Goal: Task Accomplishment & Management: Manage account settings

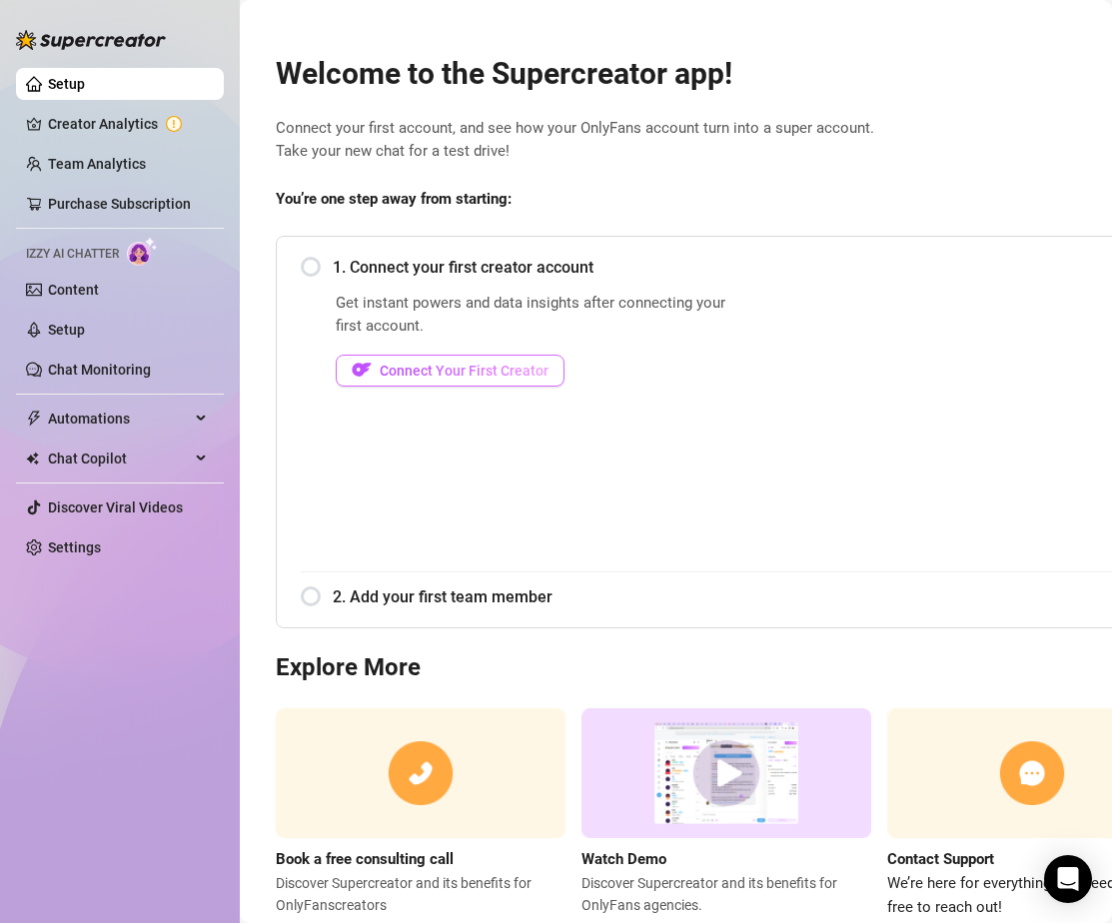
click at [466, 369] on span "Connect Your First Creator" at bounding box center [464, 371] width 169 height 16
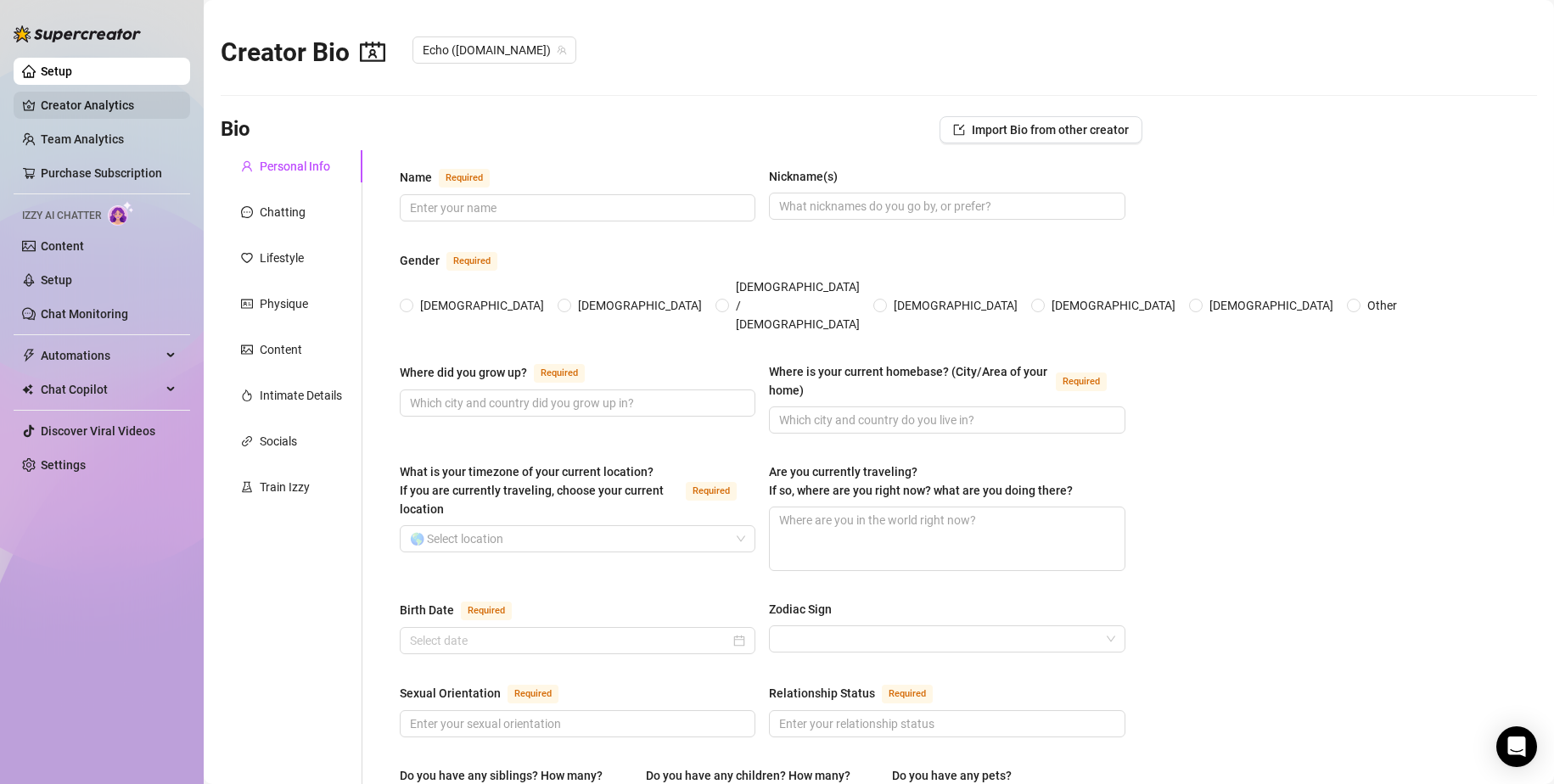
click at [107, 116] on link "Creator Analytics" at bounding box center [109, 105] width 136 height 27
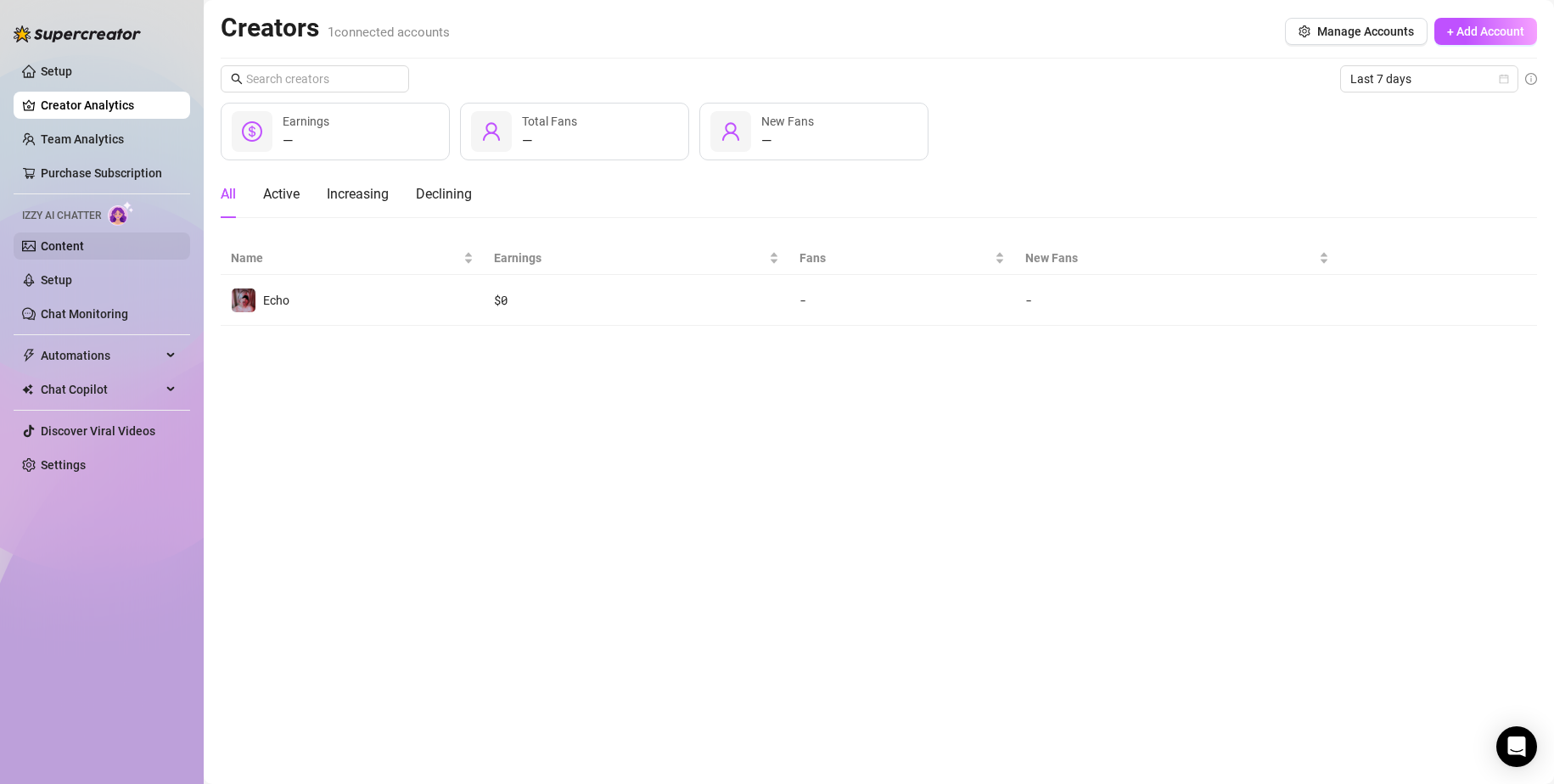
click at [84, 245] on link "Content" at bounding box center [62, 246] width 43 height 14
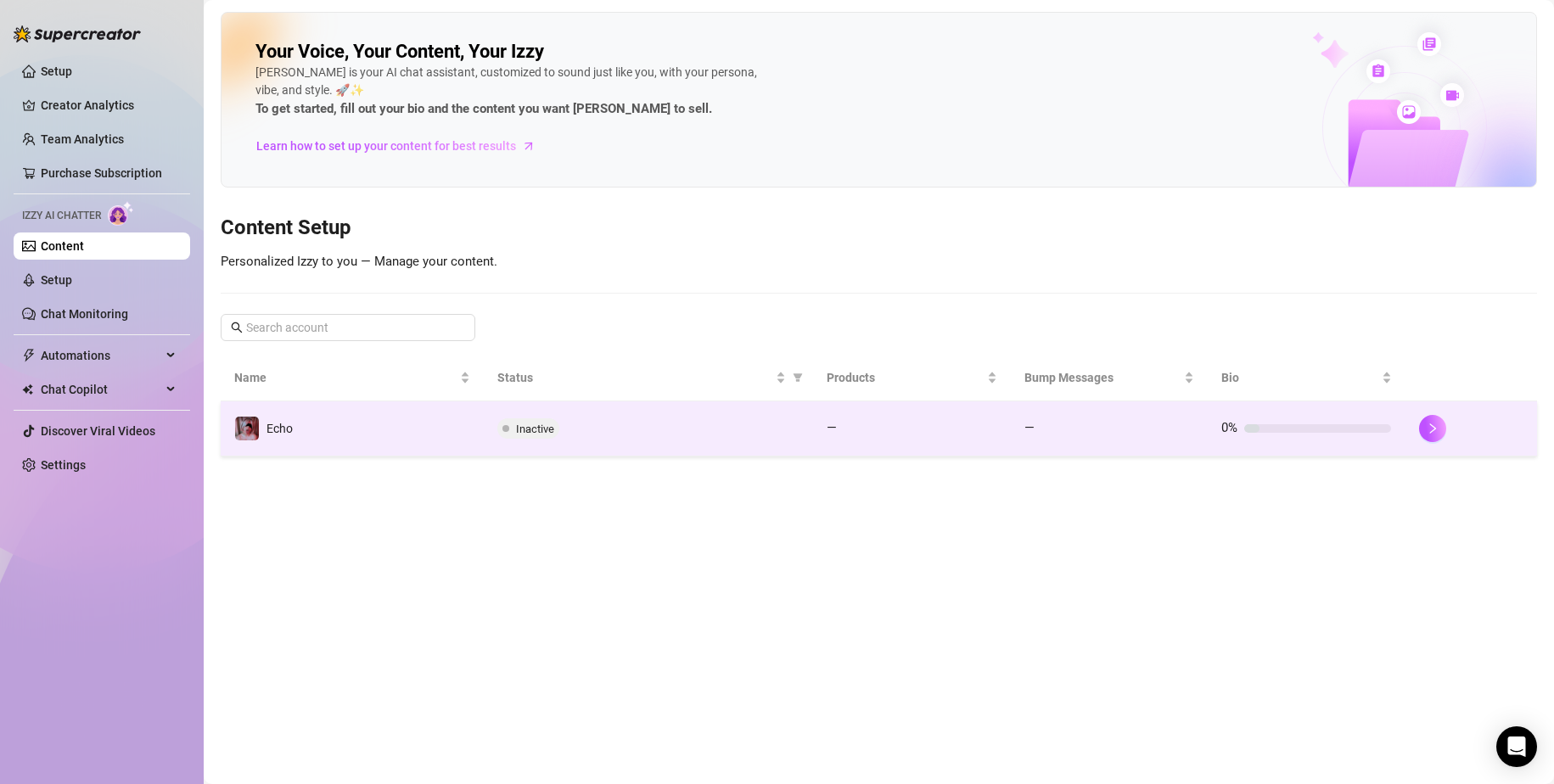
click at [627, 422] on div "Inactive" at bounding box center [648, 429] width 302 height 20
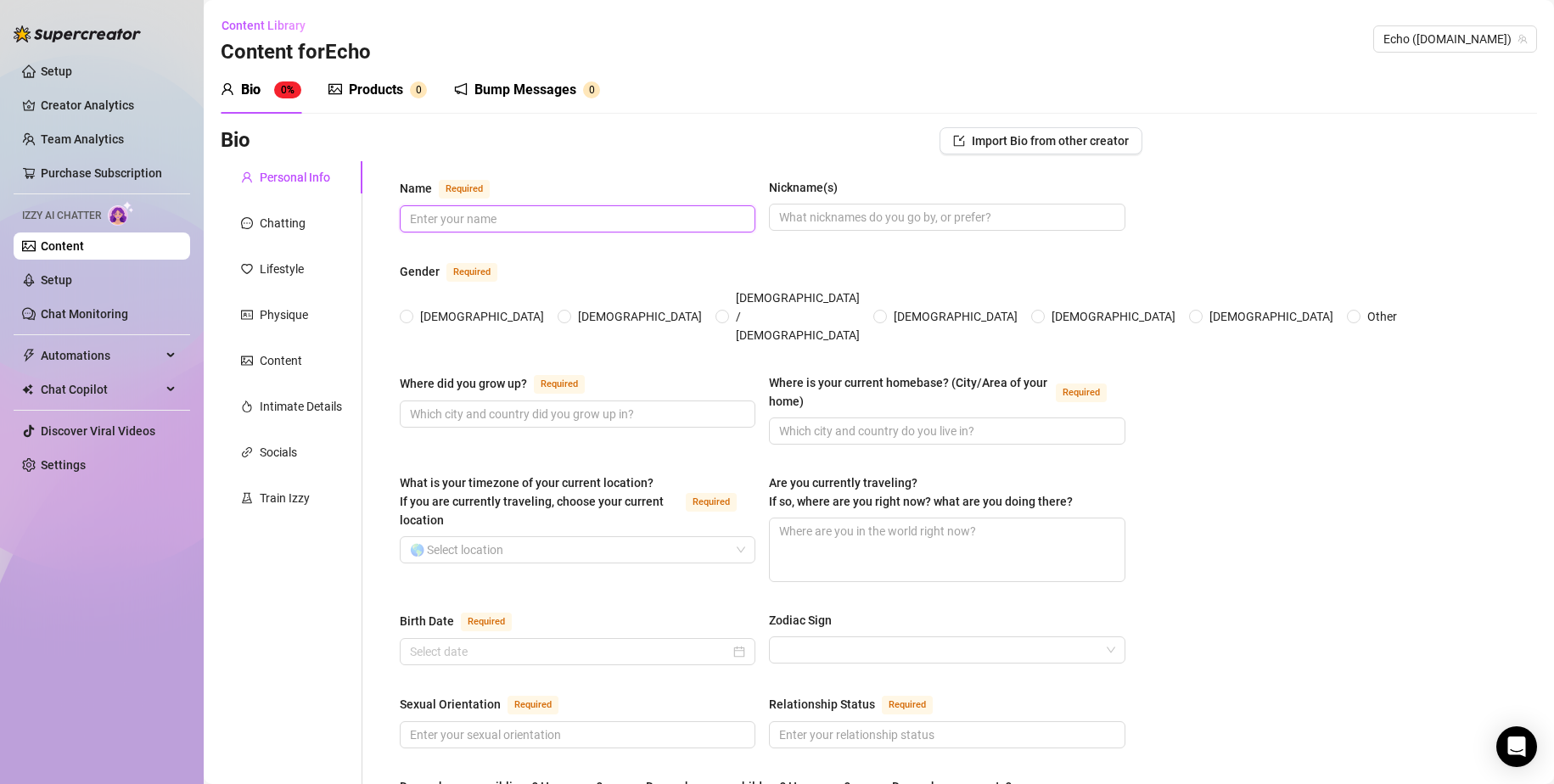
click at [494, 223] on input "Name Required" at bounding box center [576, 219] width 332 height 19
type input "Sab"
click at [425, 307] on span "[DEMOGRAPHIC_DATA]" at bounding box center [483, 317] width 138 height 19
click at [411, 313] on input "[DEMOGRAPHIC_DATA]" at bounding box center [408, 318] width 7 height 11
radio input "true"
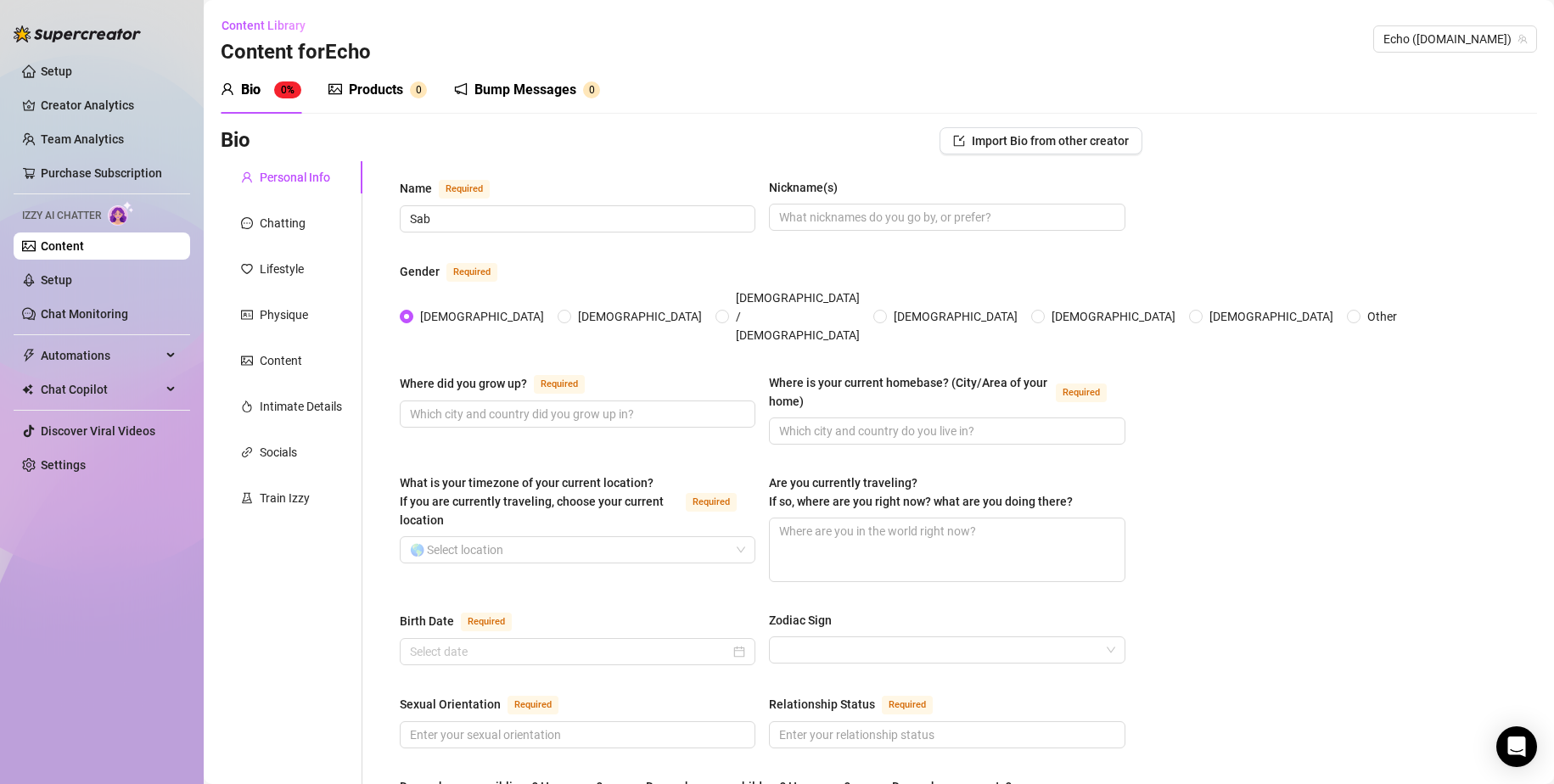
click at [911, 235] on div "Name Required Sab Nickname(s)" at bounding box center [763, 213] width 726 height 70
click at [918, 223] on input "Nickname(s)" at bounding box center [945, 217] width 332 height 19
type input "Echo"
click at [617, 405] on input "Where did you grow up? Required" at bounding box center [576, 415] width 332 height 19
type input "[GEOGRAPHIC_DATA]"
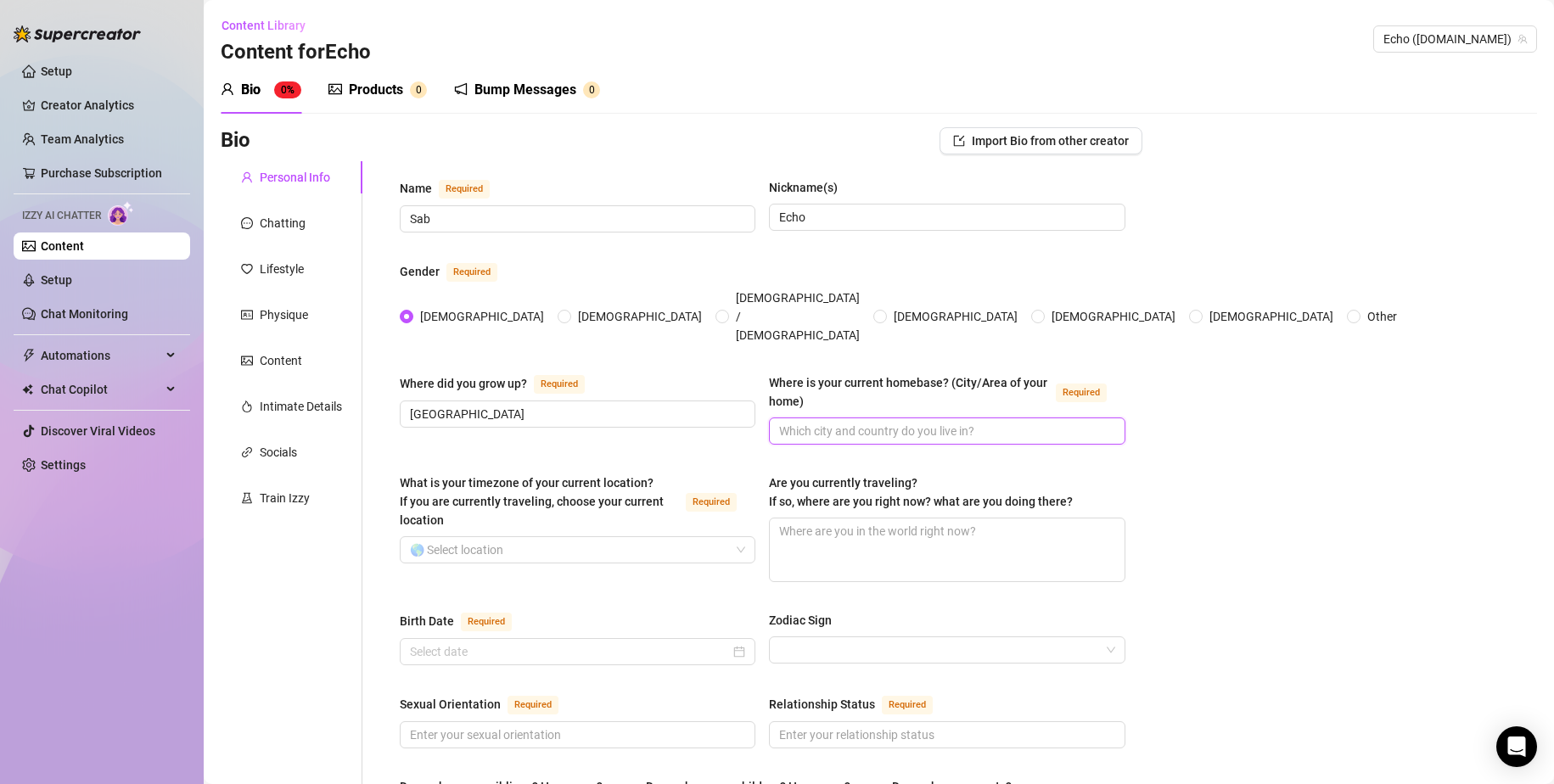
click at [868, 422] on input "Where is your current homebase? (City/Area of your home) Required" at bounding box center [945, 431] width 332 height 19
type input "LA"
click at [584, 537] on input "What is your timezone of your current location? If you are currently traveling,…" at bounding box center [570, 550] width 320 height 25
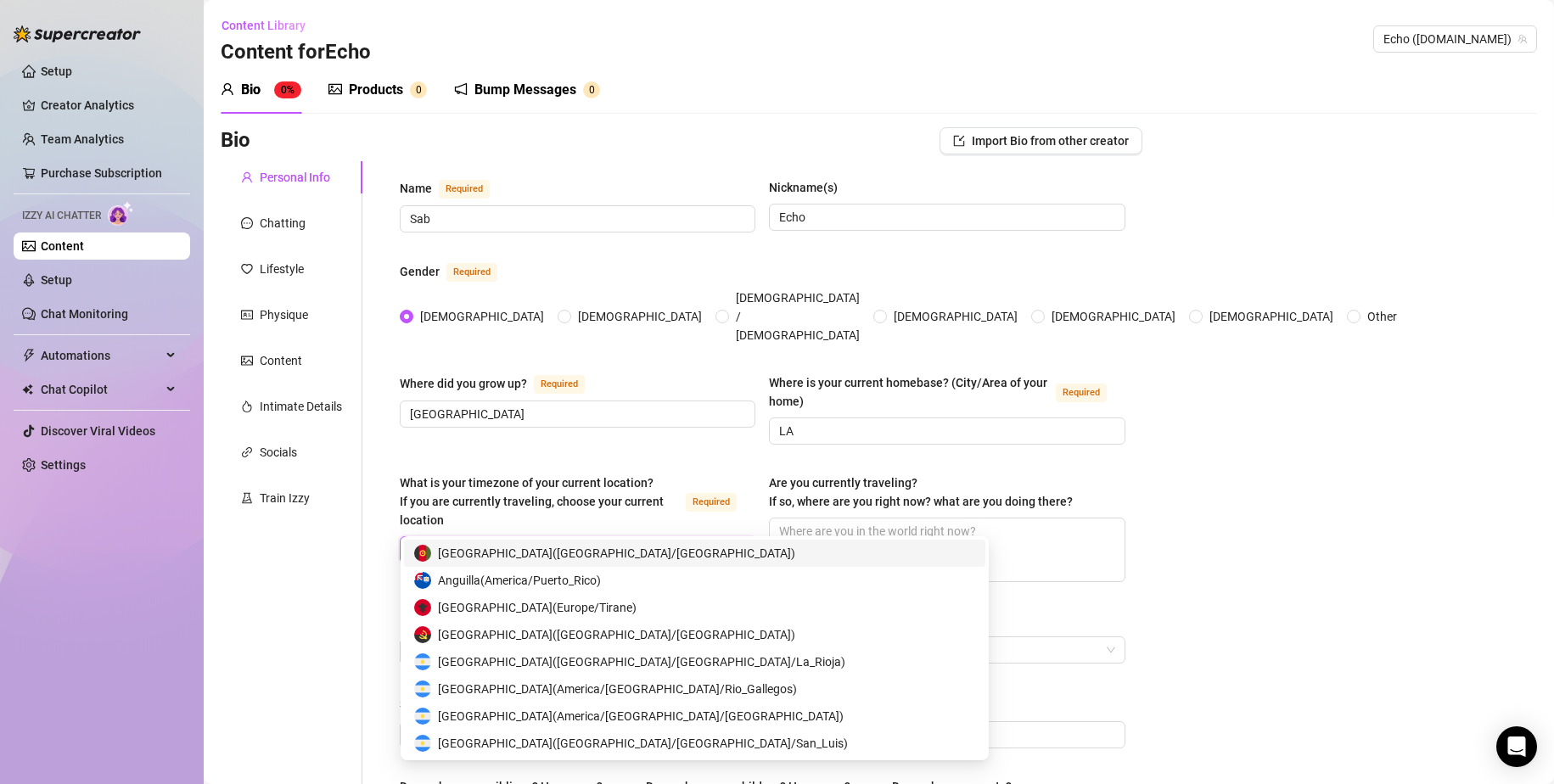
type input "los"
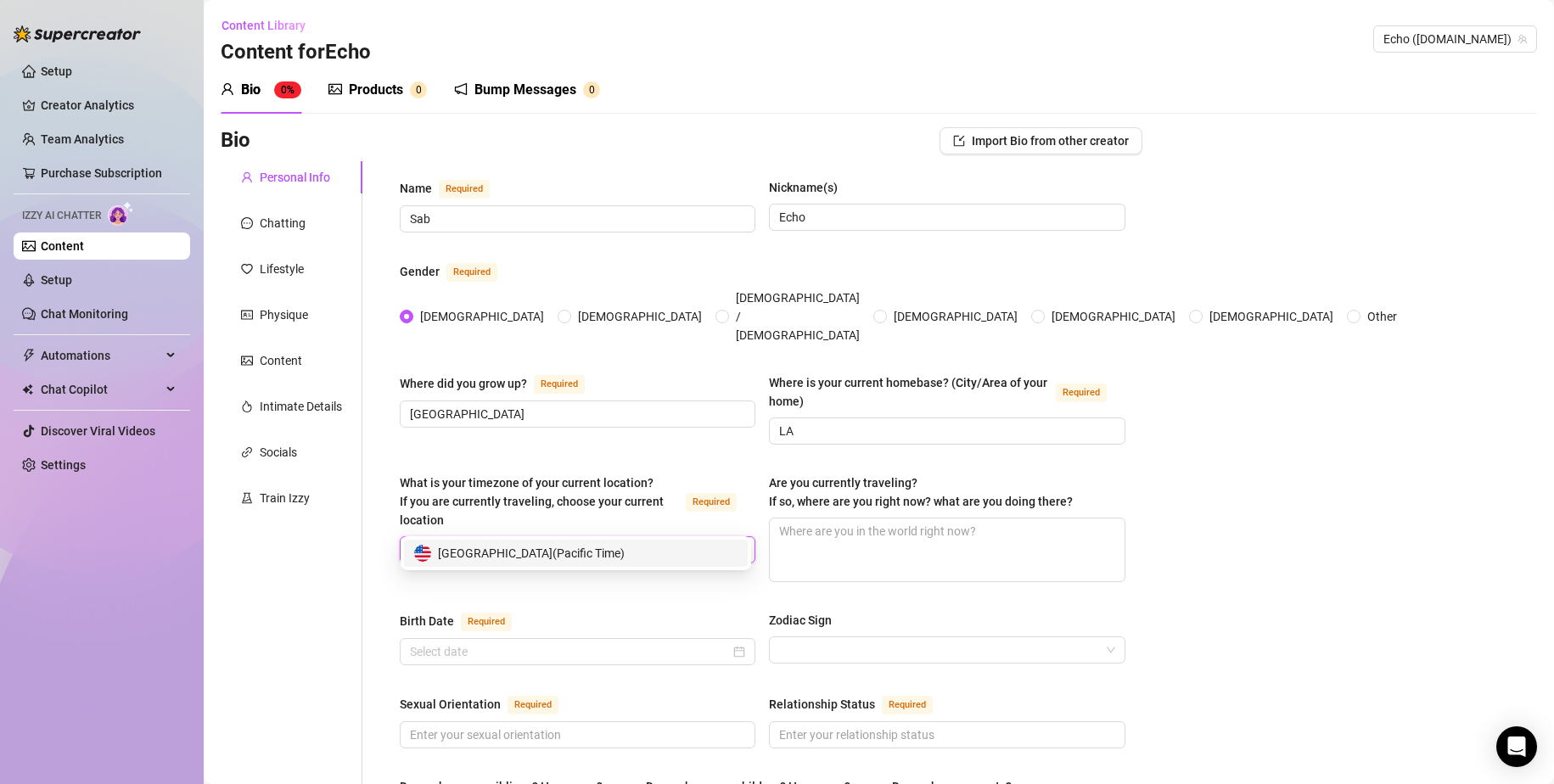
click at [595, 557] on span "United States of America ( Pacific Time )" at bounding box center [532, 553] width 187 height 19
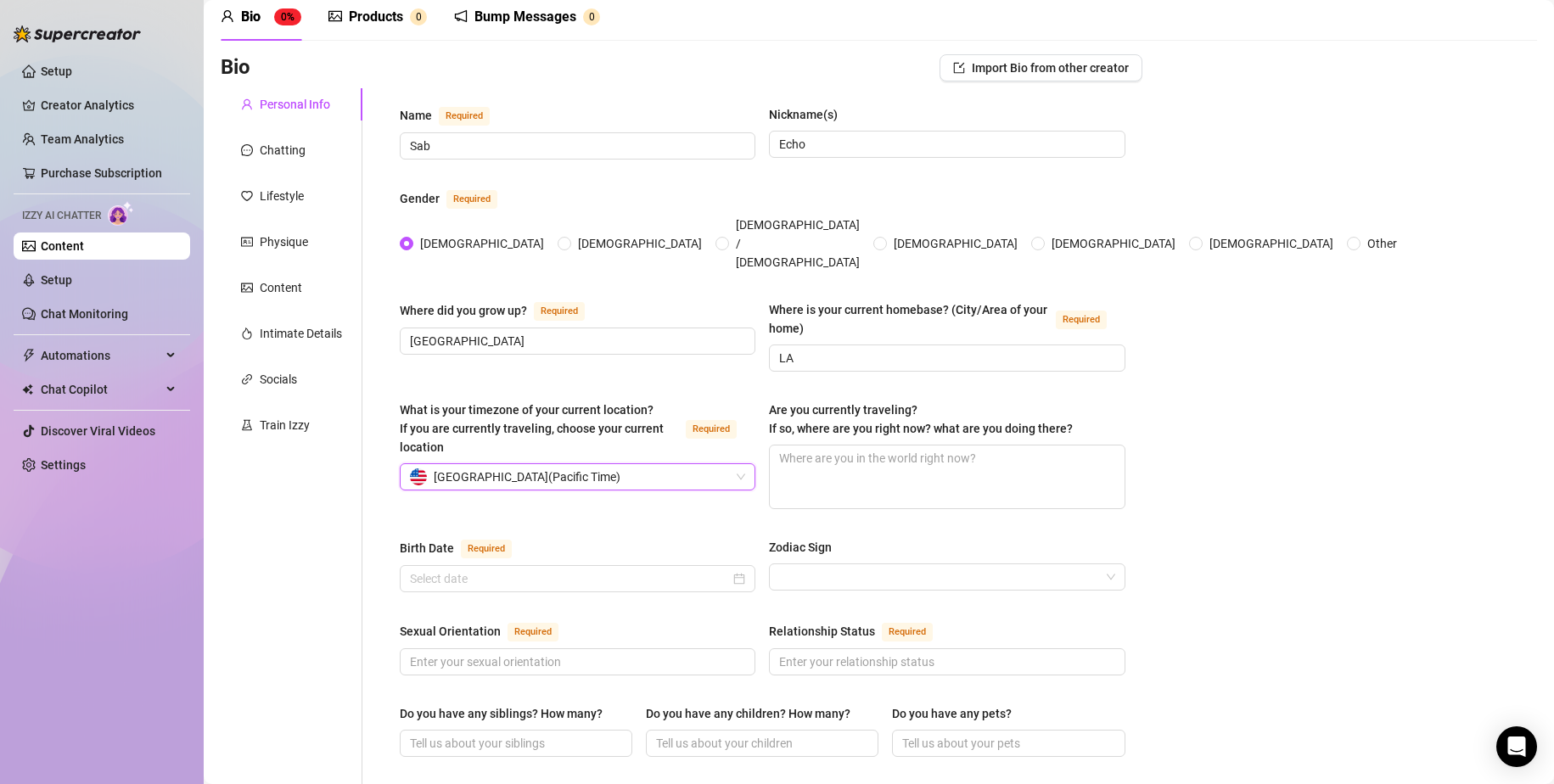
scroll to position [85, 0]
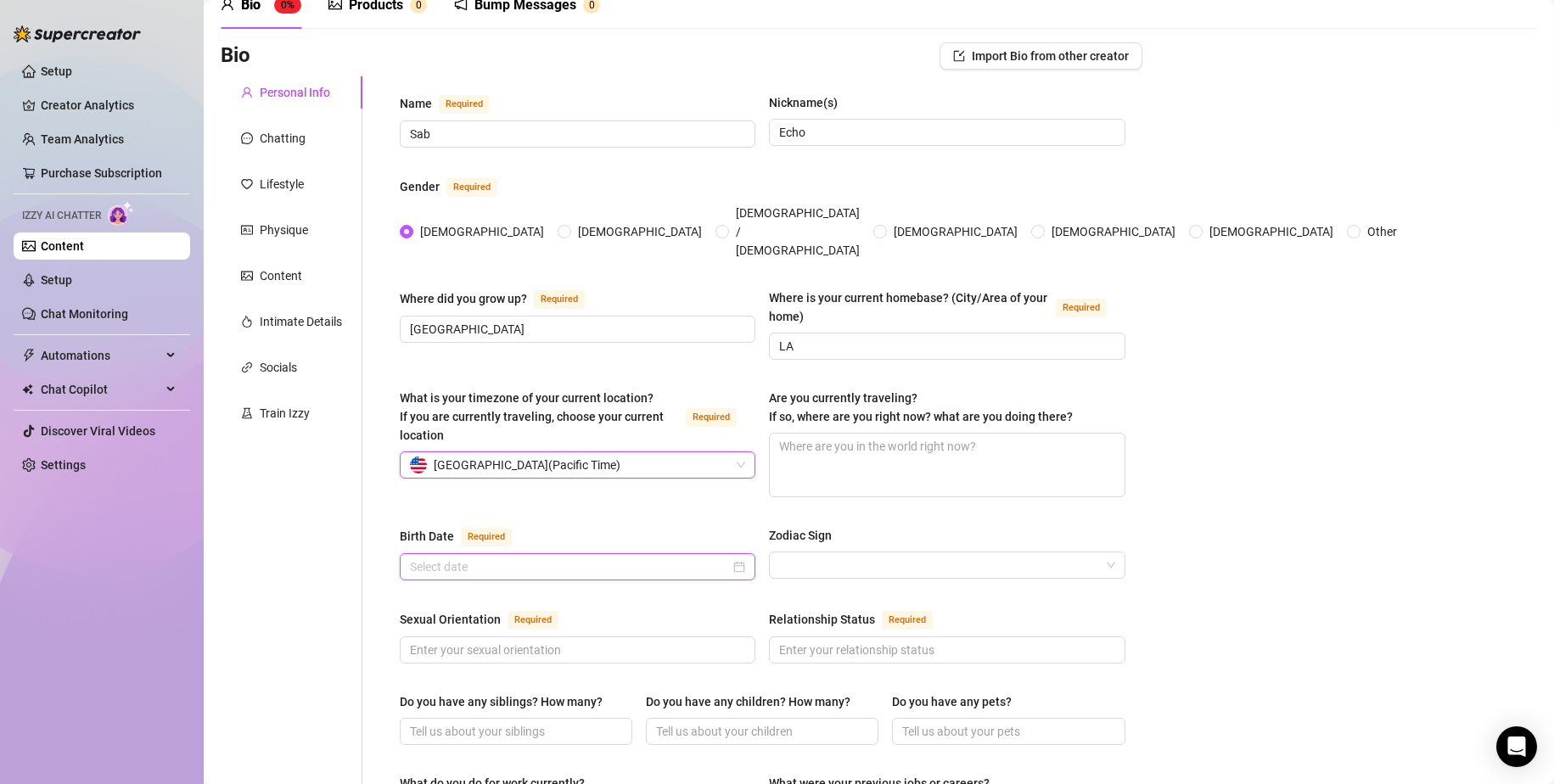
click at [575, 557] on input "Birth Date Required" at bounding box center [570, 567] width 320 height 19
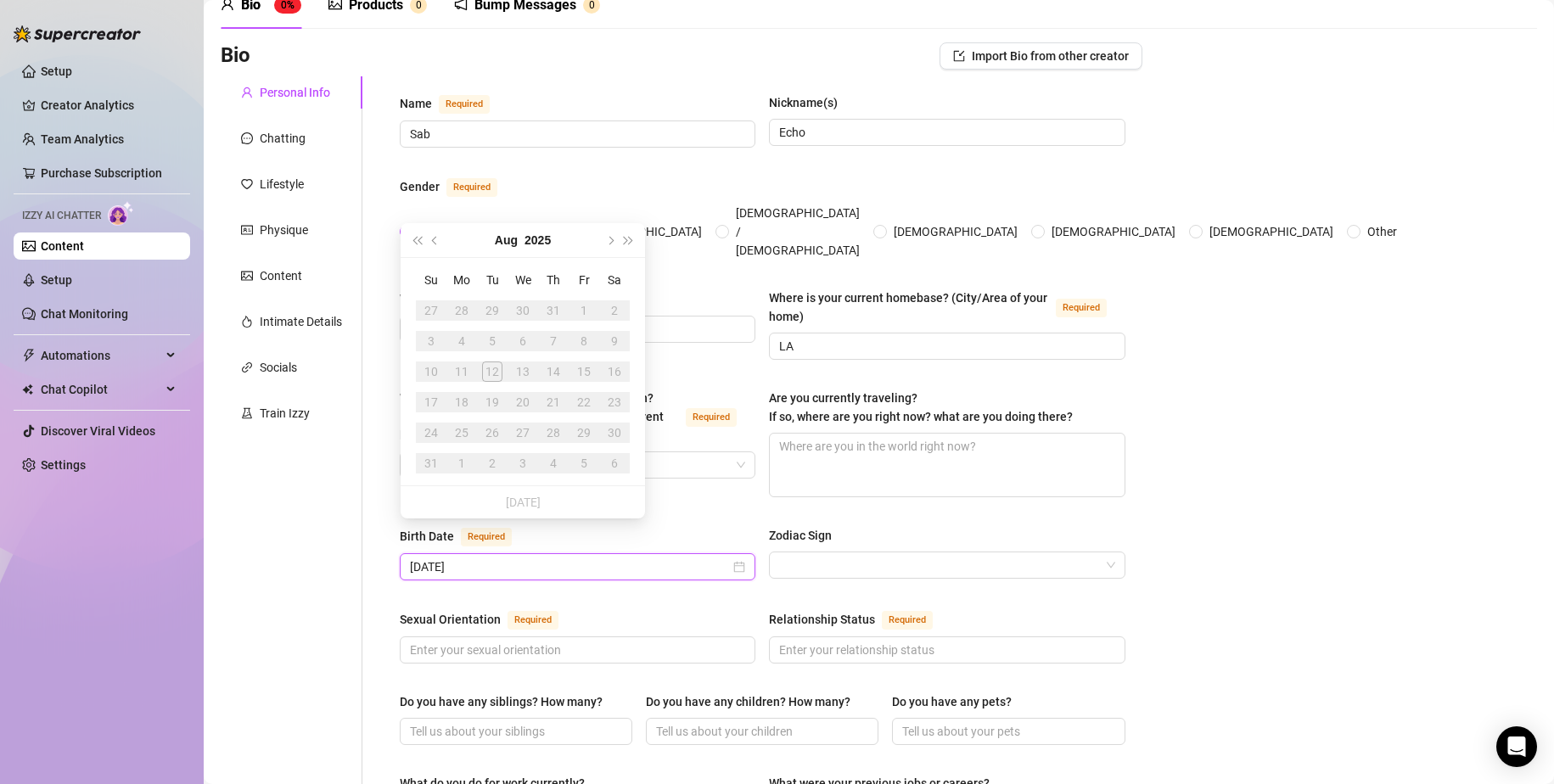
type input "[DATE]"
click at [437, 240] on span "Previous month (PageUp)" at bounding box center [437, 240] width 8 height 8
click at [418, 241] on span "Last year (Control + left)" at bounding box center [417, 240] width 8 height 8
click at [533, 245] on button "2024" at bounding box center [545, 240] width 26 height 34
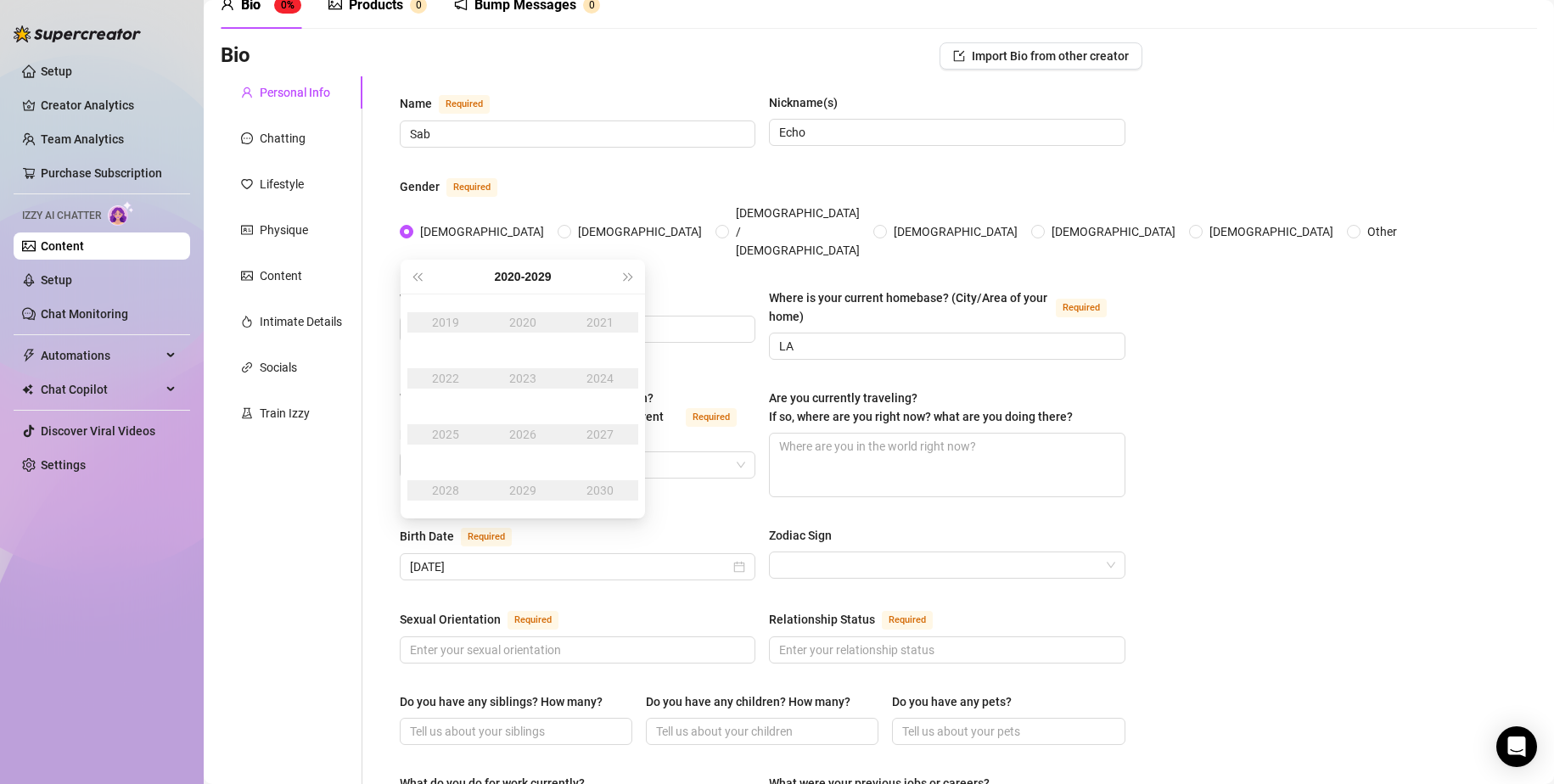
click at [612, 332] on div "2021" at bounding box center [600, 323] width 51 height 20
click at [462, 322] on div "2019" at bounding box center [446, 323] width 51 height 20
click at [944, 609] on div "Relationship Status Required" at bounding box center [947, 636] width 356 height 54
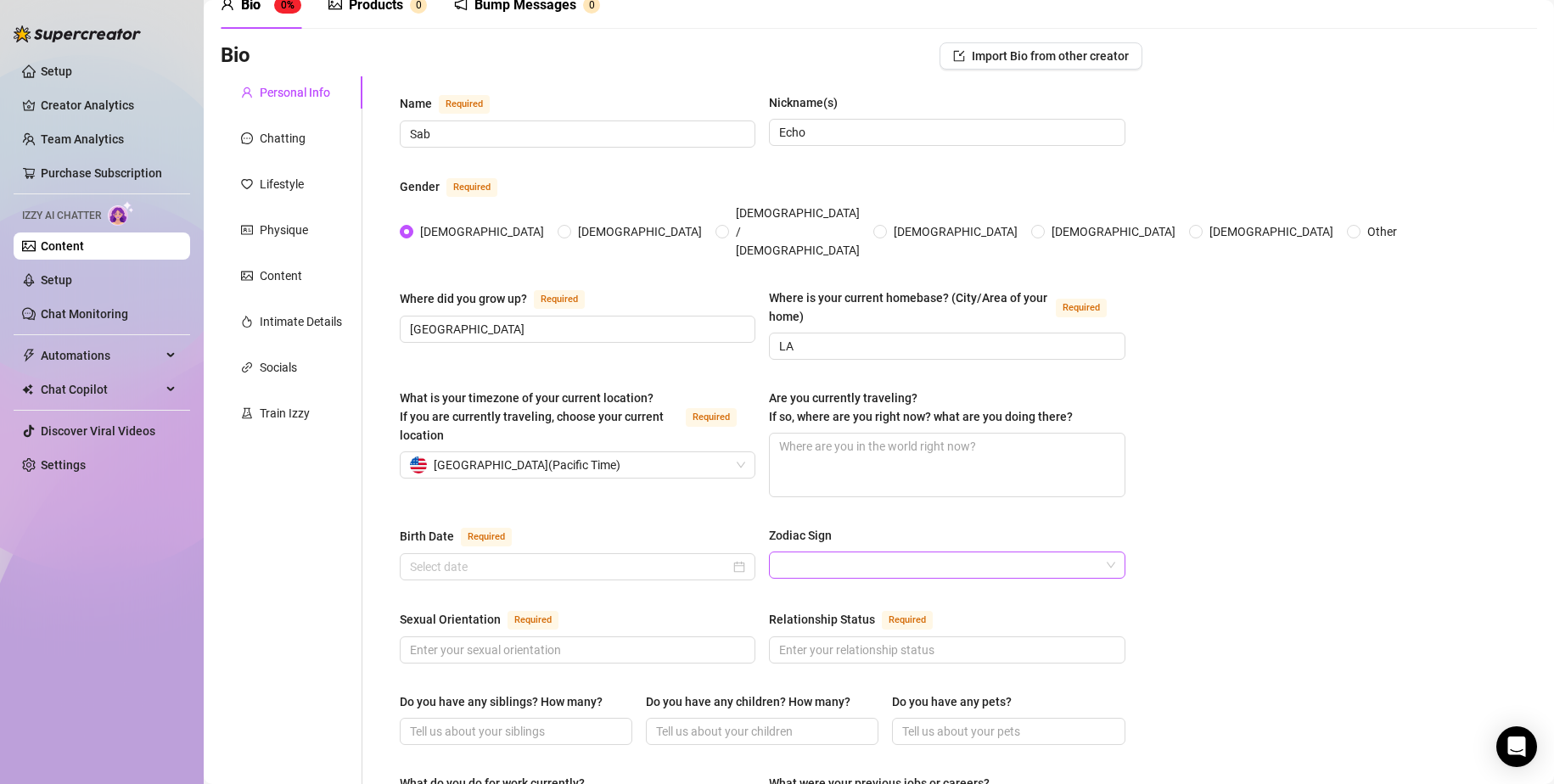
click at [828, 552] on input "Zodiac Sign" at bounding box center [939, 565] width 320 height 25
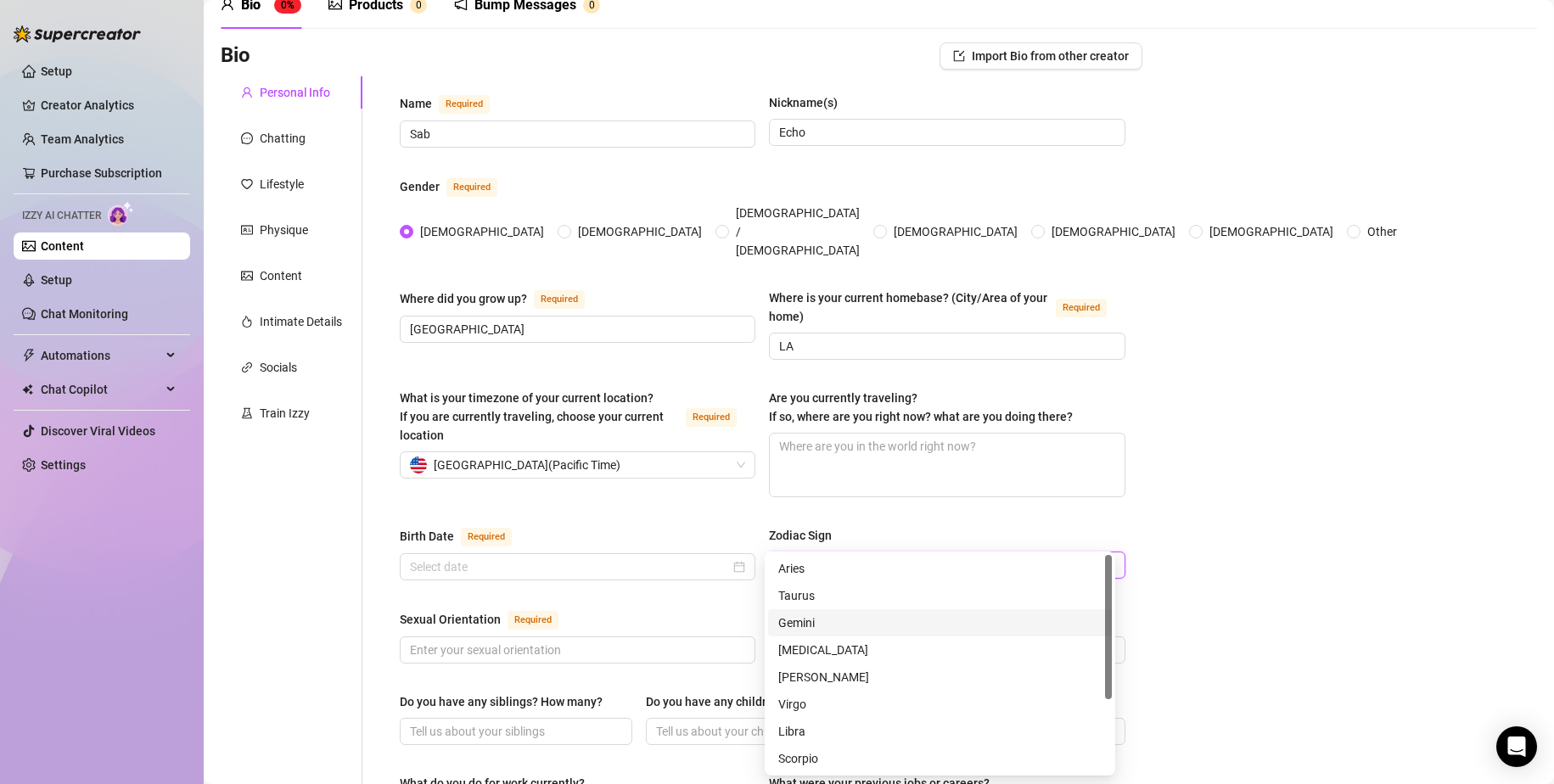
scroll to position [109, 0]
click at [866, 729] on div "Aquarius" at bounding box center [940, 731] width 324 height 19
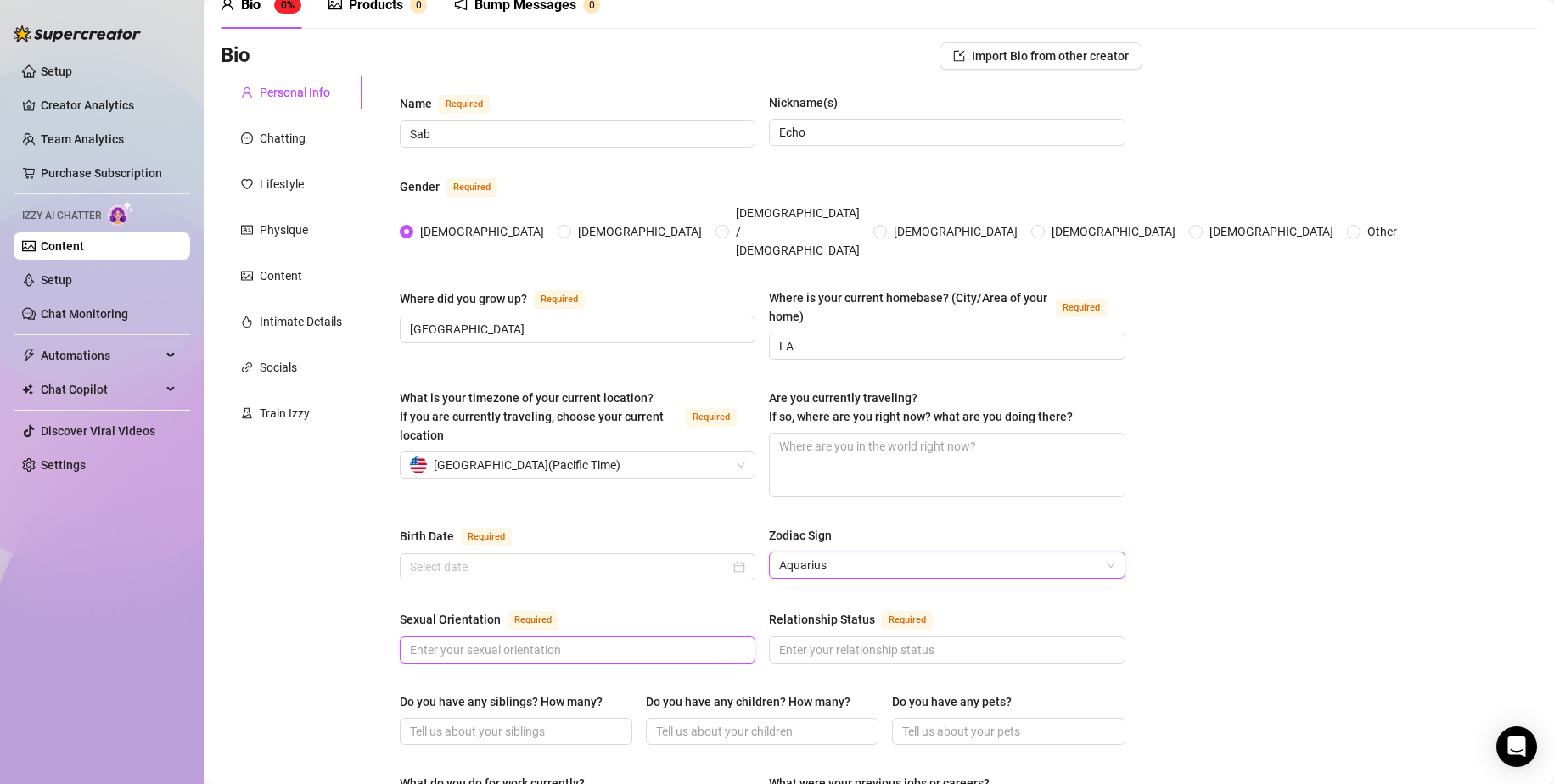
click at [597, 640] on input "Sexual Orientation Required" at bounding box center [576, 650] width 332 height 19
type input "[DEMOGRAPHIC_DATA]"
click at [817, 640] on input "Relationship Status Required" at bounding box center [945, 650] width 332 height 19
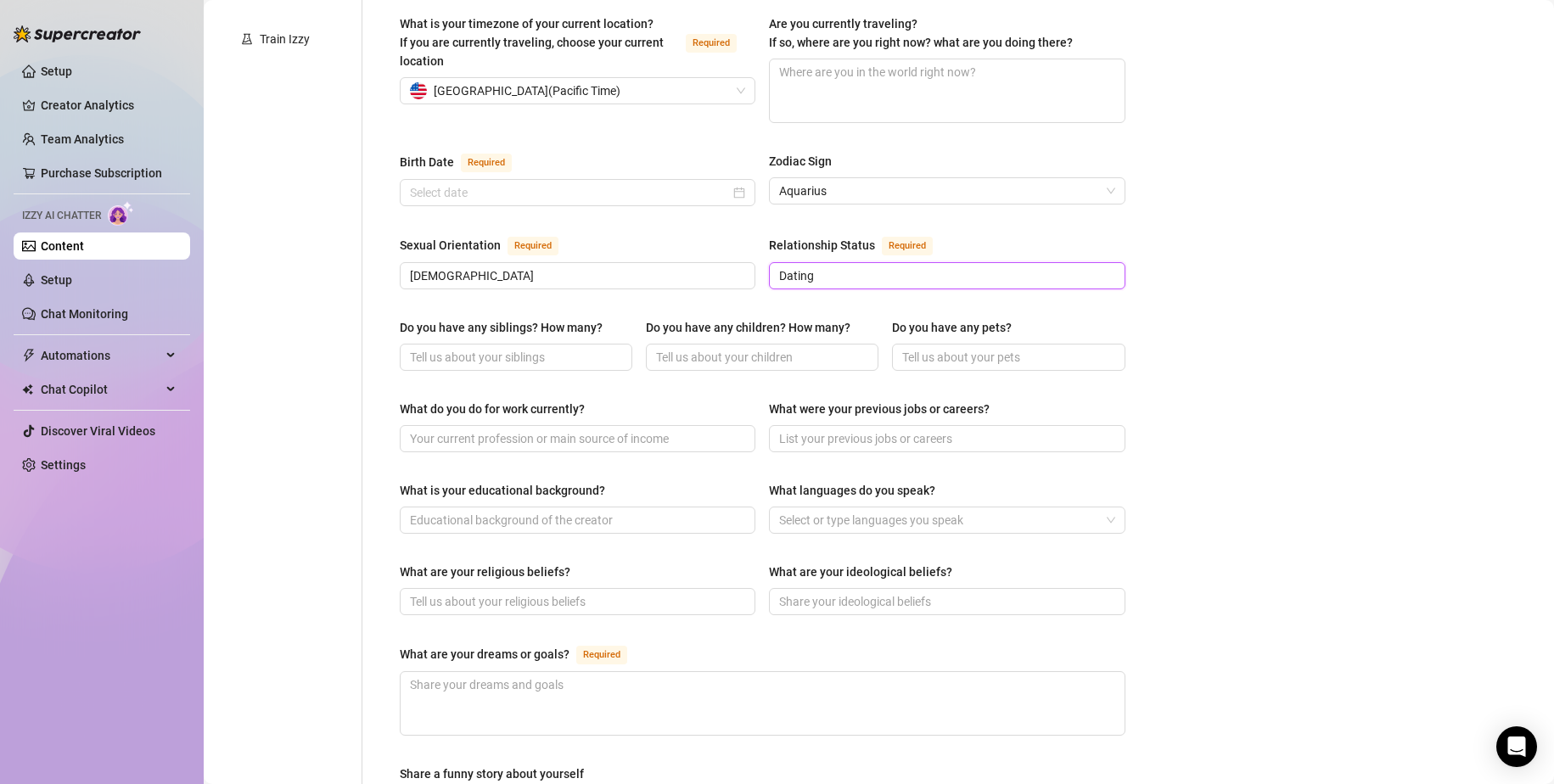
scroll to position [425, 0]
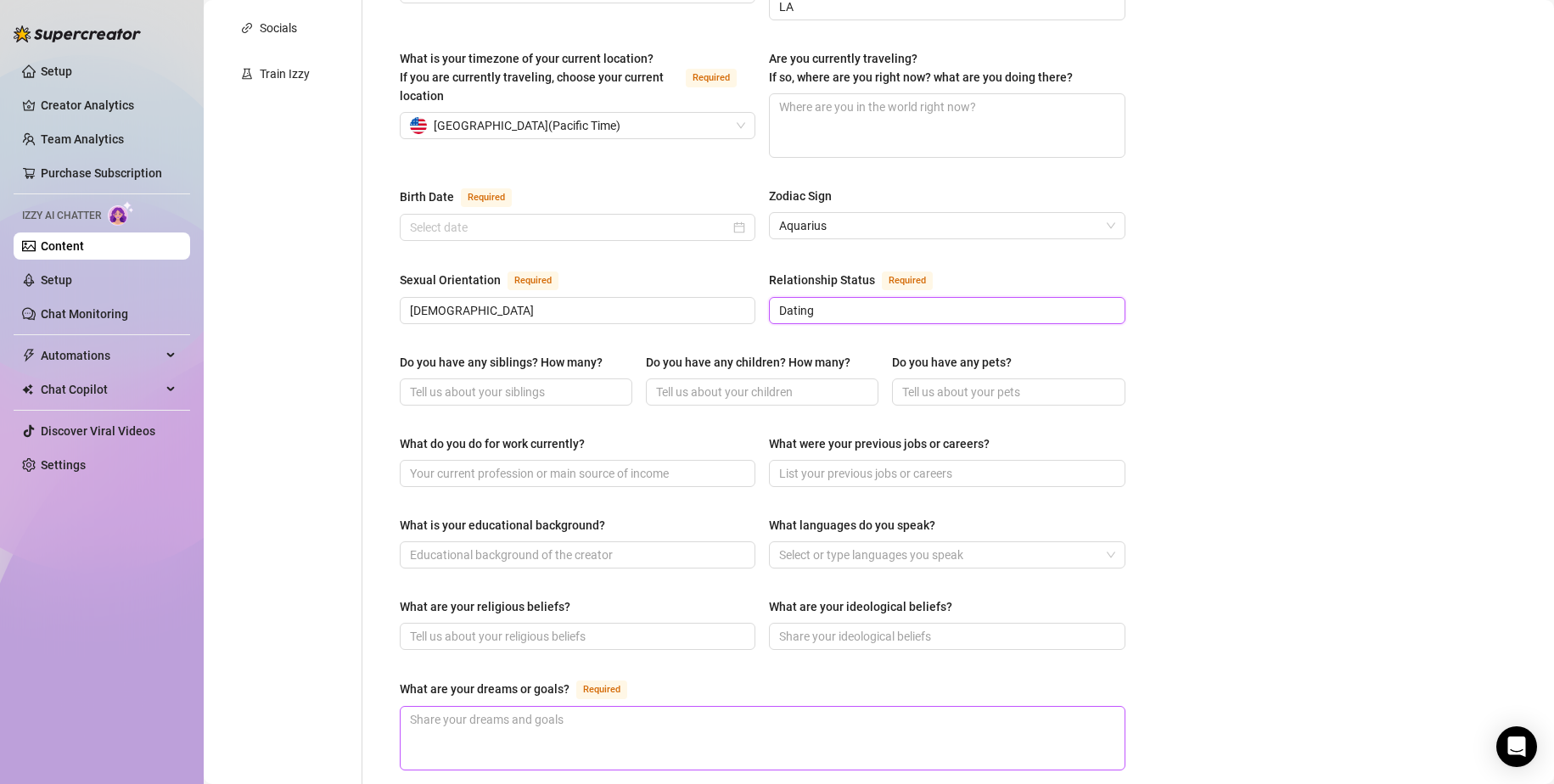
type input "Dating"
click at [597, 707] on textarea "What are your dreams or goals? Required" at bounding box center [763, 738] width 724 height 63
type textarea "T"
type textarea "Tr"
type textarea "Tra"
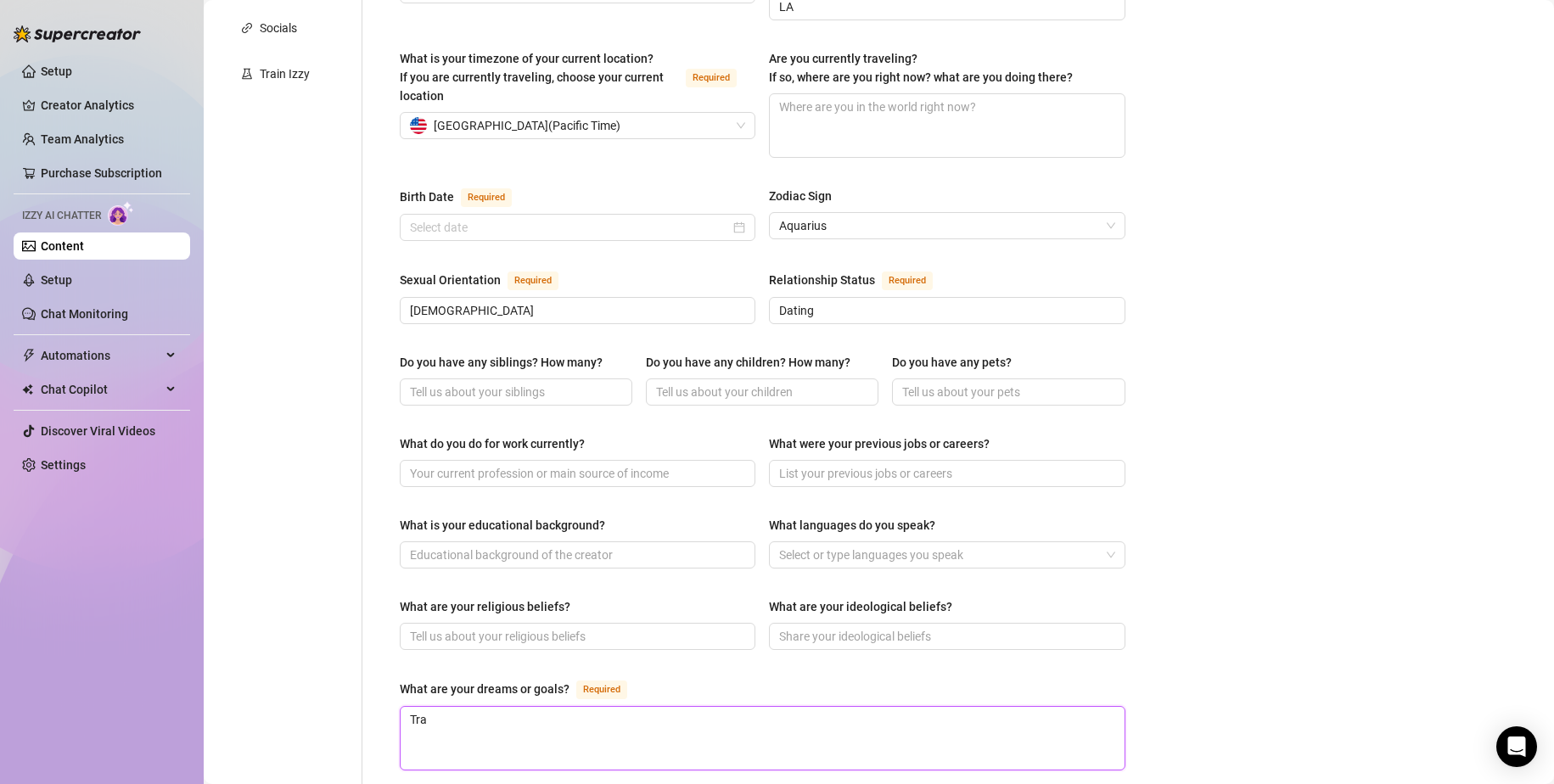
type textarea "Trav"
type textarea "Trave"
type textarea "Travel"
type textarea "Travel f"
type textarea "Travel fu"
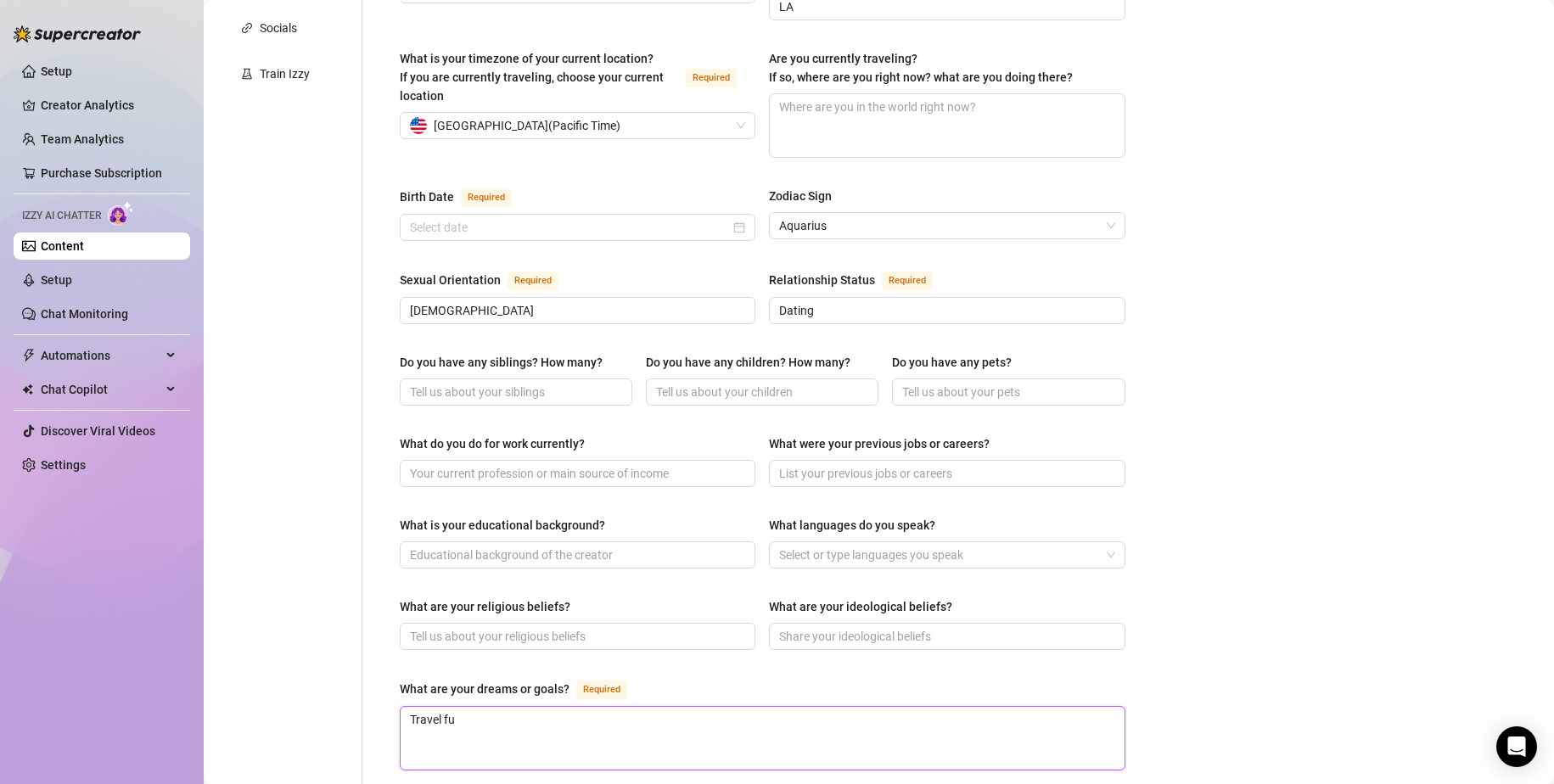
type textarea "Travel ful"
type textarea "Travel full"
type textarea "Travel full t"
type textarea "Travel full ti"
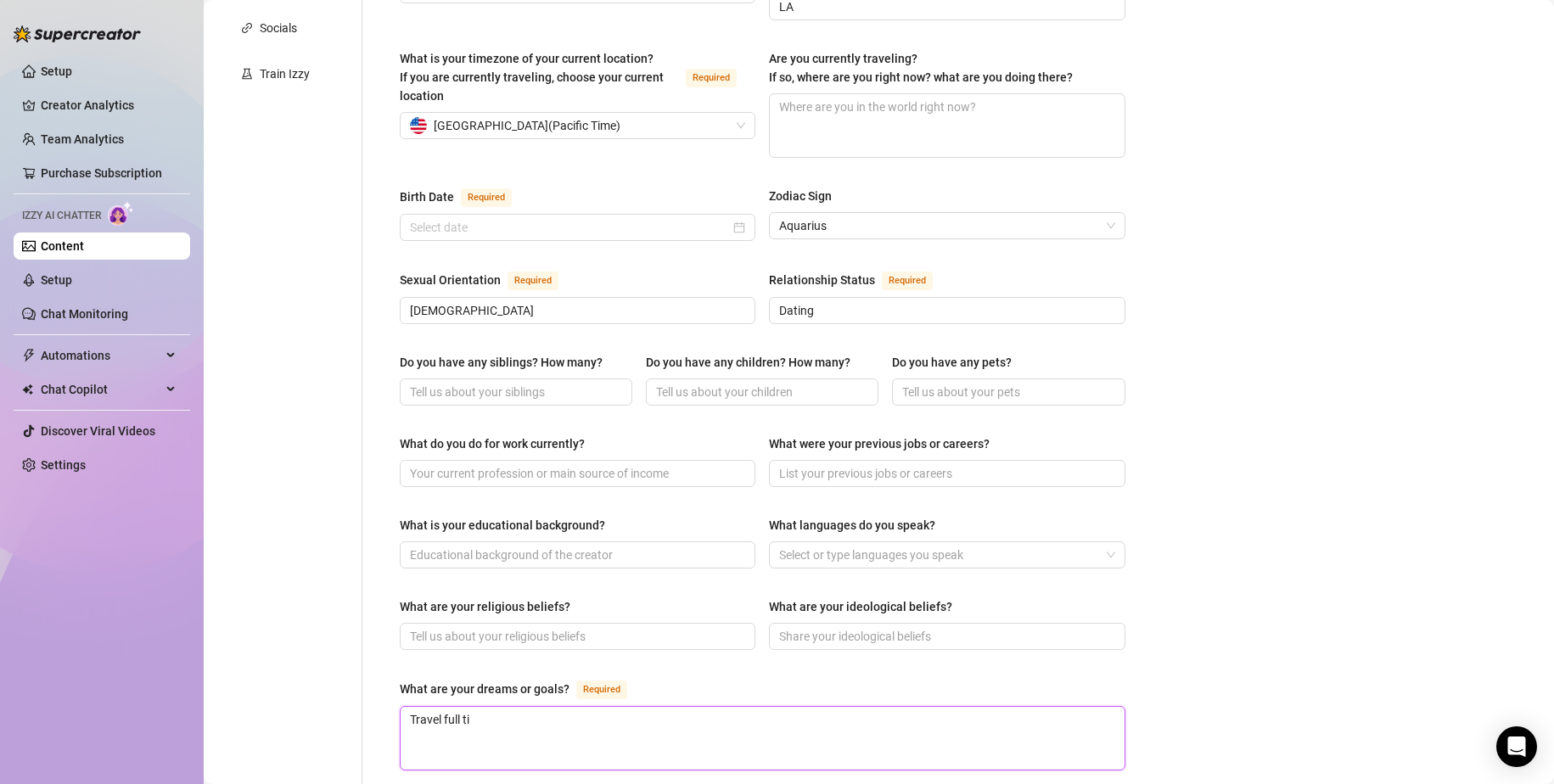
type textarea "Travel full [PERSON_NAME]"
type textarea "Travel full time"
click at [570, 383] on input "Do you have any siblings? How many?" at bounding box center [515, 392] width 209 height 19
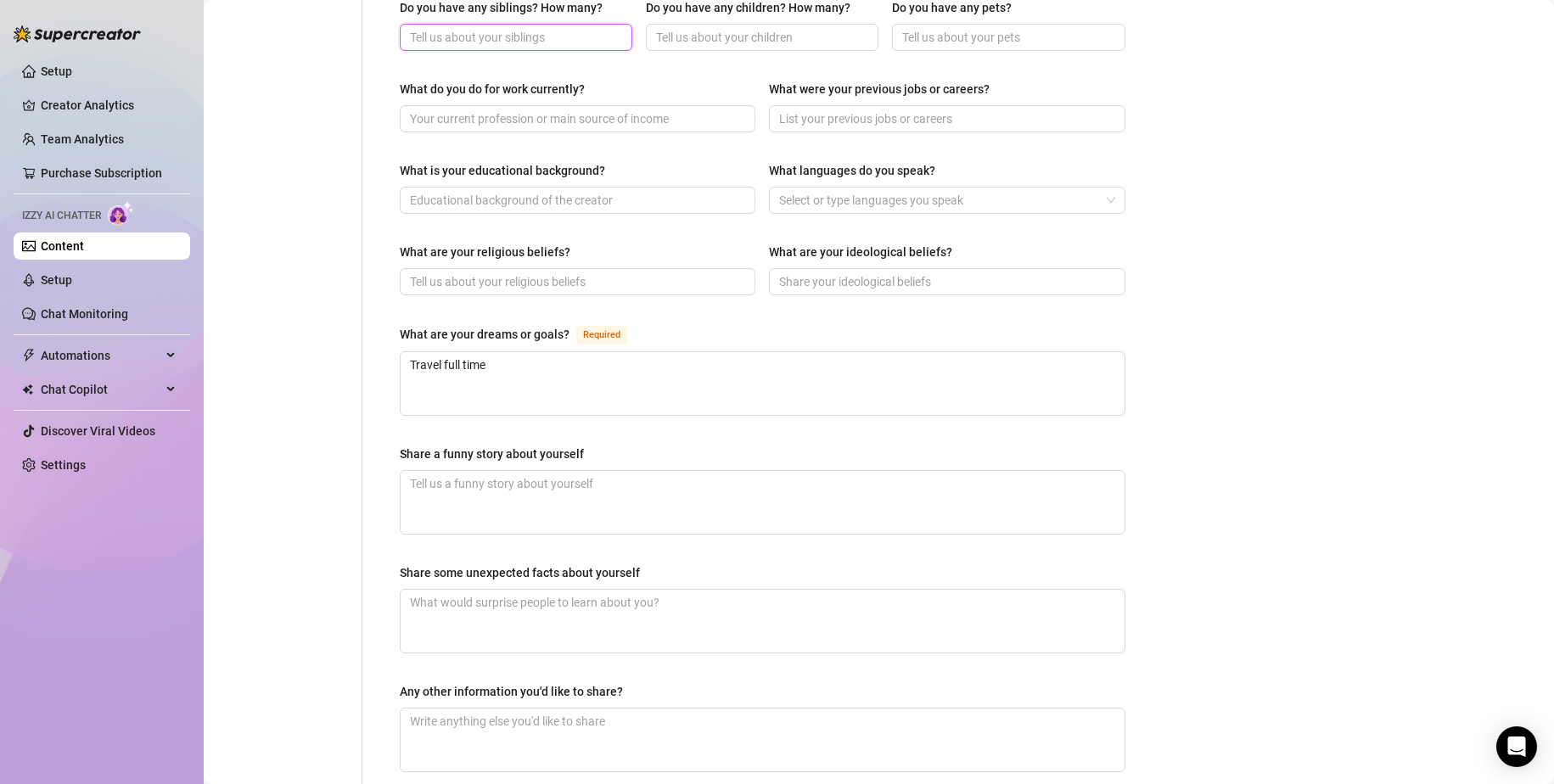
scroll to position [849, 0]
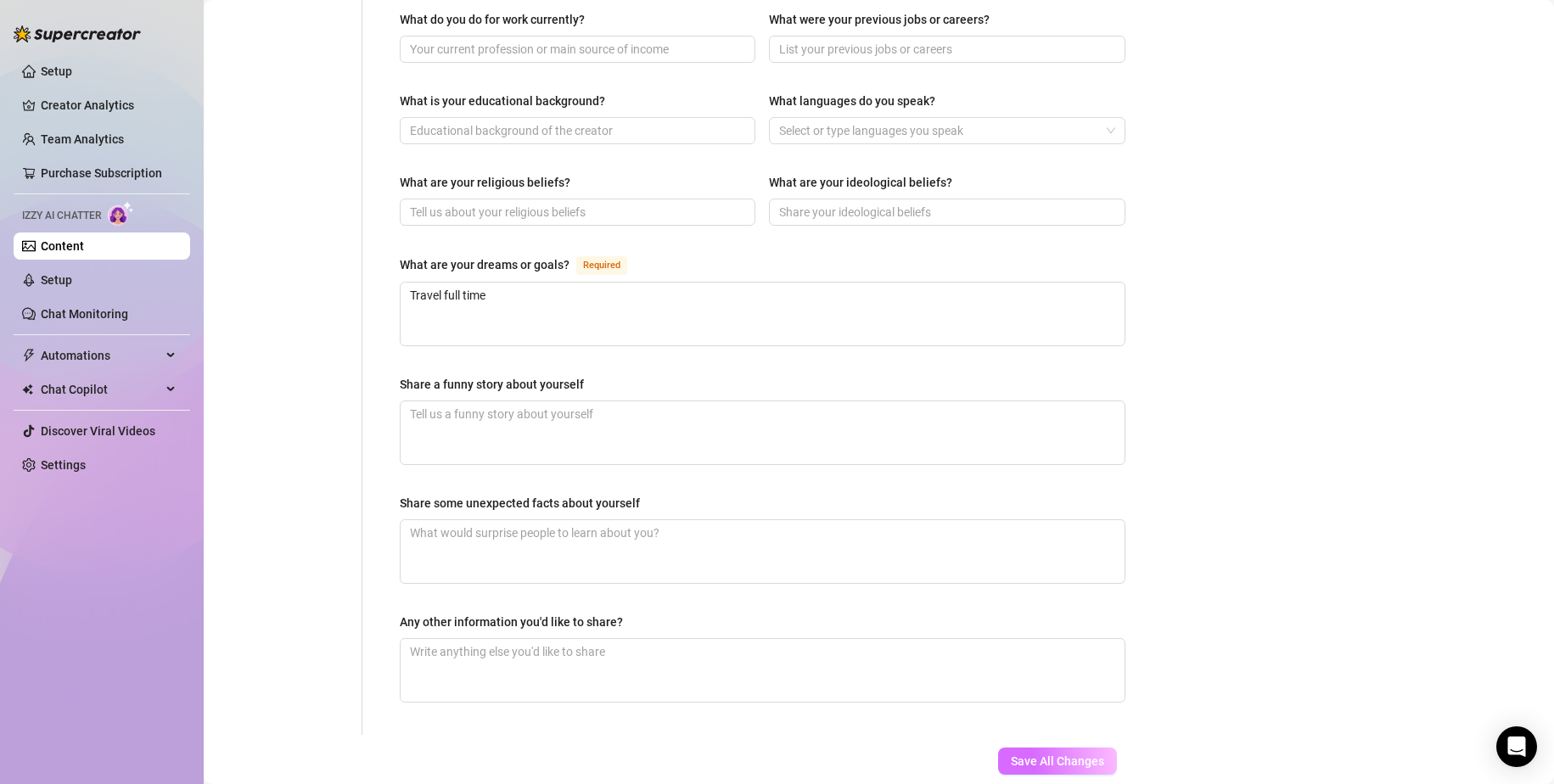
click at [944, 754] on span "Save All Changes" at bounding box center [1058, 761] width 93 height 14
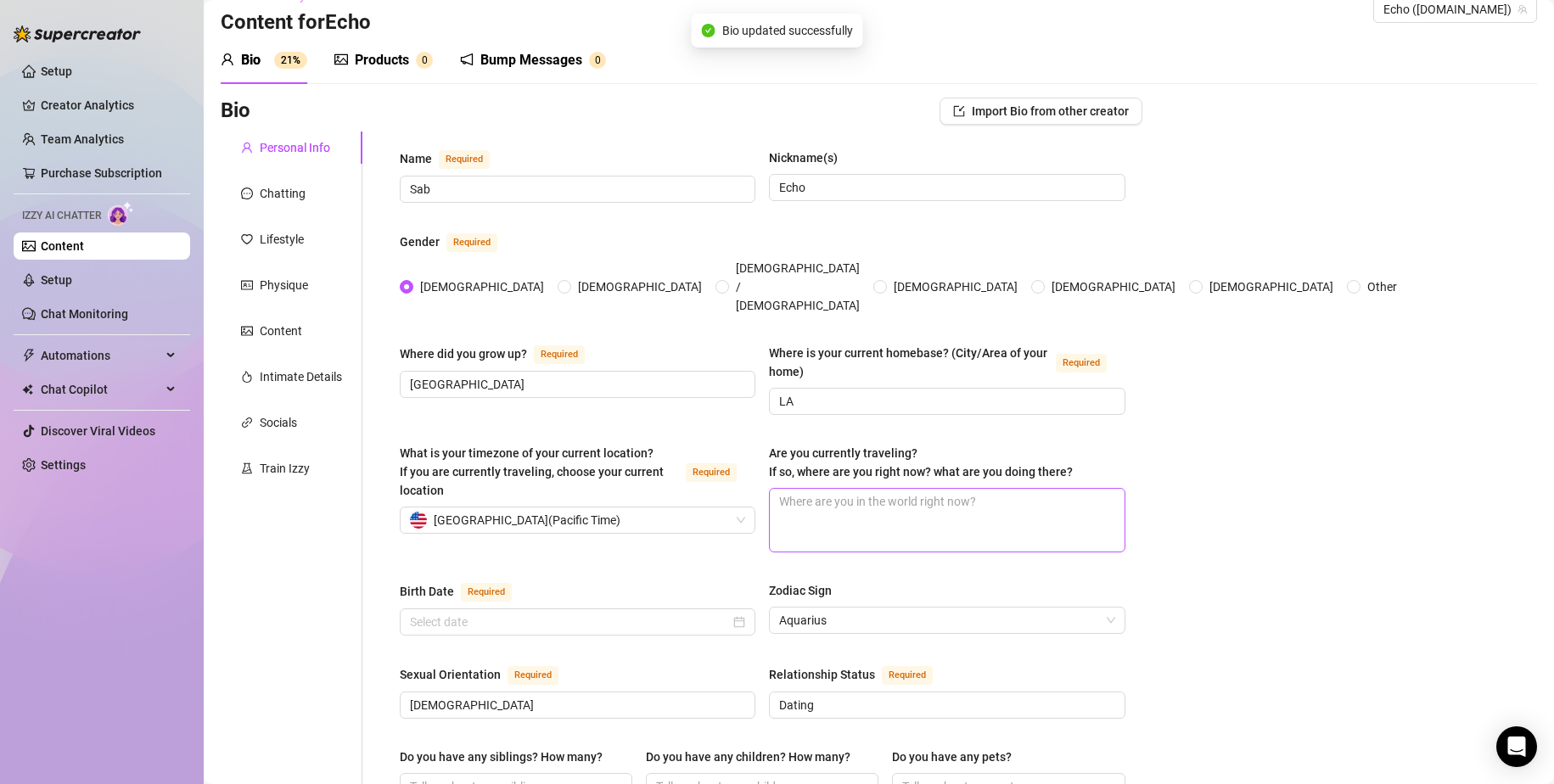
scroll to position [0, 0]
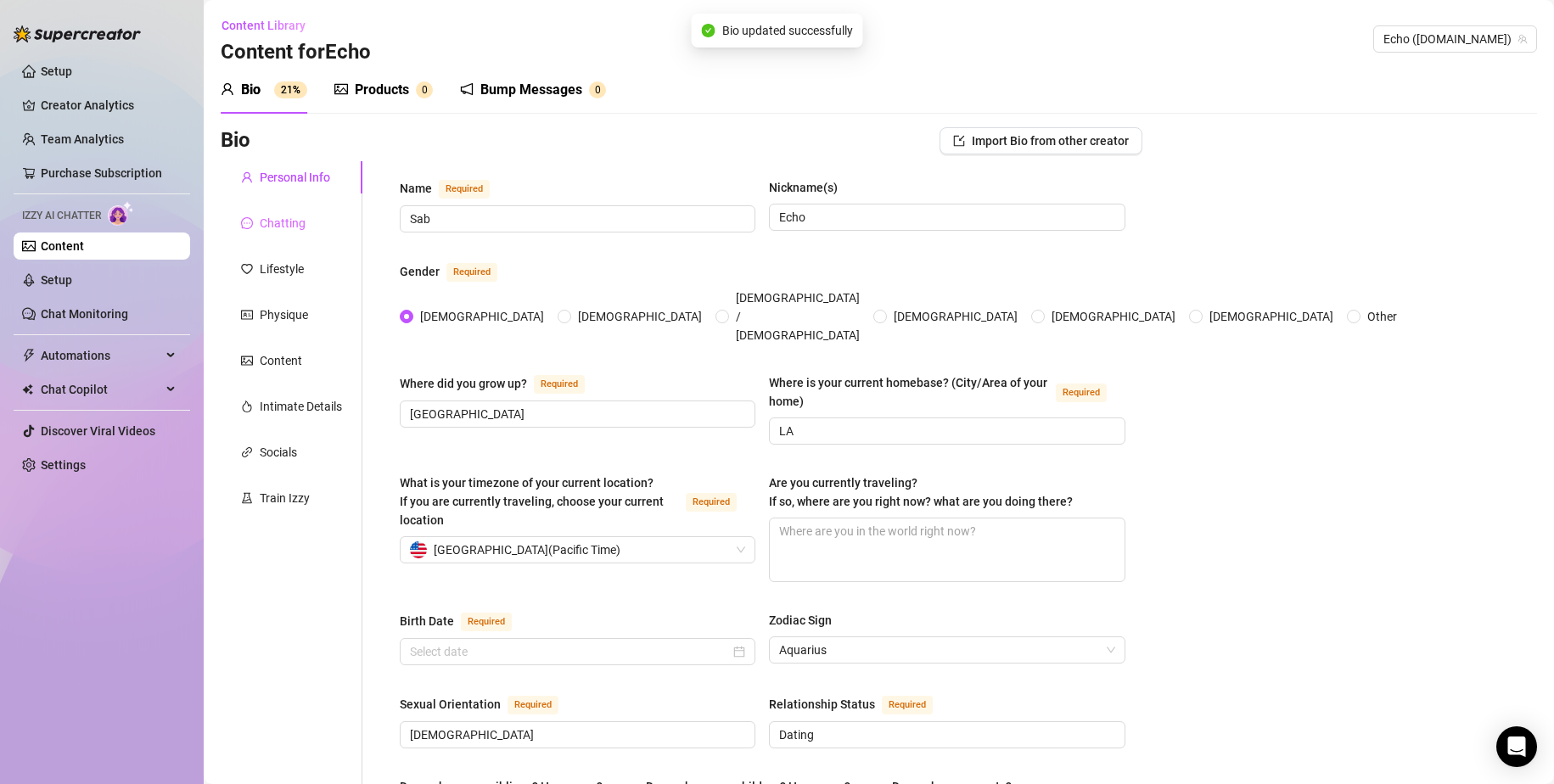
click at [305, 223] on div "Chatting" at bounding box center [291, 223] width 142 height 32
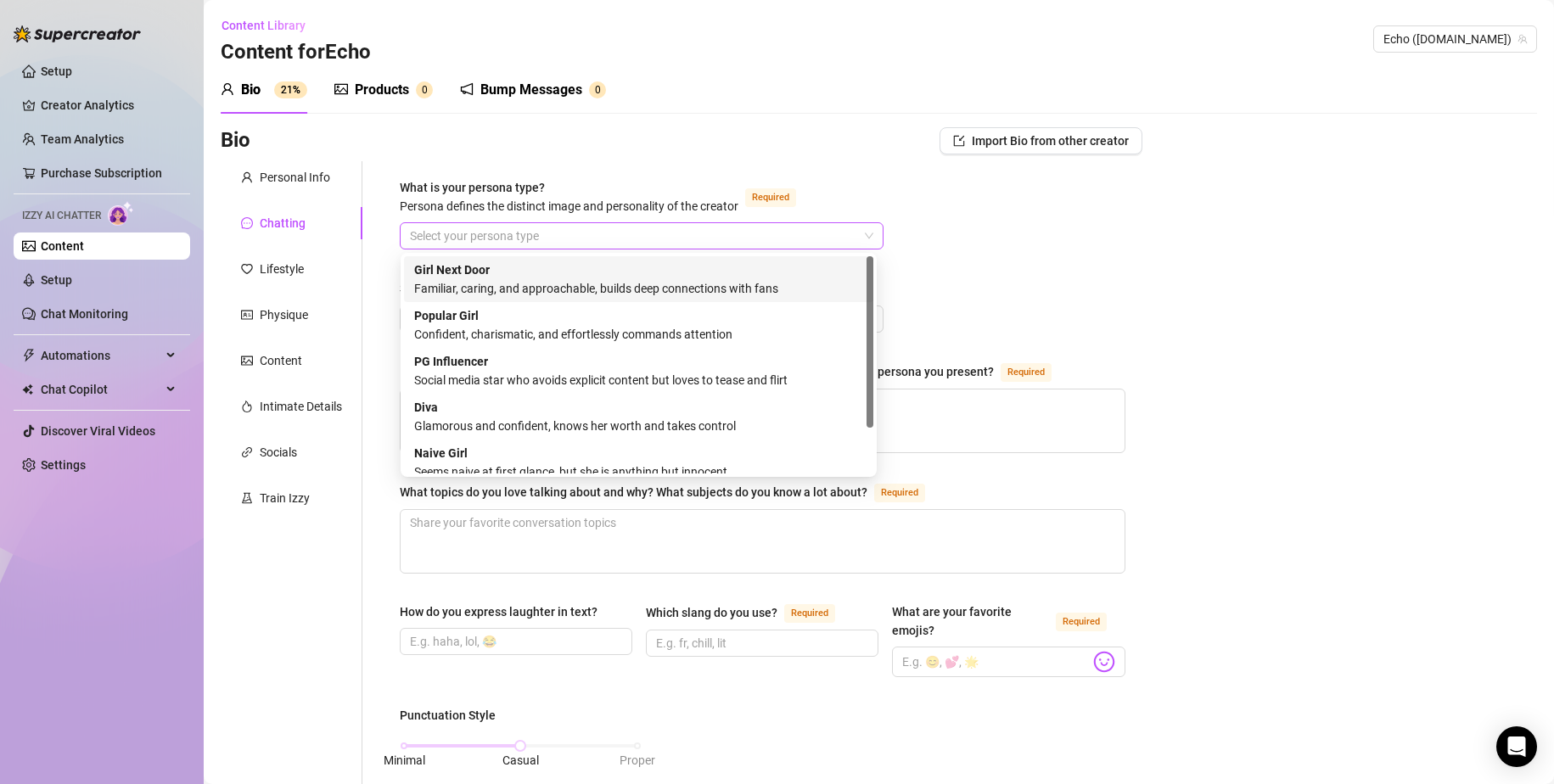
click at [551, 234] on input "What is your persona type? [PERSON_NAME] defines the distinct image and persona…" at bounding box center [634, 236] width 448 height 25
click at [784, 278] on div "Girl Next Door Familiar, caring, and approachable, builds deep connections with…" at bounding box center [639, 279] width 449 height 37
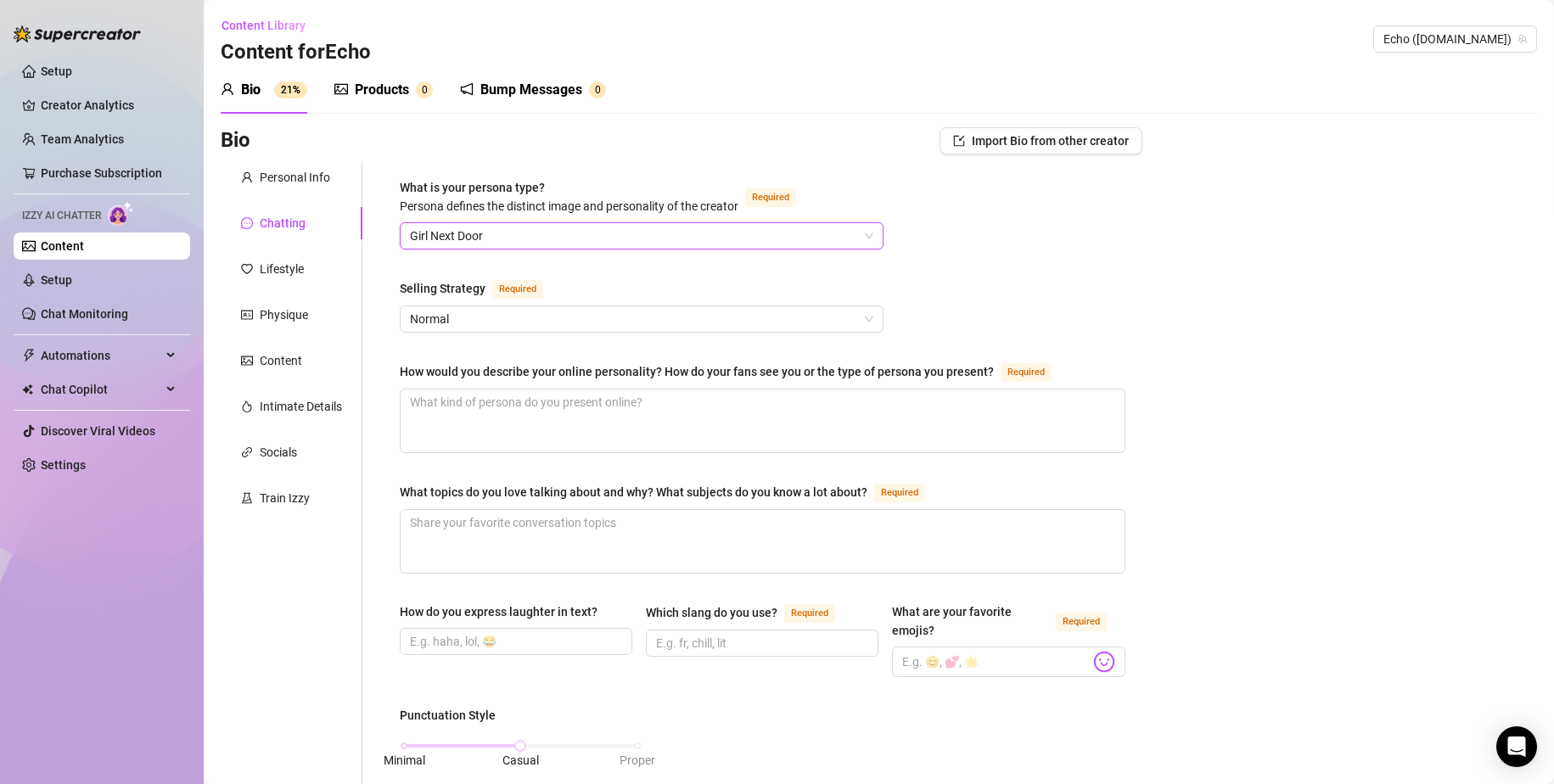
click at [835, 244] on span "Girl Next Door" at bounding box center [641, 236] width 463 height 25
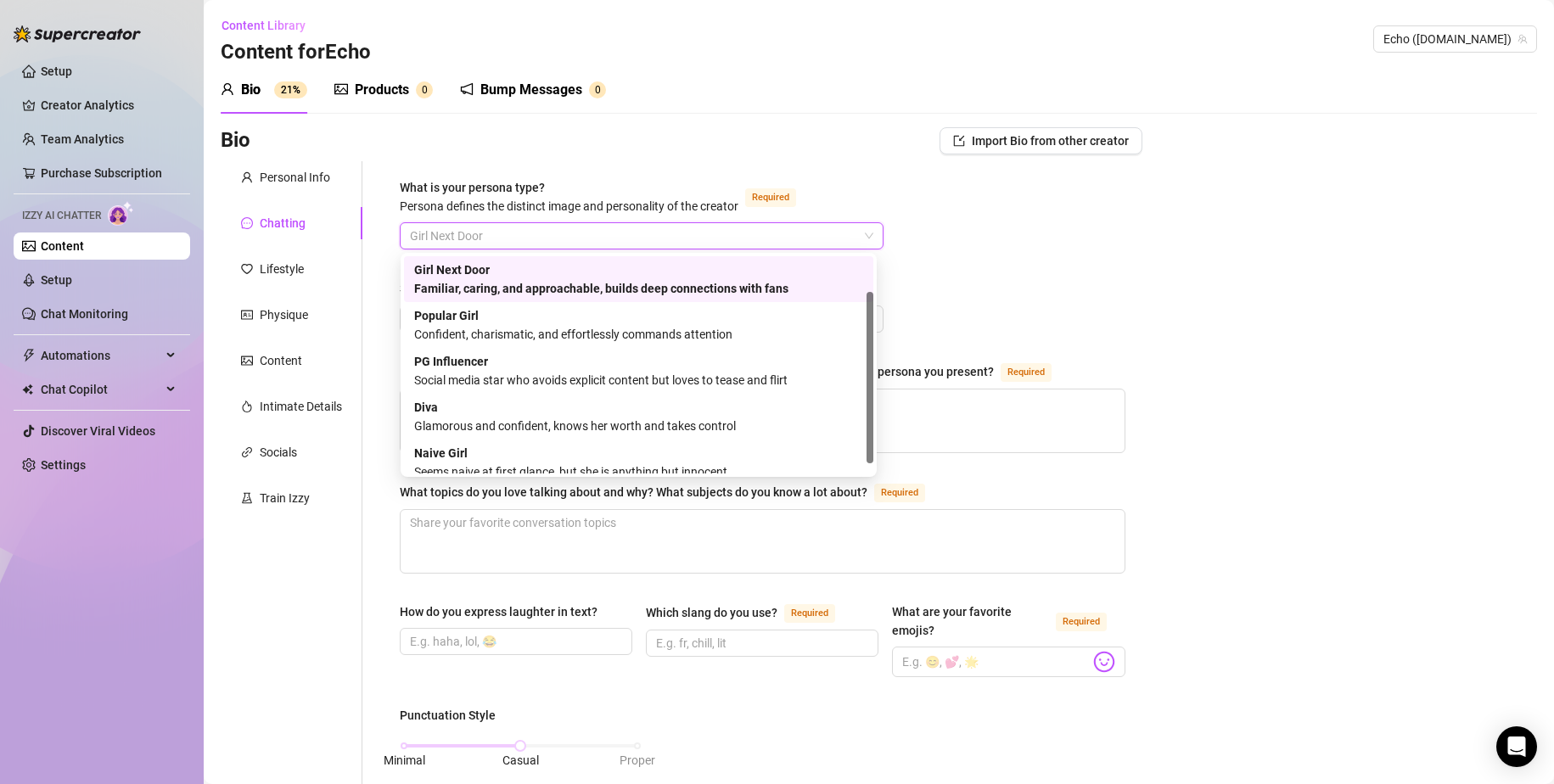
drag, startPoint x: 869, startPoint y: 304, endPoint x: 1133, endPoint y: 292, distance: 264.3
click at [944, 253] on body "Setup Creator Analytics Team Analytics Purchase Subscription Izzy AI Chatter Co…" at bounding box center [777, 392] width 1554 height 784
click at [804, 285] on div "Familiar, caring, and approachable, builds deep connections with fans" at bounding box center [639, 289] width 449 height 19
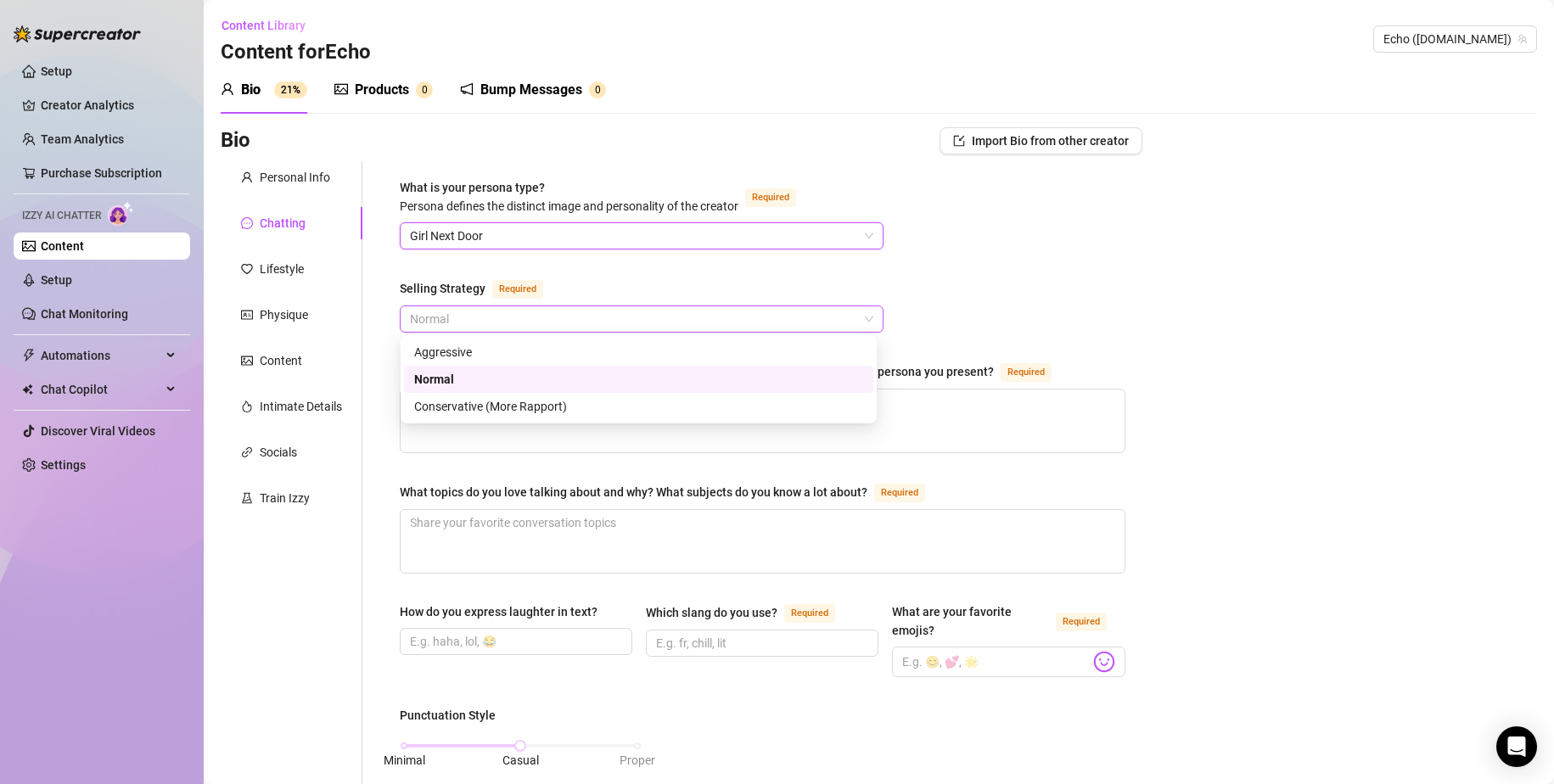
click at [589, 324] on span "Normal" at bounding box center [641, 319] width 463 height 25
click at [568, 407] on div "Conservative (More Rapport)" at bounding box center [639, 407] width 449 height 19
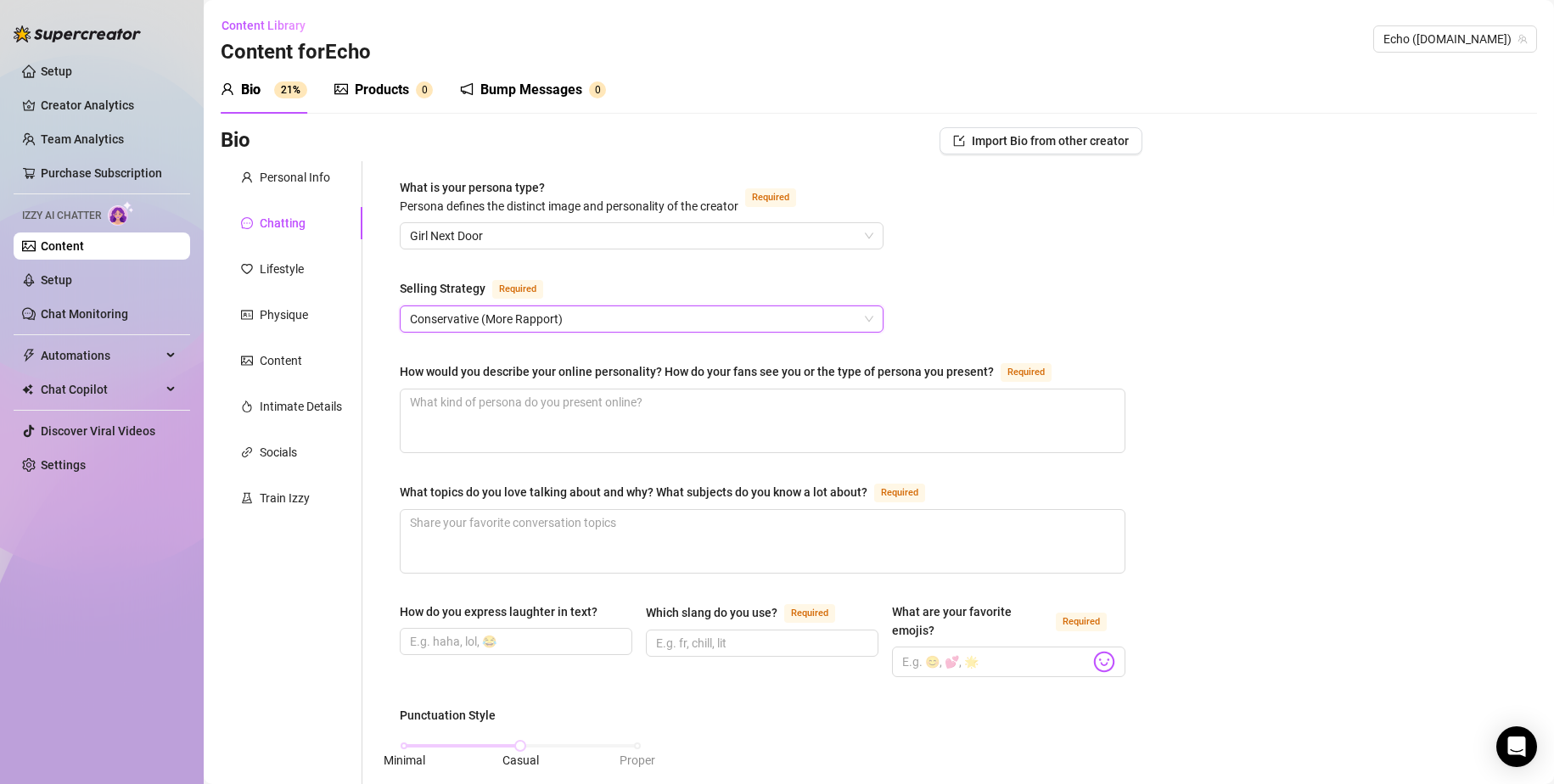
click at [638, 324] on span "Conservative (More Rapport)" at bounding box center [641, 319] width 463 height 25
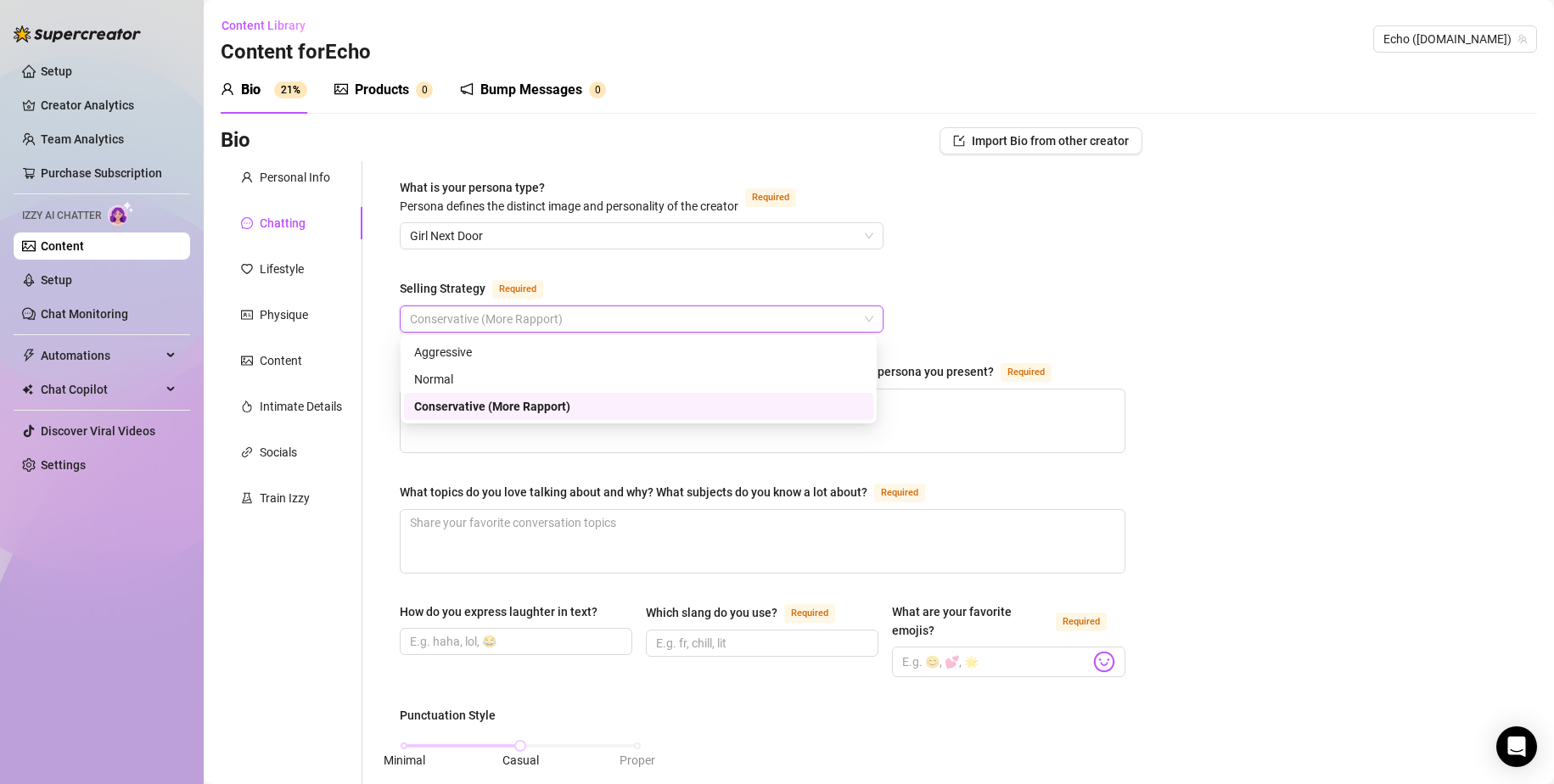
click at [603, 408] on div "Conservative (More Rapport)" at bounding box center [639, 407] width 449 height 19
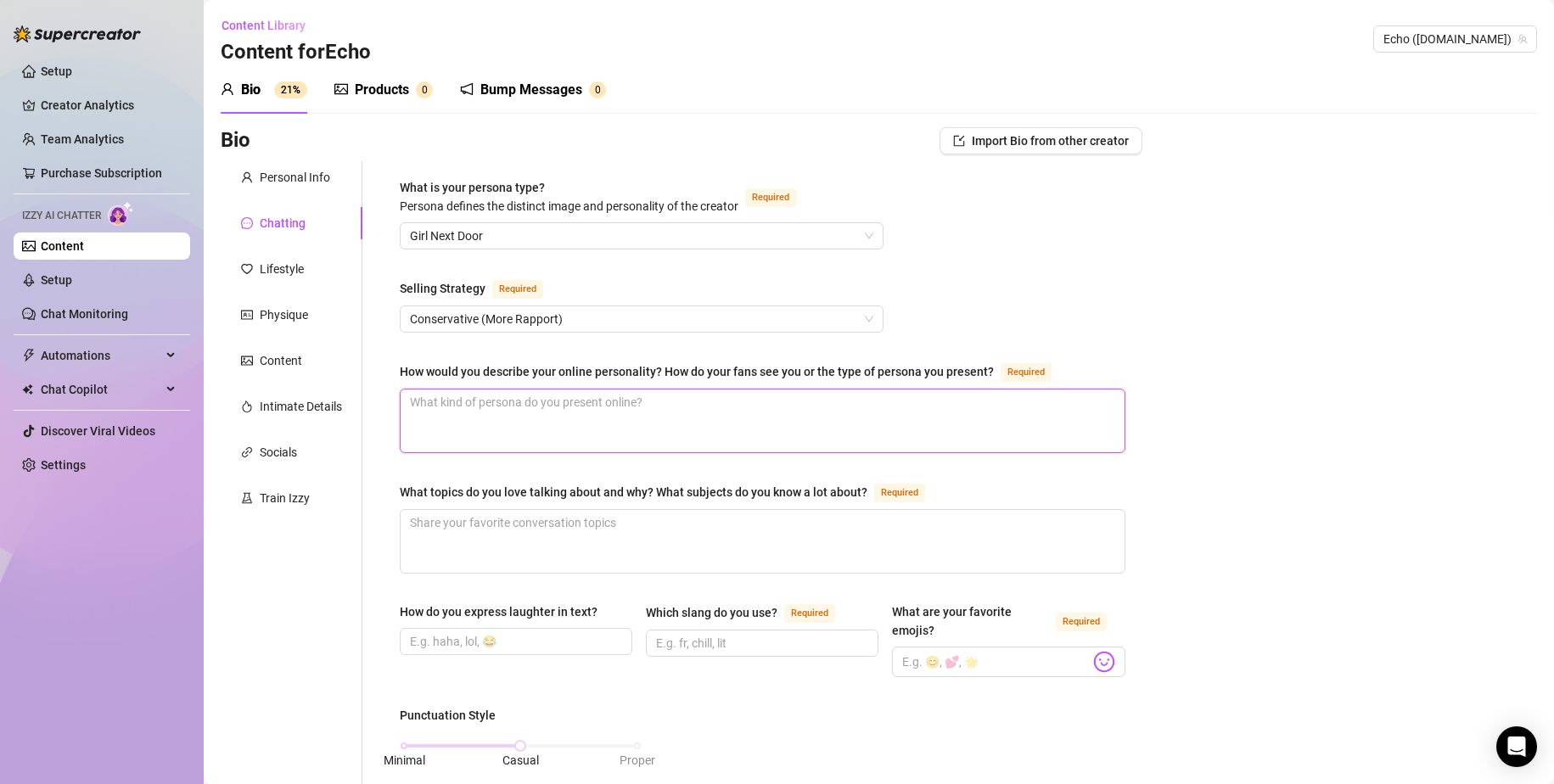
click at [929, 410] on textarea "How would you describe your online personality? How do your fans see you or the…" at bounding box center [763, 421] width 724 height 63
type textarea "P"
type textarea "Pr"
type textarea "Pra"
type textarea "Prai"
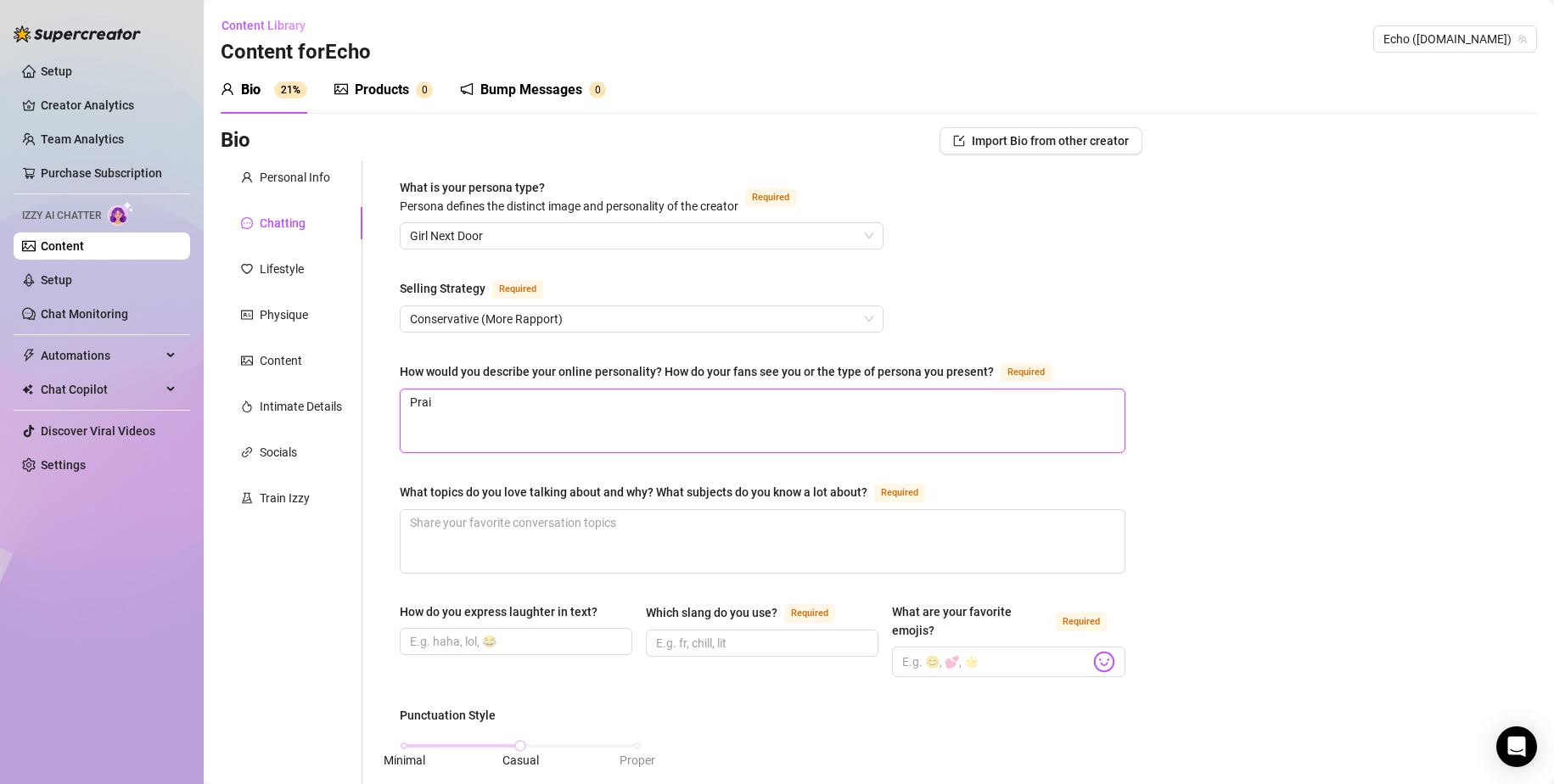
type textarea "Prais"
type textarea "Praise"
type textarea "Praise k"
type textarea "Praise ki"
type textarea "Praise kin"
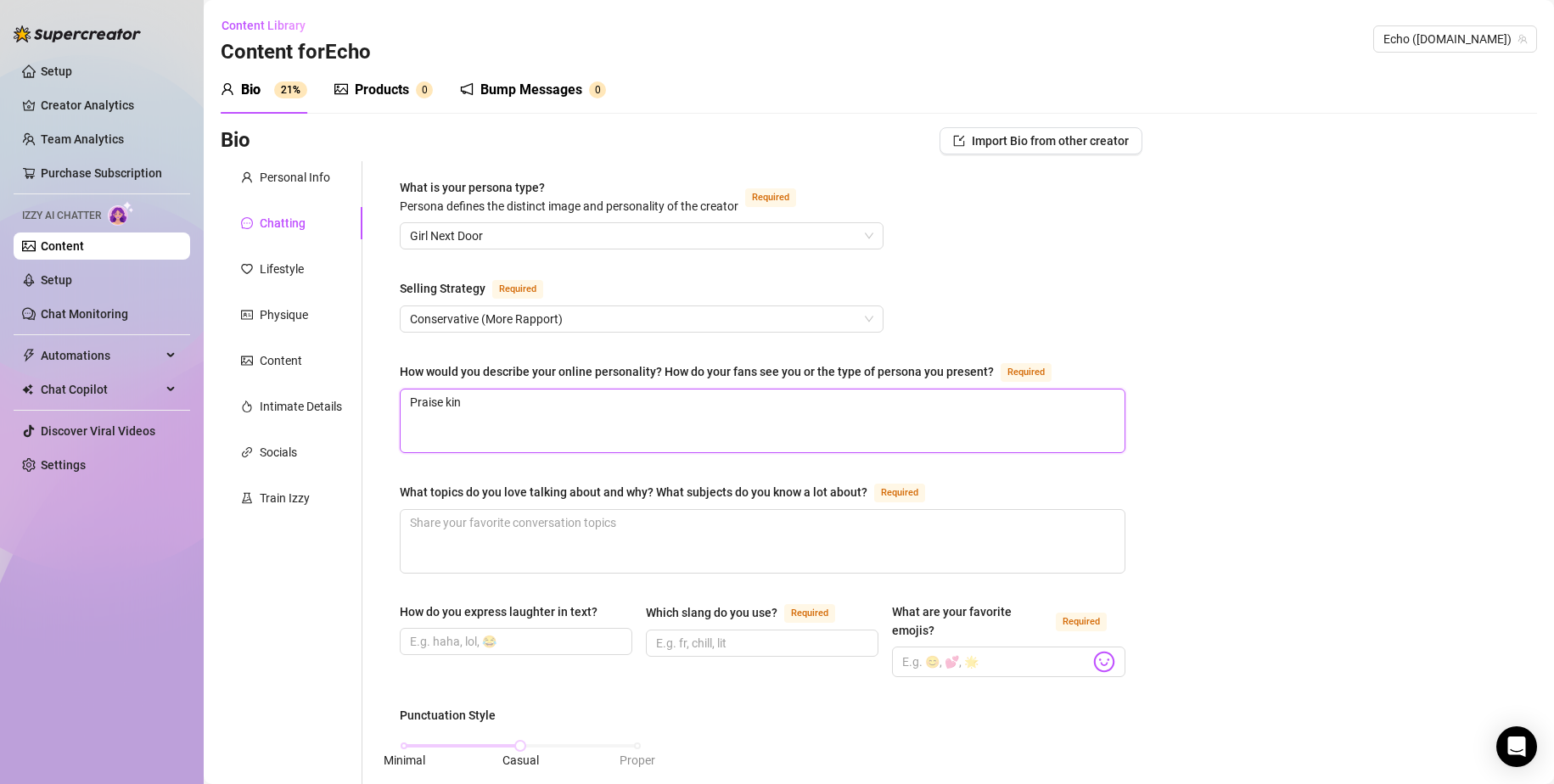
type textarea "Praise kink"
type textarea "Praise kink,"
type textarea "Praise kink, p"
type textarea "Praise kink, pl"
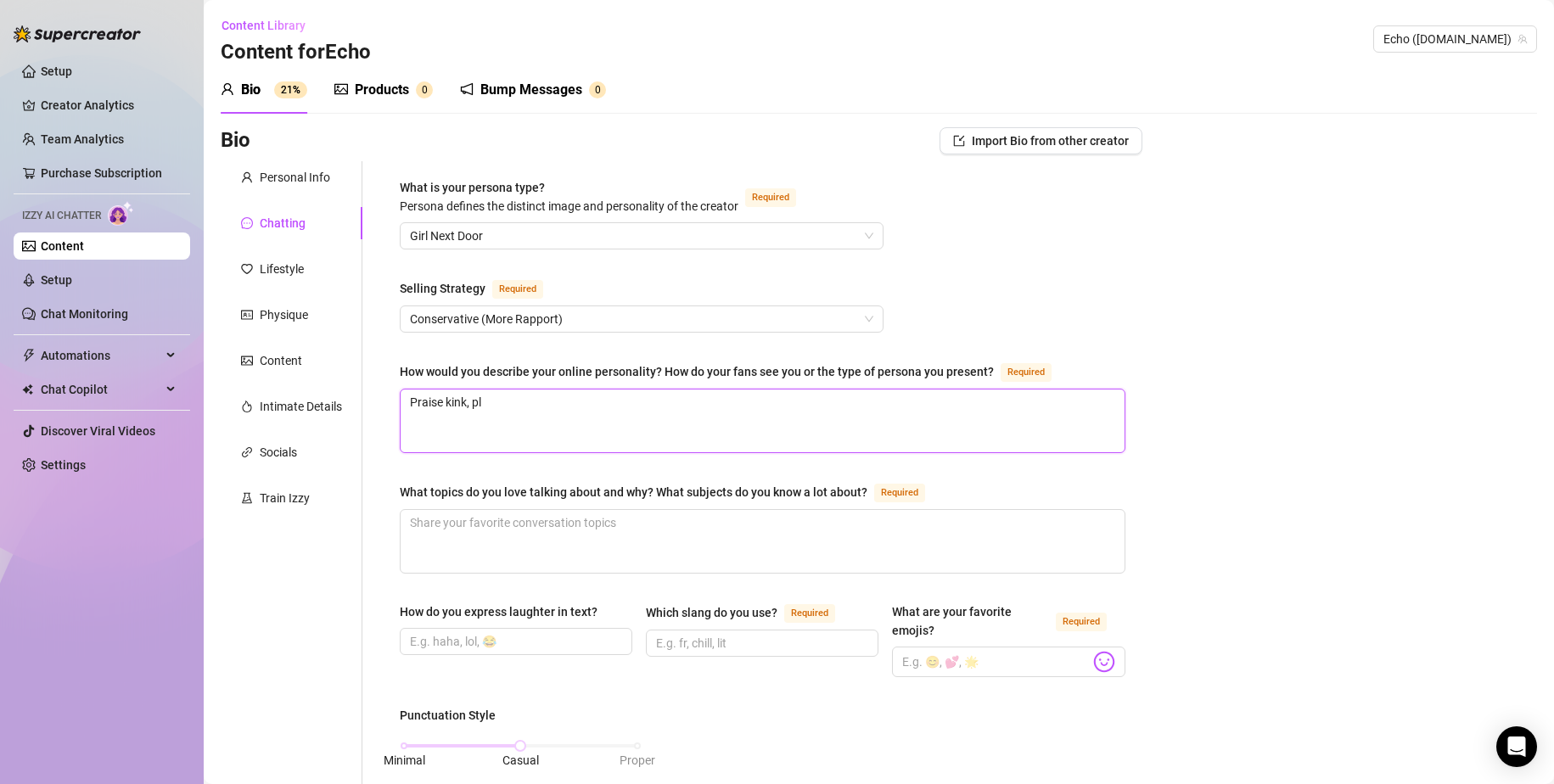
type textarea "Praise kink, ple"
type textarea "Praise kink, plea"
type textarea "Praise kink, pleas"
type textarea "Praise kink, please"
type textarea "Praise kink, pleaser"
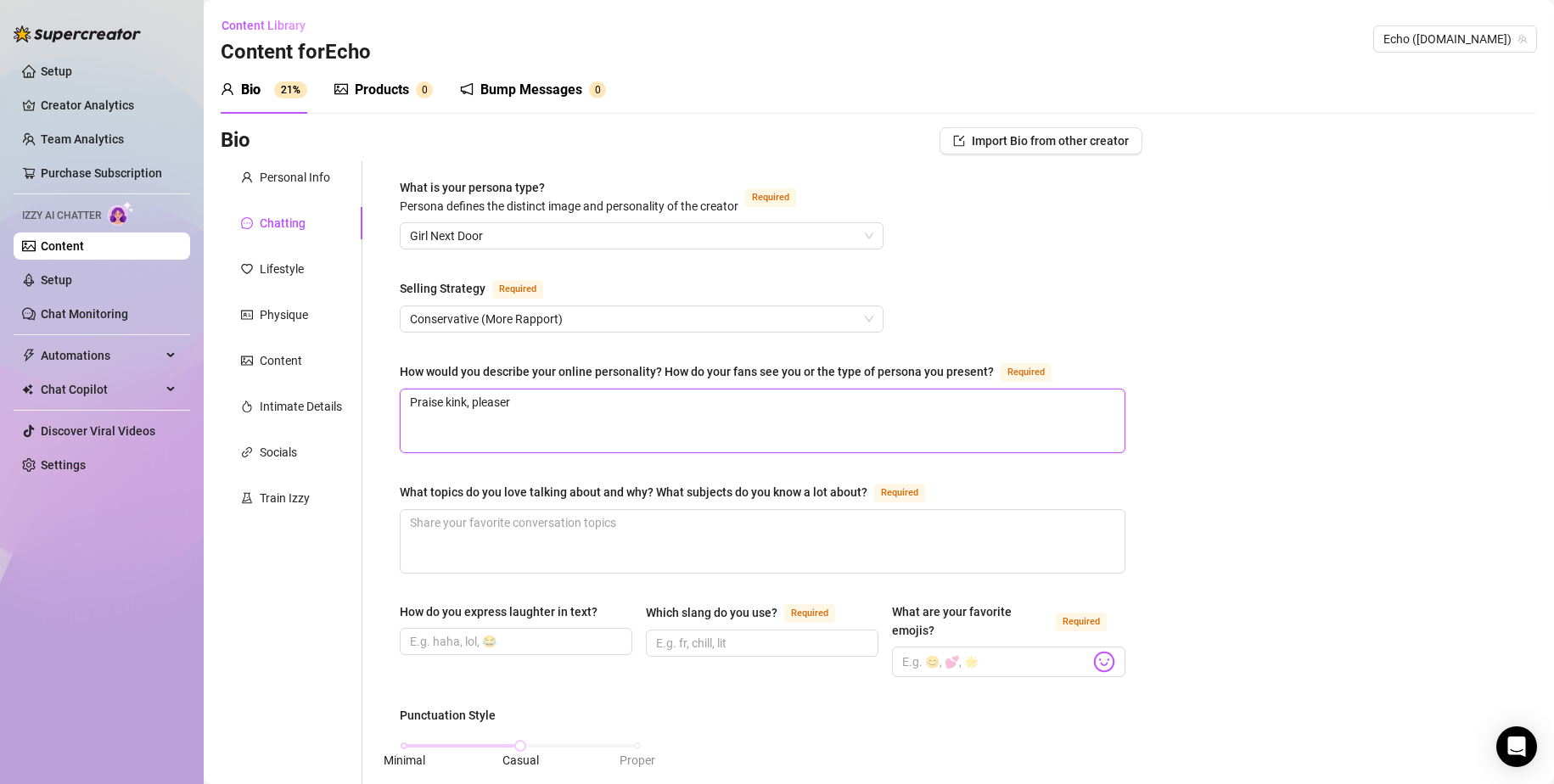
type textarea "Praise kink, pleaserm"
type textarea "Praise kink, pleaserm,"
type textarea "Praise kink, pleaserm"
type textarea "Praise kink, pleaser"
type textarea "Praise kink, pleaser,"
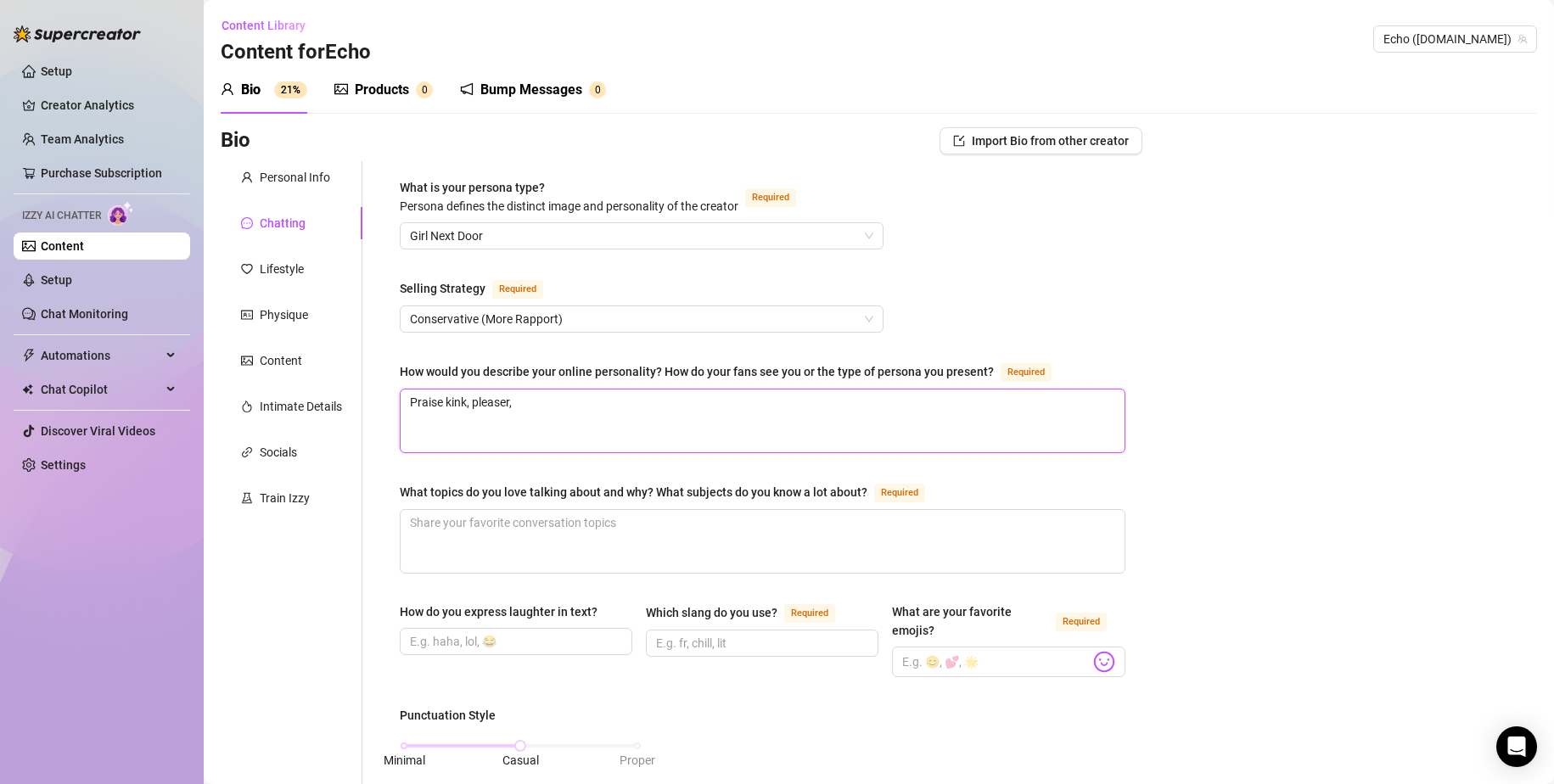
type textarea "Praise kink, pleaser,"
type textarea "Praise kink, pleaser, g"
type textarea "Praise kink, pleaser, ge"
type textarea "Praise kink, pleaser, gen"
type textarea "Praise kink, pleaser, genu"
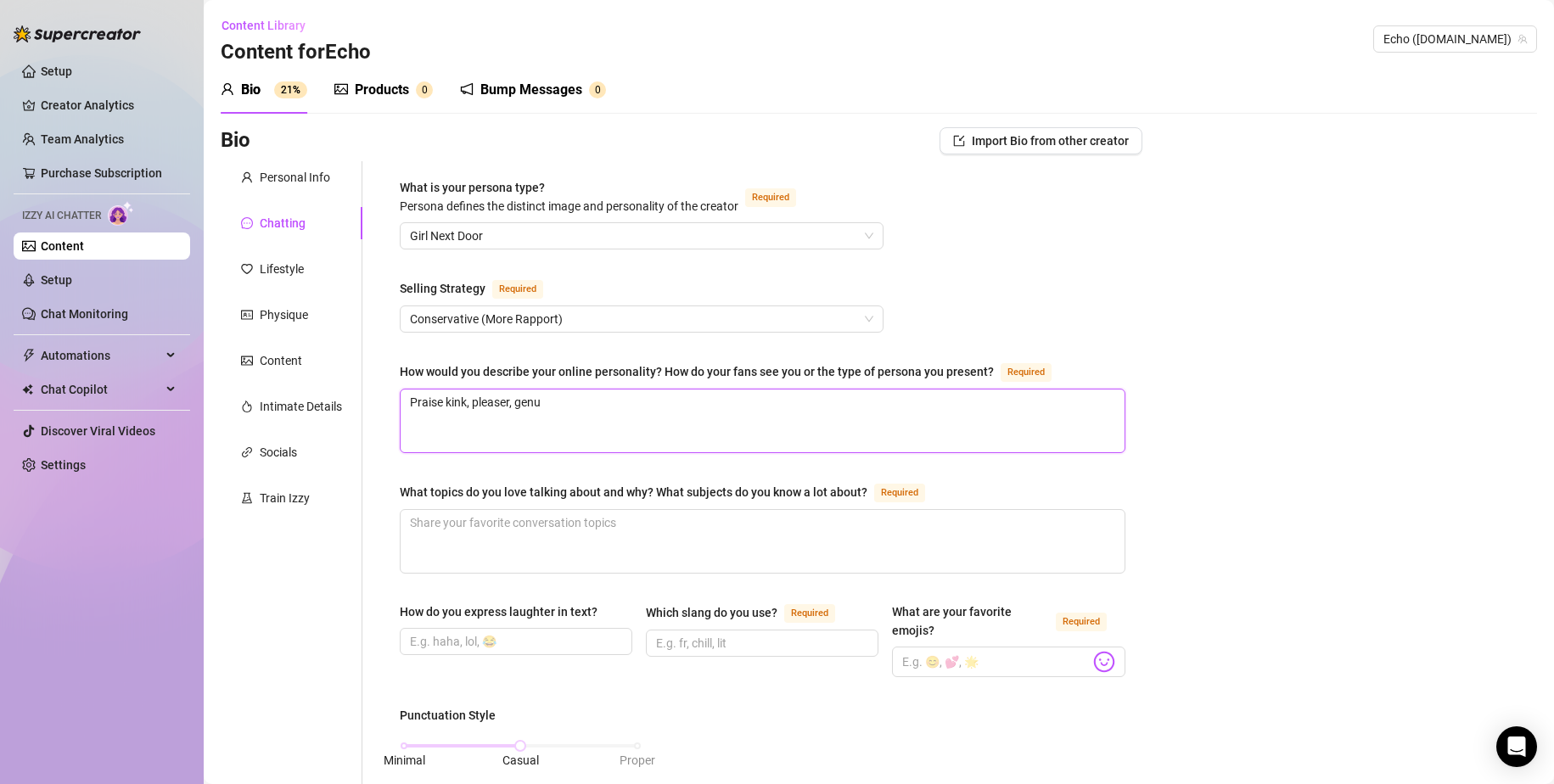
type textarea "Praise kink, pleaser, genui"
type textarea "Praise kink, pleaser, genuin"
type textarea "Praise kink, pleaser, genuine"
type textarea "Praise kink, pleaser, genuinel"
type textarea "Praise kink, pleaser, genuinely"
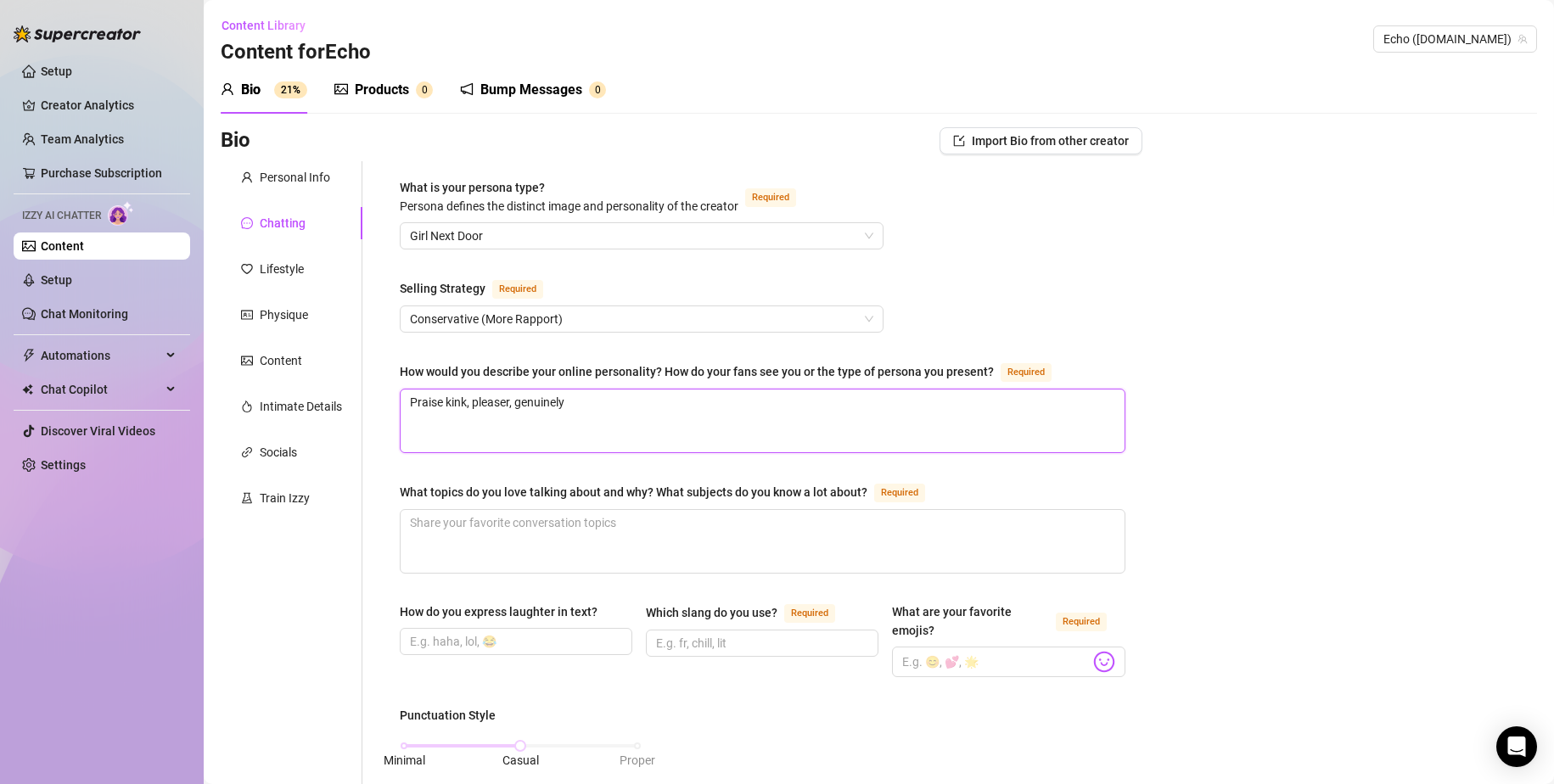
type textarea "Praise kink, pleaser, genuinely"
type textarea "Praise kink, pleaser, genuinely cu"
type textarea "Praise kink, pleaser, genuinely cur"
type textarea "Praise kink, pleaser, genuinely curio"
type textarea "Praise kink, pleaser, genuinely curiou"
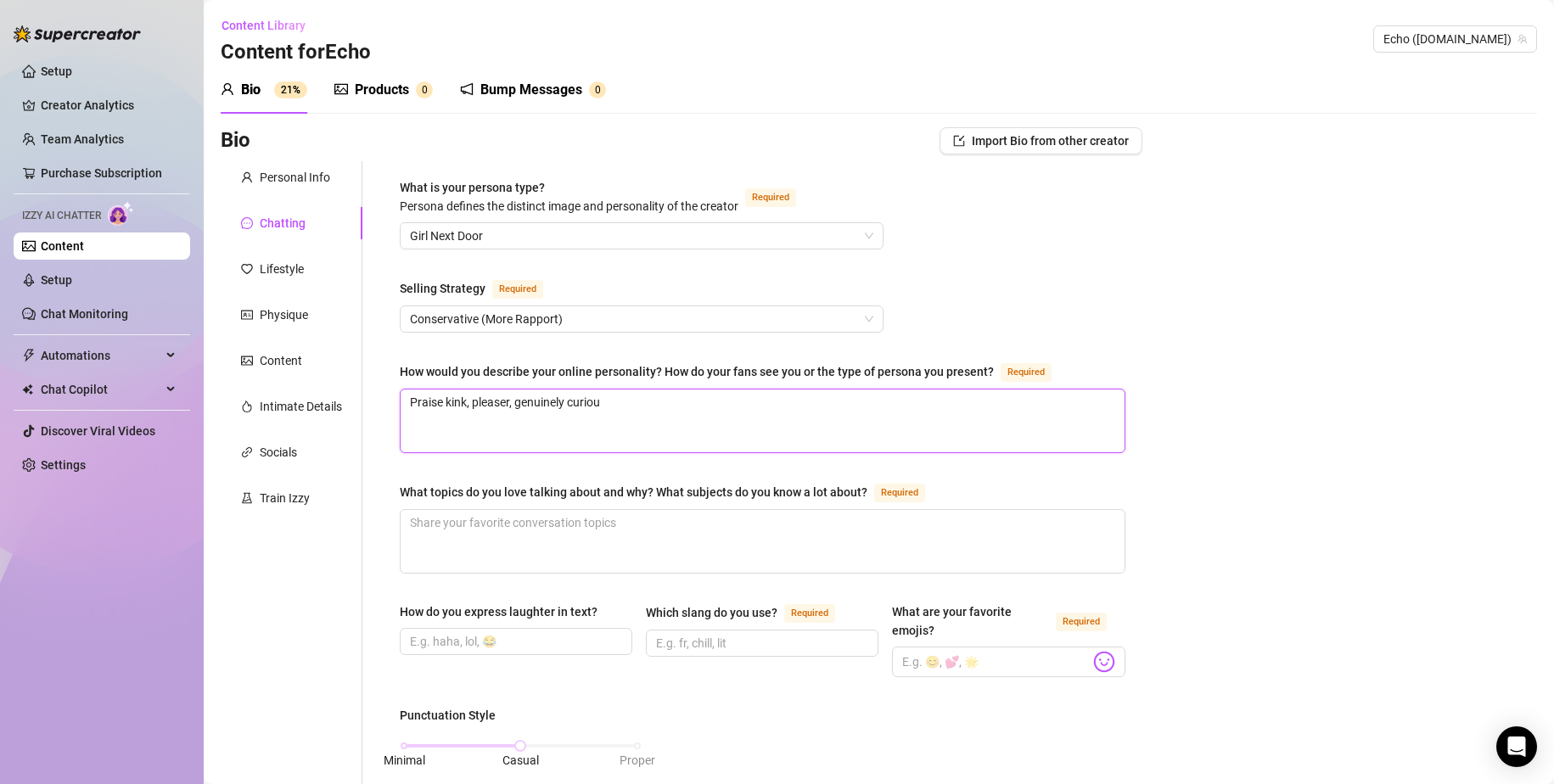
type textarea "Praise kink, pleaser, genuinely curious"
type textarea "Praise kink, pleaser, genuinely curious a"
type textarea "Praise kink, pleaser, genuinely curious ab"
type textarea "Praise kink, pleaser, genuinely curious abo"
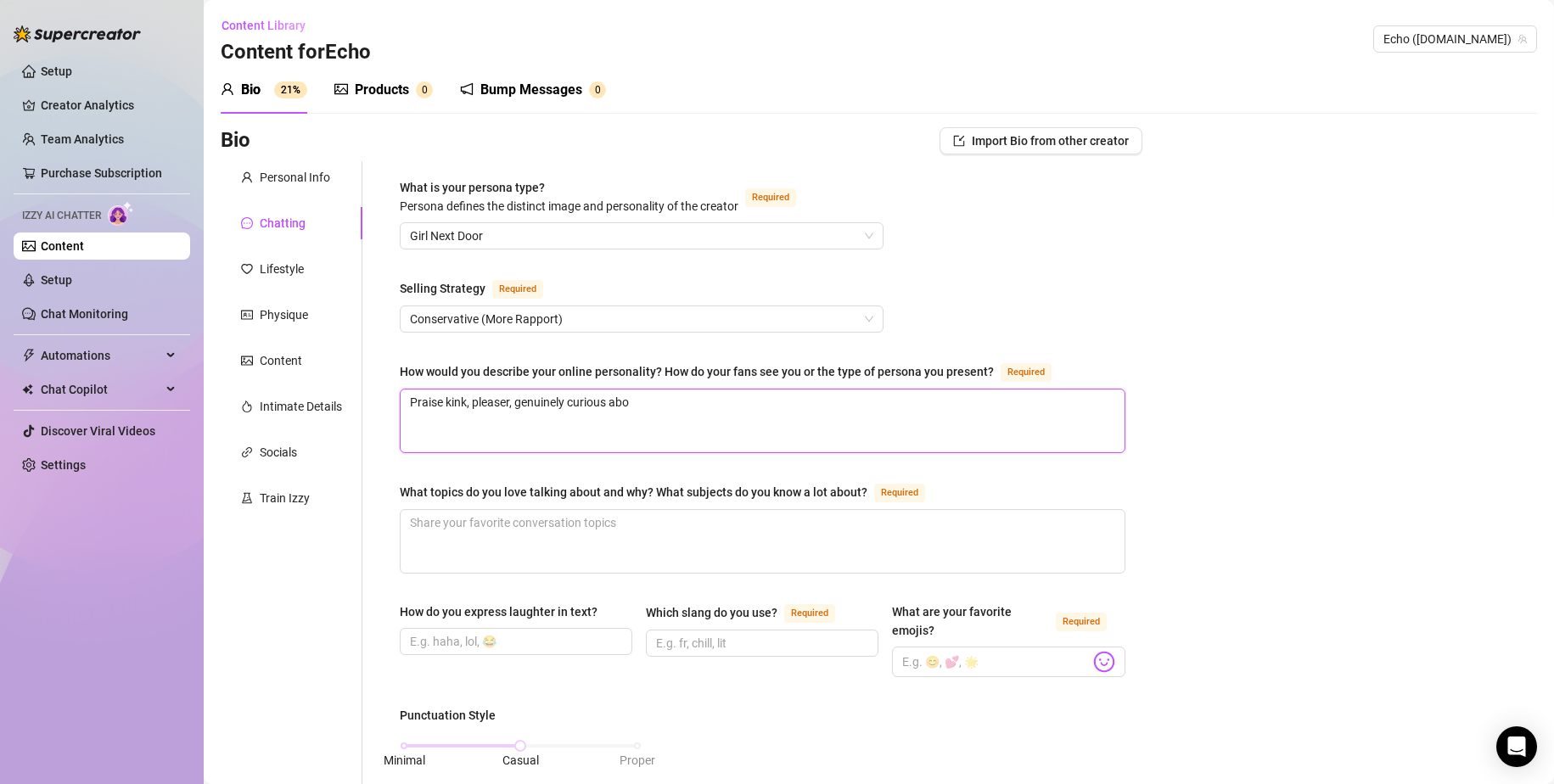
type textarea "Praise kink, pleaser, genuinely curious abou"
type textarea "Praise kink, pleaser, genuinely curious about"
type textarea "Praise kink, pleaser, genuinely curious about f"
type textarea "Praise kink, pleaser, genuinely curious about fa"
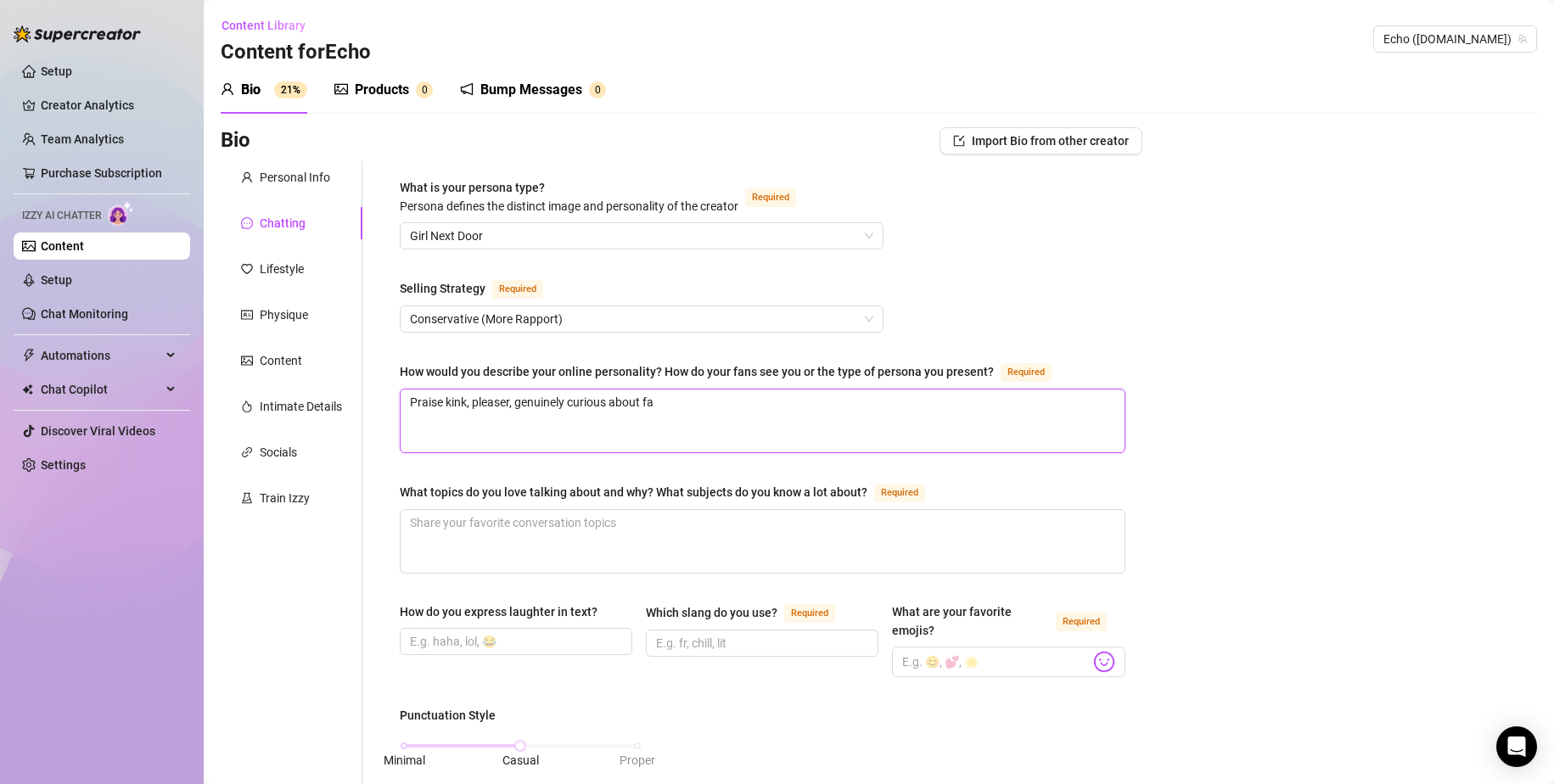
type textarea "Praise kink, pleaser, genuinely curious about fan"
type textarea "Praise kink, pleaser, genuinely curious about fans"
type textarea "Praise kink, pleaser, genuinely curious about fans,"
type textarea "Praise kink, pleaser, genuinely curious about fans, l"
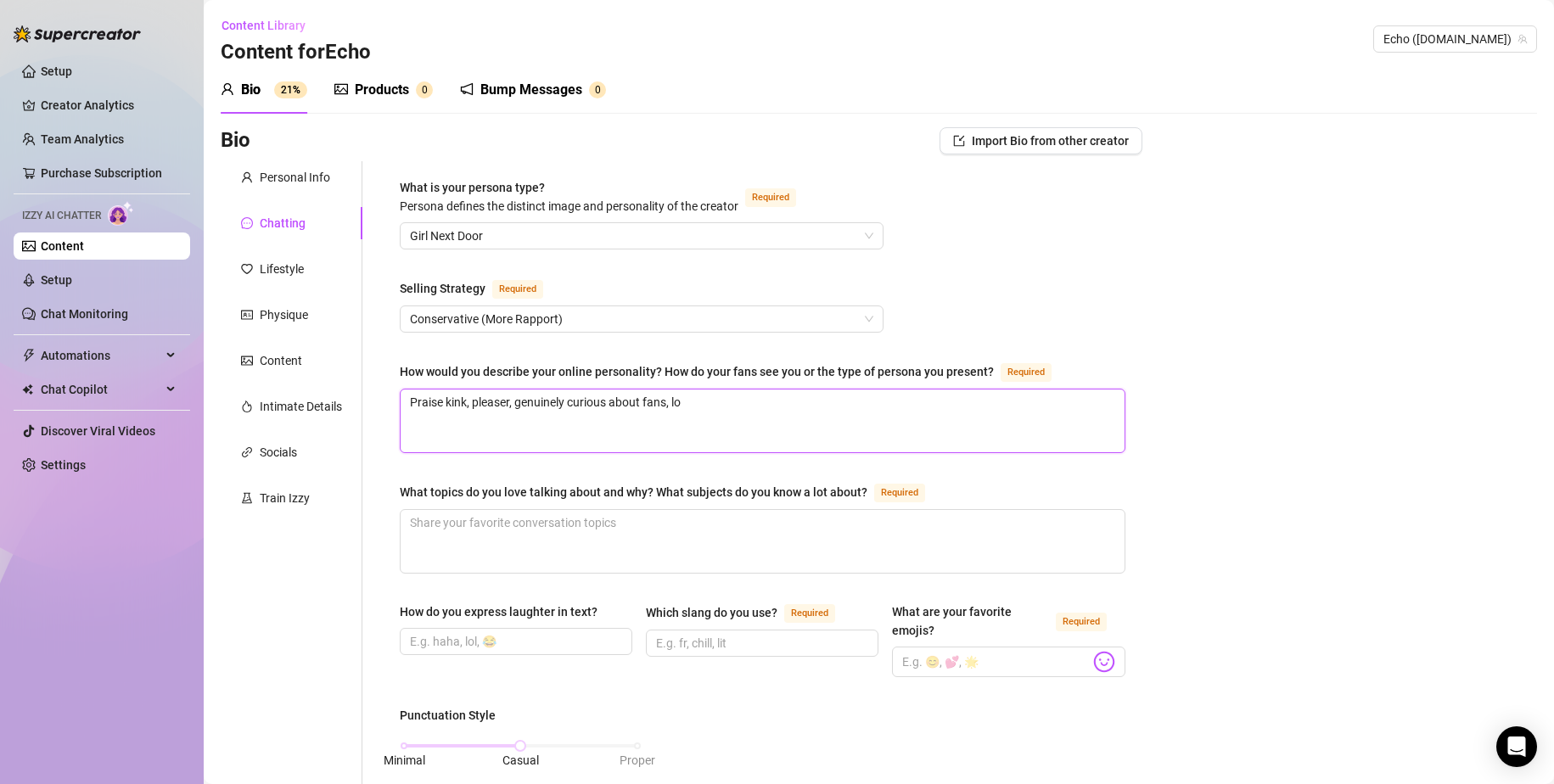
type textarea "Praise kink, pleaser, genuinely curious about fans, lov"
type textarea "Praise kink, pleaser, genuinely curious about fans, love"
type textarea "Praise kink, pleaser, genuinely curious about fans, loves"
type textarea "Praise kink, pleaser, genuinely curious about fans, loves to"
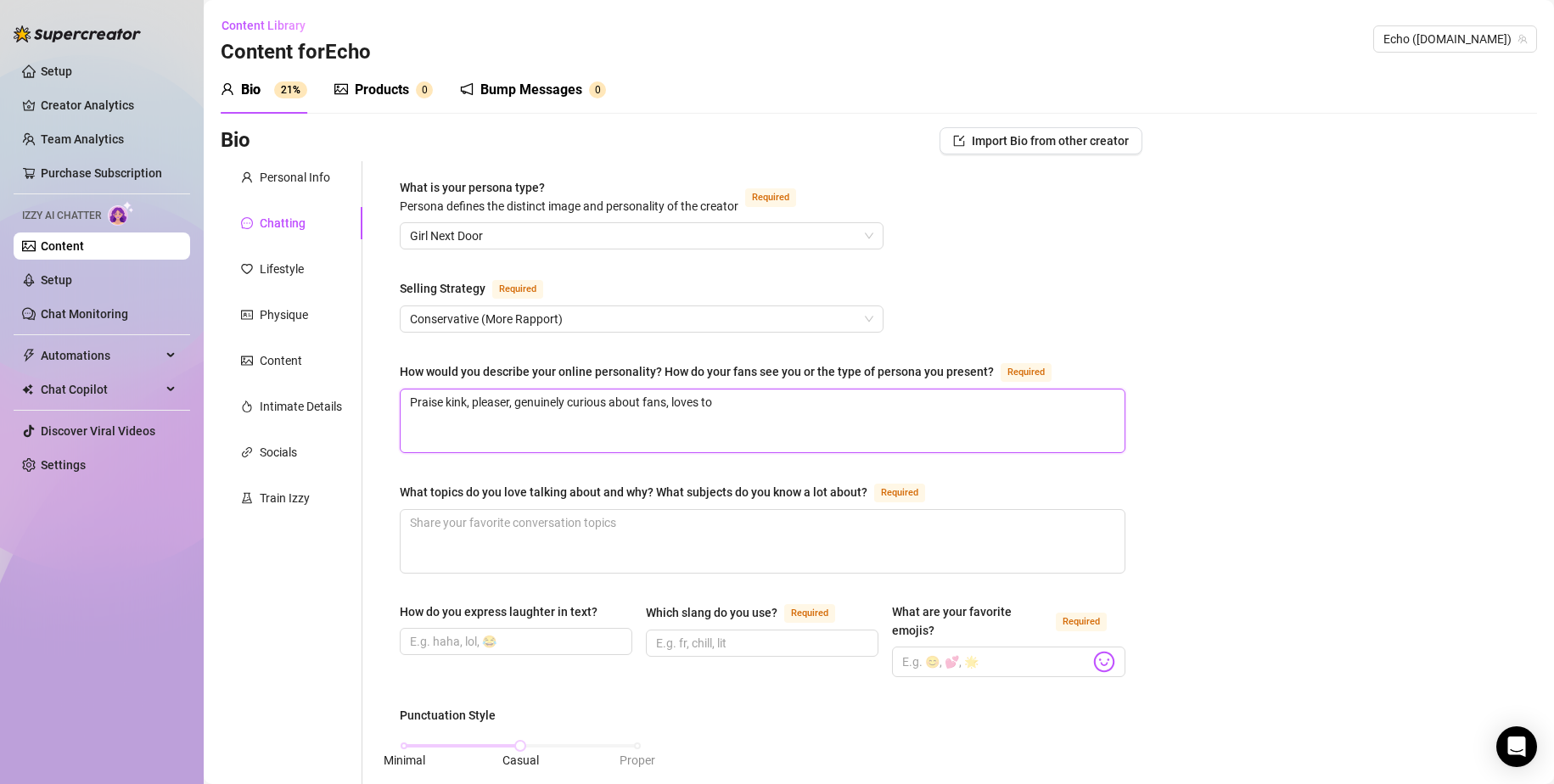
type textarea "Praise kink, pleaser, genuinely curious about fans, loves to"
type textarea "Praise kink, pleaser, genuinely curious about fans, loves to g"
type textarea "Praise kink, pleaser, genuinely curious about fans, loves to ge"
type textarea "Praise kink, pleaser, genuinely curious about fans, loves to get"
type textarea "Praise kink, pleaser, genuinely curious about fans, loves to get t"
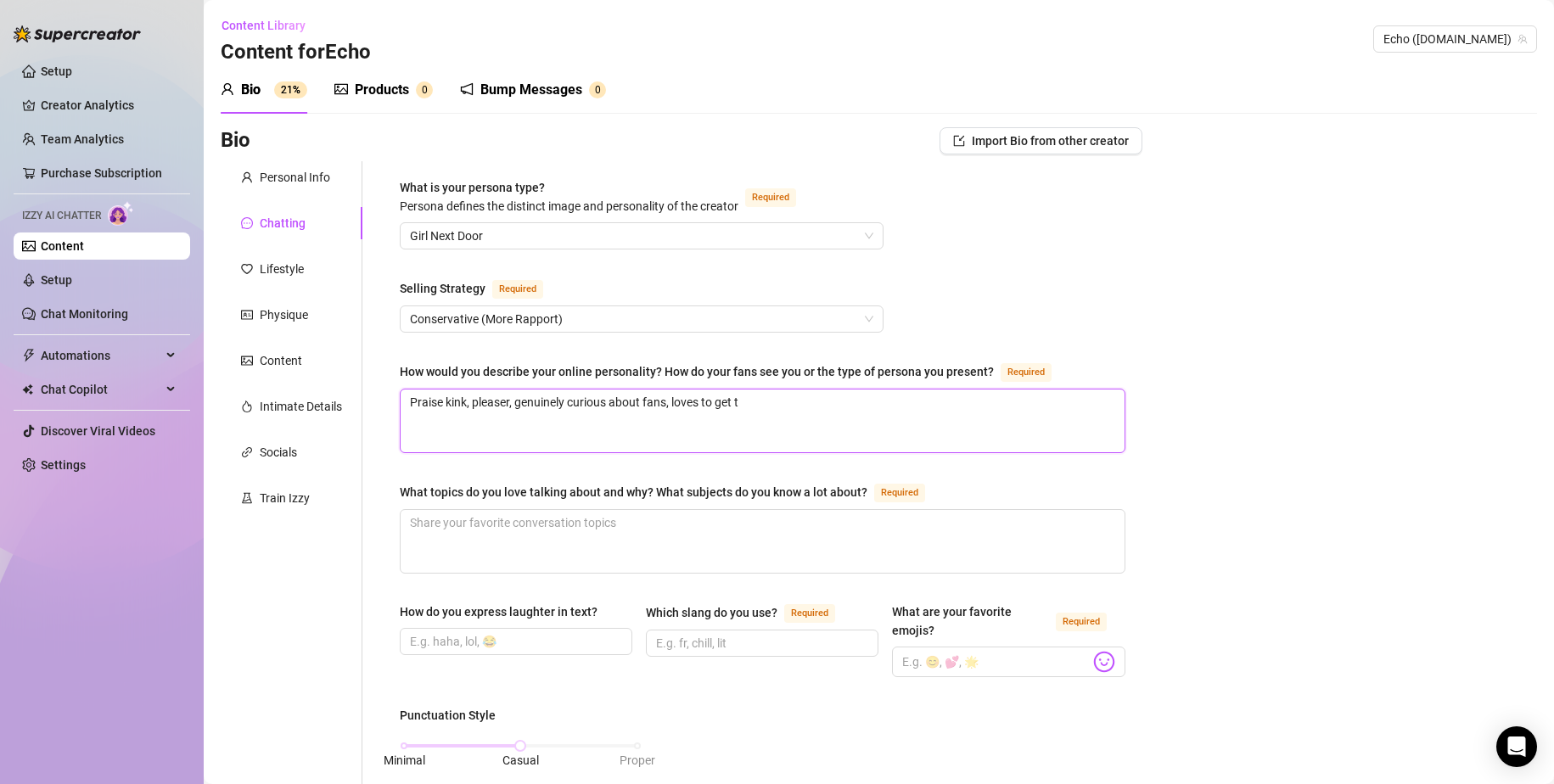
type textarea "Praise kink, pleaser, genuinely curious about fans, loves to get th"
type textarea "Praise kink, pleaser, genuinely curious about fans, loves to get the"
type textarea "Praise kink, pleaser, genuinely curious about fans, loves to get them"
type textarea "Praise kink, pleaser, genuinely curious about fans, loves to get them m"
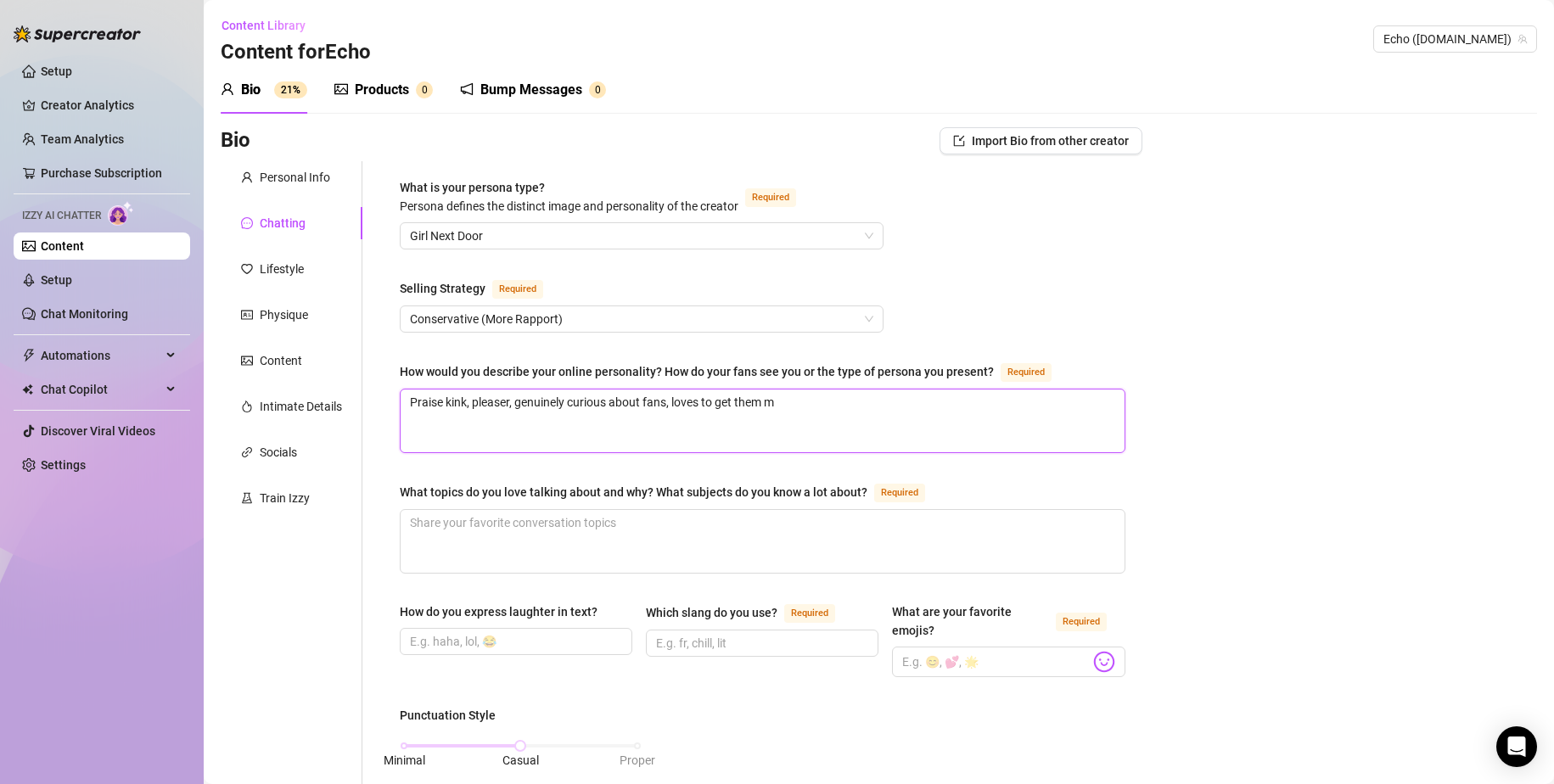
type textarea "Praise kink, pleaser, genuinely curious about fans, loves to get them mo"
type textarea "Praise kink, pleaser, genuinely curious about fans, loves to get them mor"
type textarea "Praise kink, pleaser, genuinely curious about fans, loves to get them more"
click at [754, 537] on textarea "What topics do you love talking about and why? What subjects do you know a lot …" at bounding box center [763, 541] width 724 height 63
type textarea "g"
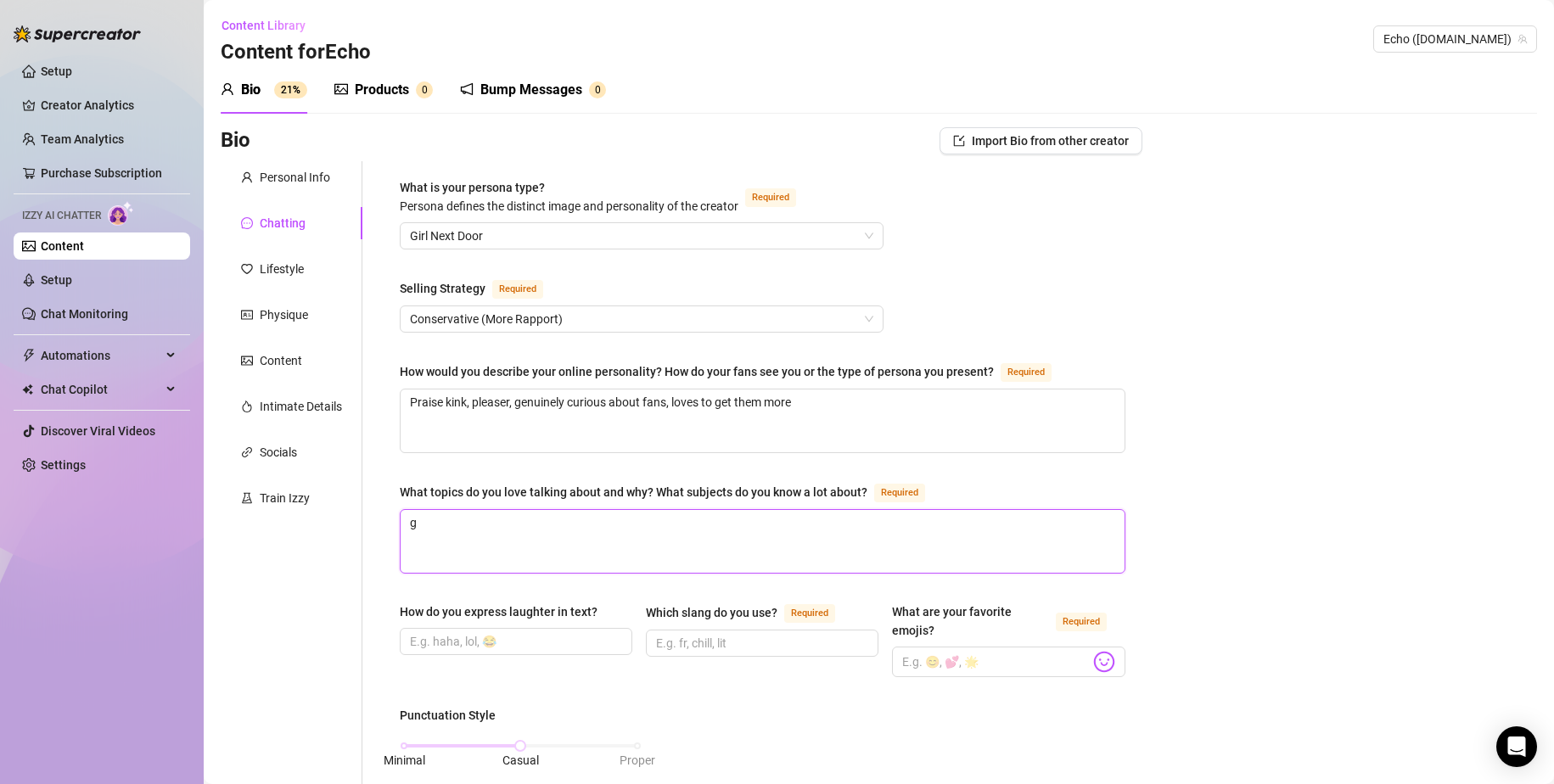
type textarea "ga"
type textarea "gam"
type textarea "game"
type textarea "game d"
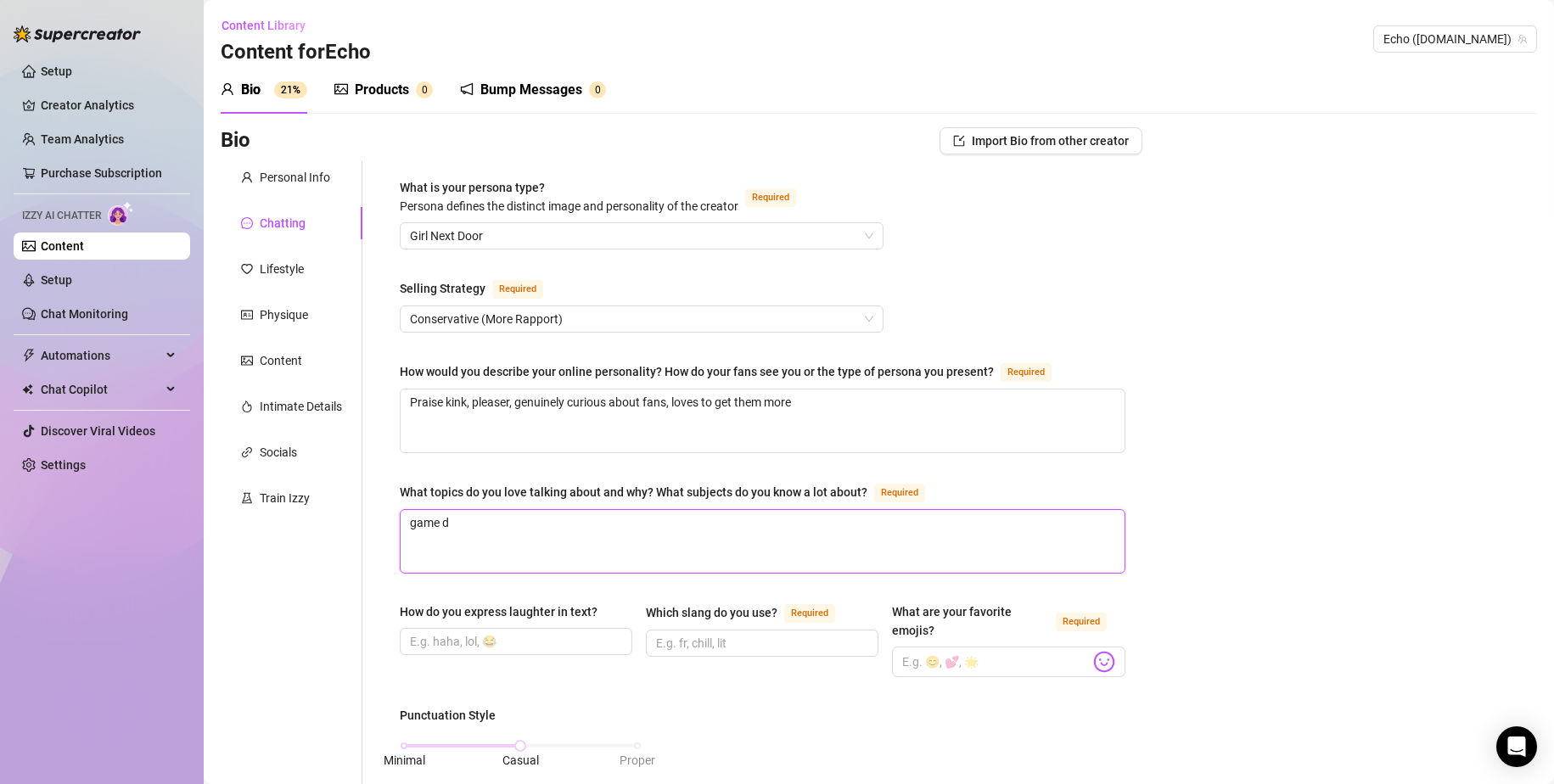
type textarea "game de"
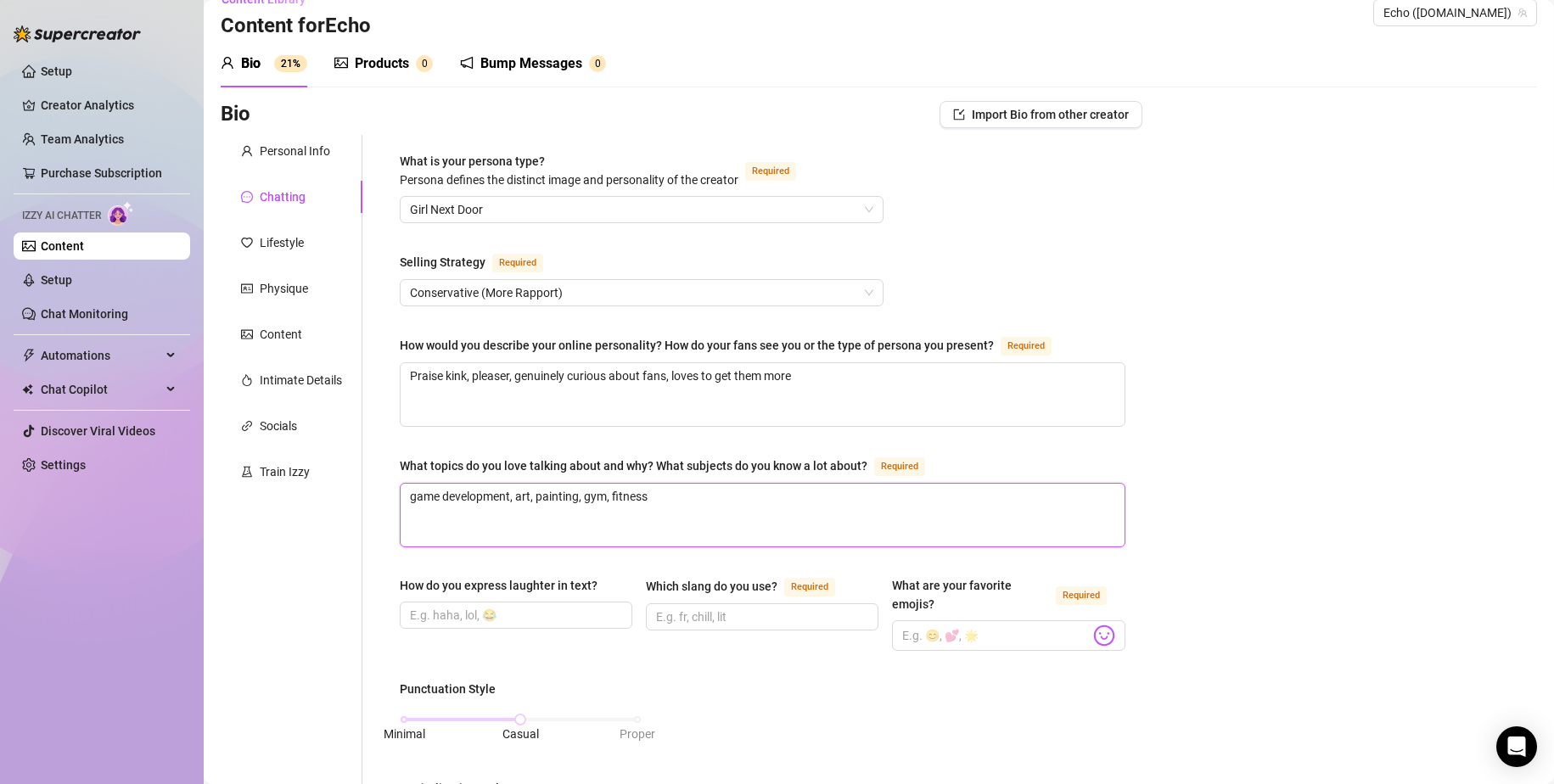
scroll to position [85, 0]
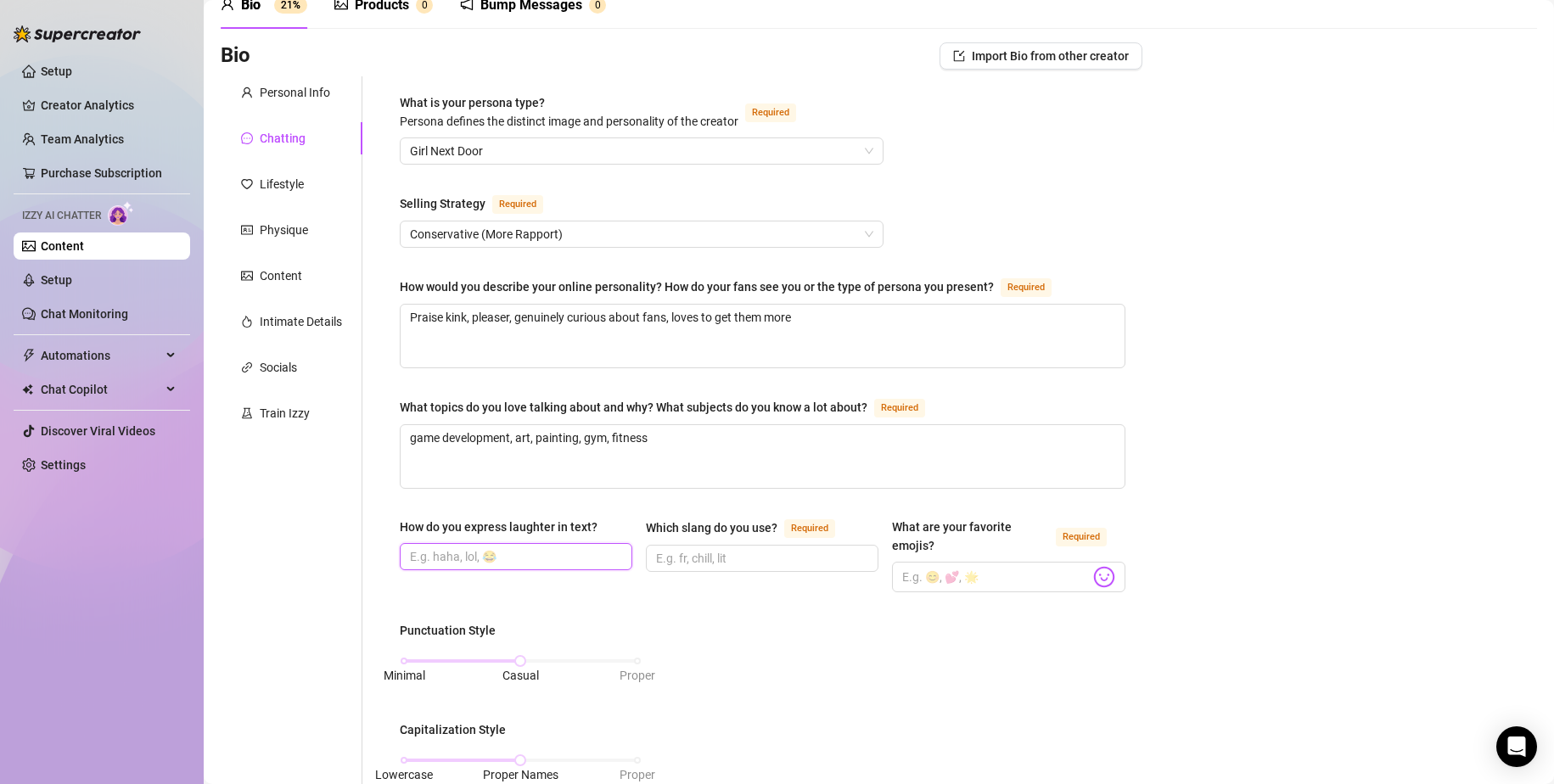
click at [488, 550] on input "How do you express laughter in text?" at bounding box center [515, 556] width 209 height 19
click at [944, 576] on img at bounding box center [1105, 577] width 22 height 22
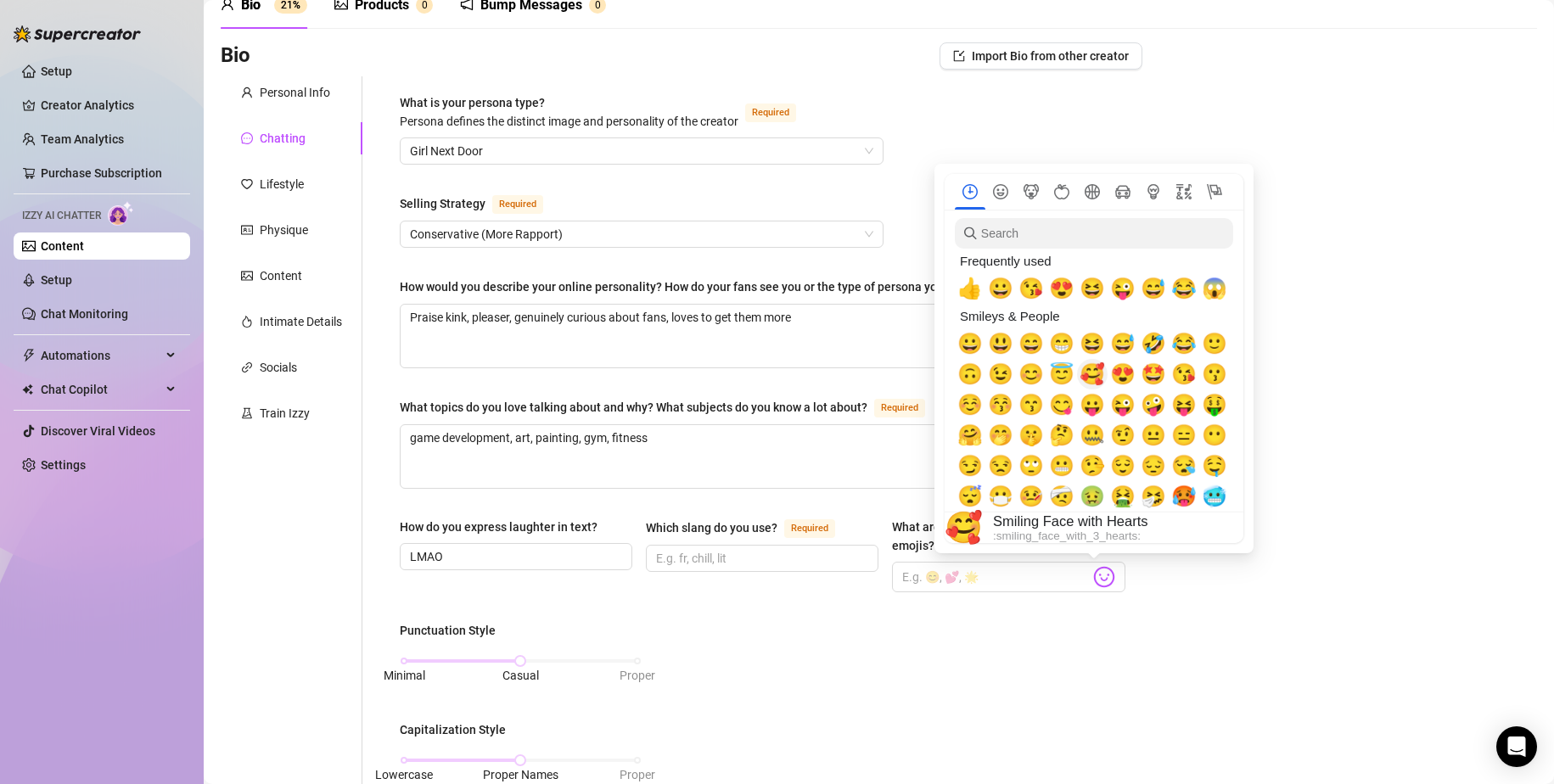
click at [944, 371] on span "🥰" at bounding box center [1093, 375] width 25 height 24
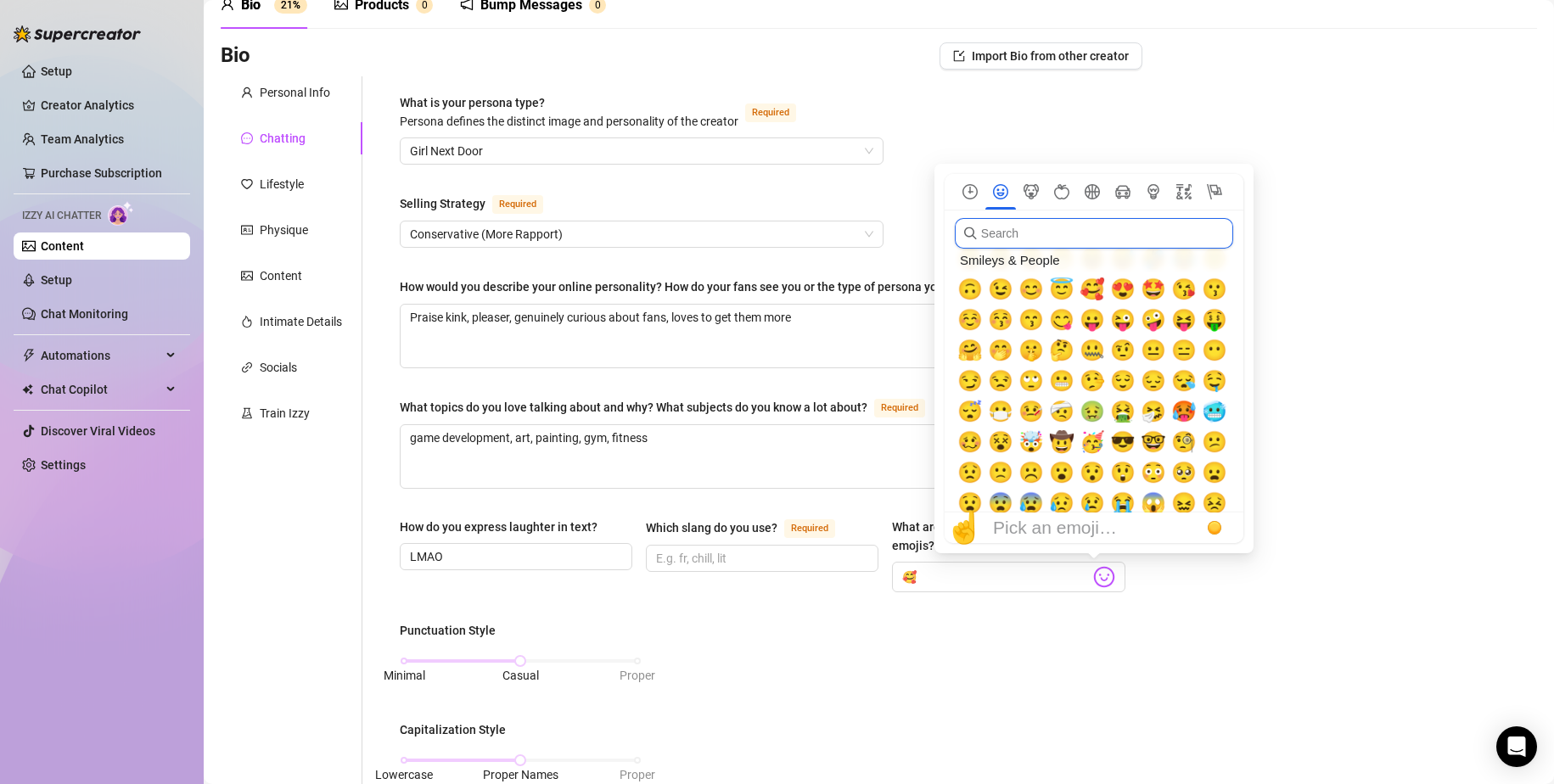
click at [944, 238] on input "search" at bounding box center [1094, 234] width 279 height 31
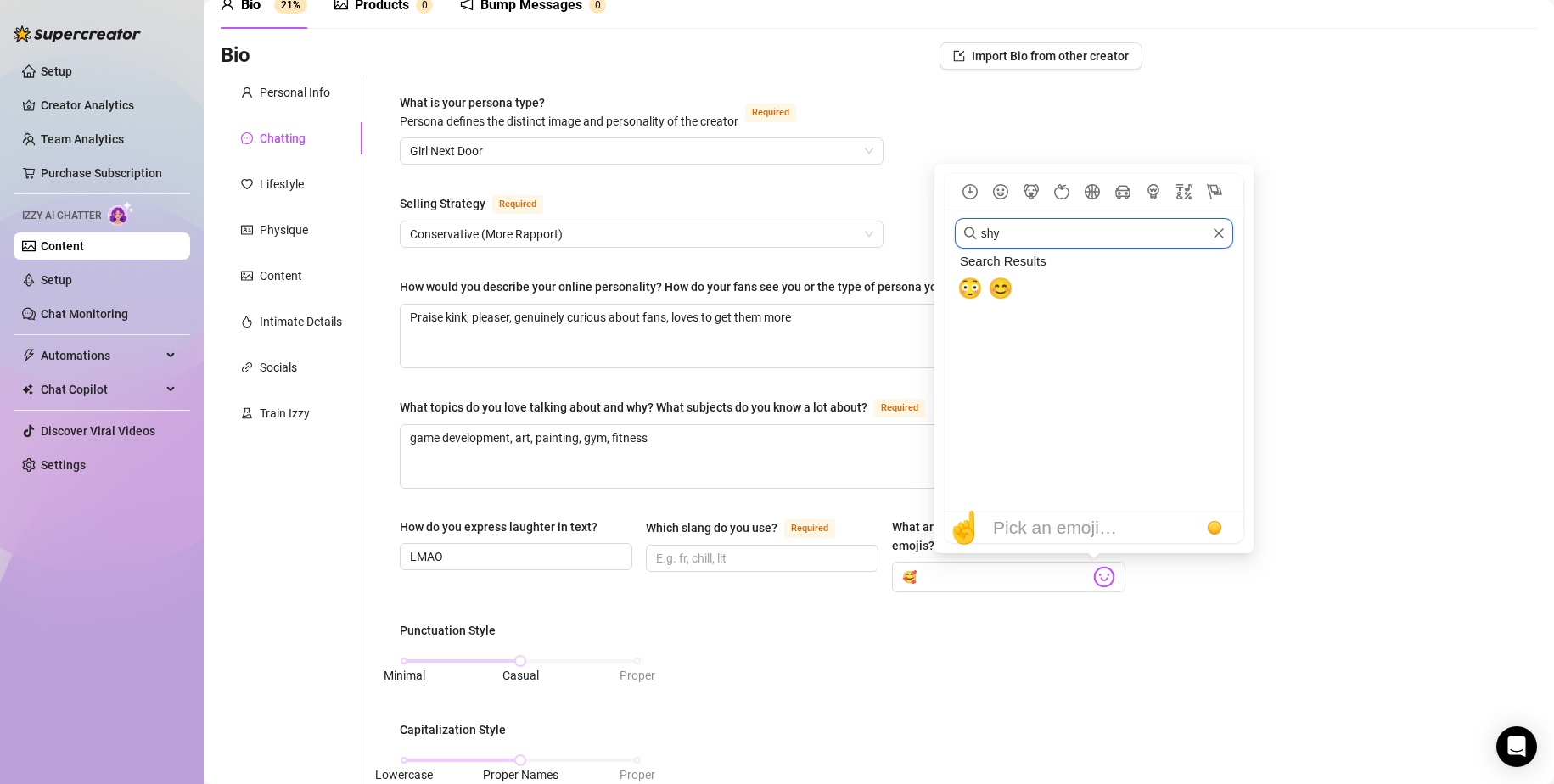
click at [944, 234] on icon "Clear" at bounding box center [1219, 234] width 12 height 12
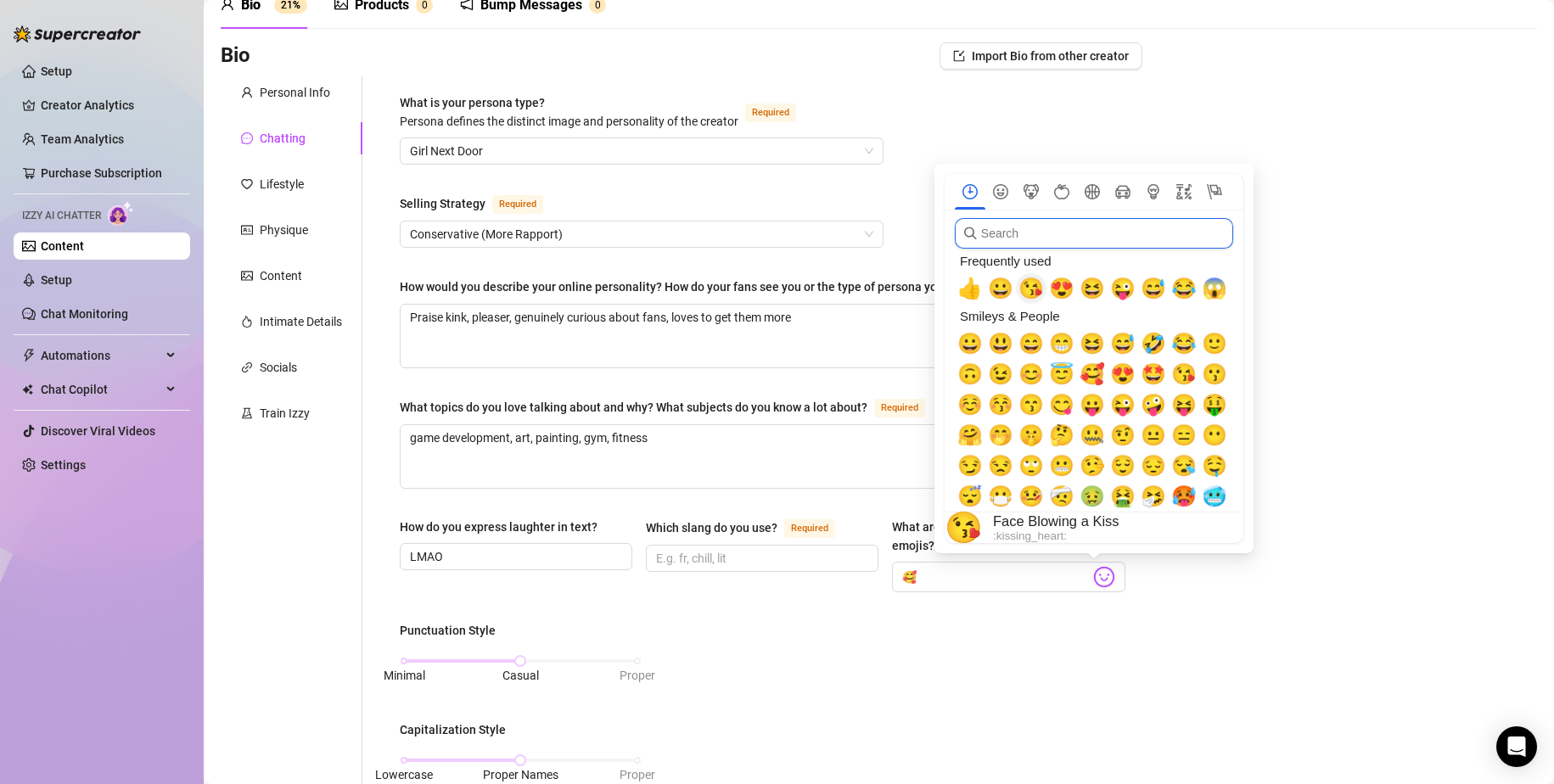
click at [944, 288] on span "😘" at bounding box center [1031, 289] width 25 height 24
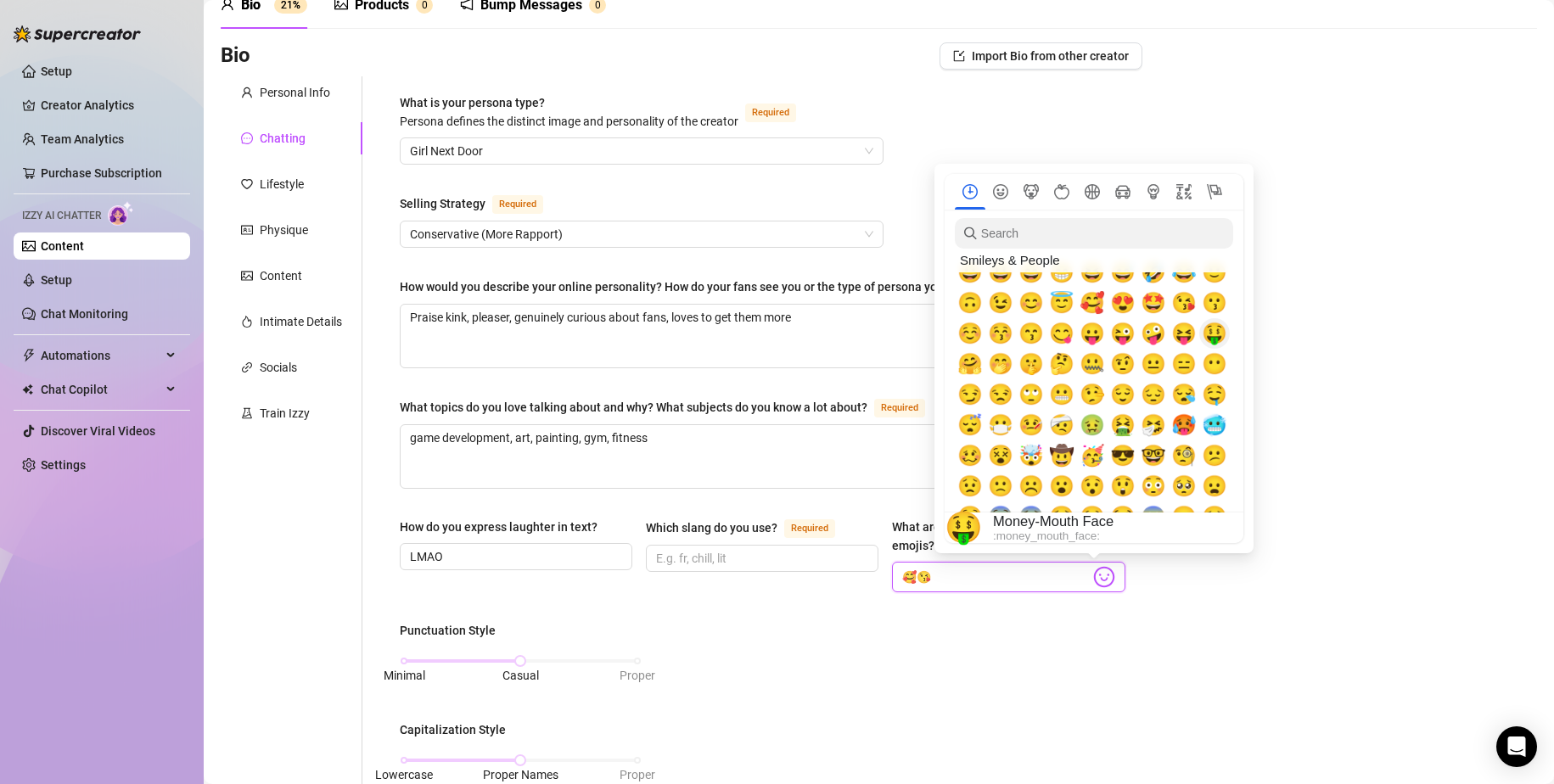
scroll to position [85, 0]
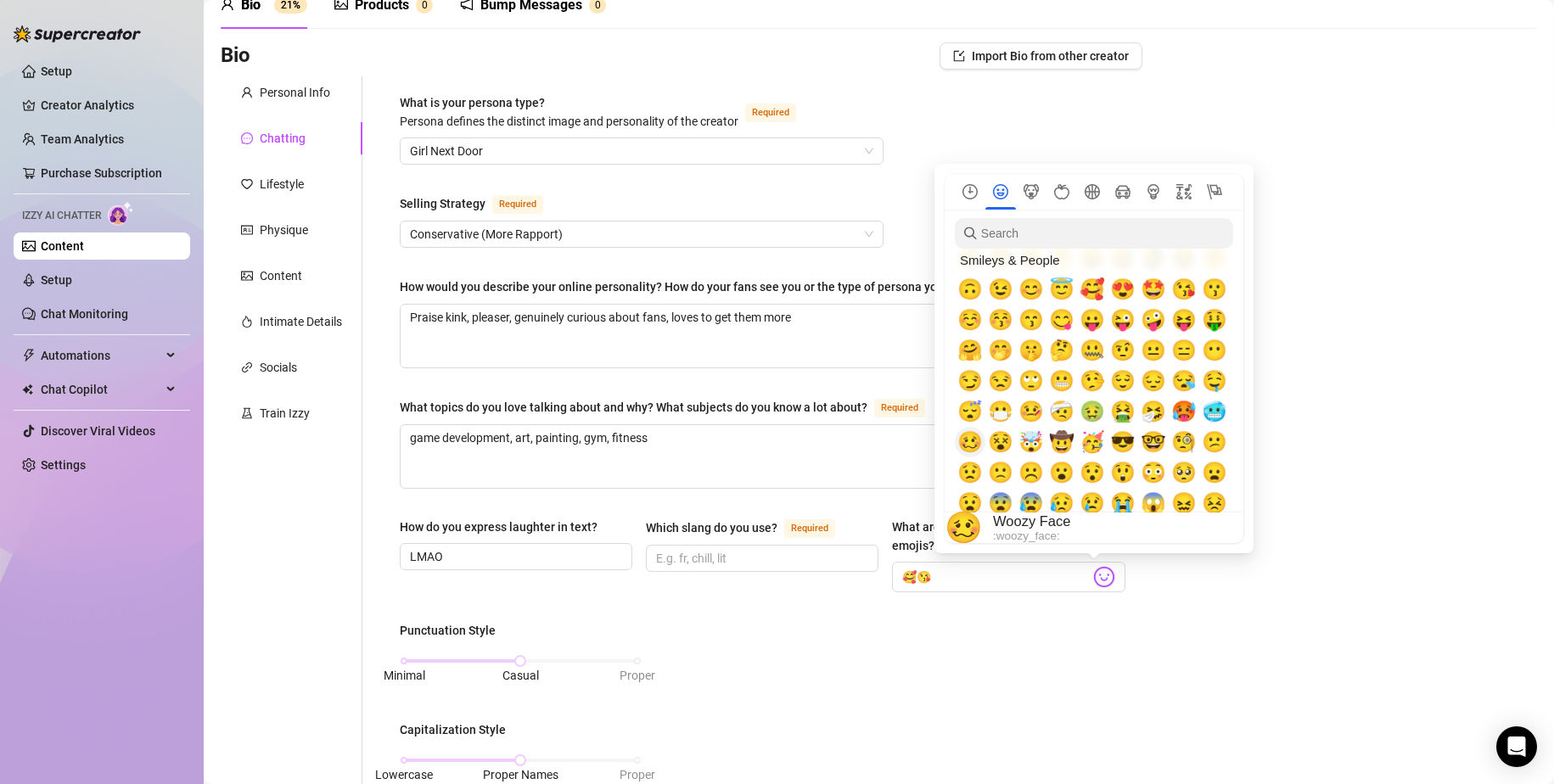
click at [944, 440] on span "🥴" at bounding box center [970, 443] width 25 height 24
click at [944, 476] on span "😳" at bounding box center [1154, 472] width 25 height 24
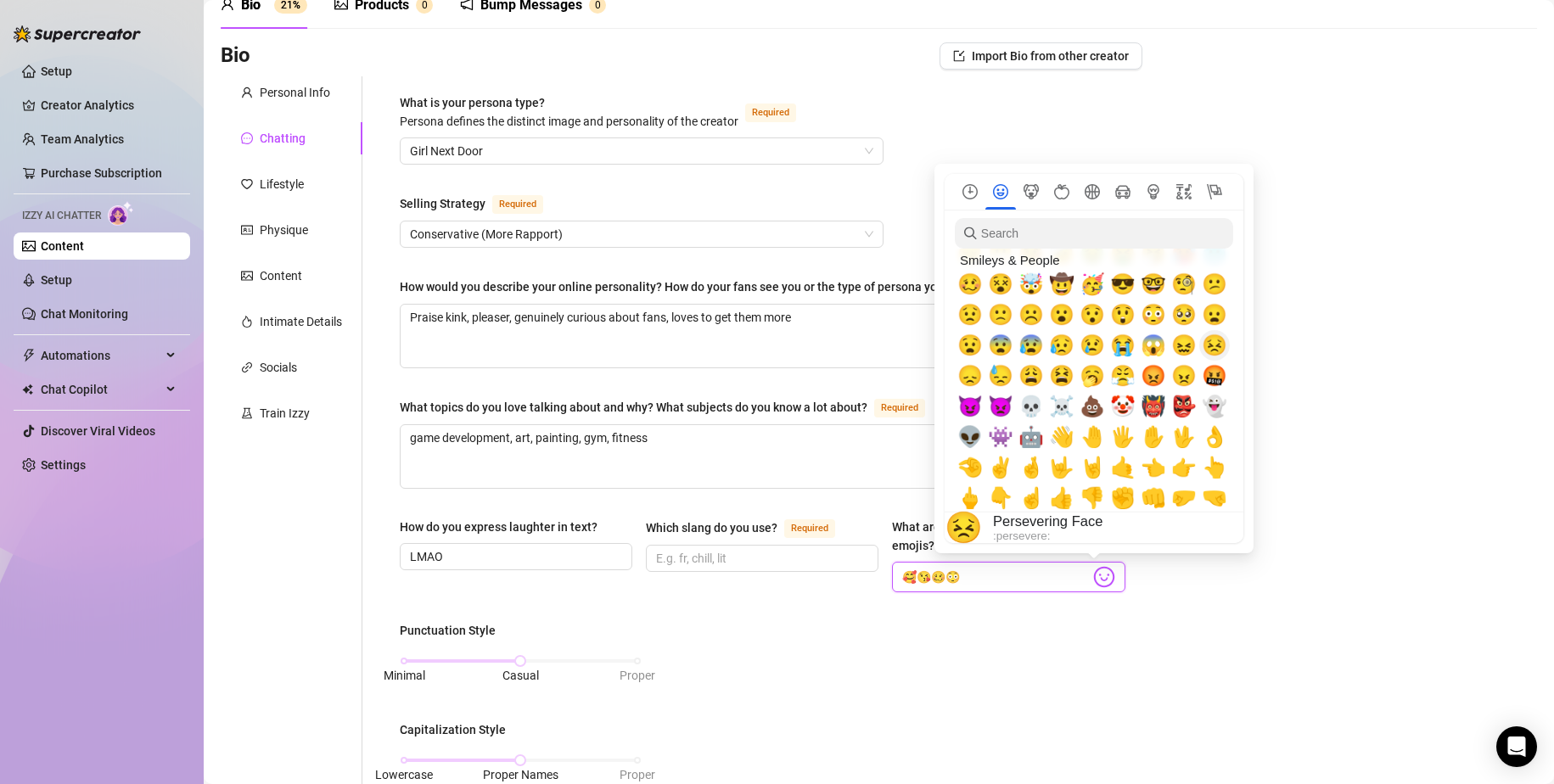
scroll to position [255, 0]
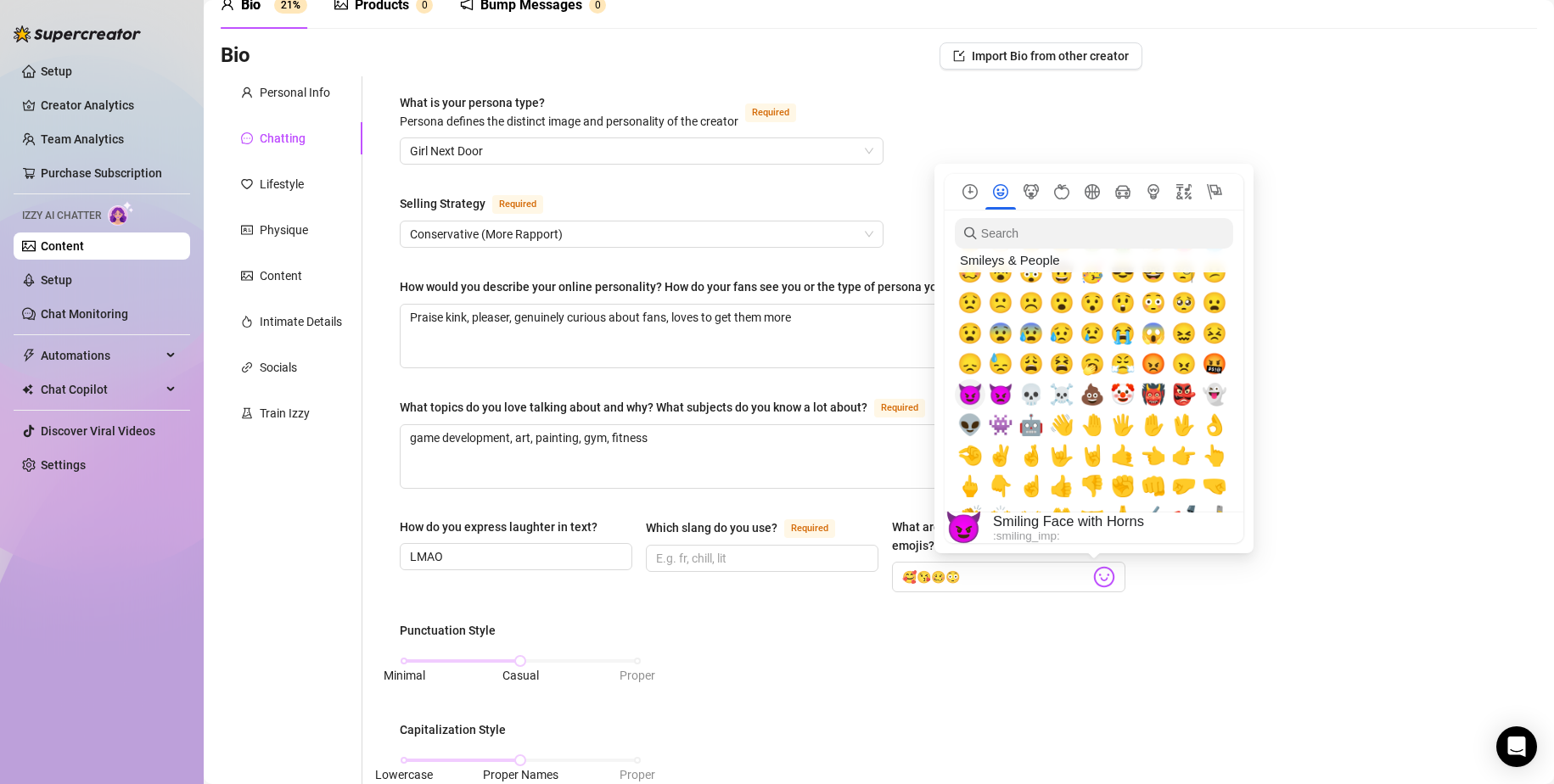
click at [944, 394] on span "😈" at bounding box center [970, 395] width 25 height 24
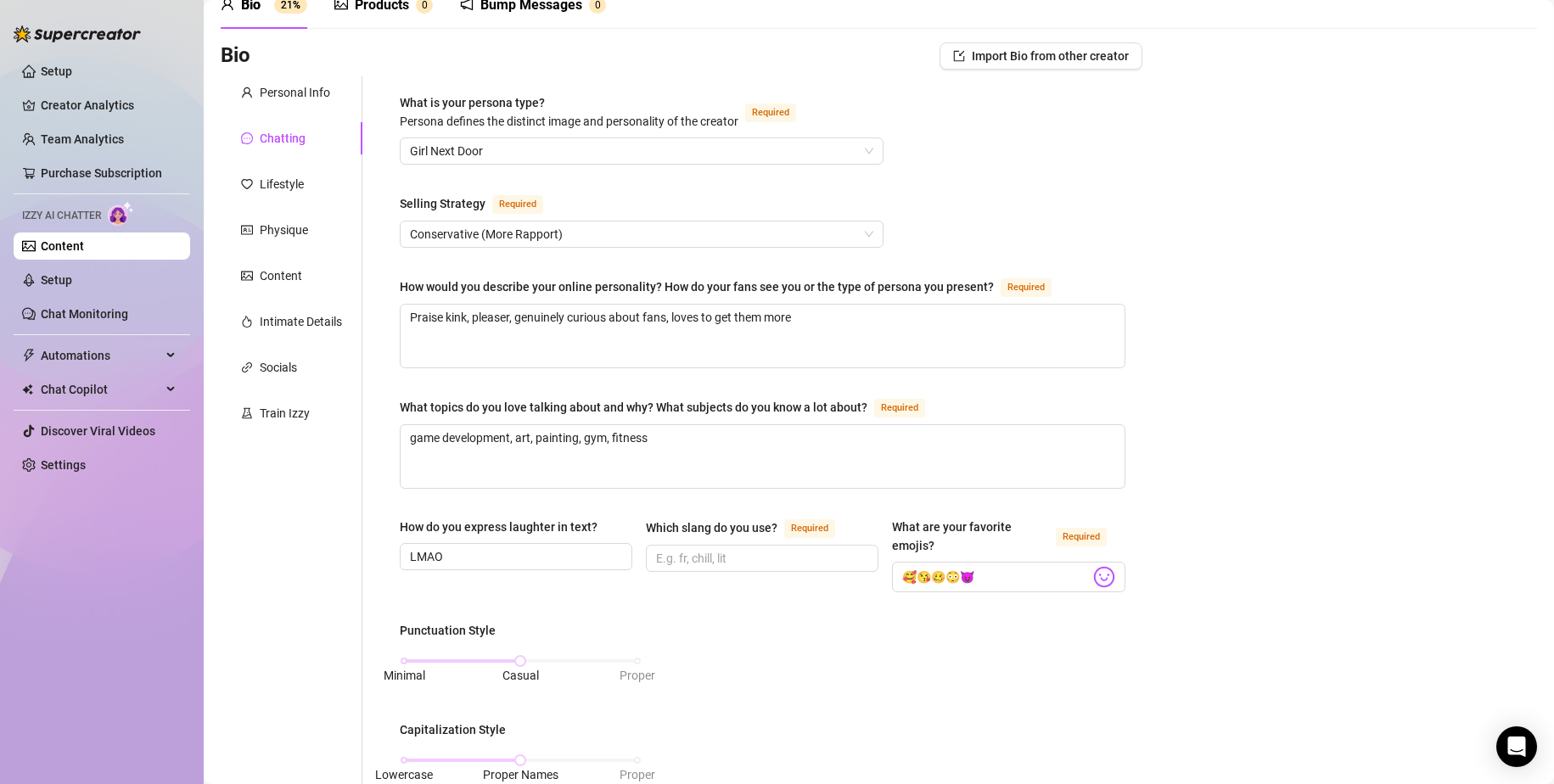
click at [944, 551] on div "Bio Import Bio from other creator Personal Info Chatting Lifestyle Physique Con…" at bounding box center [879, 751] width 1317 height 1417
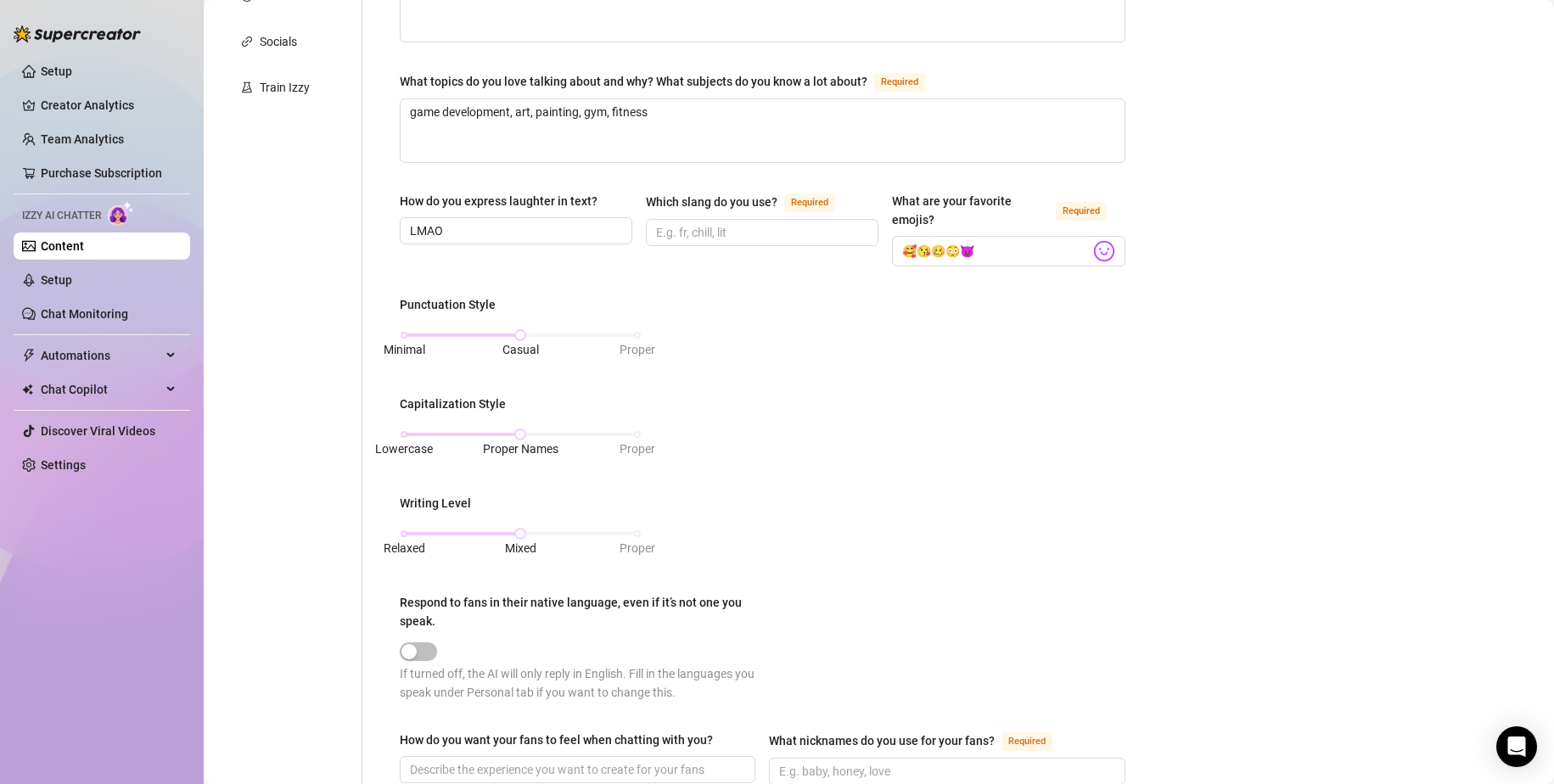
scroll to position [425, 0]
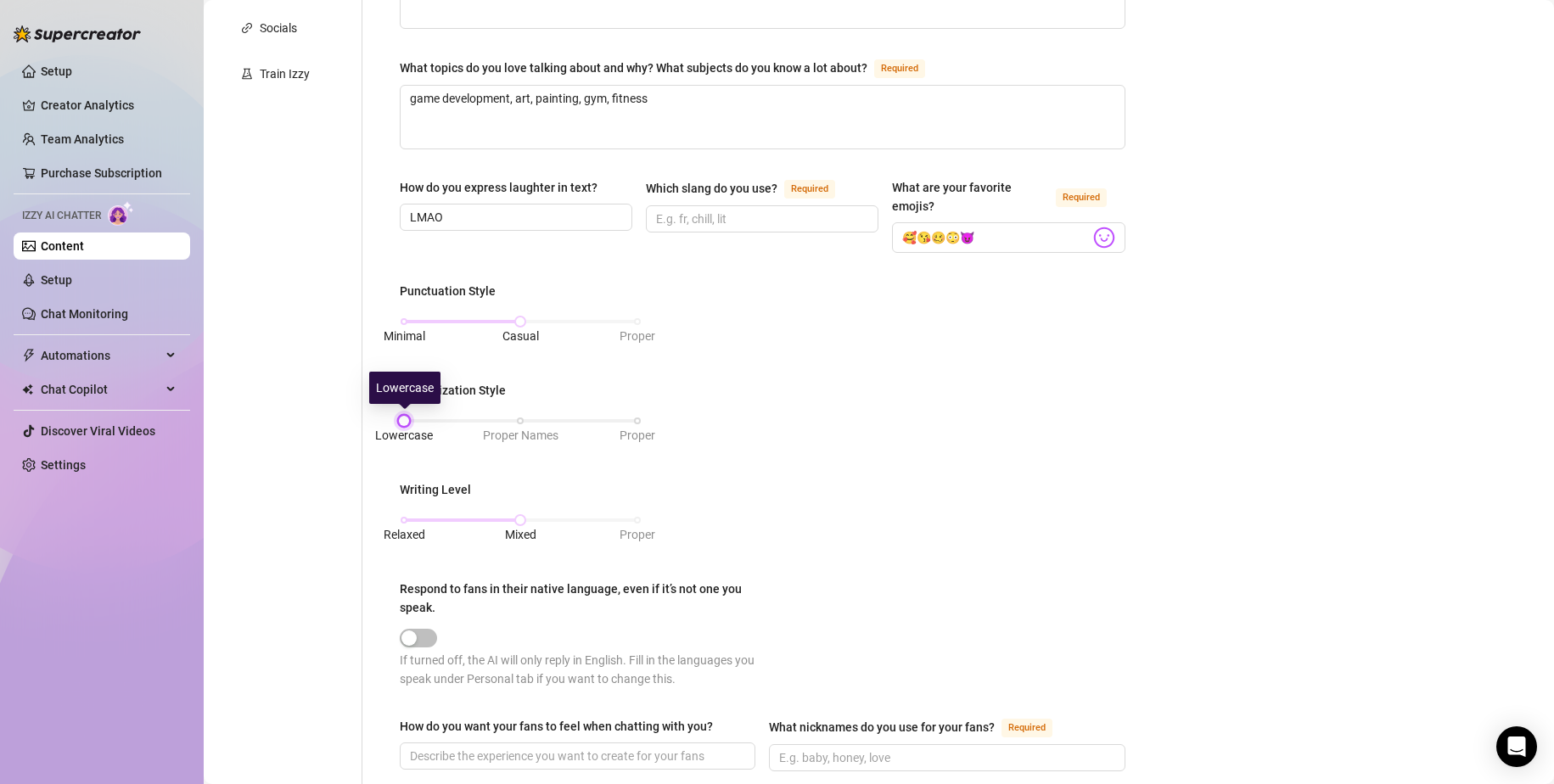
click at [406, 420] on div "Lowercase Proper Names Proper" at bounding box center [521, 421] width 234 height 10
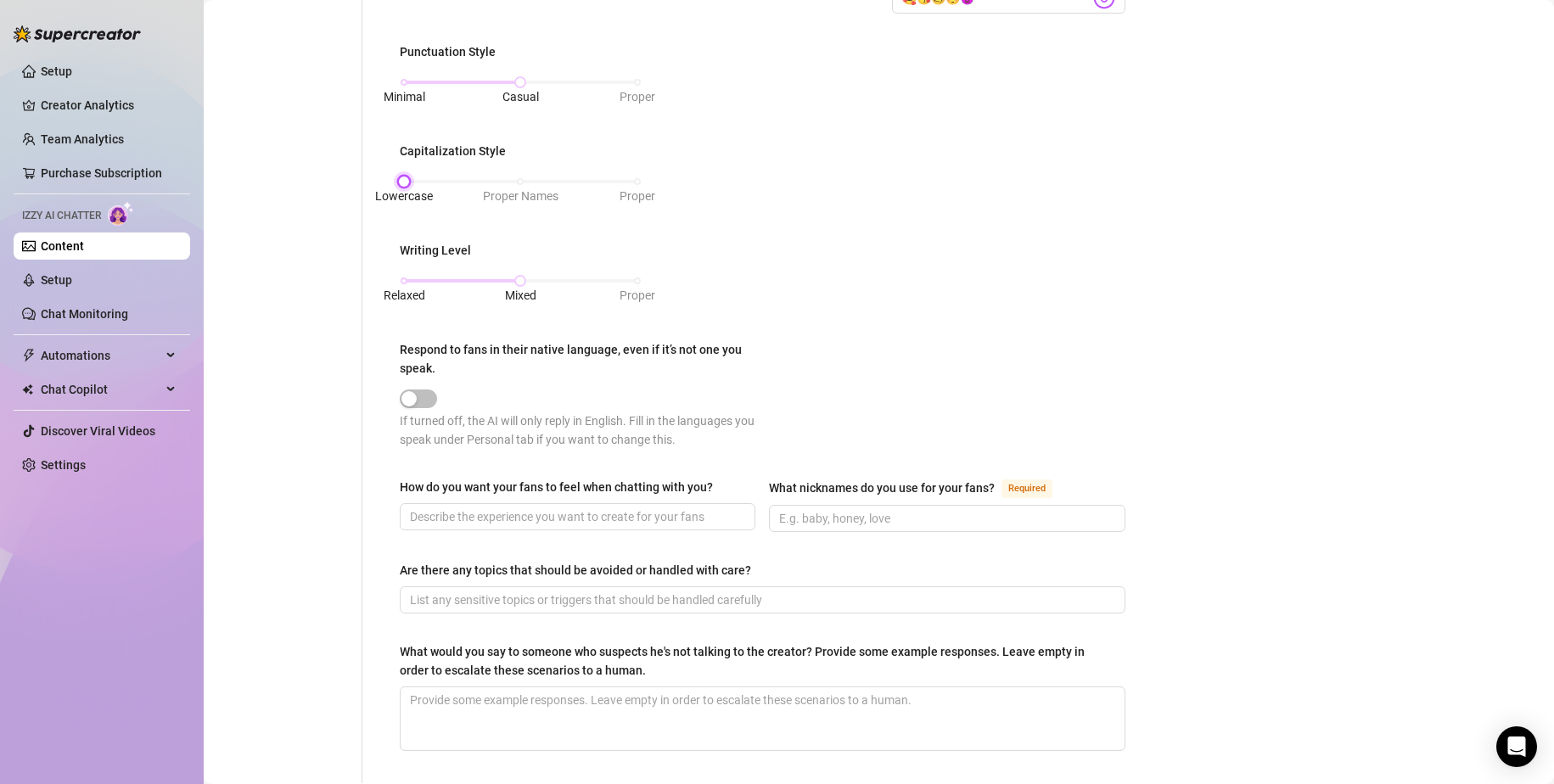
scroll to position [679, 0]
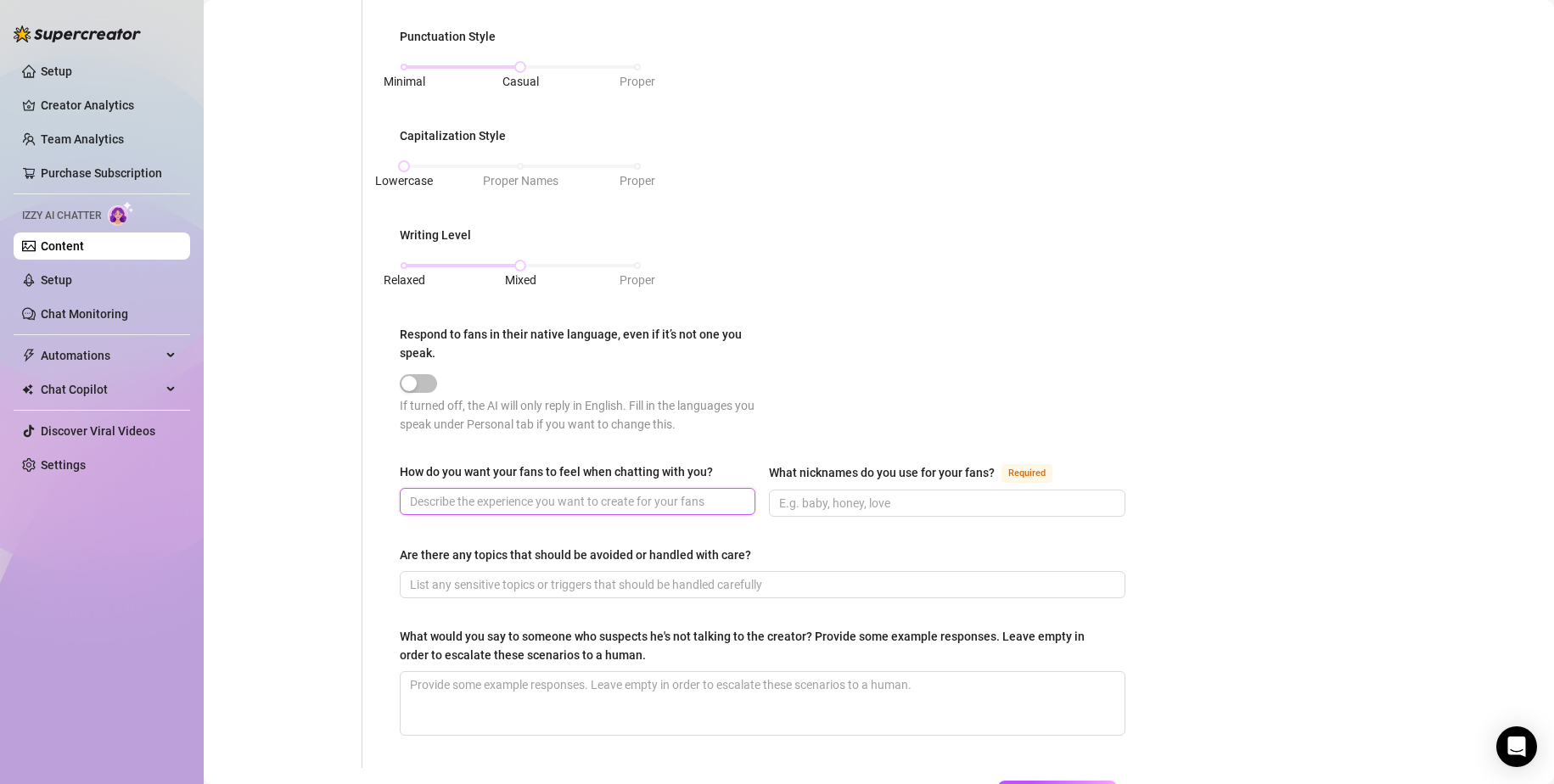
click at [716, 497] on input "How do you want your fans to feel when chatting with you?" at bounding box center [576, 501] width 332 height 19
click at [944, 503] on input "What nicknames do you use for your fans? Required" at bounding box center [945, 503] width 332 height 19
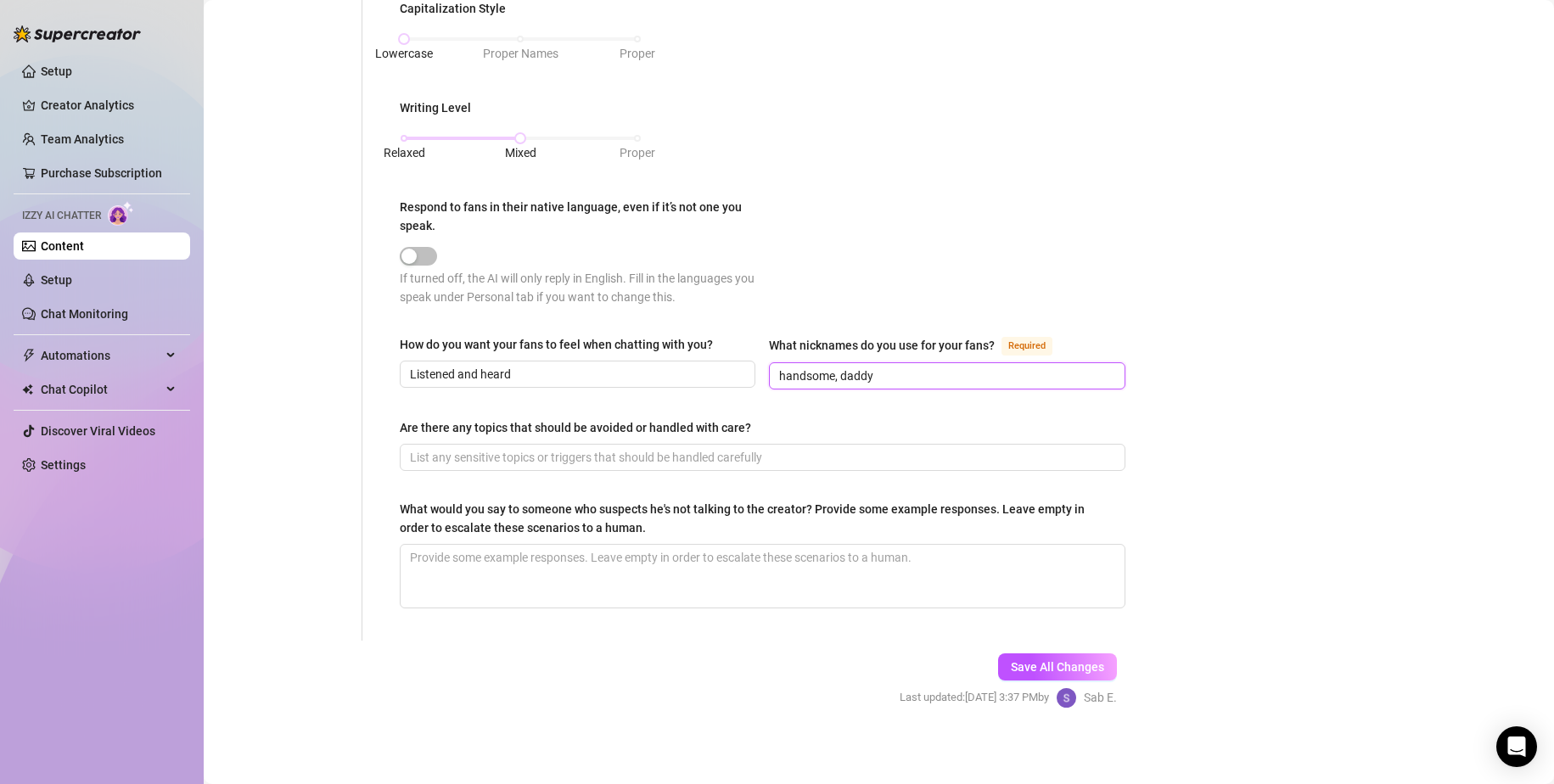
scroll to position [808, 0]
click at [944, 663] on span "Save All Changes" at bounding box center [1058, 665] width 93 height 14
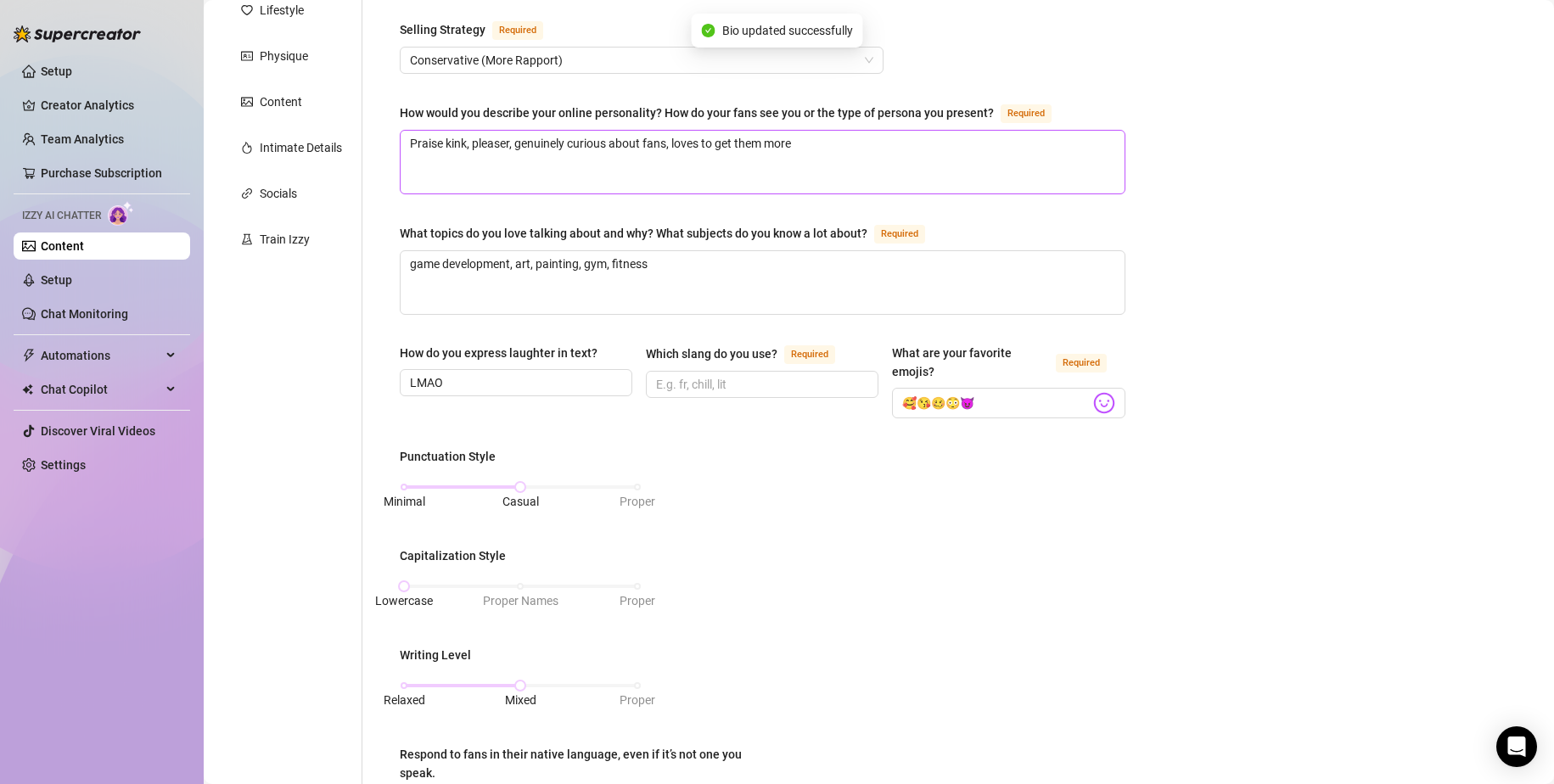
scroll to position [0, 0]
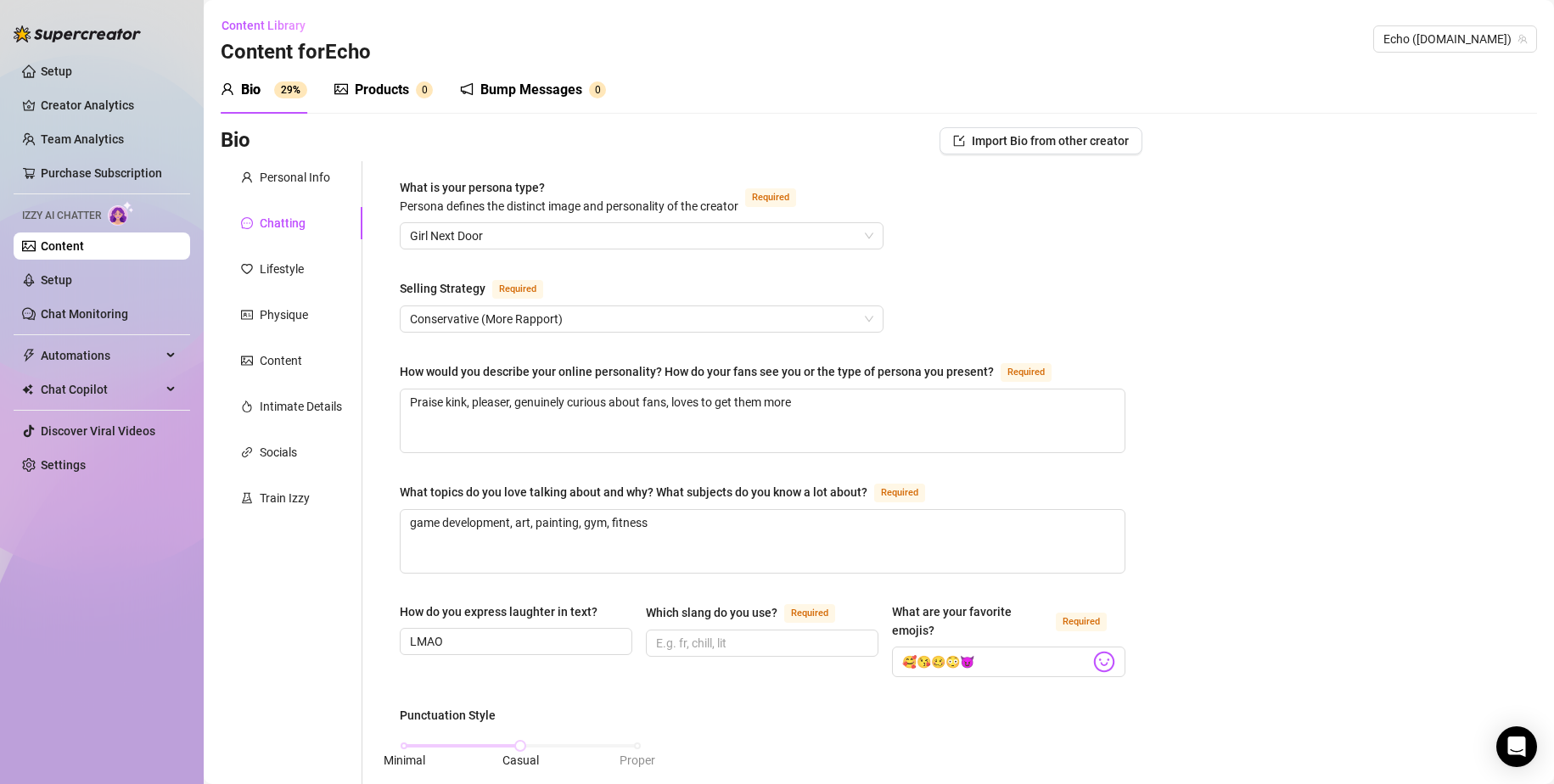
click at [274, 268] on div "Lifestyle" at bounding box center [282, 269] width 44 height 19
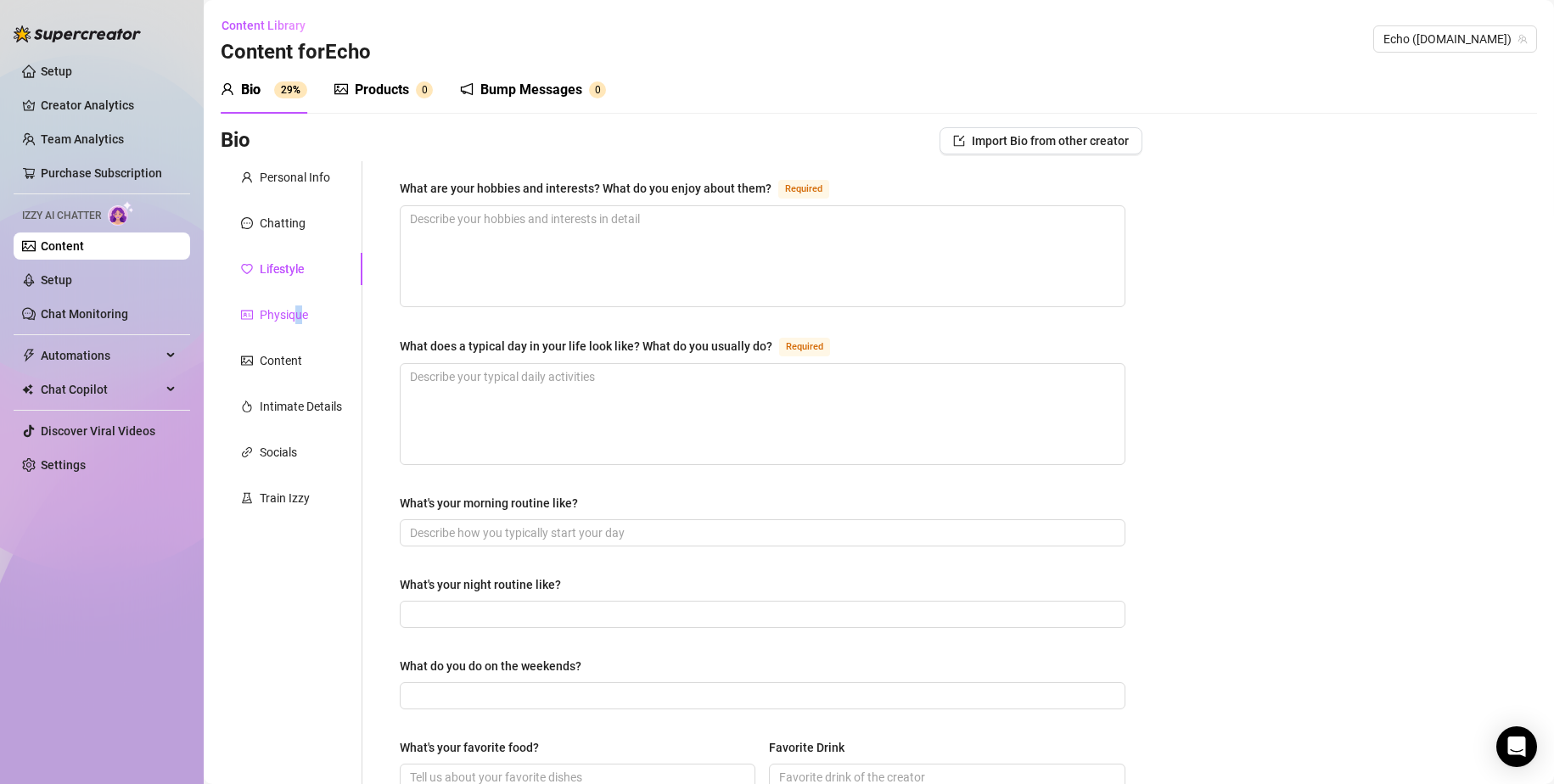
click at [298, 316] on div "Physique" at bounding box center [284, 315] width 48 height 19
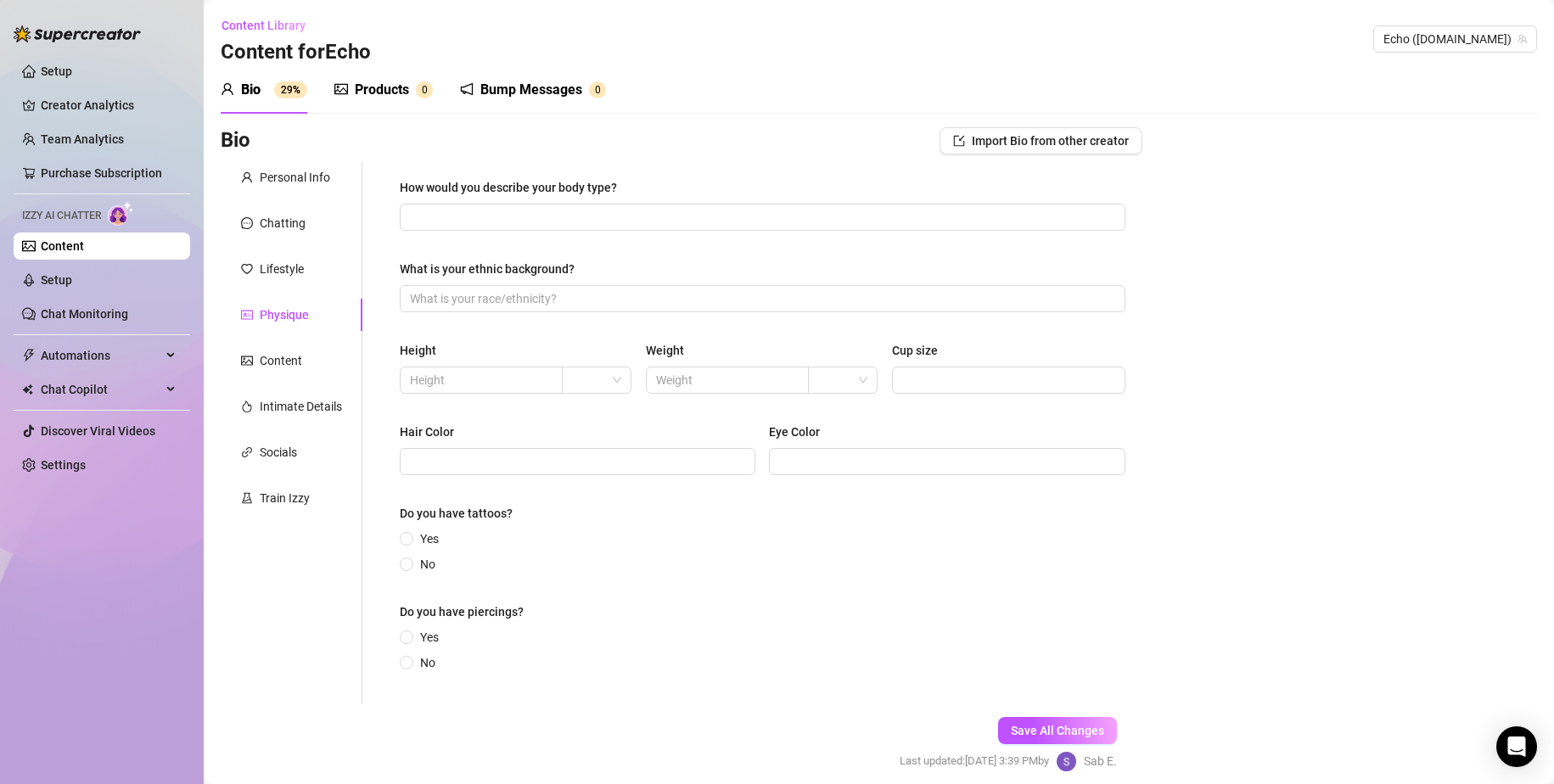
click at [517, 201] on div "How would you describe your body type?" at bounding box center [763, 191] width 726 height 25
click at [517, 220] on input "How would you describe your body type?" at bounding box center [761, 217] width 702 height 19
click at [572, 290] on input "What is your ethnic background?" at bounding box center [761, 299] width 702 height 19
click at [526, 381] on input "text" at bounding box center [480, 381] width 139 height 19
click at [605, 375] on span at bounding box center [596, 381] width 49 height 25
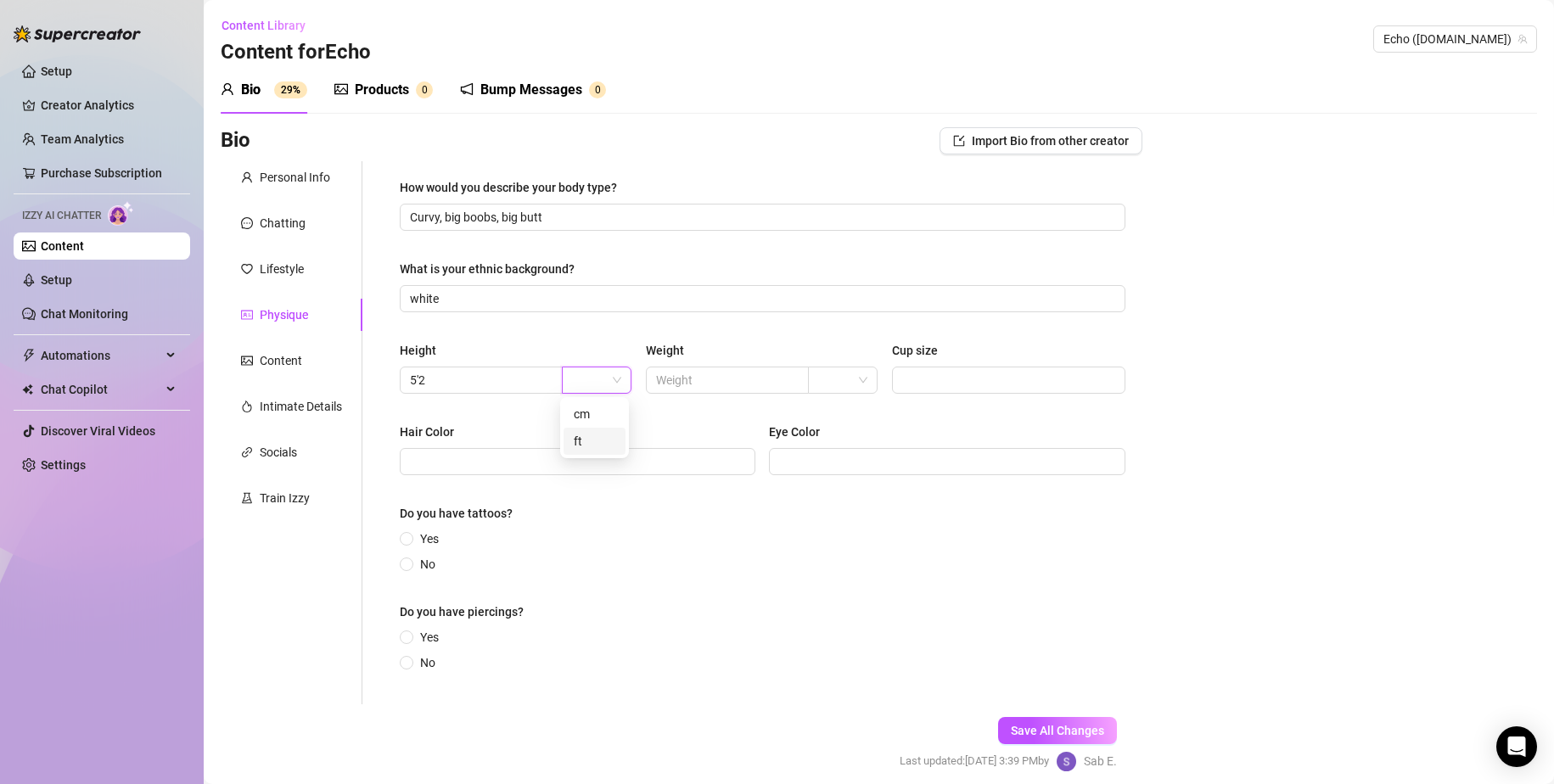
click at [585, 446] on div "ft" at bounding box center [594, 442] width 42 height 19
click at [769, 423] on div "Eye Color" at bounding box center [794, 432] width 51 height 19
click at [779, 452] on input "Eye Color" at bounding box center [945, 461] width 332 height 19
click at [735, 377] on input "text" at bounding box center [726, 381] width 139 height 19
click at [925, 371] on input "Cup size" at bounding box center [1007, 381] width 209 height 19
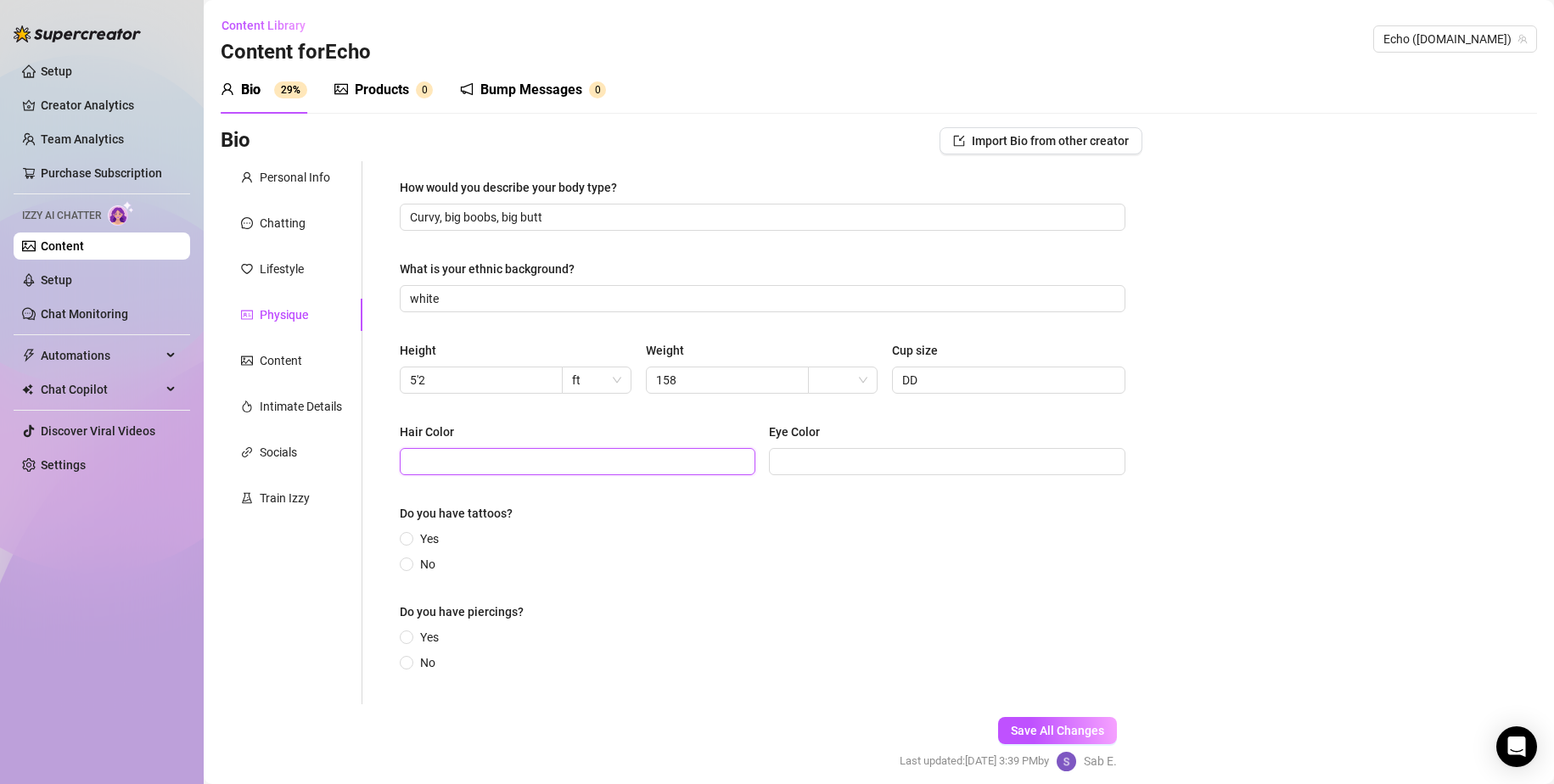
click at [645, 456] on input "Hair Color" at bounding box center [576, 461] width 332 height 19
click at [858, 465] on input "Eye Color" at bounding box center [945, 461] width 332 height 19
click at [415, 561] on span "No" at bounding box center [428, 564] width 29 height 19
click at [411, 561] on input "No" at bounding box center [408, 565] width 7 height 11
click at [410, 658] on input "No" at bounding box center [408, 663] width 7 height 11
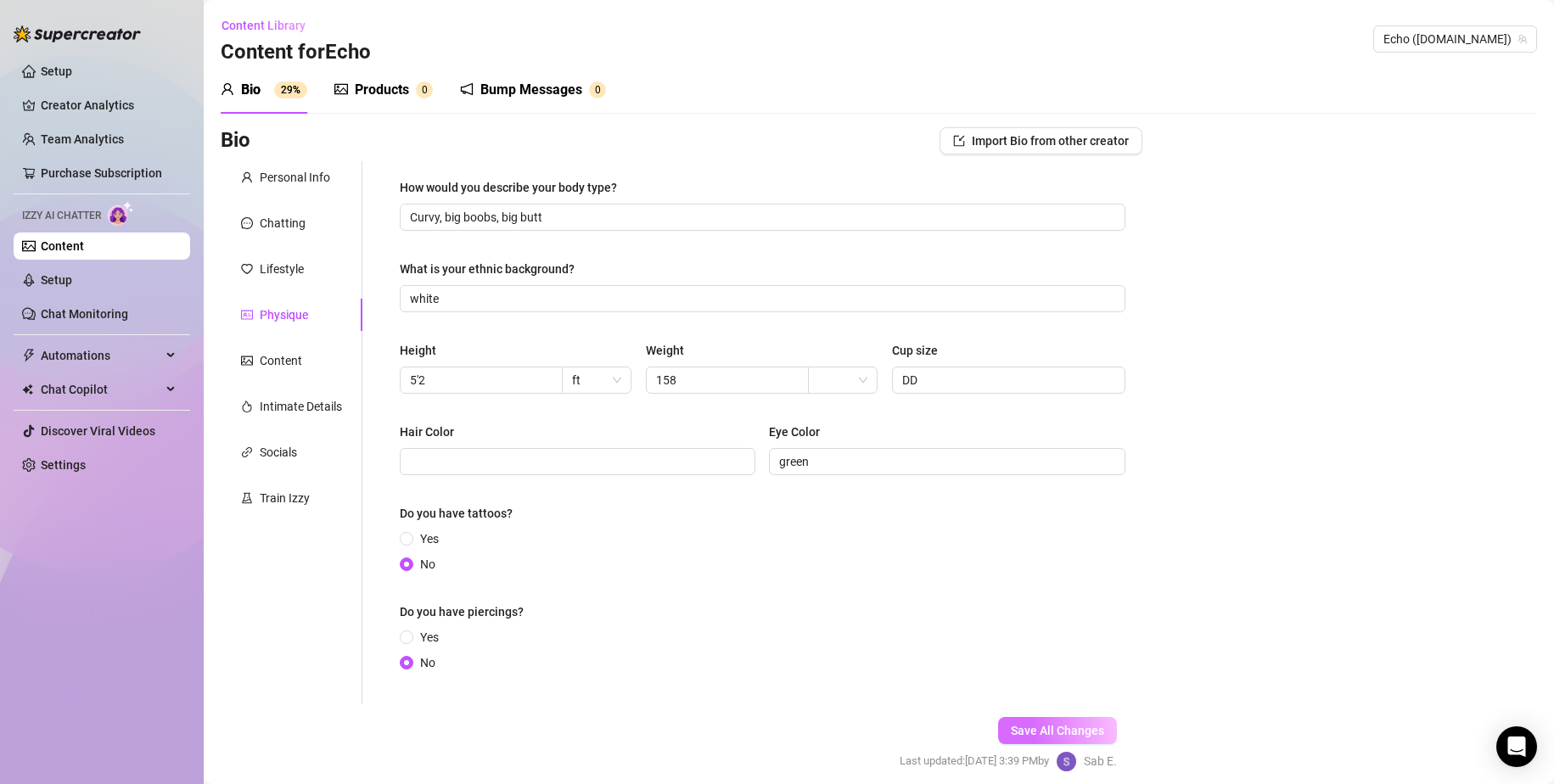
click at [944, 724] on span "Save All Changes" at bounding box center [1058, 730] width 93 height 14
click at [310, 353] on div "Content" at bounding box center [291, 361] width 142 height 32
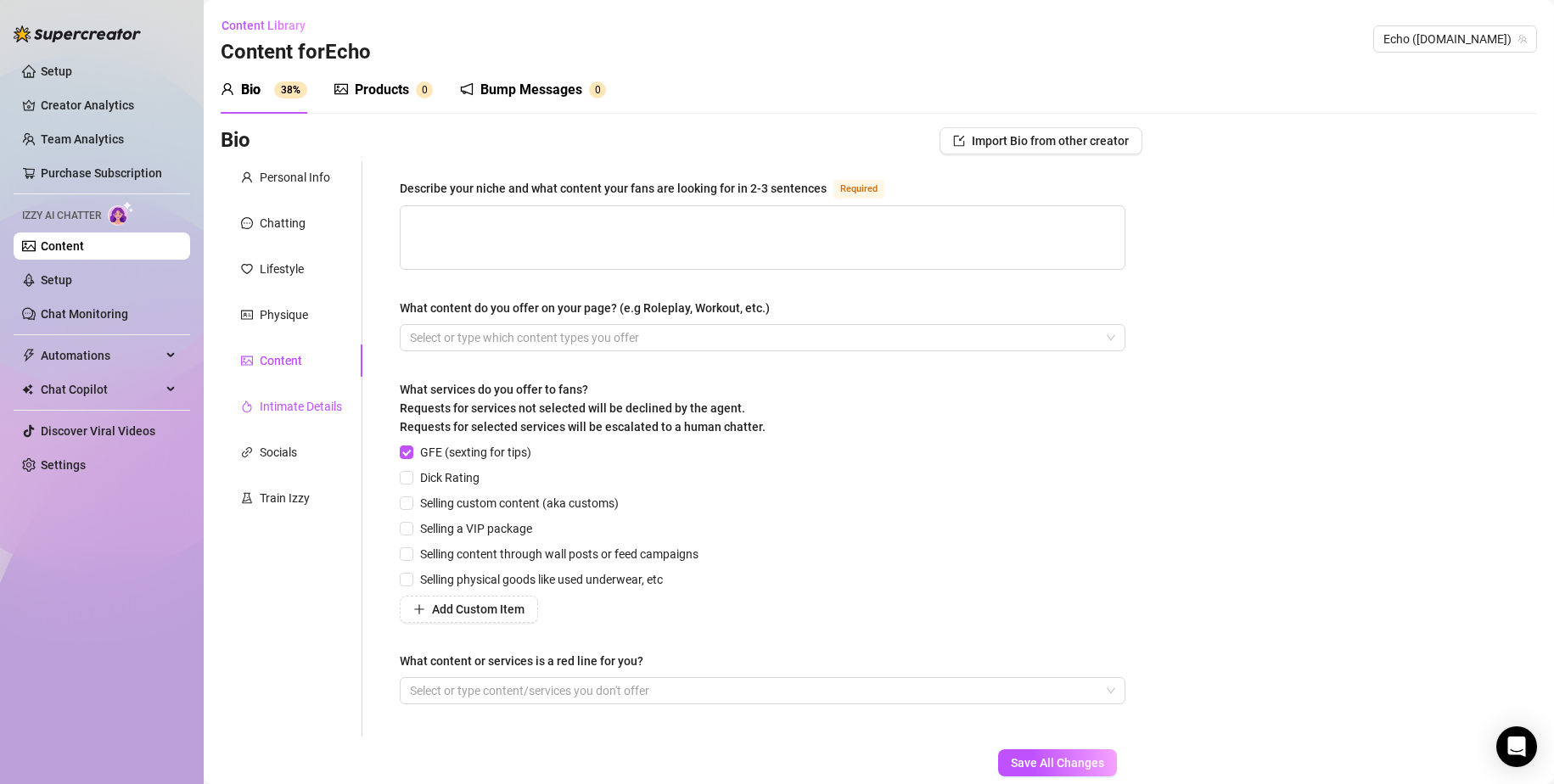
click at [306, 413] on div "Intimate Details" at bounding box center [301, 407] width 82 height 19
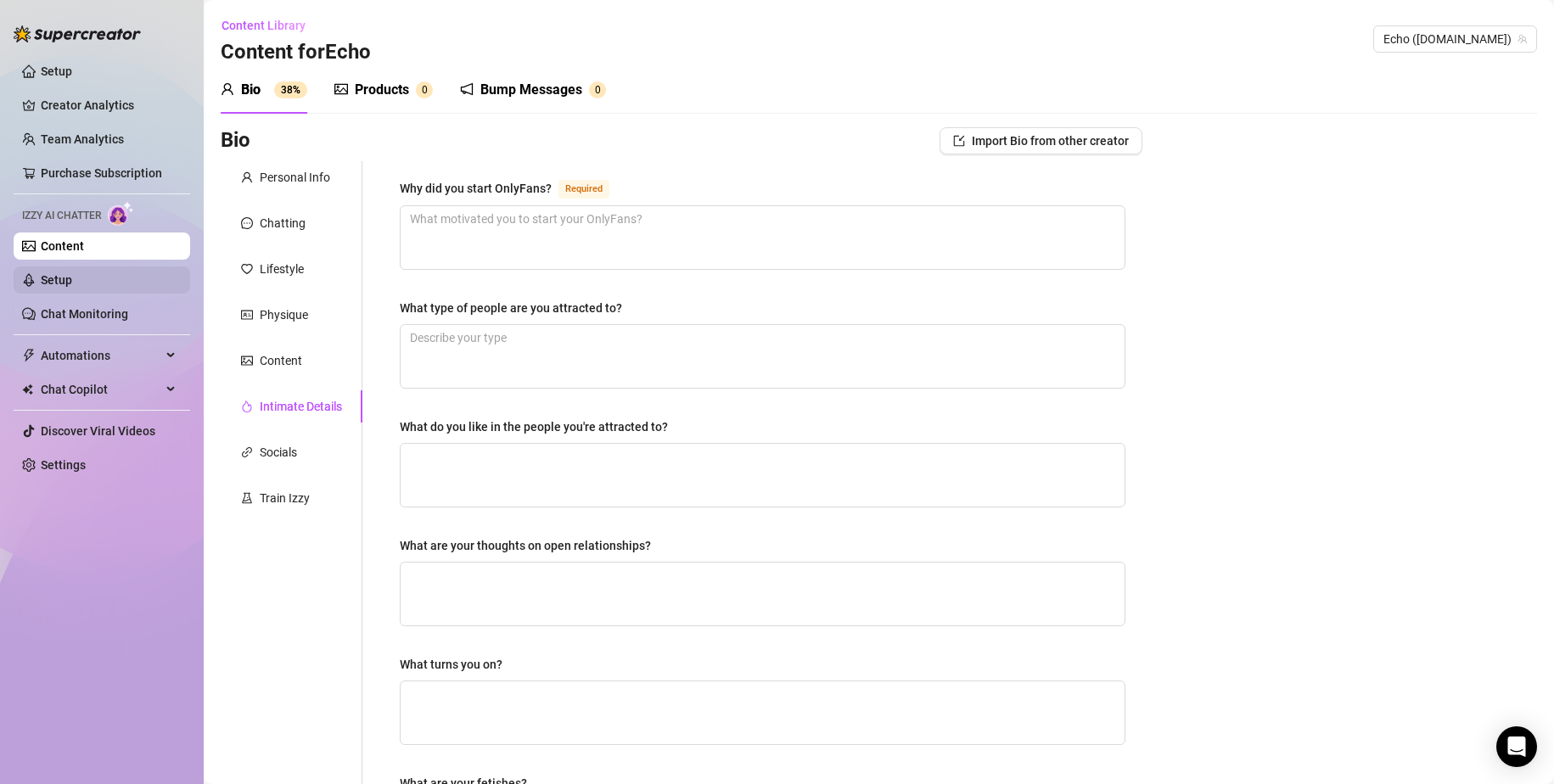
click at [72, 274] on link "Setup" at bounding box center [56, 280] width 31 height 14
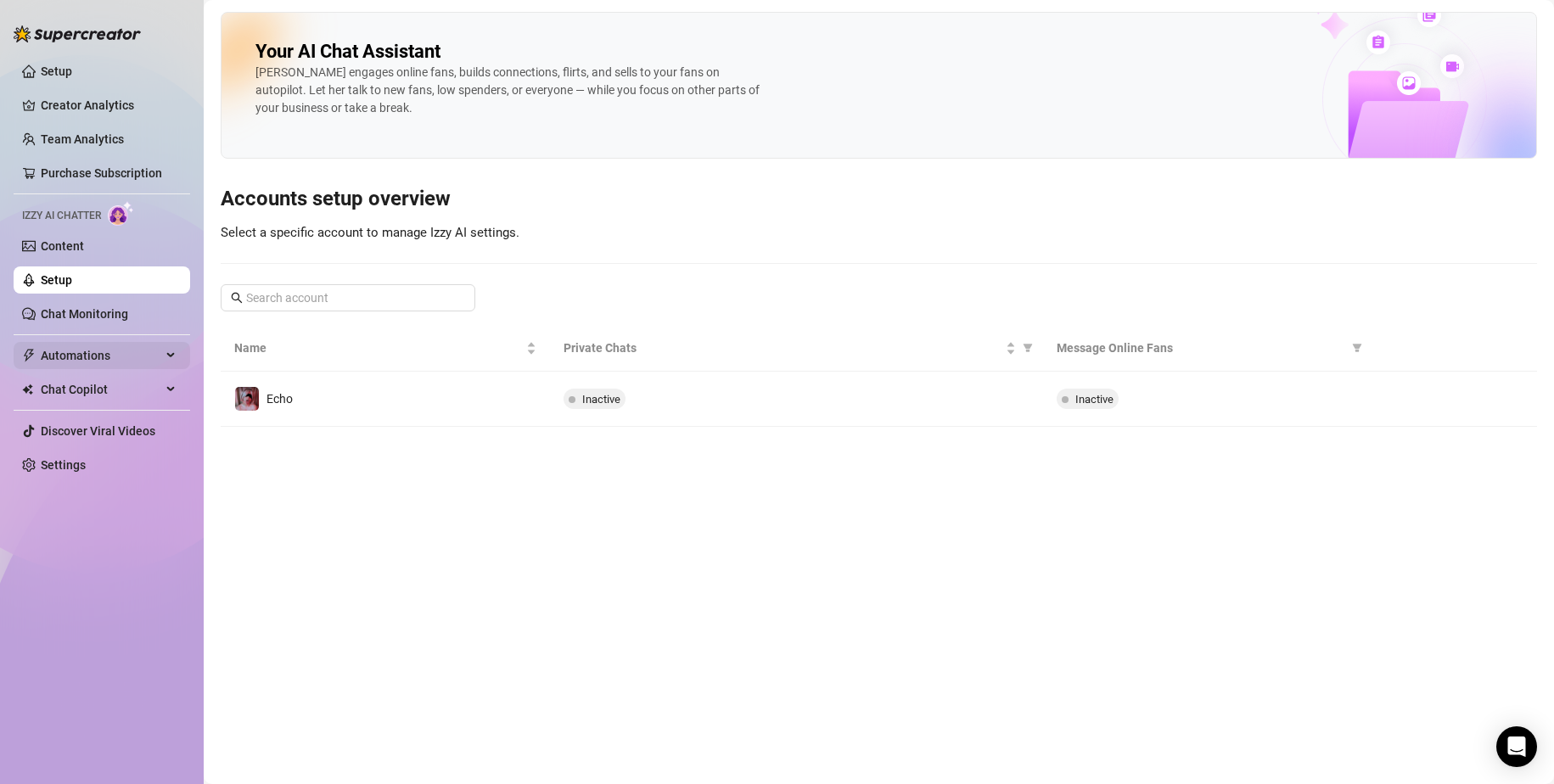
click at [133, 360] on span "Automations" at bounding box center [101, 356] width 121 height 27
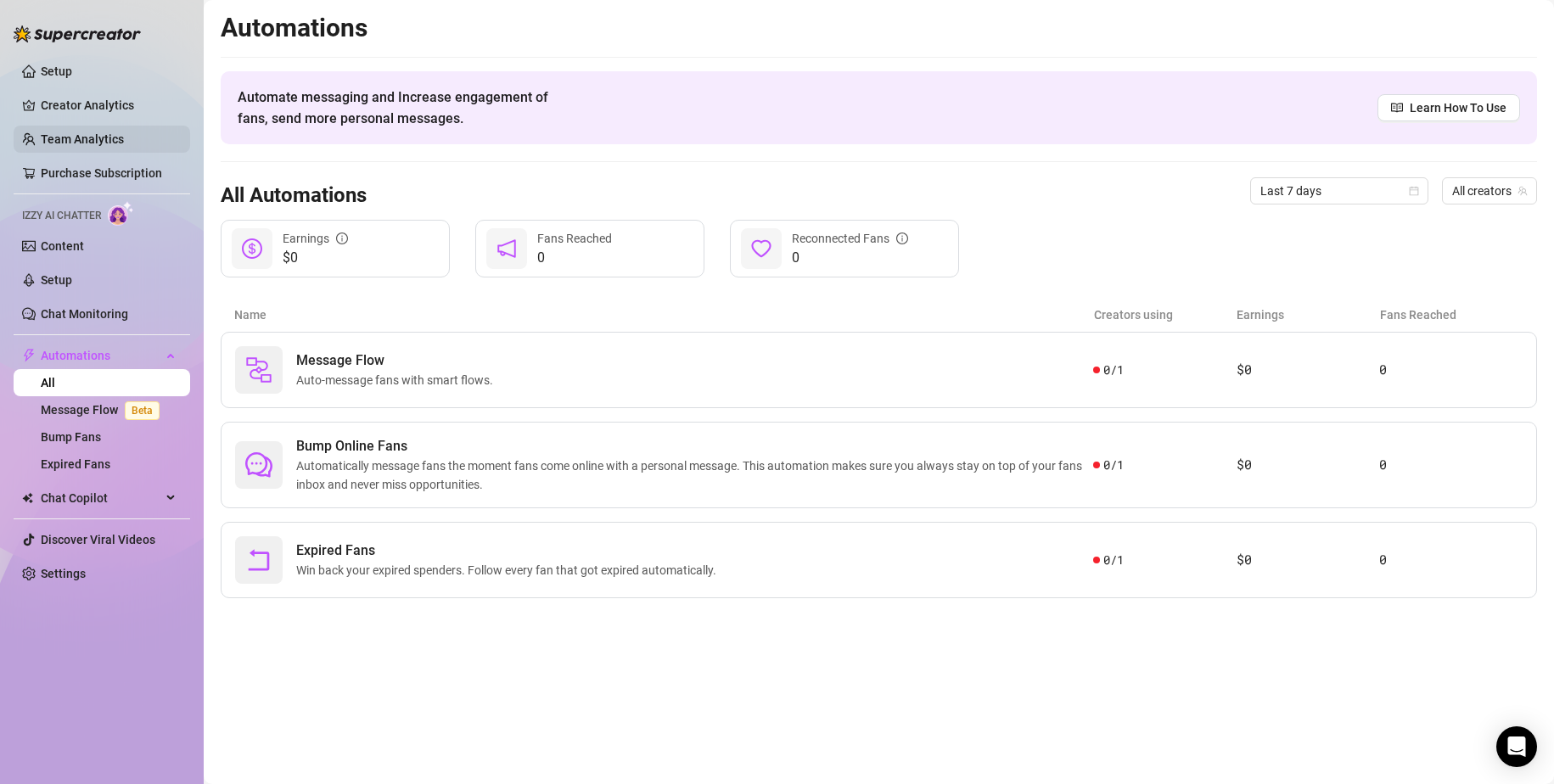
click at [87, 144] on link "Team Analytics" at bounding box center [82, 139] width 83 height 14
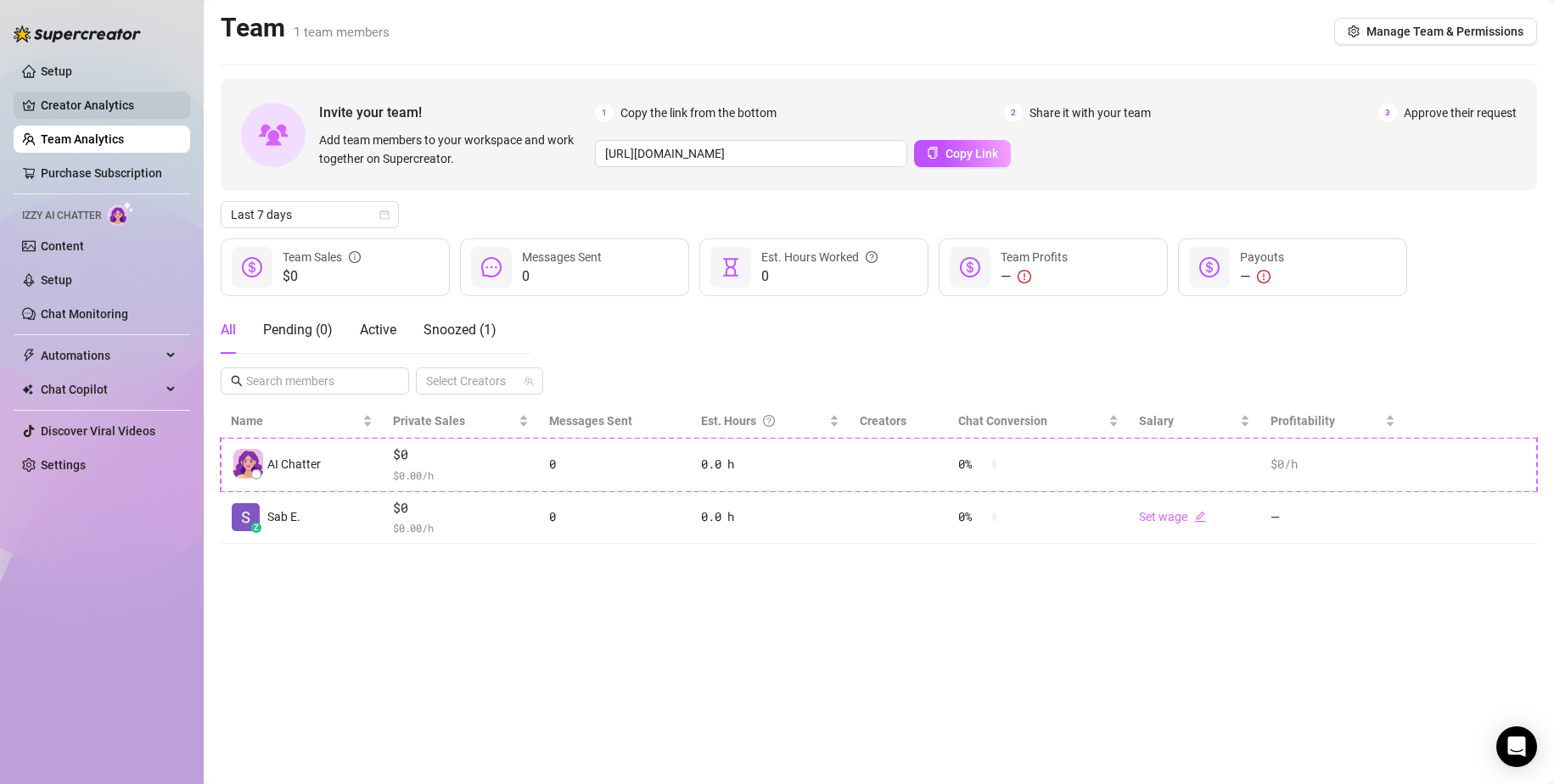
click at [75, 99] on link "Creator Analytics" at bounding box center [109, 105] width 136 height 27
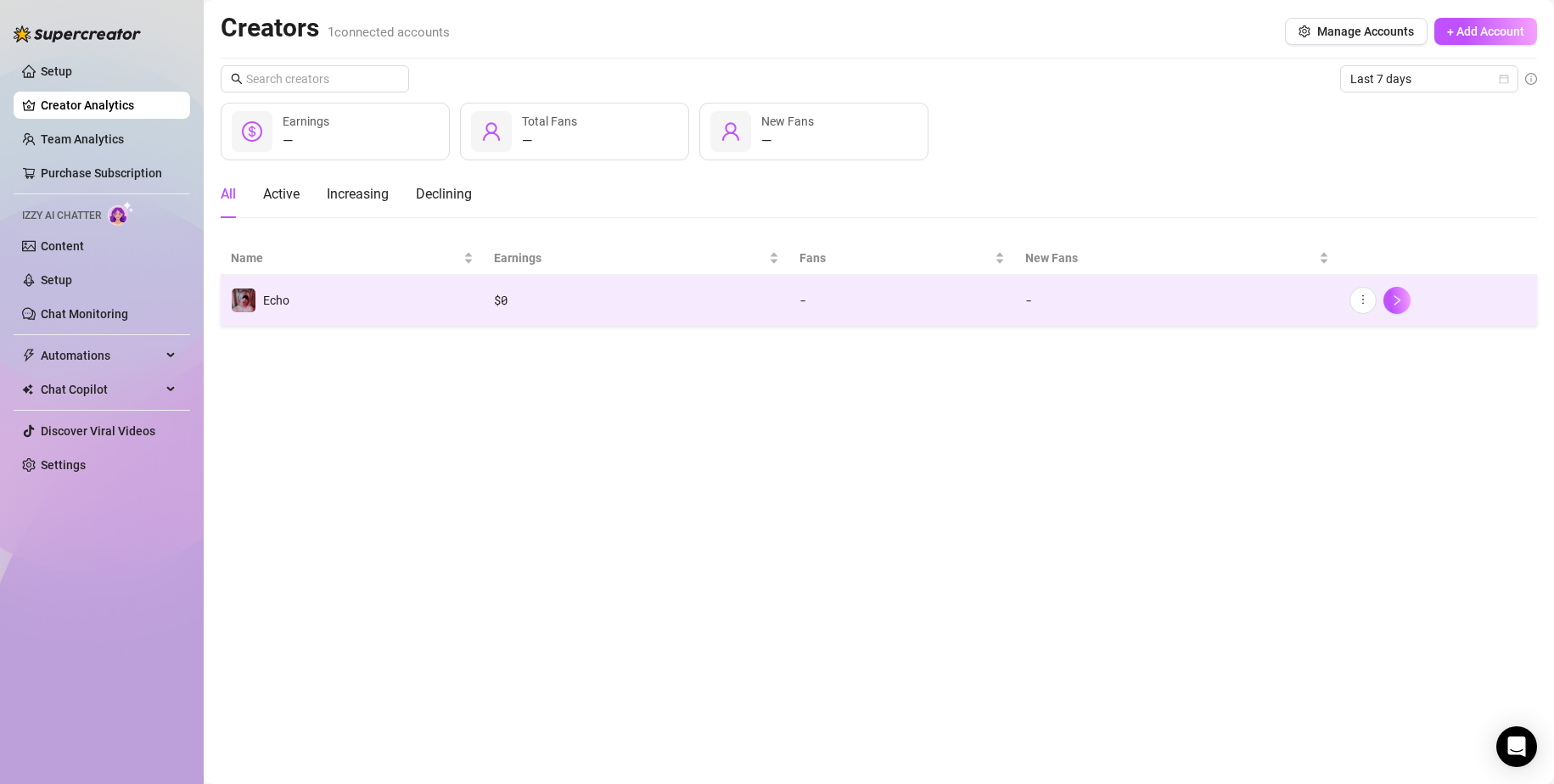
click at [467, 299] on td "Echo" at bounding box center [353, 301] width 263 height 51
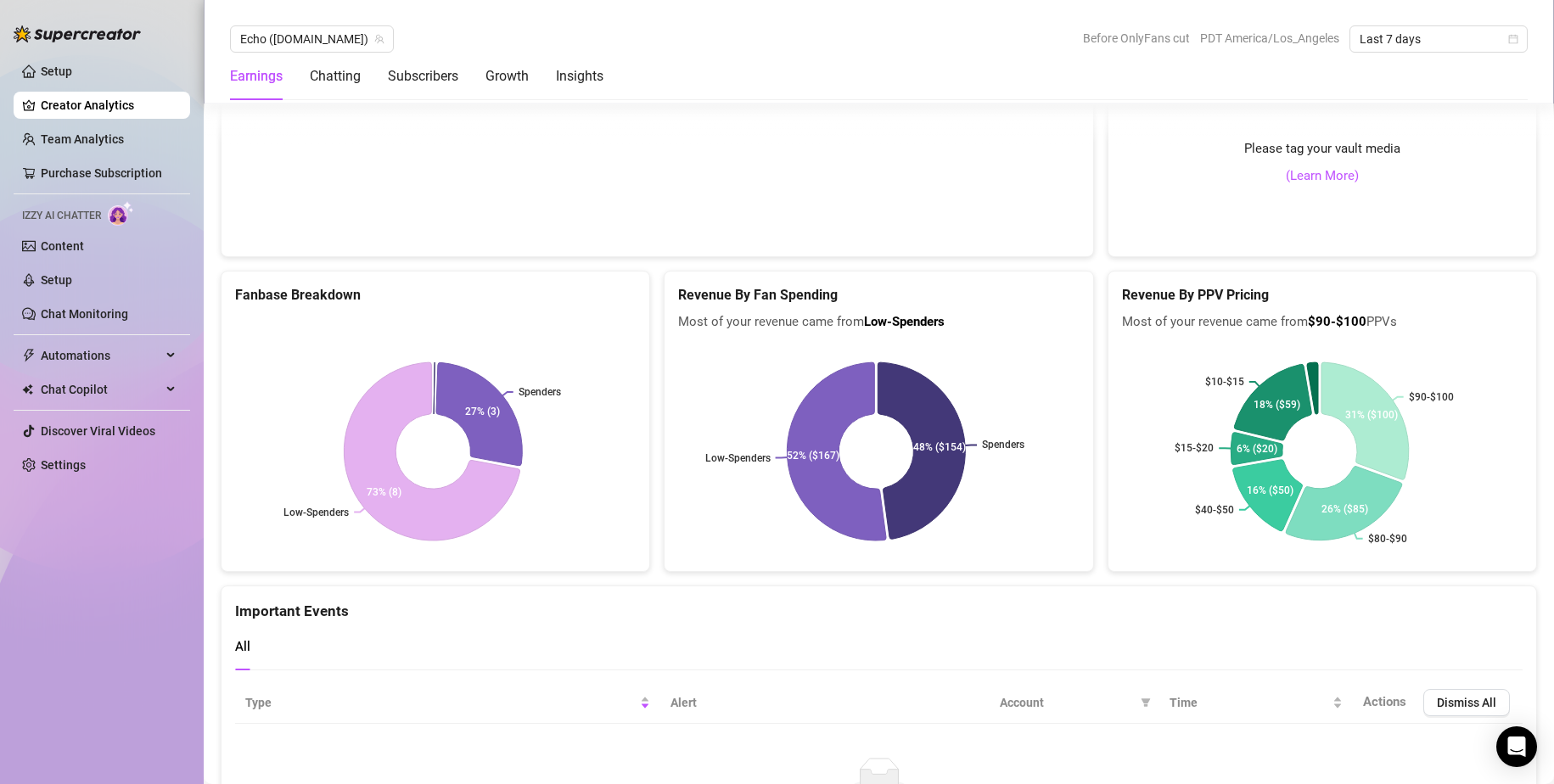
scroll to position [2878, 0]
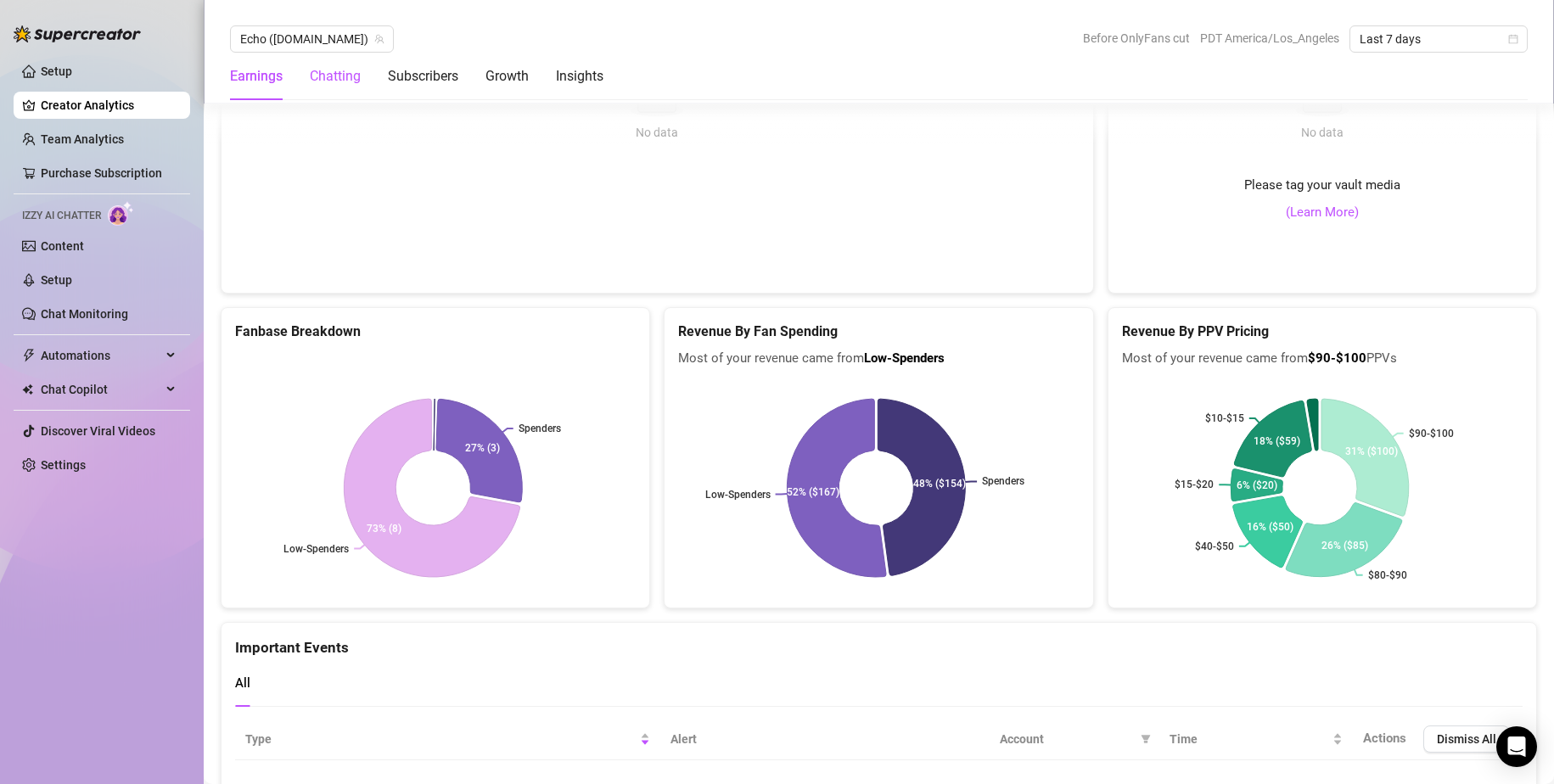
click at [344, 77] on div "Chatting" at bounding box center [336, 76] width 51 height 20
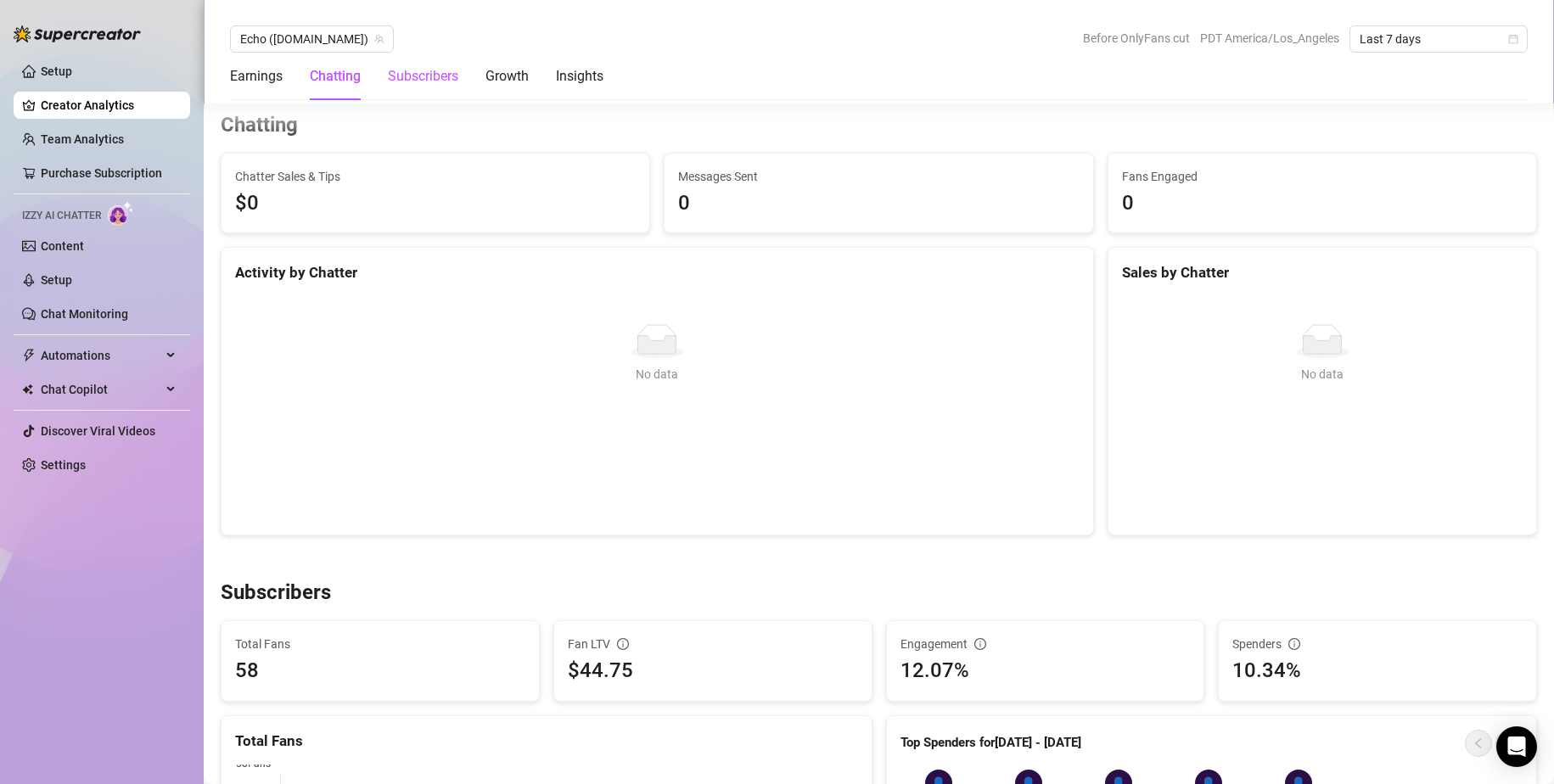
click at [439, 77] on div "Subscribers" at bounding box center [423, 76] width 71 height 20
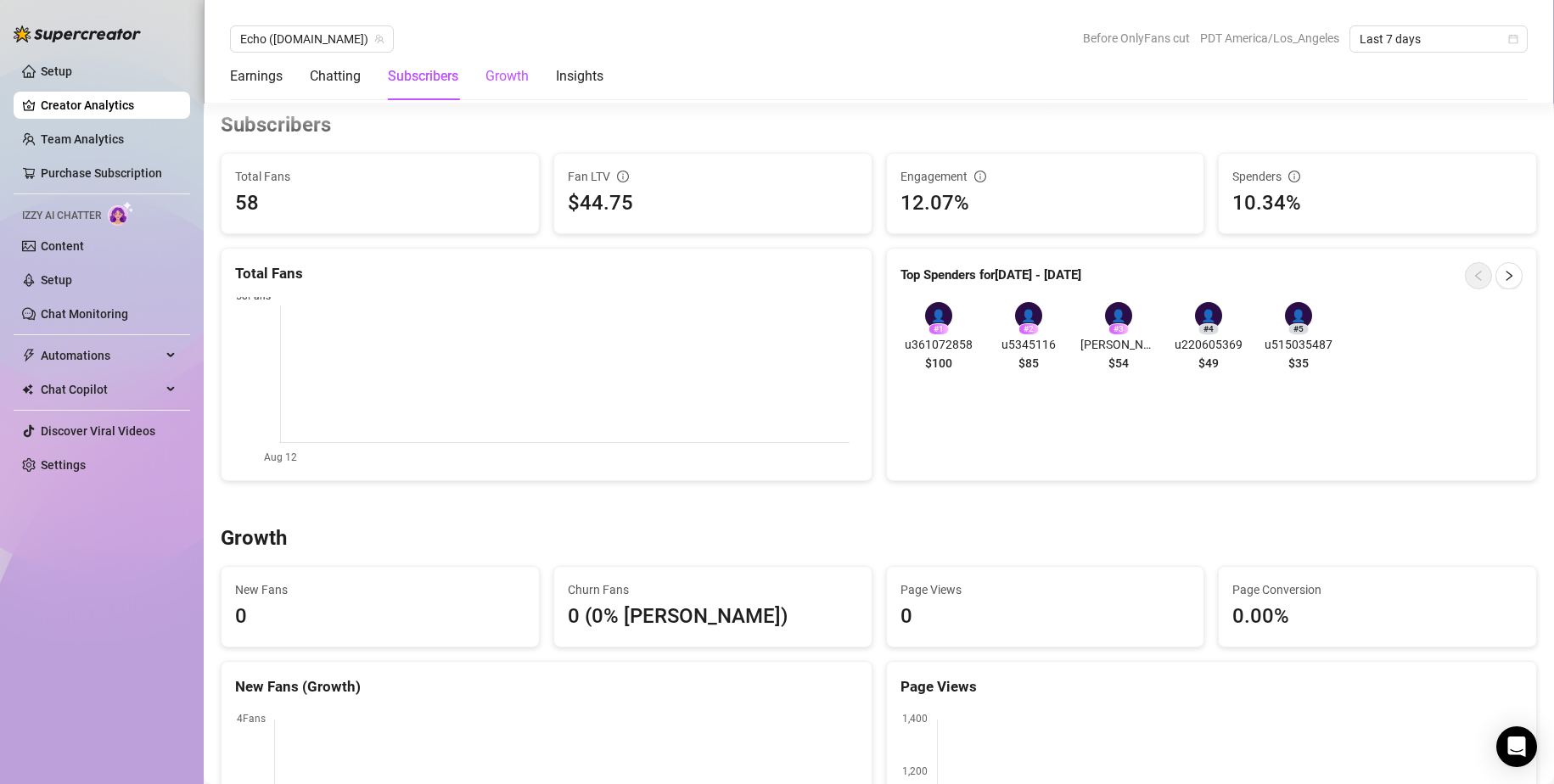
click at [518, 82] on div "Growth" at bounding box center [506, 76] width 43 height 20
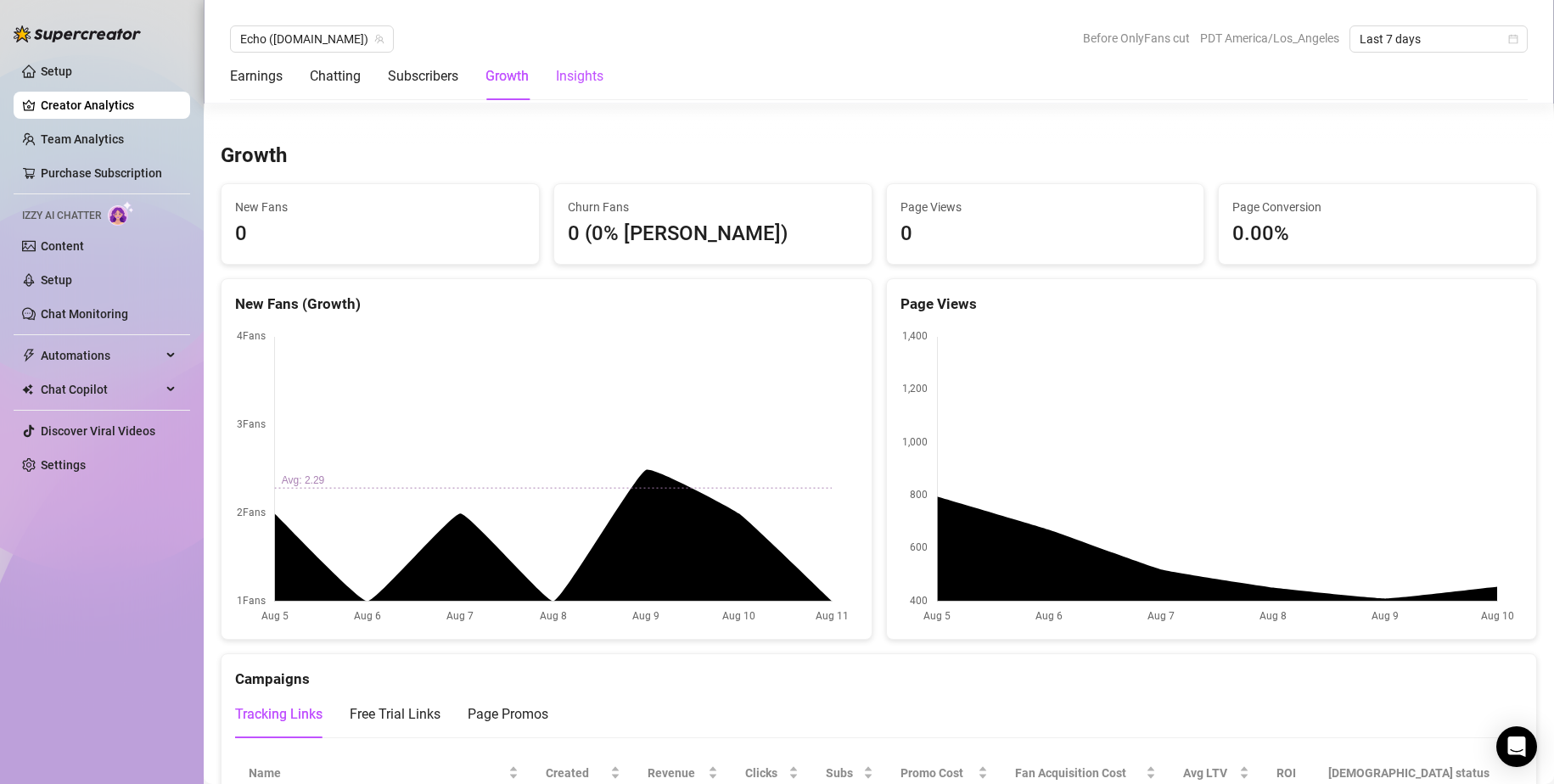
click at [574, 77] on div "Insights" at bounding box center [579, 76] width 48 height 20
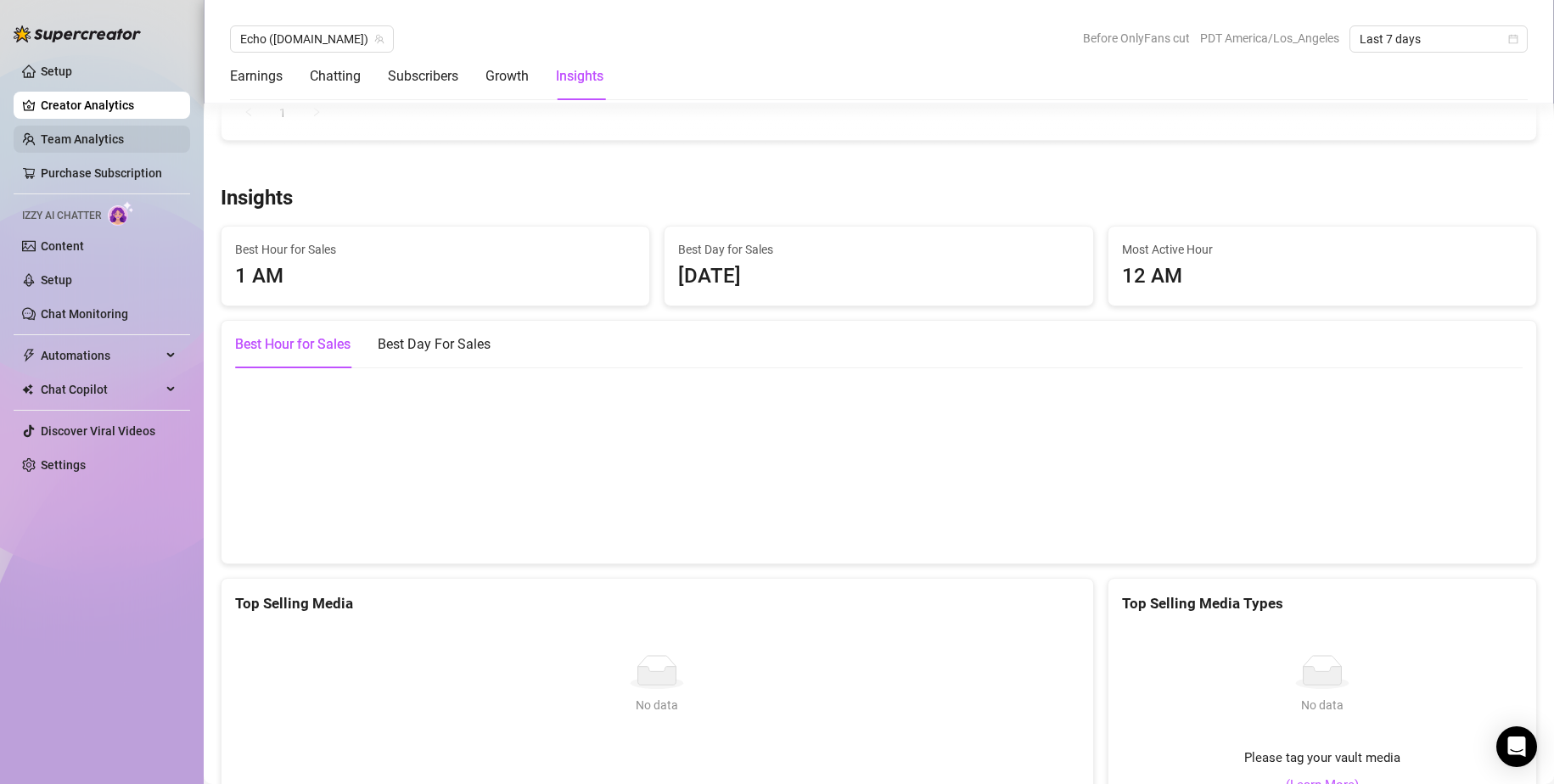
scroll to position [2377, 0]
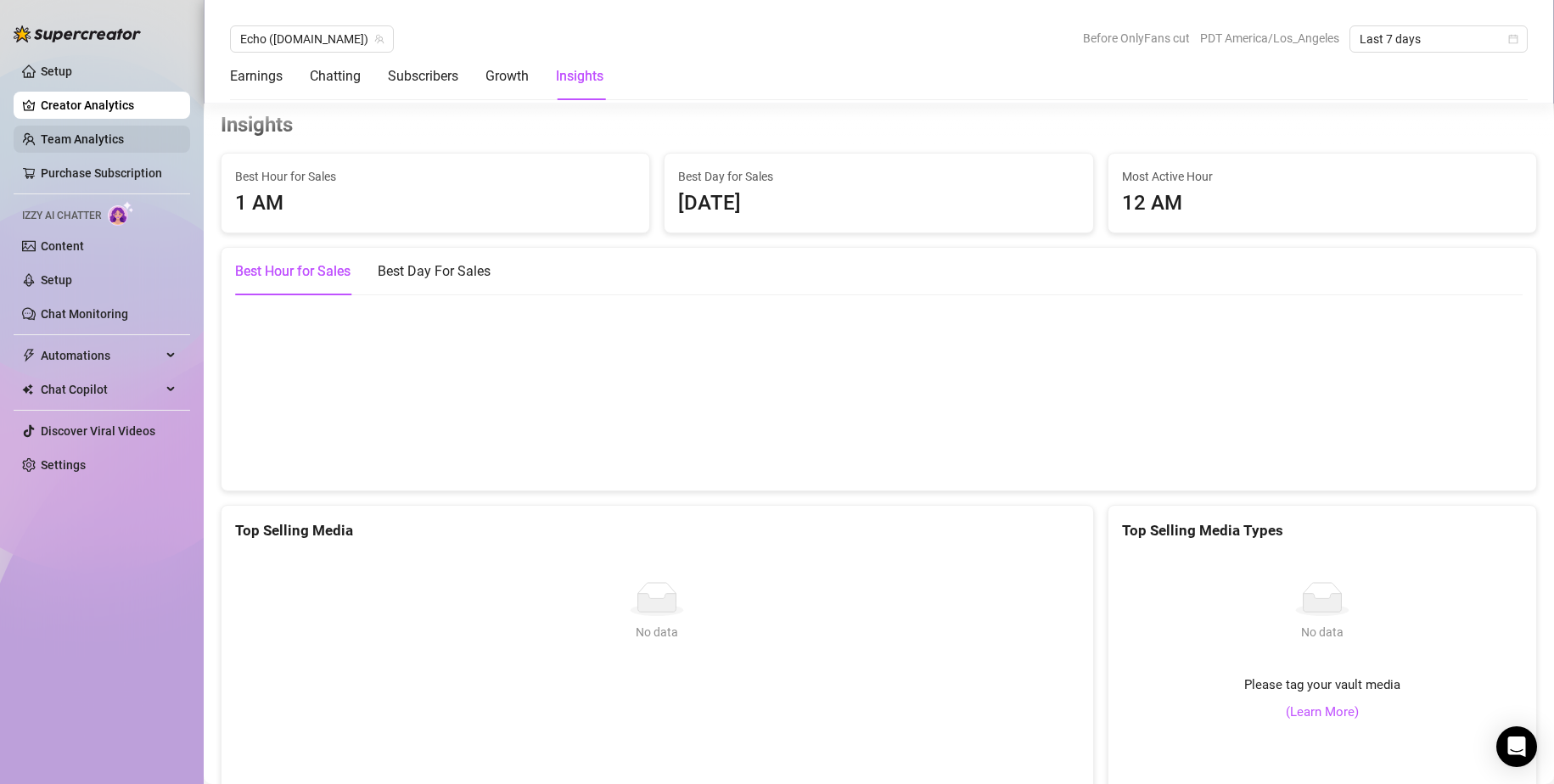
click at [88, 133] on link "Team Analytics" at bounding box center [82, 139] width 83 height 14
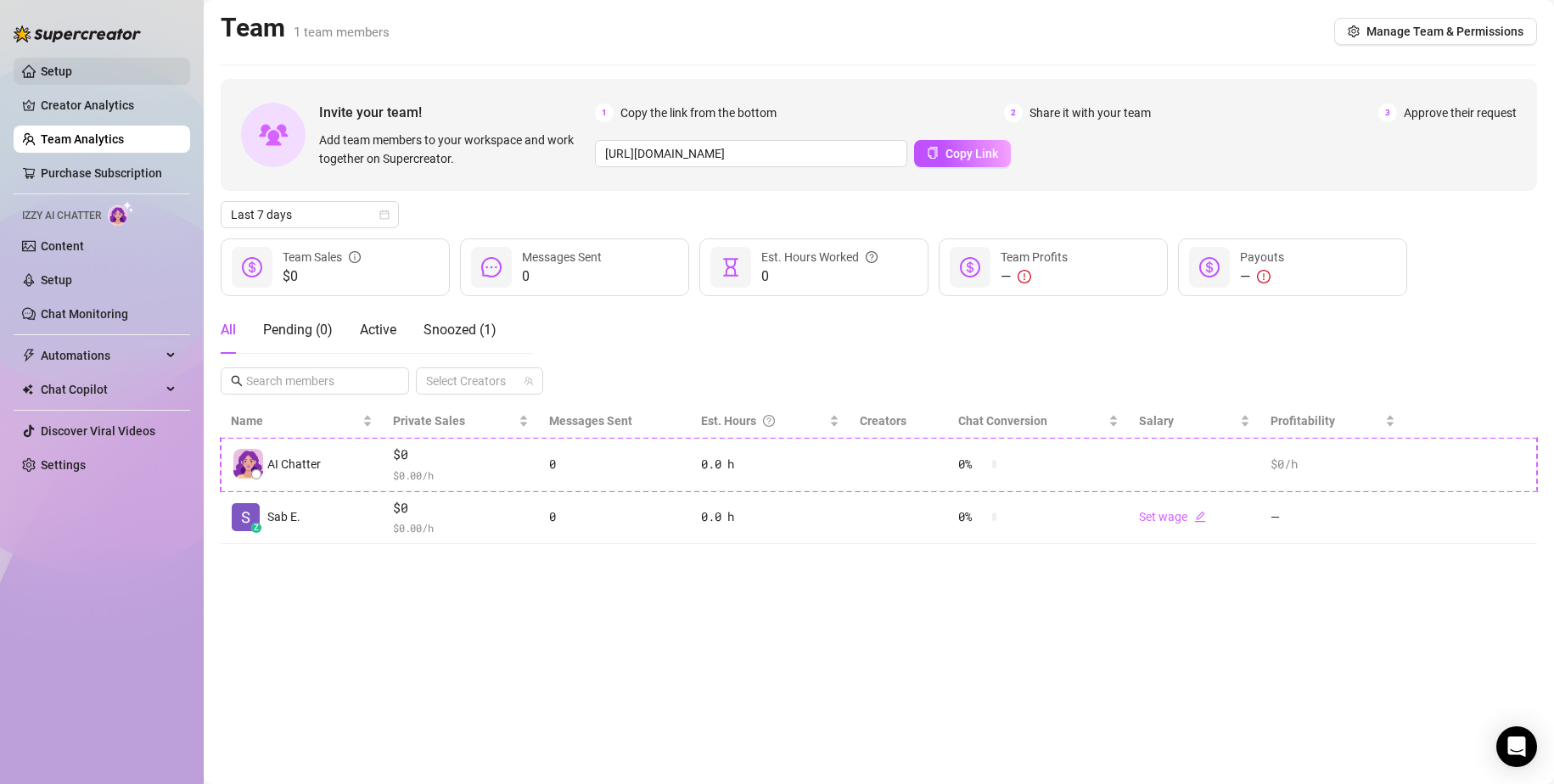
click at [71, 73] on link "Setup" at bounding box center [56, 71] width 31 height 14
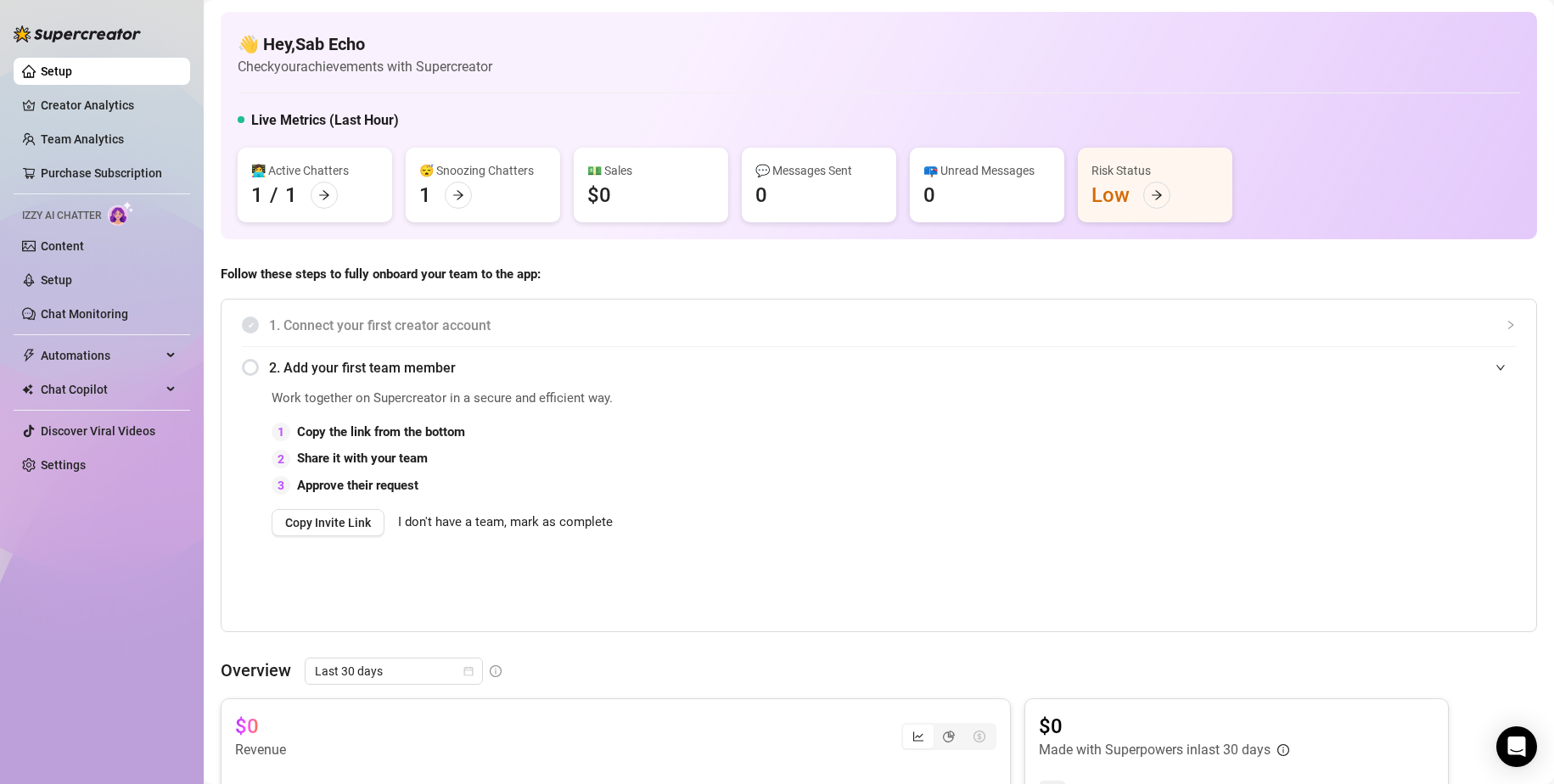
click at [509, 524] on span "I don't have a team, mark as complete" at bounding box center [506, 522] width 215 height 20
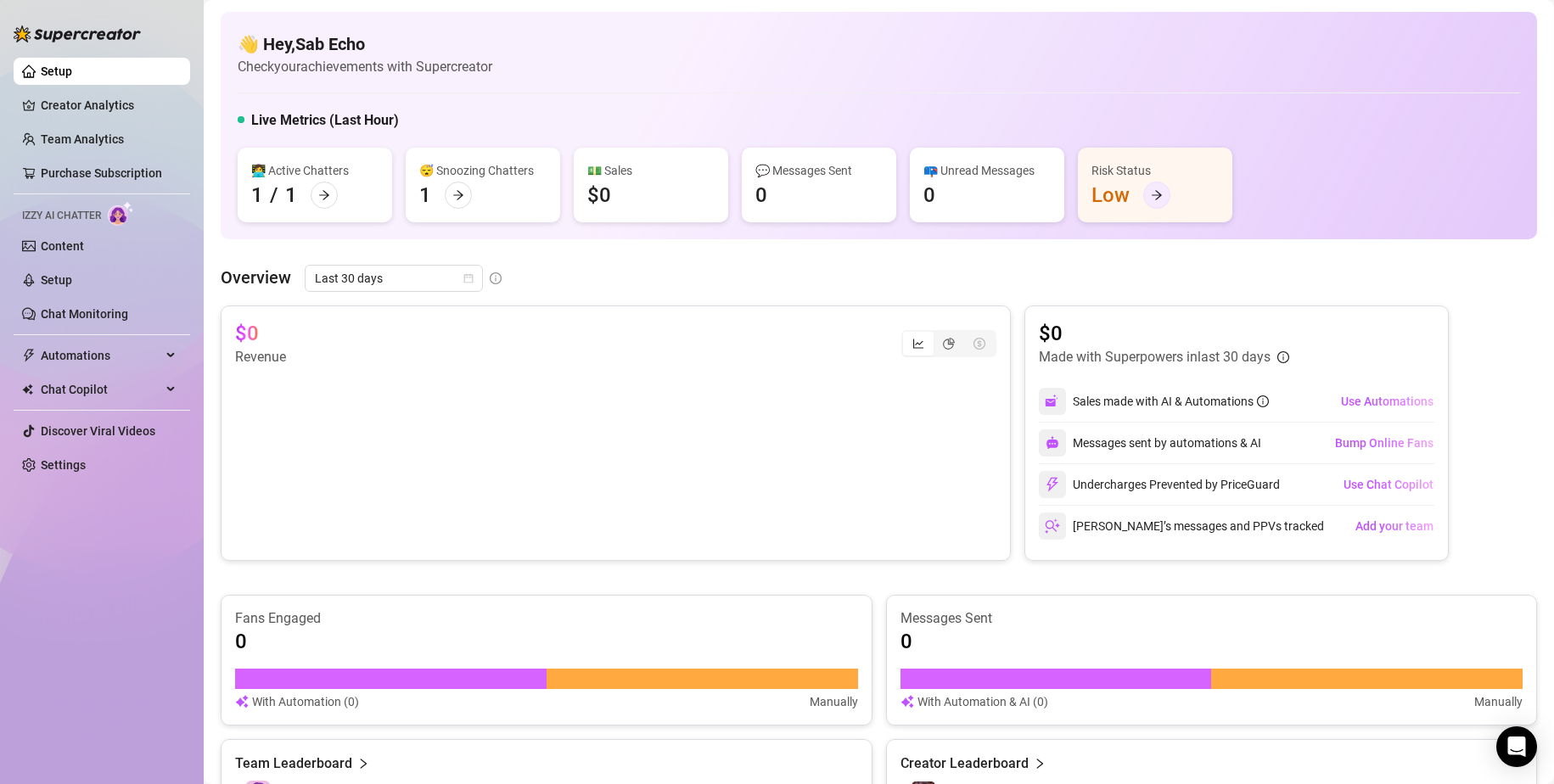
click at [944, 200] on div at bounding box center [1157, 195] width 27 height 27
click at [131, 384] on span "Chat Copilot" at bounding box center [101, 390] width 121 height 27
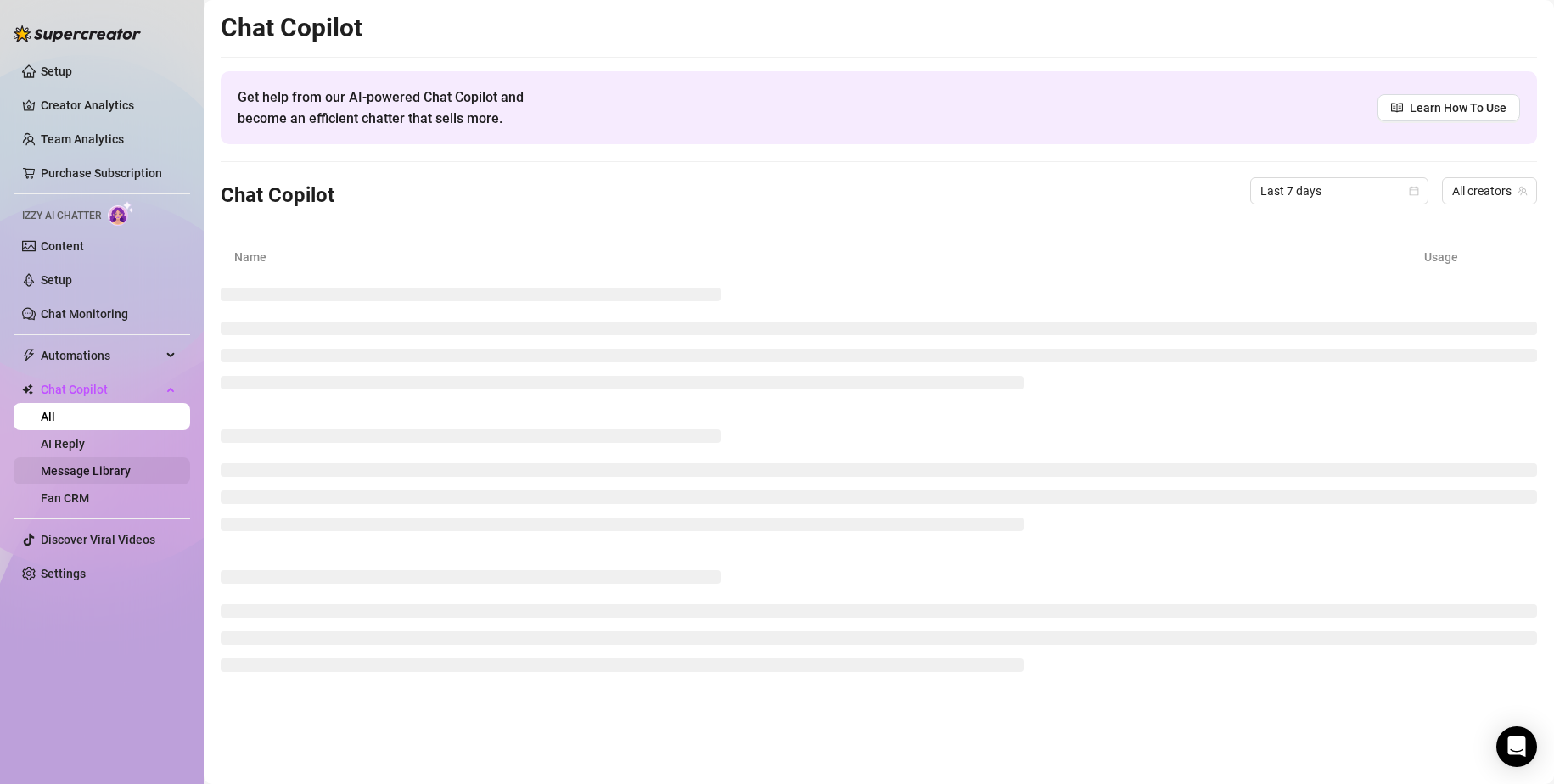
click at [131, 471] on link "Message Library" at bounding box center [86, 471] width 90 height 14
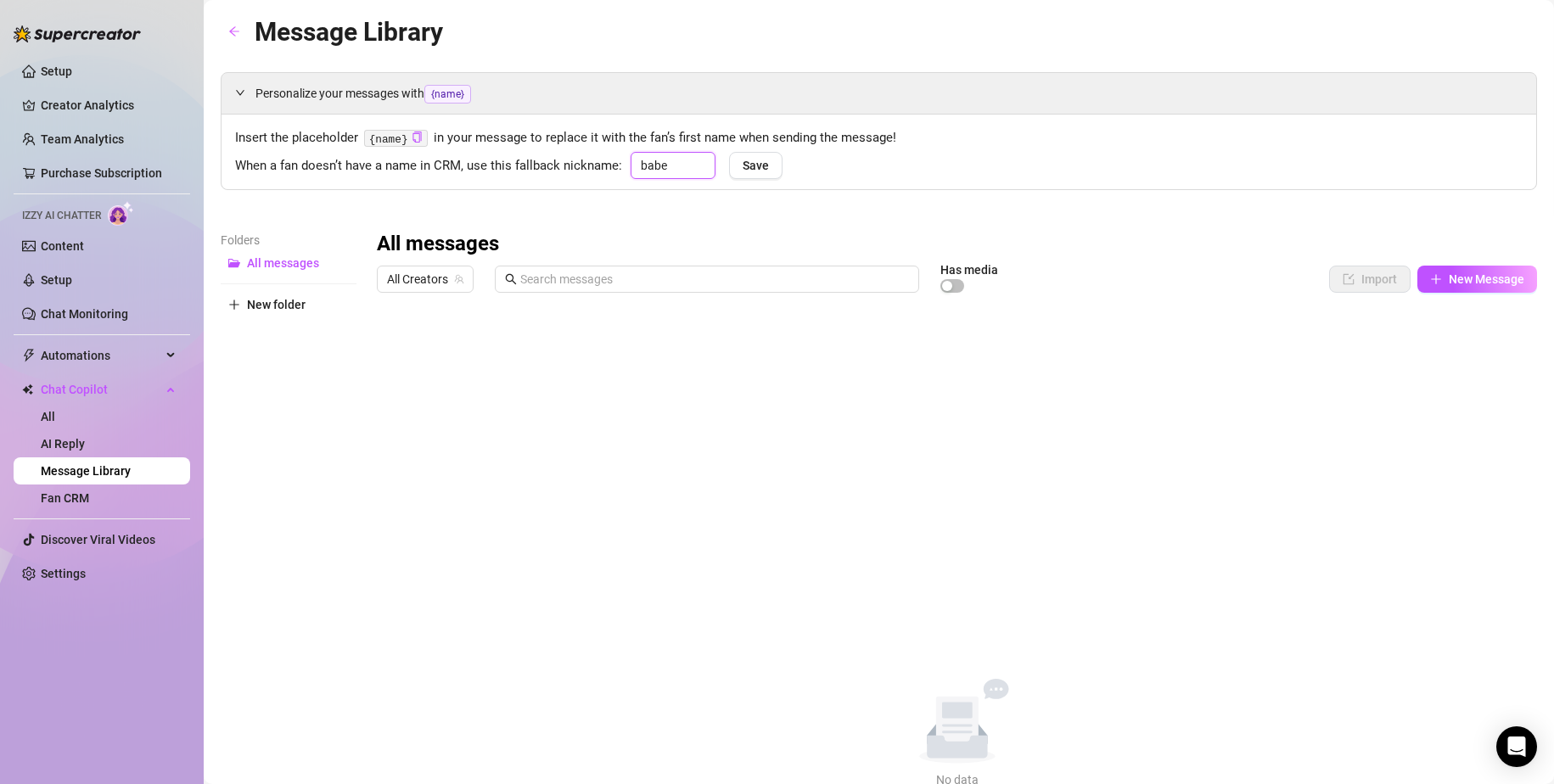
drag, startPoint x: 672, startPoint y: 162, endPoint x: 640, endPoint y: 156, distance: 32.6
click at [640, 156] on input "babe" at bounding box center [673, 166] width 85 height 27
click at [730, 158] on button "Save" at bounding box center [755, 166] width 54 height 27
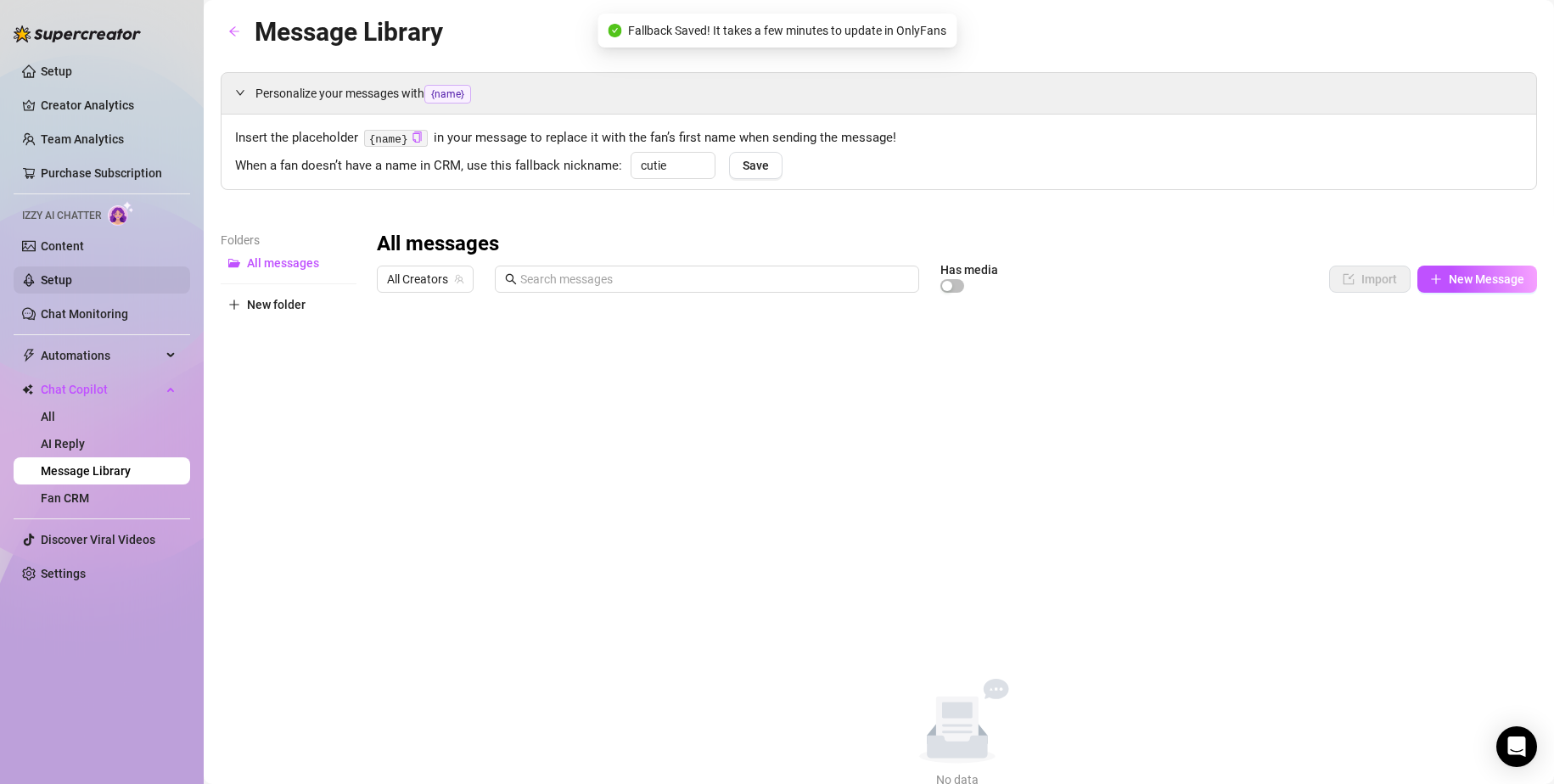
click at [54, 275] on link "Setup" at bounding box center [56, 280] width 31 height 14
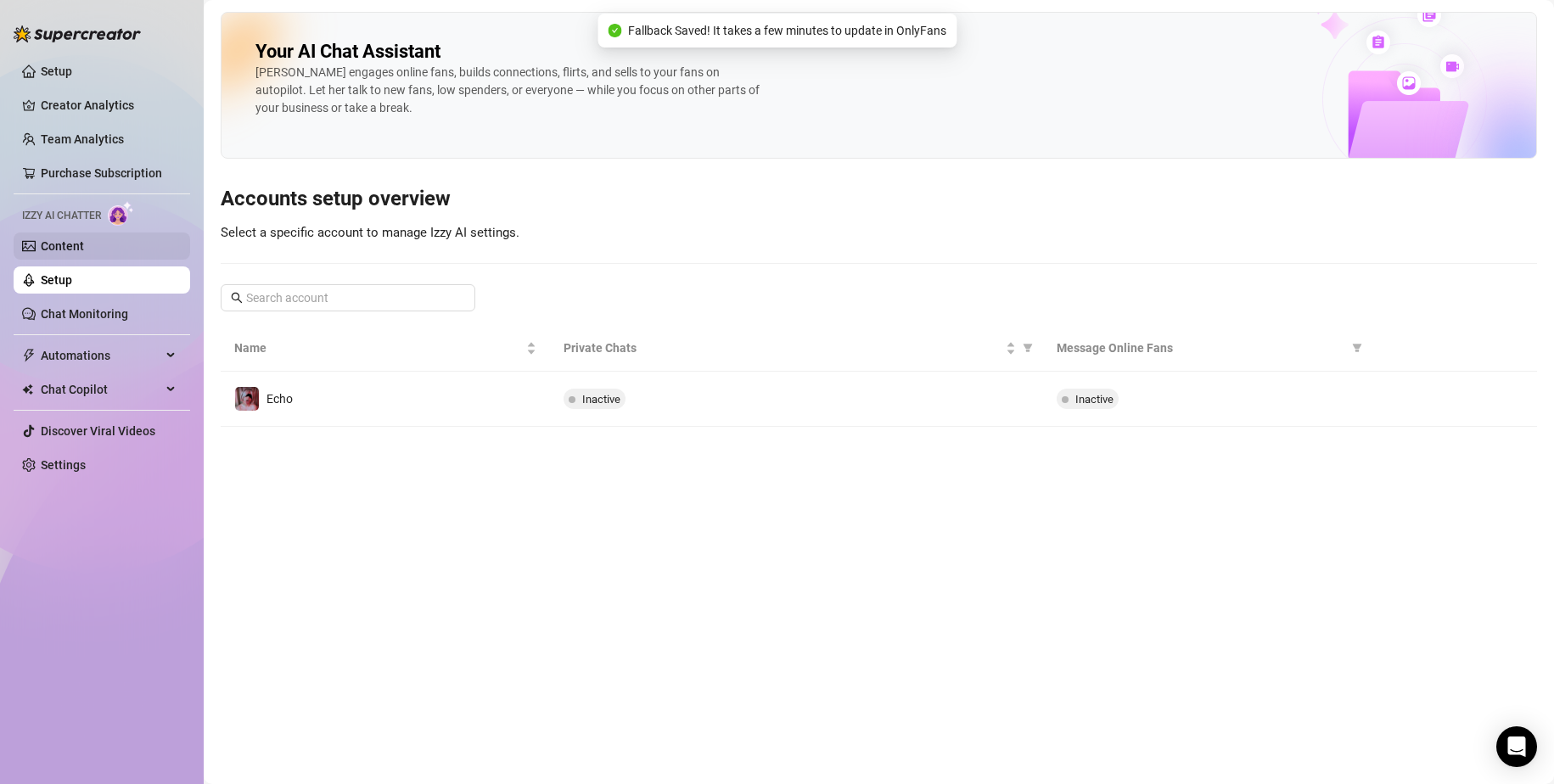
click at [57, 240] on link "Content" at bounding box center [62, 246] width 43 height 14
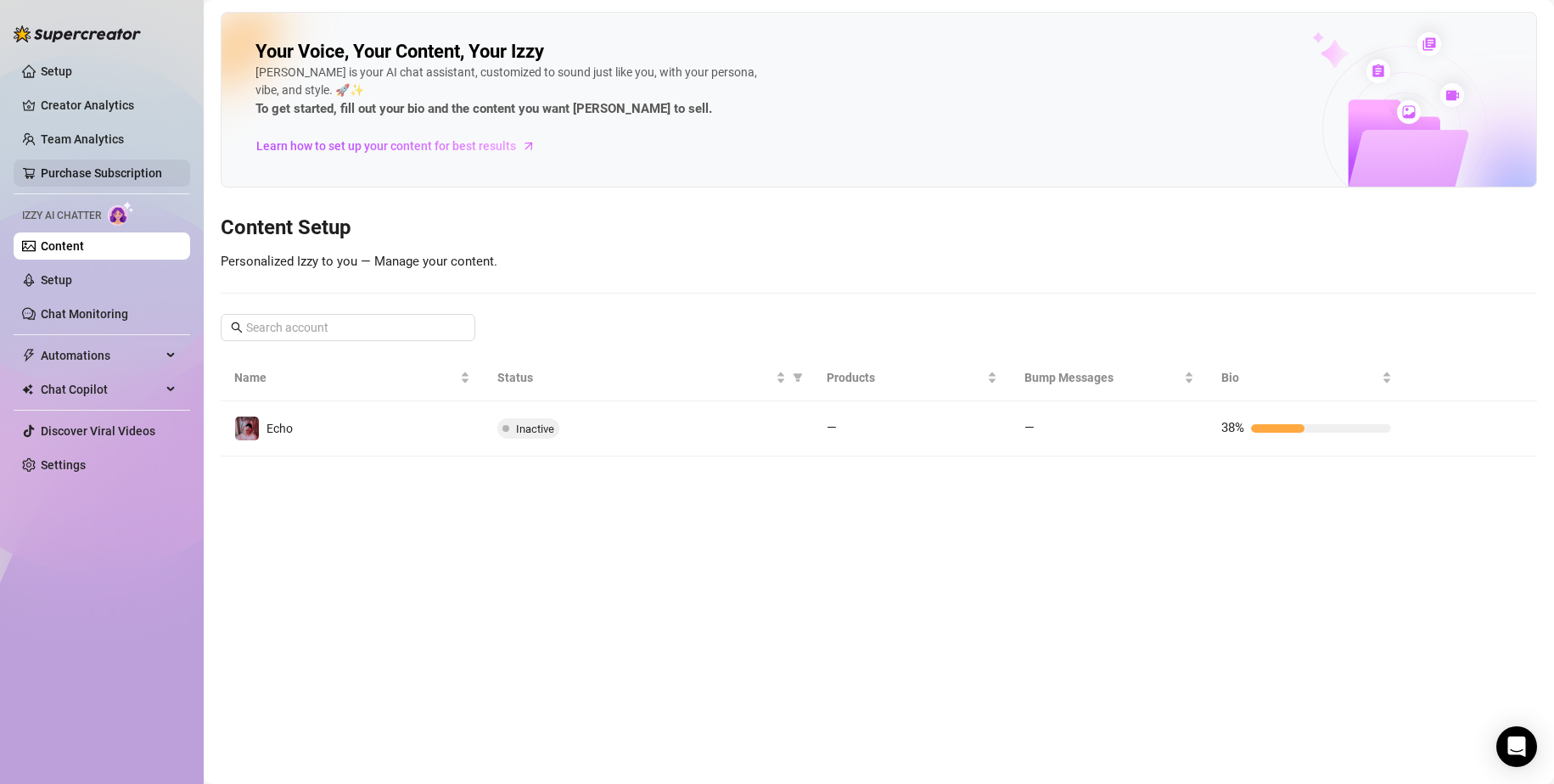
click at [71, 166] on link "Purchase Subscription" at bounding box center [101, 173] width 121 height 14
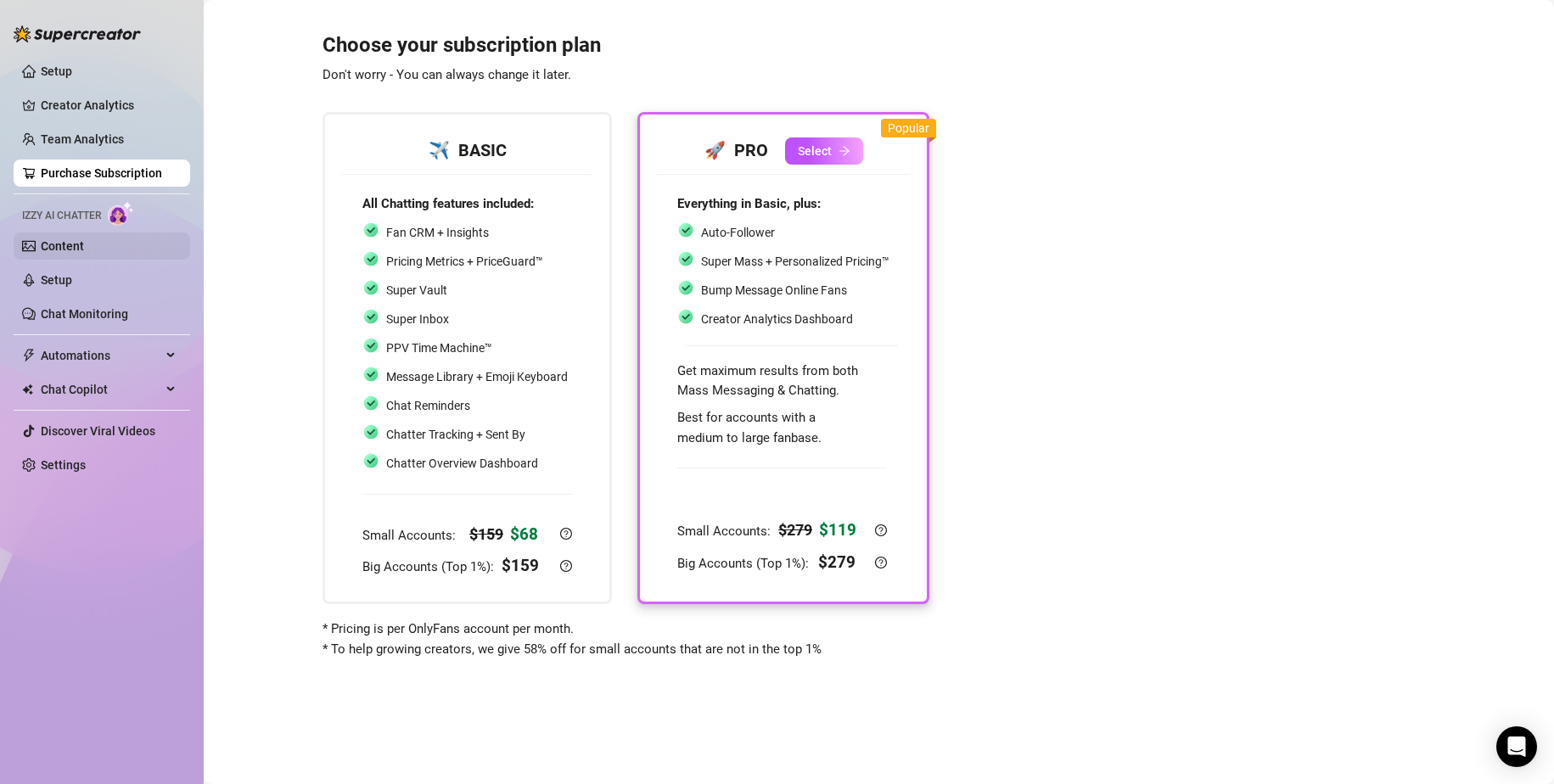
click at [84, 245] on link "Content" at bounding box center [62, 246] width 43 height 14
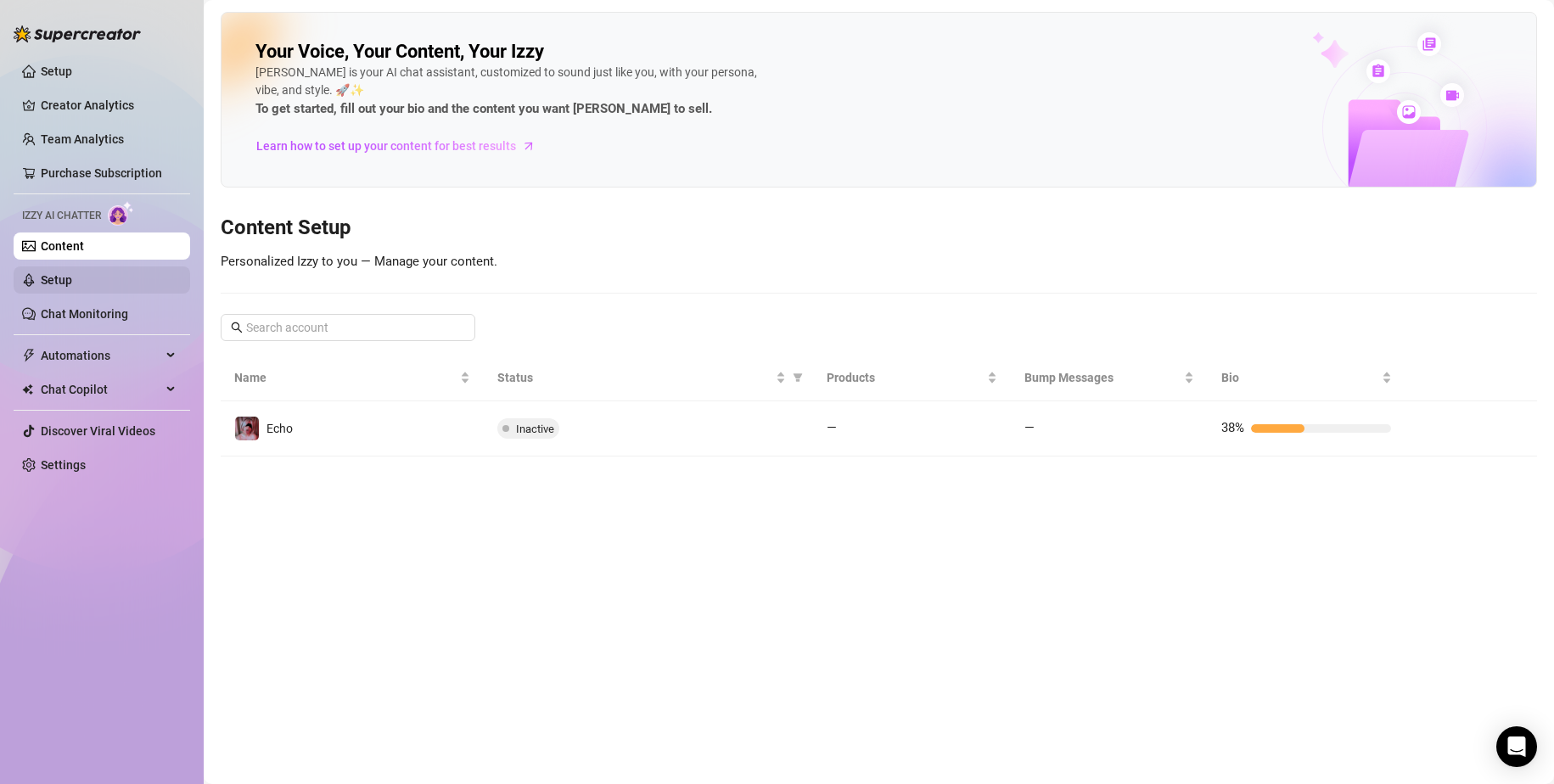
click at [72, 280] on link "Setup" at bounding box center [56, 280] width 31 height 14
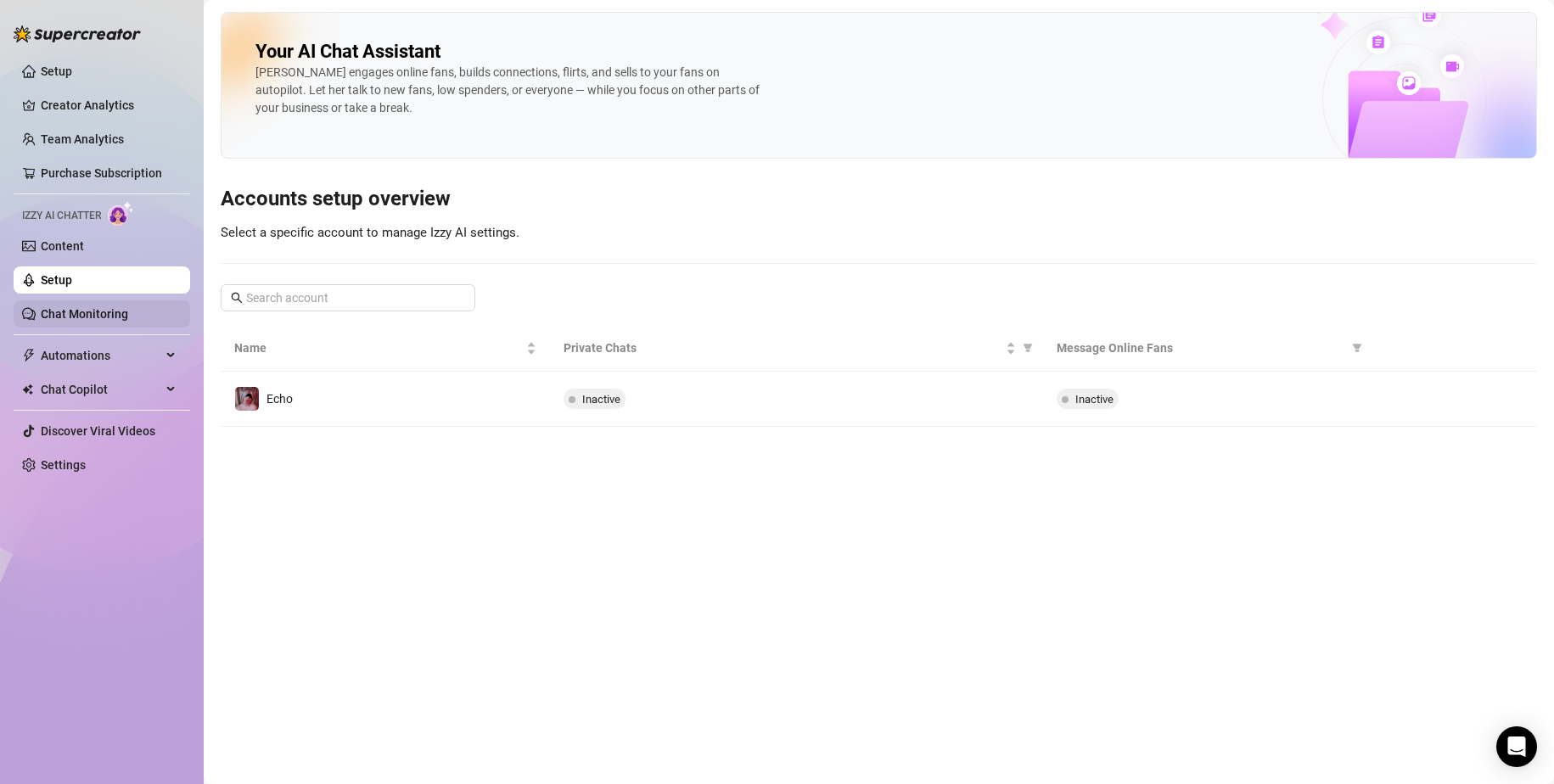
click at [86, 307] on link "Chat Monitoring" at bounding box center [84, 314] width 88 height 14
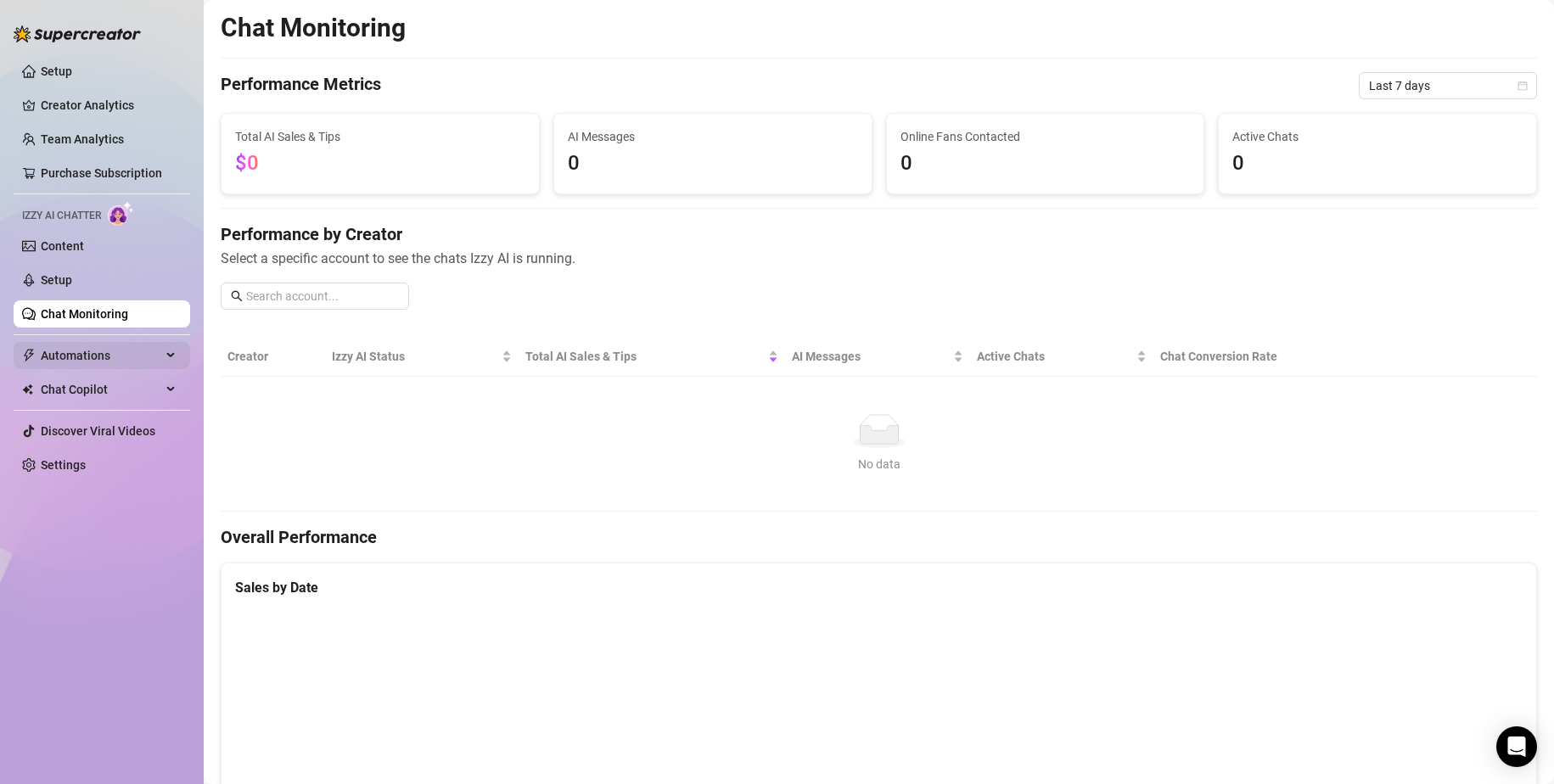
click at [108, 356] on span "Automations" at bounding box center [101, 356] width 121 height 27
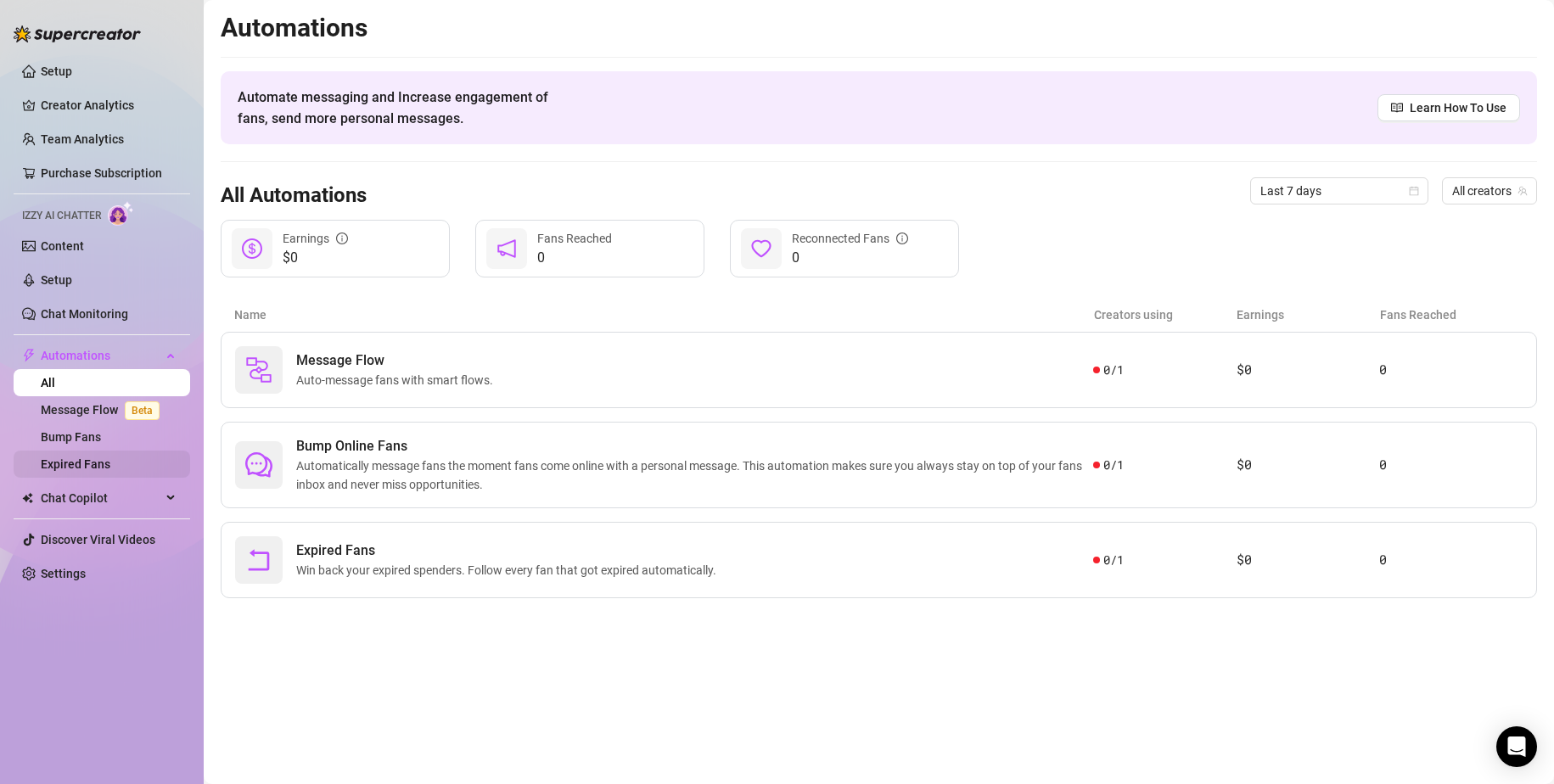
click at [99, 465] on link "Expired Fans" at bounding box center [76, 464] width 70 height 14
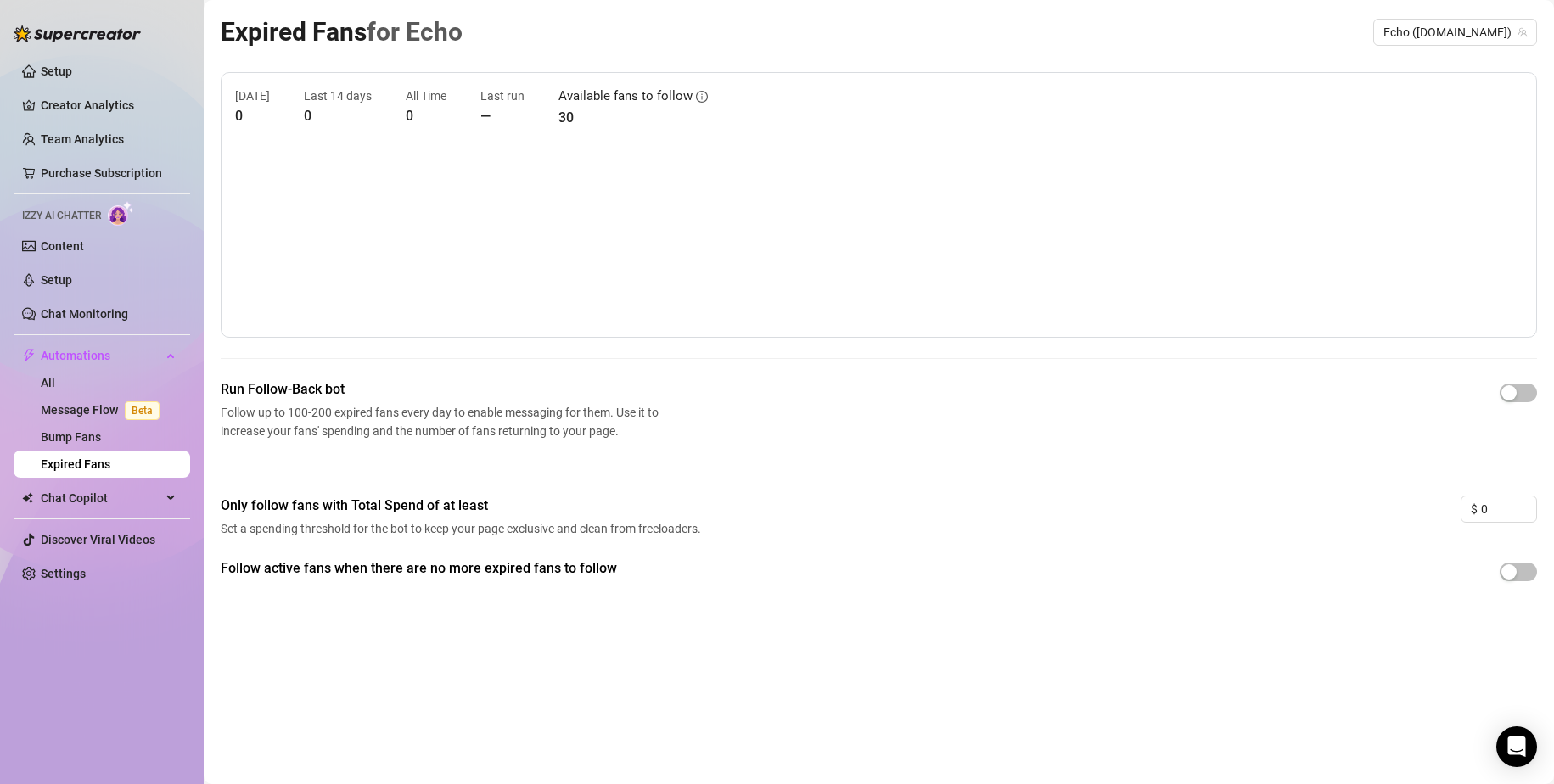
click at [944, 690] on div "Expired Fans for Echo Echo ([DOMAIN_NAME]) [DATE] 0 Last 14 days 0 All Time 0 L…" at bounding box center [879, 372] width 1317 height 721
click at [696, 615] on div "Follow active fans when there are no more expired fans to follow" at bounding box center [879, 599] width 1317 height 82
click at [110, 495] on span "Chat Copilot" at bounding box center [101, 498] width 121 height 27
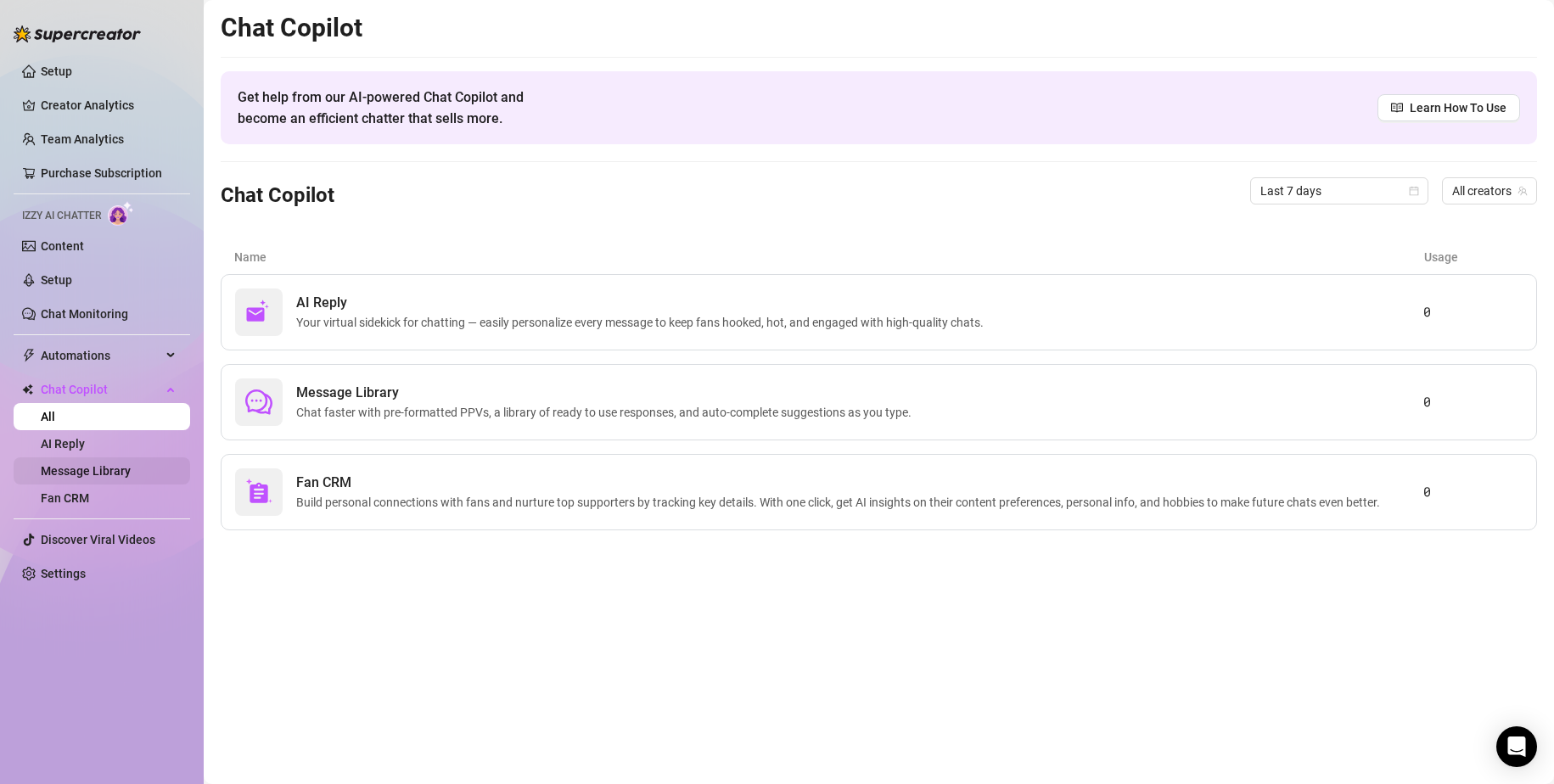
click at [127, 475] on link "Message Library" at bounding box center [86, 471] width 90 height 14
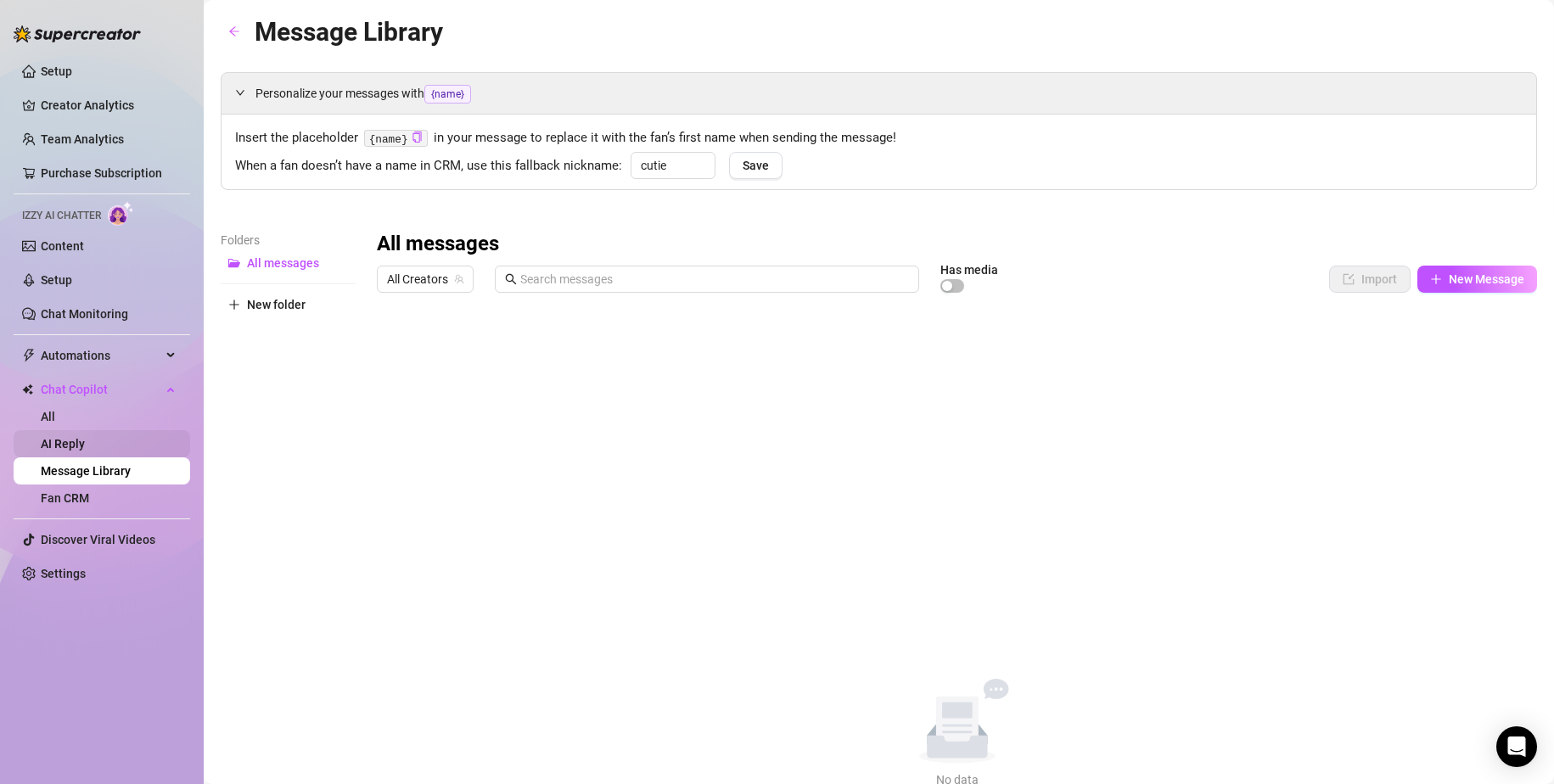
click at [85, 449] on link "AI Reply" at bounding box center [63, 444] width 44 height 14
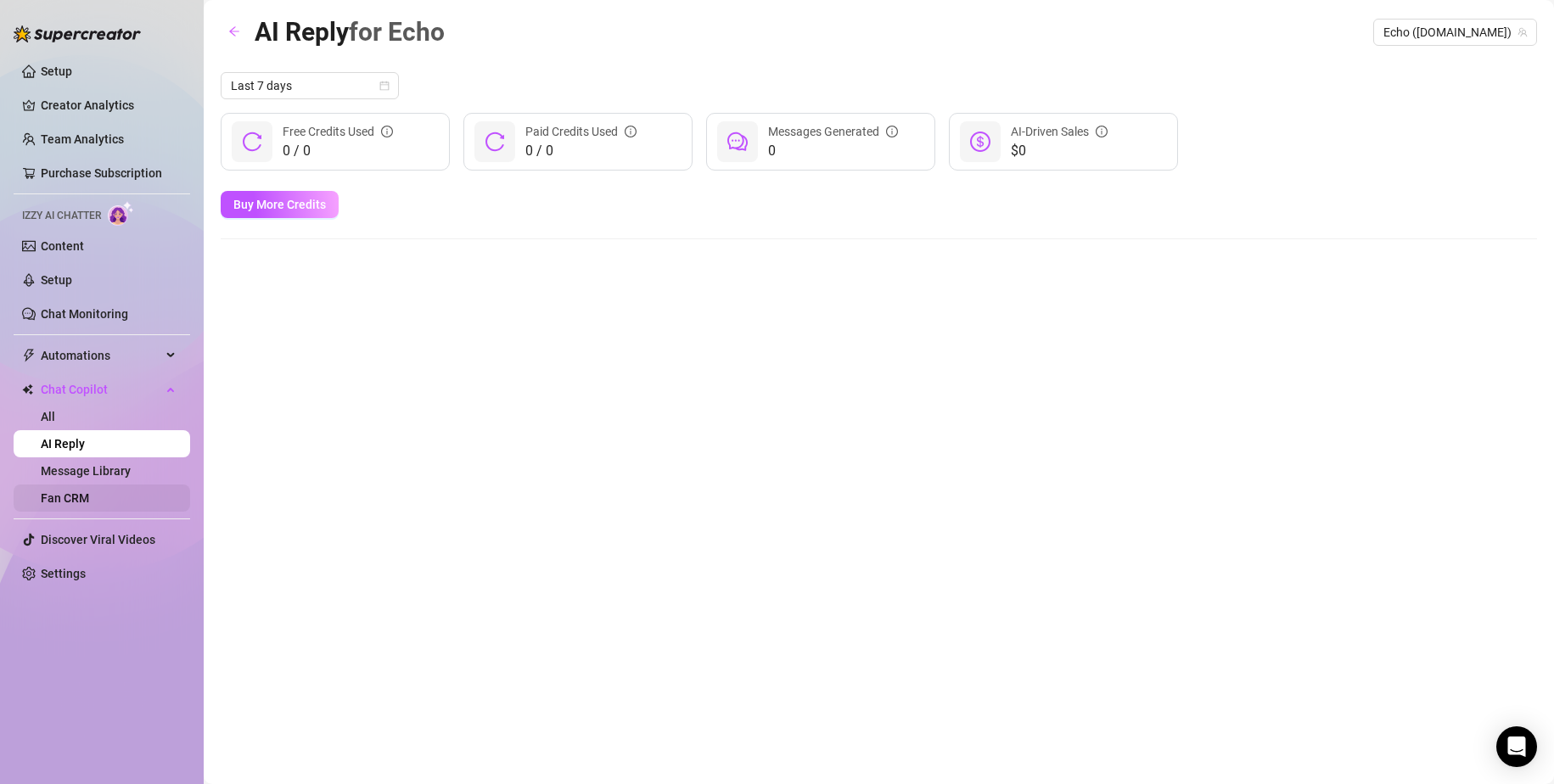
click at [89, 497] on link "Fan CRM" at bounding box center [65, 498] width 48 height 14
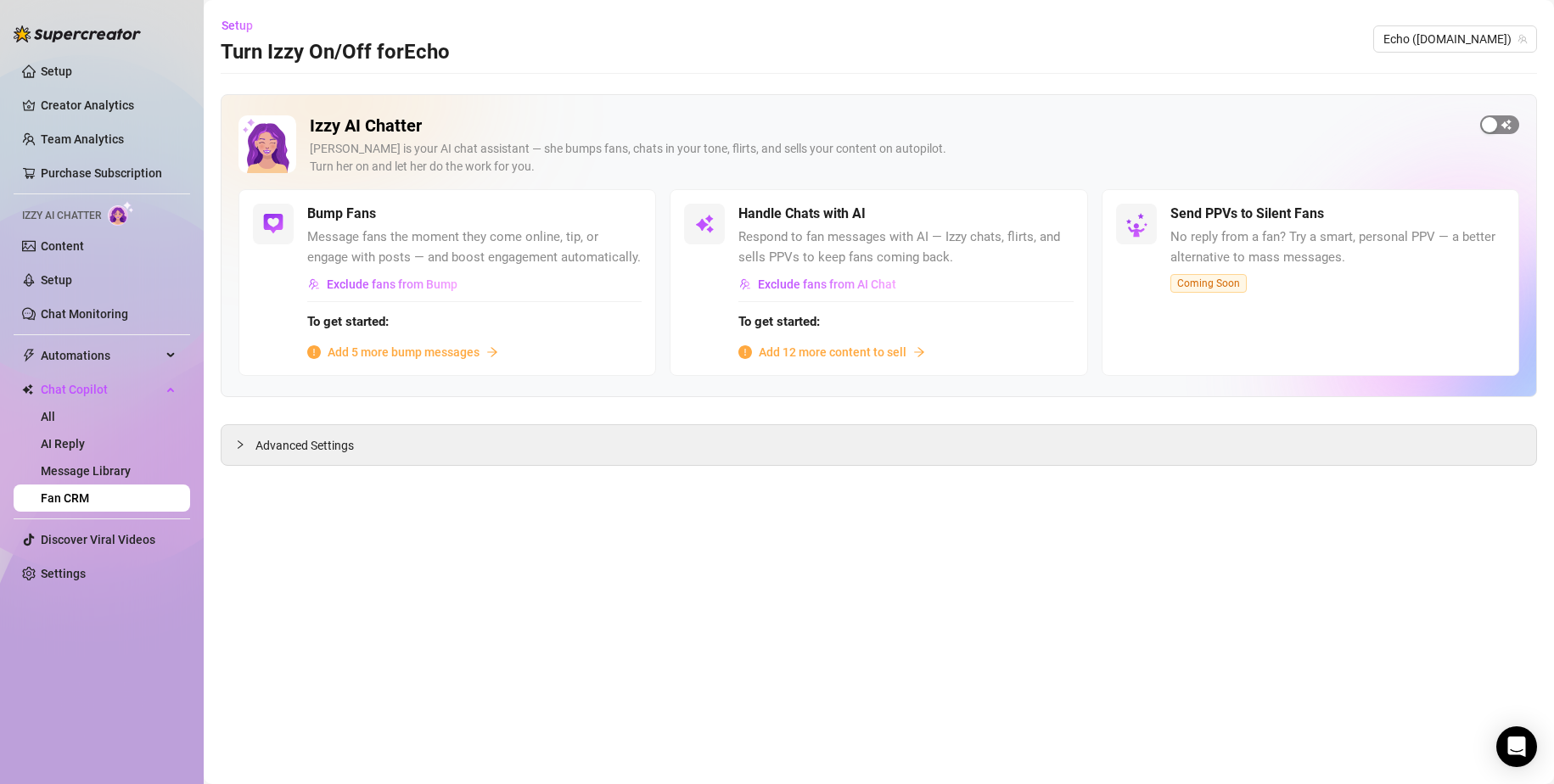
click at [944, 129] on div "button" at bounding box center [1489, 125] width 15 height 15
click at [944, 219] on div "button" at bounding box center [1046, 214] width 15 height 15
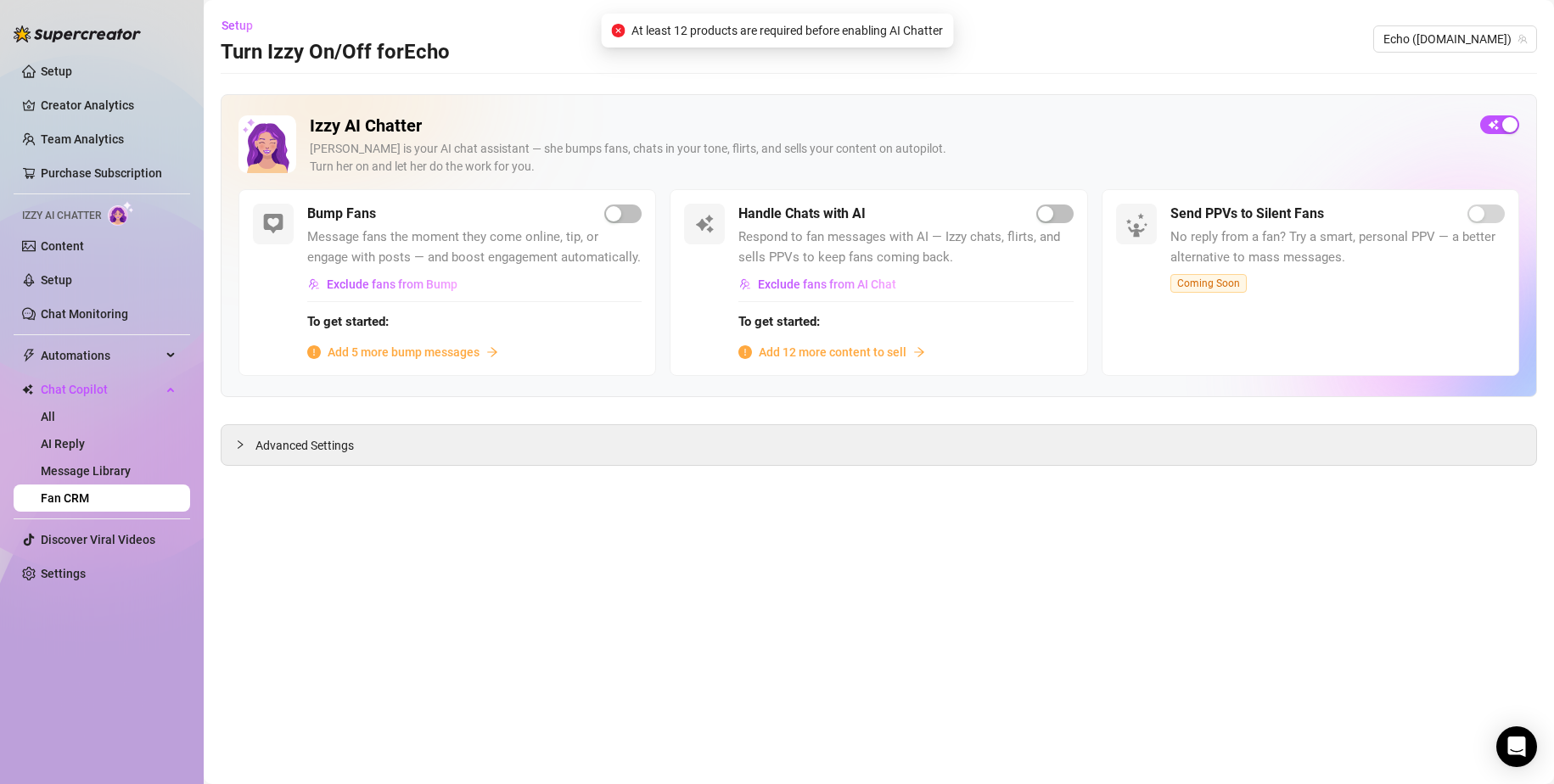
click at [901, 351] on span "Add 12 more content to sell" at bounding box center [833, 353] width 148 height 19
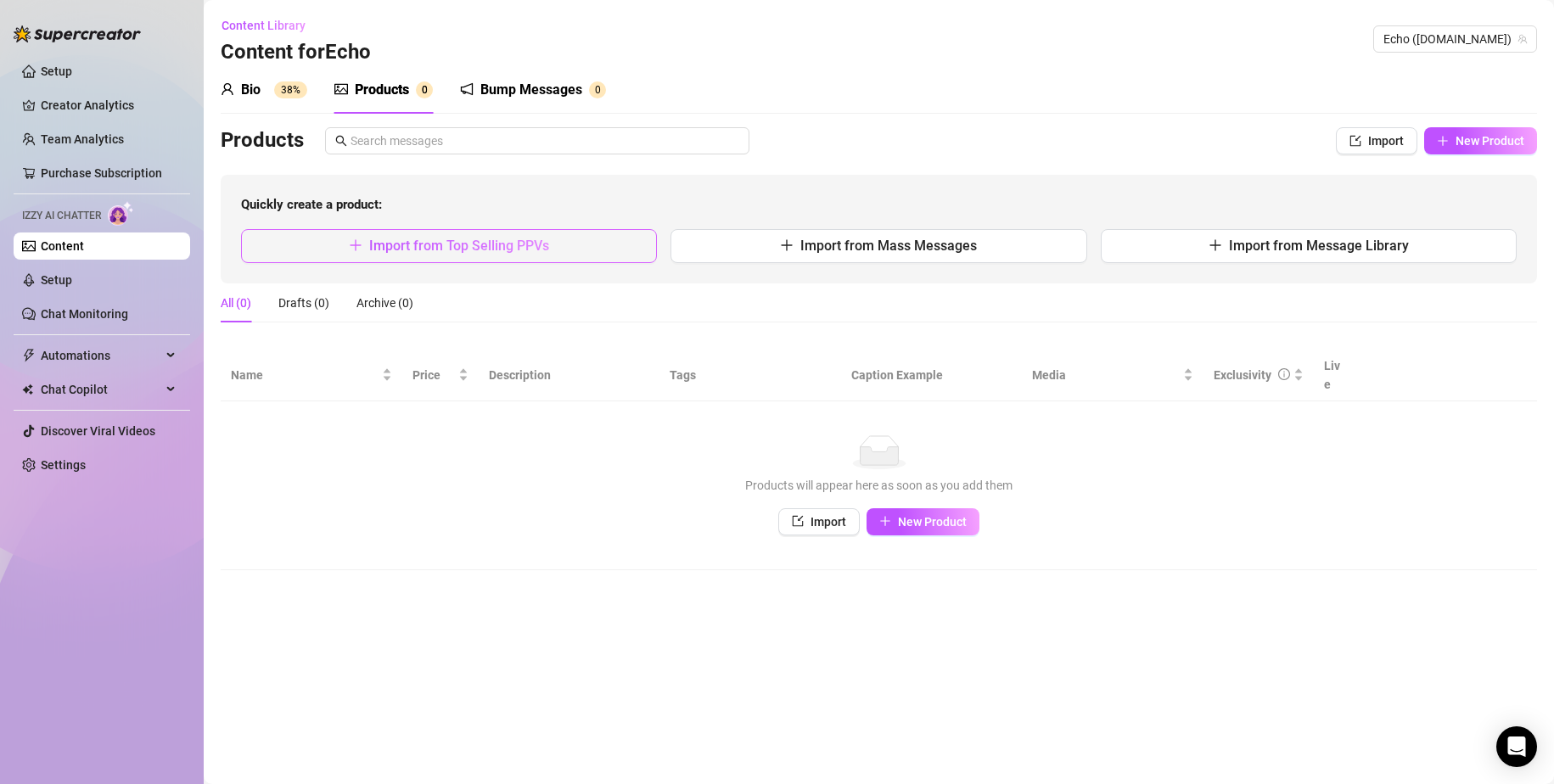
click at [478, 245] on span "Import from Top Selling PPVs" at bounding box center [460, 245] width 180 height 16
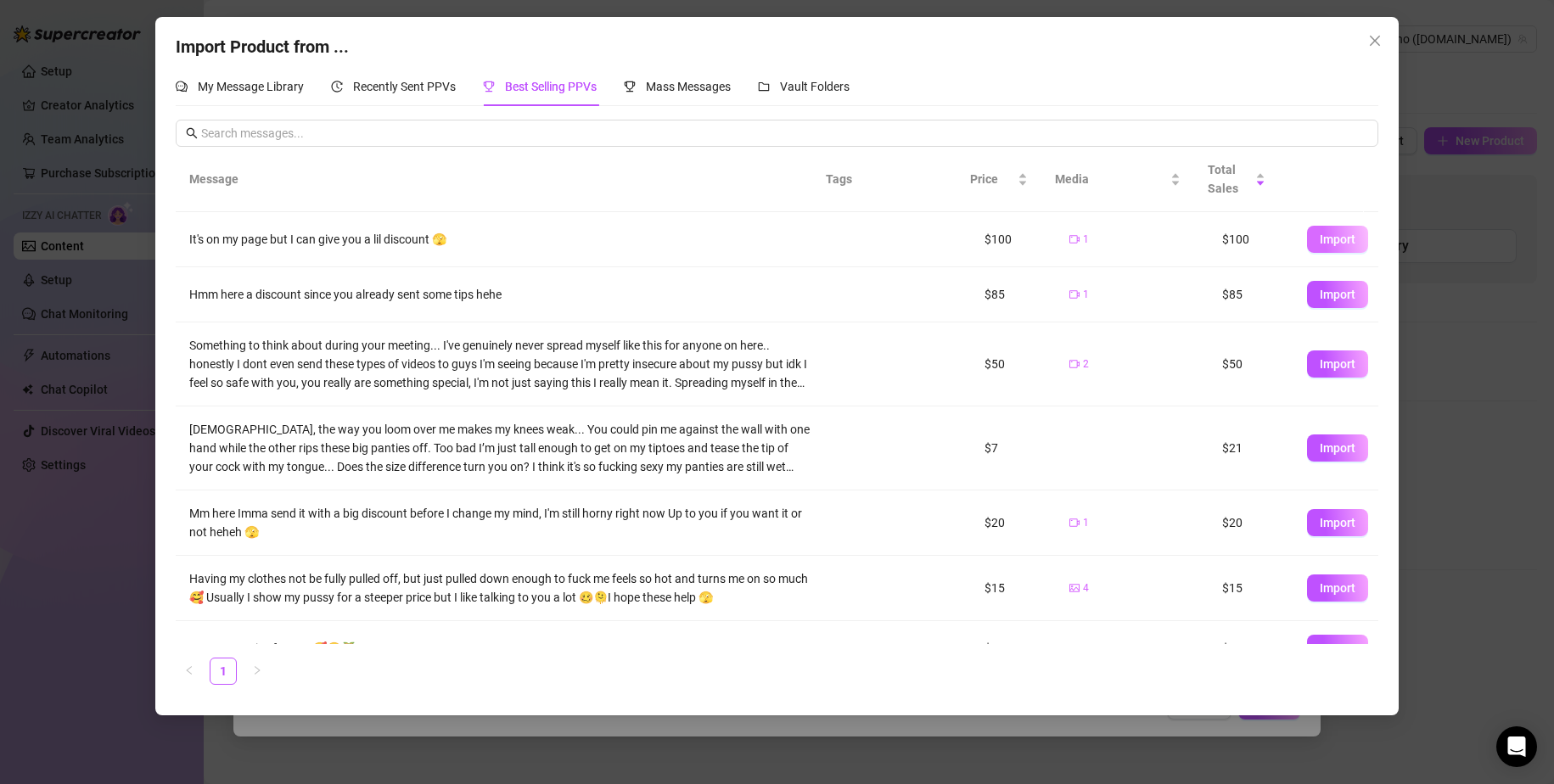
click at [944, 235] on span "Import" at bounding box center [1338, 240] width 36 height 14
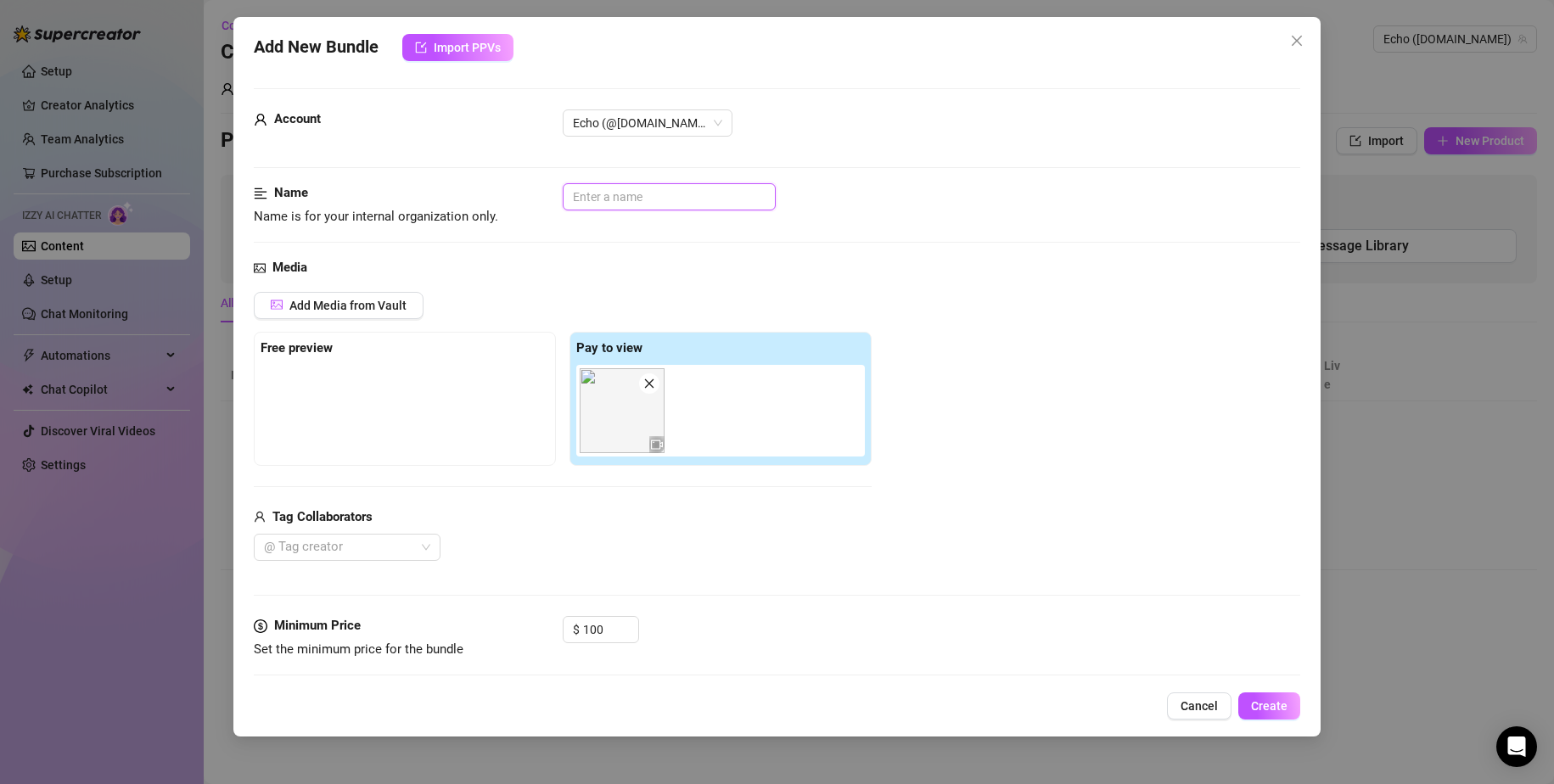
click at [637, 197] on input "text" at bounding box center [669, 197] width 213 height 27
click at [573, 195] on input "Bath mastrubation" at bounding box center [669, 197] width 213 height 27
click at [656, 195] on input "Bubble Bath maturation" at bounding box center [669, 197] width 213 height 27
click at [676, 195] on input "Bubble Bath masturation" at bounding box center [669, 197] width 213 height 27
click at [760, 209] on input "Bubble Bath masturbation" at bounding box center [669, 197] width 213 height 27
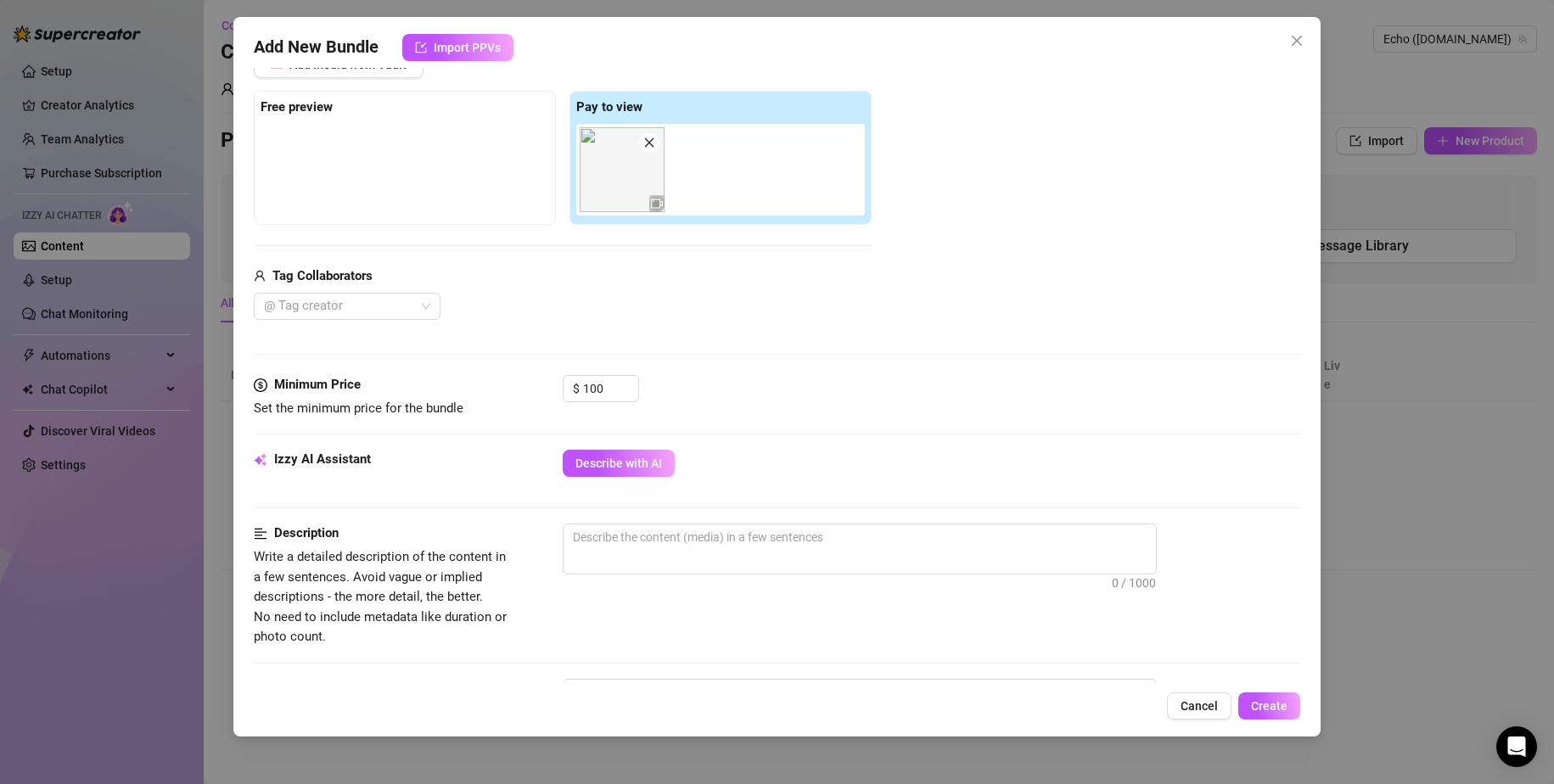
scroll to position [255, 0]
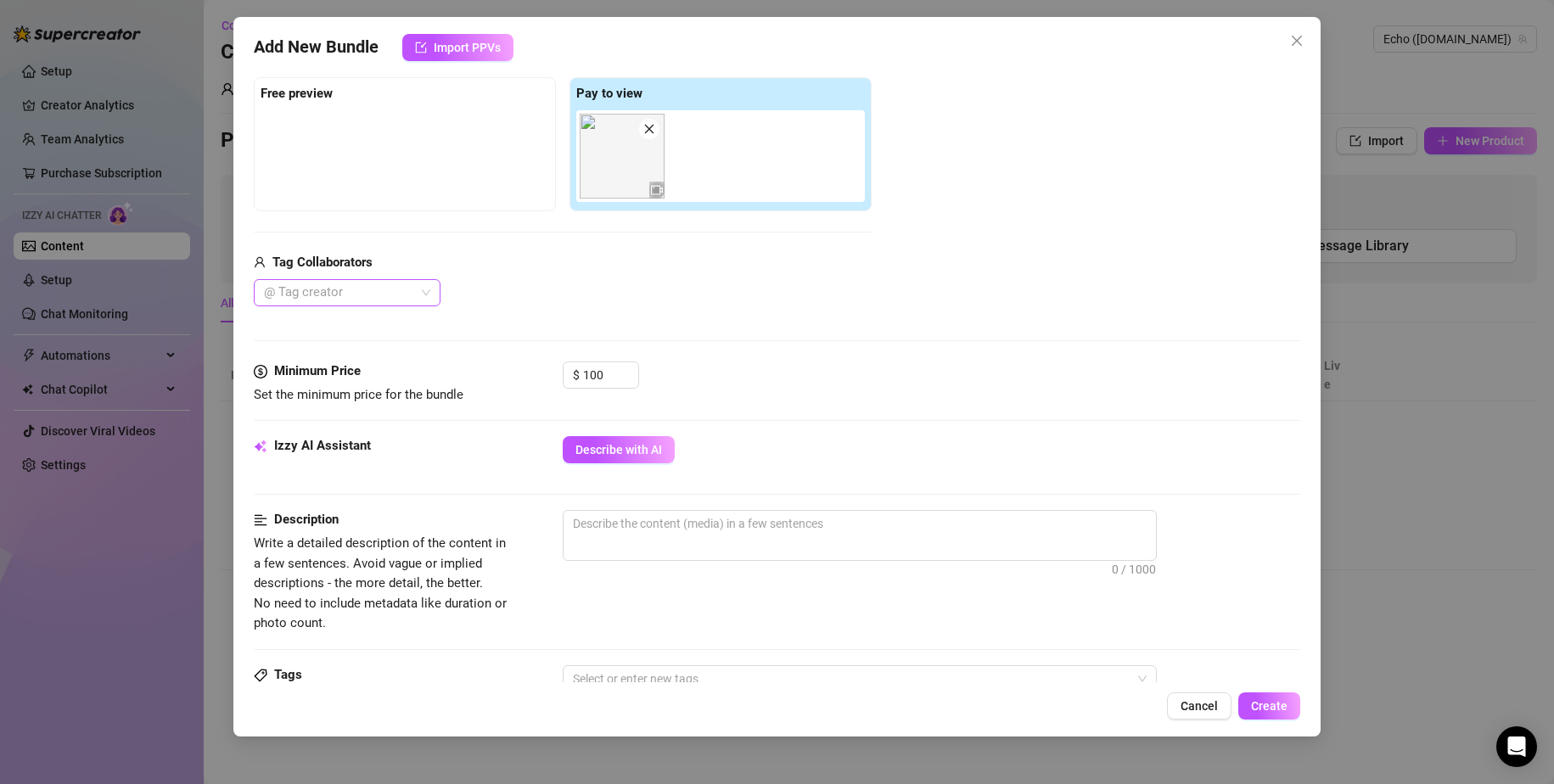
click at [414, 299] on div at bounding box center [338, 293] width 162 height 24
click at [429, 283] on div "@ Tag creator" at bounding box center [348, 293] width 187 height 27
click at [768, 362] on div "$ 100" at bounding box center [931, 383] width 738 height 42
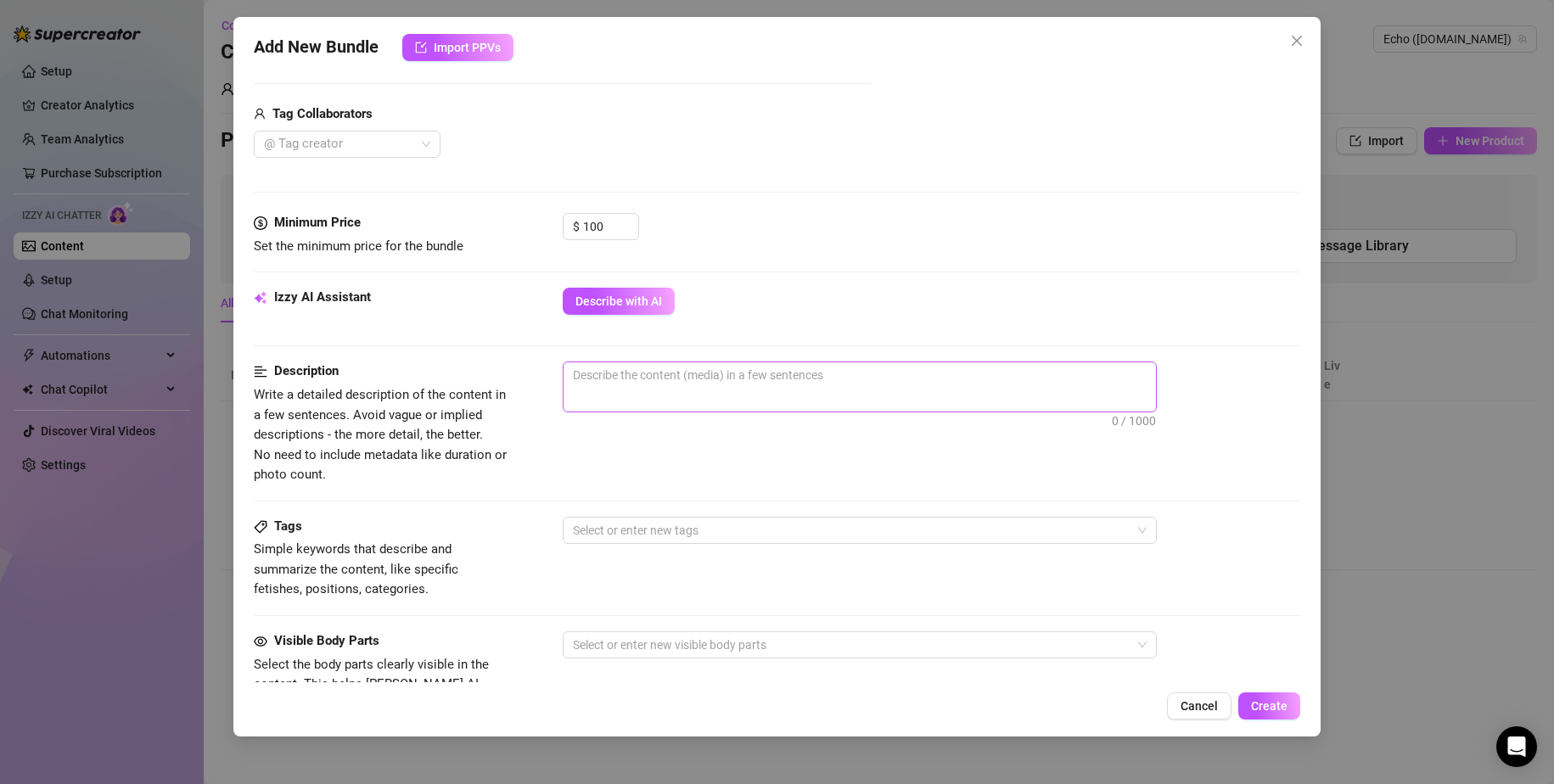
scroll to position [340, 0]
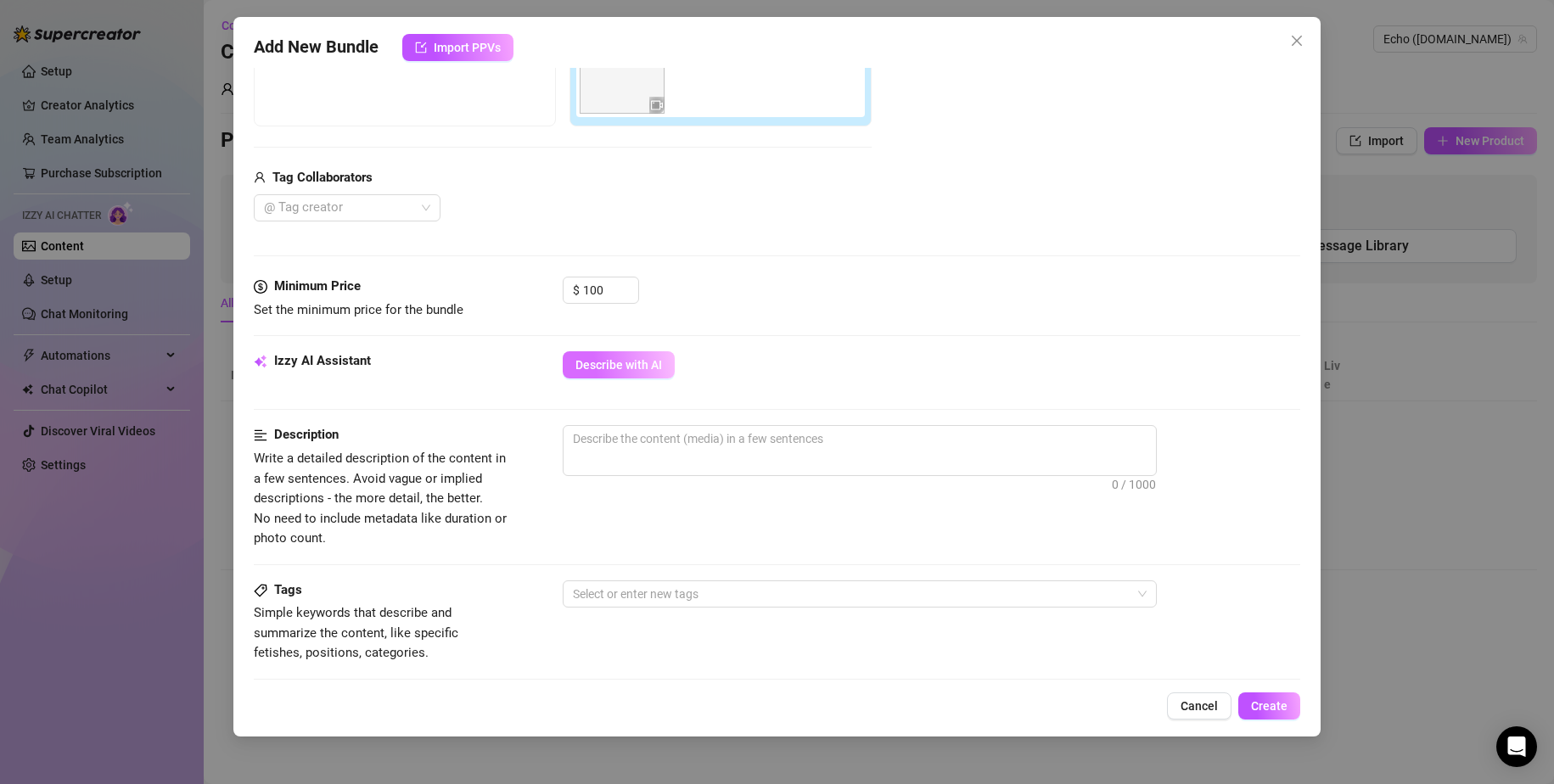
click at [621, 369] on span "Describe with AI" at bounding box center [619, 365] width 87 height 14
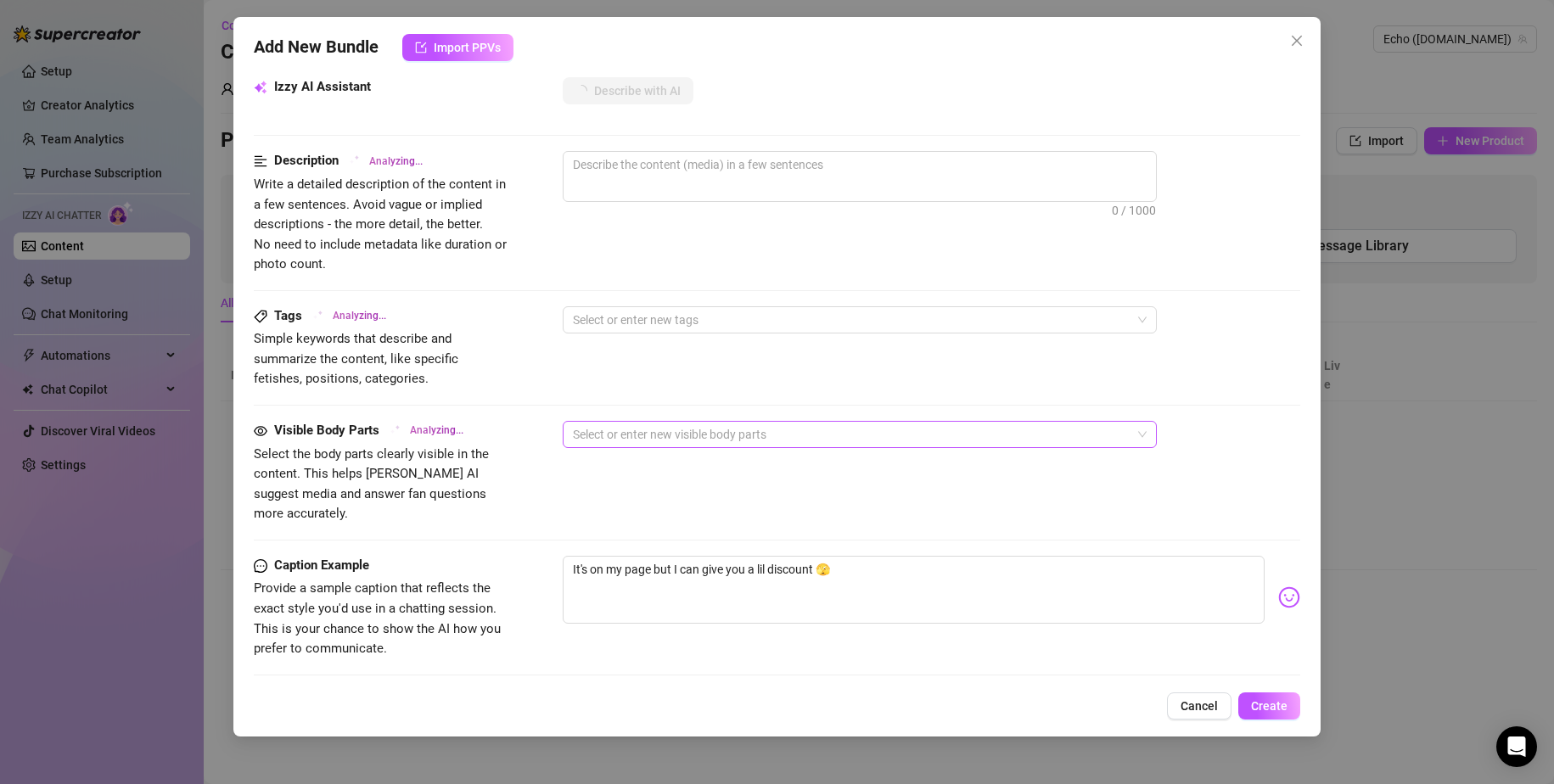
scroll to position [679, 0]
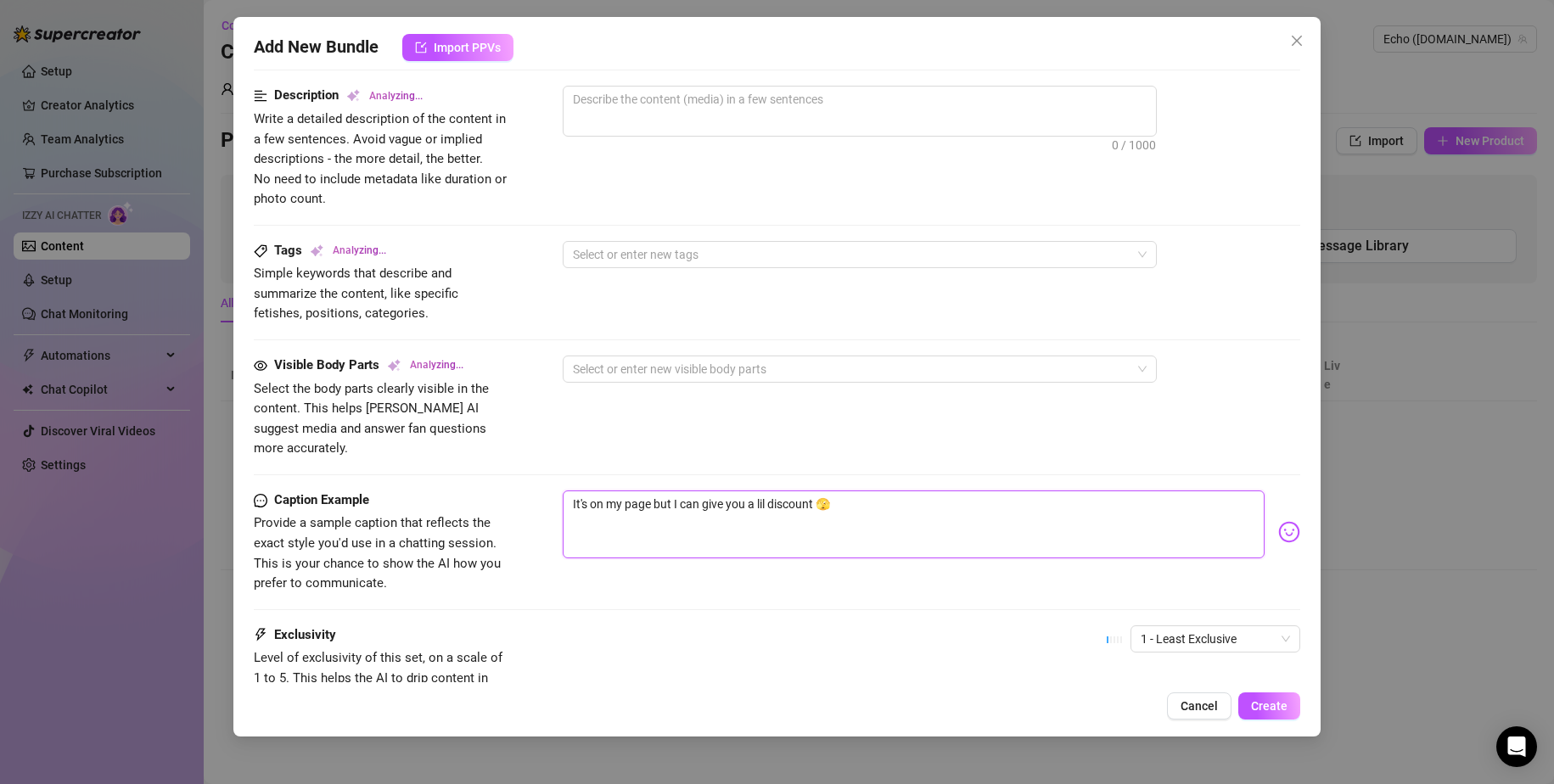
drag, startPoint x: 921, startPoint y: 482, endPoint x: 562, endPoint y: 475, distance: 359.1
click at [562, 490] on textarea "It's on my page but I can give you a lil discount 🫣" at bounding box center [913, 524] width 703 height 68
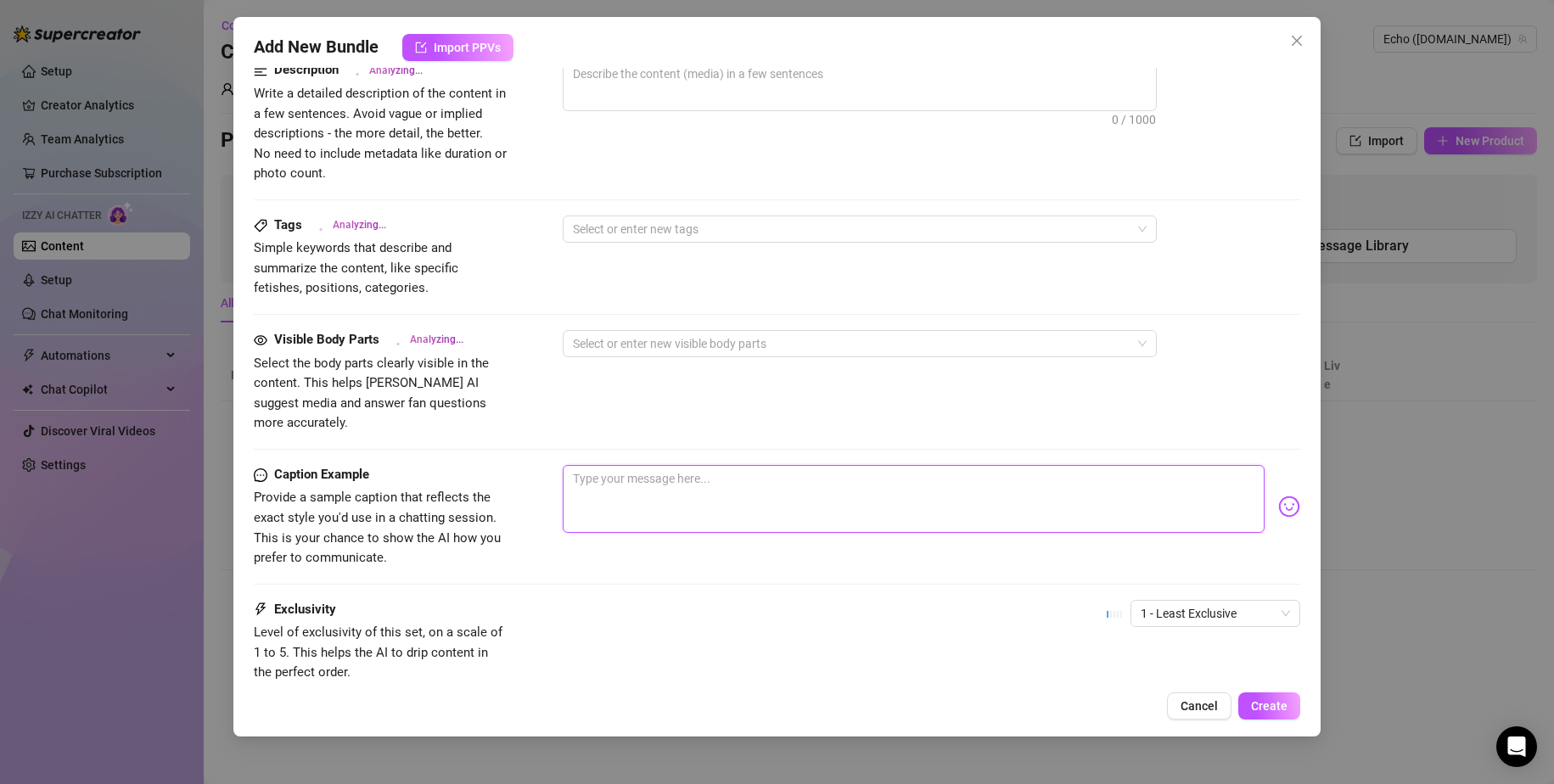
scroll to position [811, 0]
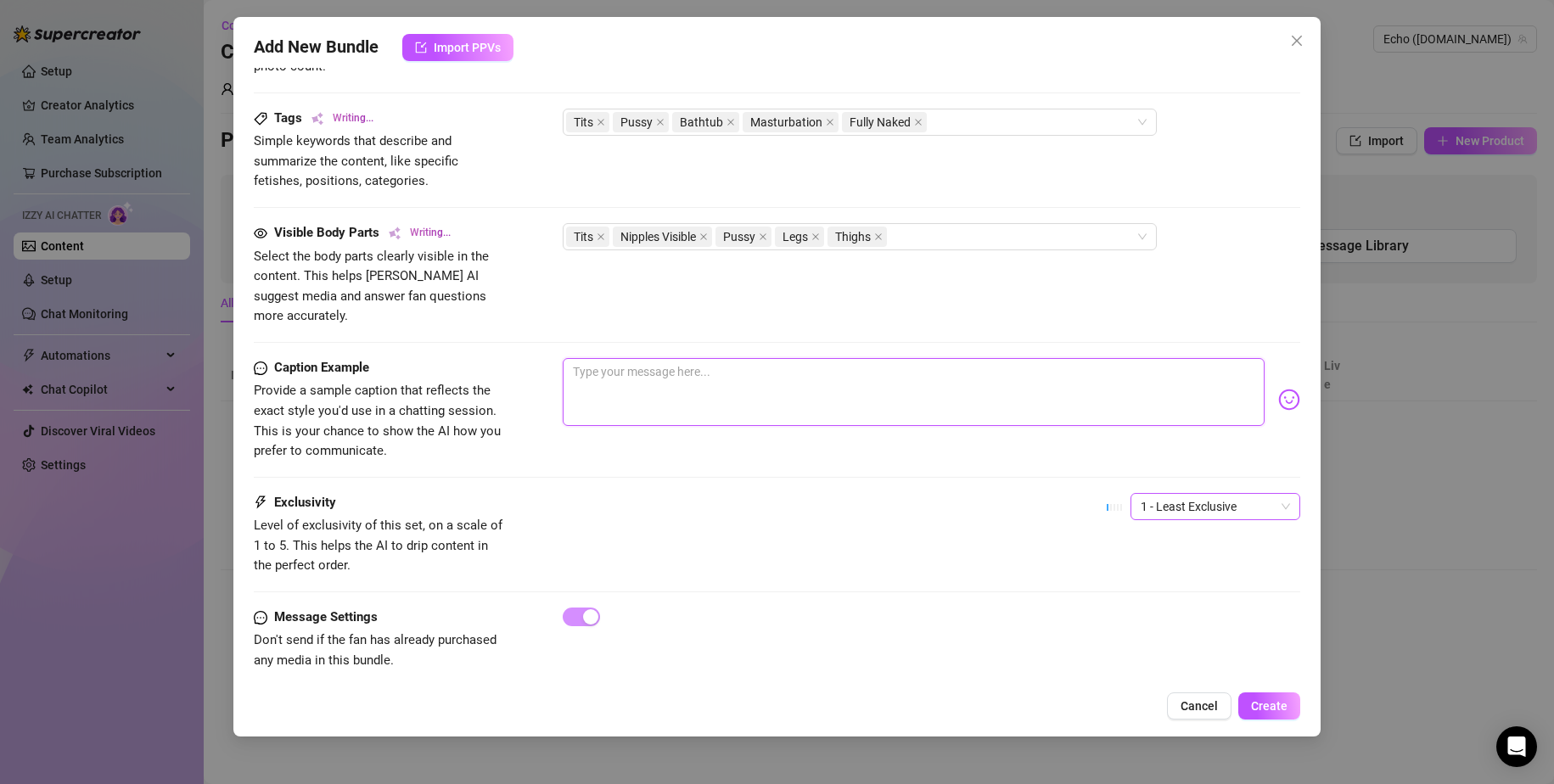
click at [944, 494] on span "1 - Least Exclusive" at bounding box center [1216, 506] width 150 height 25
click at [944, 625] on div "5 - Most Exclusive 🔥" at bounding box center [1201, 629] width 143 height 19
click at [905, 494] on div "Exclusivity Level of exclusivity of this set, on a scale of 1 to 5. This helps …" at bounding box center [777, 534] width 1048 height 83
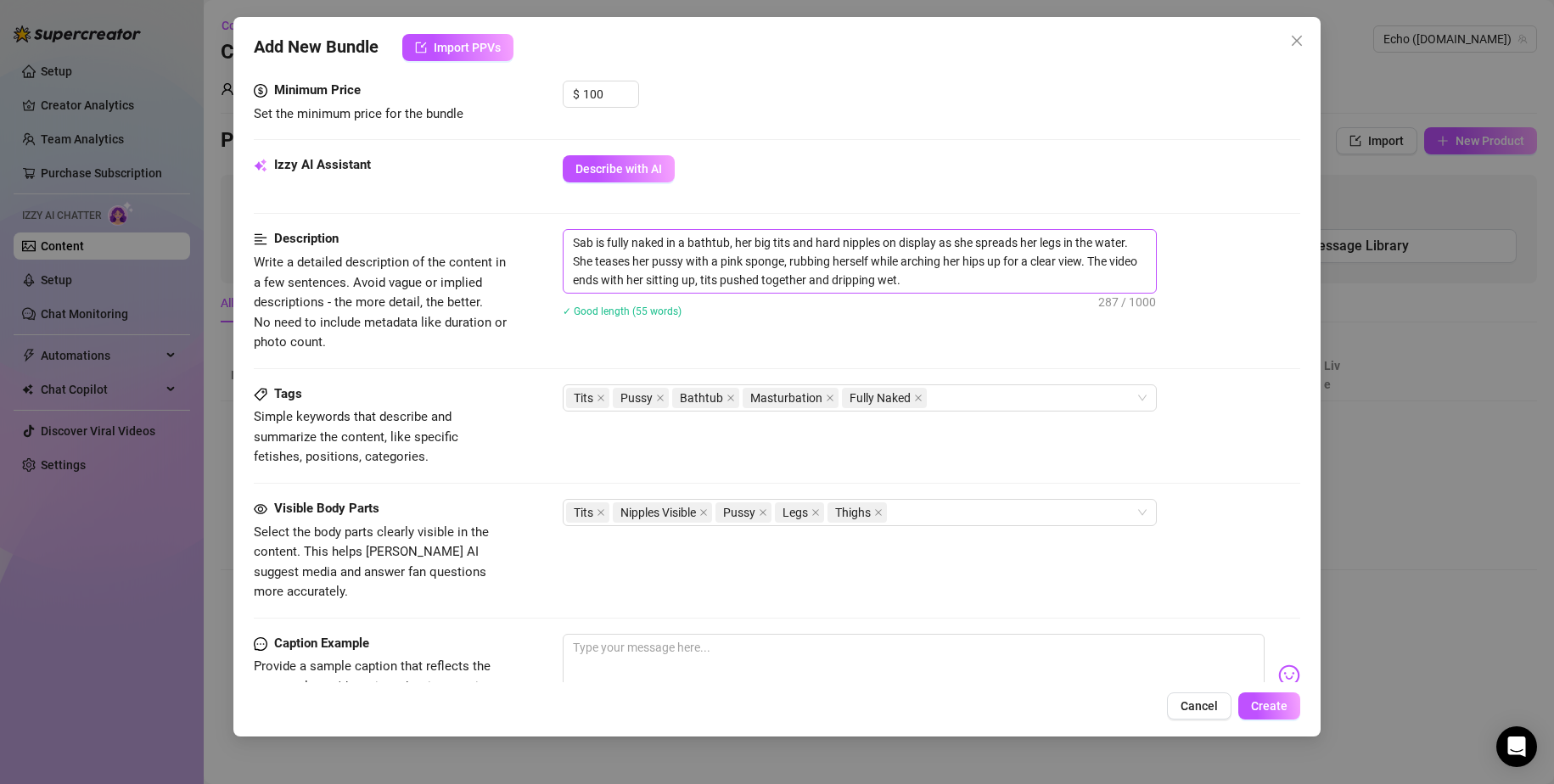
scroll to position [471, 0]
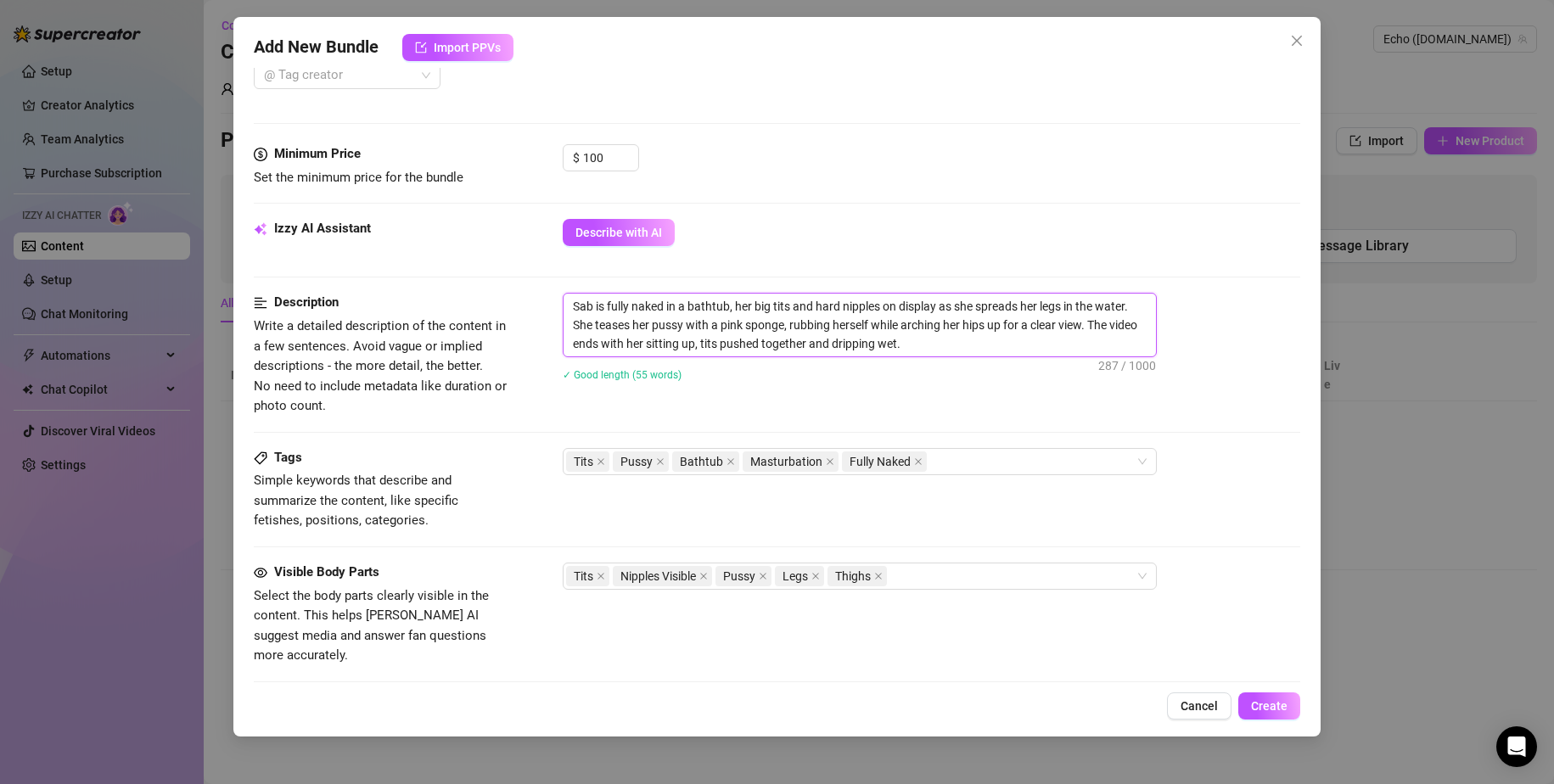
drag, startPoint x: 785, startPoint y: 327, endPoint x: 747, endPoint y: 329, distance: 38.1
click at [747, 329] on textarea "Sab is fully naked in a bathtub, her big tits and hard nipples on display as sh…" at bounding box center [859, 325] width 592 height 63
click at [944, 341] on textarea "Sab is fully naked in a bathtub, her big tits and hard nipples on display as sh…" at bounding box center [859, 325] width 592 height 63
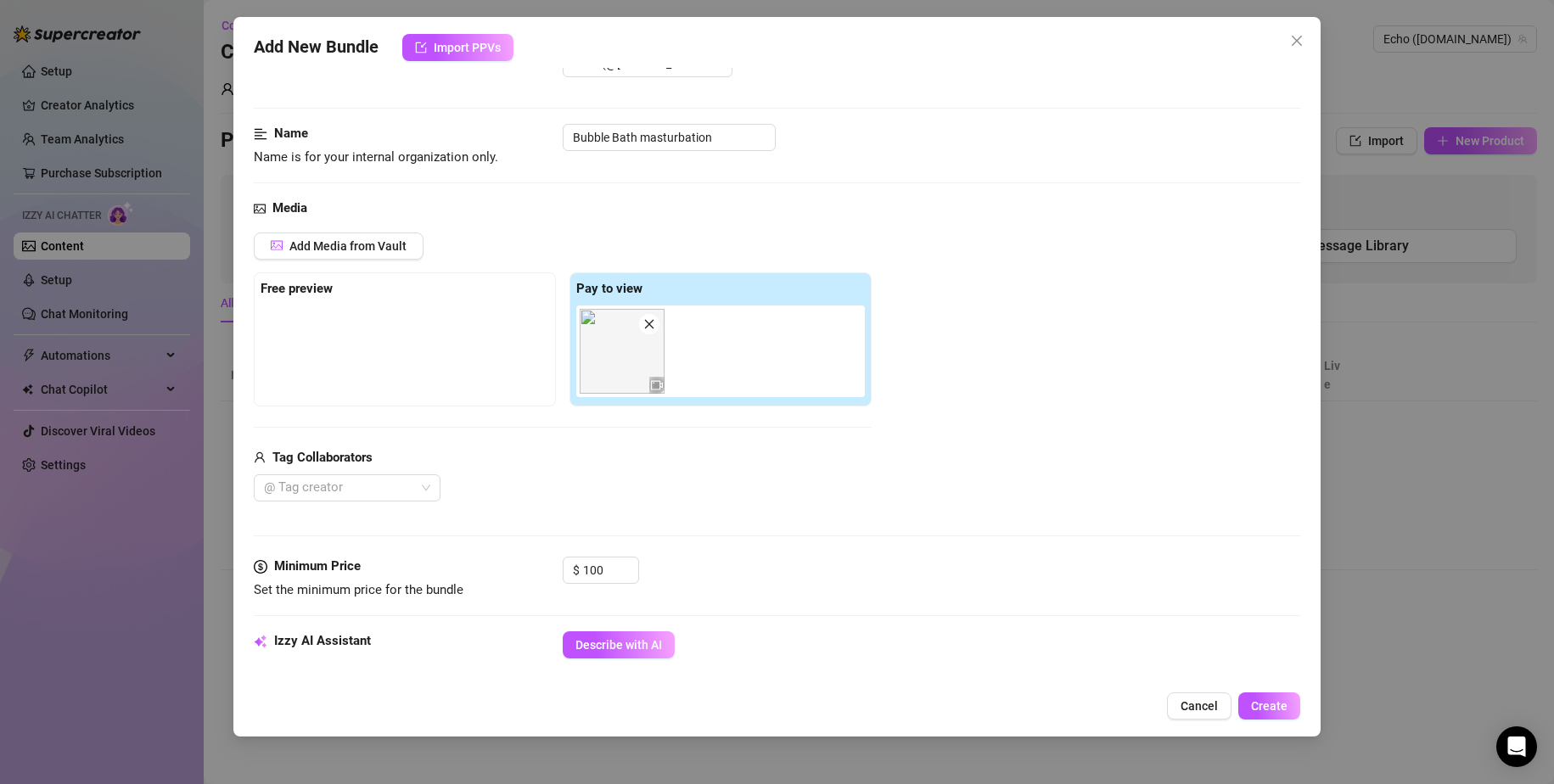
scroll to position [54, 0]
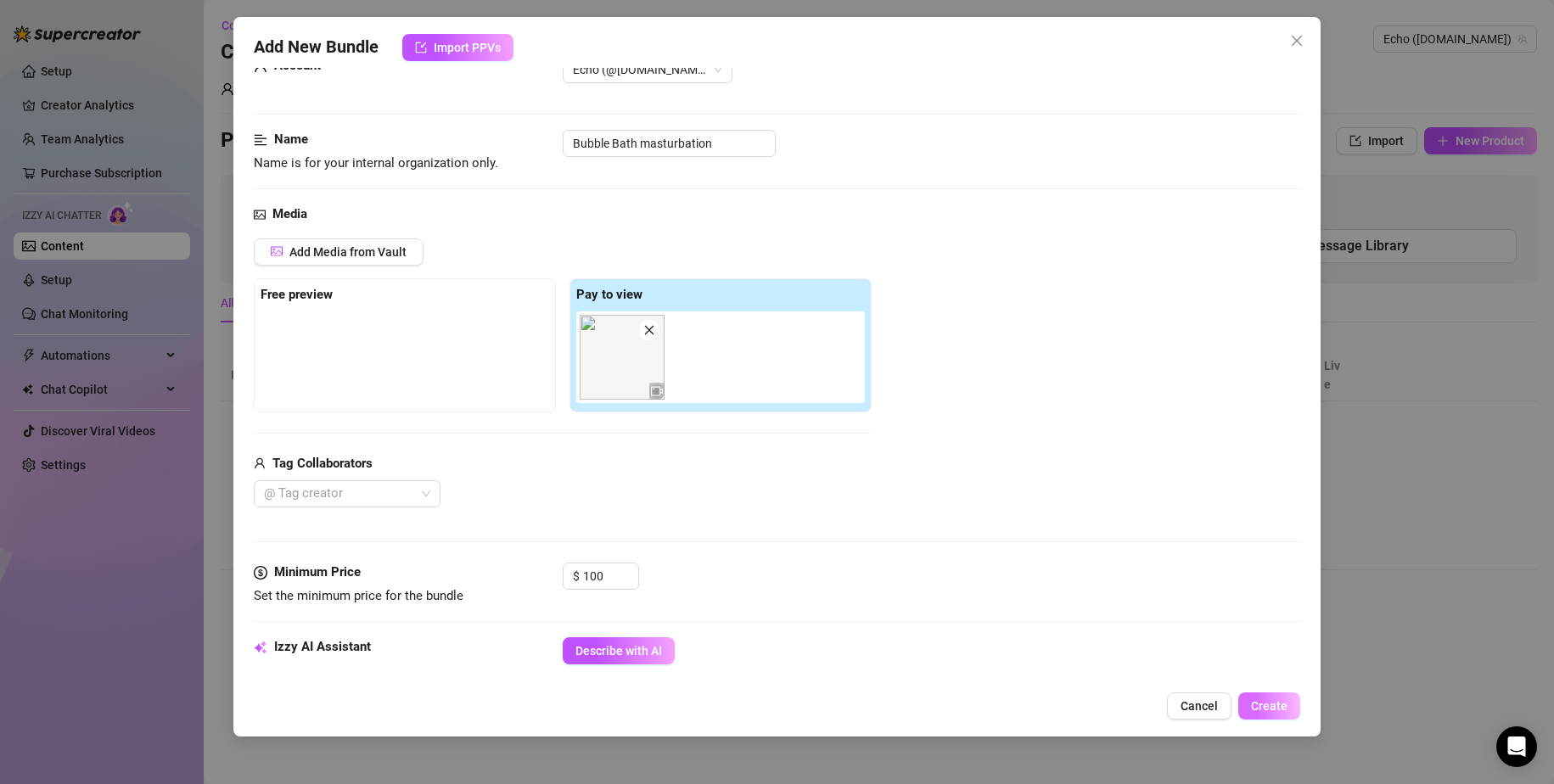
click at [944, 705] on button "Create" at bounding box center [1269, 706] width 62 height 27
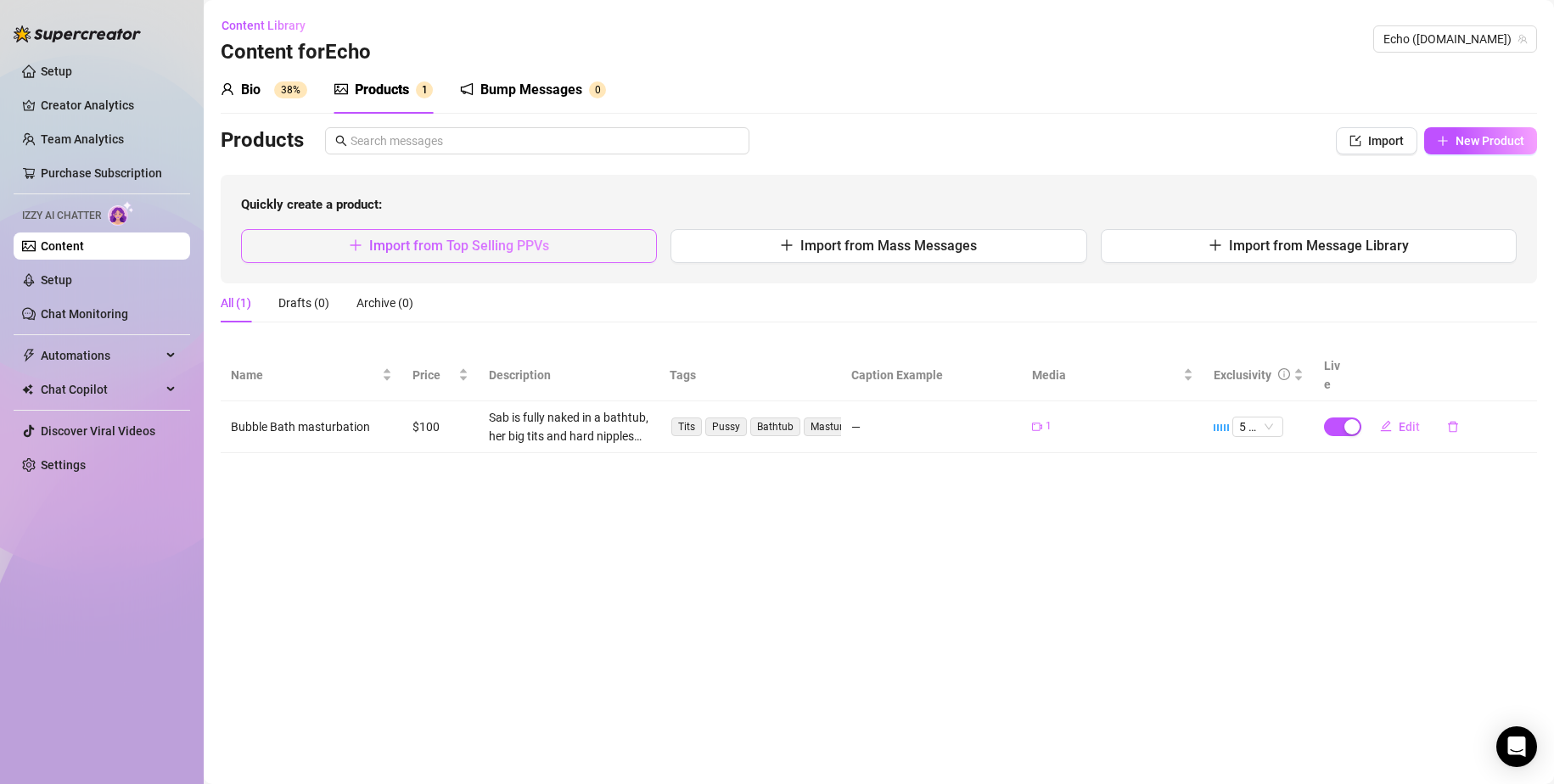
click at [566, 245] on button "Import from Top Selling PPVs" at bounding box center [449, 246] width 416 height 34
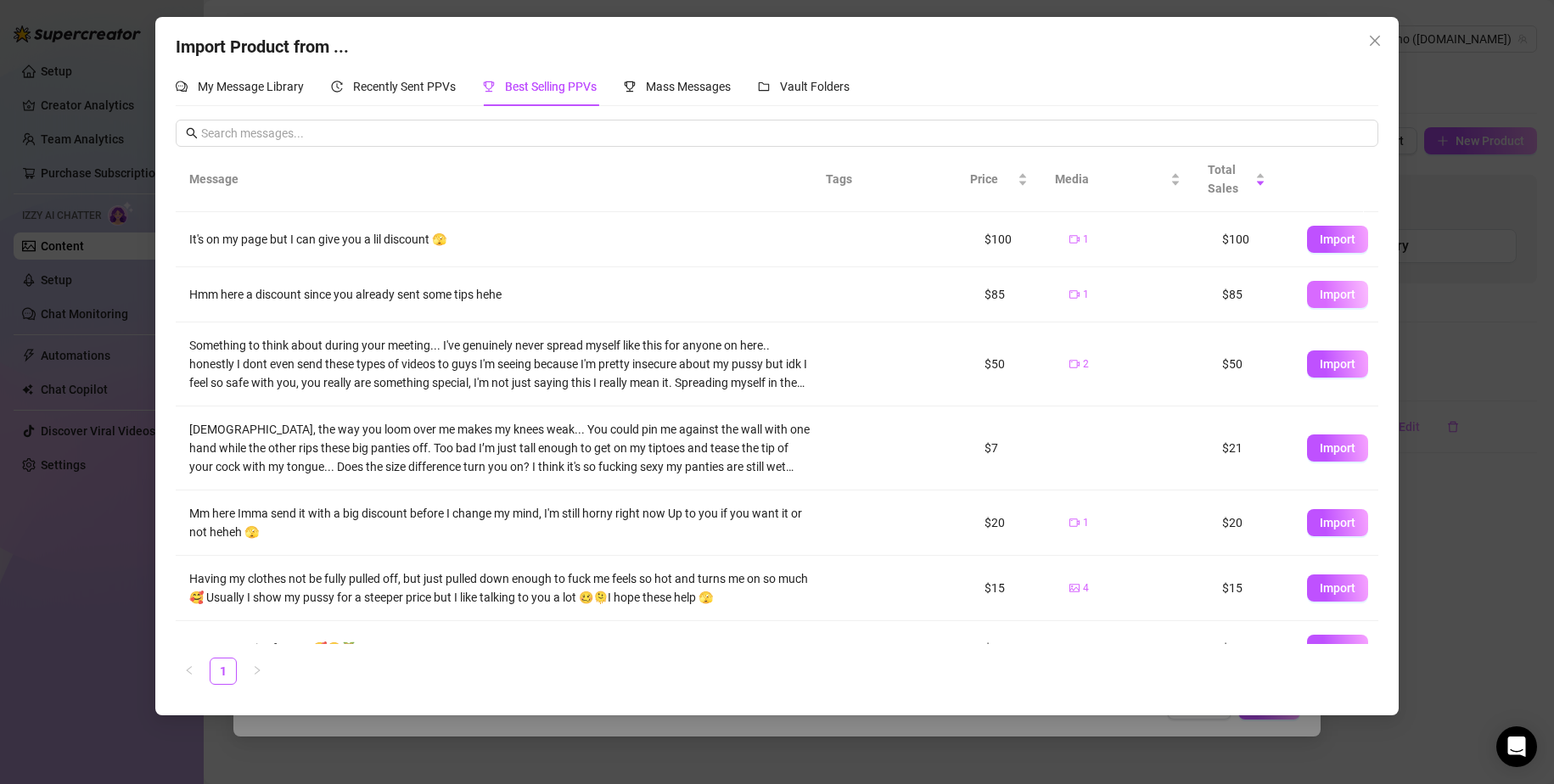
click at [944, 302] on span "Import" at bounding box center [1338, 295] width 36 height 14
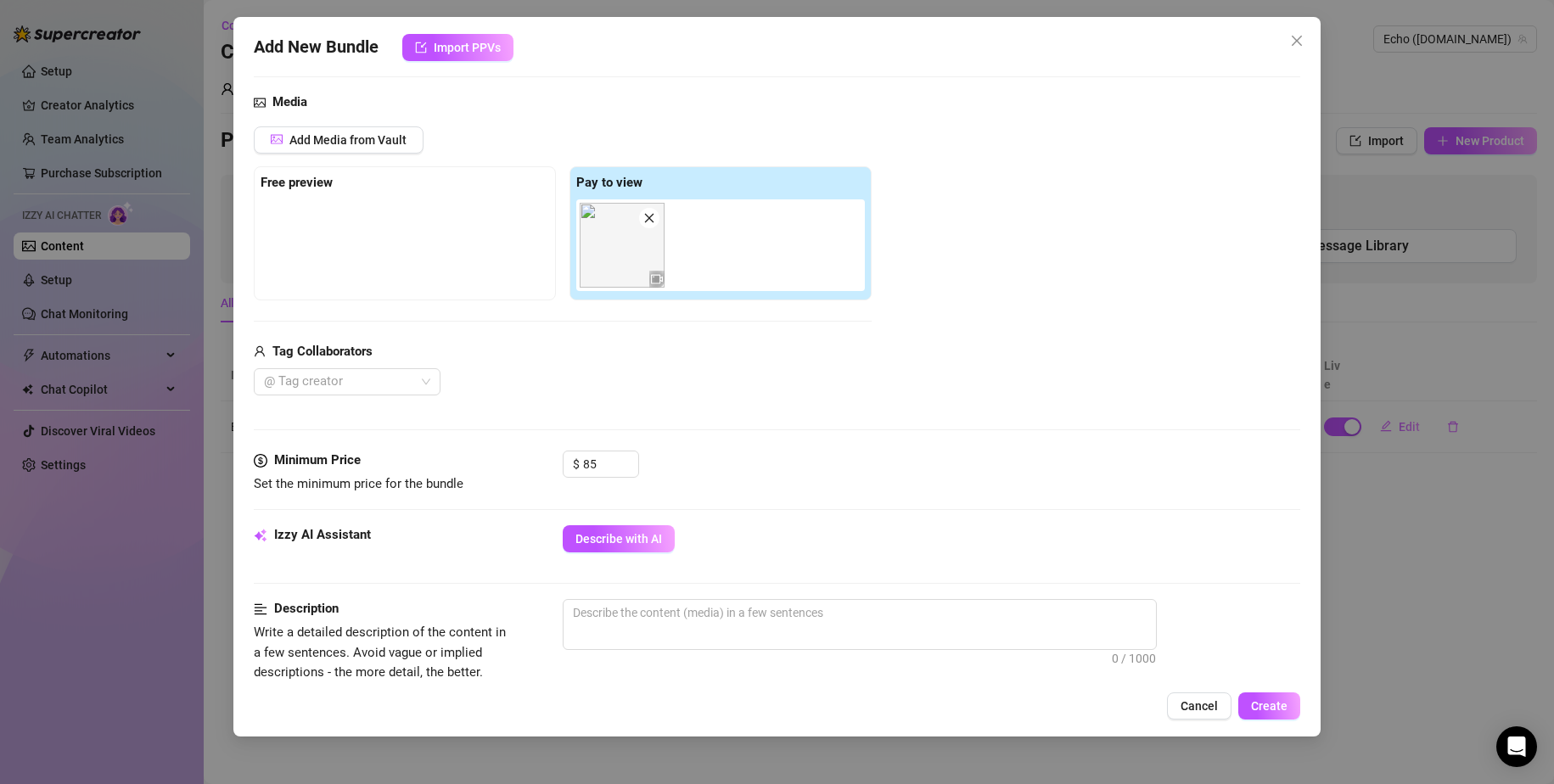
scroll to position [170, 0]
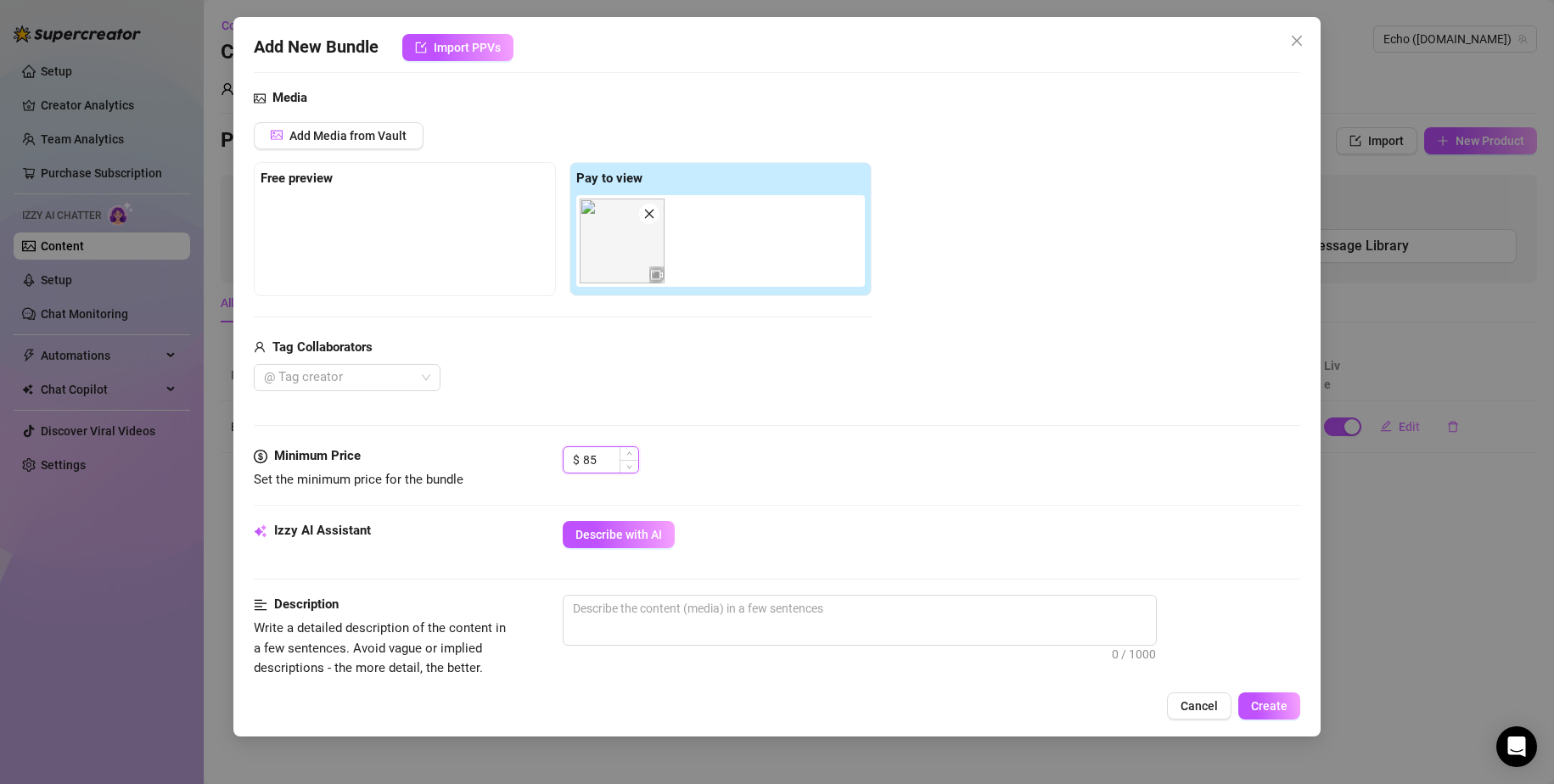
drag, startPoint x: 591, startPoint y: 457, endPoint x: 602, endPoint y: 459, distance: 11.2
click at [602, 457] on input "85" at bounding box center [610, 460] width 55 height 25
click at [786, 451] on div "$ 80" at bounding box center [931, 467] width 738 height 42
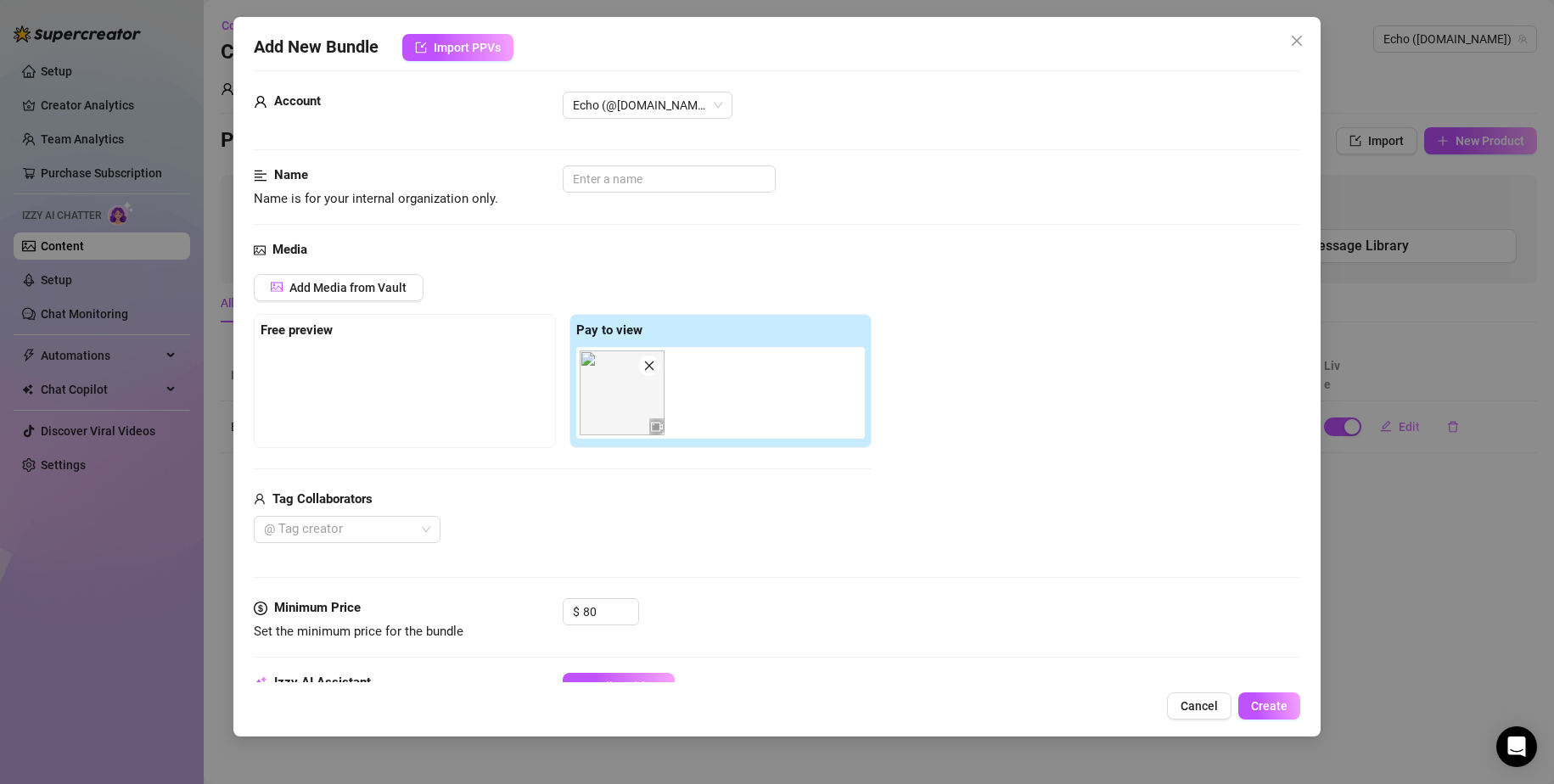
scroll to position [0, 0]
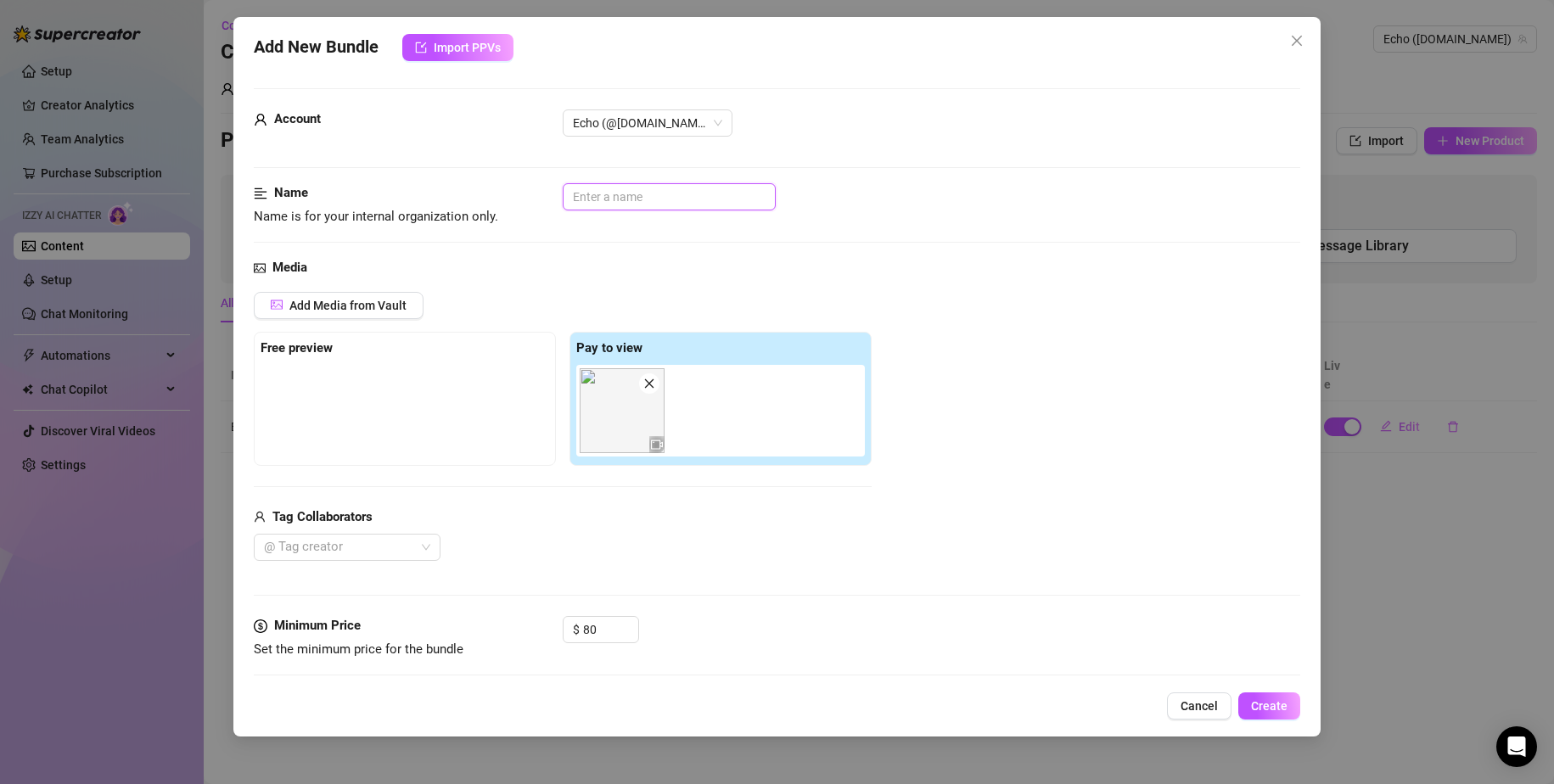
click at [602, 195] on input "text" at bounding box center [669, 197] width 213 height 27
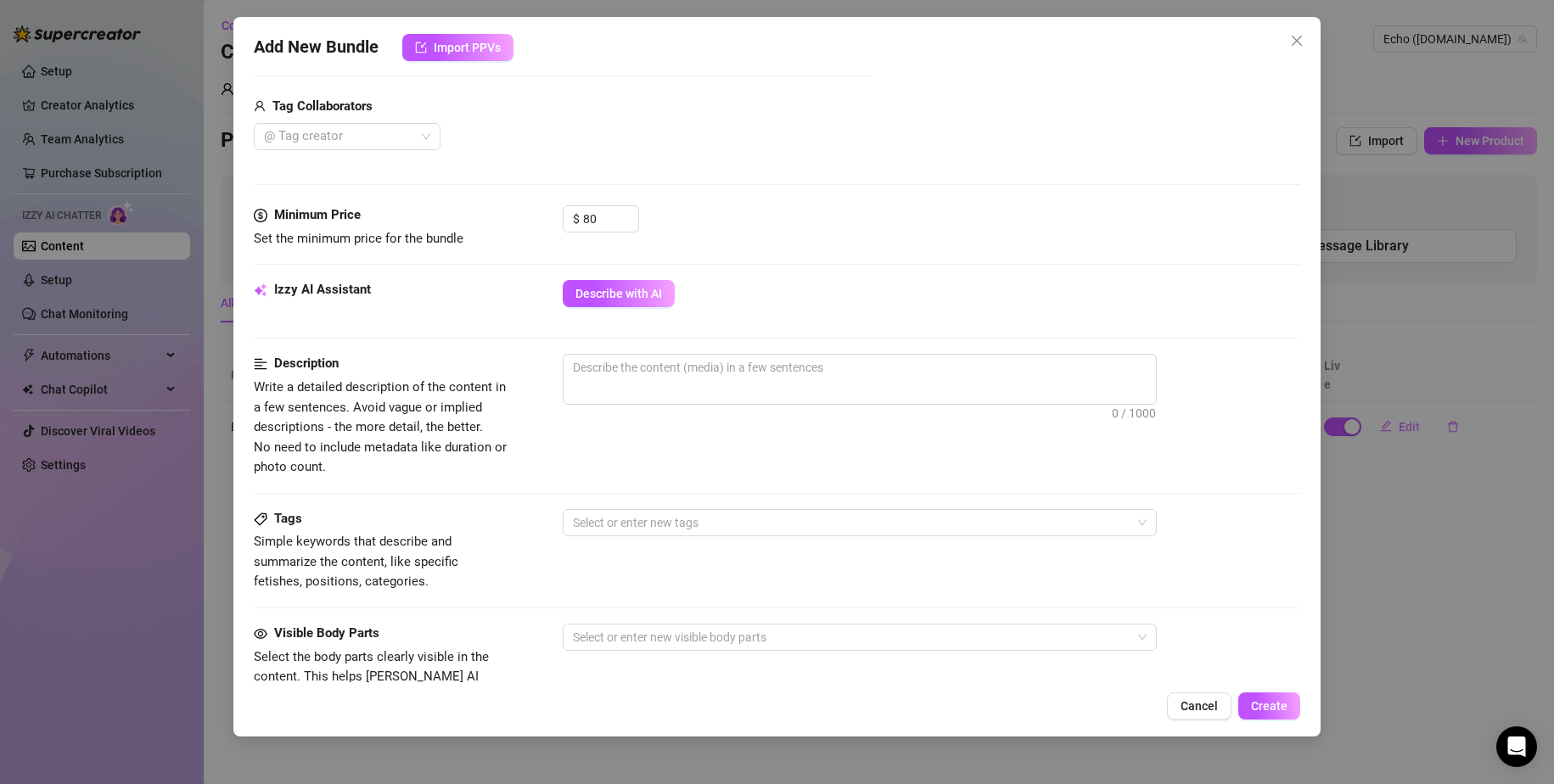
scroll to position [425, 0]
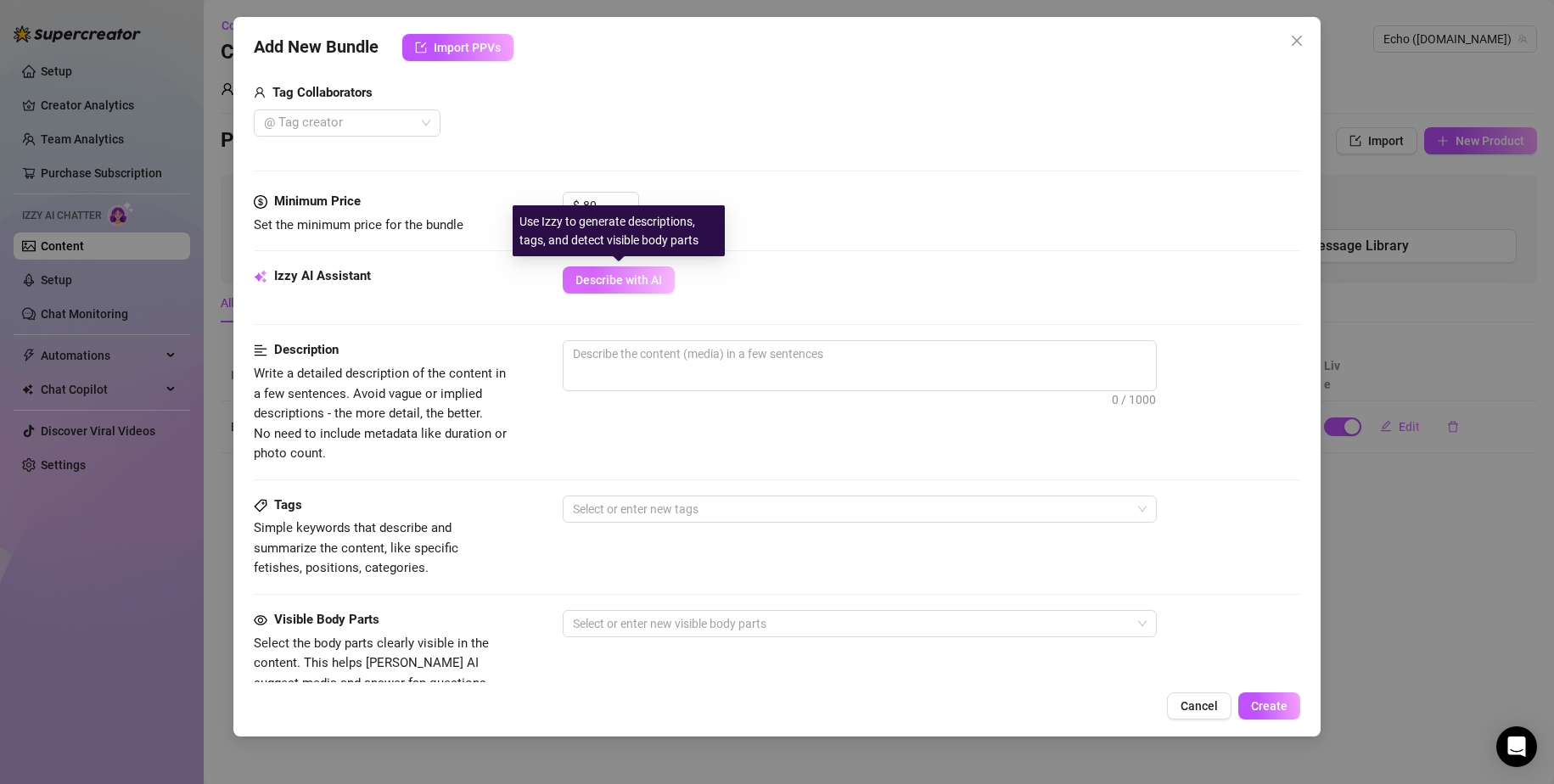
click at [647, 281] on span "Describe with AI" at bounding box center [619, 280] width 87 height 14
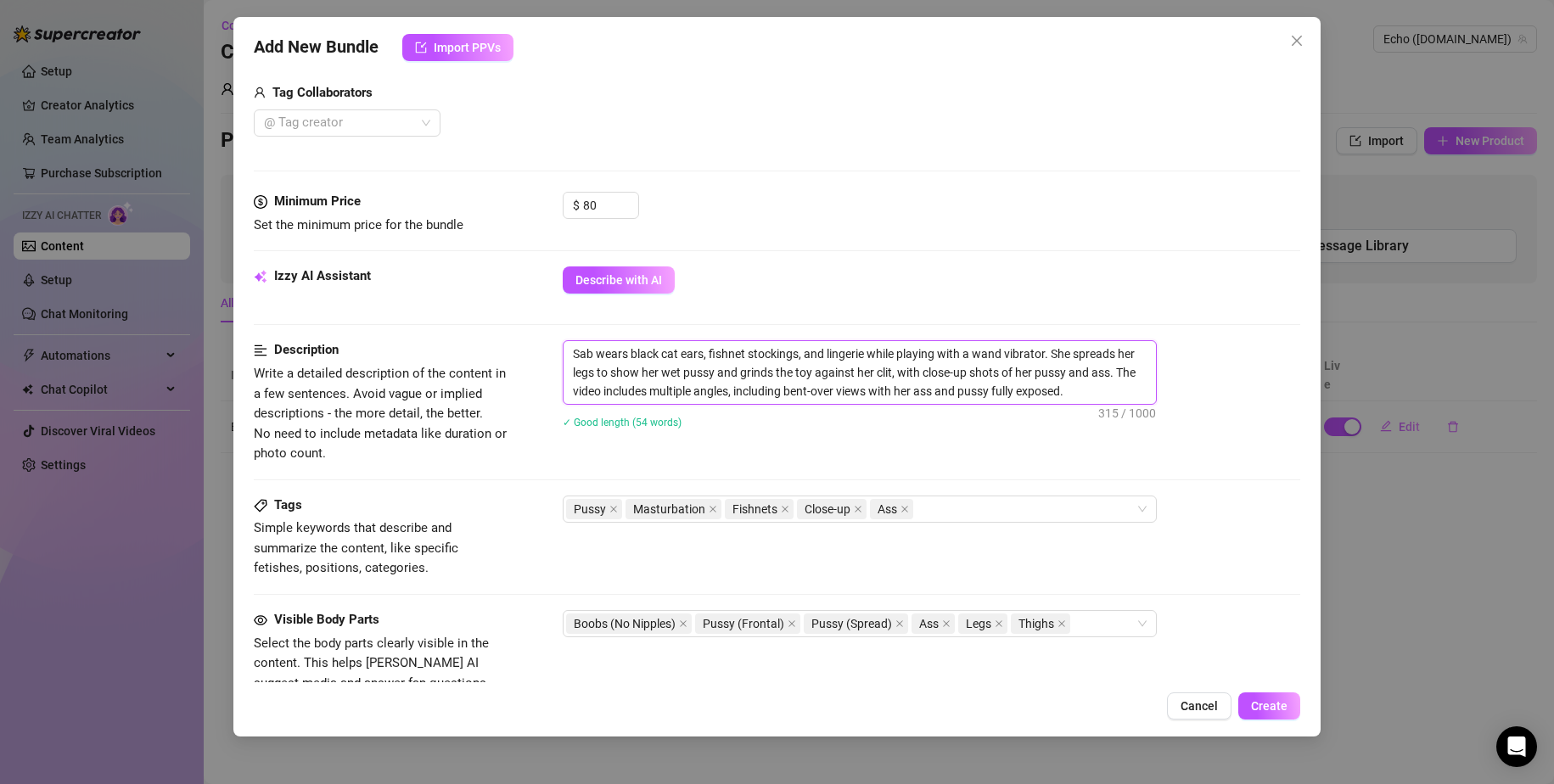
click at [944, 388] on textarea "Sab wears black cat ears, fishnet stockings, and lingerie while playing with a …" at bounding box center [859, 373] width 592 height 63
click at [944, 389] on textarea "Sab wears black cat ears, fishnet stockings, and lingerie while playing with a …" at bounding box center [859, 373] width 592 height 63
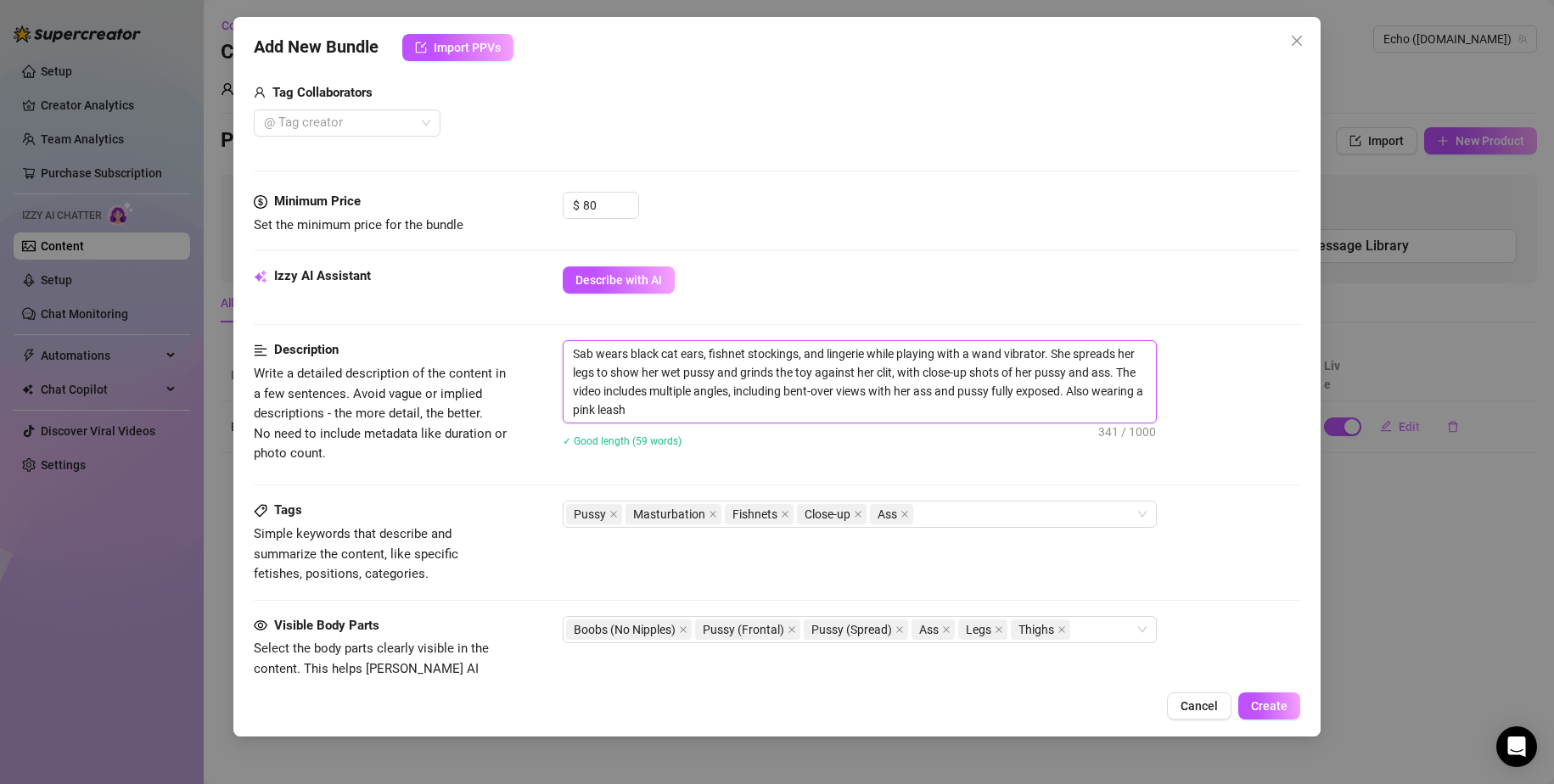
drag, startPoint x: 867, startPoint y: 350, endPoint x: 828, endPoint y: 355, distance: 39.3
click at [828, 355] on textarea "Sab wears black cat ears, fishnet stockings, and lingerie while playing with a …" at bounding box center [859, 382] width 592 height 82
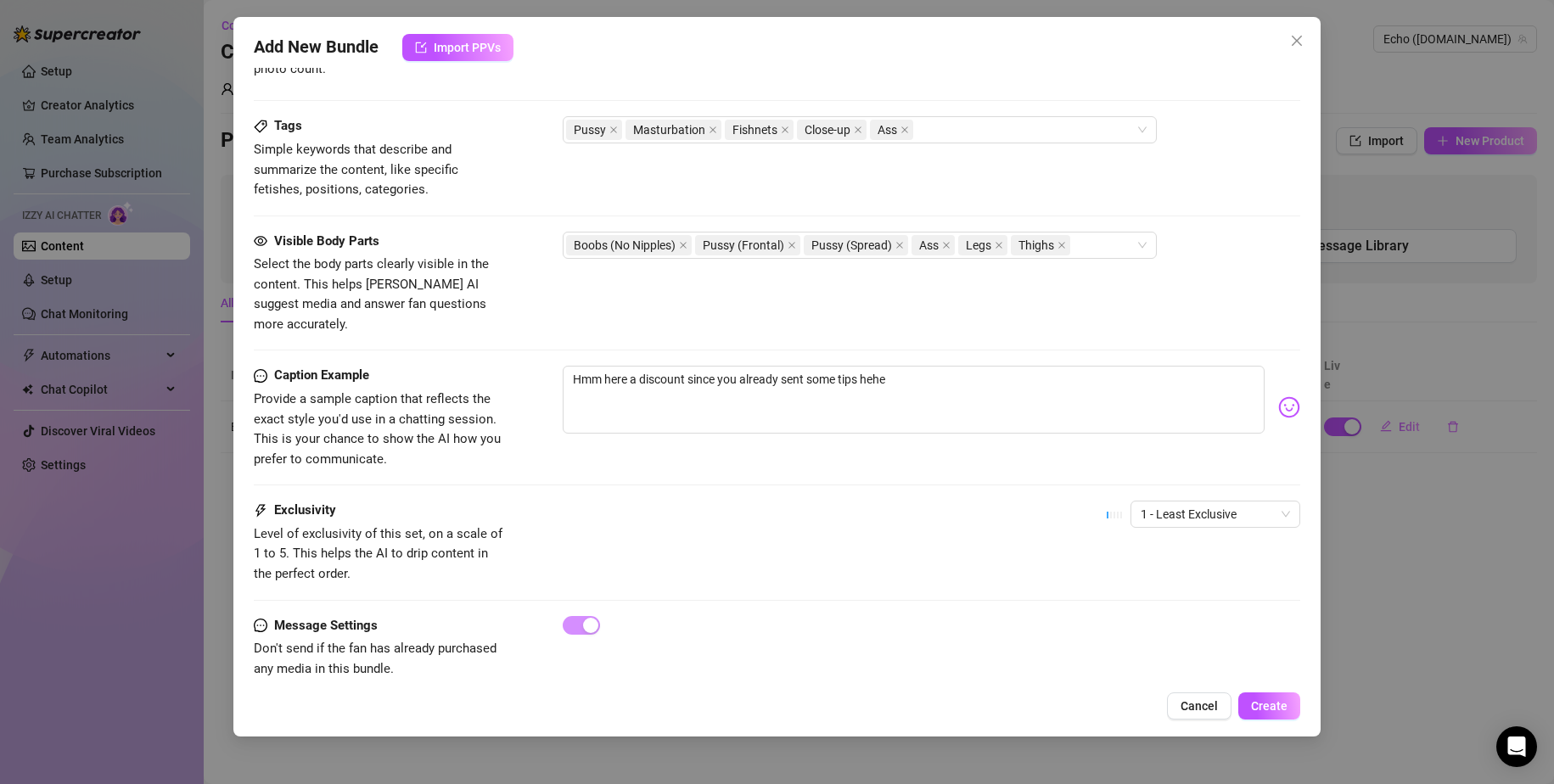
scroll to position [817, 0]
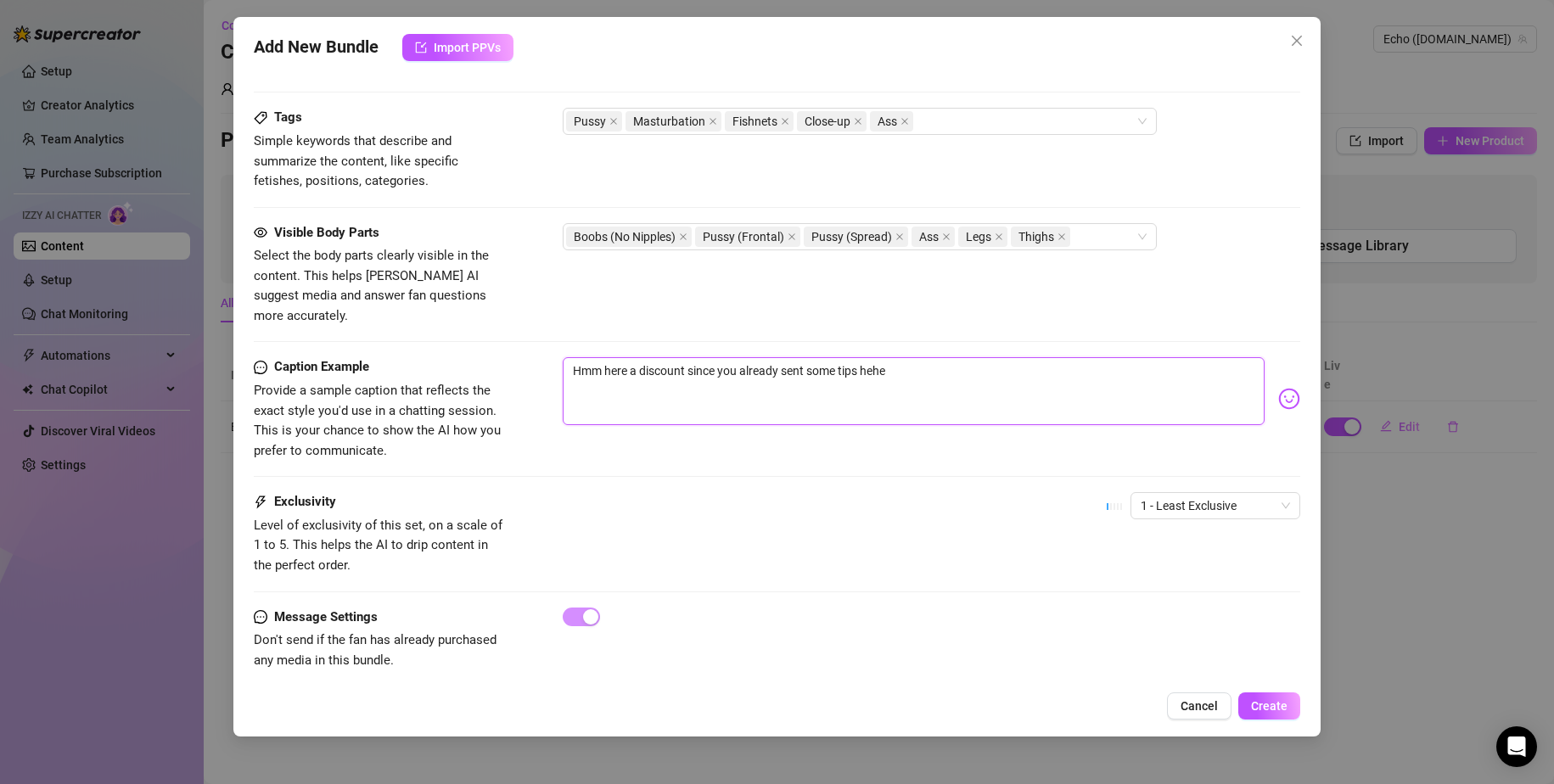
drag, startPoint x: 928, startPoint y: 350, endPoint x: 660, endPoint y: 352, distance: 268.0
click at [660, 358] on textarea "Hmm here a discount since you already sent some tips hehe" at bounding box center [913, 392] width 703 height 68
click at [944, 493] on span "1 - Least Exclusive" at bounding box center [1216, 505] width 150 height 25
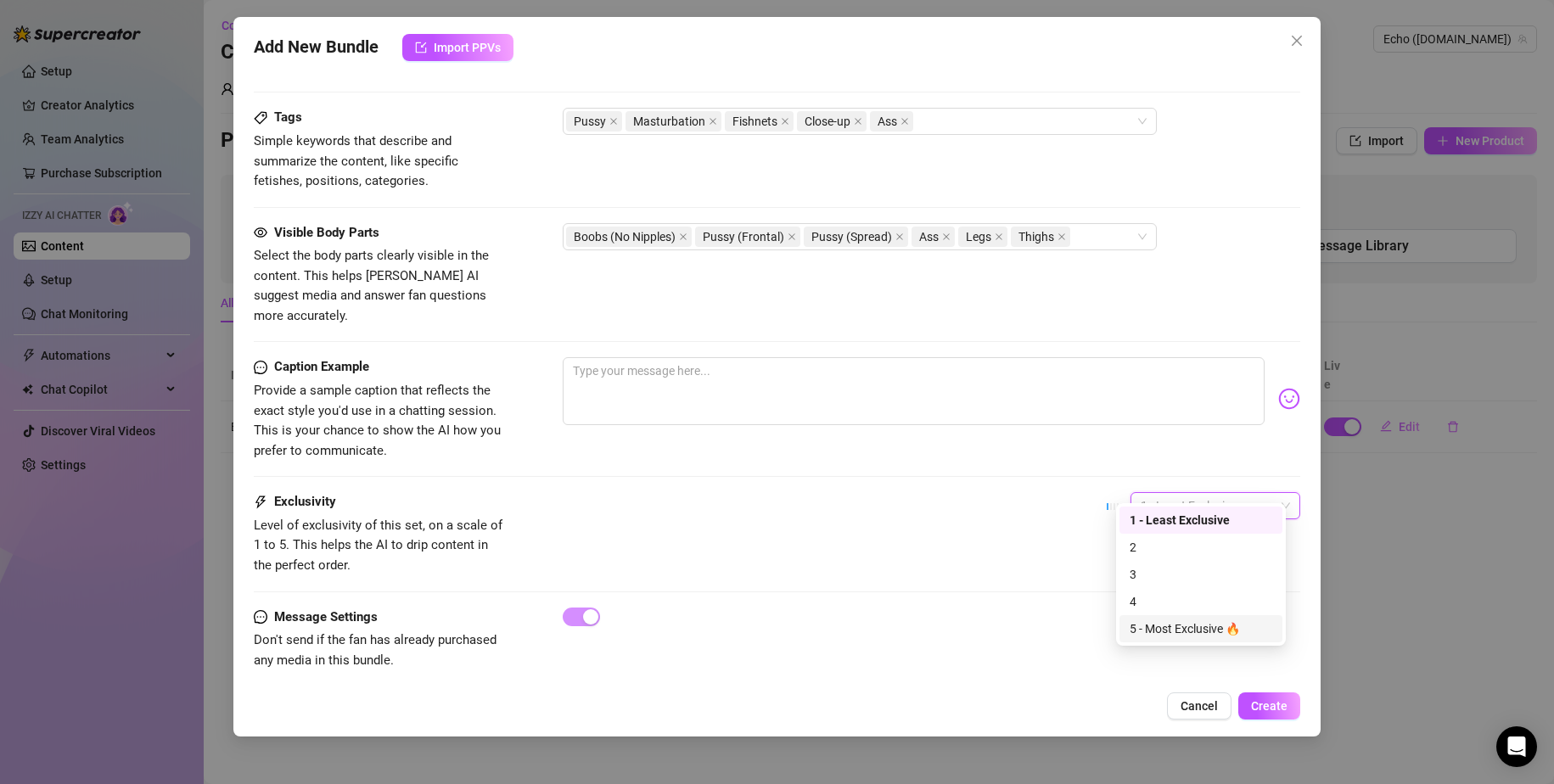
click at [944, 625] on div "5 - Most Exclusive 🔥" at bounding box center [1201, 629] width 143 height 19
click at [944, 704] on span "Create" at bounding box center [1269, 706] width 37 height 14
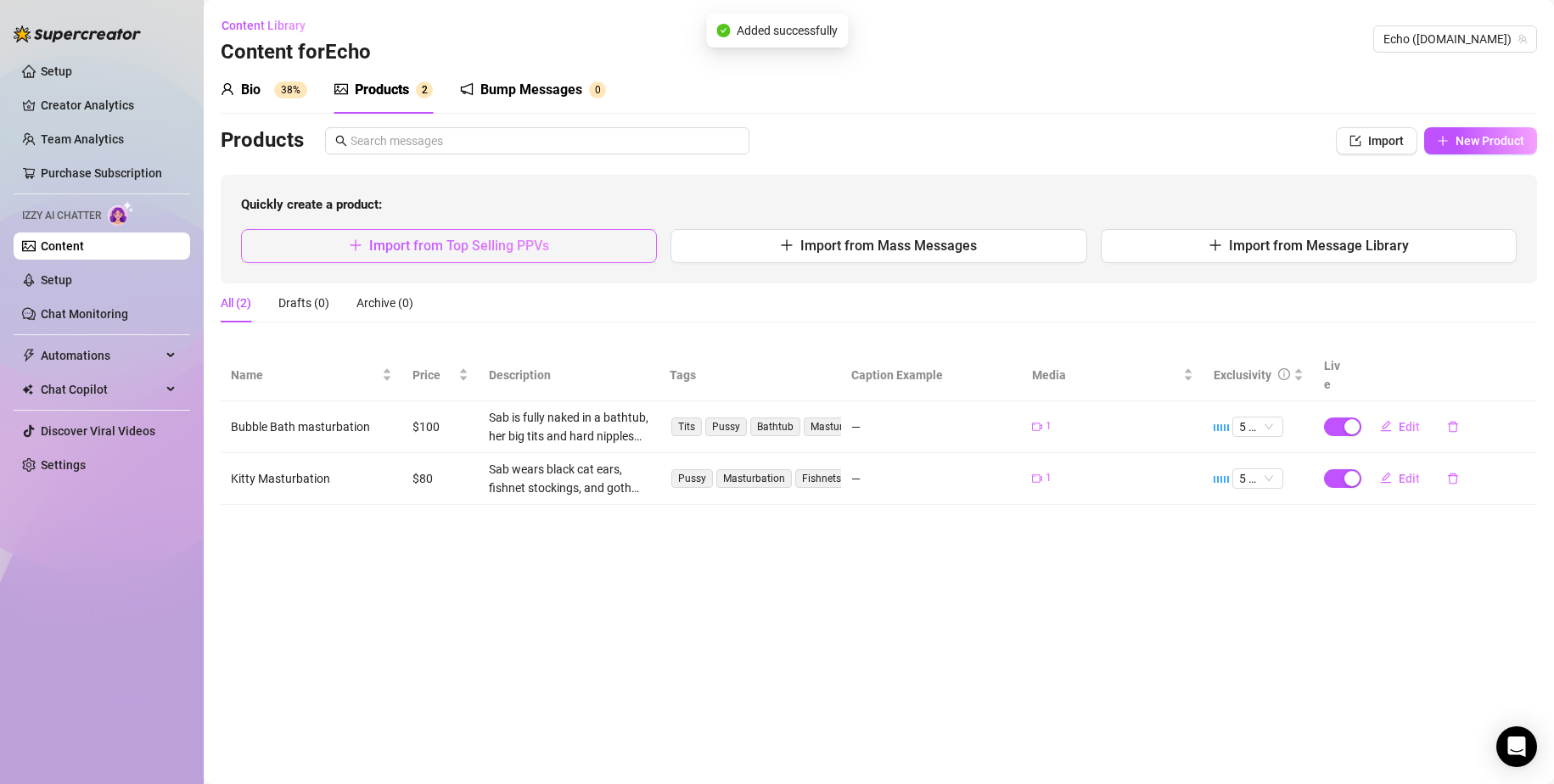
click at [592, 251] on button "Import from Top Selling PPVs" at bounding box center [449, 246] width 416 height 34
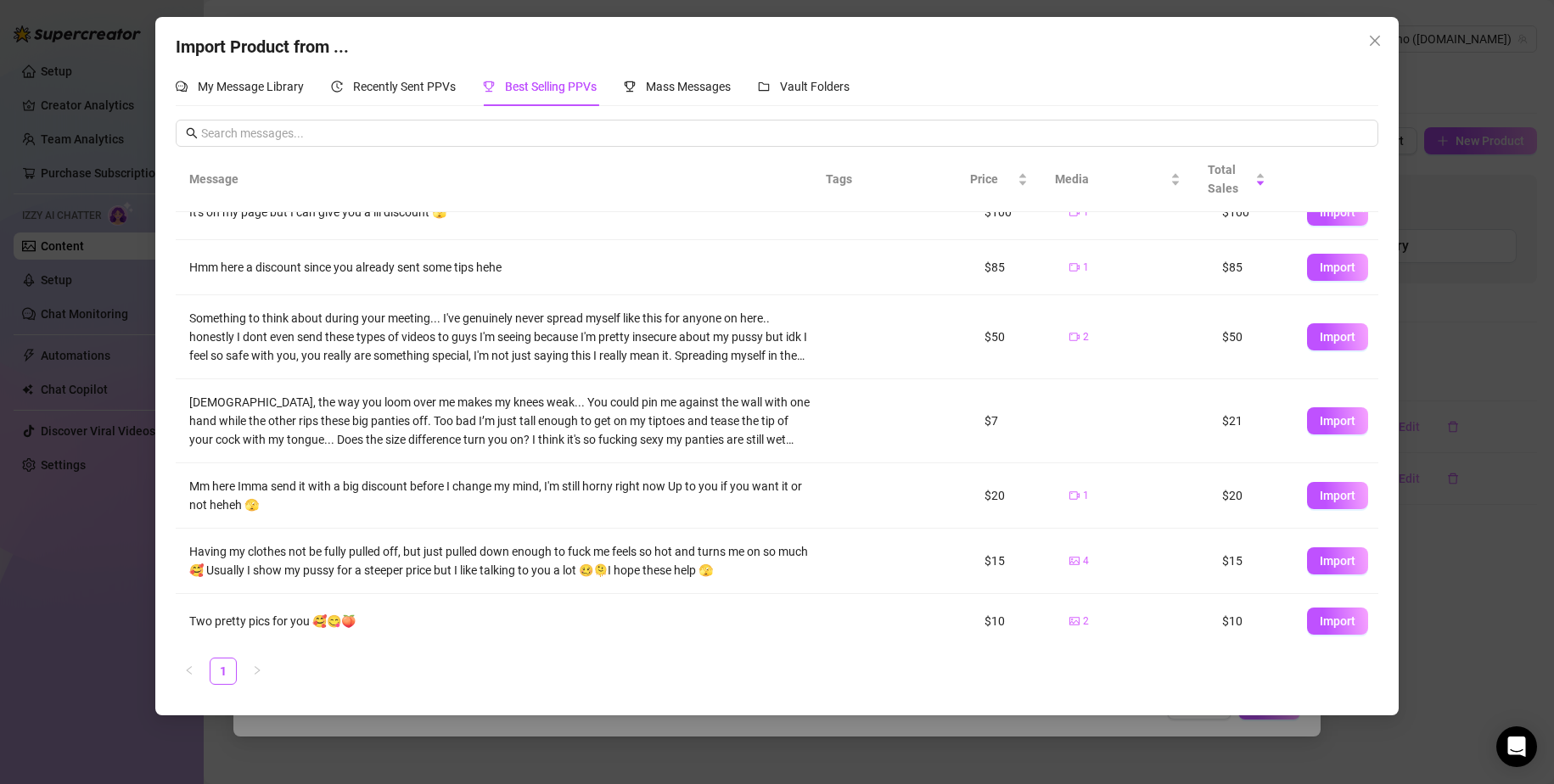
scroll to position [85, 0]
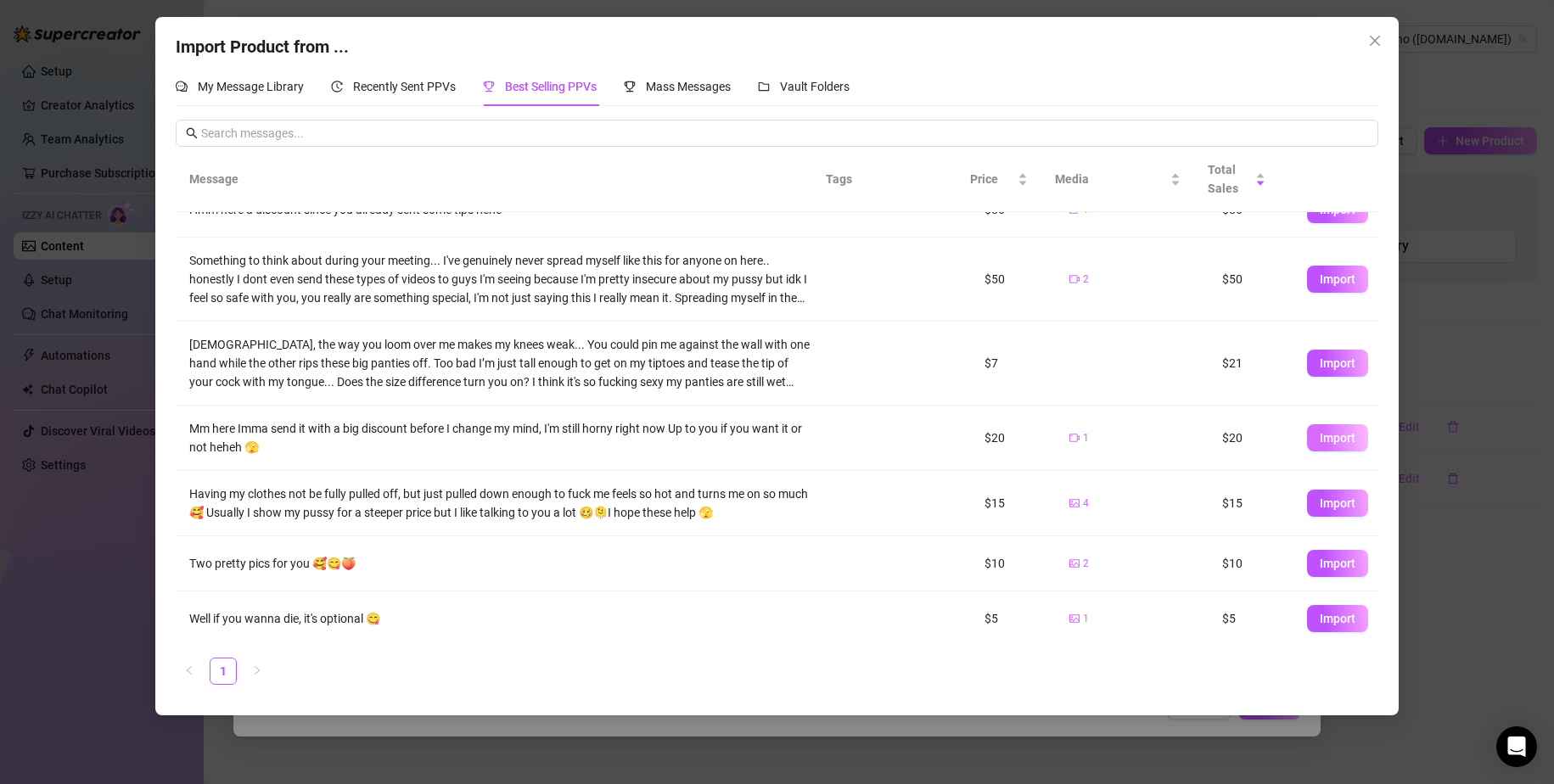
click at [944, 435] on span "Import" at bounding box center [1338, 438] width 36 height 14
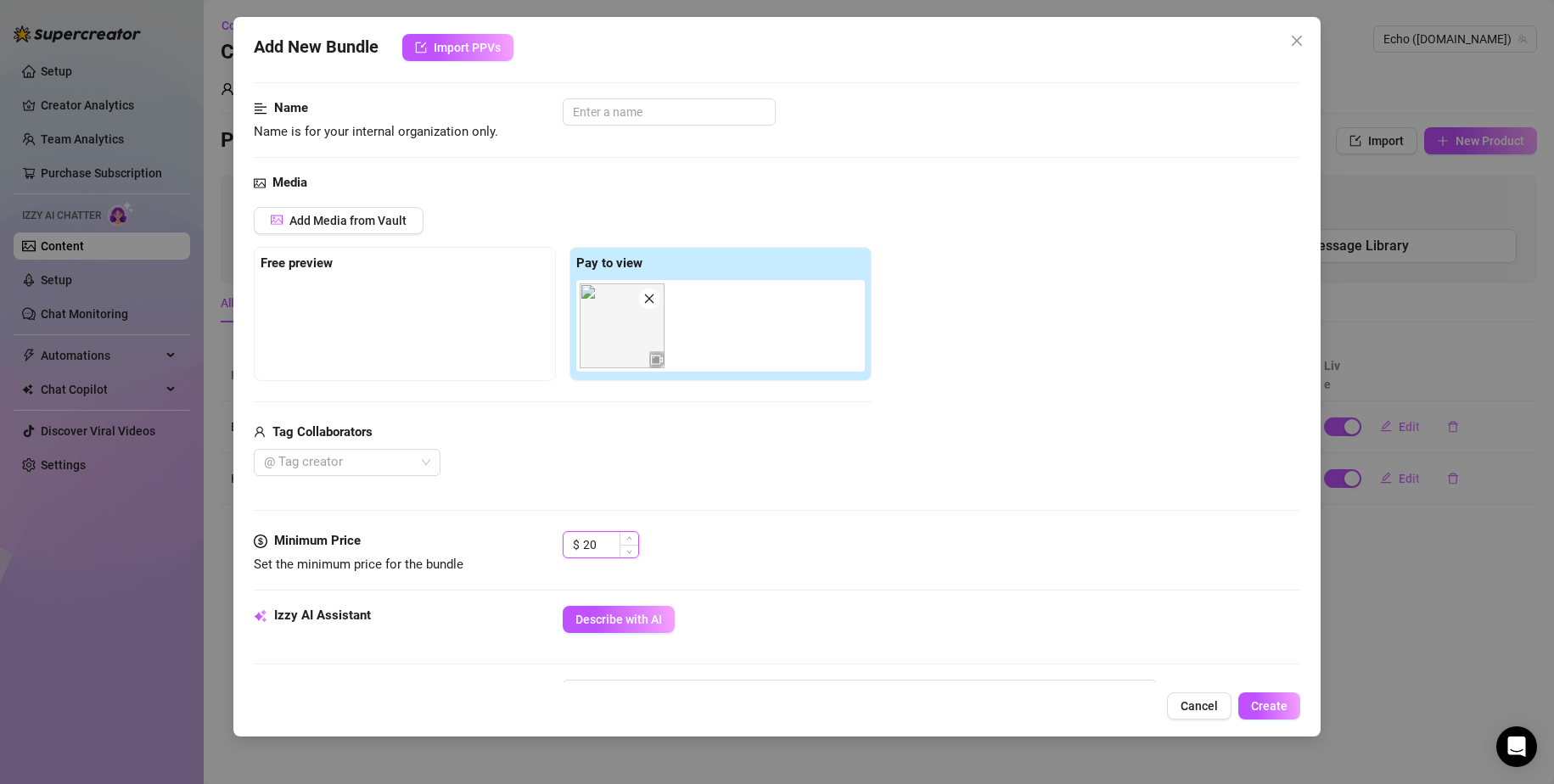
drag, startPoint x: 596, startPoint y: 543, endPoint x: 585, endPoint y: 544, distance: 11.0
click at [585, 544] on input "20" at bounding box center [610, 544] width 55 height 25
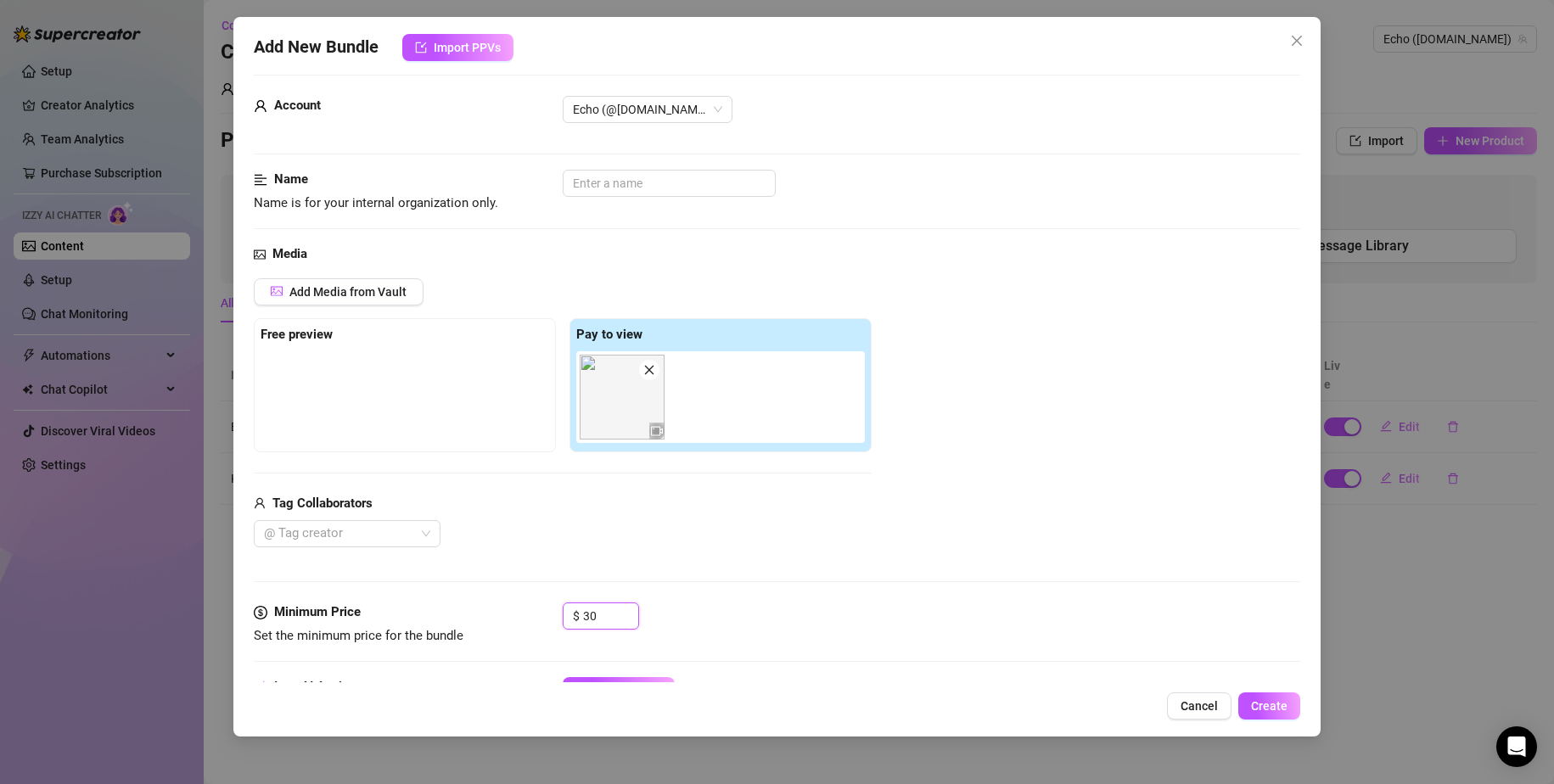
scroll to position [0, 0]
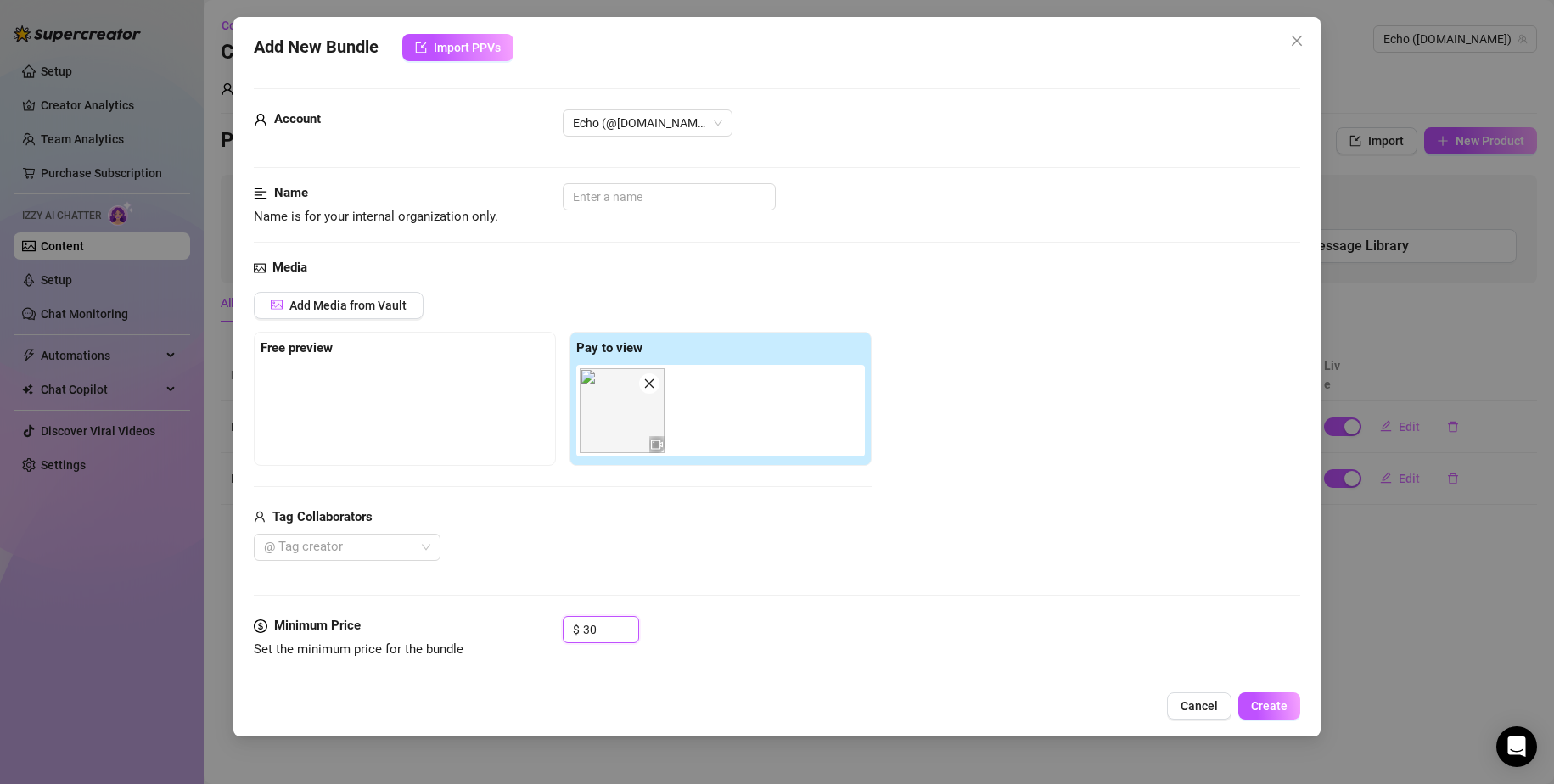
click at [619, 425] on img at bounding box center [622, 411] width 85 height 85
click at [646, 194] on input "text" at bounding box center [669, 197] width 213 height 27
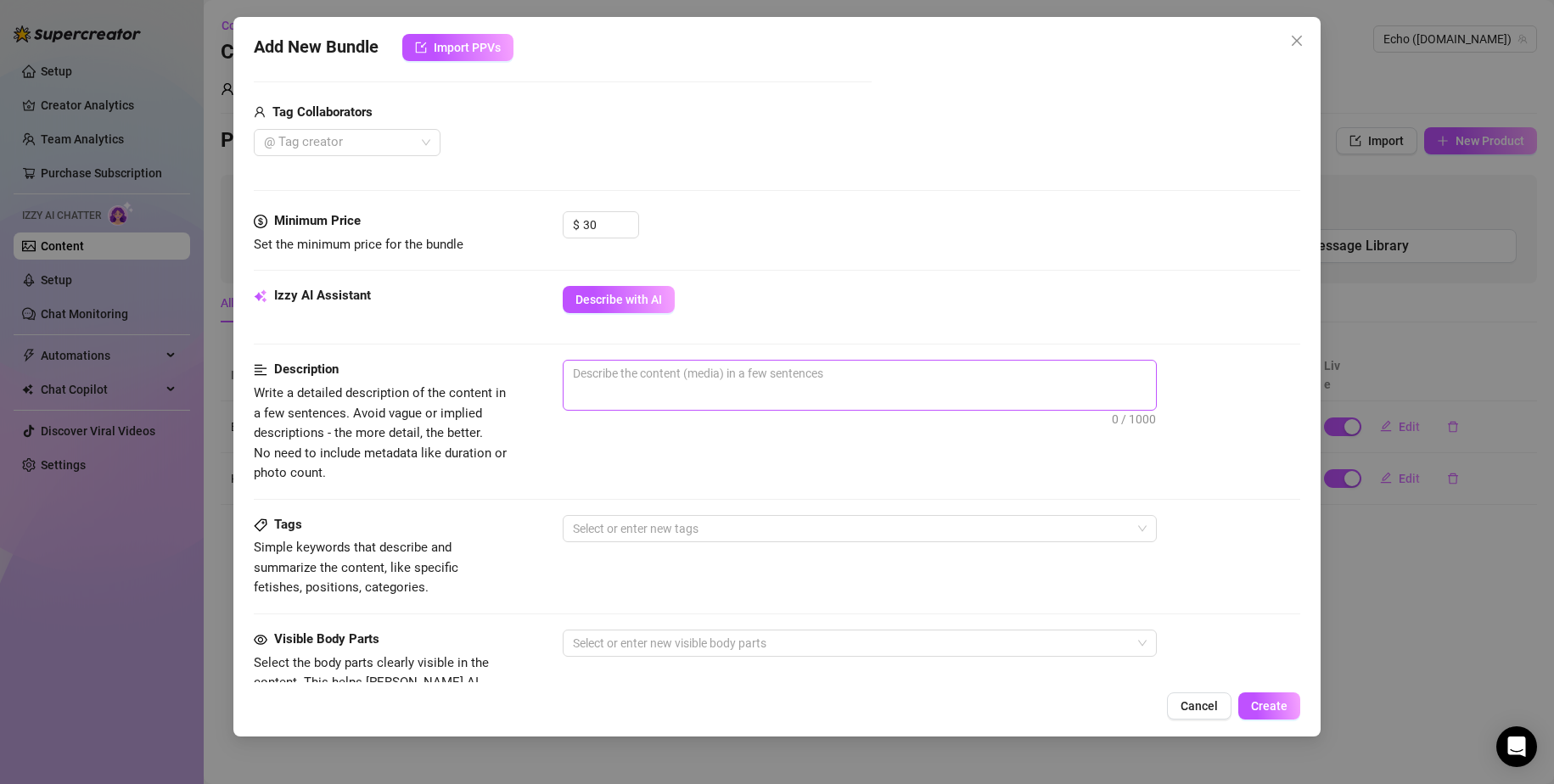
scroll to position [340, 0]
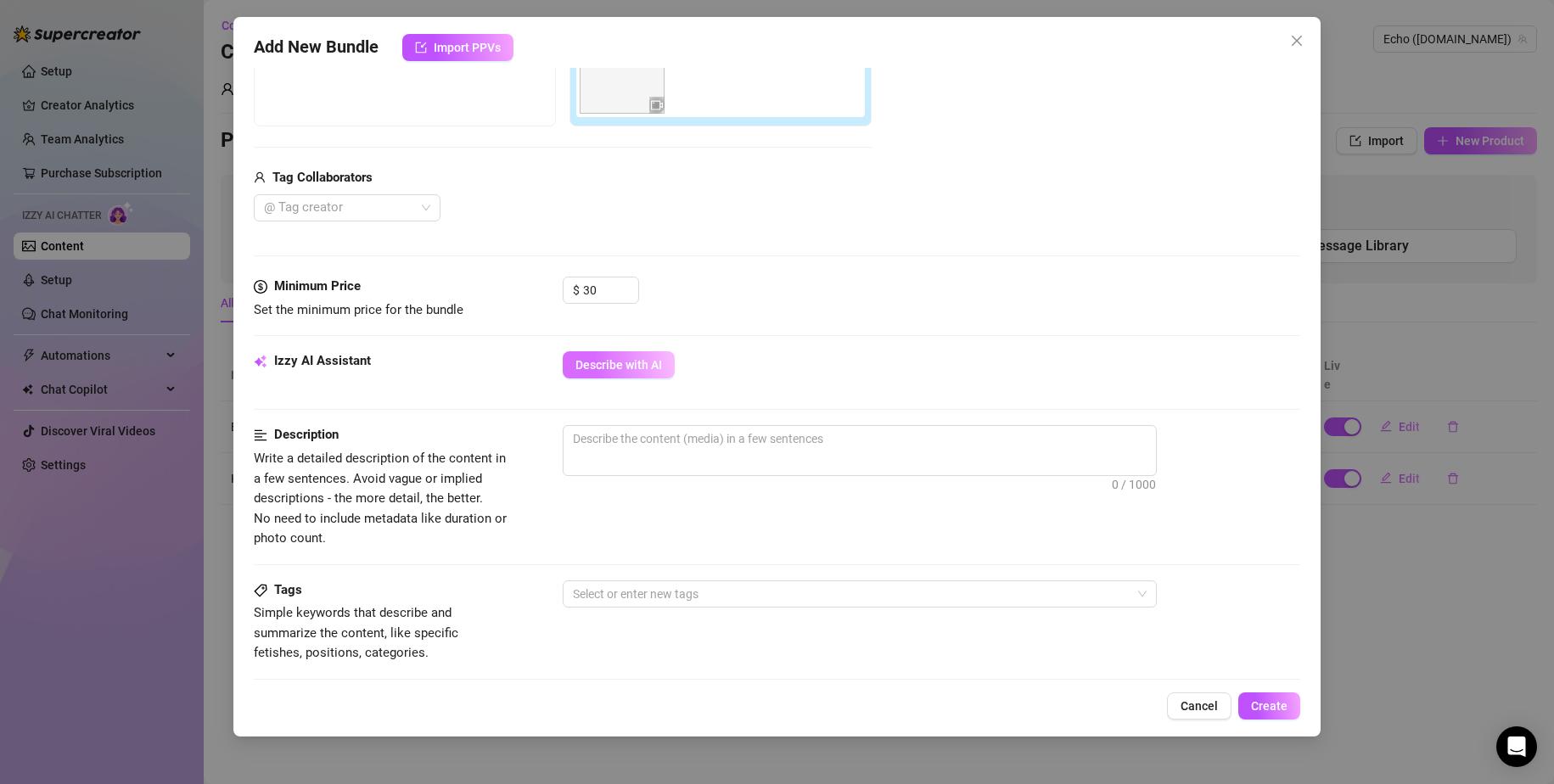
click at [607, 355] on button "Describe with AI" at bounding box center [619, 365] width 112 height 27
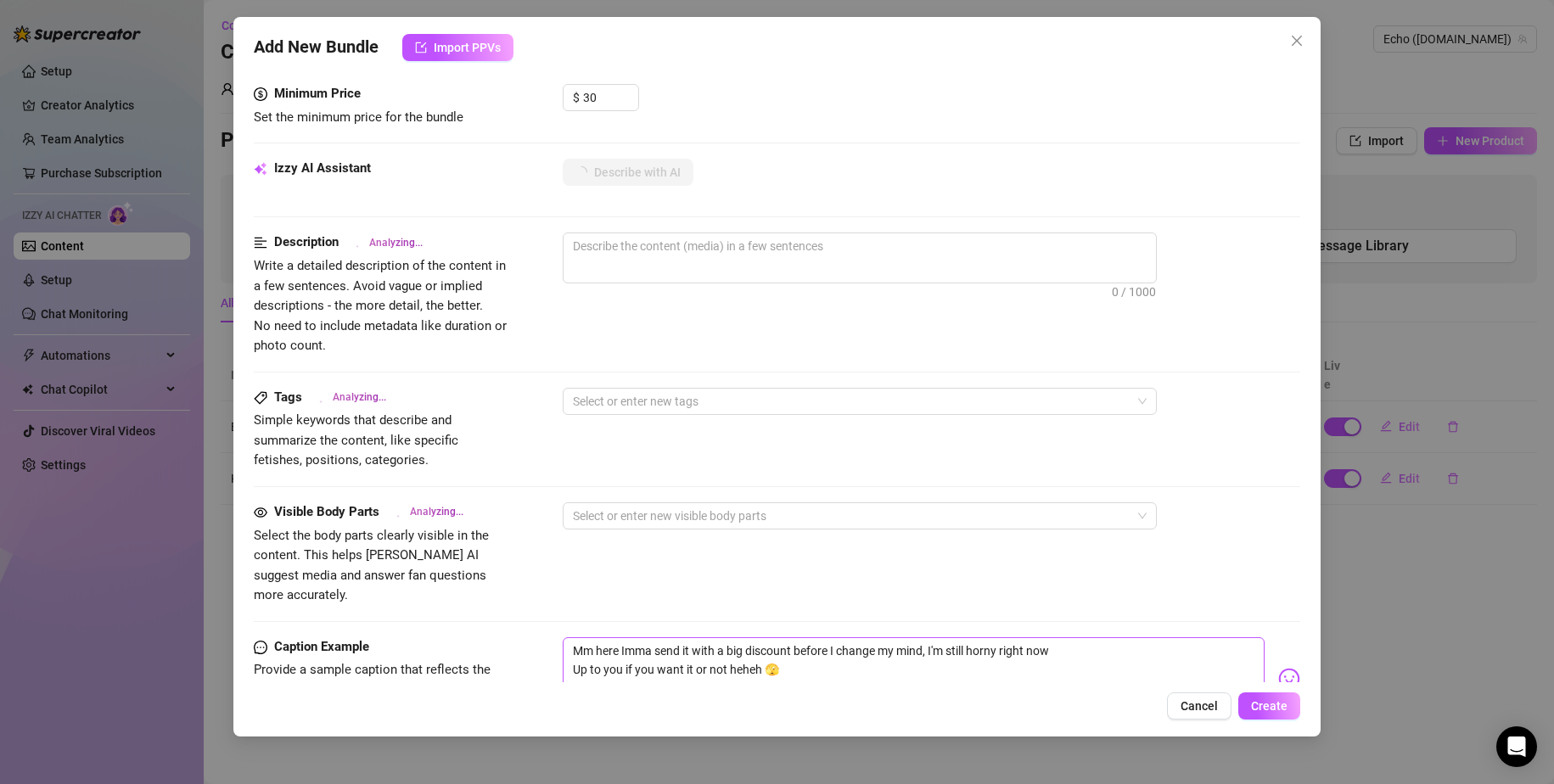
scroll to position [679, 0]
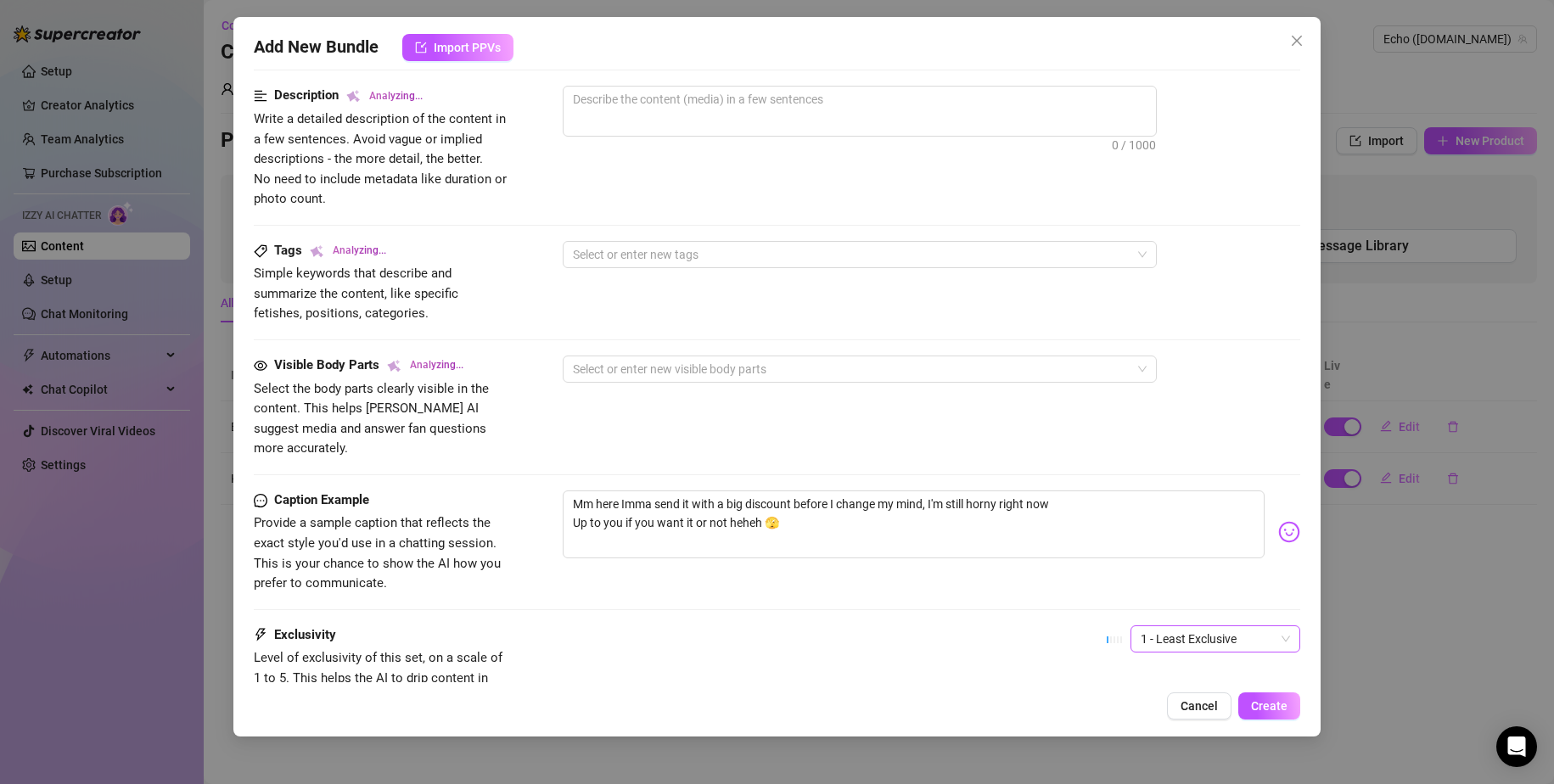
click at [944, 626] on span "1 - Least Exclusive" at bounding box center [1216, 639] width 150 height 25
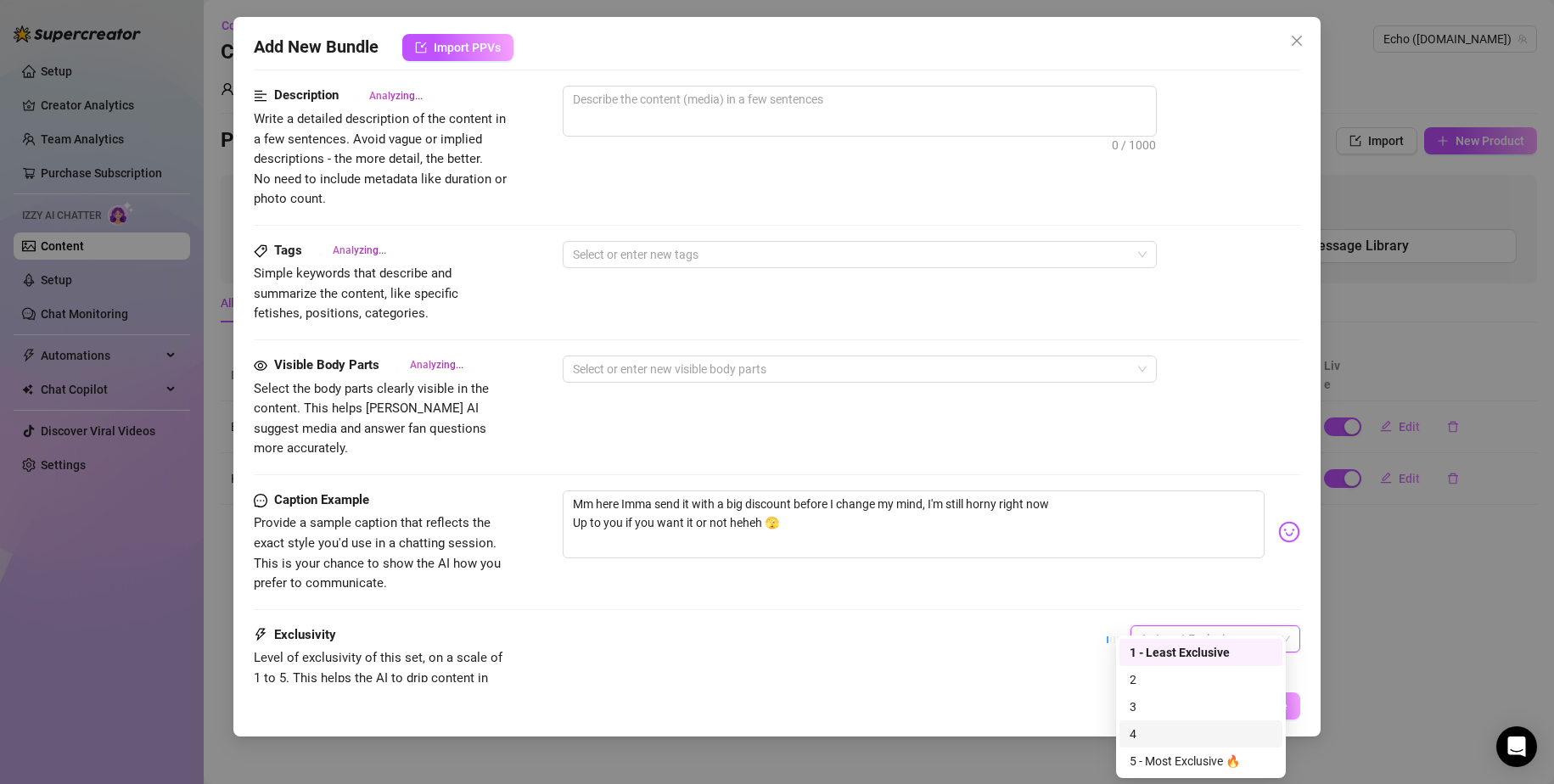
click at [944, 732] on div "4" at bounding box center [1201, 734] width 143 height 19
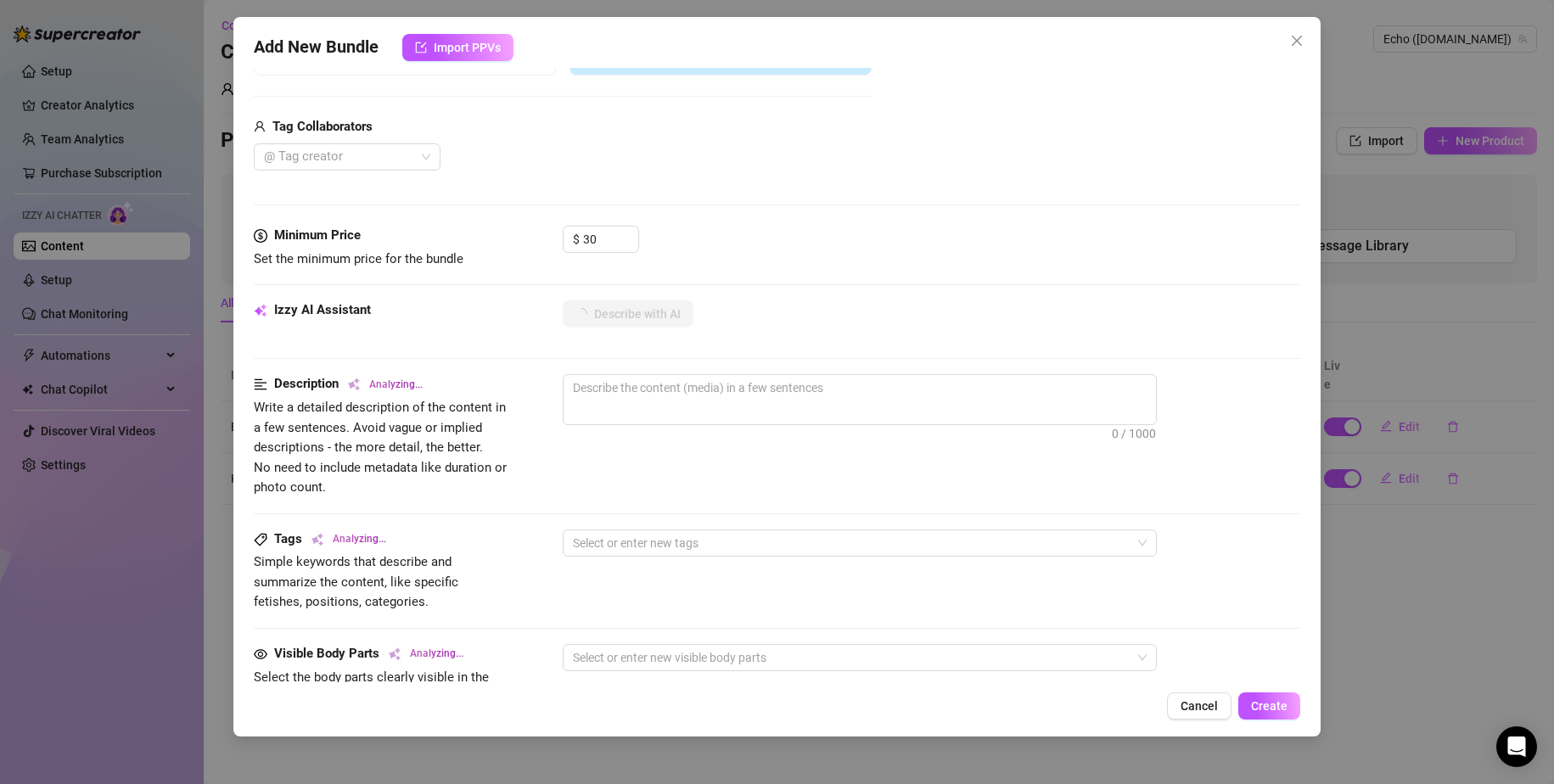
scroll to position [170, 0]
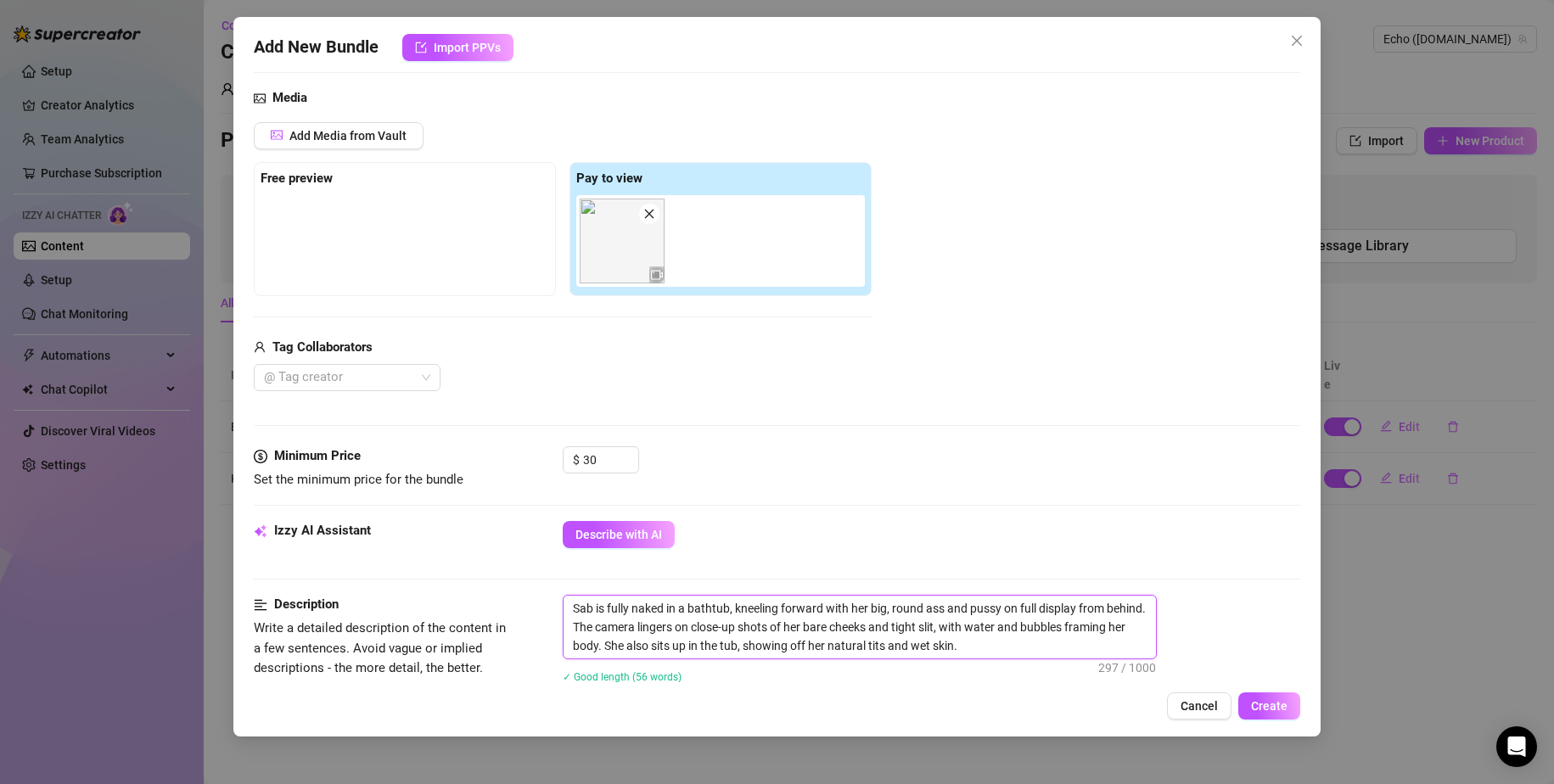
click at [944, 634] on textarea "Sab is fully naked in a bathtub, kneeling forward with her big, round ass and p…" at bounding box center [859, 627] width 592 height 63
click at [944, 641] on textarea "Sab is fully naked in a bathtub, kneeling forward with her big, round ass and p…" at bounding box center [859, 627] width 592 height 63
click at [944, 646] on textarea "Sab is fully naked in a bathtub, kneeling forward with her big, round ass and p…" at bounding box center [859, 627] width 592 height 63
click at [944, 648] on textarea "Sab is fully naked in a bathtub, kneeling forward with her big, round ass and p…" at bounding box center [859, 627] width 592 height 63
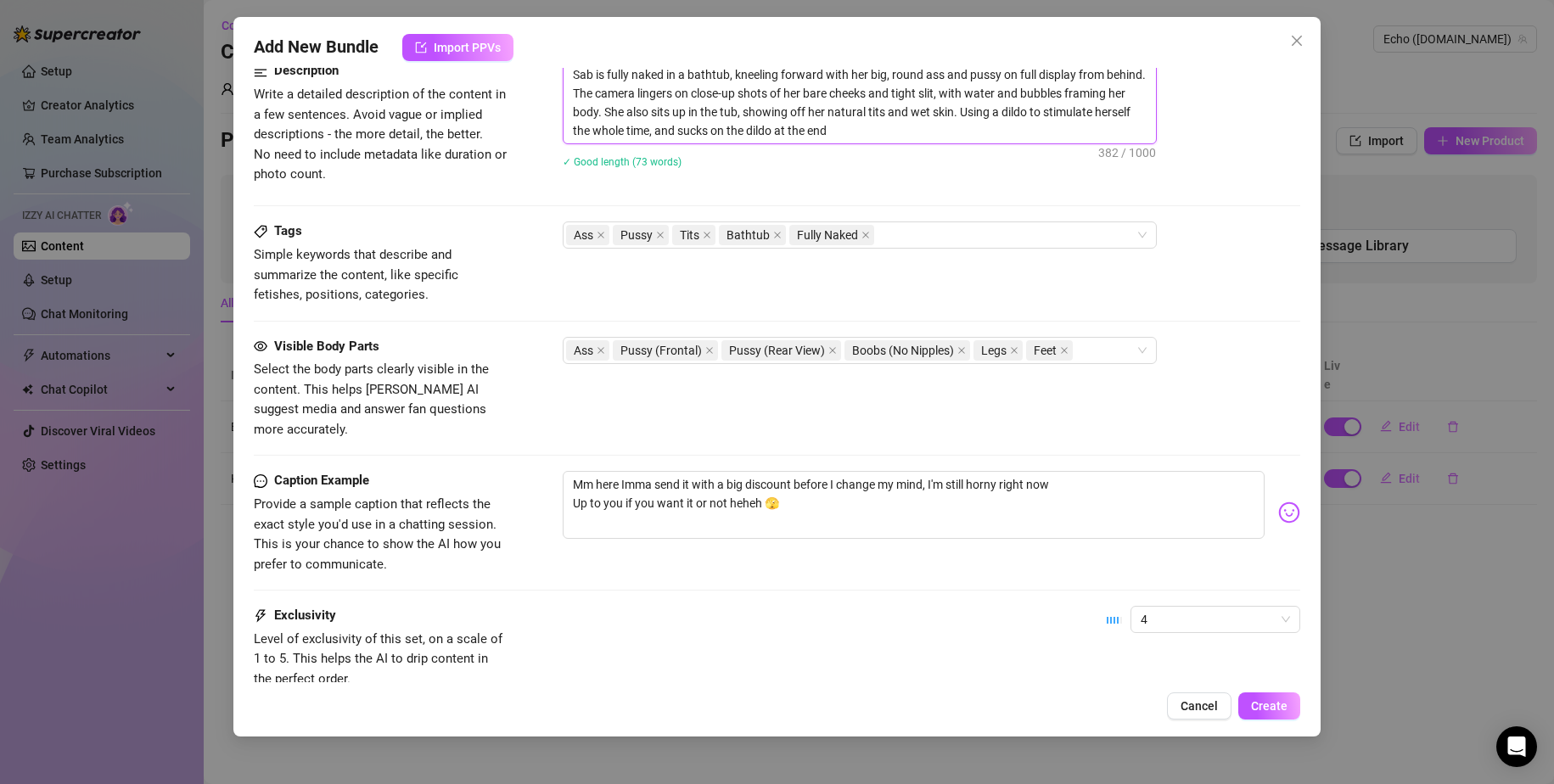
scroll to position [817, 0]
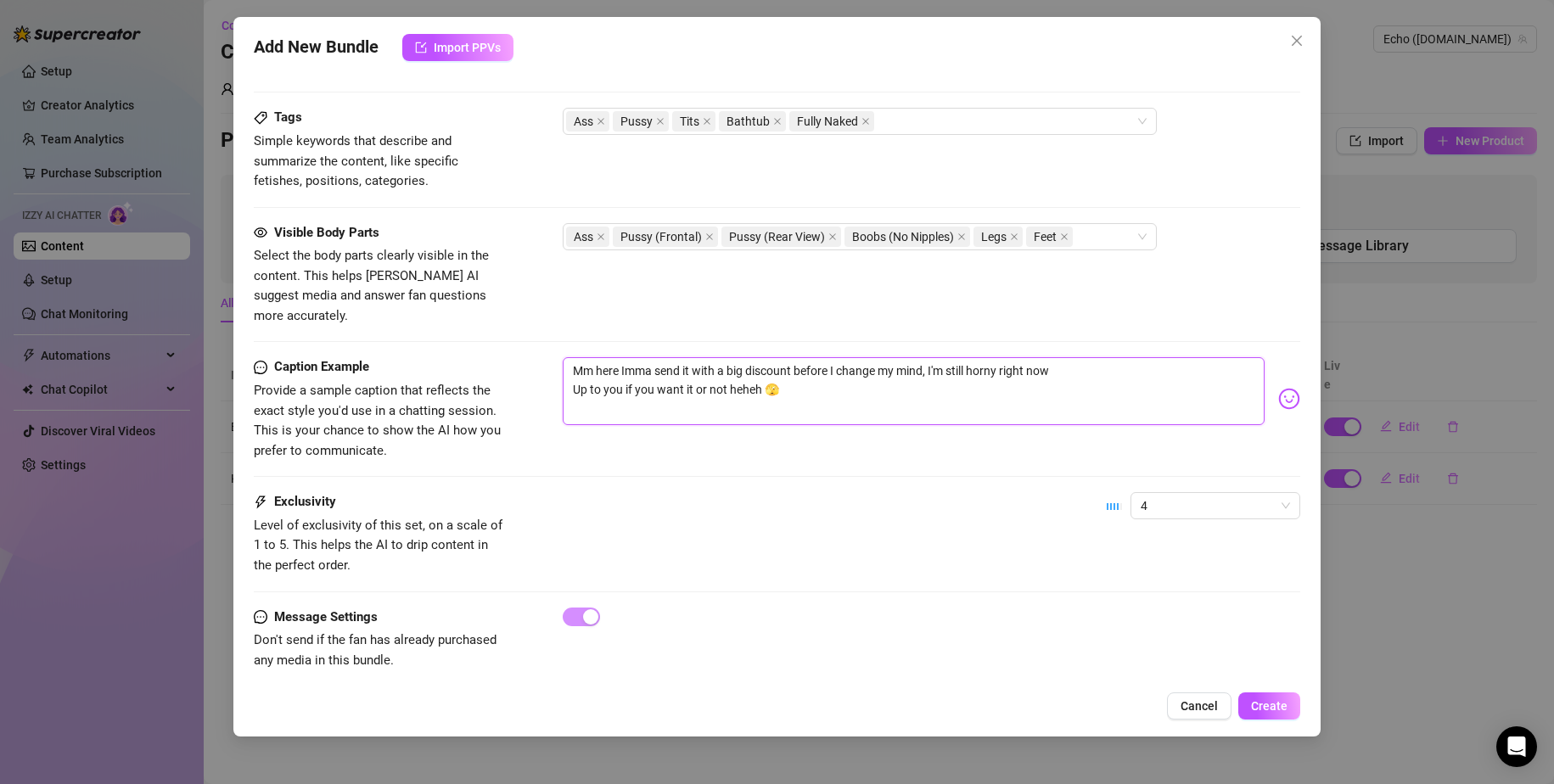
drag, startPoint x: 900, startPoint y: 378, endPoint x: 430, endPoint y: 324, distance: 473.1
click at [944, 701] on span "Create" at bounding box center [1269, 706] width 37 height 14
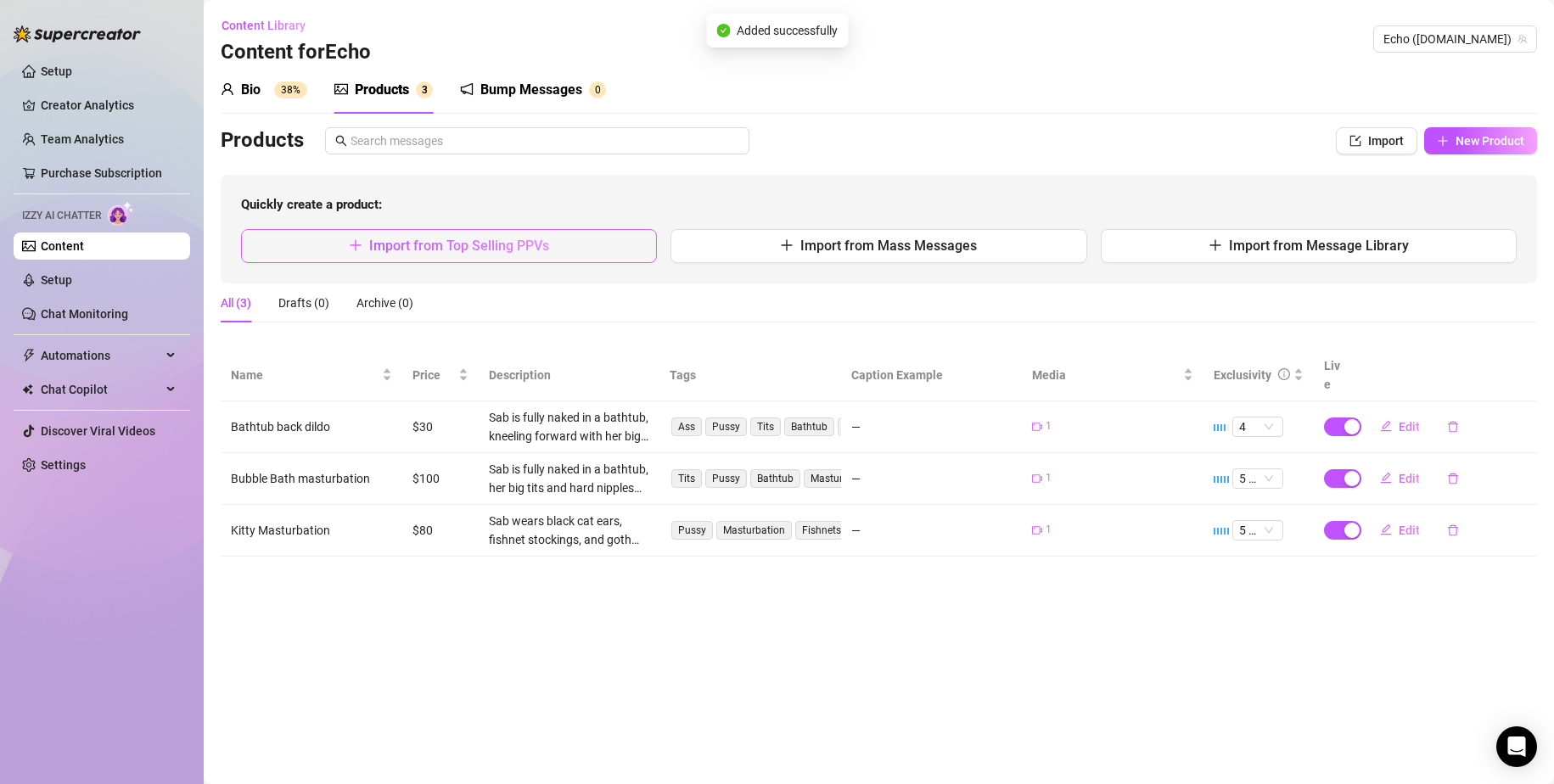
click at [562, 245] on button "Import from Top Selling PPVs" at bounding box center [449, 246] width 416 height 34
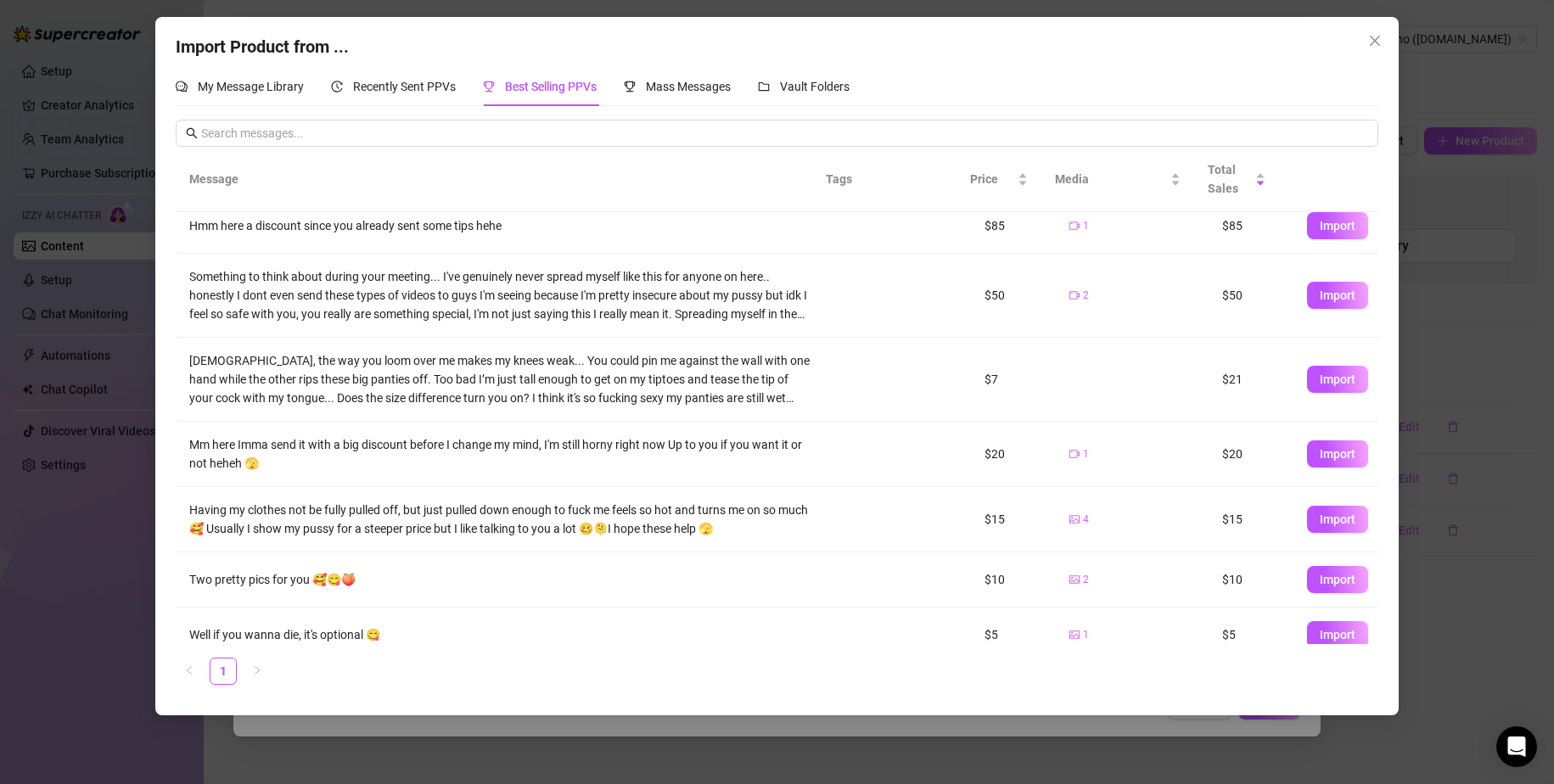
scroll to position [85, 0]
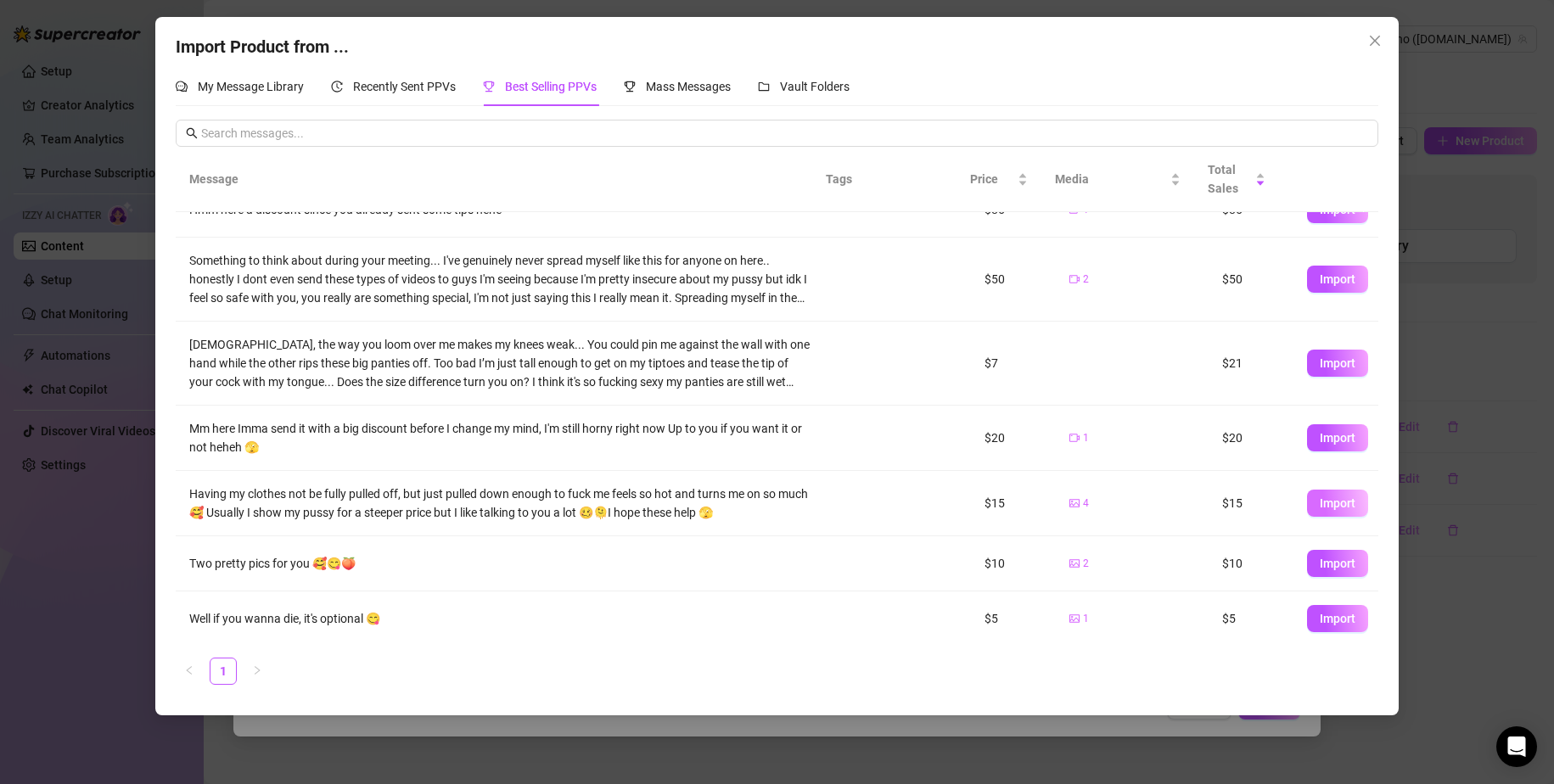
click at [944, 500] on span "Import" at bounding box center [1338, 503] width 36 height 14
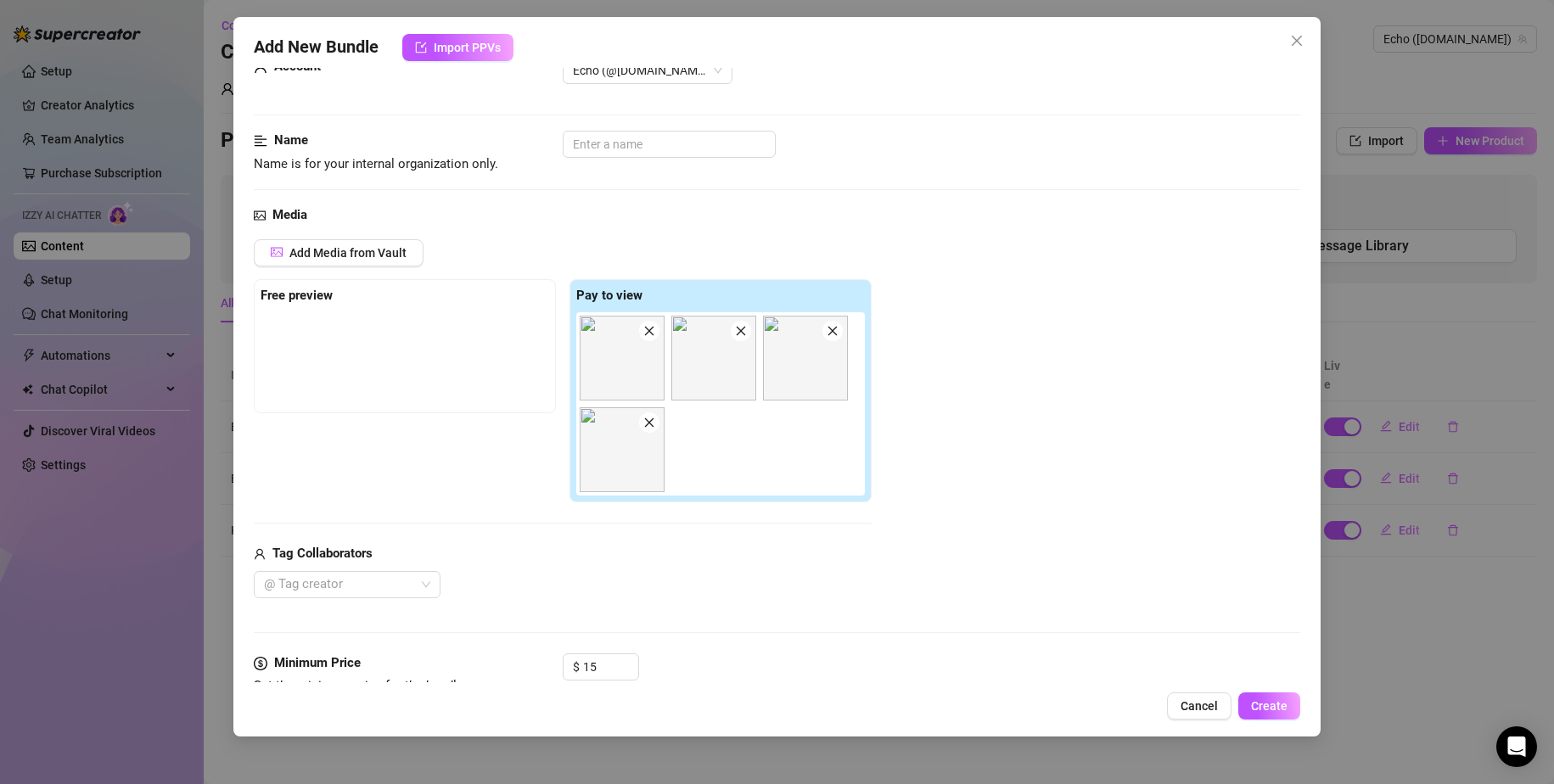
scroll to position [340, 0]
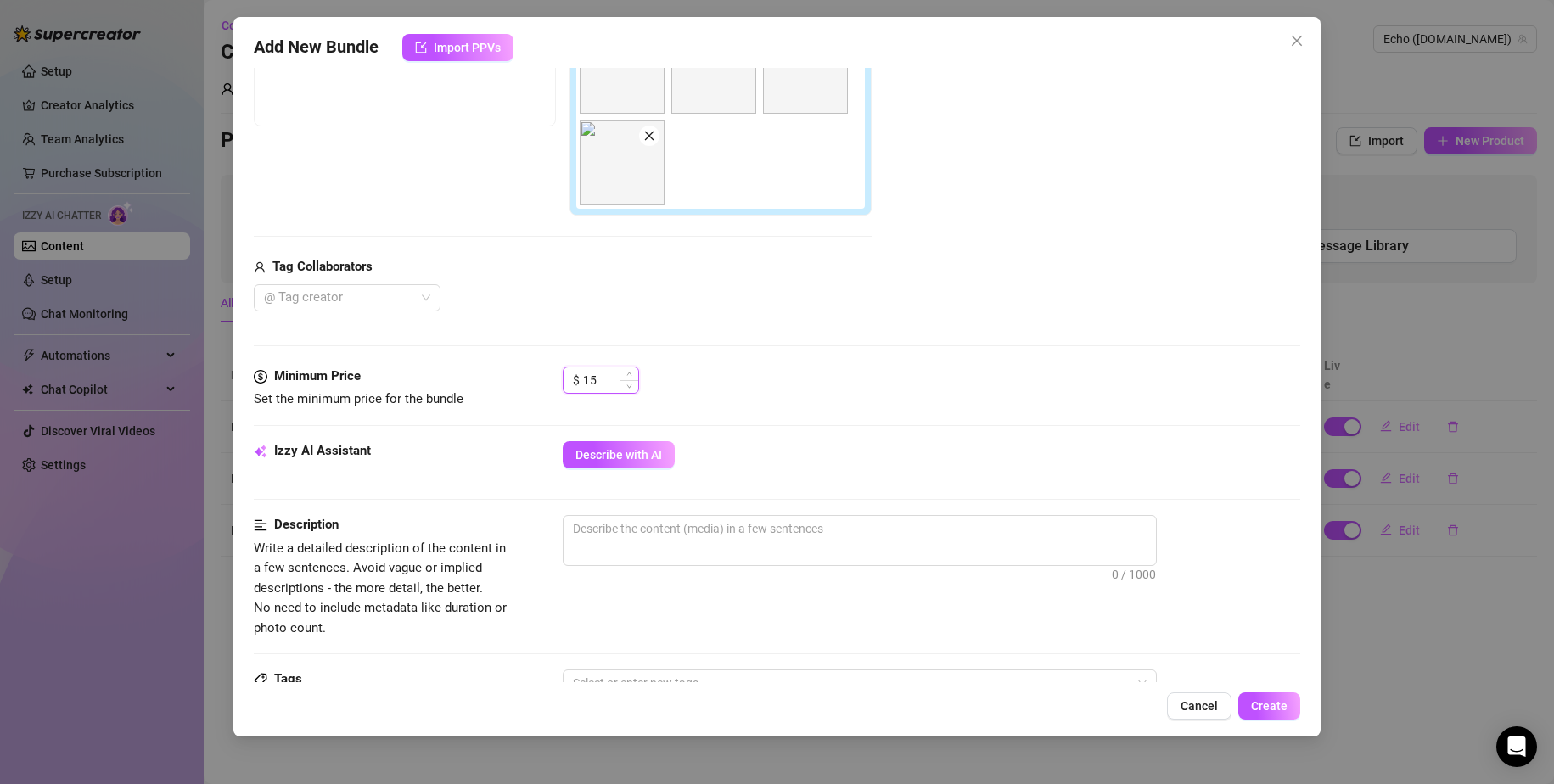
click at [585, 379] on input "15" at bounding box center [610, 381] width 55 height 25
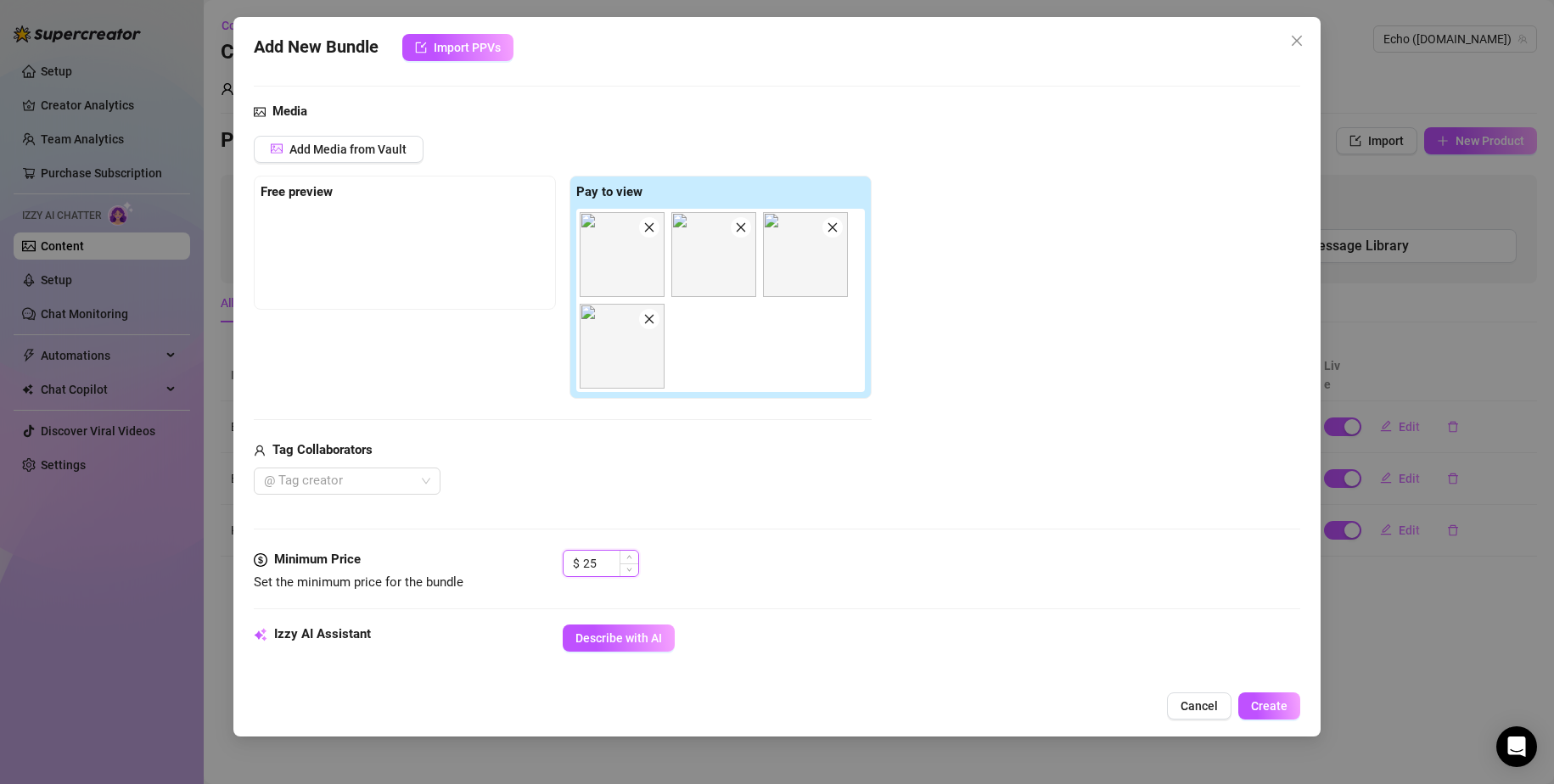
scroll to position [170, 0]
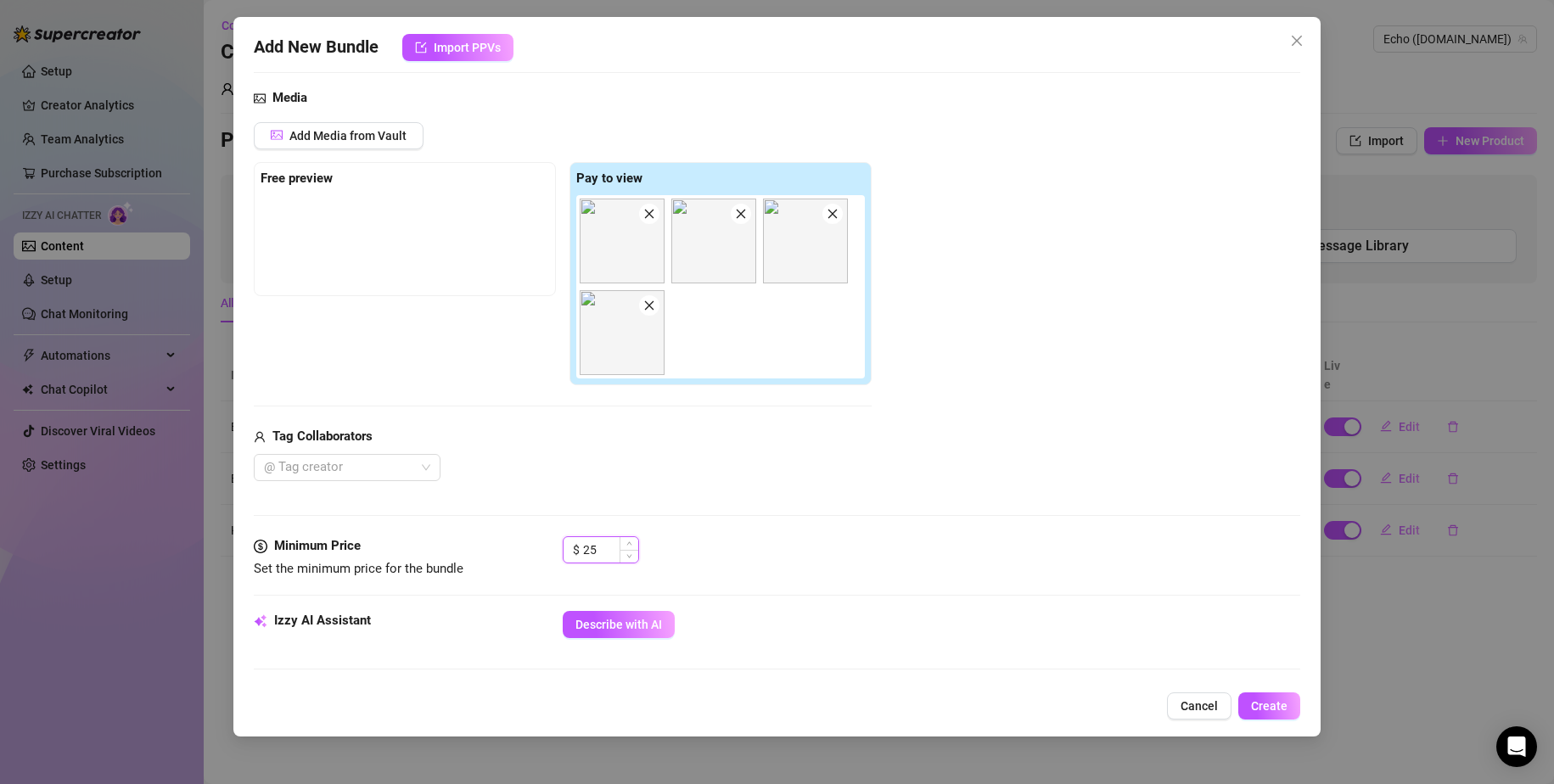
click at [599, 543] on input "25" at bounding box center [610, 550] width 55 height 25
click at [743, 445] on div "Tag Collaborators" at bounding box center [562, 437] width 618 height 20
click at [618, 358] on img at bounding box center [622, 333] width 85 height 85
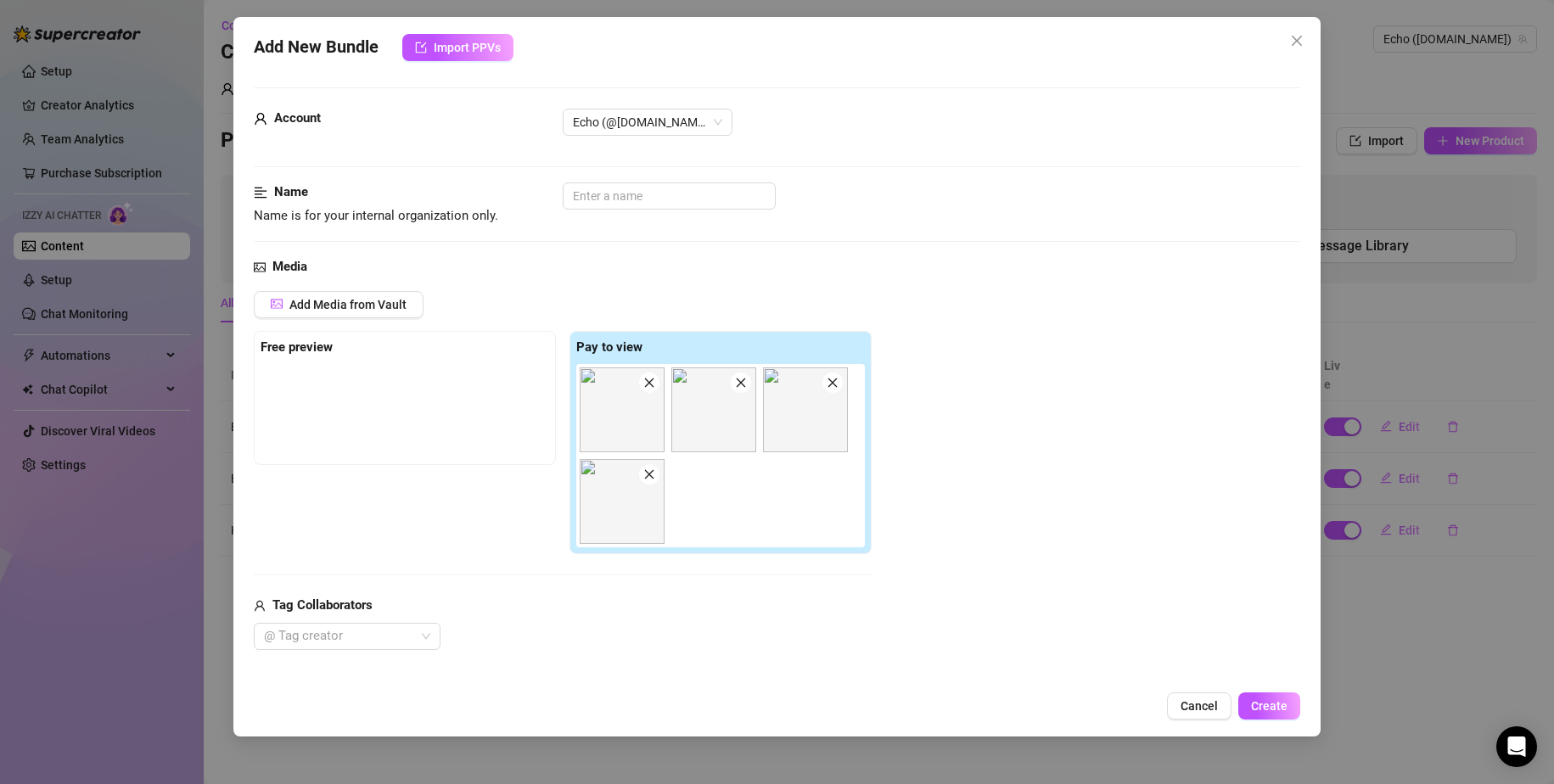
scroll to position [0, 0]
click at [669, 199] on input "text" at bounding box center [669, 197] width 213 height 27
click at [653, 200] on input "Personal nudes1" at bounding box center [669, 197] width 213 height 27
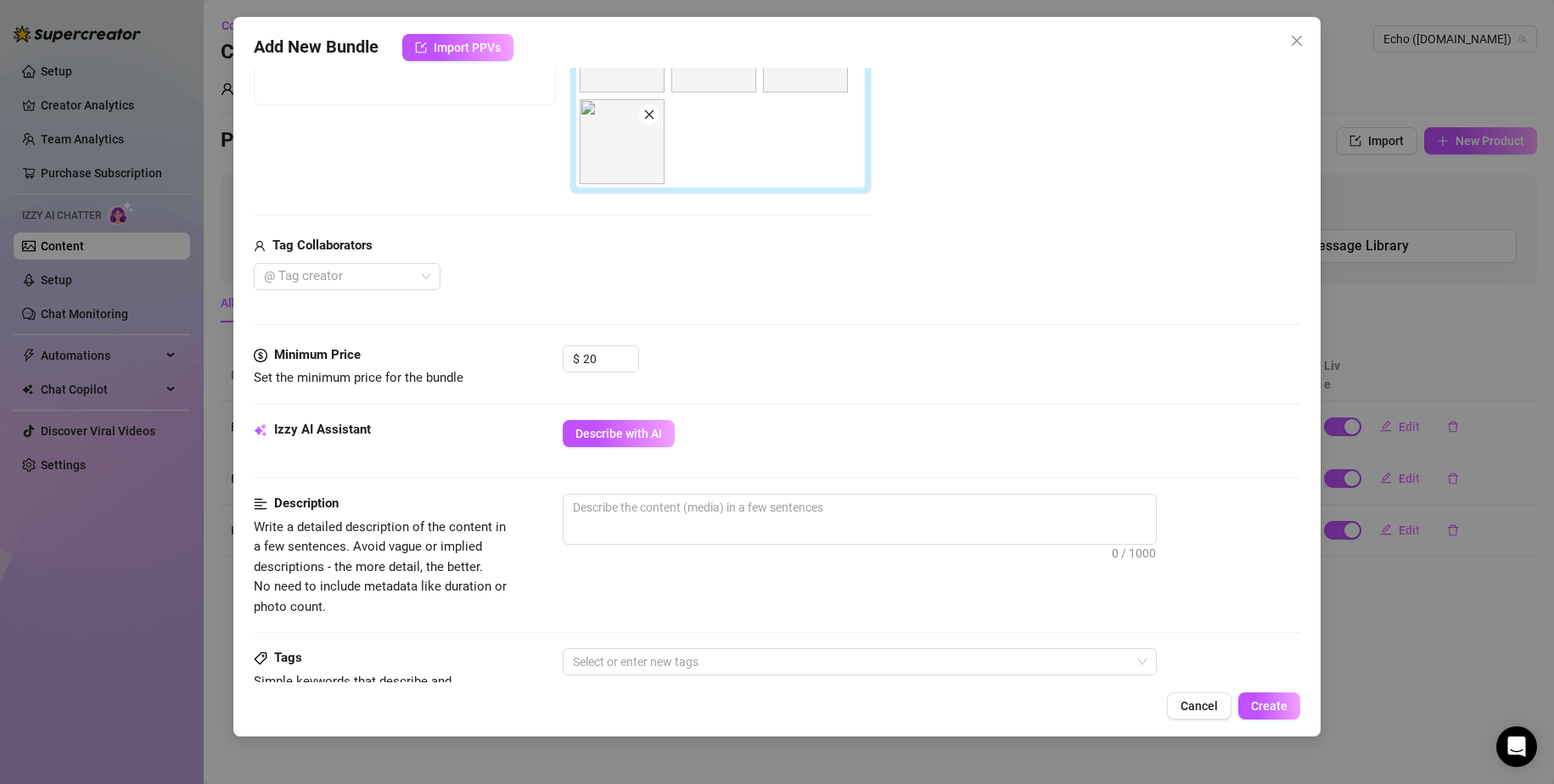
scroll to position [509, 0]
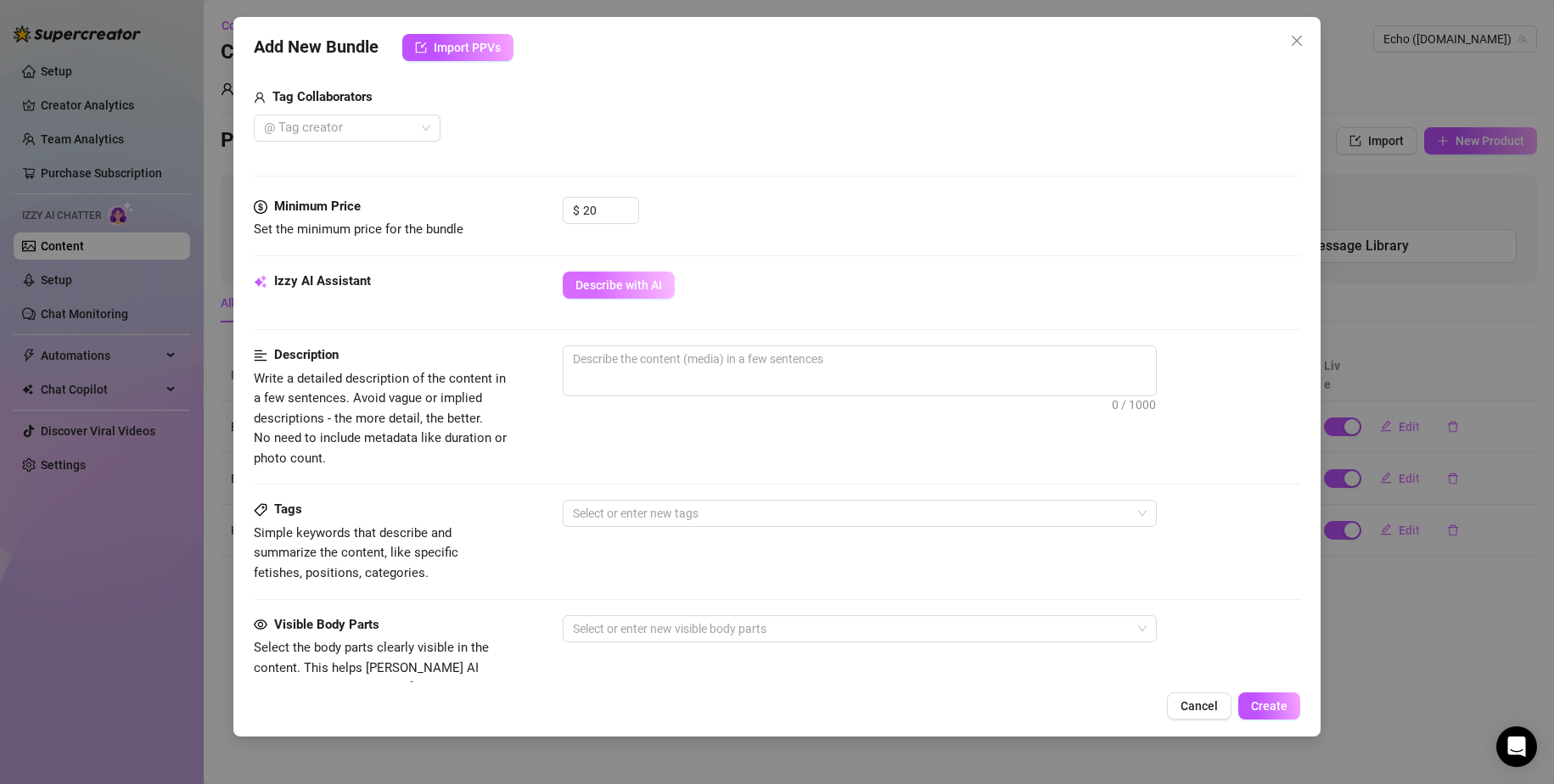
click at [641, 291] on span "Describe with AI" at bounding box center [619, 285] width 87 height 14
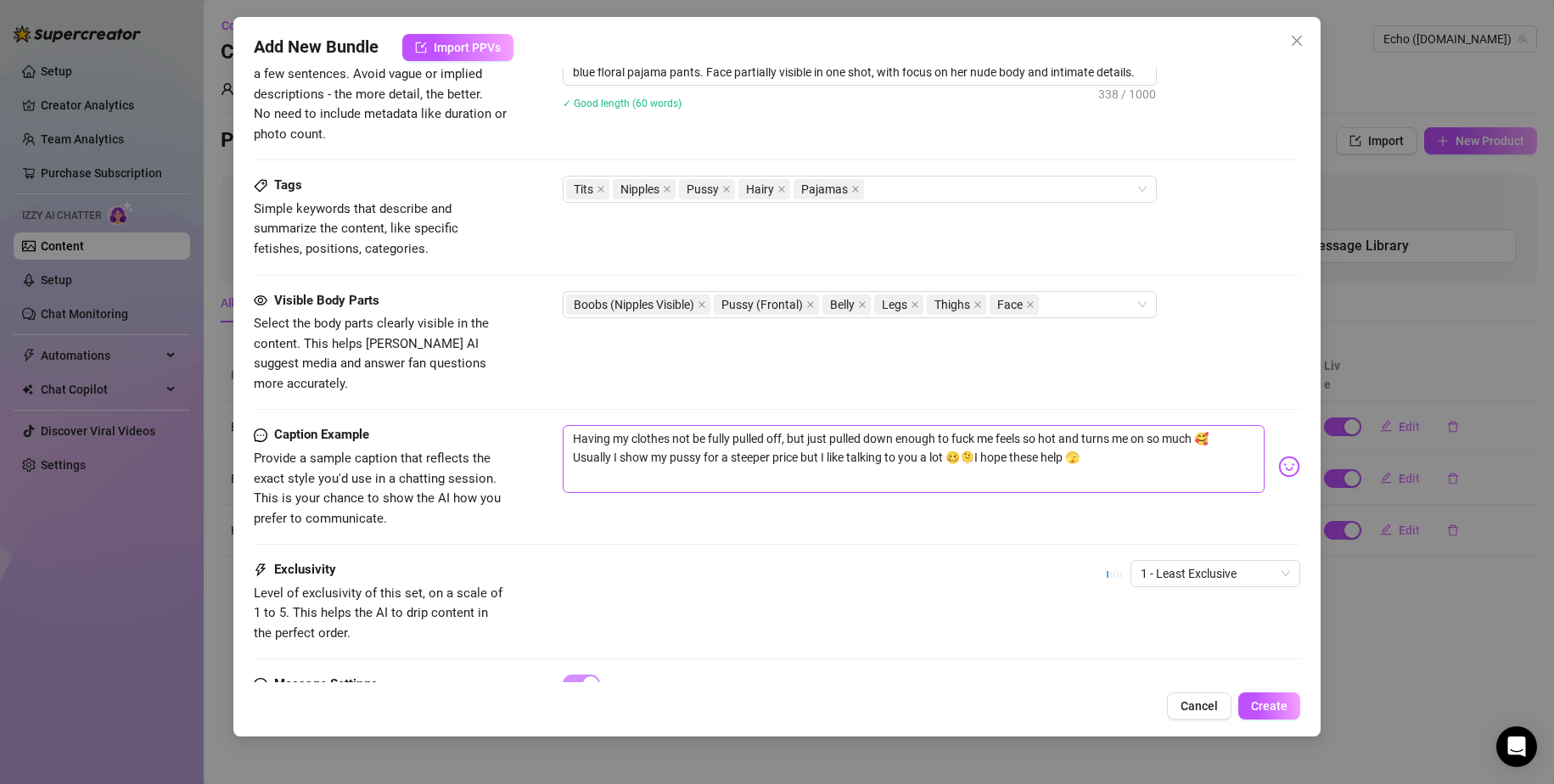
scroll to position [849, 0]
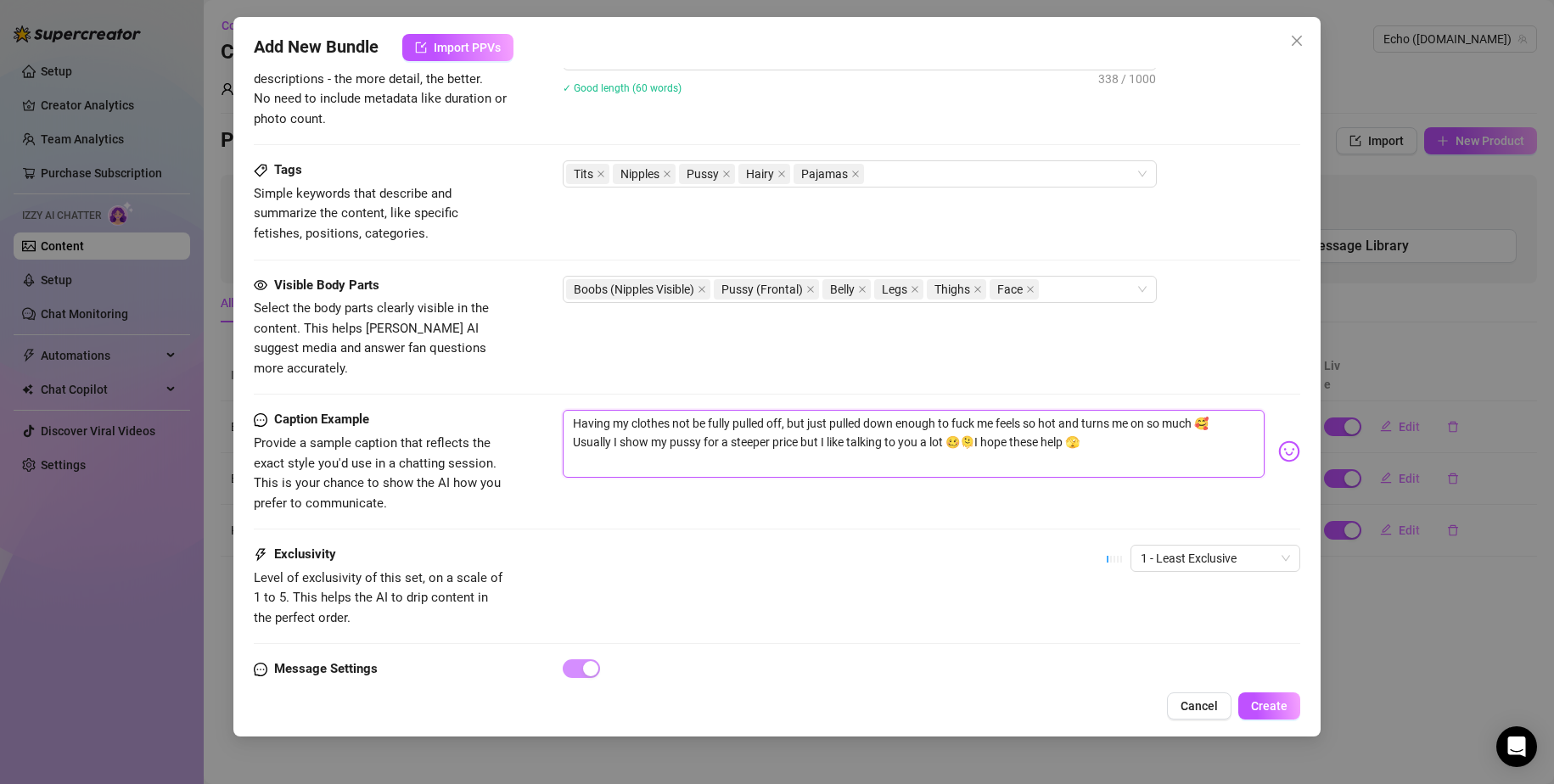
click at [944, 423] on textarea "Having my clothes not be fully pulled off, but just pulled down enough to fuck …" at bounding box center [913, 444] width 703 height 68
click at [944, 420] on textarea "Having my clothes not be fully pulled off, but just pulled down enough to fuck …" at bounding box center [913, 444] width 703 height 68
click at [944, 418] on textarea "Having my clothes not be fully pulled off, but just pulled down enough to fuck …" at bounding box center [913, 444] width 703 height 68
click at [944, 421] on textarea "Having my clothes not be fully pulled off, but just pulled down enough to fuck …" at bounding box center [913, 444] width 703 height 68
click at [944, 426] on textarea "Having my clothes not be fully pulled off, but just pulled down enough to fuck …" at bounding box center [913, 444] width 703 height 68
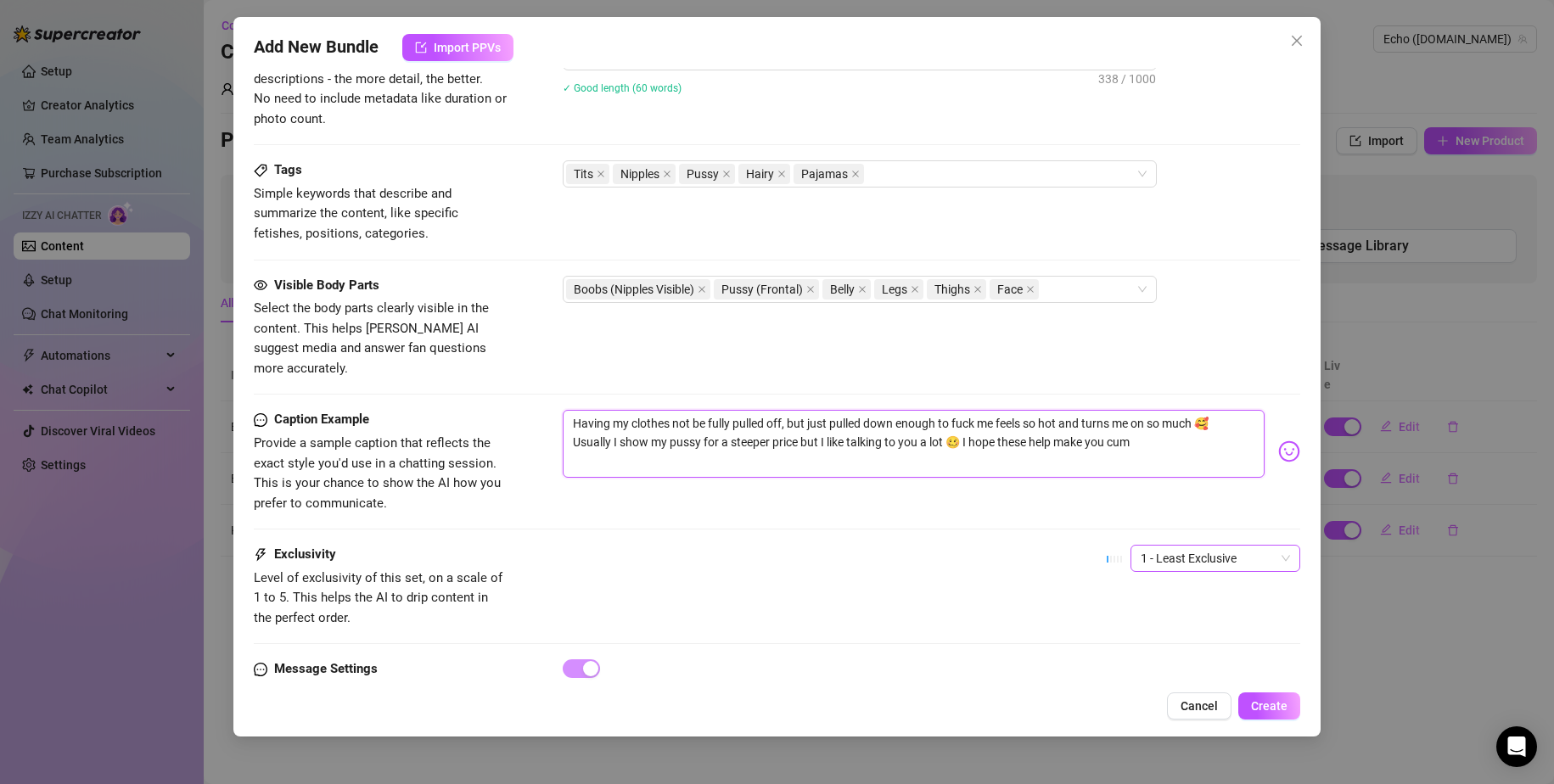
click at [944, 545] on span "1 - Least Exclusive" at bounding box center [1216, 558] width 150 height 25
click at [944, 629] on div "3" at bounding box center [1201, 627] width 143 height 19
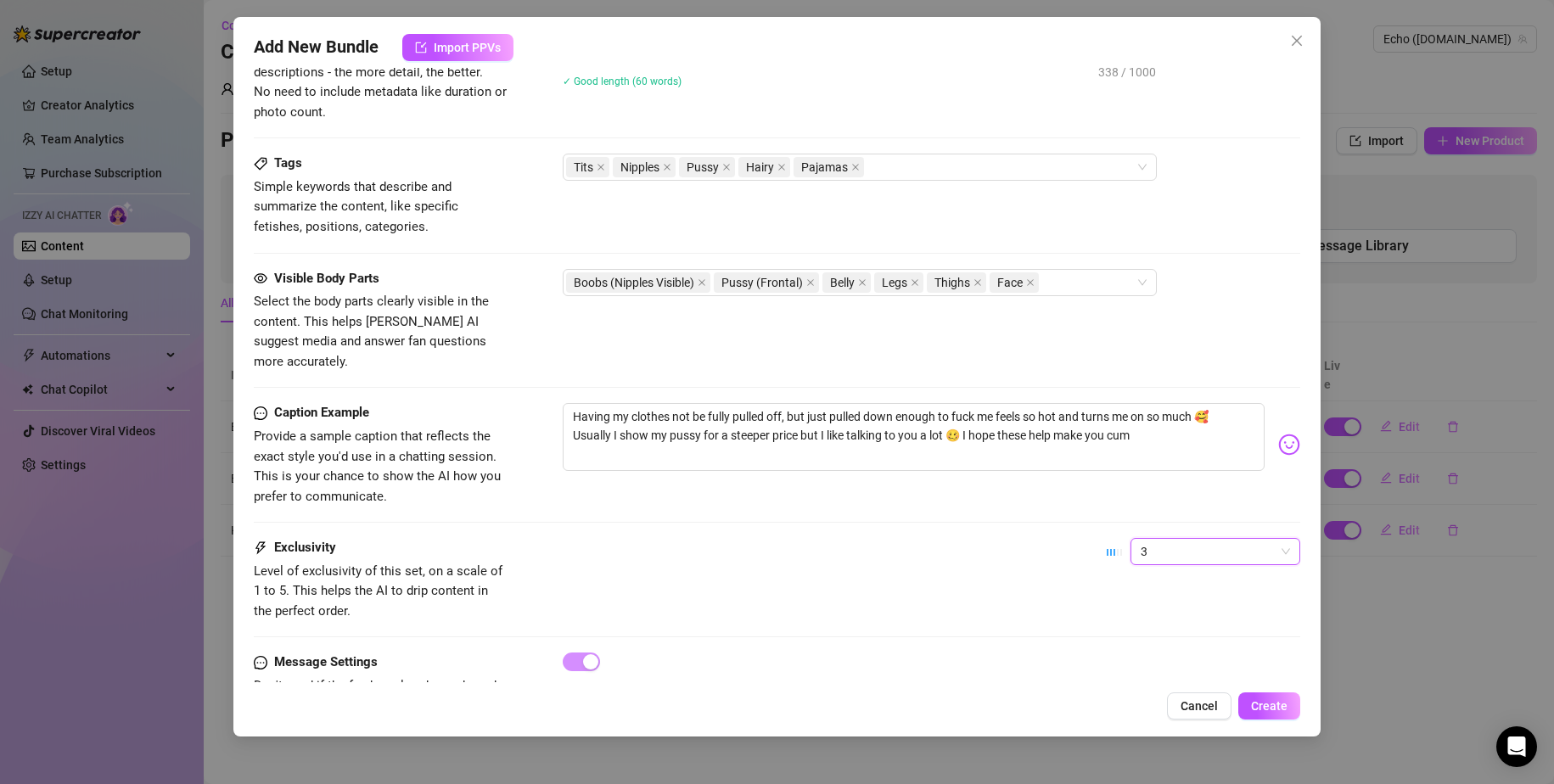
scroll to position [901, 0]
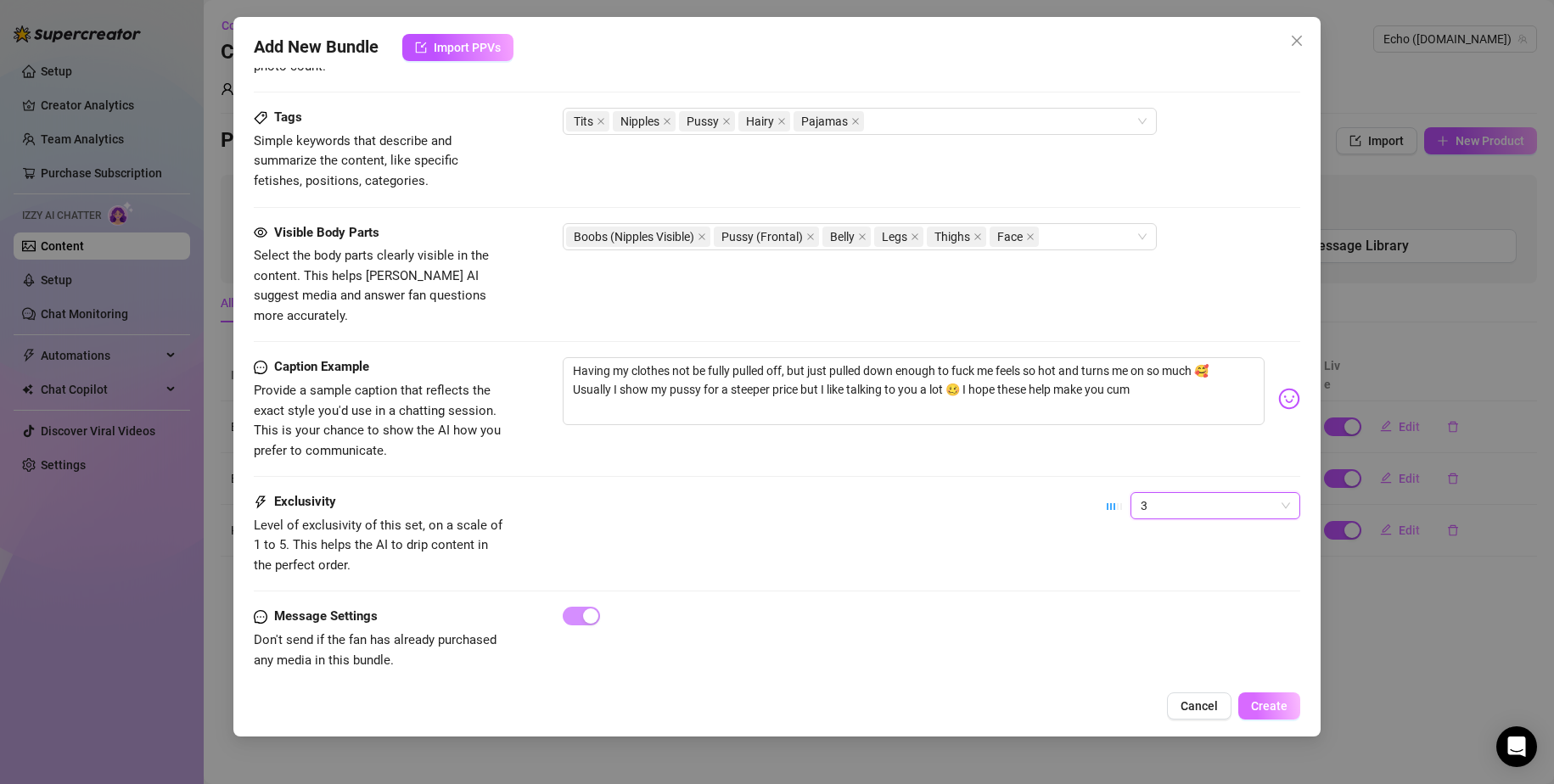
click at [944, 709] on span "Create" at bounding box center [1269, 706] width 37 height 14
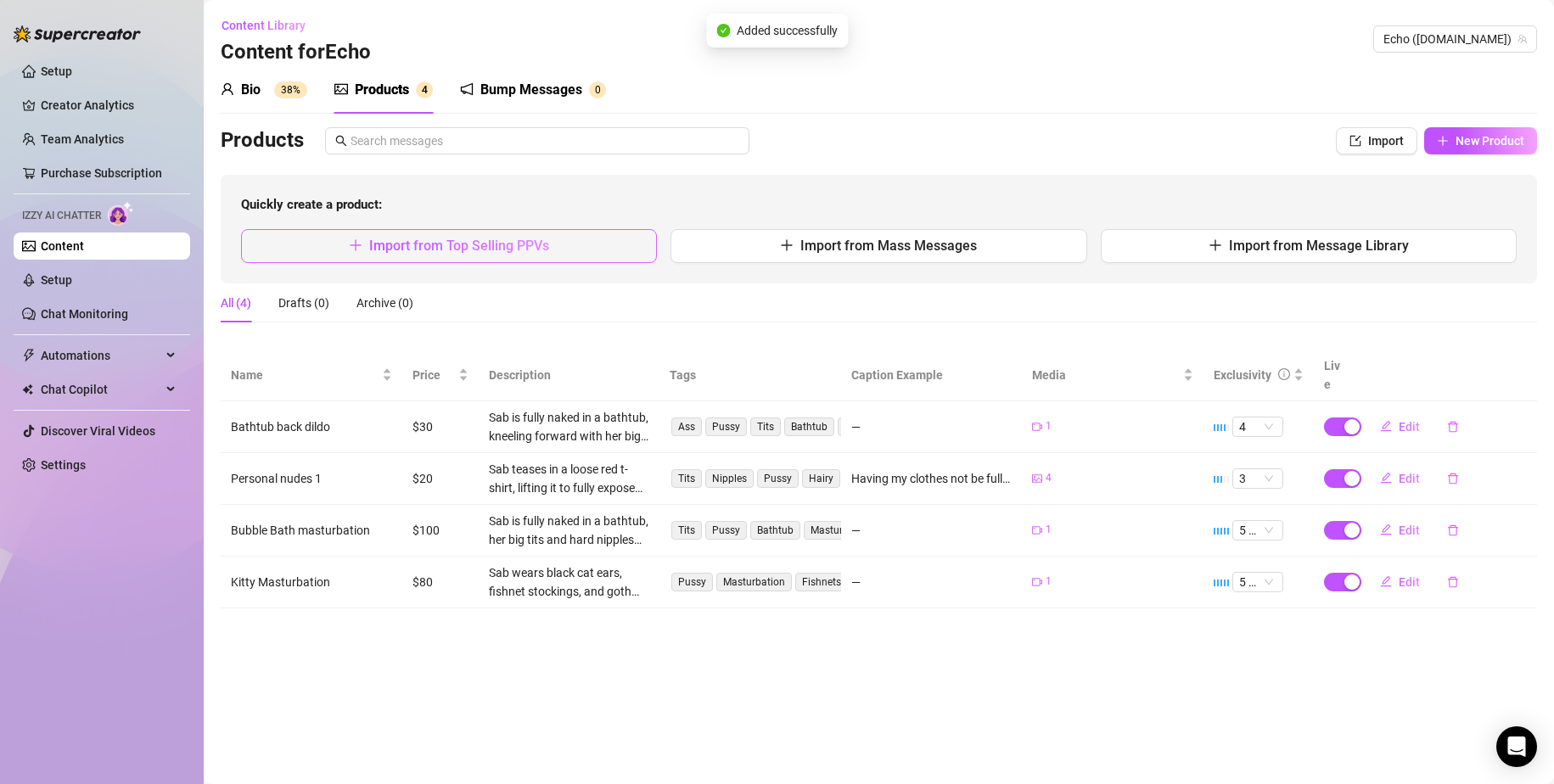
click at [554, 249] on button "Import from Top Selling PPVs" at bounding box center [449, 246] width 416 height 34
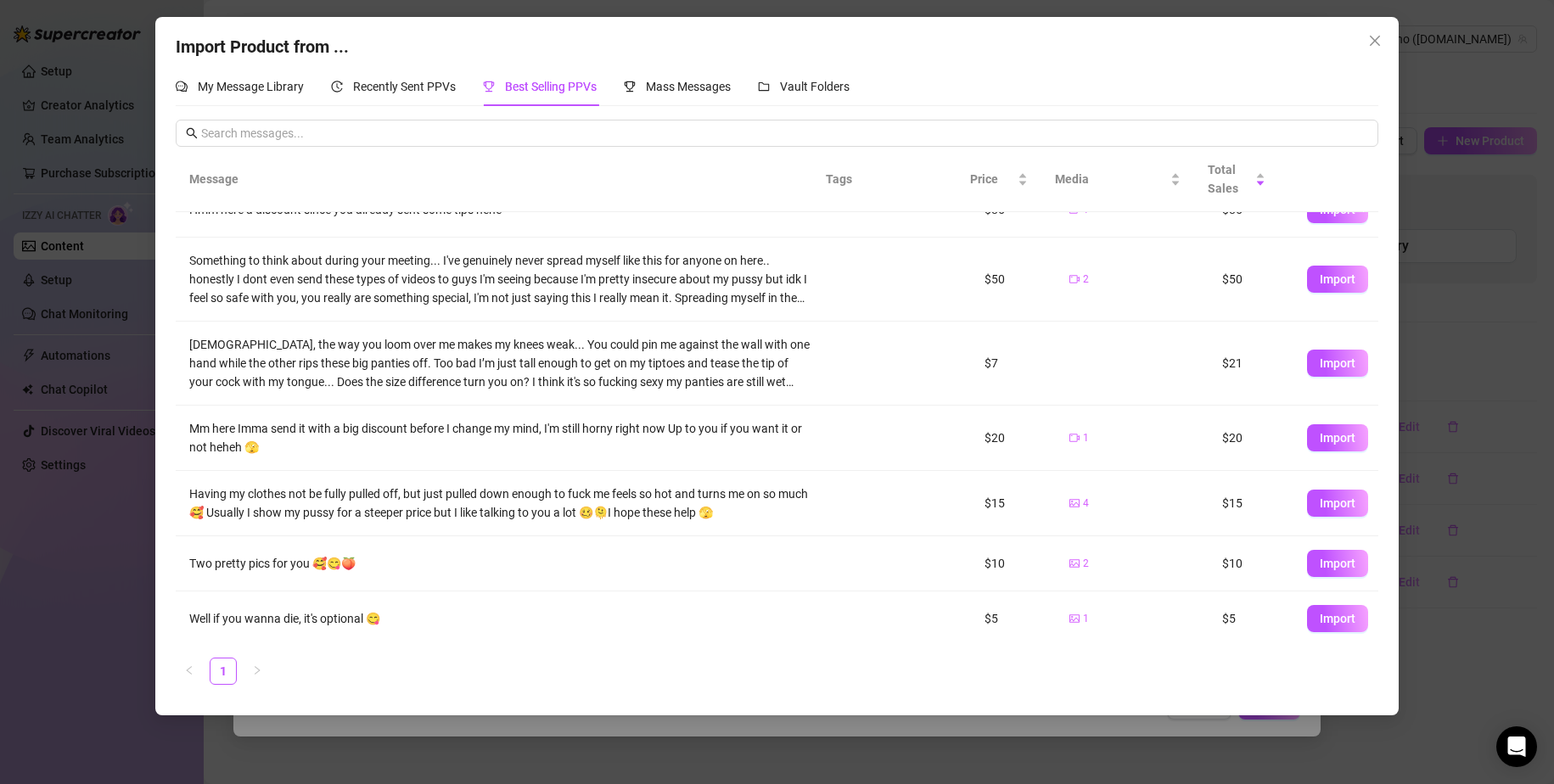
scroll to position [0, 0]
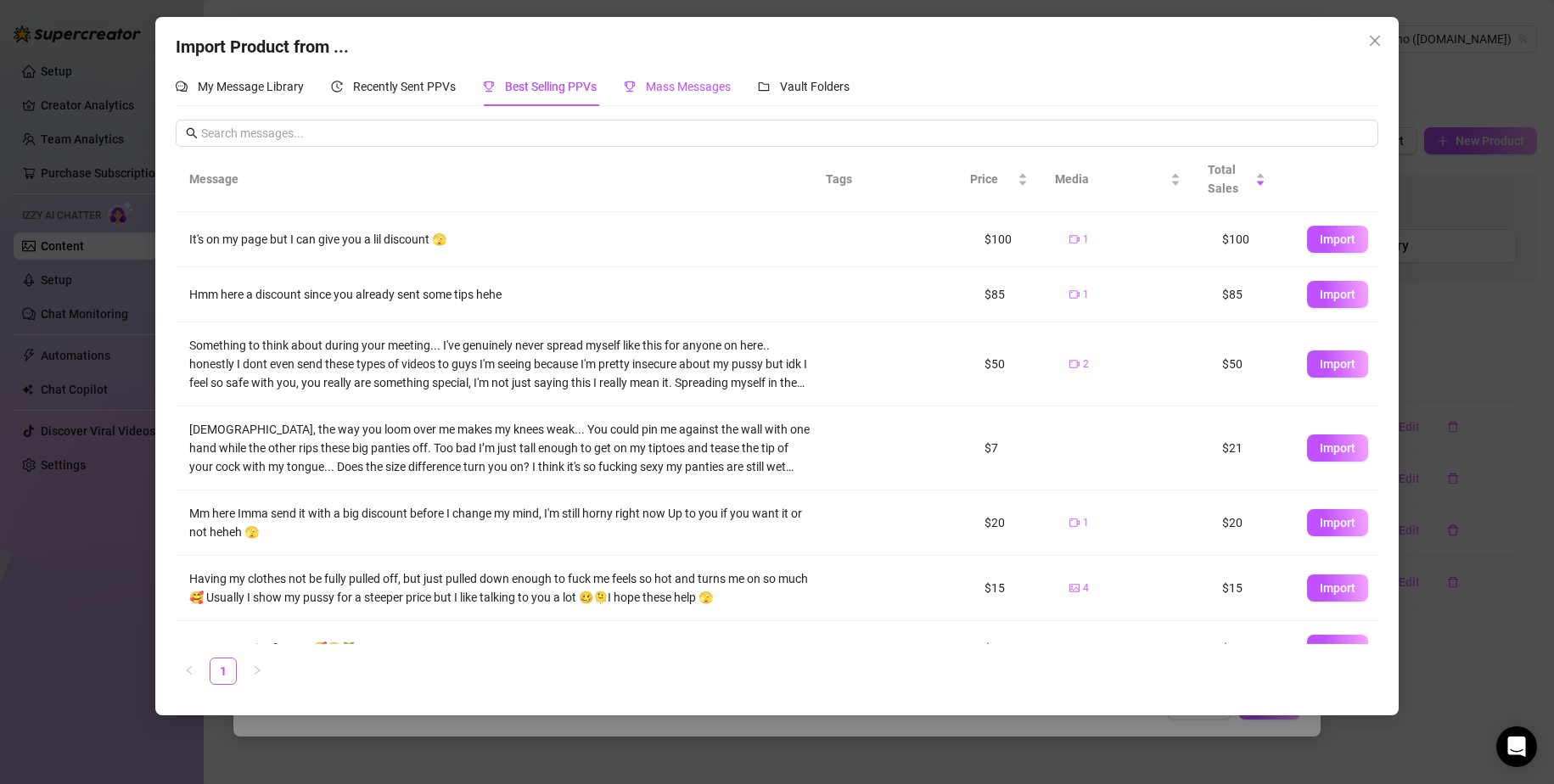
click at [679, 88] on span "Mass Messages" at bounding box center [688, 87] width 85 height 14
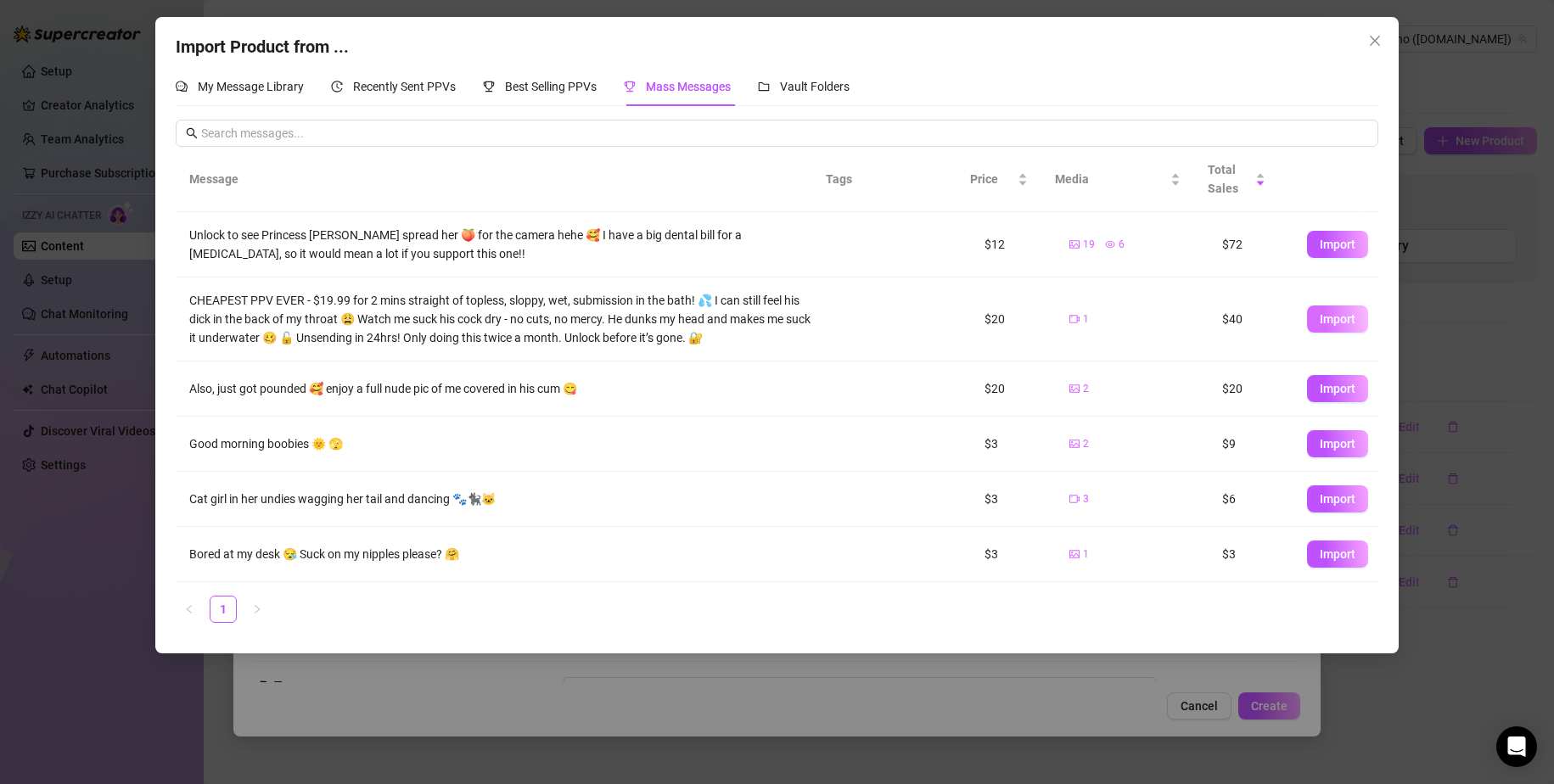
click at [944, 319] on span "Import" at bounding box center [1338, 319] width 36 height 14
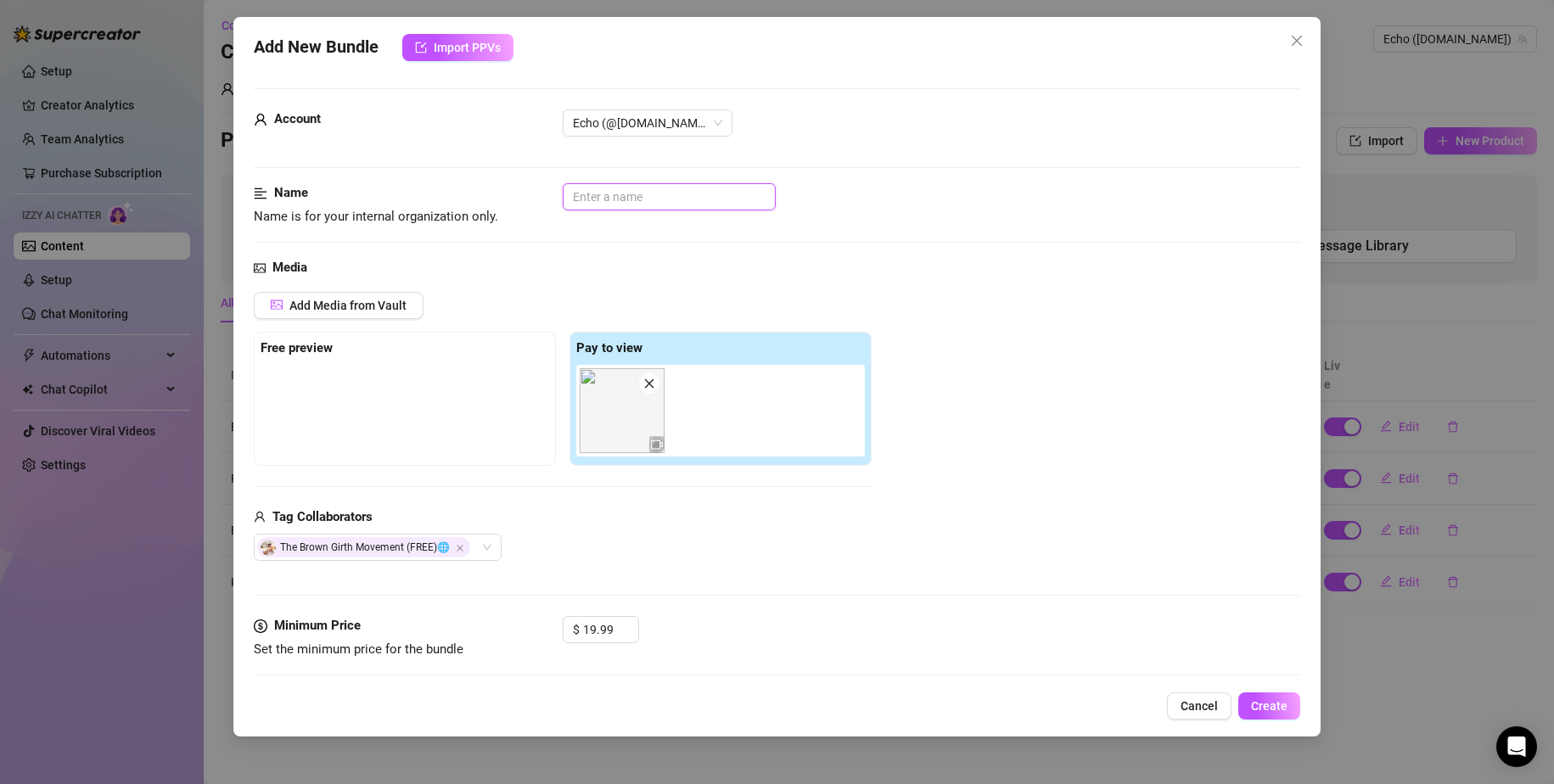
click at [634, 199] on input "text" at bounding box center [669, 197] width 213 height 27
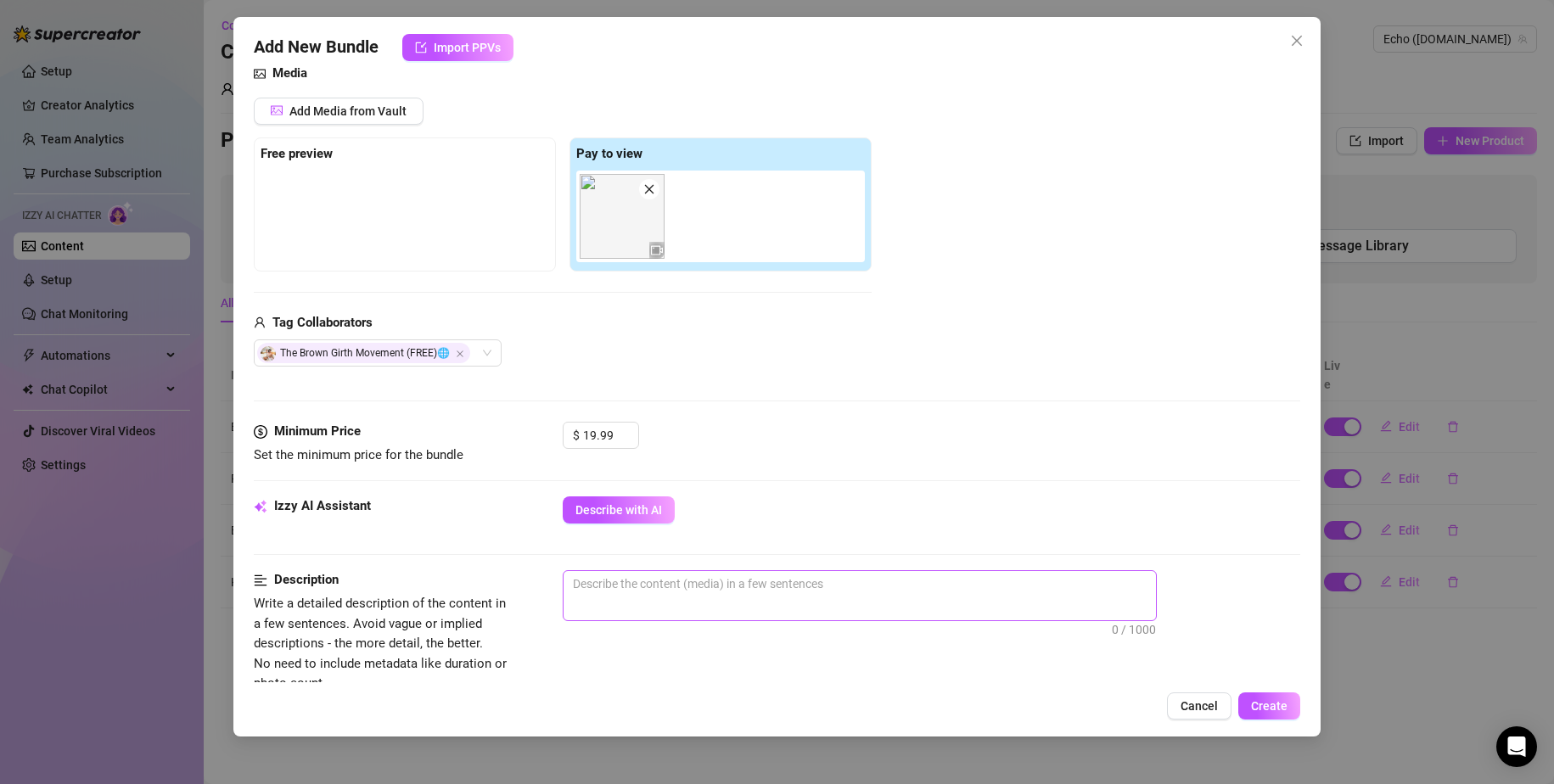
scroll to position [340, 0]
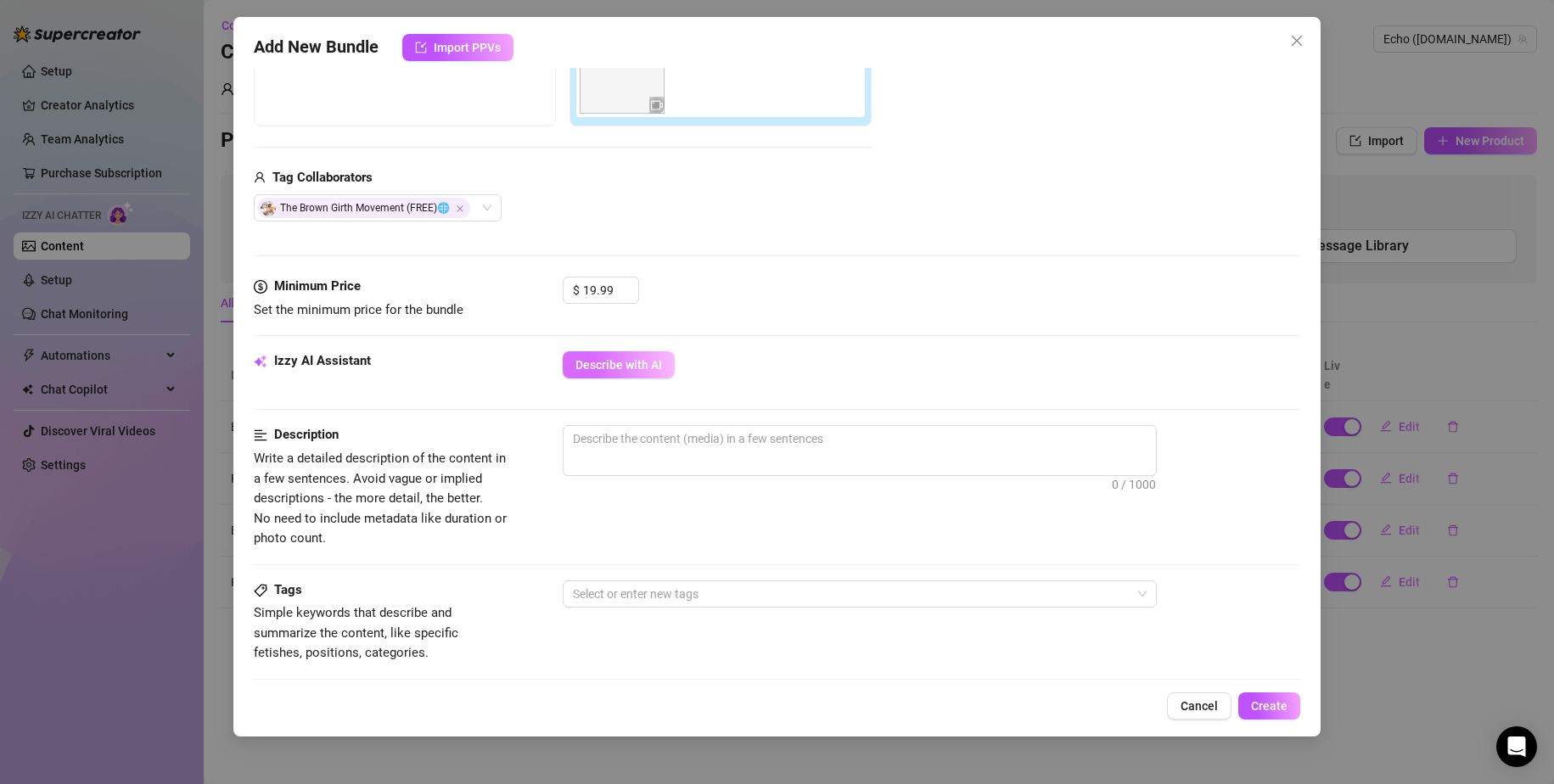
click at [635, 367] on span "Describe with AI" at bounding box center [619, 365] width 87 height 14
drag, startPoint x: 585, startPoint y: 288, endPoint x: 622, endPoint y: 291, distance: 37.1
click at [622, 291] on div "19.99" at bounding box center [610, 290] width 55 height 25
click at [807, 307] on div "$ 30" at bounding box center [931, 298] width 738 height 42
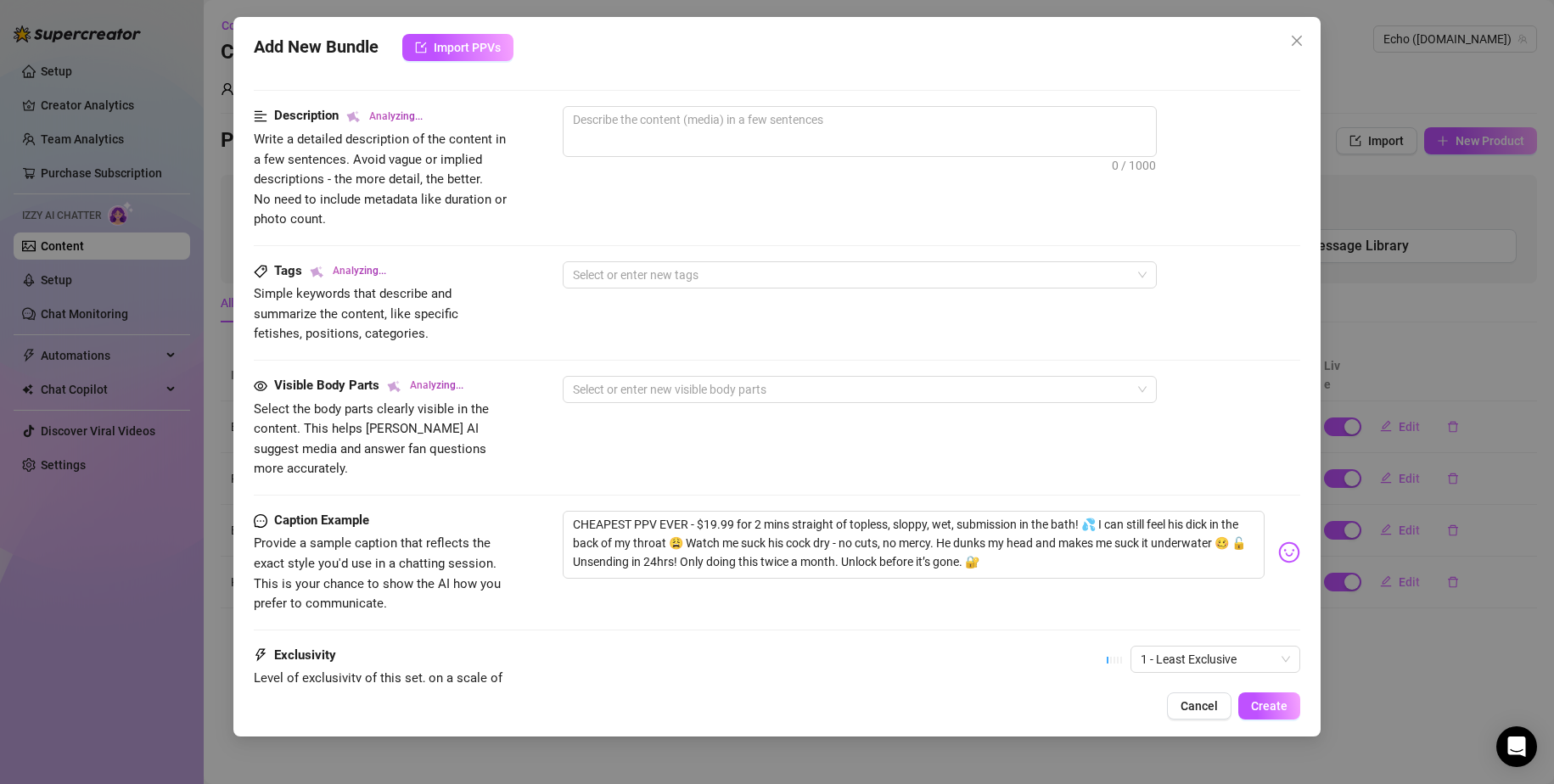
scroll to position [764, 0]
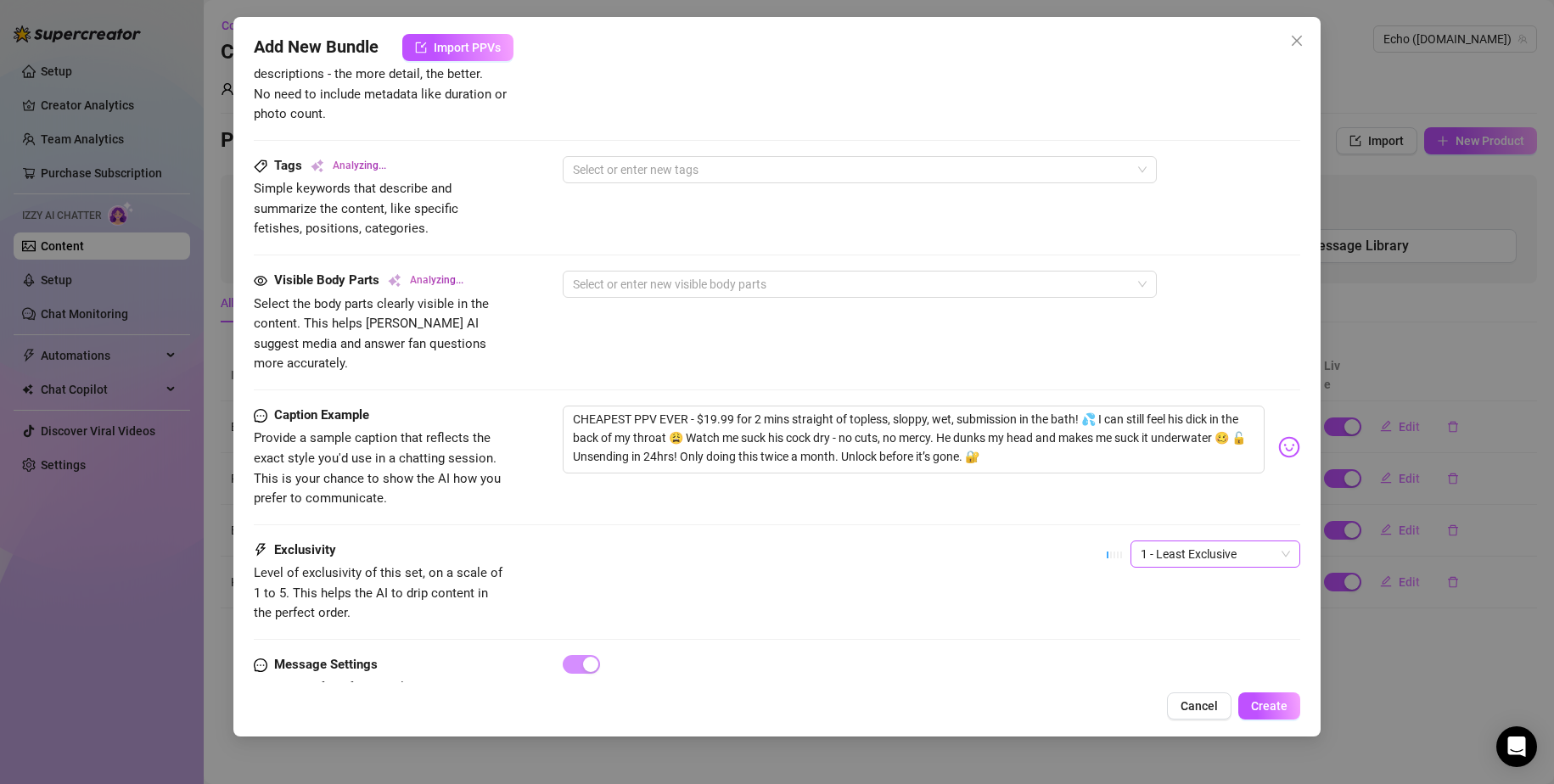
click at [944, 545] on span "1 - Least Exclusive" at bounding box center [1216, 554] width 150 height 25
click at [944, 647] on div "4" at bounding box center [1201, 649] width 143 height 19
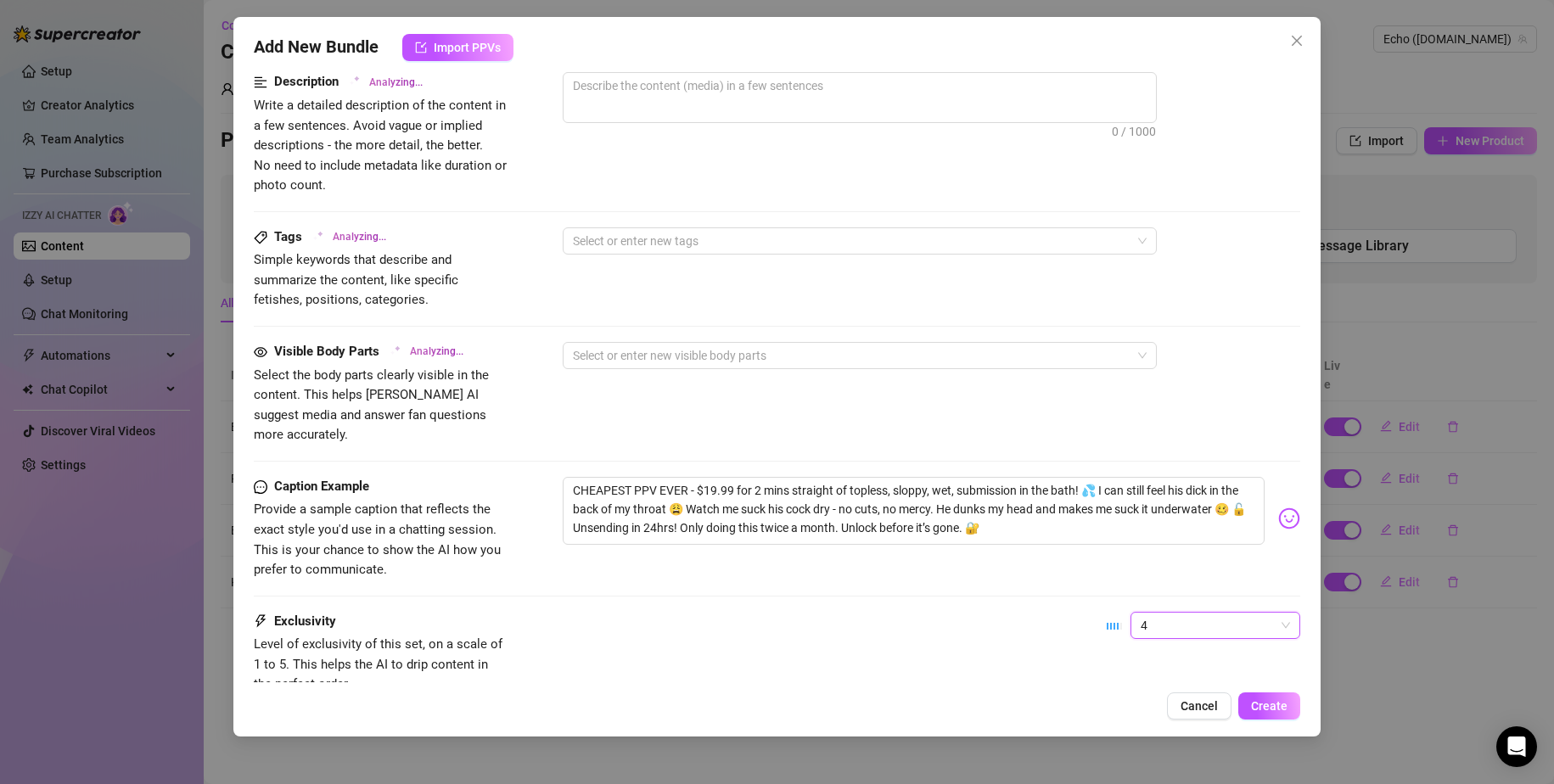
scroll to position [679, 0]
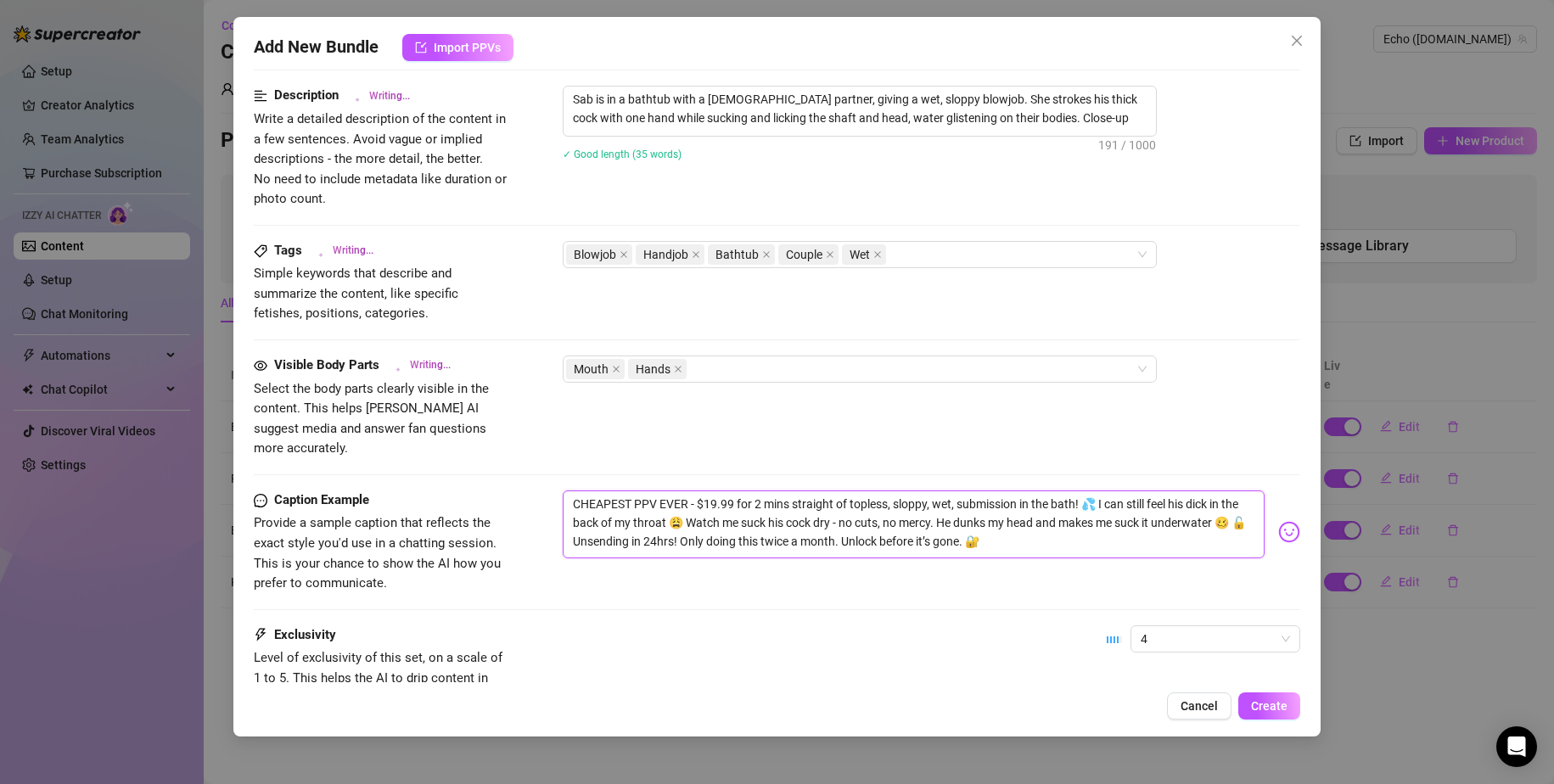
drag, startPoint x: 1036, startPoint y: 519, endPoint x: 545, endPoint y: 482, distance: 492.4
click at [545, 490] on div "Caption Example Provide a sample caption that reflects the exact style you'd us…" at bounding box center [777, 542] width 1048 height 104
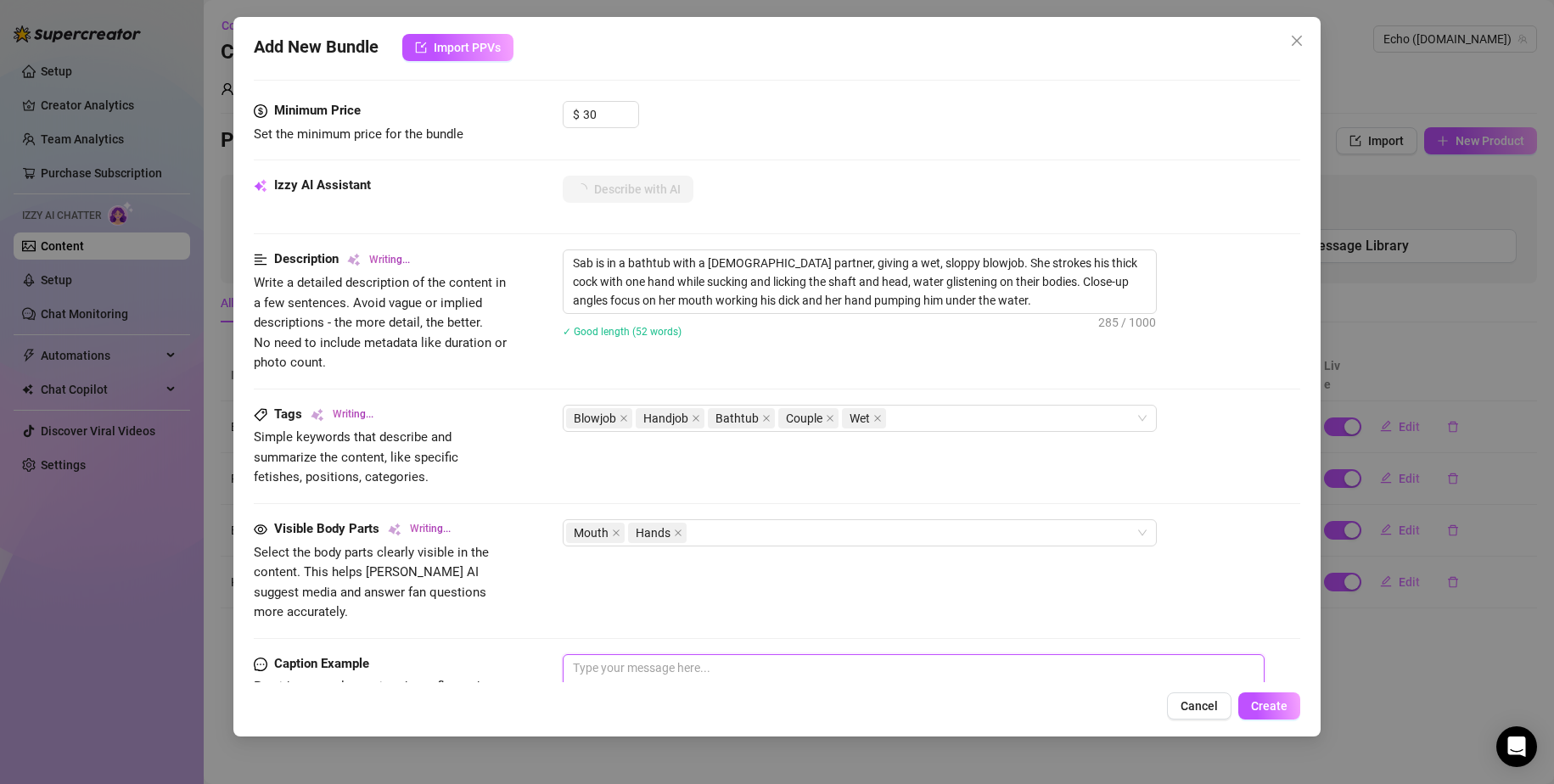
scroll to position [509, 0]
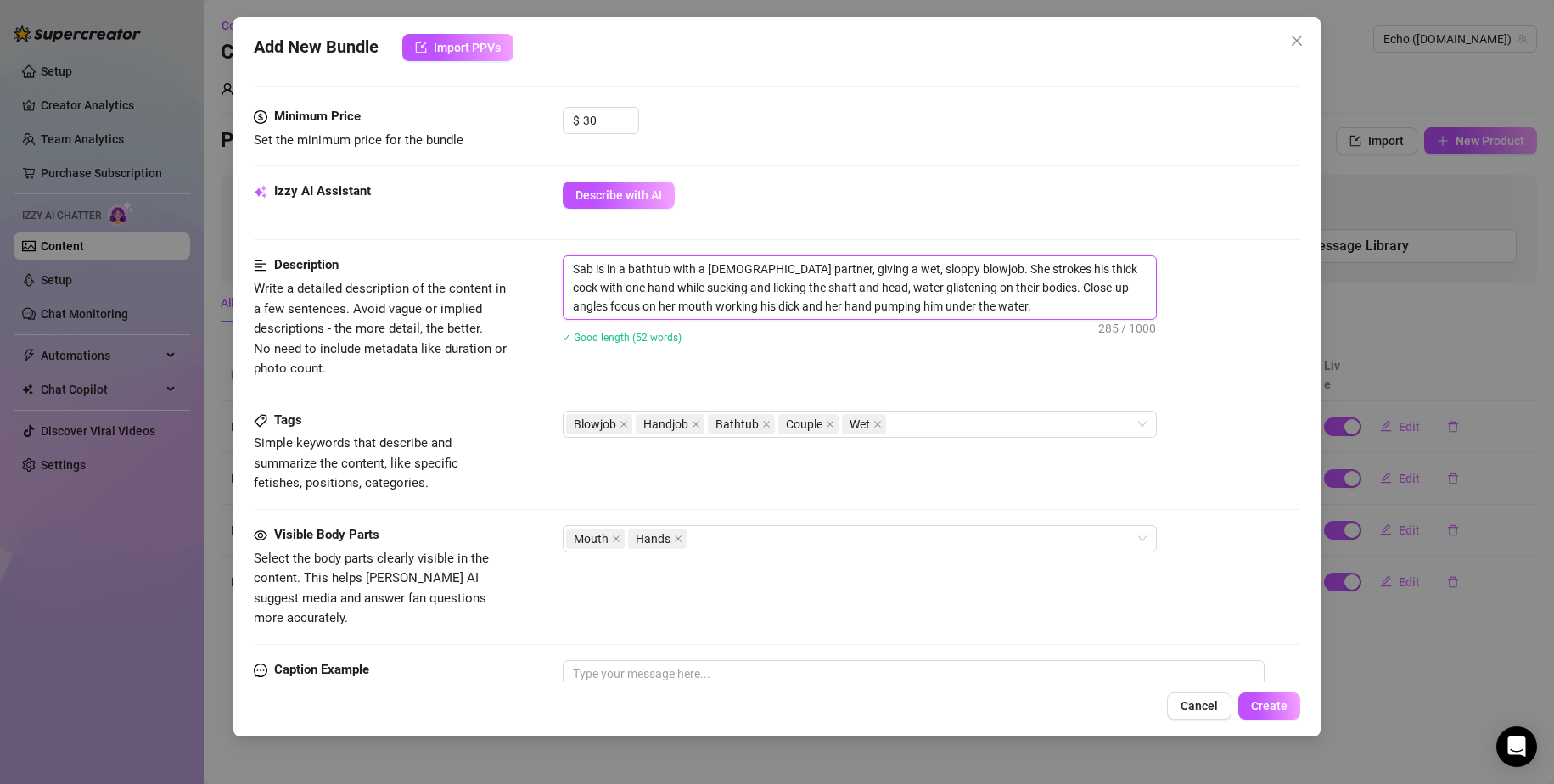
click at [944, 306] on textarea "Sab is in a bathtub with a [DEMOGRAPHIC_DATA] partner, giving a wet, sloppy blo…" at bounding box center [859, 288] width 592 height 63
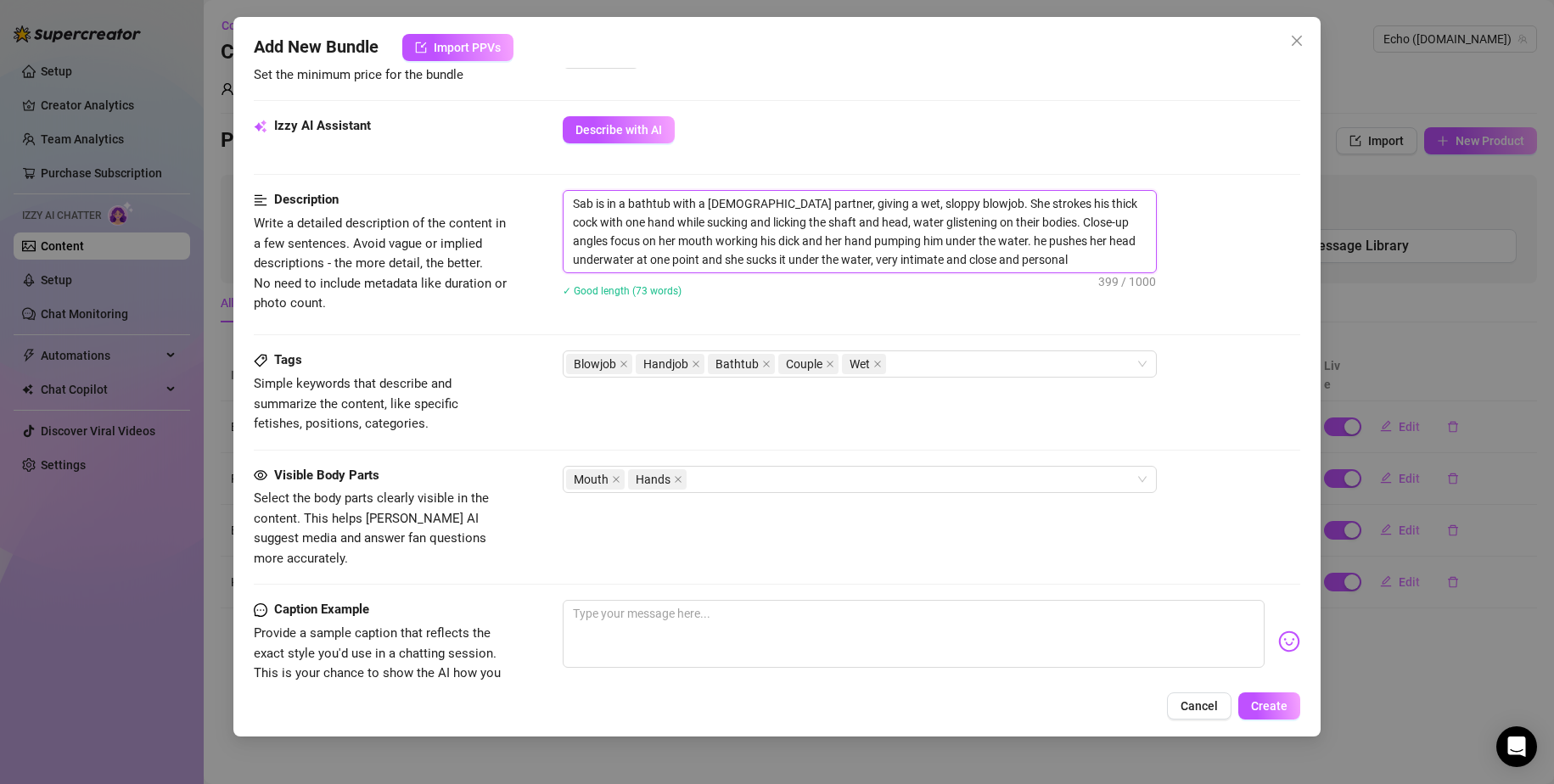
scroll to position [817, 0]
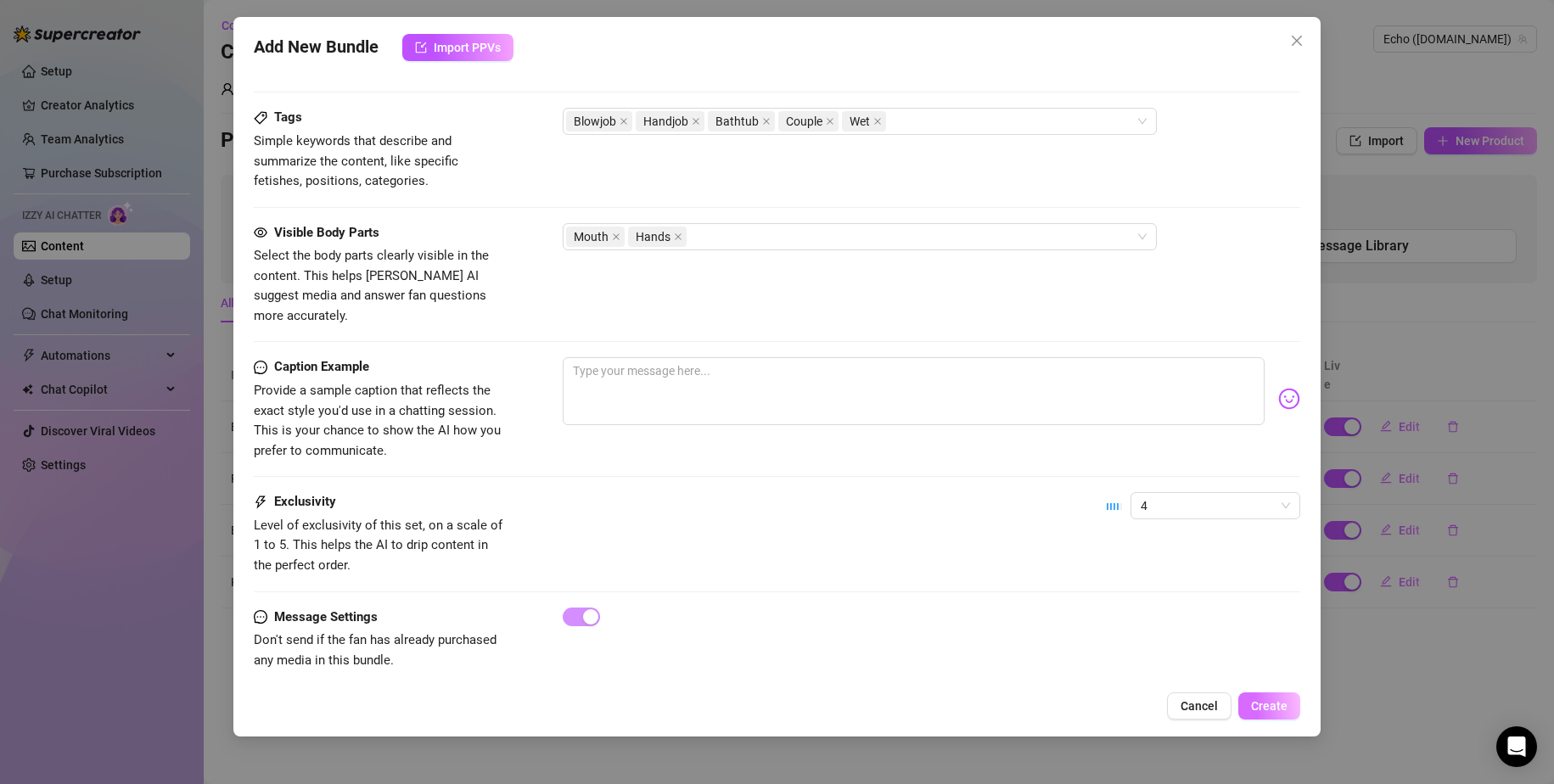
click at [944, 699] on span "Create" at bounding box center [1269, 706] width 37 height 14
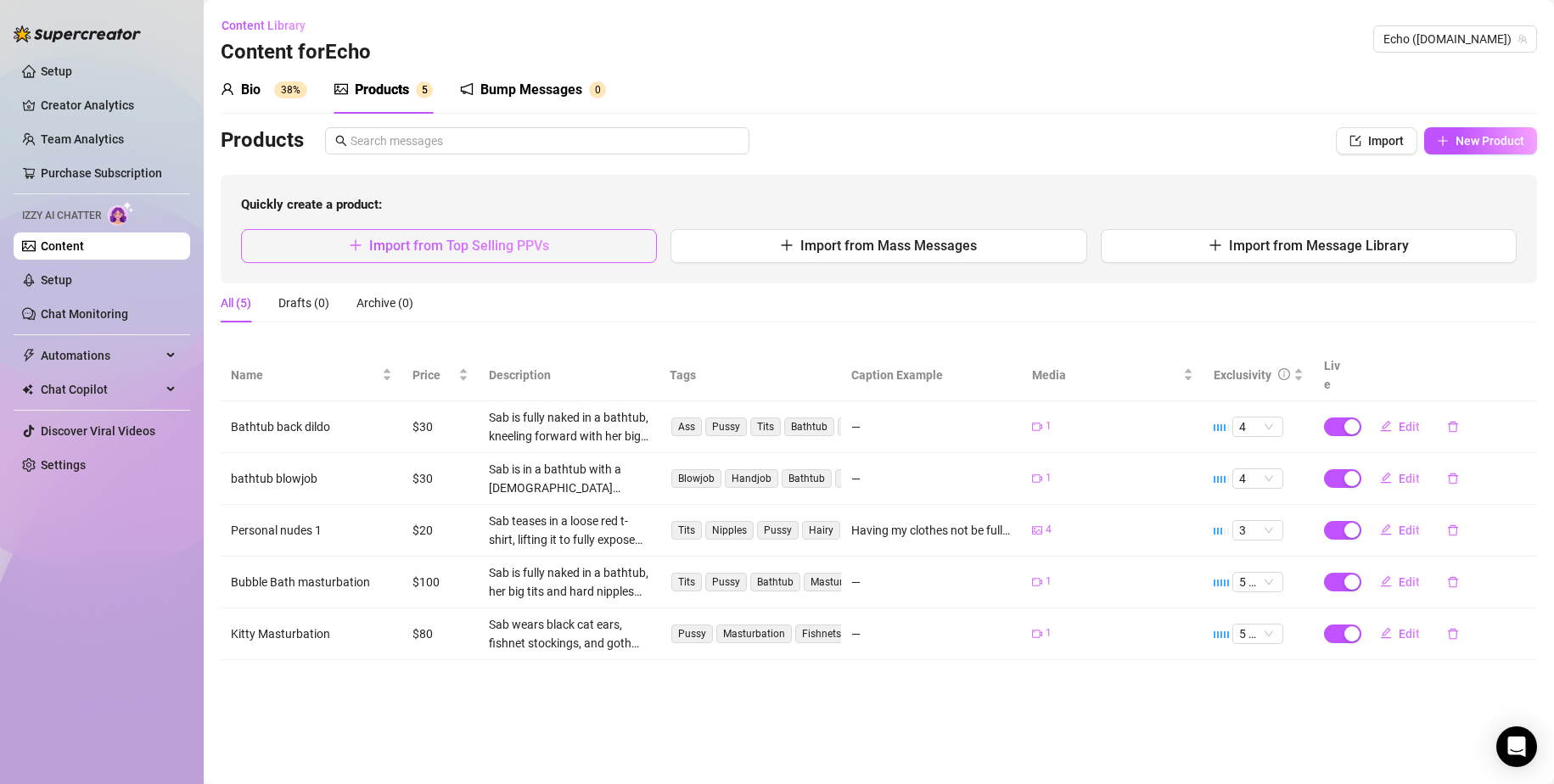
click at [550, 250] on button "Import from Top Selling PPVs" at bounding box center [449, 246] width 416 height 34
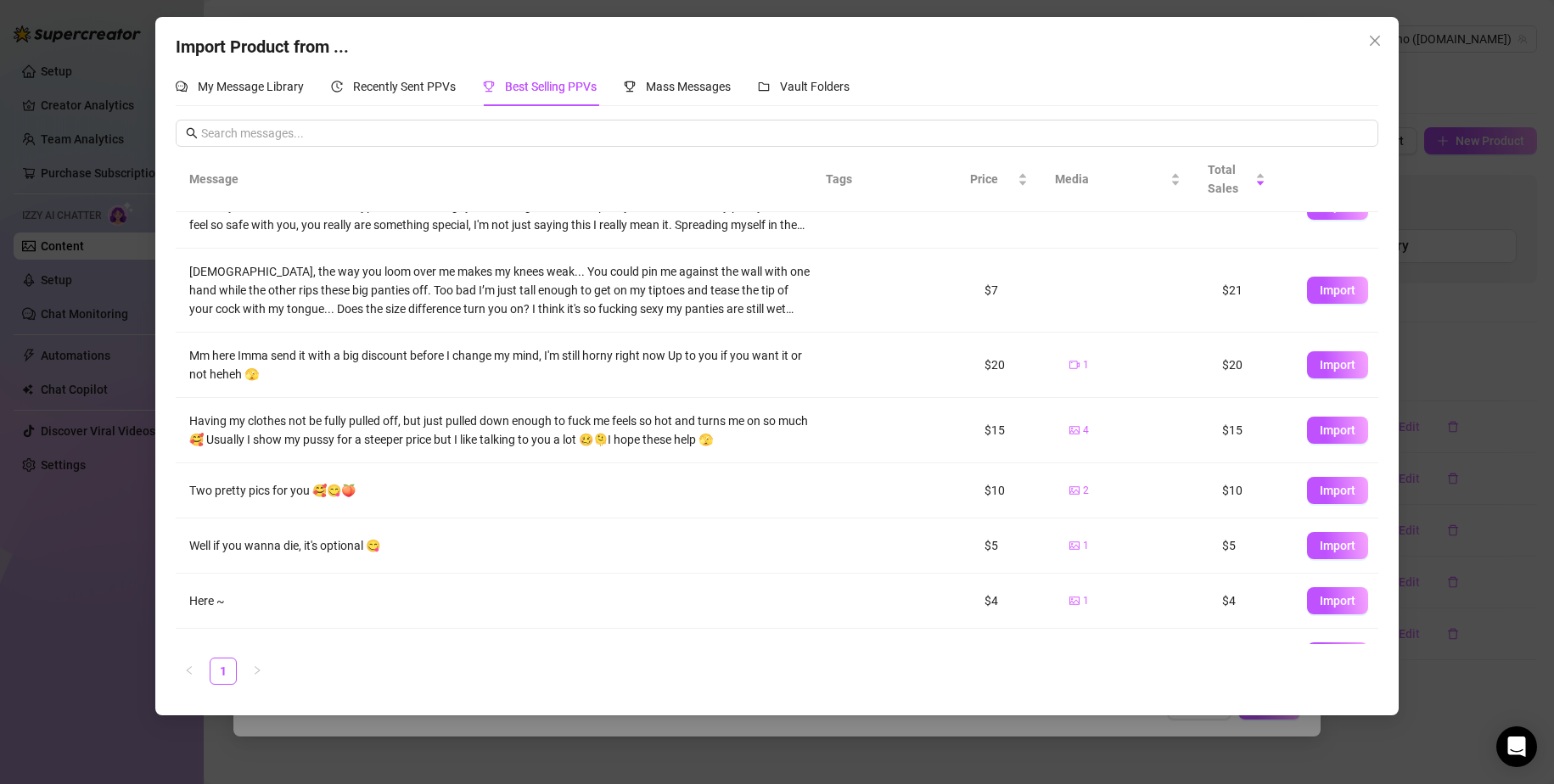
scroll to position [198, 0]
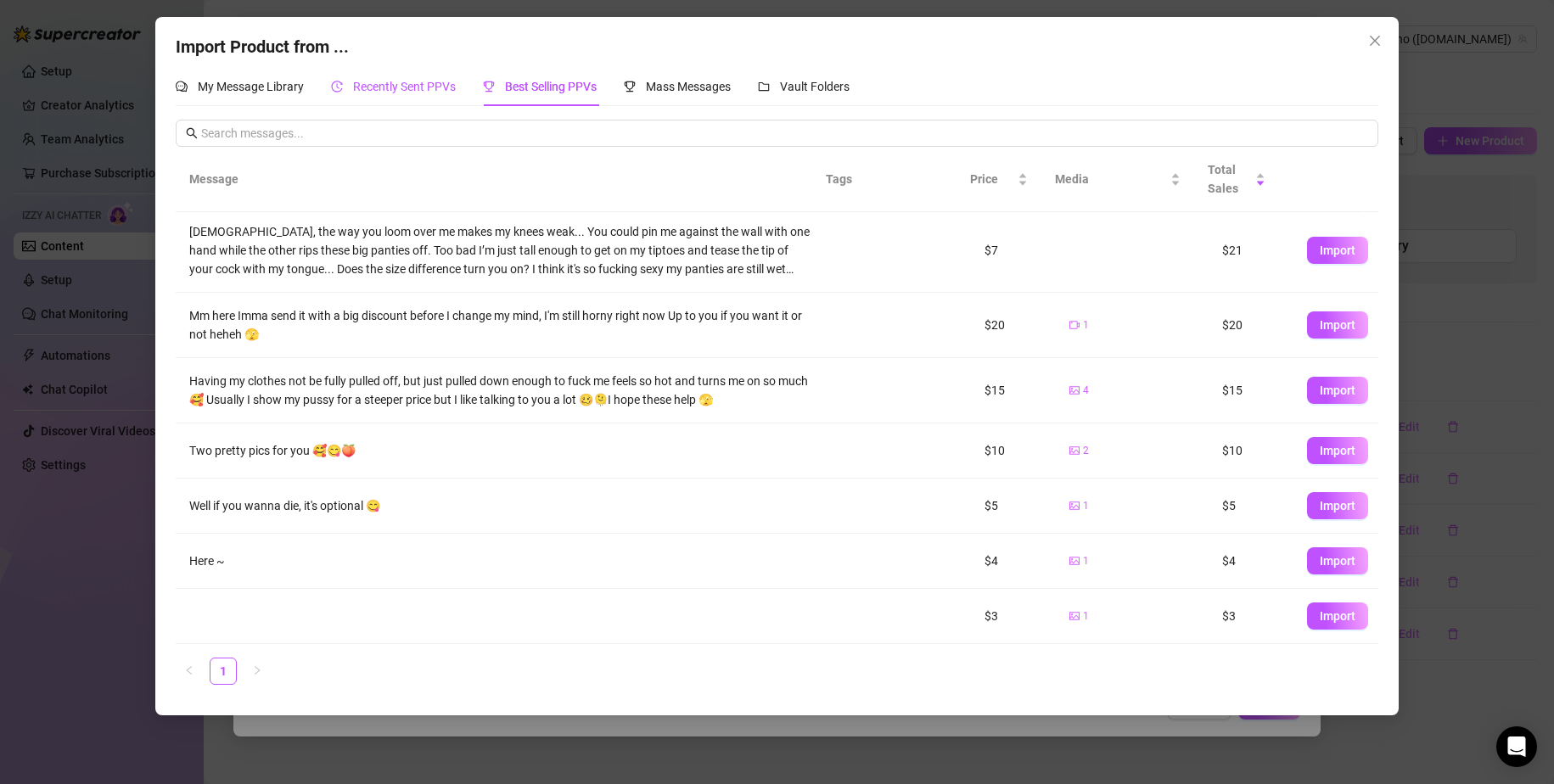
click at [436, 87] on span "Recently Sent PPVs" at bounding box center [404, 87] width 103 height 14
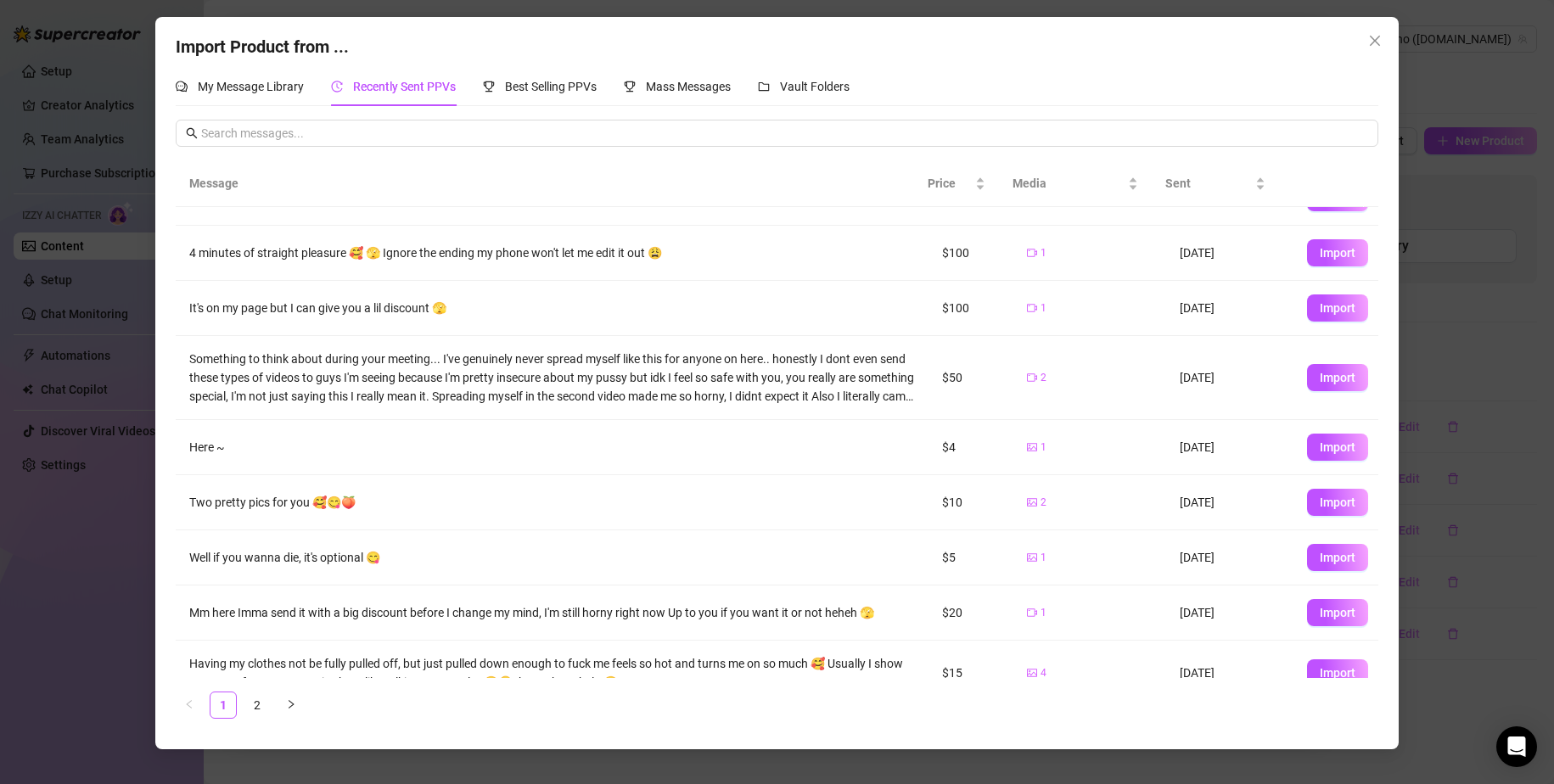
scroll to position [149, 0]
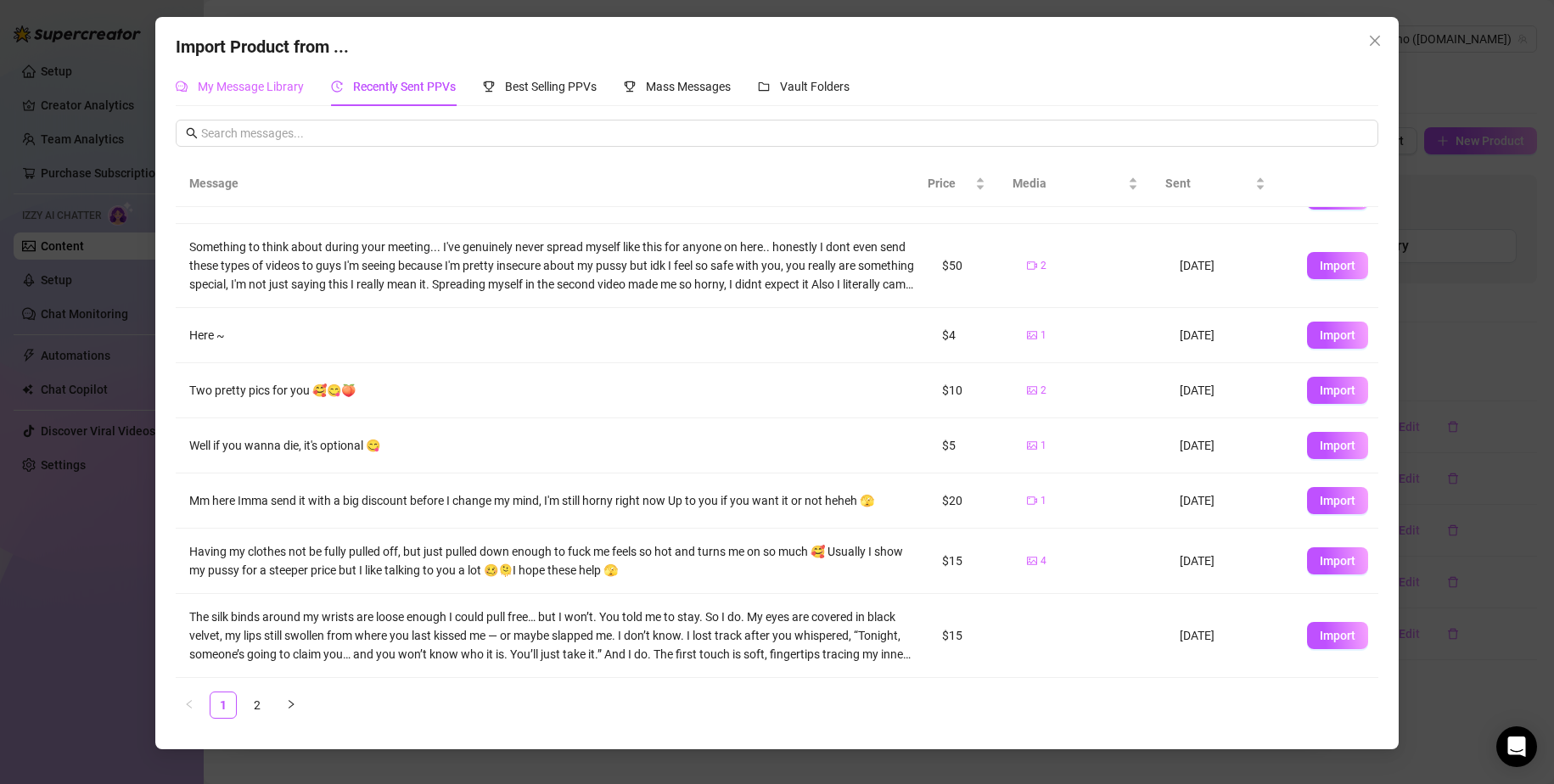
click at [295, 98] on div "My Message Library" at bounding box center [240, 87] width 128 height 39
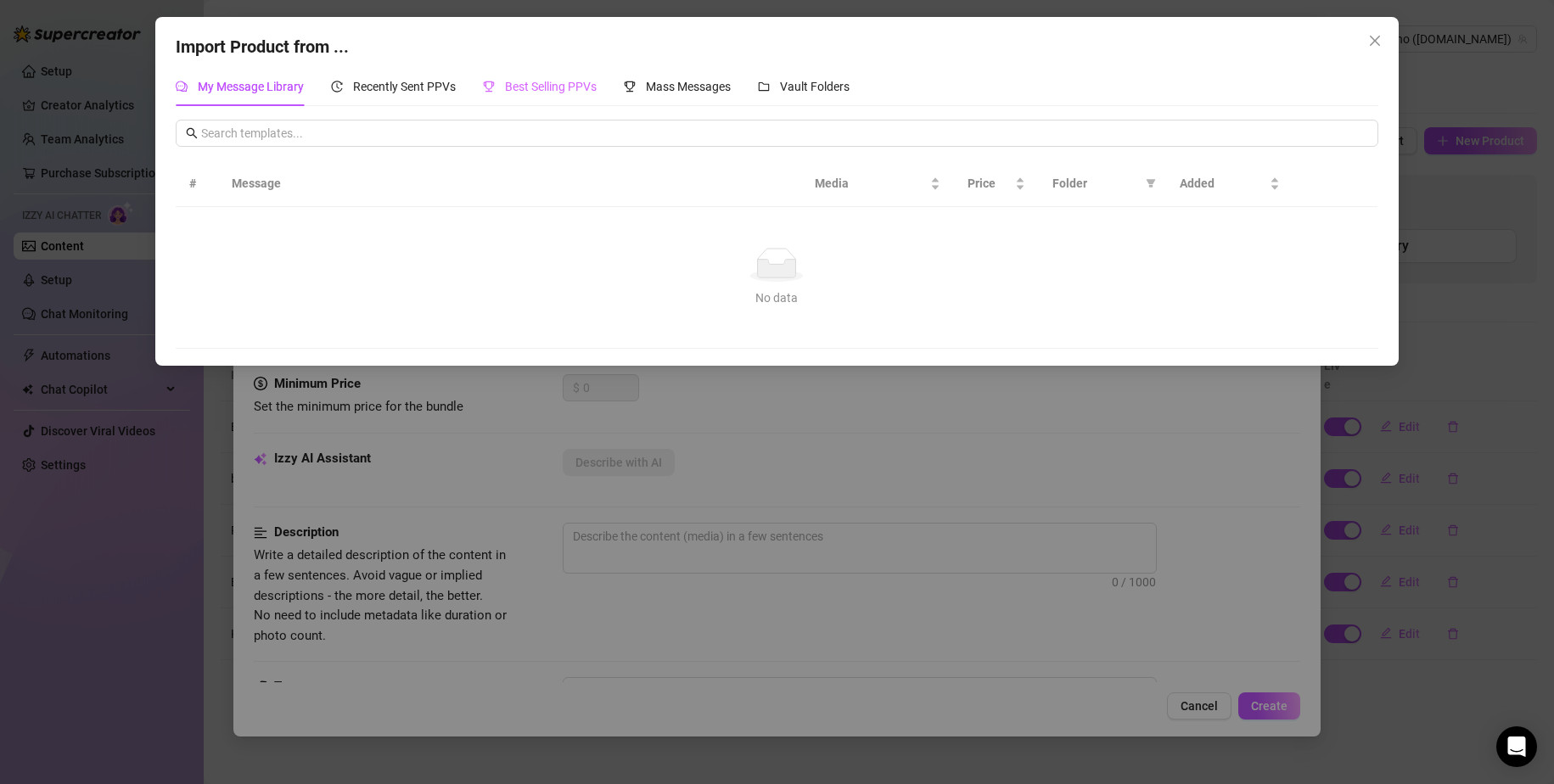
click at [541, 99] on div "Best Selling PPVs" at bounding box center [540, 87] width 114 height 39
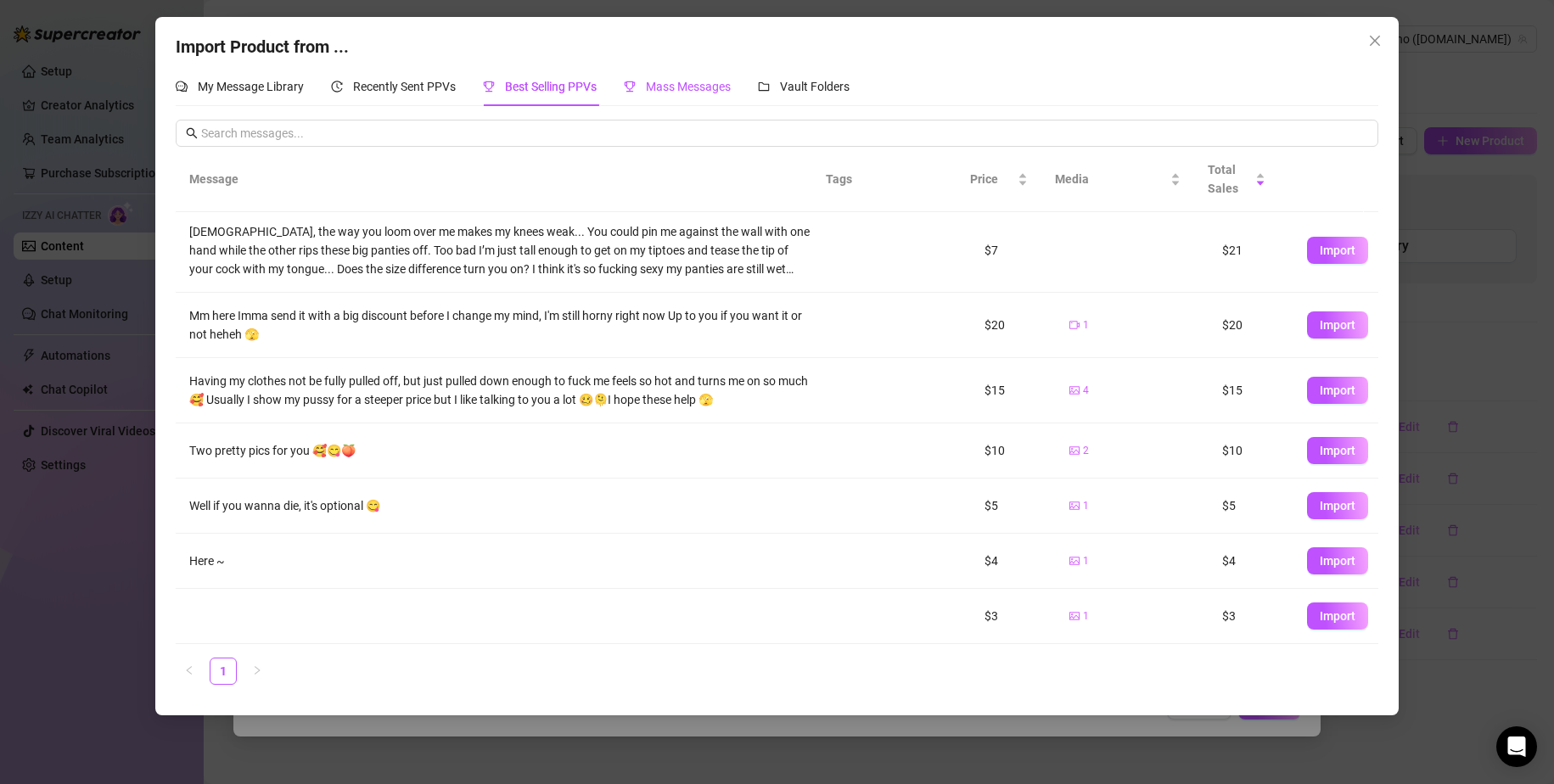
click at [664, 84] on span "Mass Messages" at bounding box center [688, 87] width 85 height 14
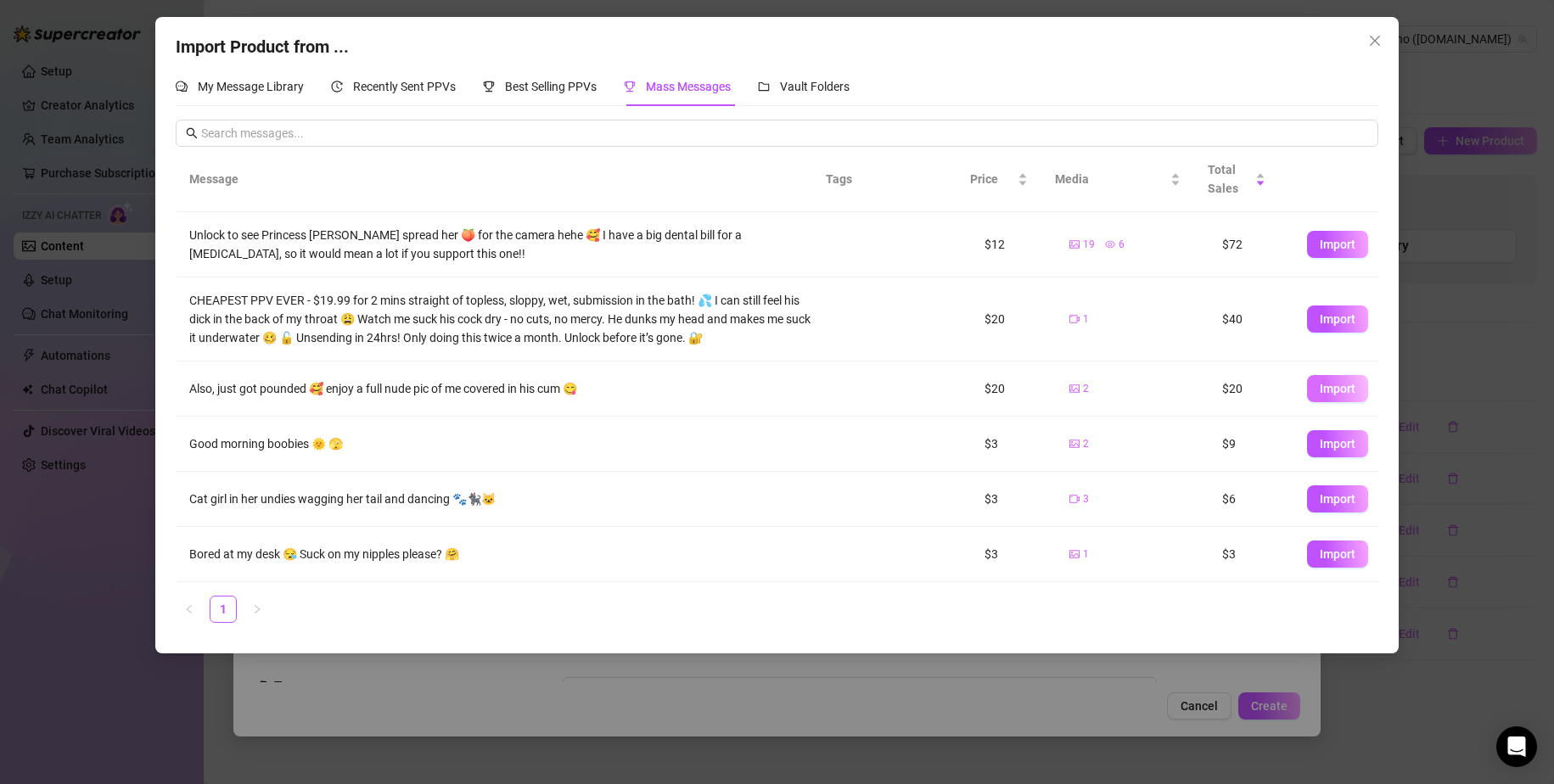
click at [944, 391] on span "Import" at bounding box center [1338, 389] width 36 height 14
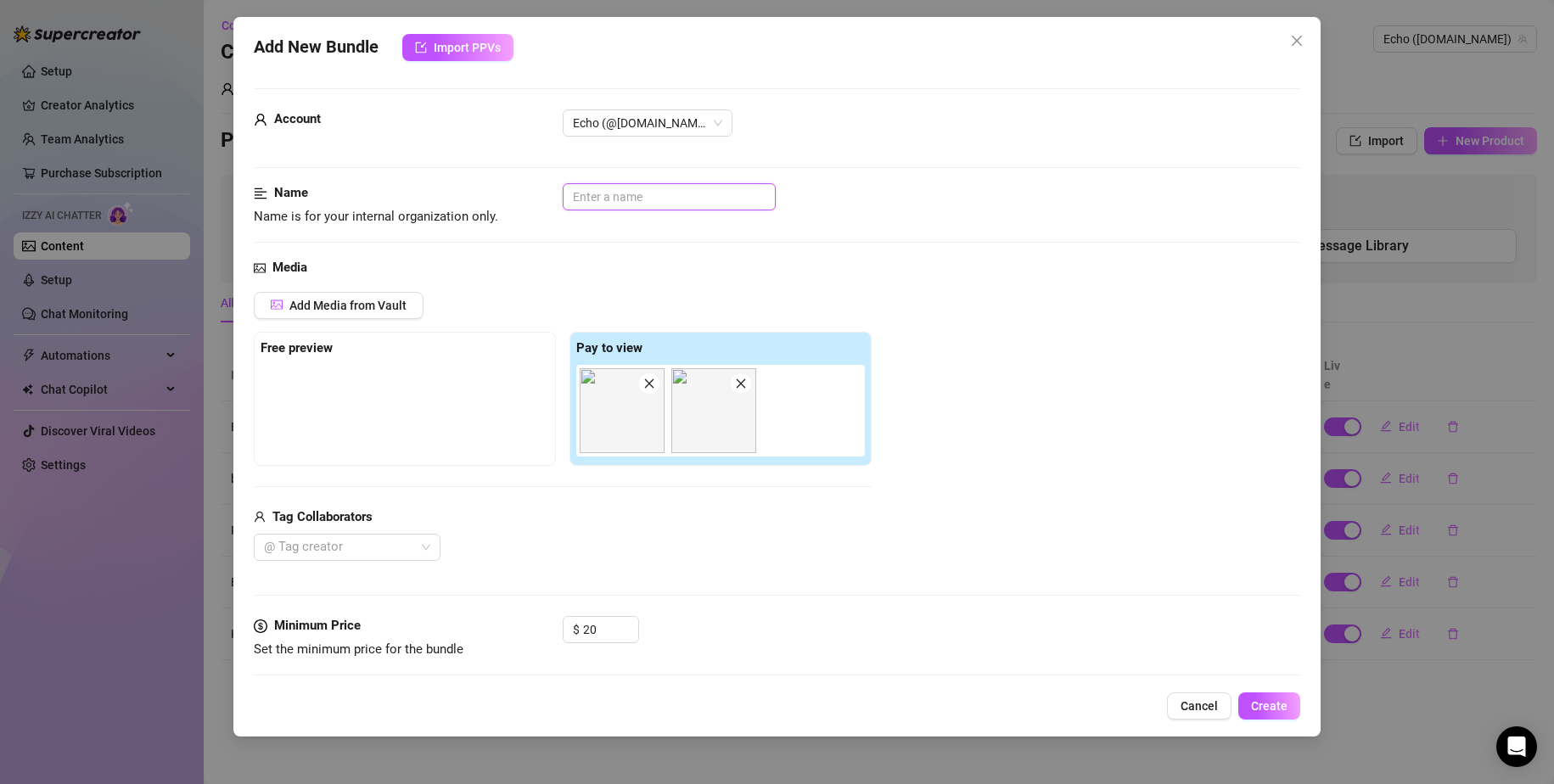
click at [611, 202] on input "text" at bounding box center [669, 197] width 213 height 27
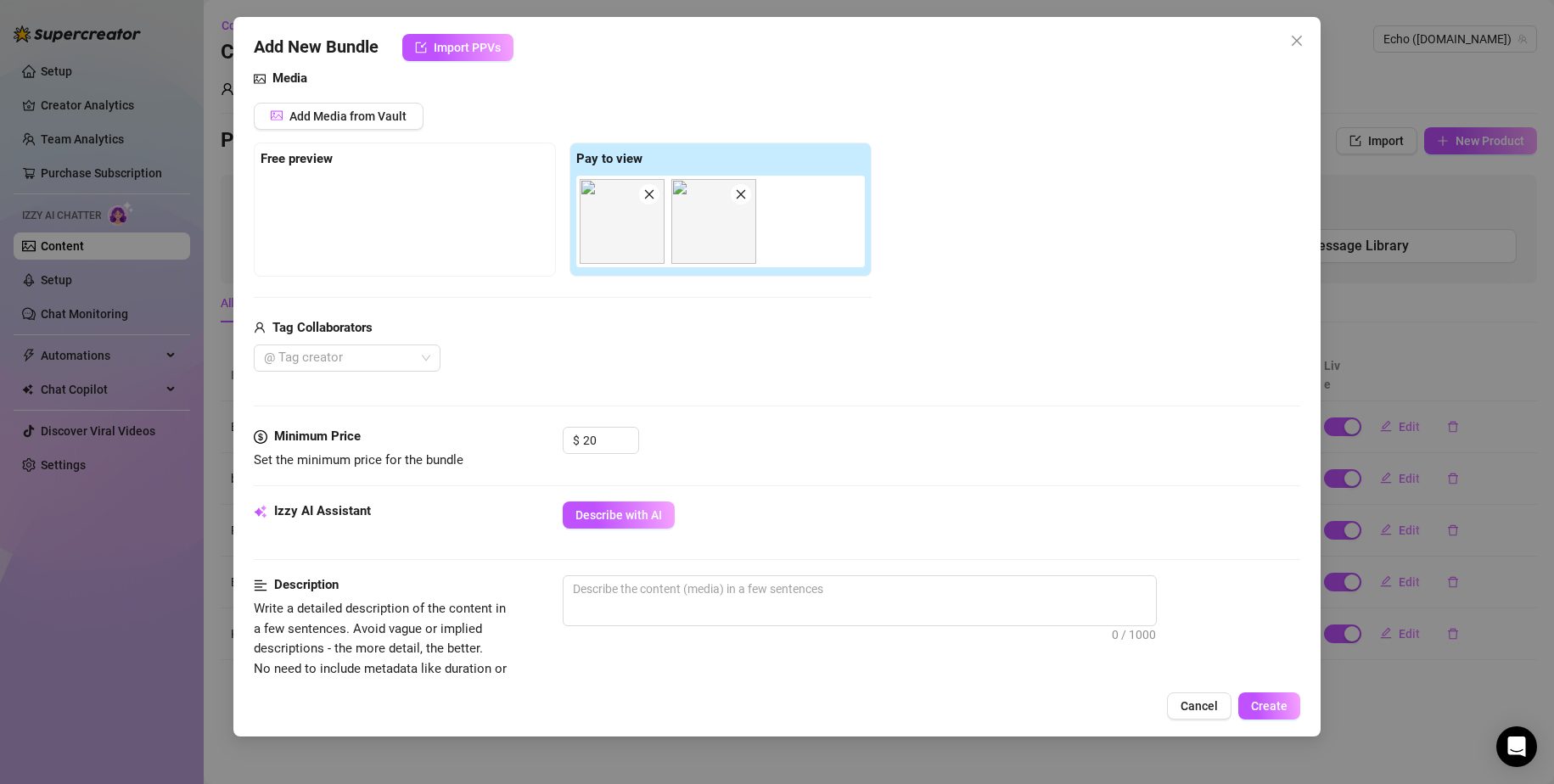
scroll to position [0, 0]
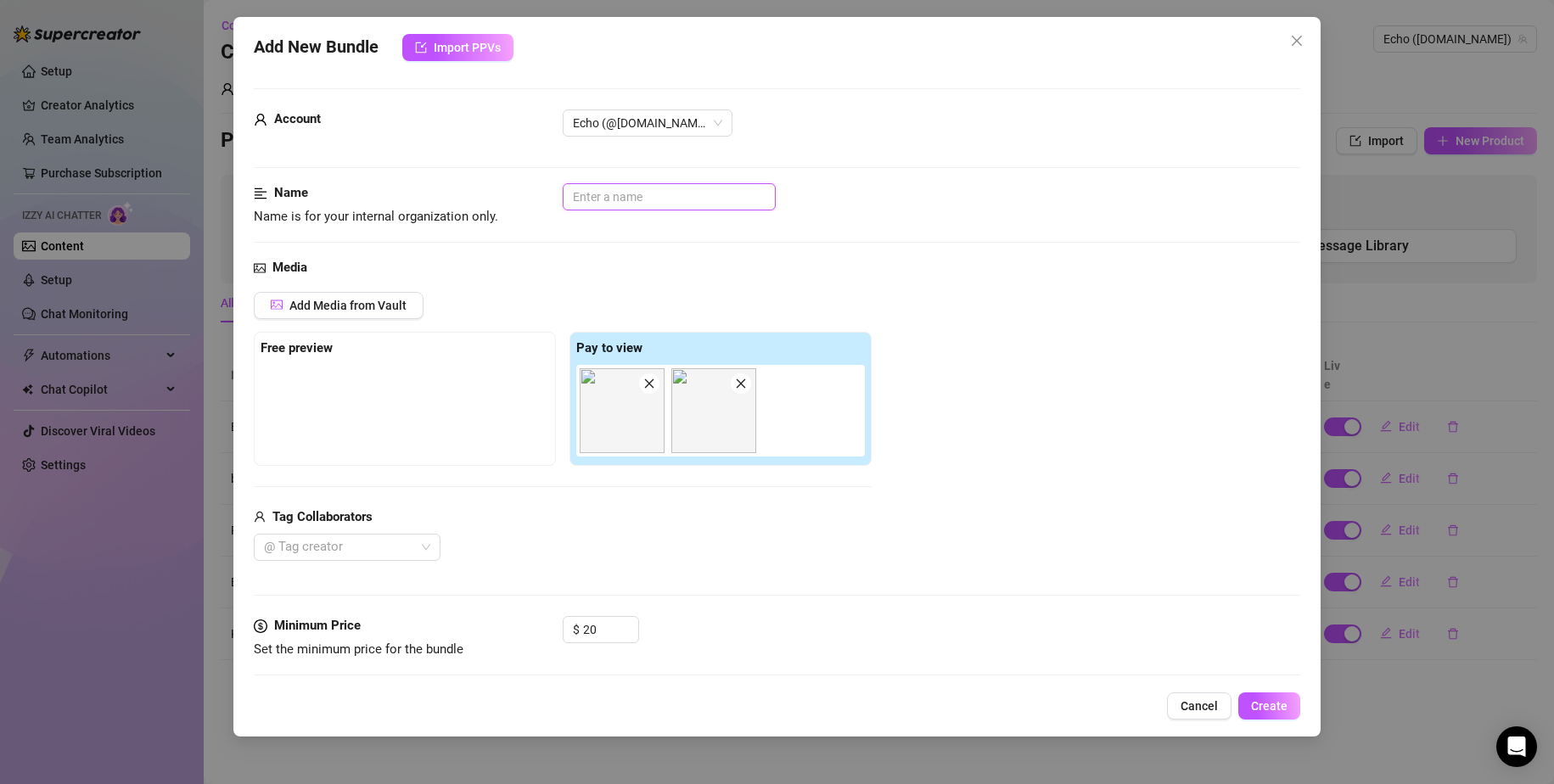
click at [602, 197] on input "text" at bounding box center [669, 197] width 213 height 27
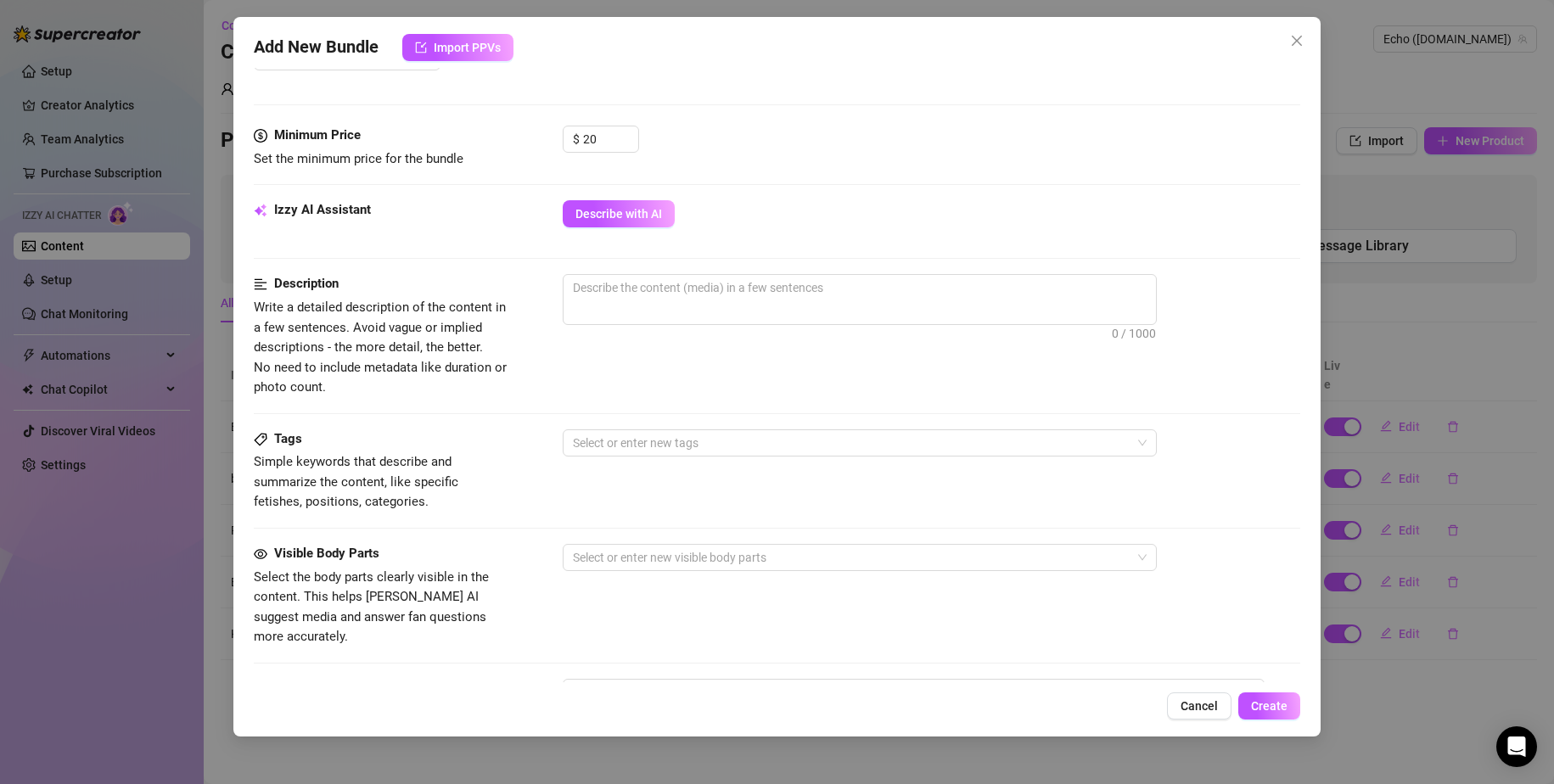
scroll to position [509, 0]
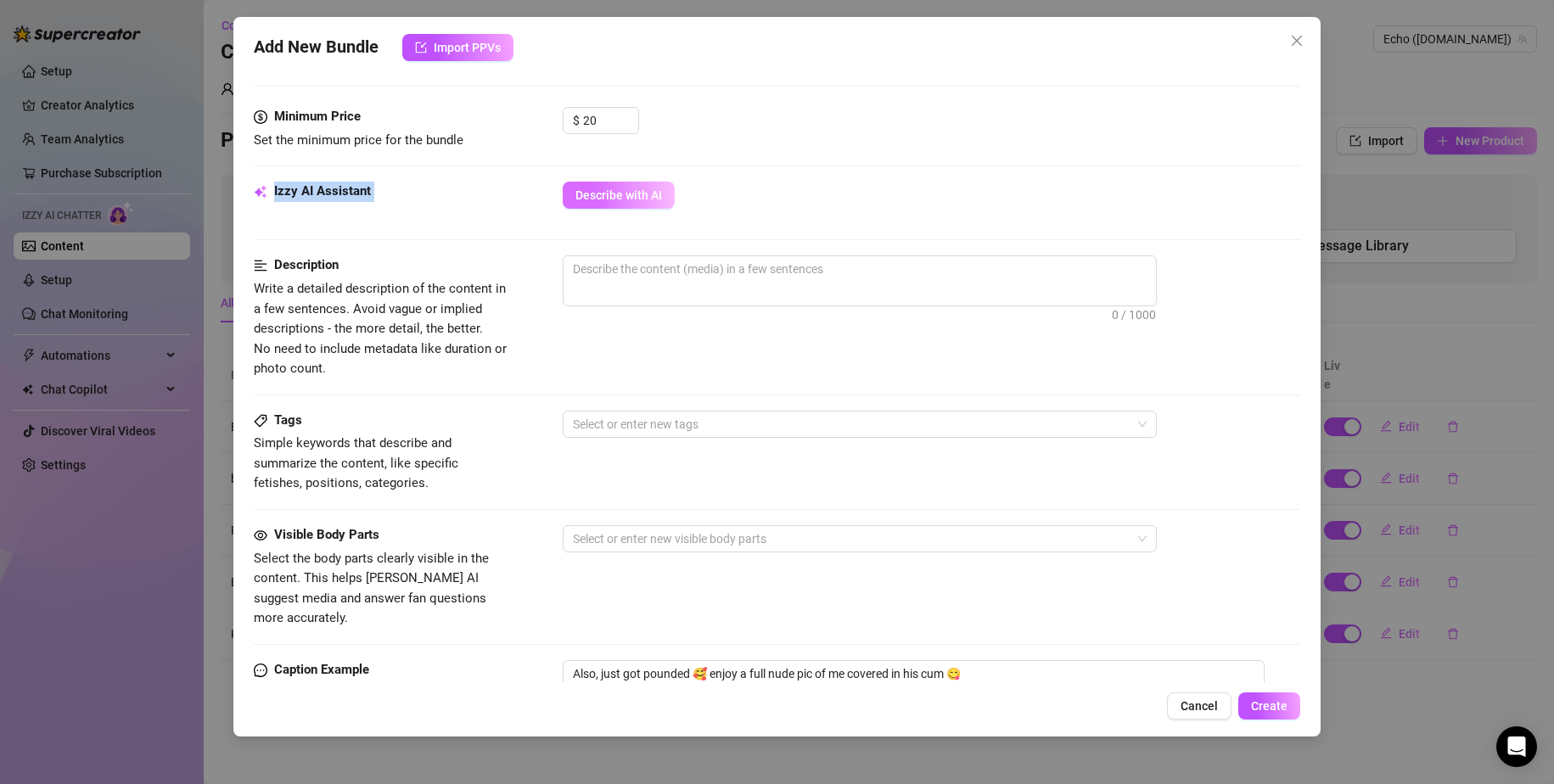
click at [624, 183] on form "Account Echo (@[DOMAIN_NAME]) Name Name is for your internal organization only.…" at bounding box center [777, 291] width 1048 height 1425
click at [626, 200] on span "Describe with AI" at bounding box center [619, 195] width 87 height 14
drag, startPoint x: 598, startPoint y: 115, endPoint x: 585, endPoint y: 109, distance: 14.3
click at [585, 109] on input "20" at bounding box center [610, 121] width 55 height 25
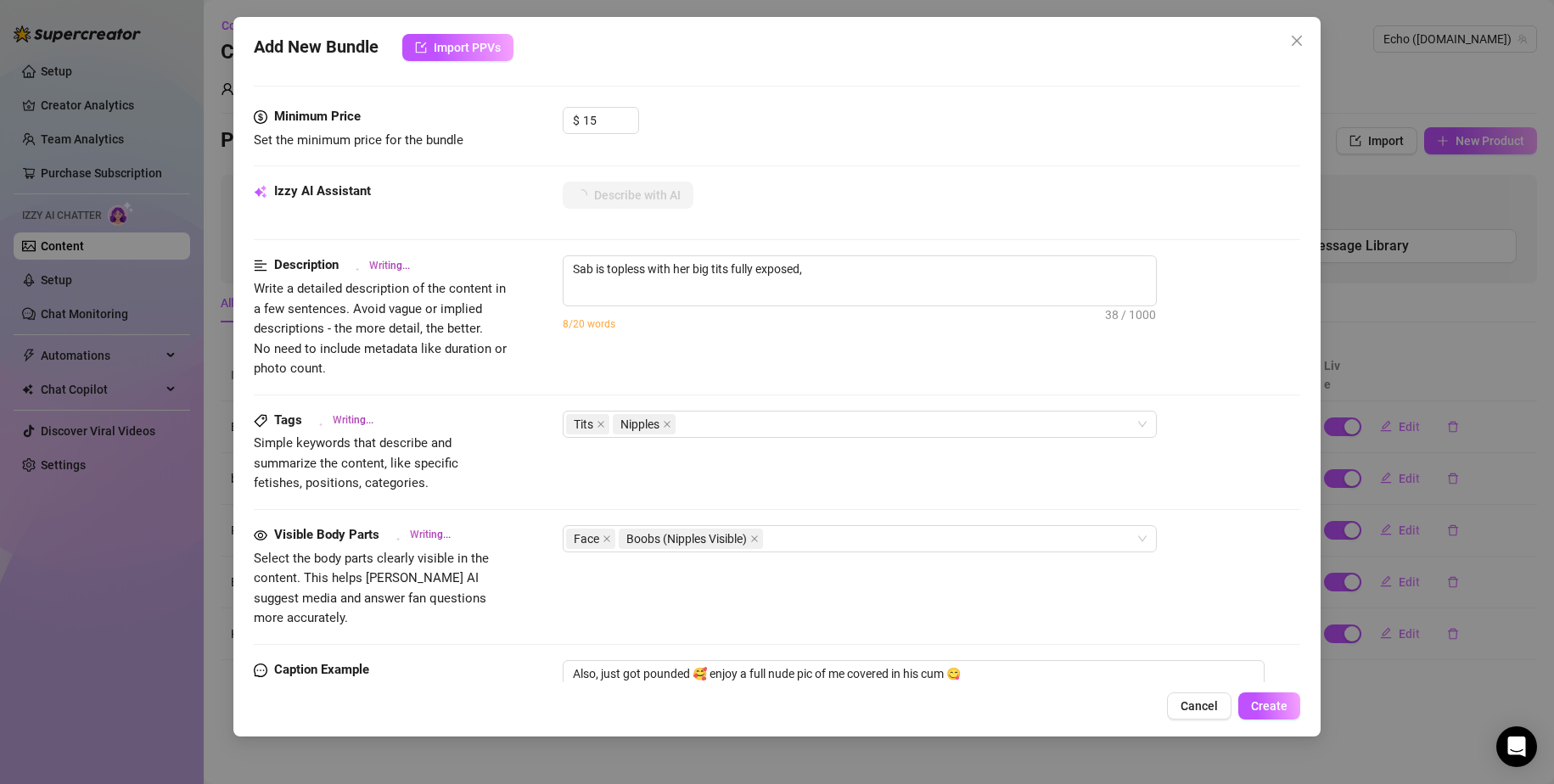
click at [766, 131] on div "$ 15" at bounding box center [931, 128] width 738 height 42
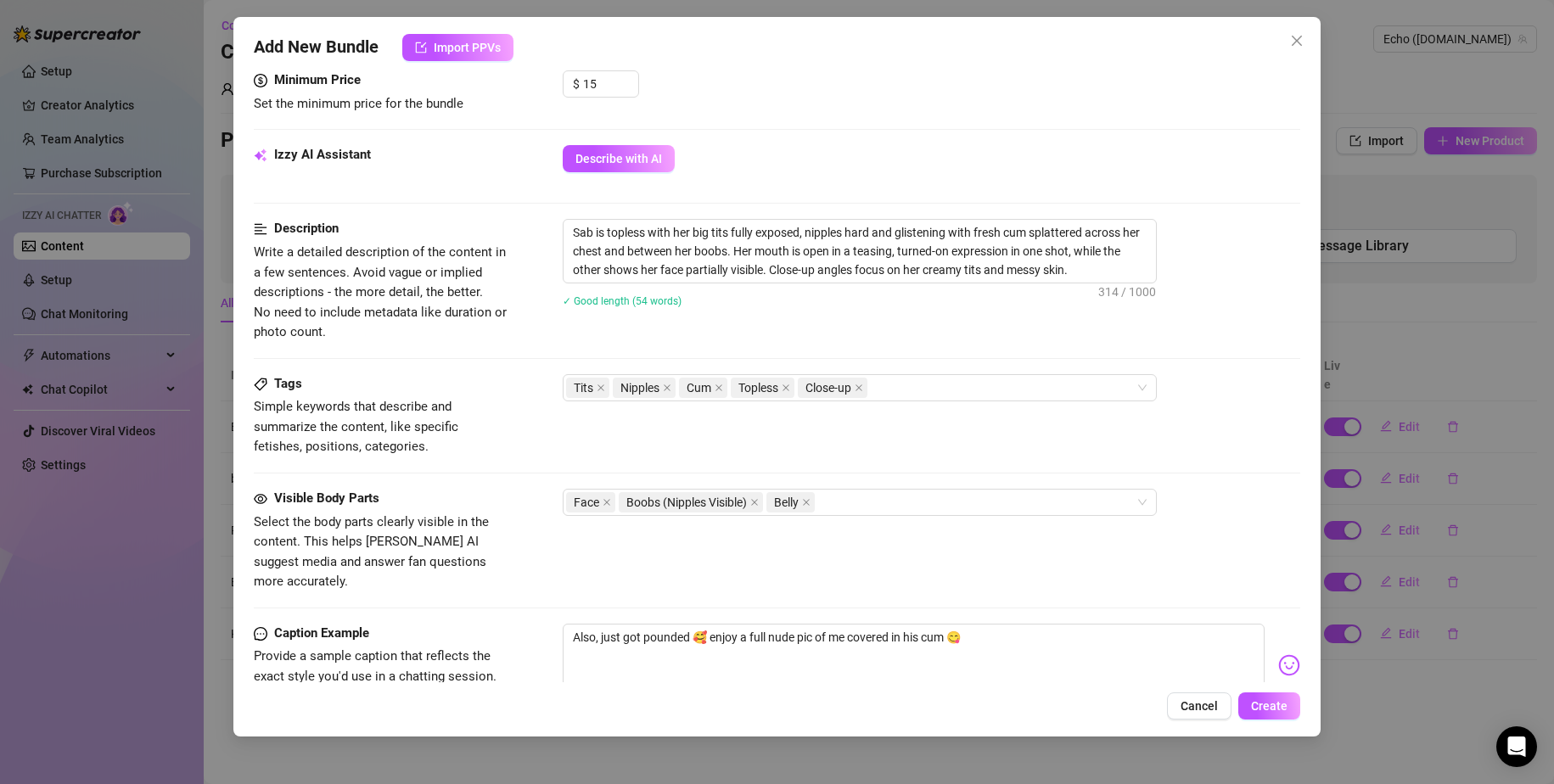
scroll to position [811, 0]
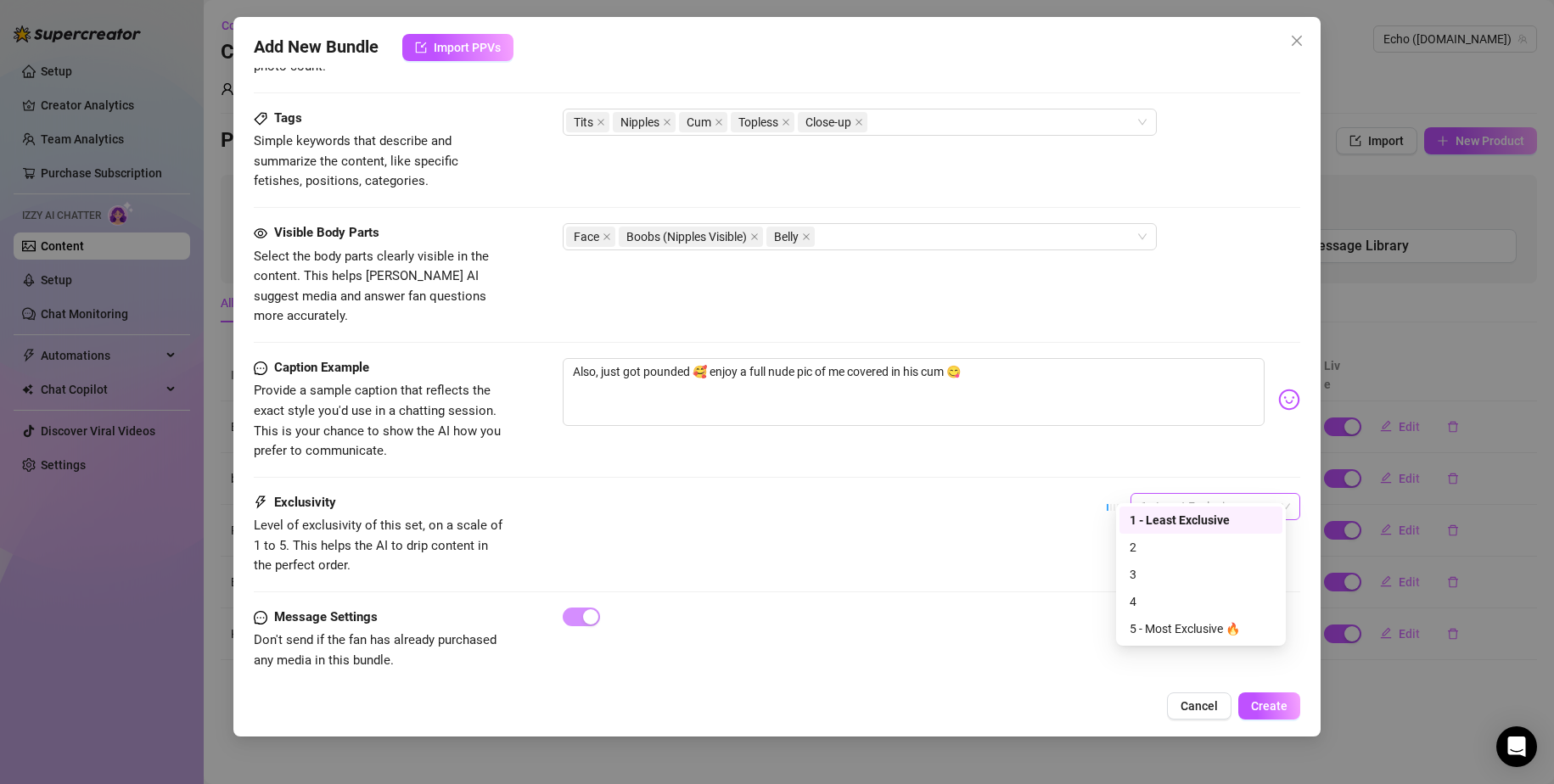
click at [944, 497] on span "1 - Least Exclusive" at bounding box center [1216, 506] width 150 height 25
click at [944, 554] on div "2" at bounding box center [1201, 547] width 143 height 19
click at [944, 494] on span "2" at bounding box center [1216, 506] width 150 height 25
click at [944, 494] on span "2" at bounding box center [1216, 506] width 150 height 25
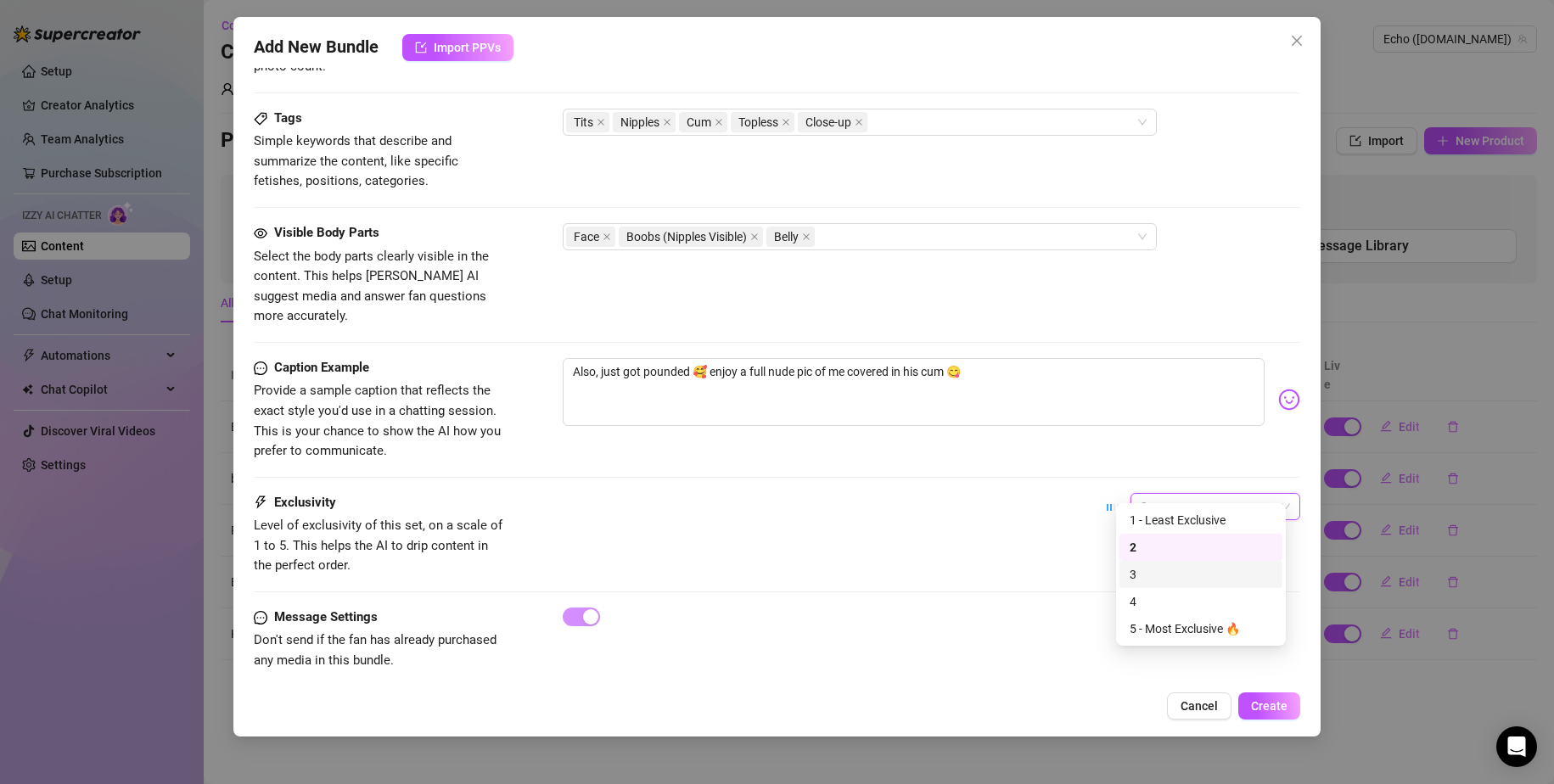
drag, startPoint x: 1165, startPoint y: 567, endPoint x: 1174, endPoint y: 576, distance: 12.7
click at [944, 567] on div "3" at bounding box center [1201, 574] width 143 height 19
click at [944, 705] on span "Create" at bounding box center [1269, 706] width 37 height 14
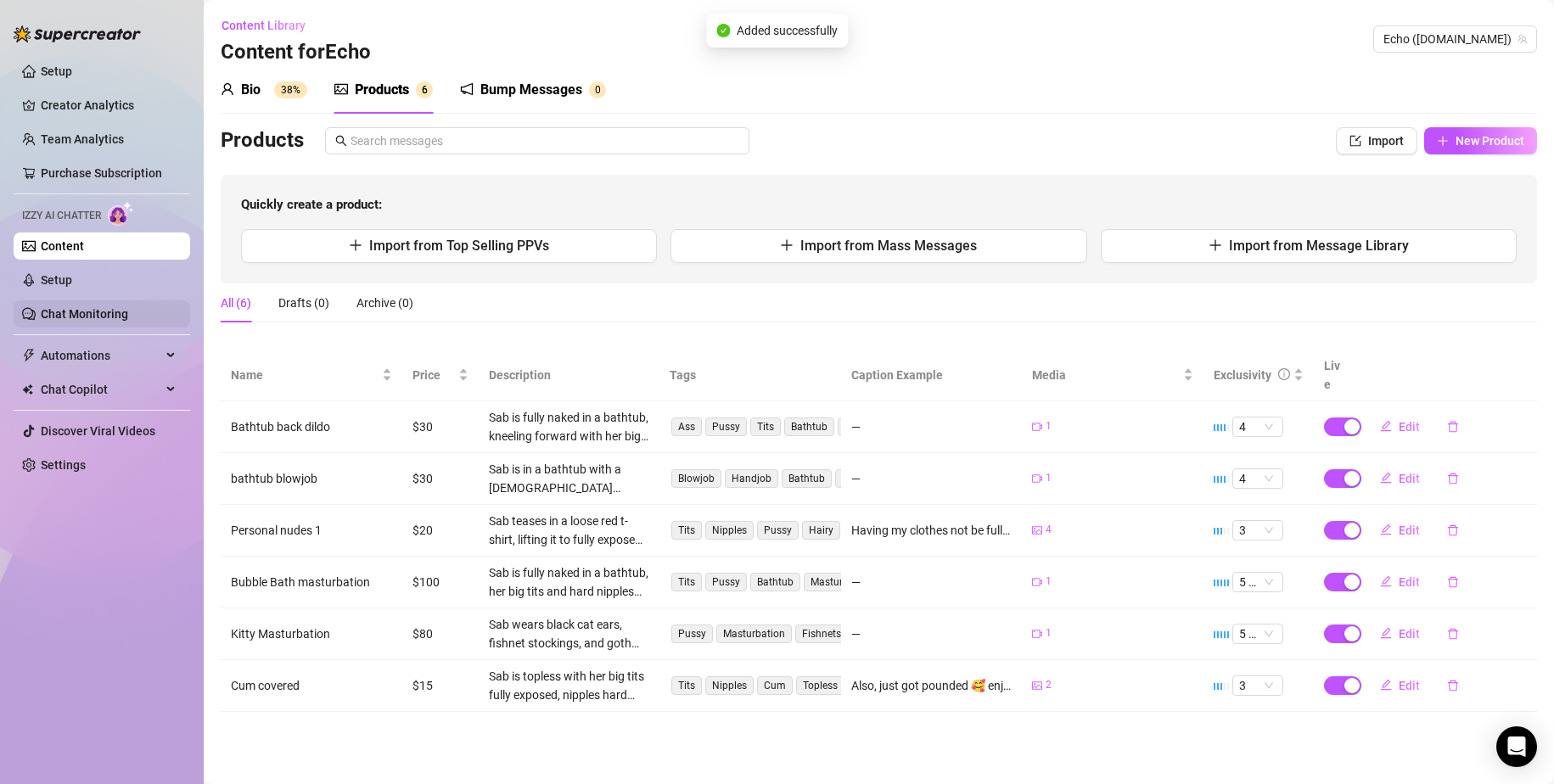
click at [102, 308] on link "Chat Monitoring" at bounding box center [84, 314] width 88 height 14
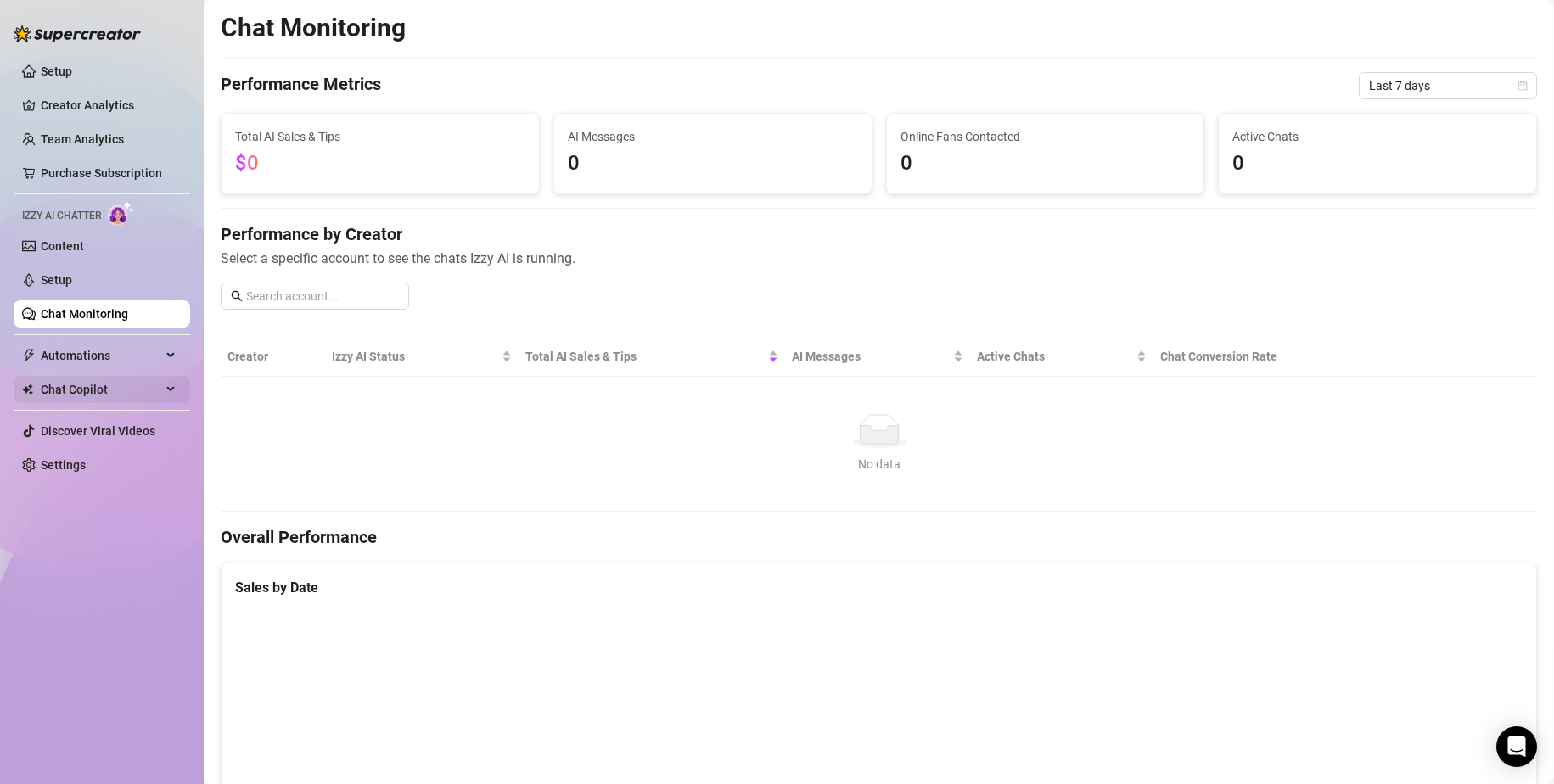
click at [140, 388] on span "Chat Copilot" at bounding box center [101, 390] width 121 height 27
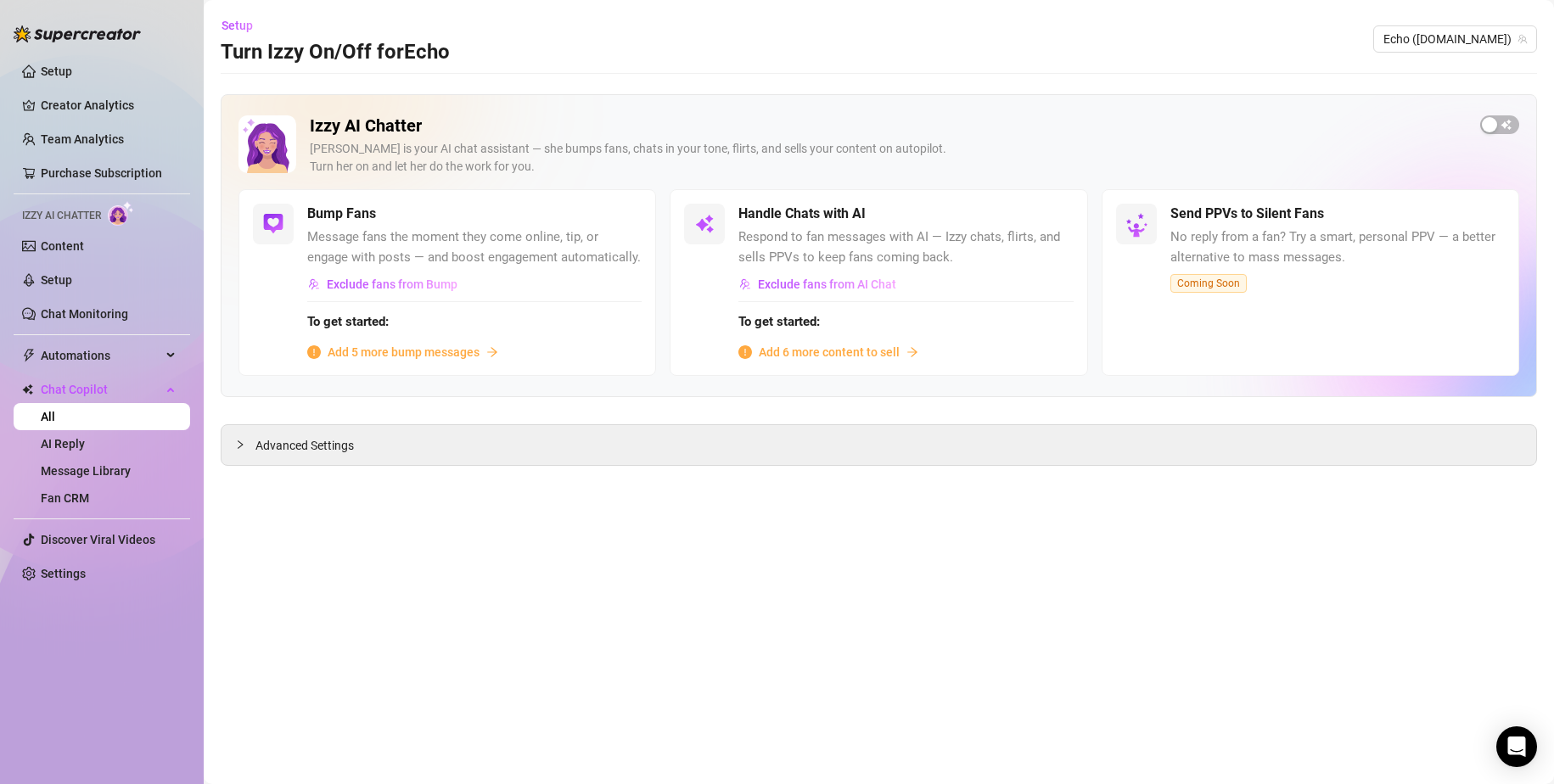
click at [857, 355] on span "Add 6 more content to sell" at bounding box center [829, 353] width 141 height 19
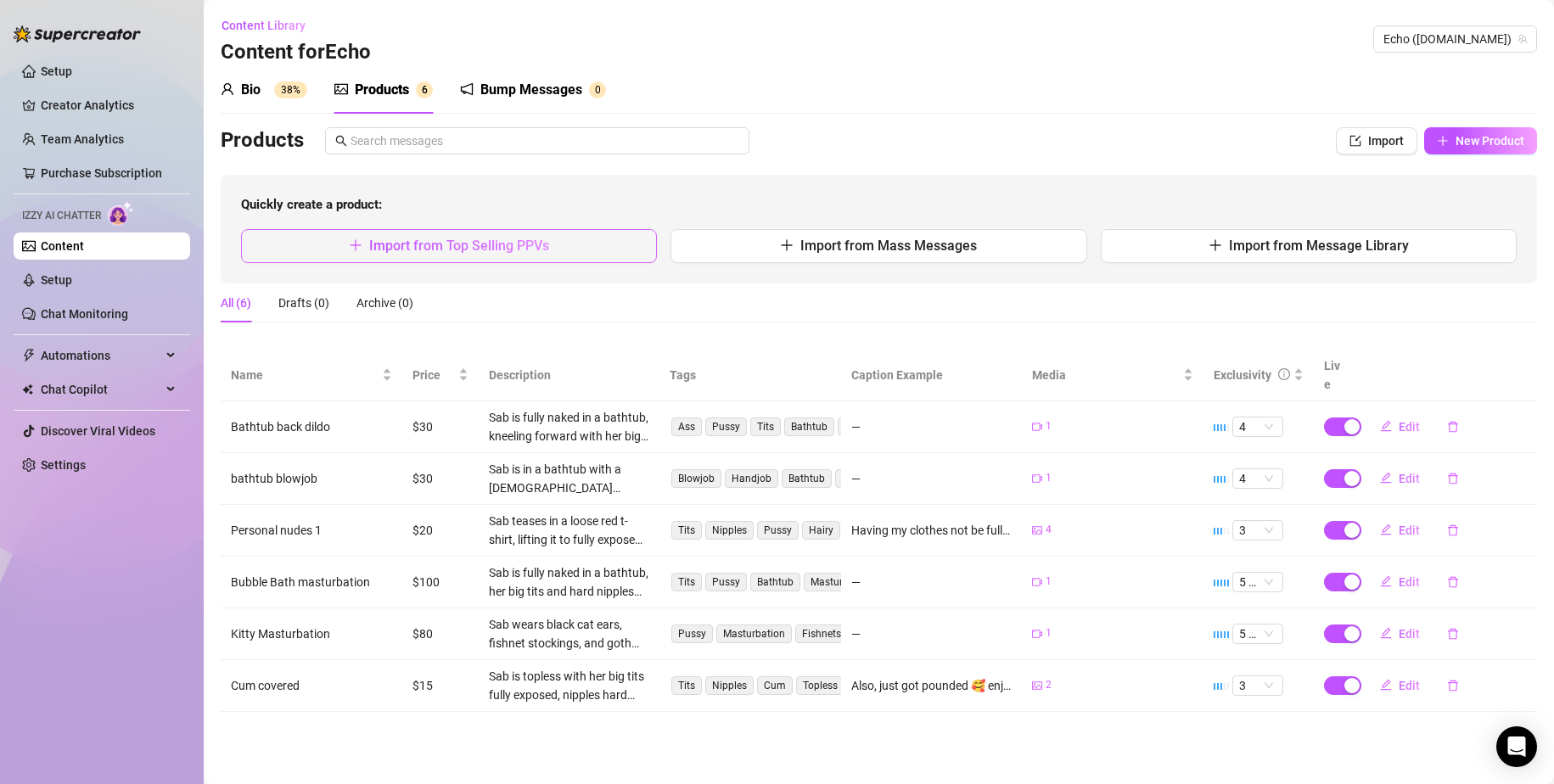
click at [528, 256] on button "Import from Top Selling PPVs" at bounding box center [449, 246] width 416 height 34
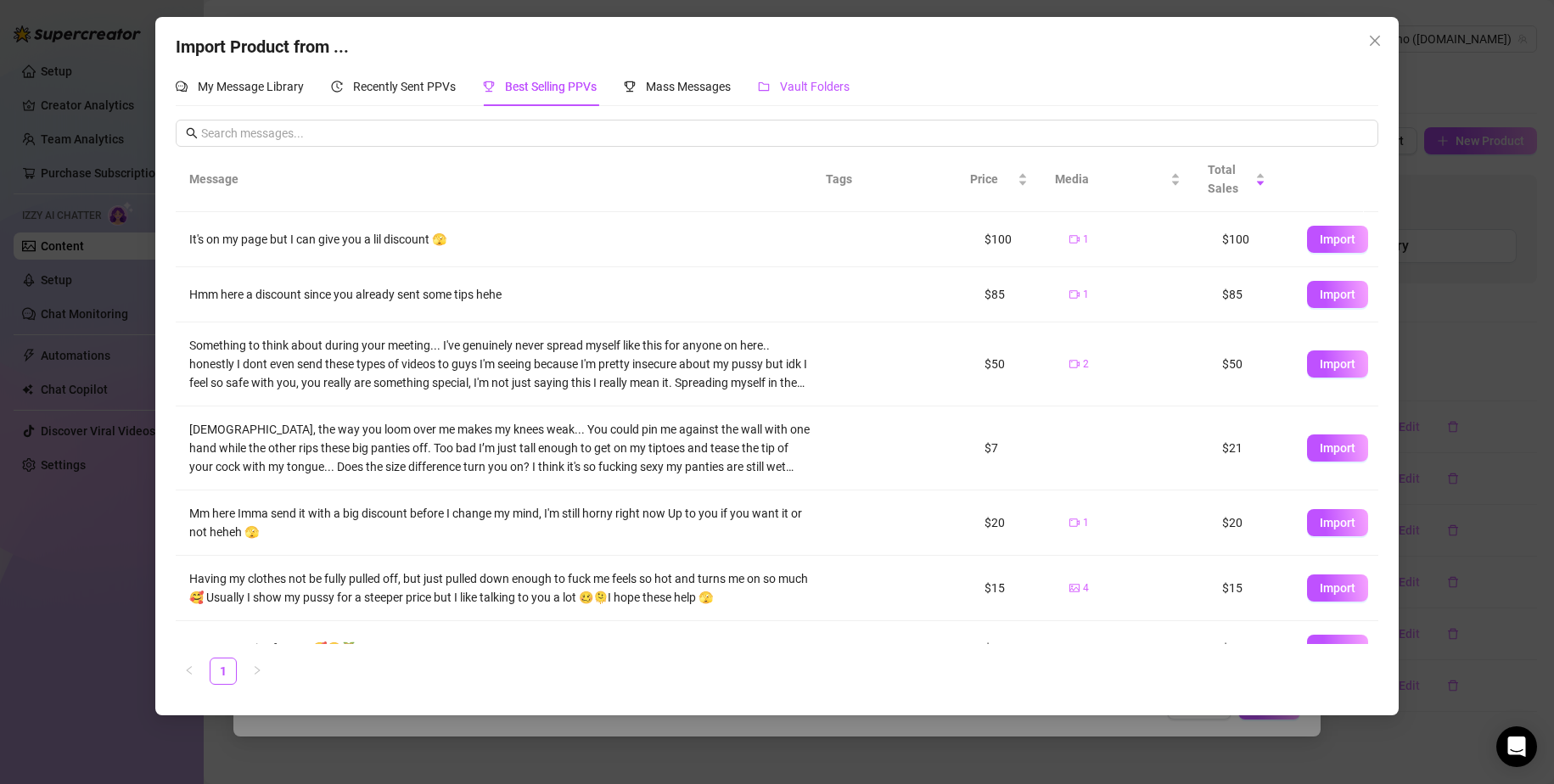
click at [793, 81] on span "Vault Folders" at bounding box center [815, 87] width 70 height 14
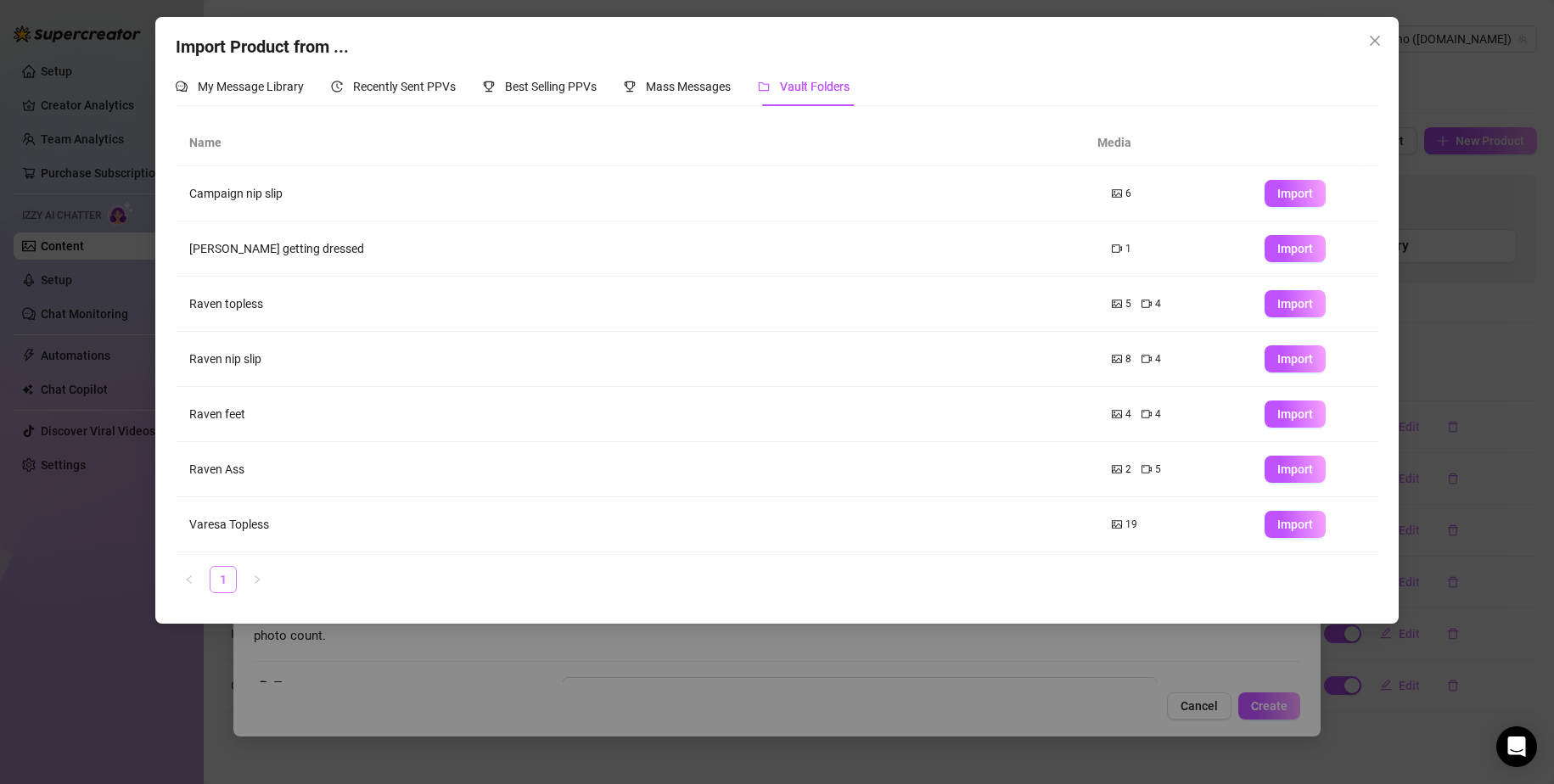
click at [226, 582] on link "1" at bounding box center [223, 579] width 25 height 25
click at [944, 529] on span "Import" at bounding box center [1296, 524] width 36 height 14
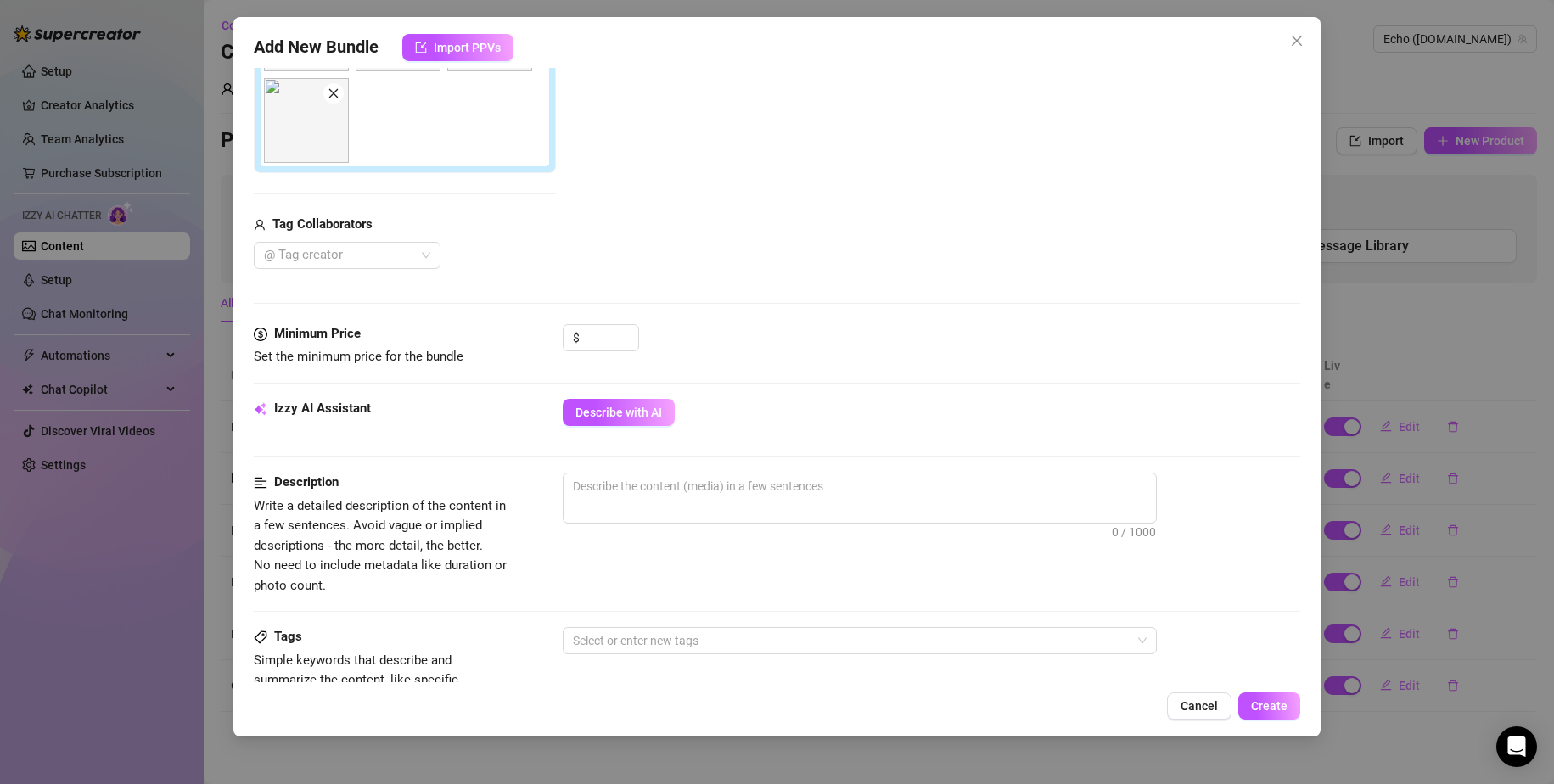
scroll to position [509, 0]
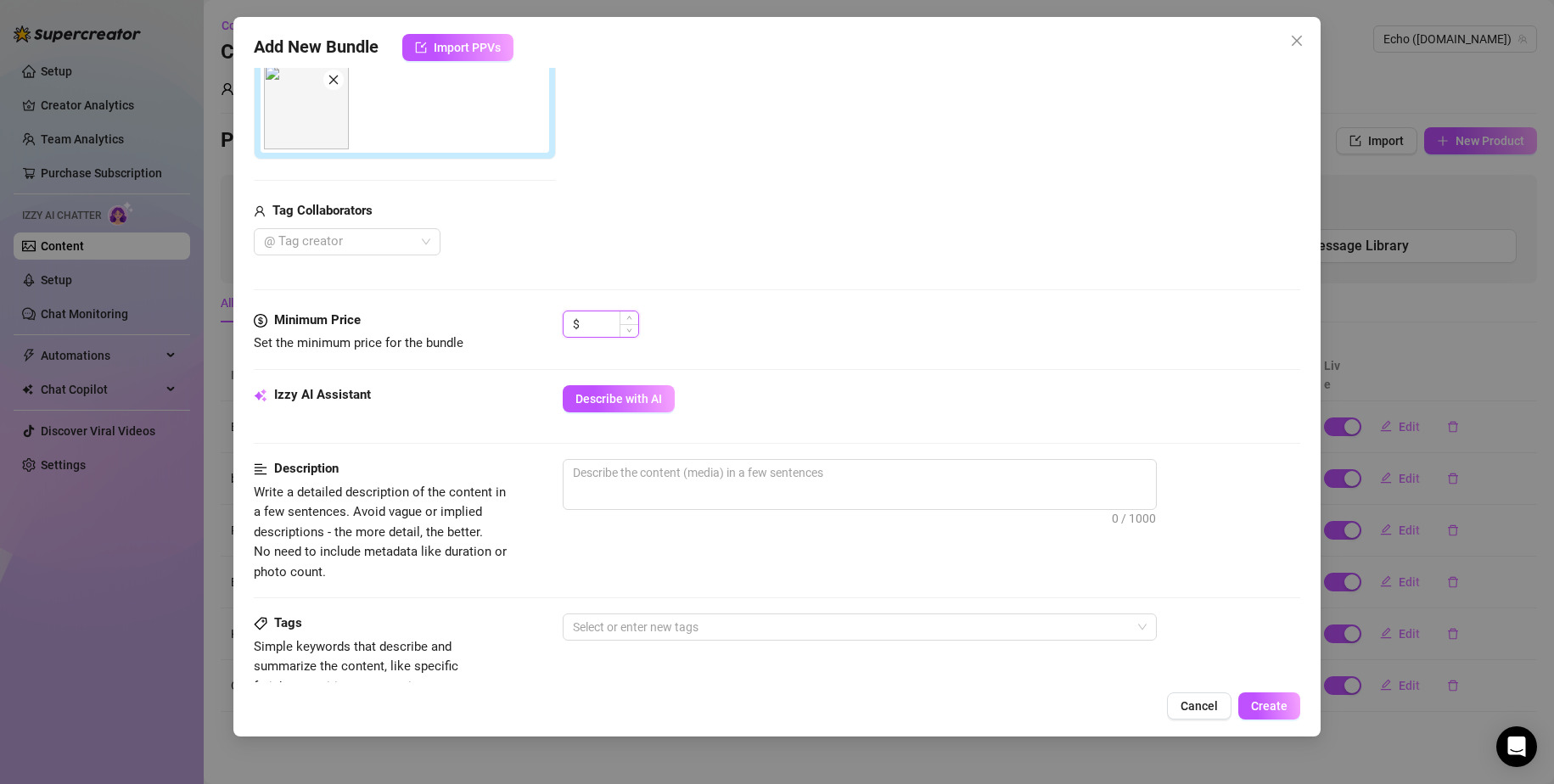
click at [616, 324] on input at bounding box center [610, 324] width 55 height 25
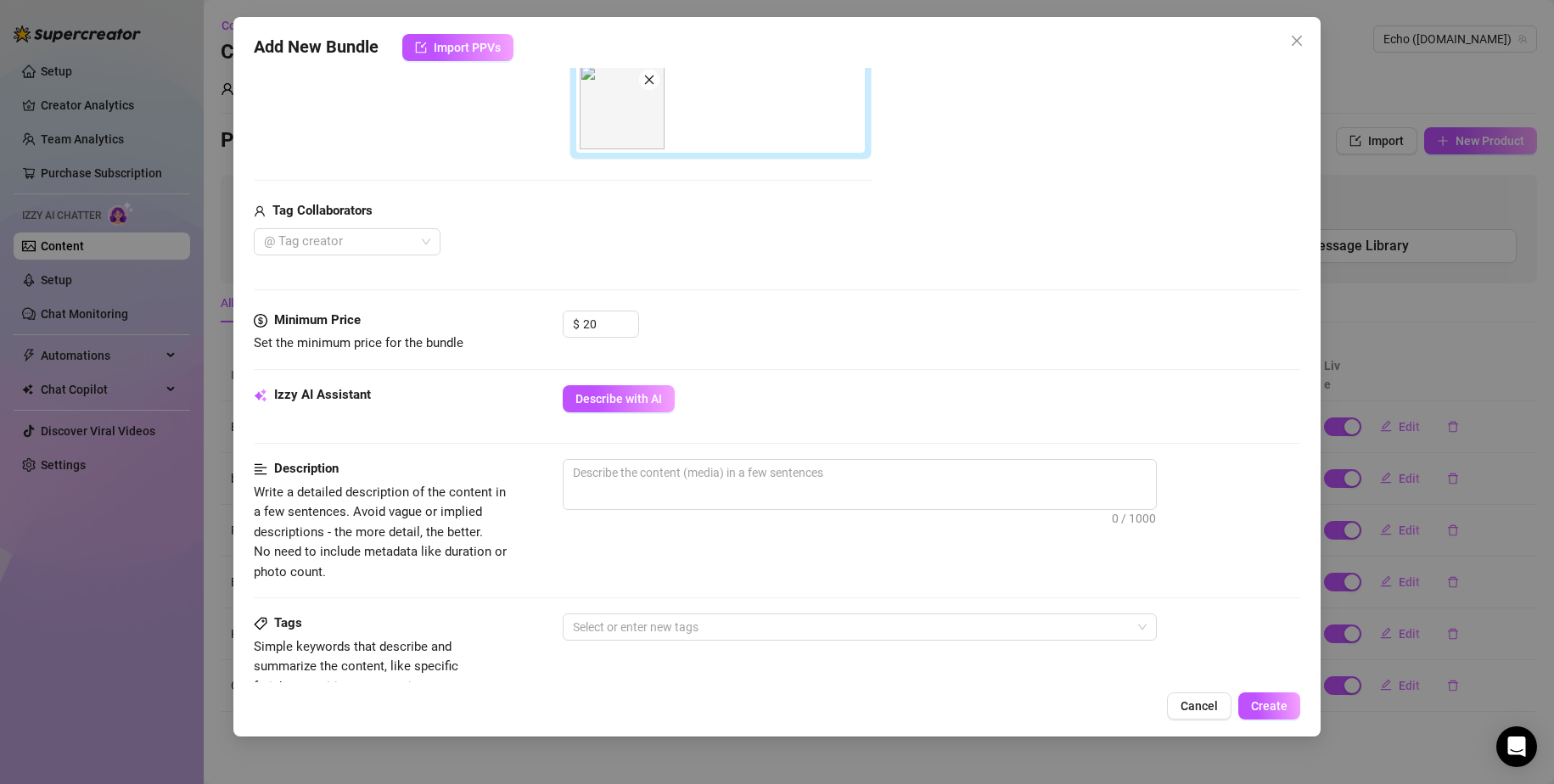
click at [737, 333] on div "$ 20" at bounding box center [931, 332] width 738 height 42
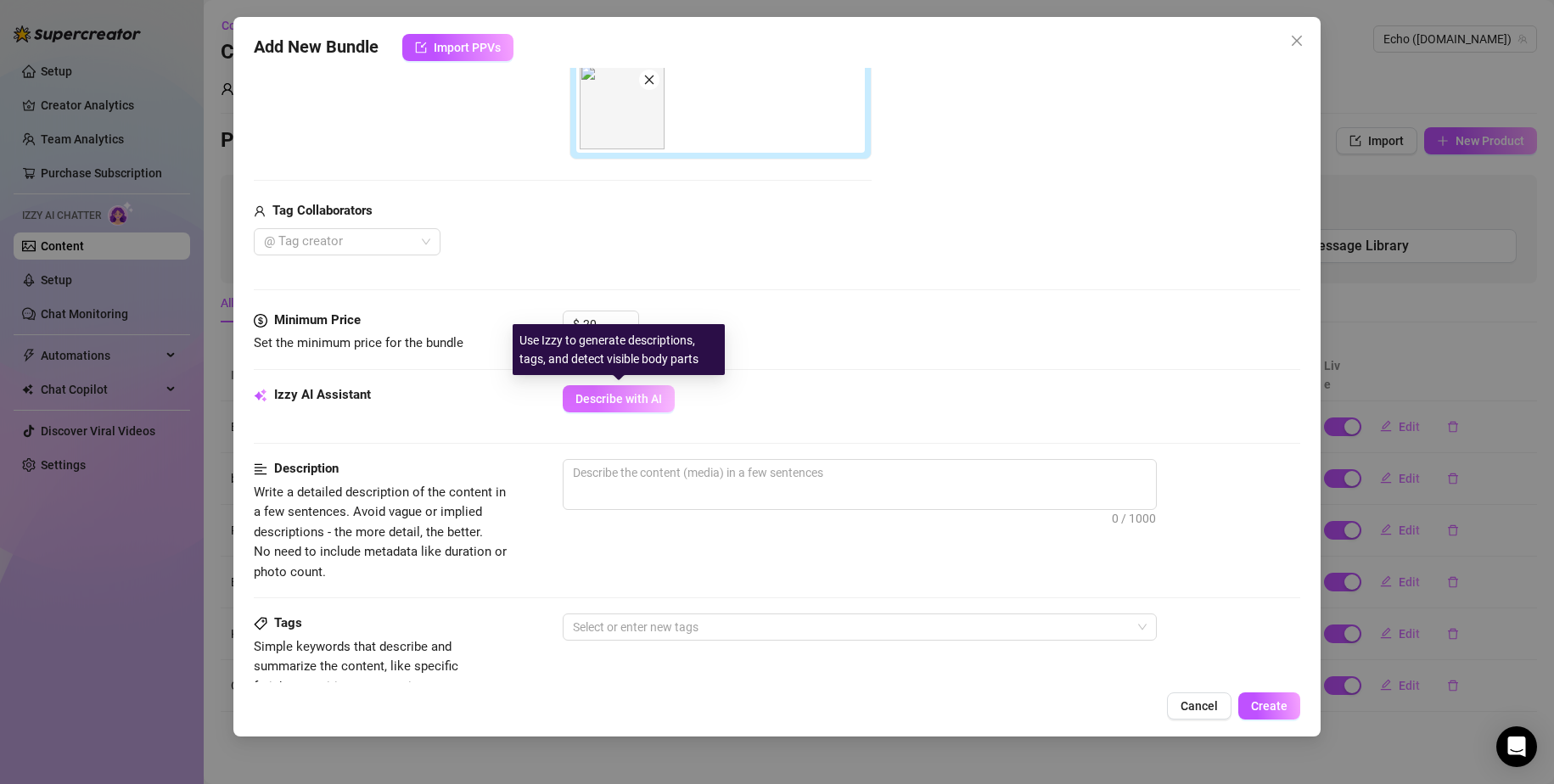
click at [647, 392] on span "Describe with AI" at bounding box center [619, 399] width 87 height 14
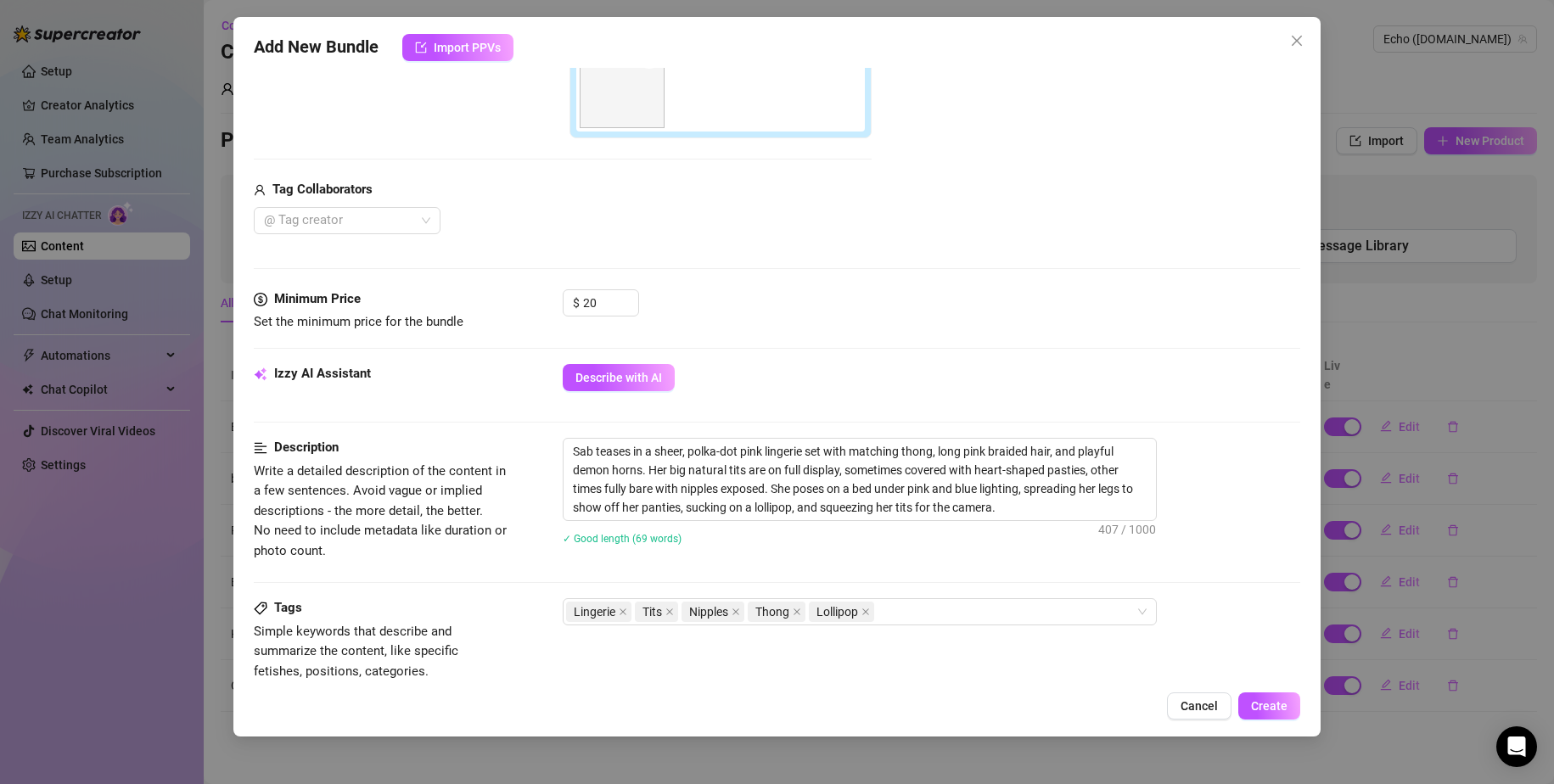
scroll to position [594, 0]
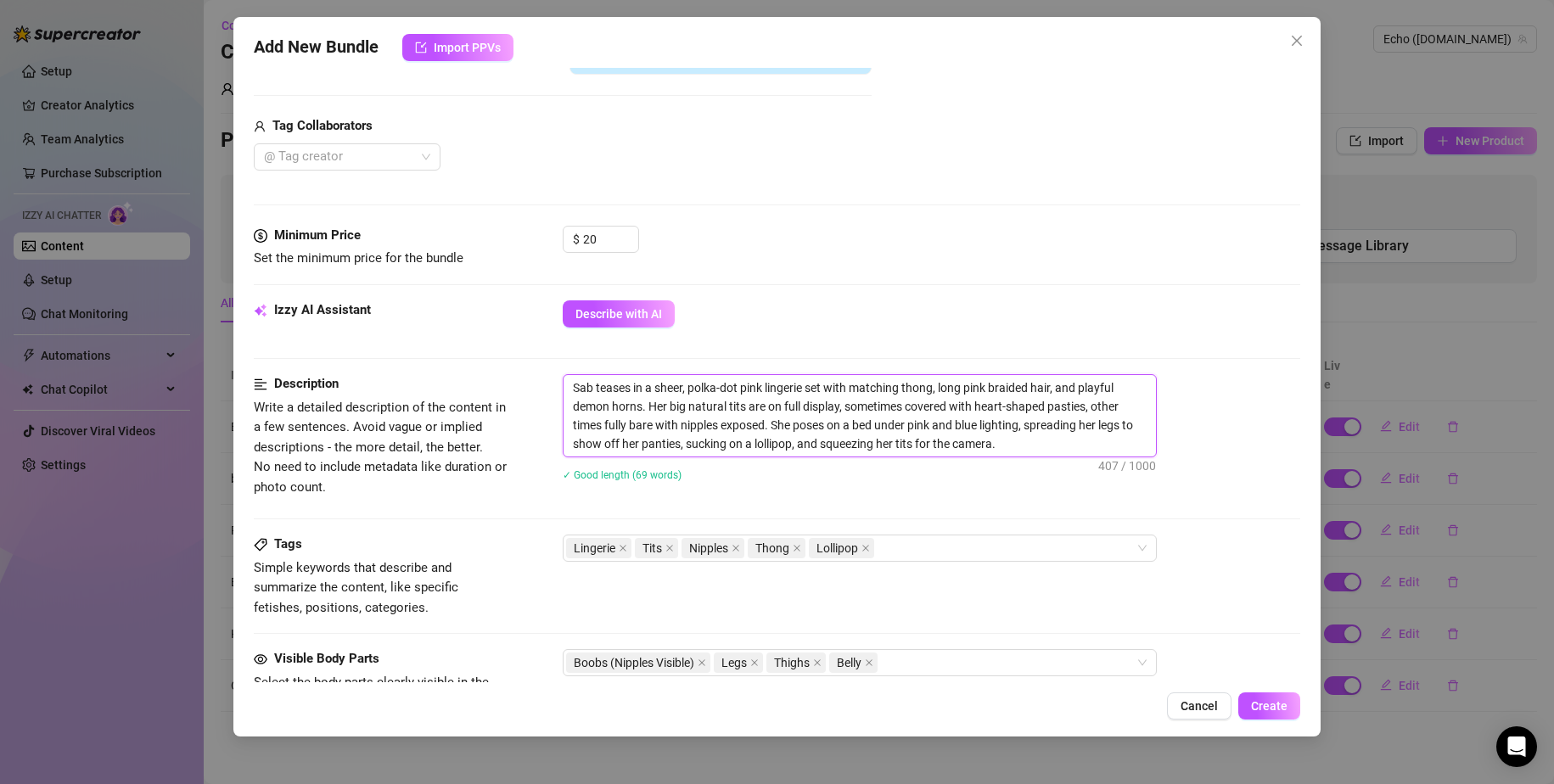
click at [944, 437] on textarea "Sab teases in a sheer, polka-dot pink lingerie set with matching thong, long pi…" at bounding box center [859, 416] width 592 height 82
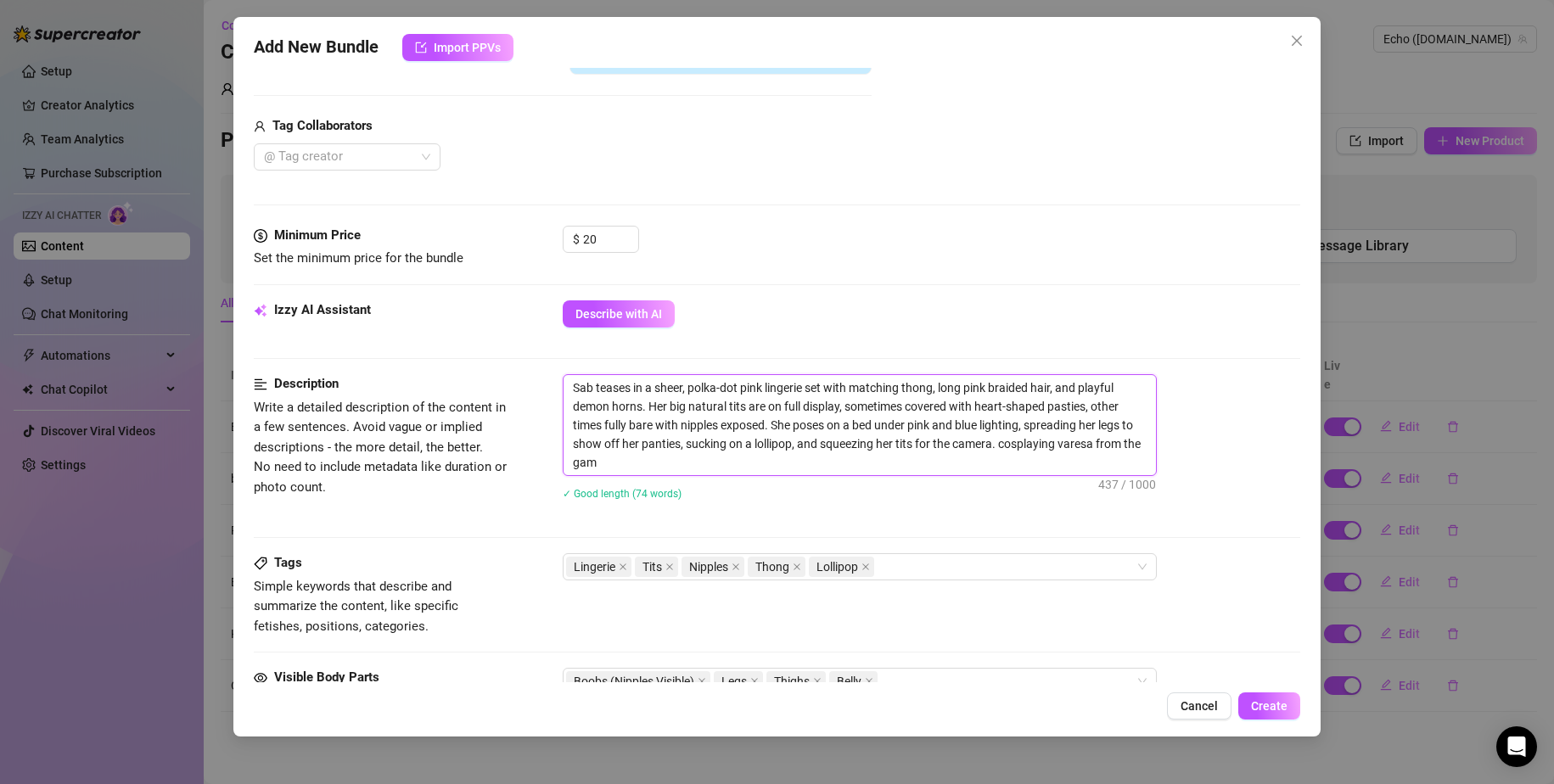
scroll to position [0, 0]
click at [944, 699] on span "Create" at bounding box center [1269, 706] width 37 height 14
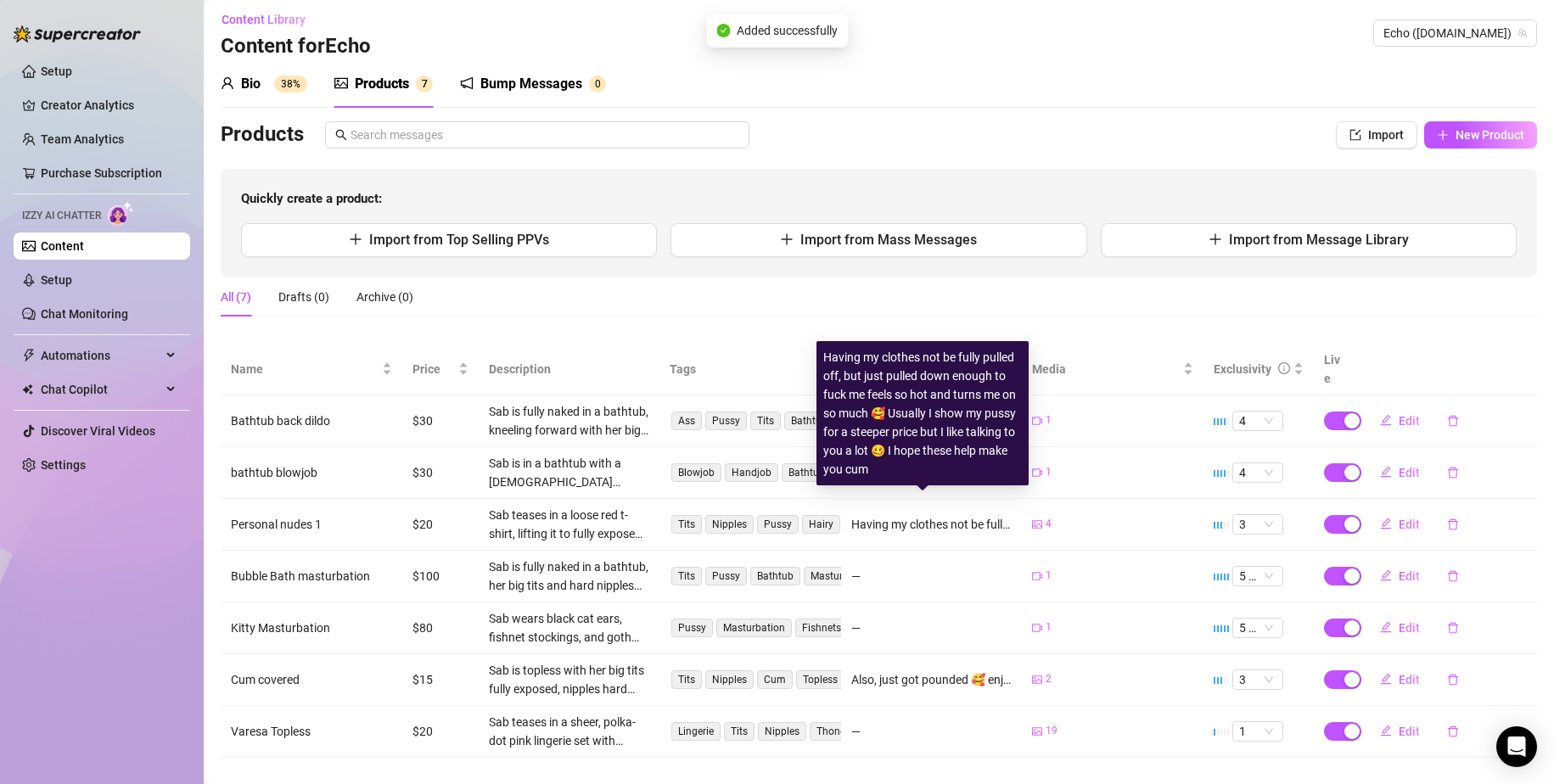
scroll to position [12, 0]
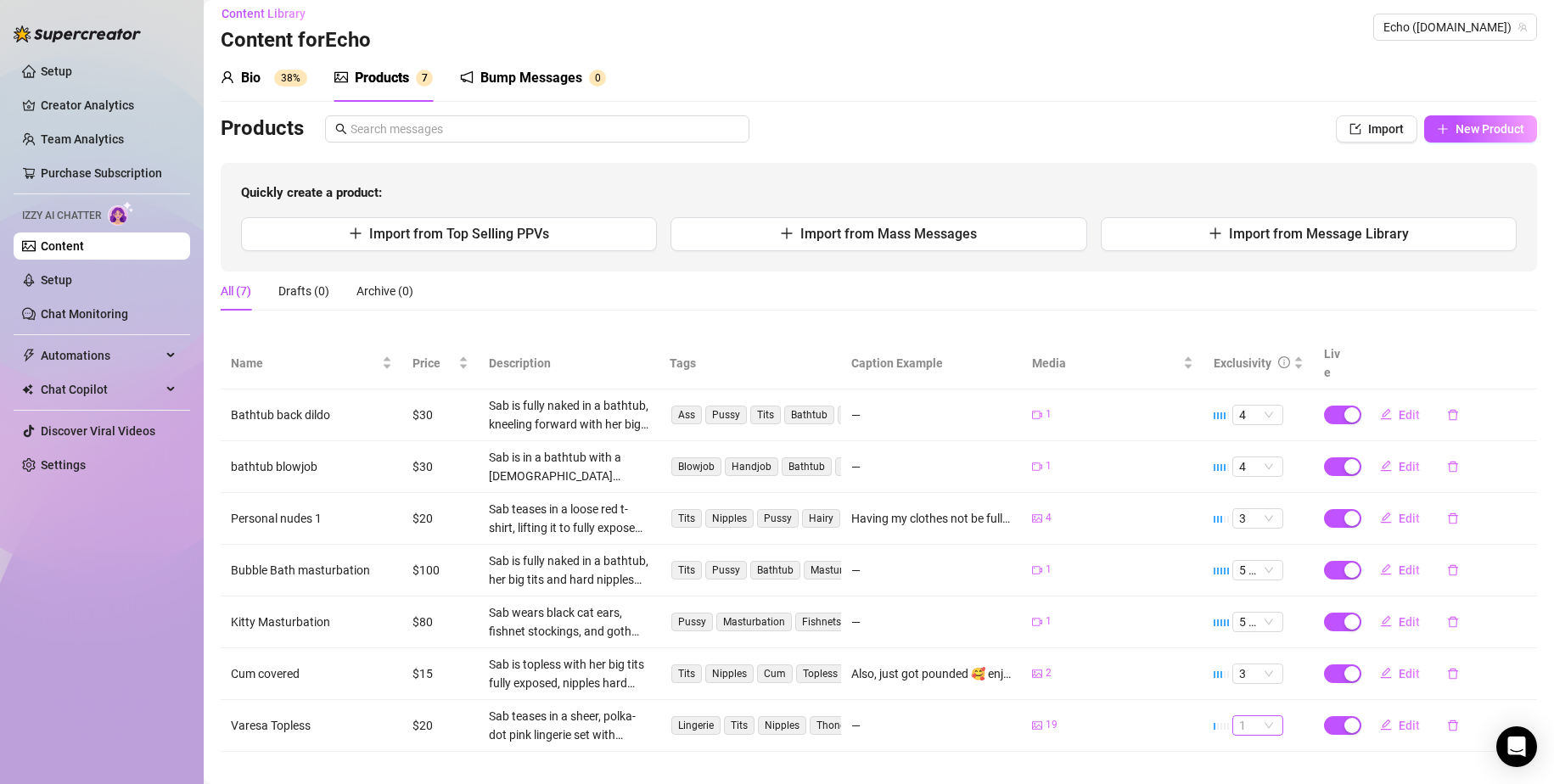
click at [944, 716] on span "1" at bounding box center [1258, 725] width 37 height 19
click at [944, 594] on div "2" at bounding box center [1246, 595] width 24 height 19
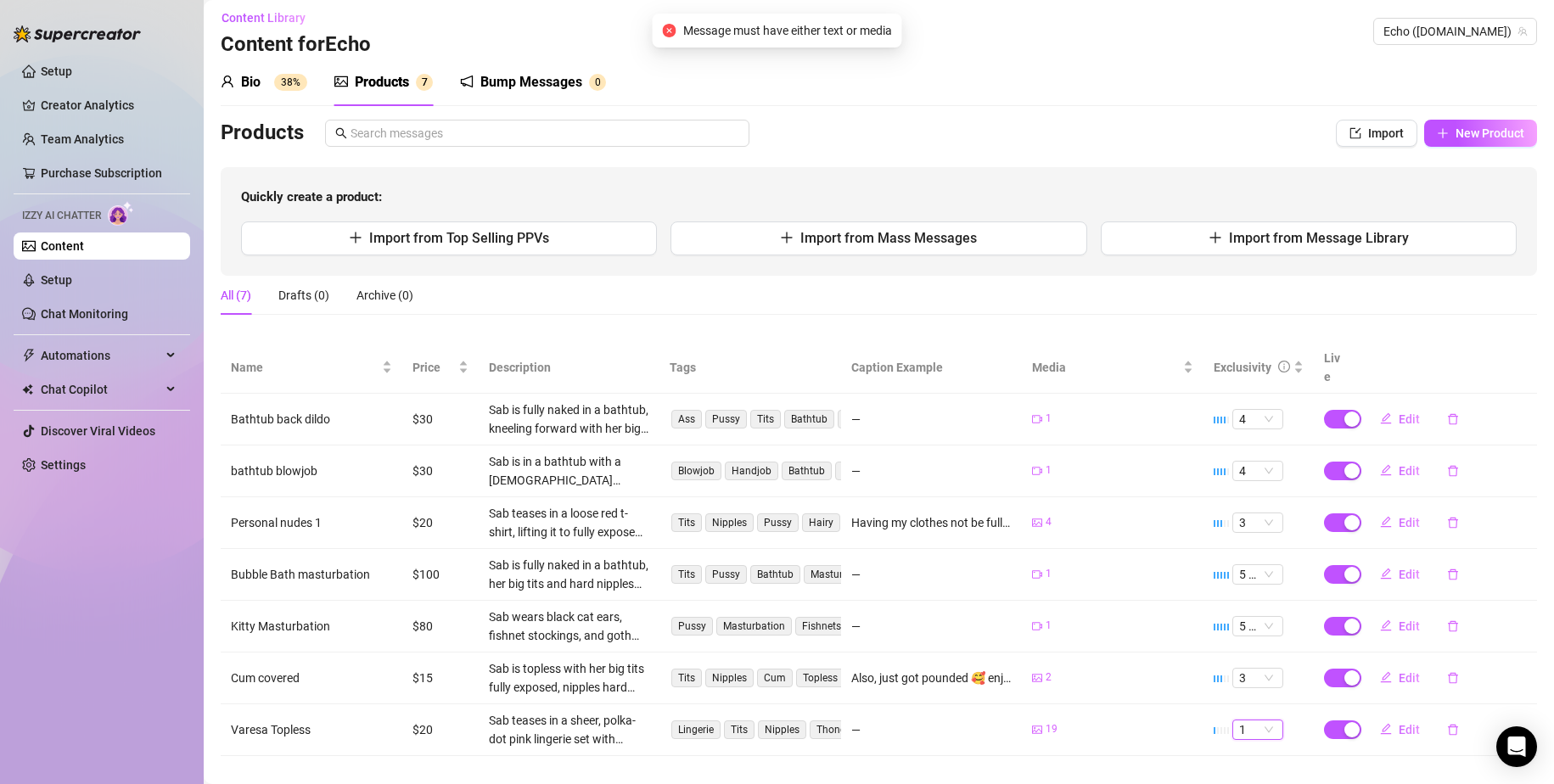
scroll to position [0, 0]
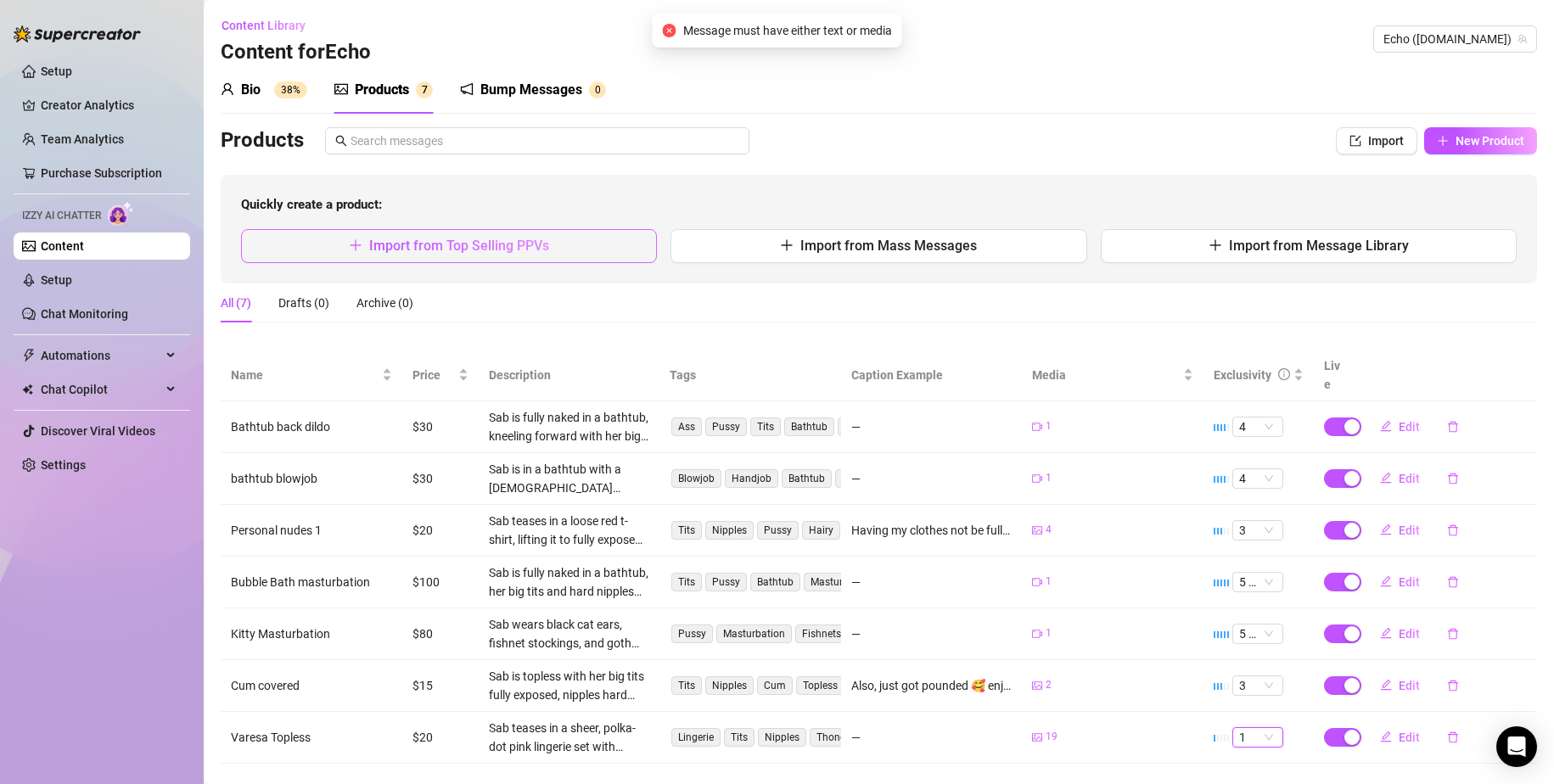
click at [501, 251] on span "Import from Top Selling PPVs" at bounding box center [460, 245] width 180 height 16
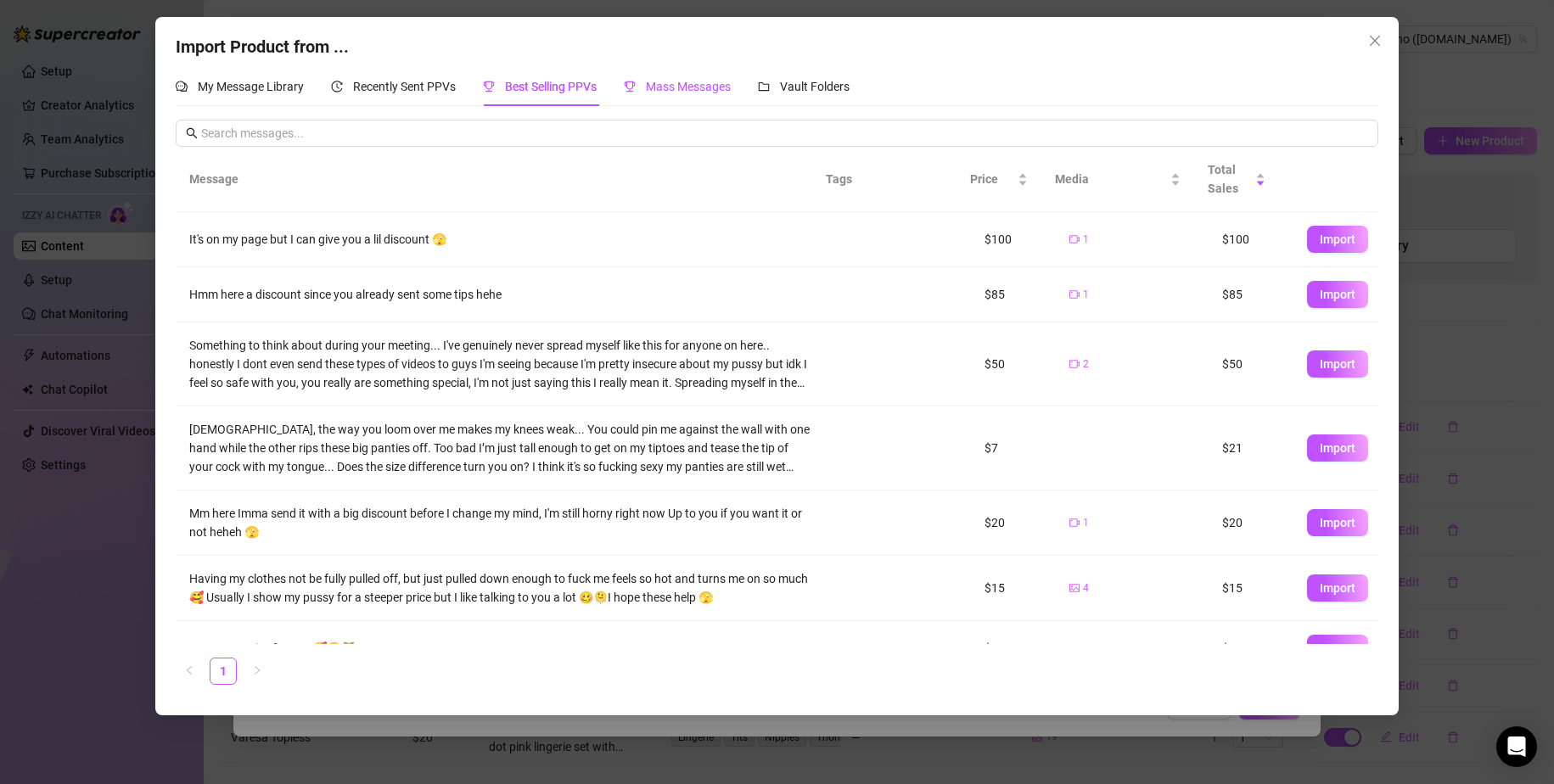
click at [691, 93] on span "Mass Messages" at bounding box center [688, 87] width 85 height 14
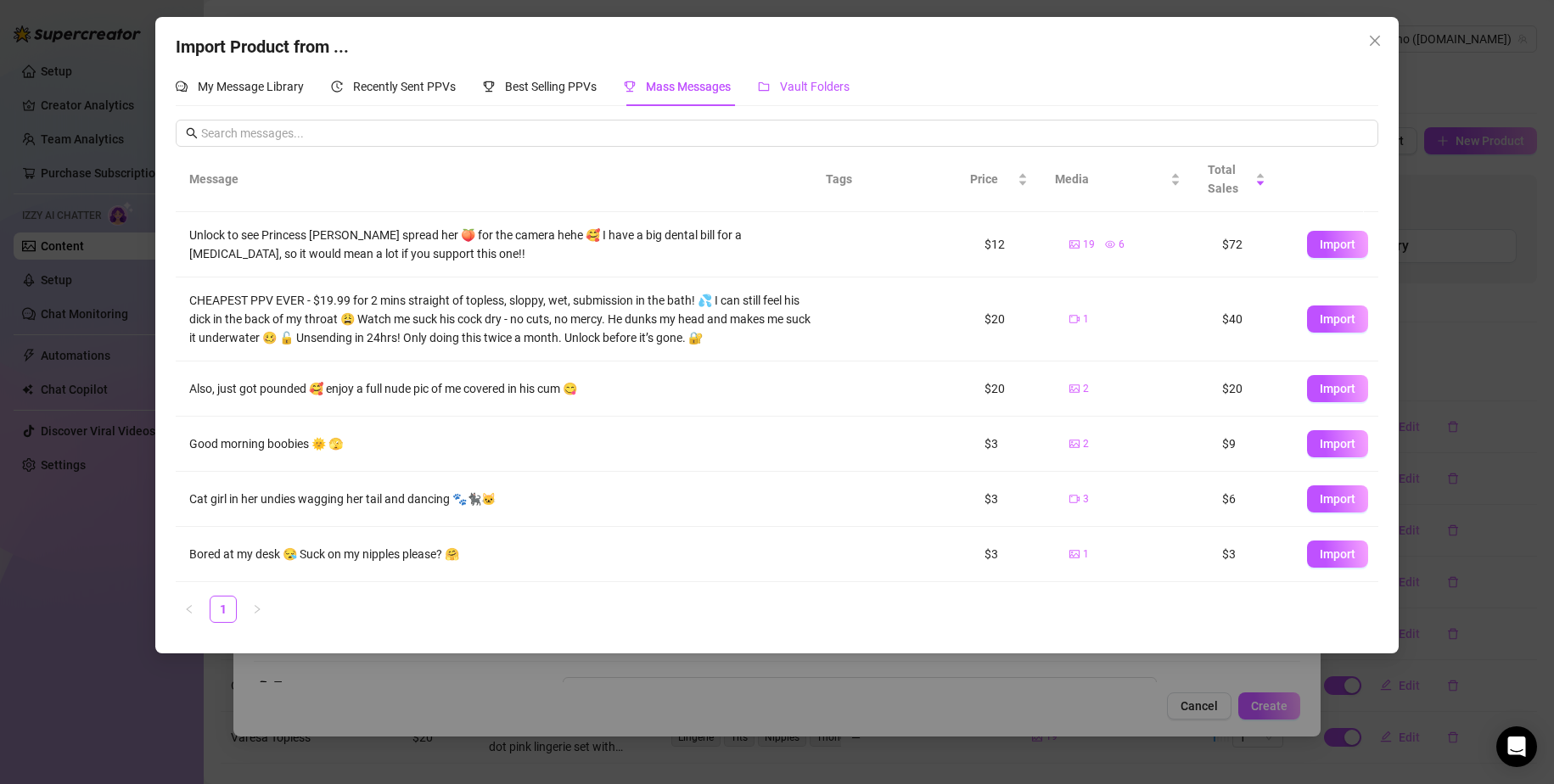
click at [809, 93] on span "Vault Folders" at bounding box center [815, 87] width 70 height 14
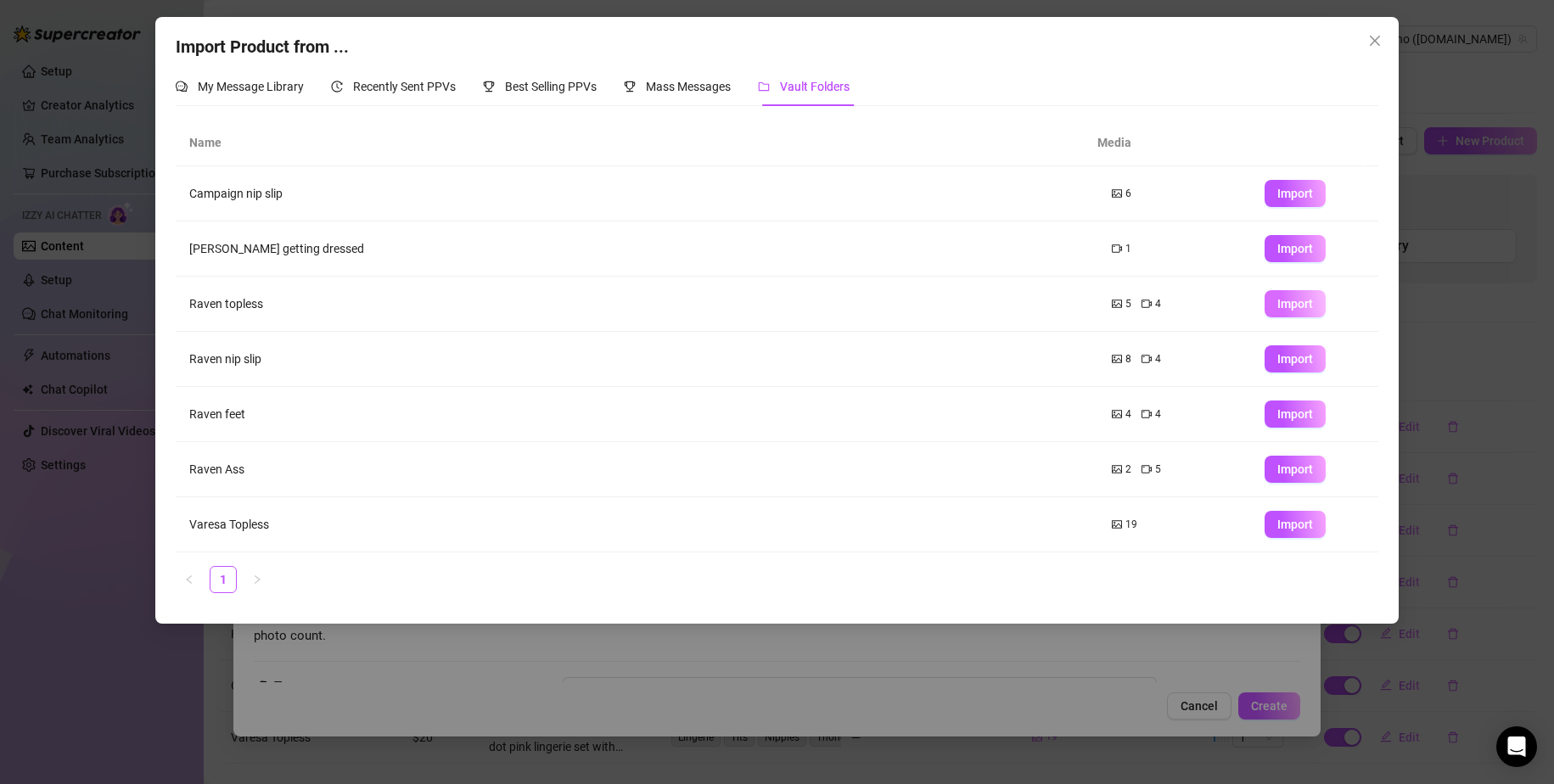
click at [944, 302] on span "Import" at bounding box center [1296, 304] width 36 height 14
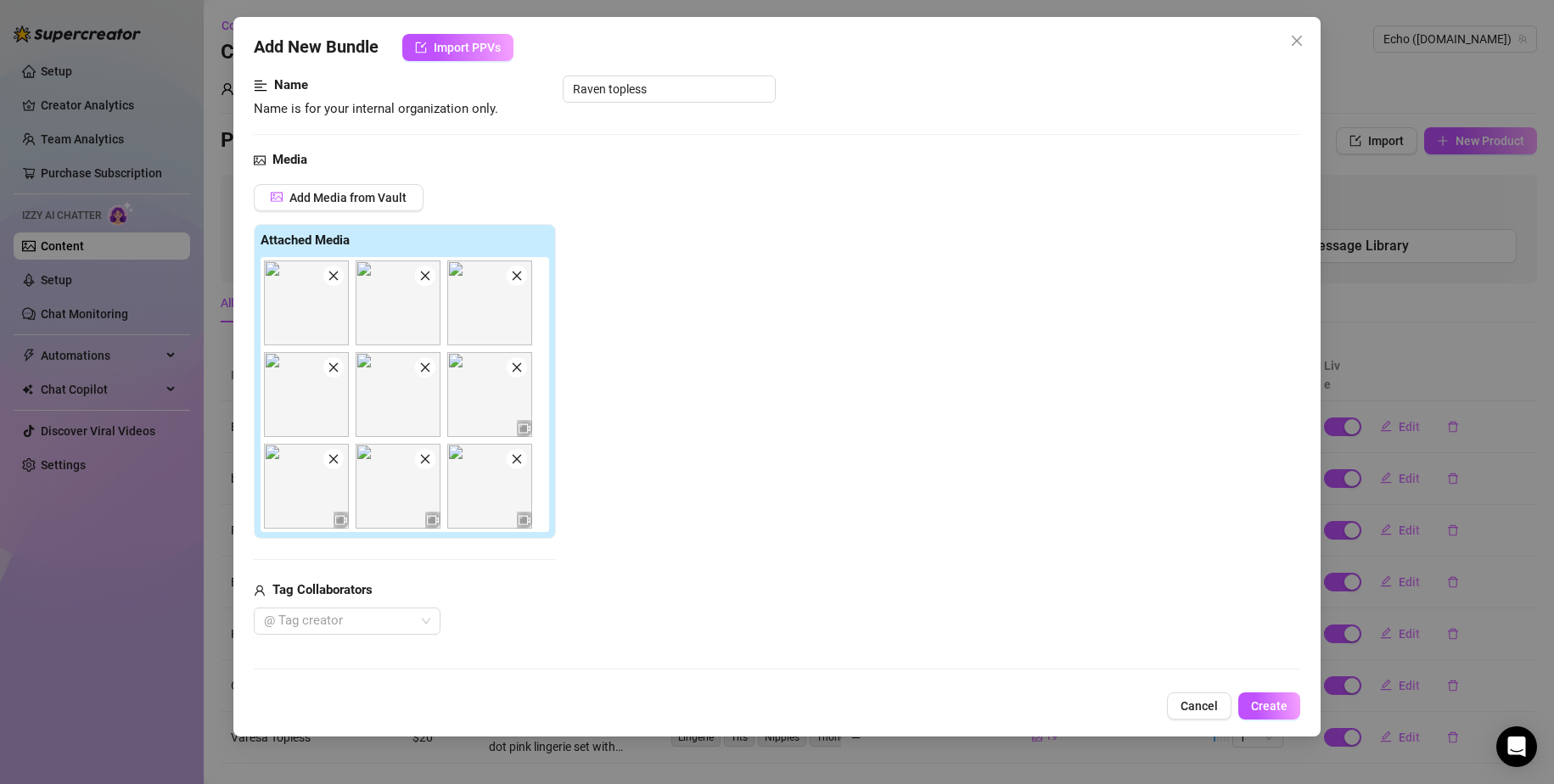
scroll to position [255, 0]
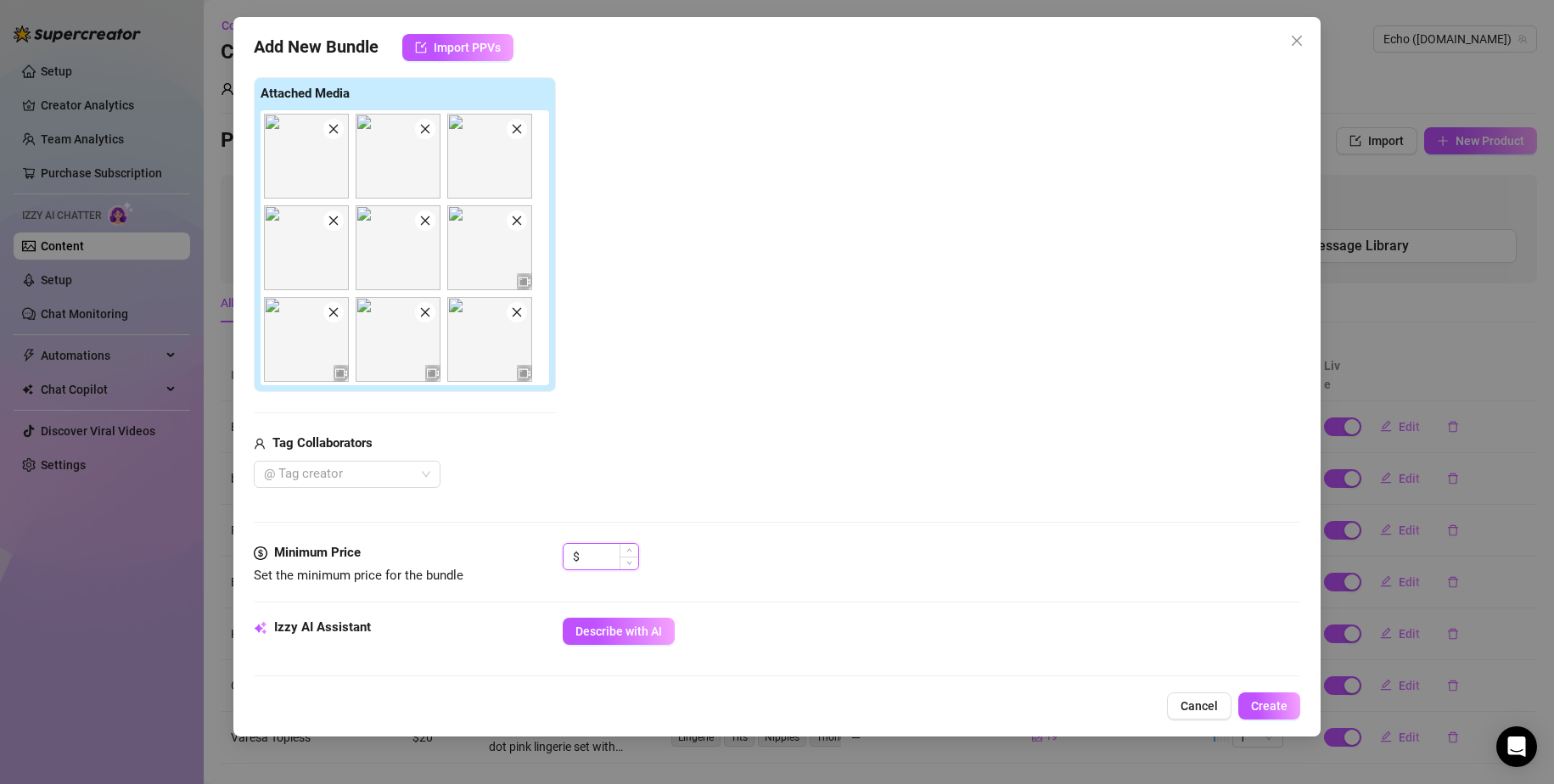
click at [617, 545] on input at bounding box center [610, 556] width 55 height 25
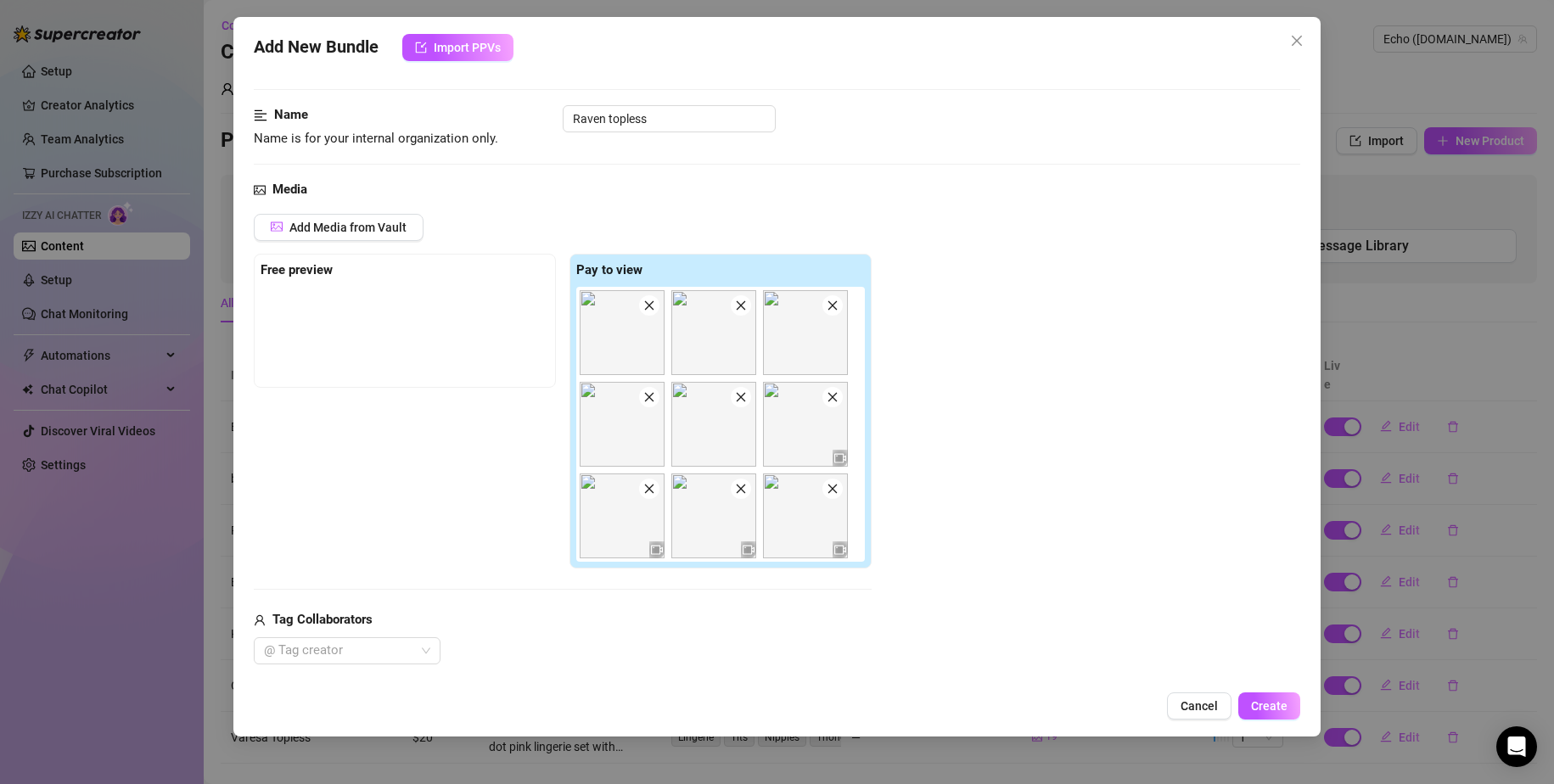
scroll to position [0, 0]
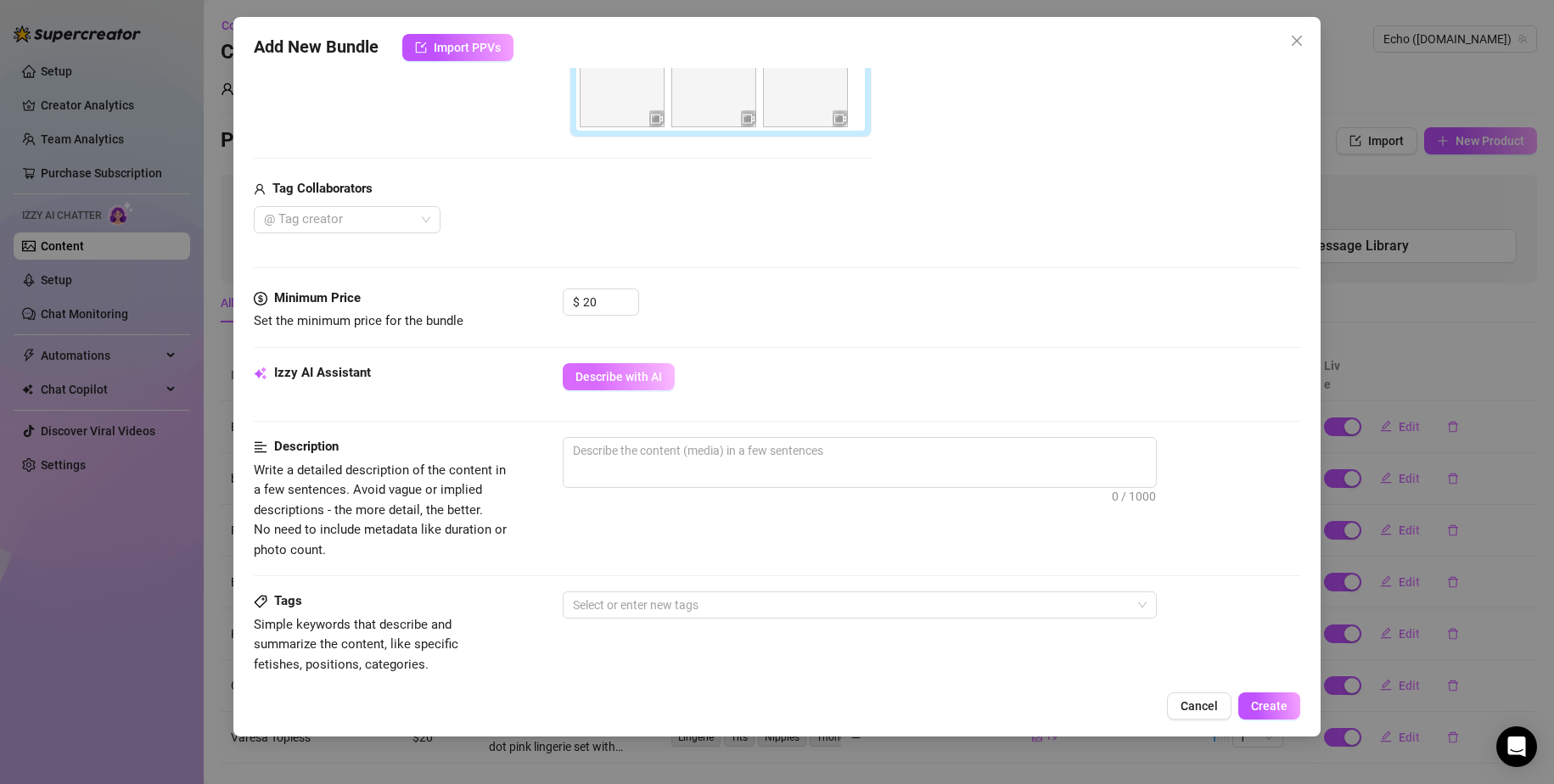
click at [607, 382] on span "Describe with AI" at bounding box center [619, 377] width 87 height 14
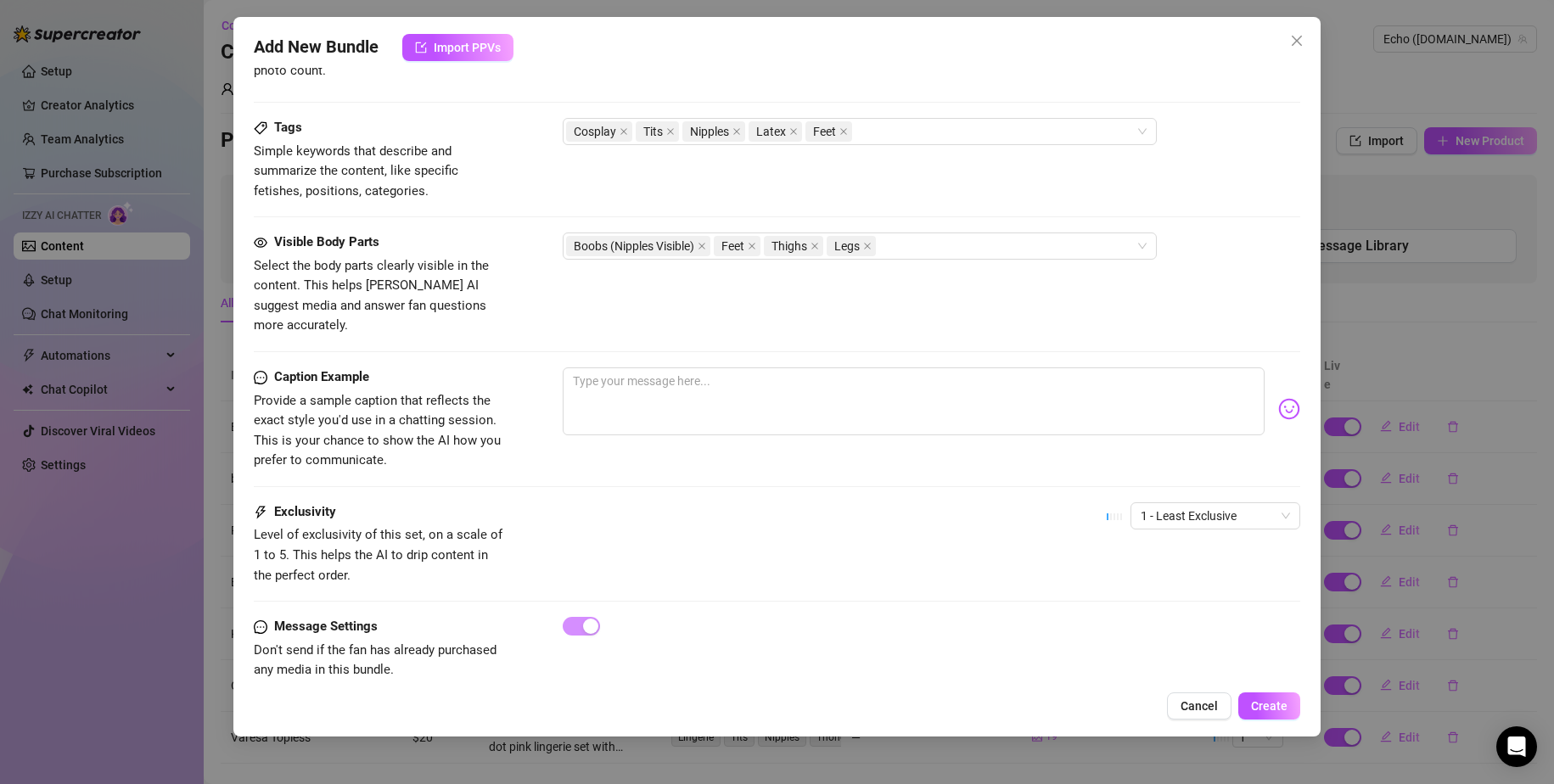
scroll to position [998, 0]
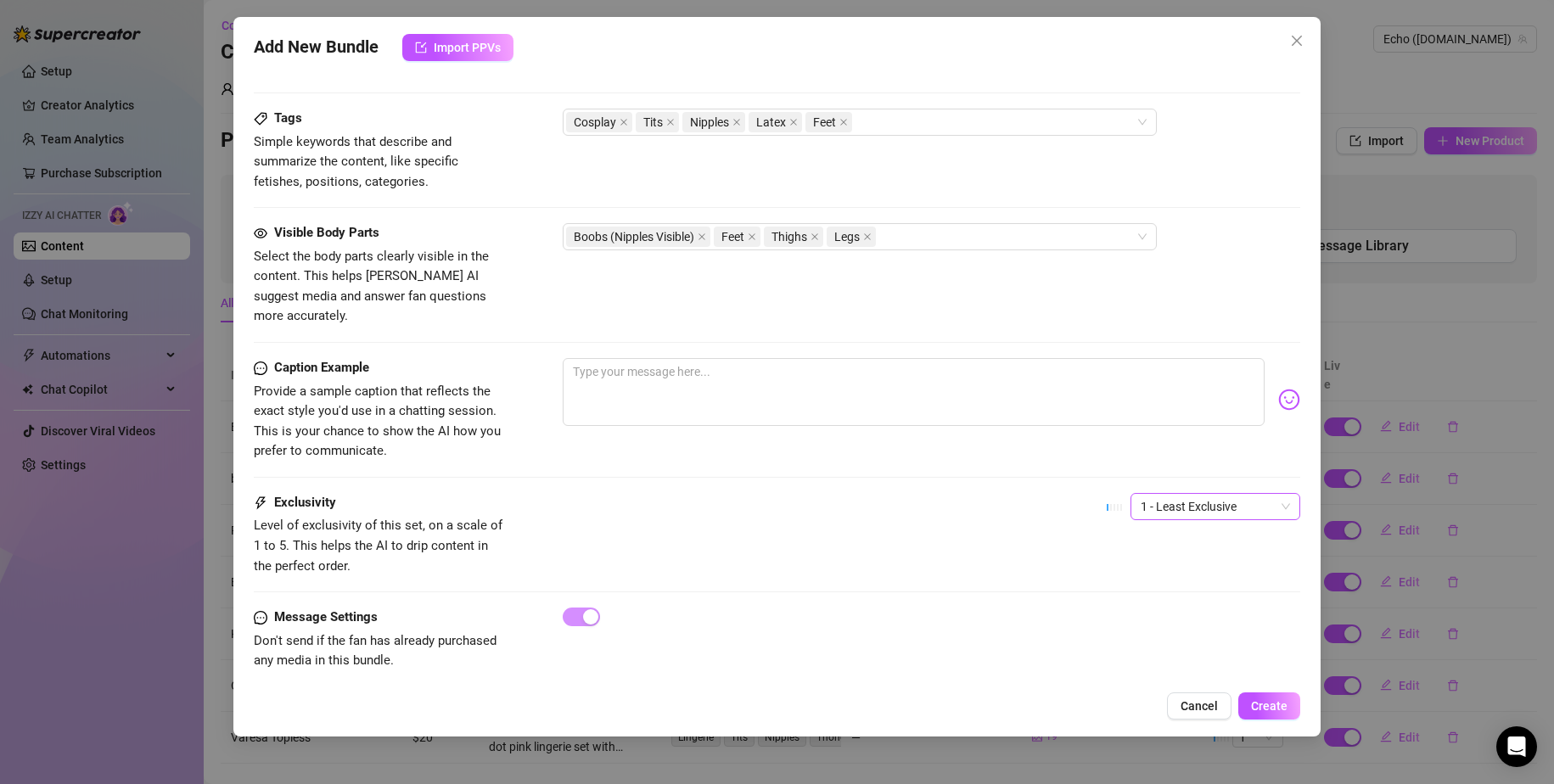
click at [944, 494] on span "1 - Least Exclusive" at bounding box center [1216, 506] width 150 height 25
click at [944, 544] on div "2" at bounding box center [1201, 547] width 143 height 19
click at [944, 494] on span "2" at bounding box center [1216, 506] width 150 height 25
click at [944, 702] on span "Create" at bounding box center [1269, 706] width 37 height 14
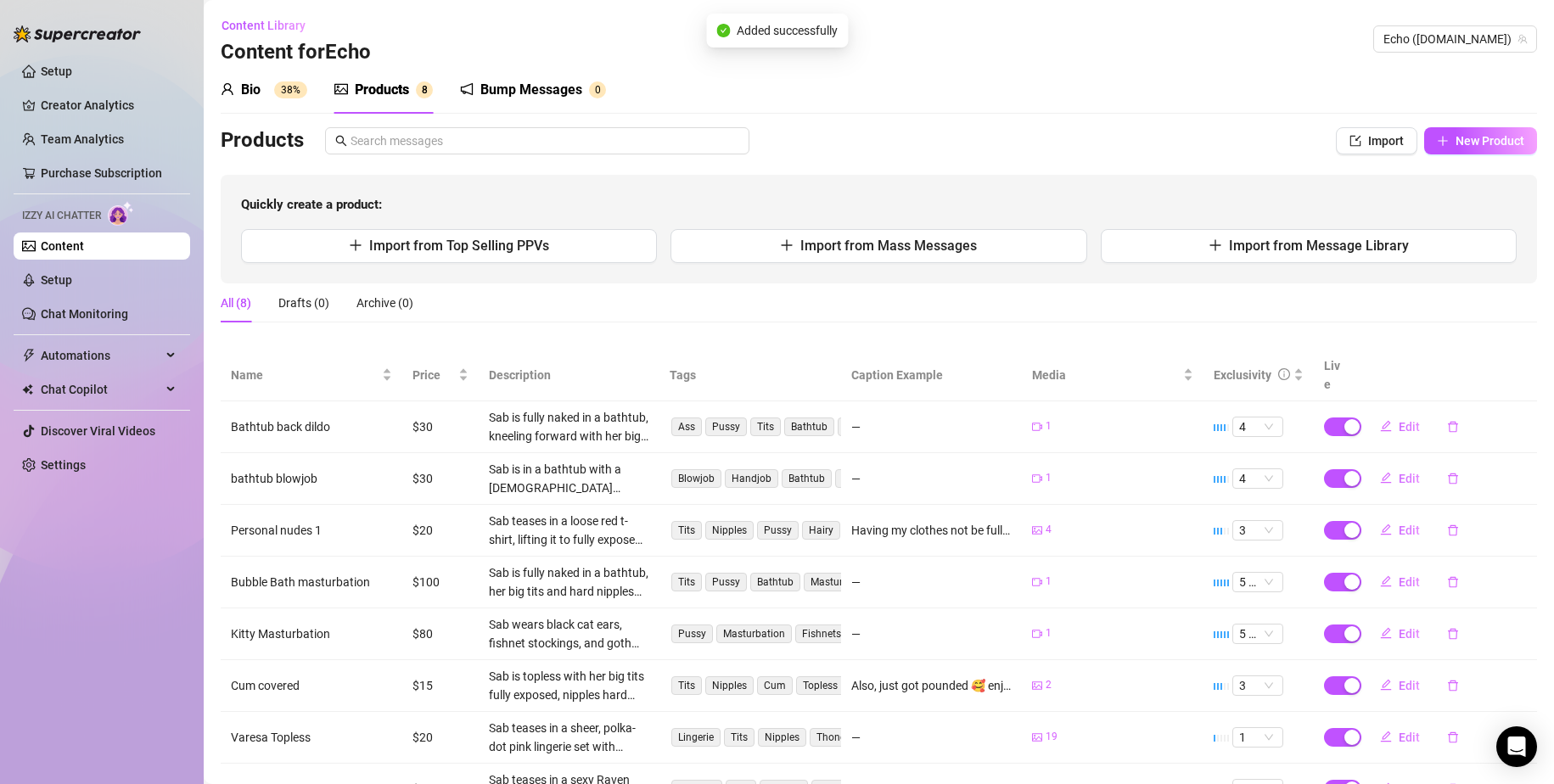
click at [524, 85] on div "Bump Messages" at bounding box center [531, 90] width 102 height 20
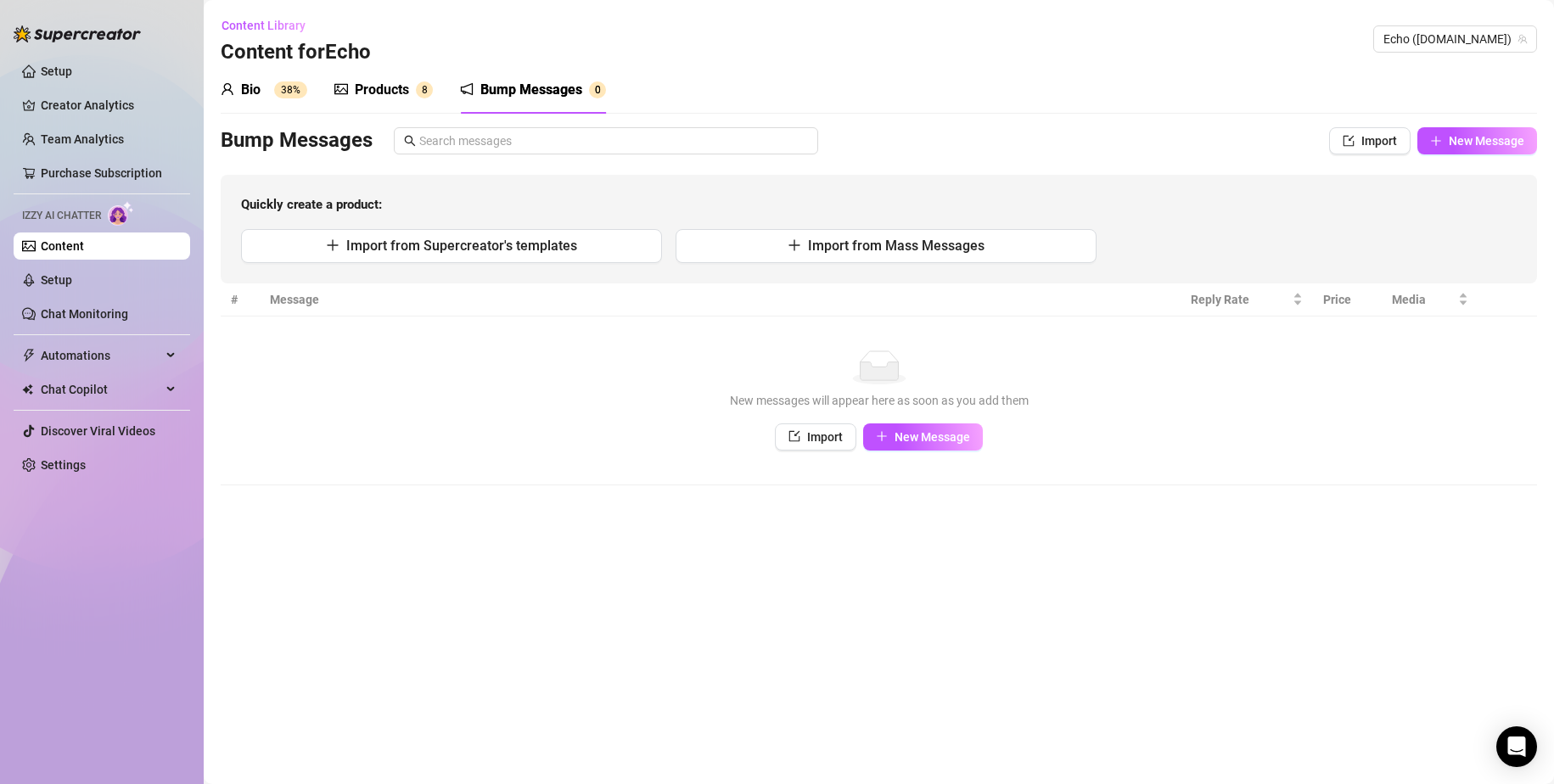
click at [404, 87] on div "Products" at bounding box center [382, 90] width 54 height 20
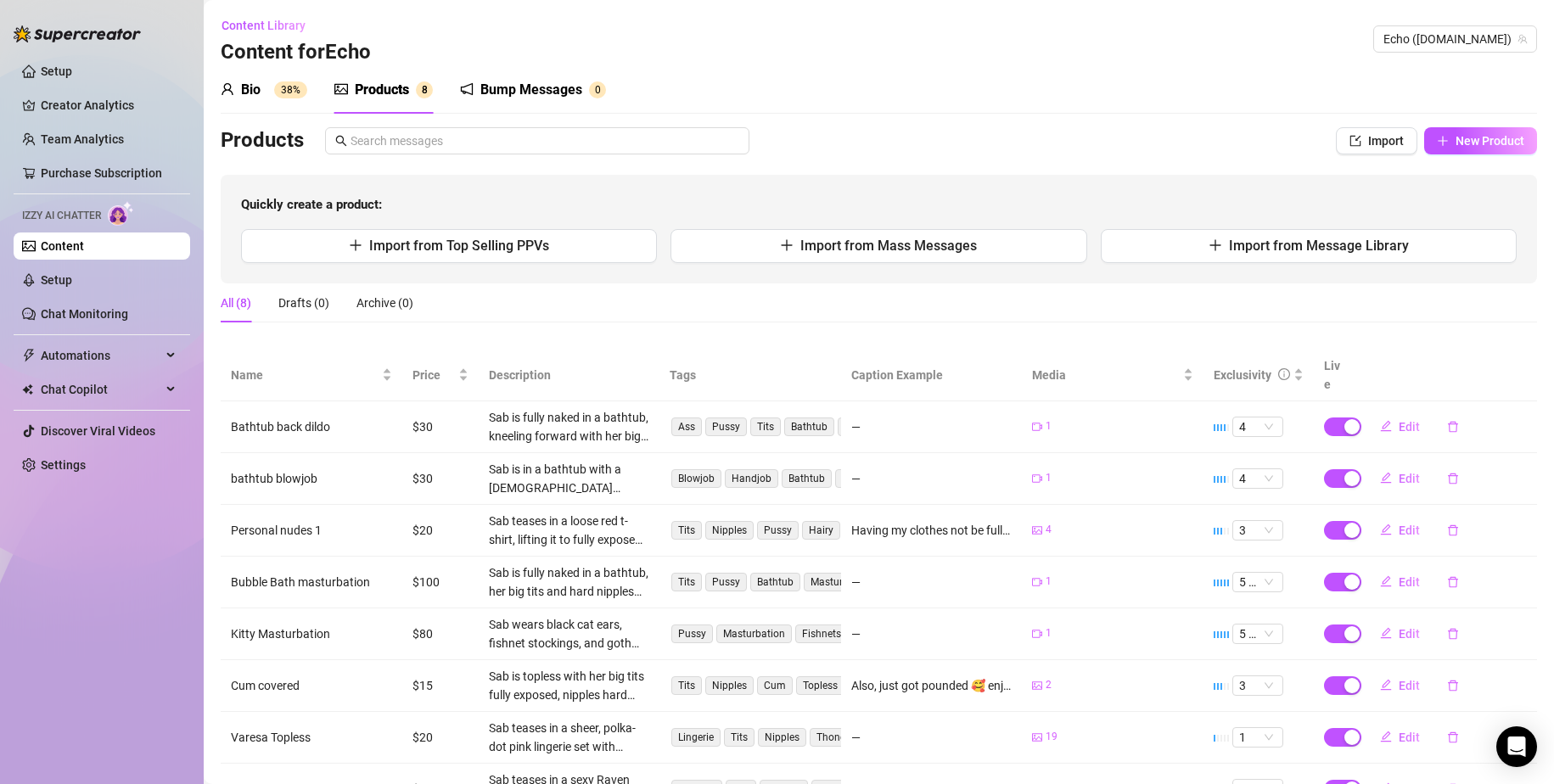
click at [278, 91] on sup "38%" at bounding box center [291, 90] width 33 height 17
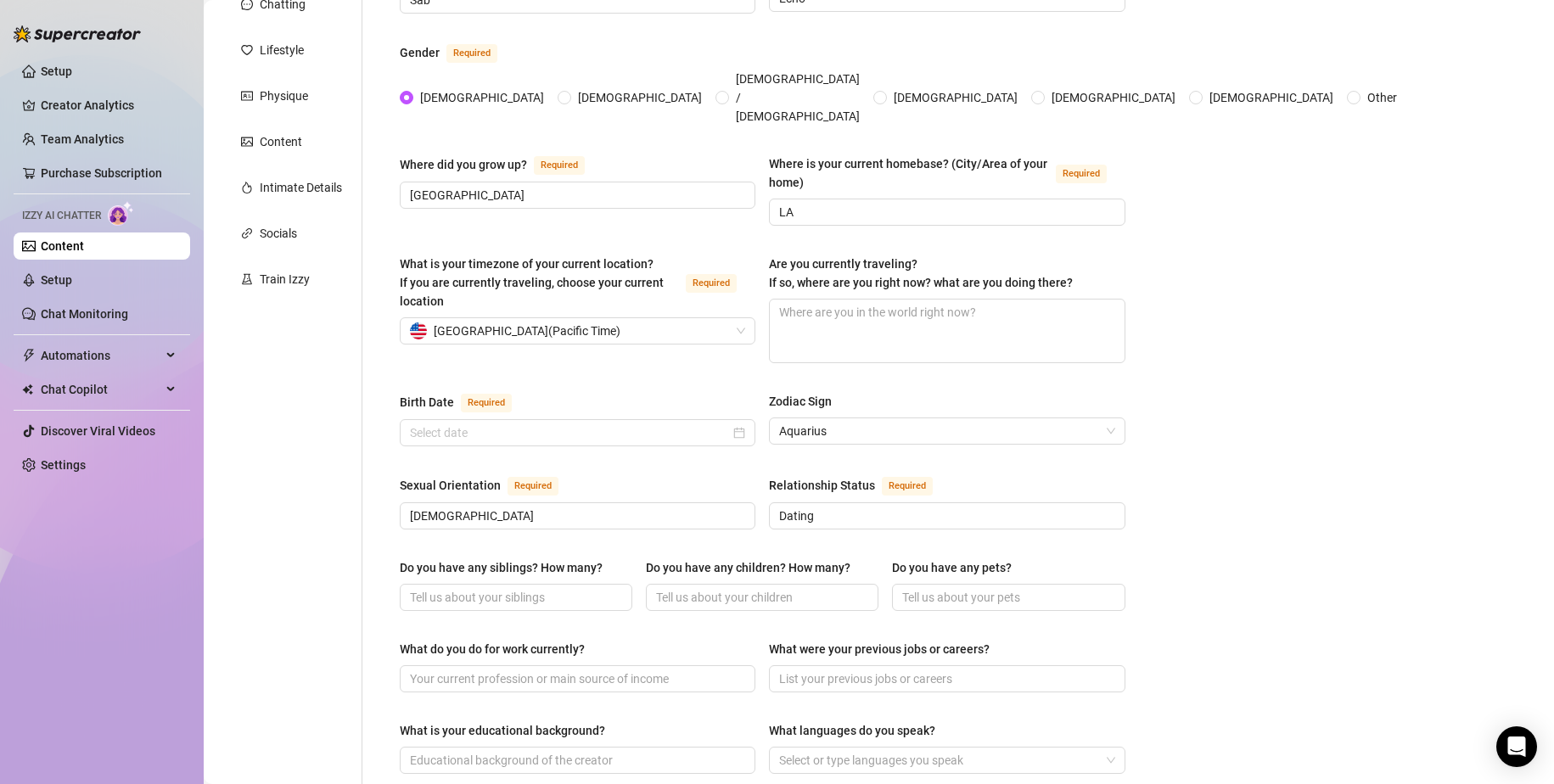
scroll to position [0, 0]
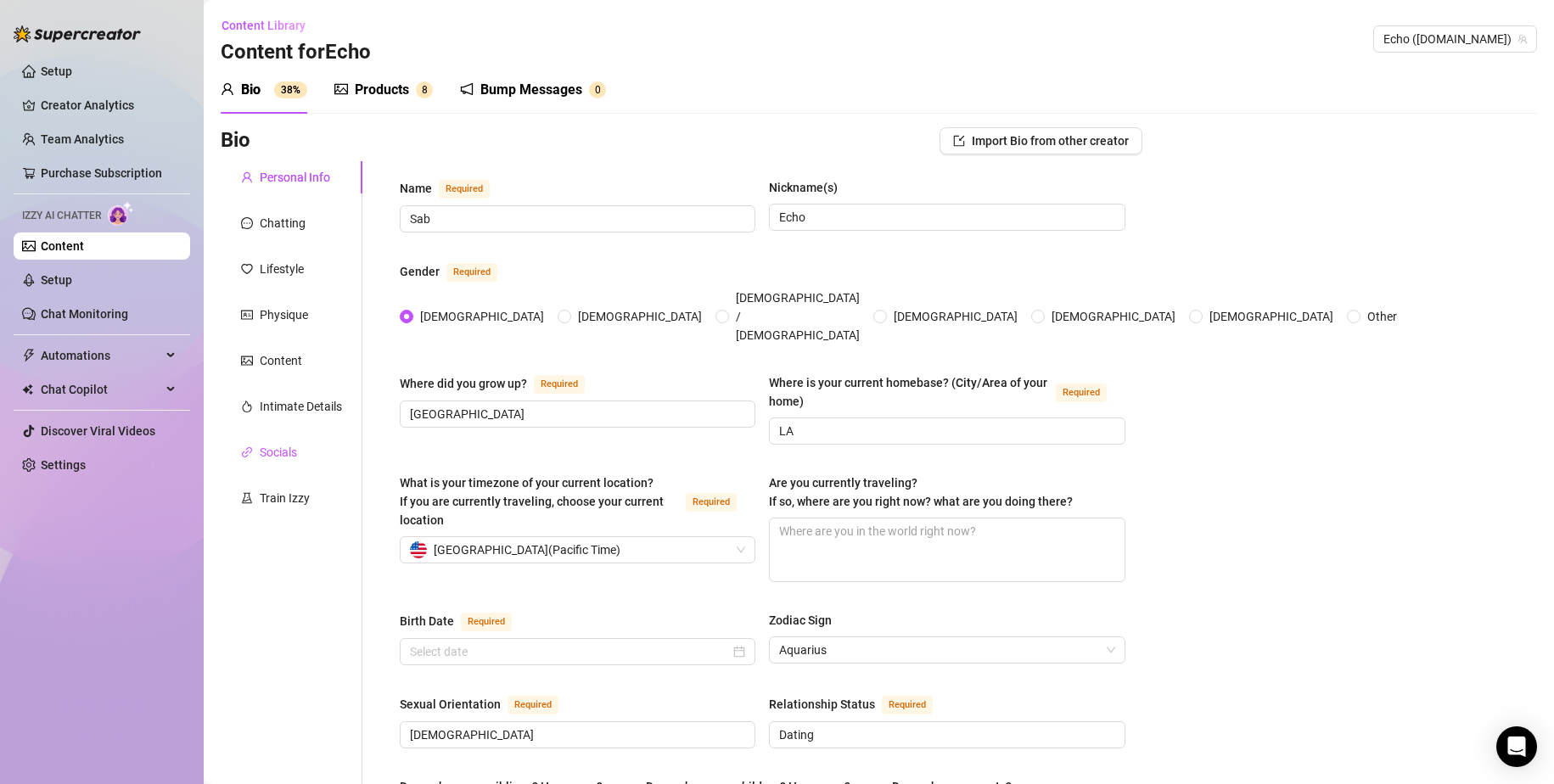
click at [282, 456] on div "Socials" at bounding box center [279, 453] width 37 height 19
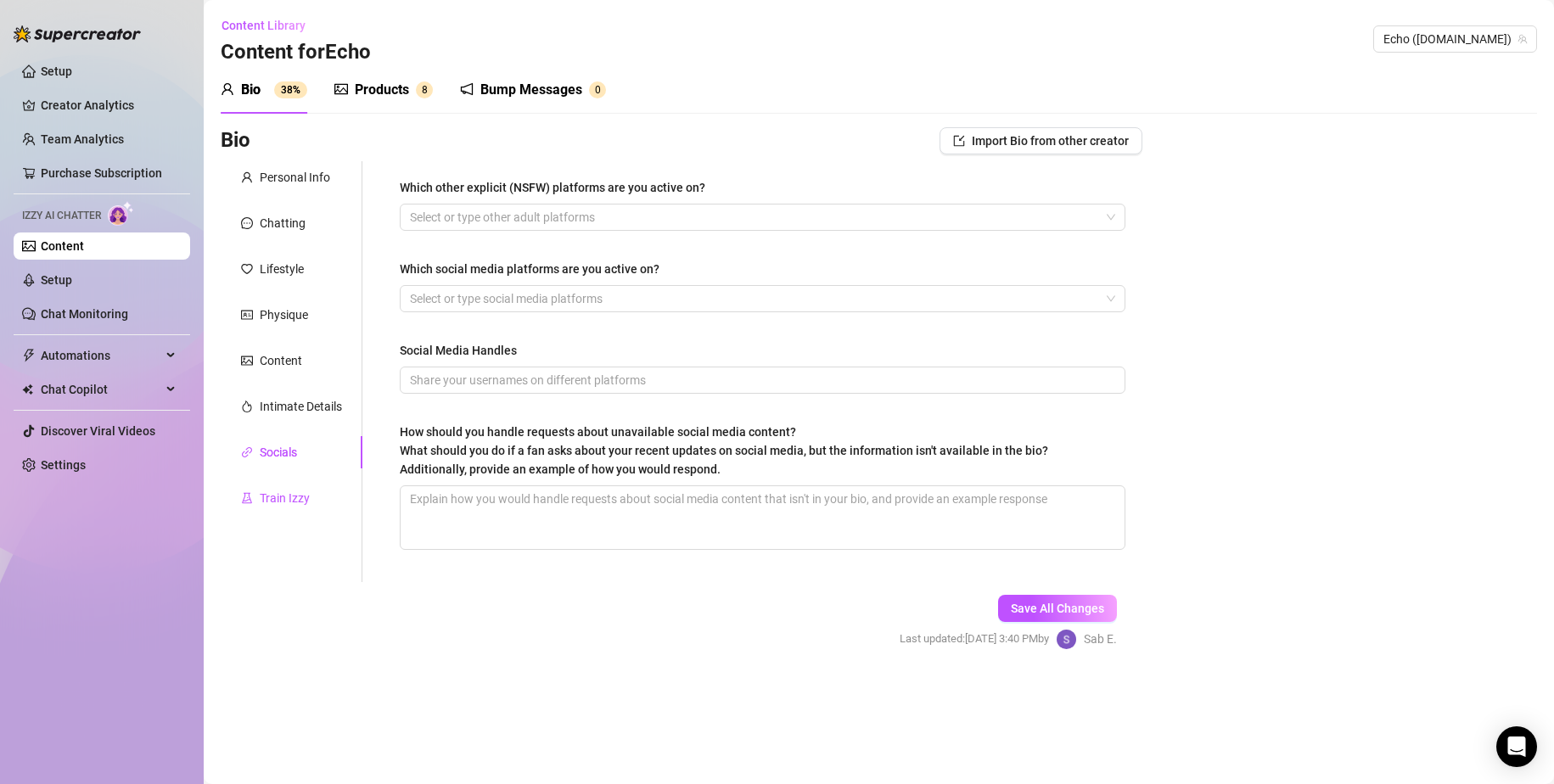
click at [286, 494] on div "Train Izzy" at bounding box center [285, 498] width 50 height 19
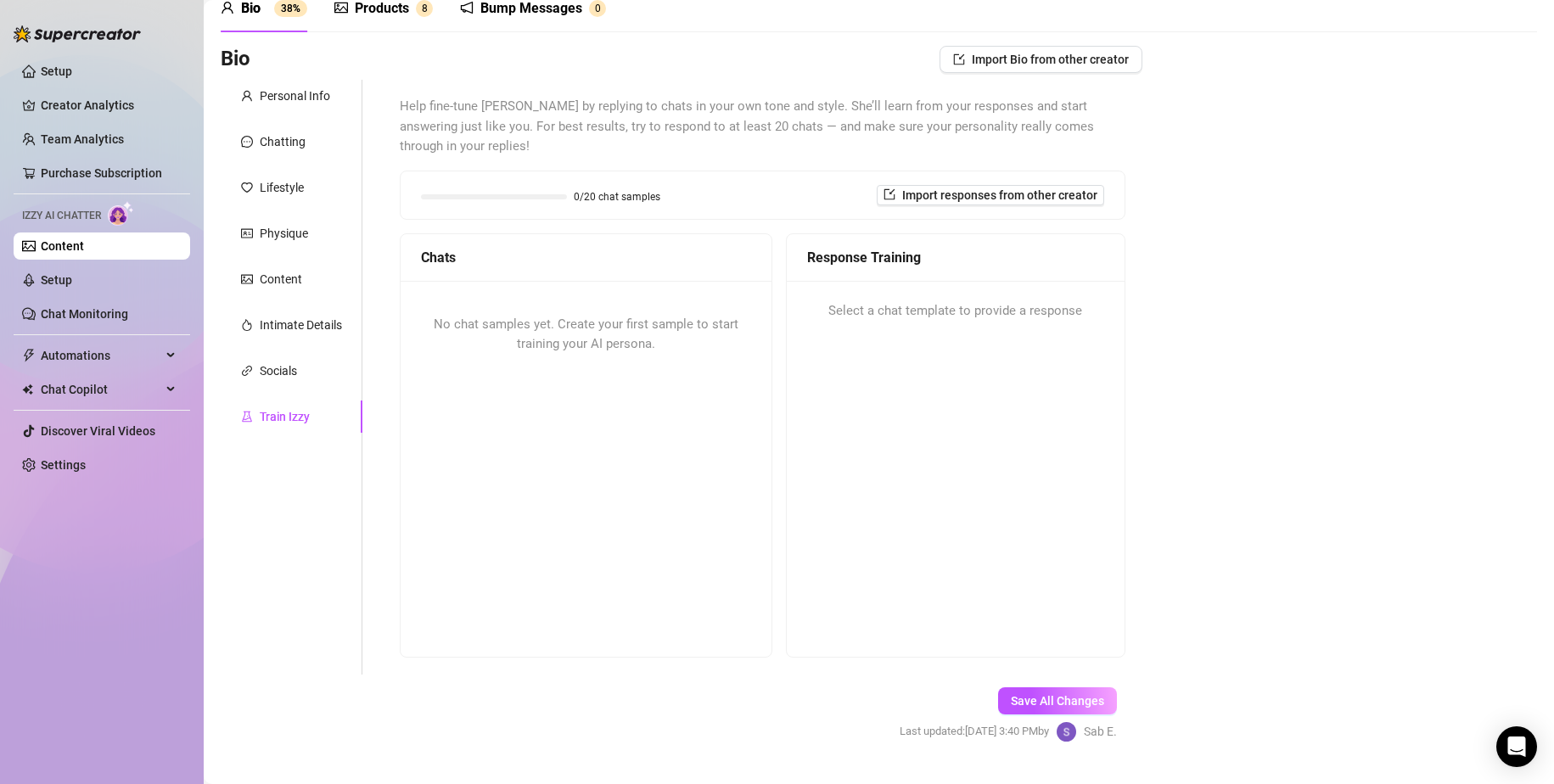
scroll to position [121, 0]
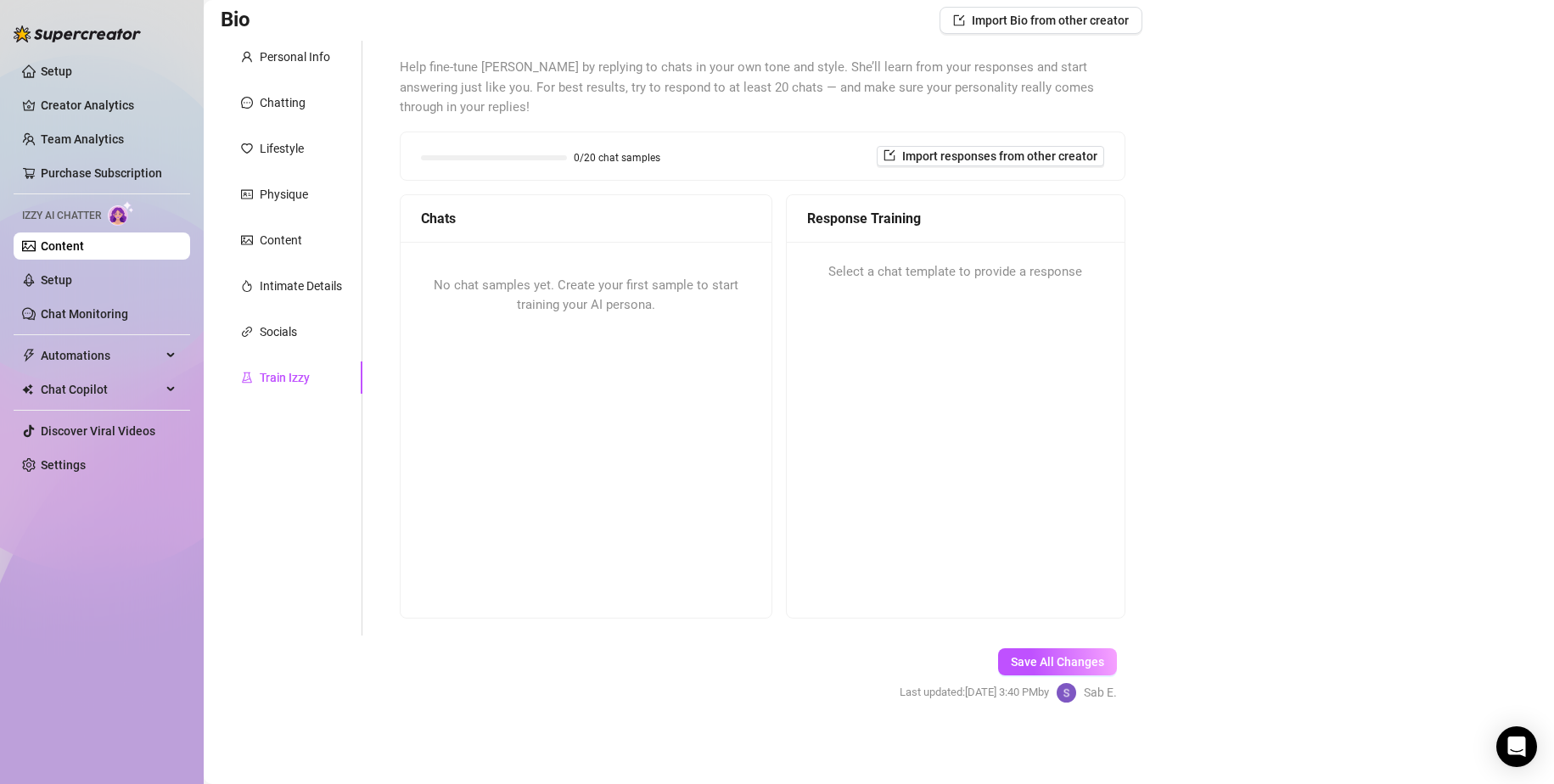
click at [563, 290] on span "No chat samples yet. Create your first sample to start training your AI persona." at bounding box center [586, 296] width 305 height 36
click at [601, 294] on div "No chat samples yet. Create your first sample to start training your AI persona." at bounding box center [586, 296] width 371 height 108
click at [644, 305] on span "No chat samples yet. Create your first sample to start training your AI persona." at bounding box center [586, 296] width 305 height 36
drag, startPoint x: 726, startPoint y: 343, endPoint x: 720, endPoint y: 358, distance: 16.2
click at [726, 342] on div "No chat samples yet. Create your first sample to start training your AI persona." at bounding box center [586, 296] width 371 height 108
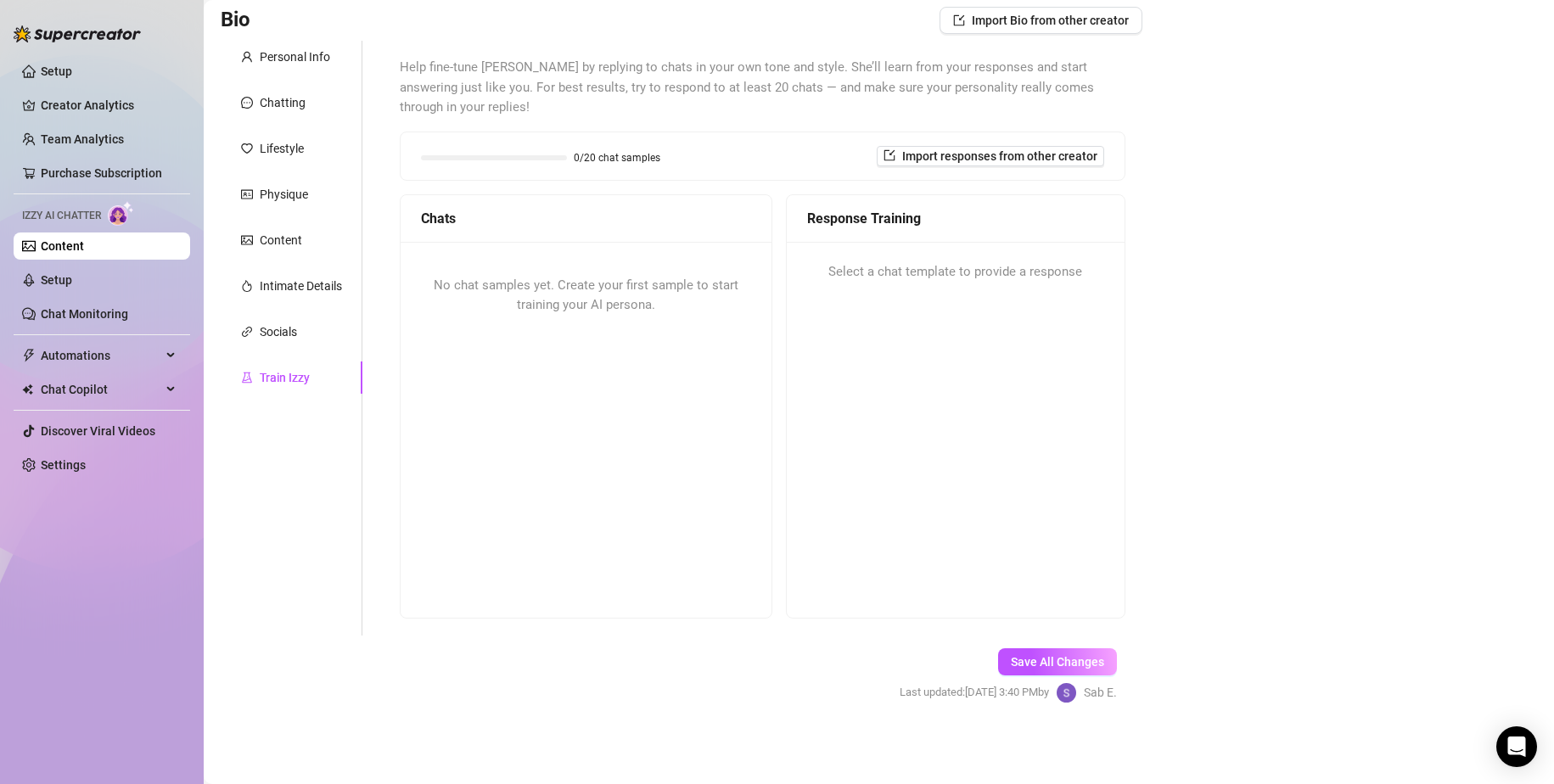
click at [710, 364] on div "No chat samples yet. Create your first sample to start training your AI persona." at bounding box center [586, 429] width 371 height 375
click at [712, 358] on div "No chat samples yet. Create your first sample to start training your AI persona." at bounding box center [586, 429] width 371 height 375
click at [716, 355] on div "No chat samples yet. Create your first sample to start training your AI persona." at bounding box center [586, 429] width 371 height 375
click at [726, 361] on div "No chat samples yet. Create your first sample to start training your AI persona." at bounding box center [586, 429] width 371 height 375
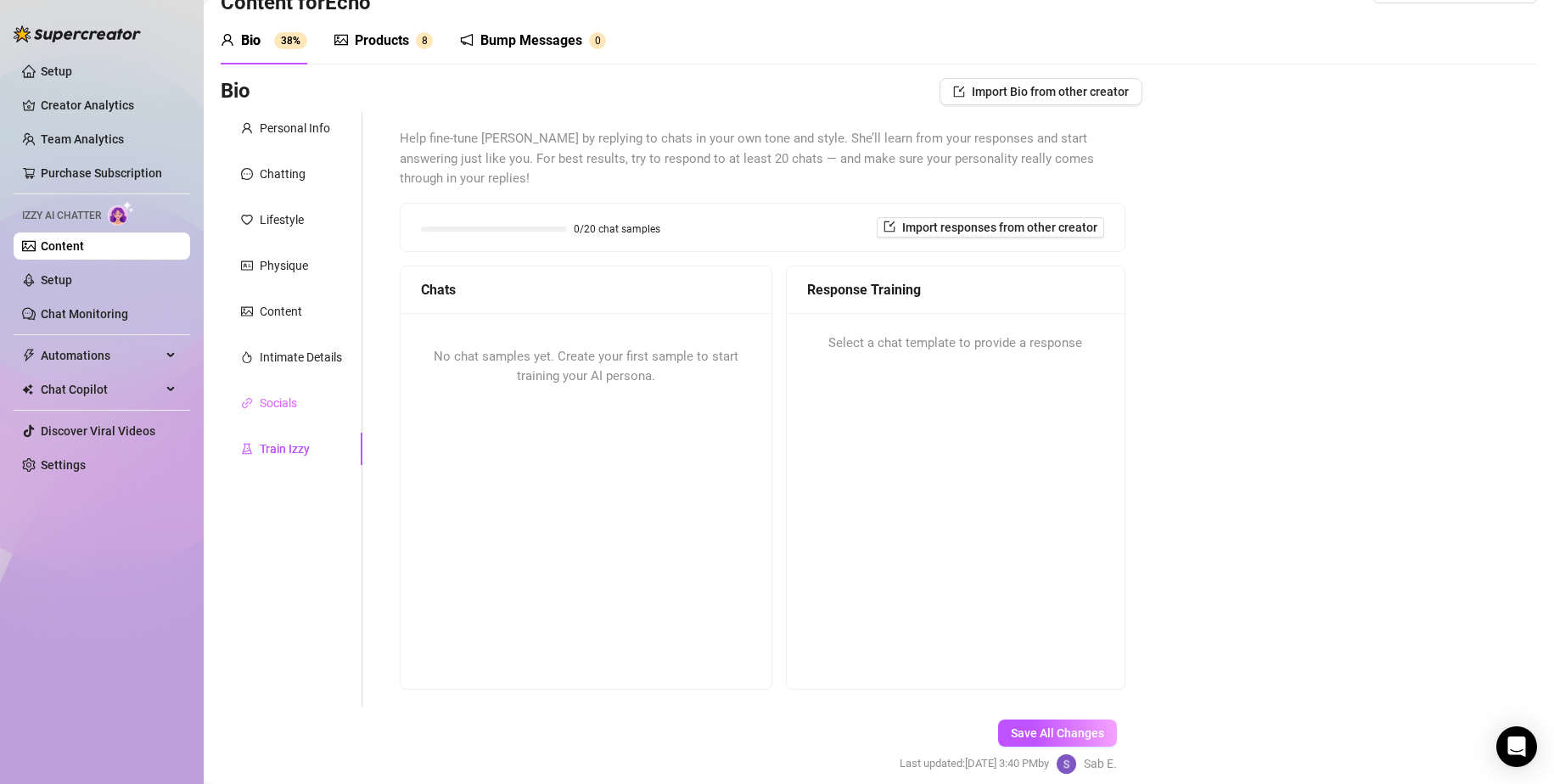
scroll to position [36, 0]
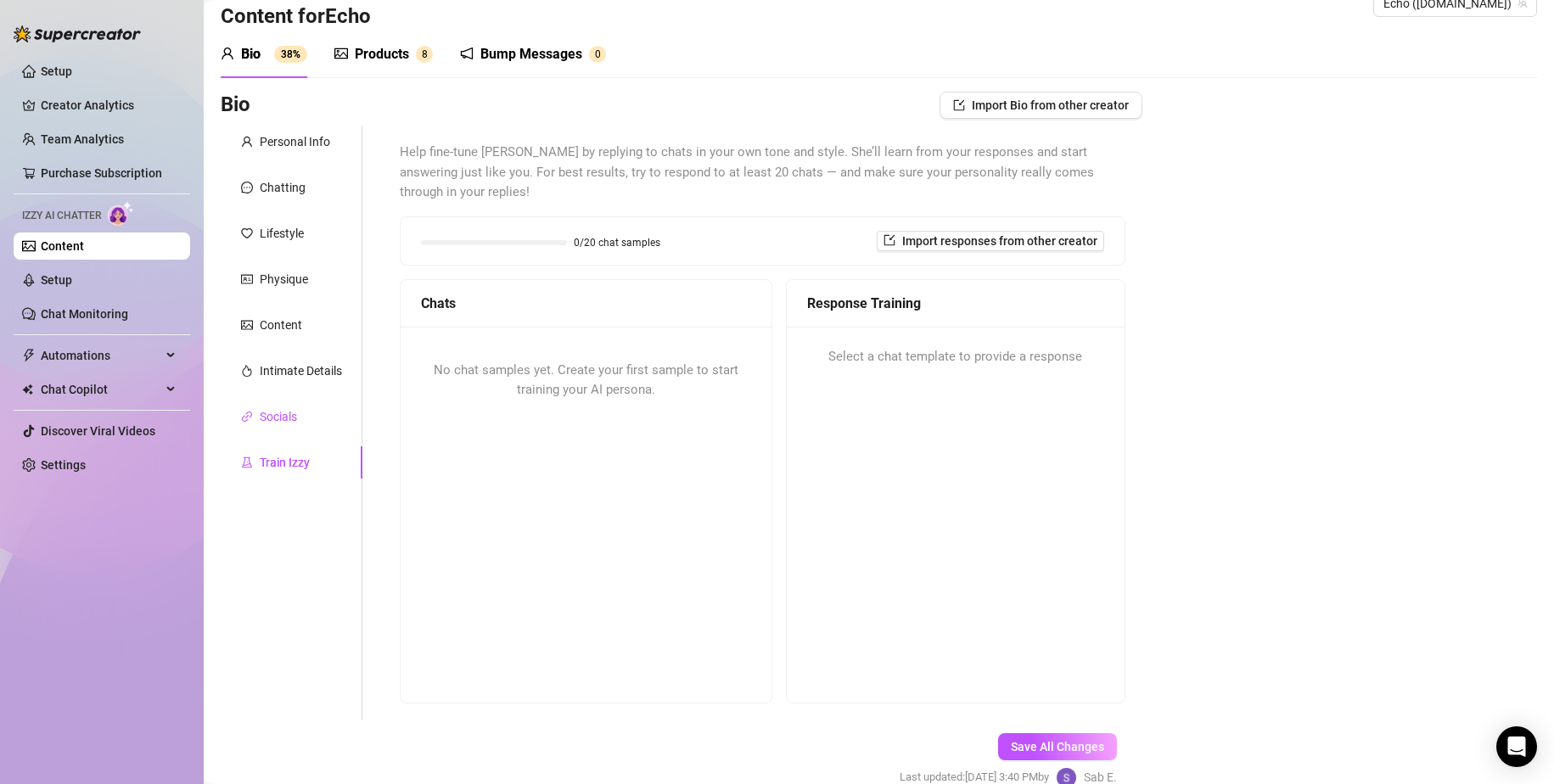
click at [266, 416] on div "Socials" at bounding box center [279, 417] width 37 height 19
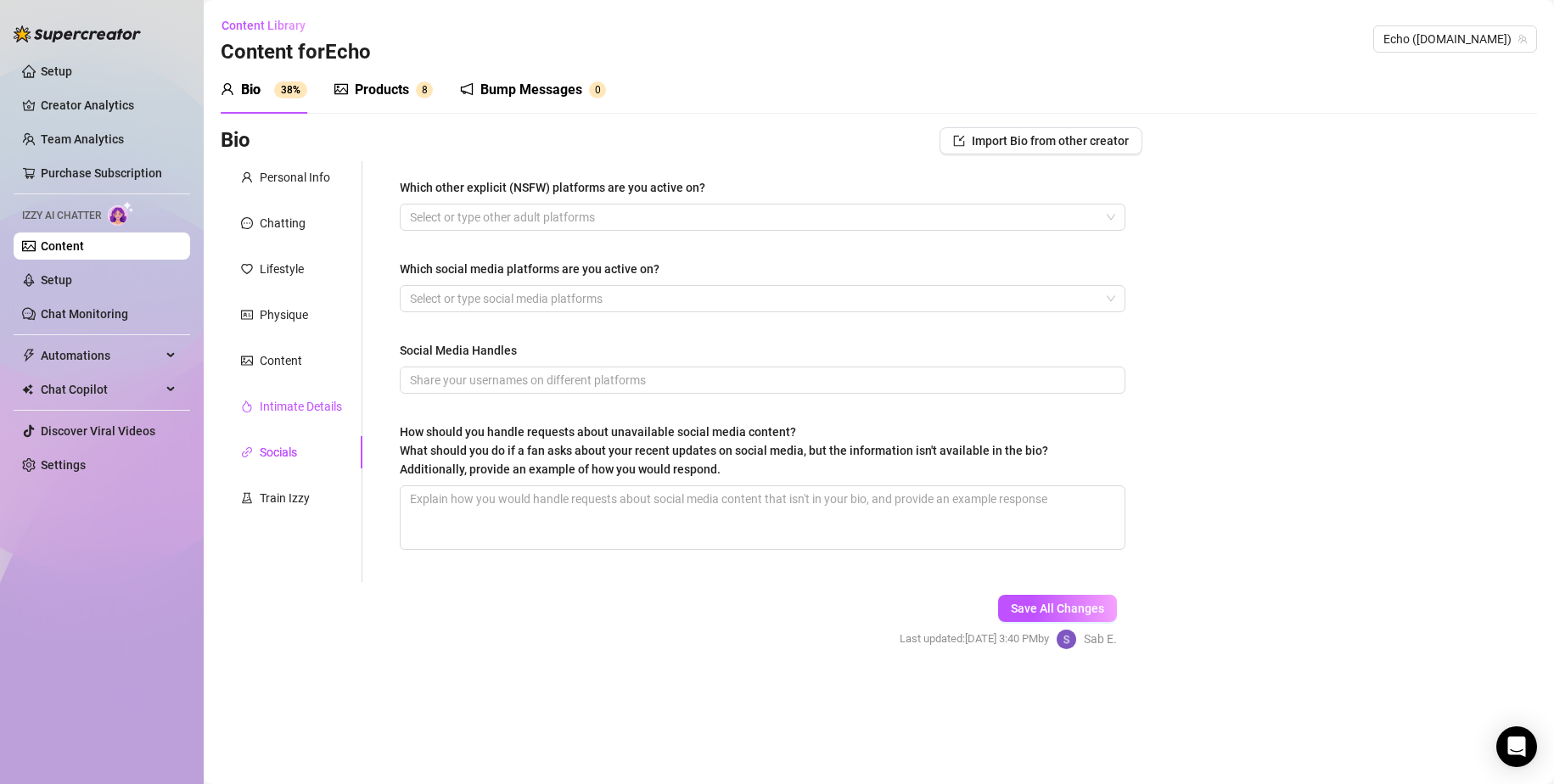
click at [297, 410] on div "Intimate Details" at bounding box center [301, 407] width 82 height 19
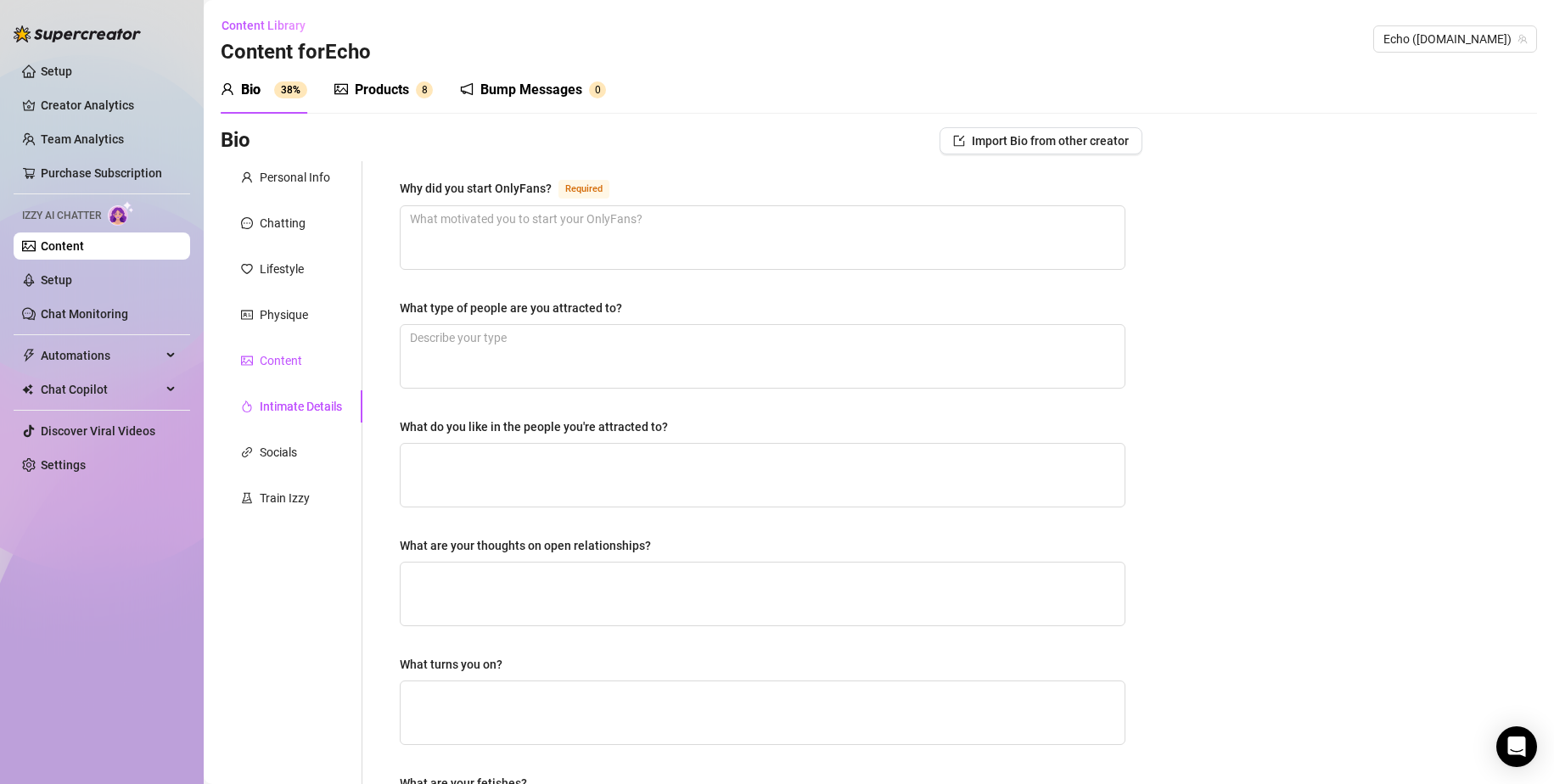
click at [285, 358] on div "Content" at bounding box center [281, 361] width 42 height 19
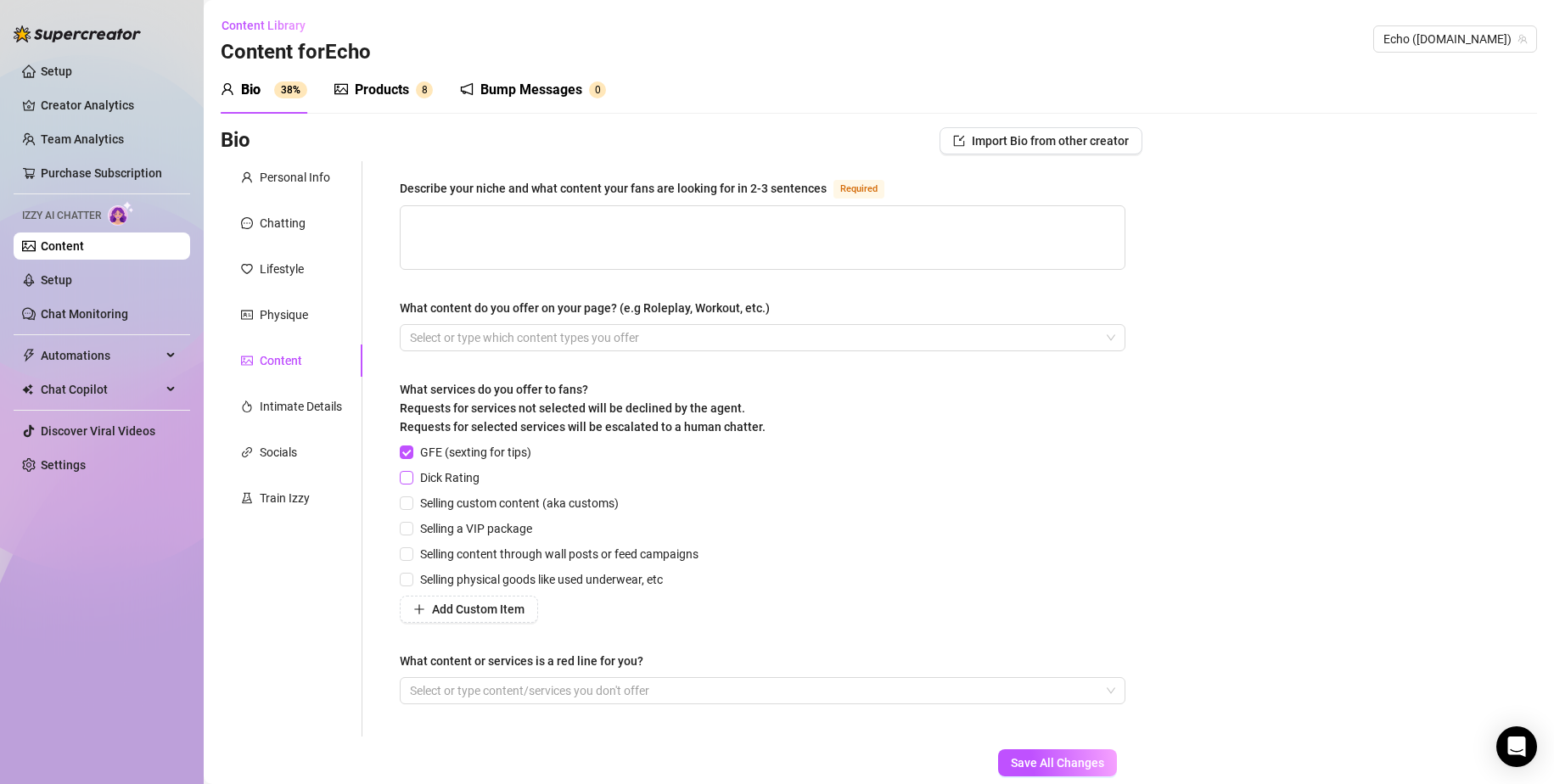
click at [449, 482] on span "Dick Rating" at bounding box center [450, 477] width 73 height 19
click at [412, 482] on input "Dick Rating" at bounding box center [406, 477] width 12 height 12
click at [562, 499] on span "Selling custom content (aka customs)" at bounding box center [520, 503] width 212 height 19
click at [412, 499] on input "Selling custom content (aka customs)" at bounding box center [406, 502] width 12 height 12
click at [665, 554] on span "Selling content through wall posts or feed campaigns" at bounding box center [560, 554] width 292 height 19
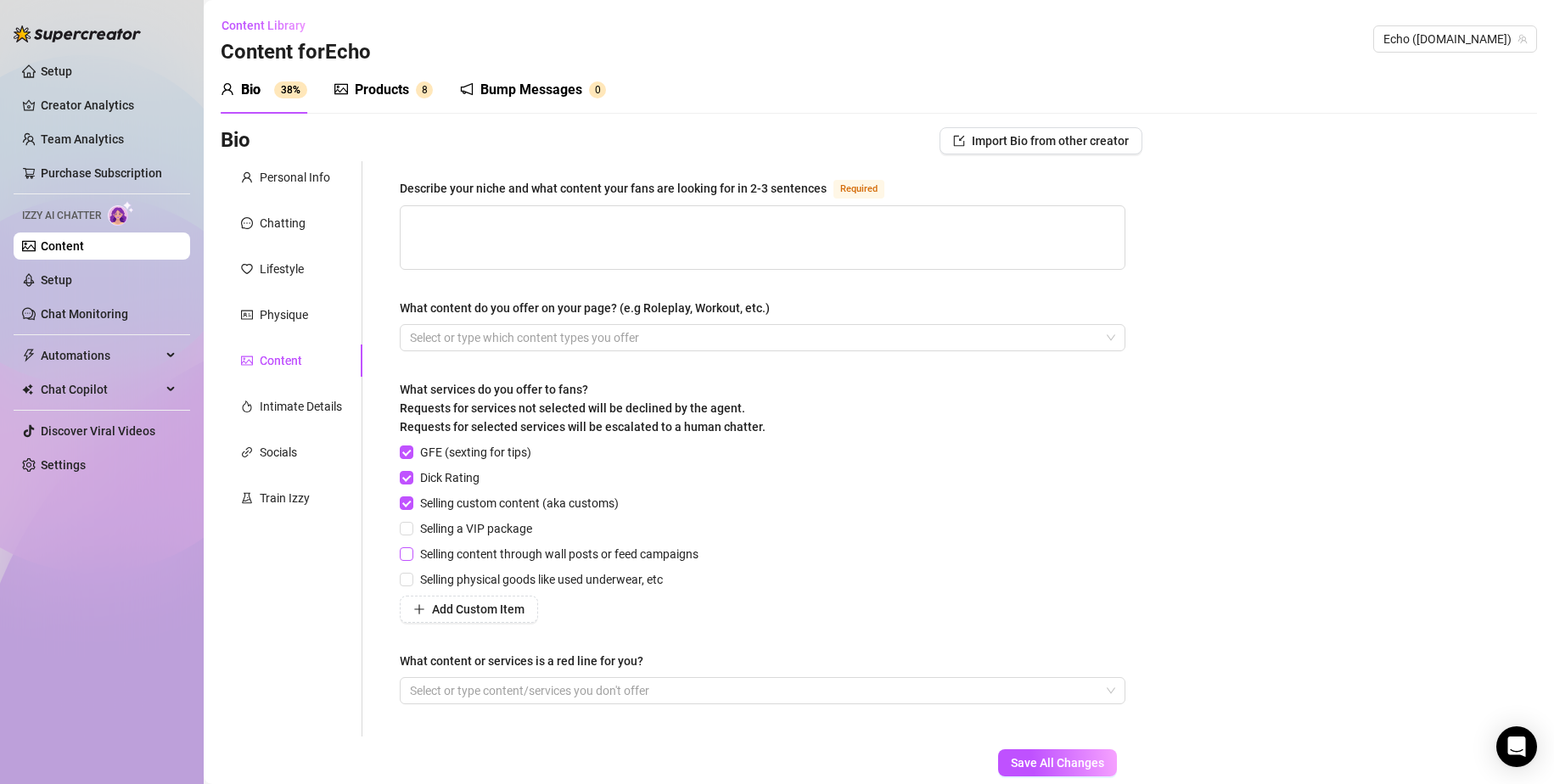
click at [412, 554] on input "Selling content through wall posts or feed campaigns" at bounding box center [406, 553] width 12 height 12
click at [632, 576] on span "Selling physical goods like used underwear, etc" at bounding box center [542, 579] width 257 height 19
click at [412, 576] on input "Selling physical goods like used underwear, etc" at bounding box center [406, 578] width 12 height 12
click at [739, 234] on textarea "Describe your niche and what content your fans are looking for in 2-3 sentences…" at bounding box center [763, 238] width 724 height 63
drag, startPoint x: 739, startPoint y: 234, endPoint x: 746, endPoint y: 243, distance: 11.4
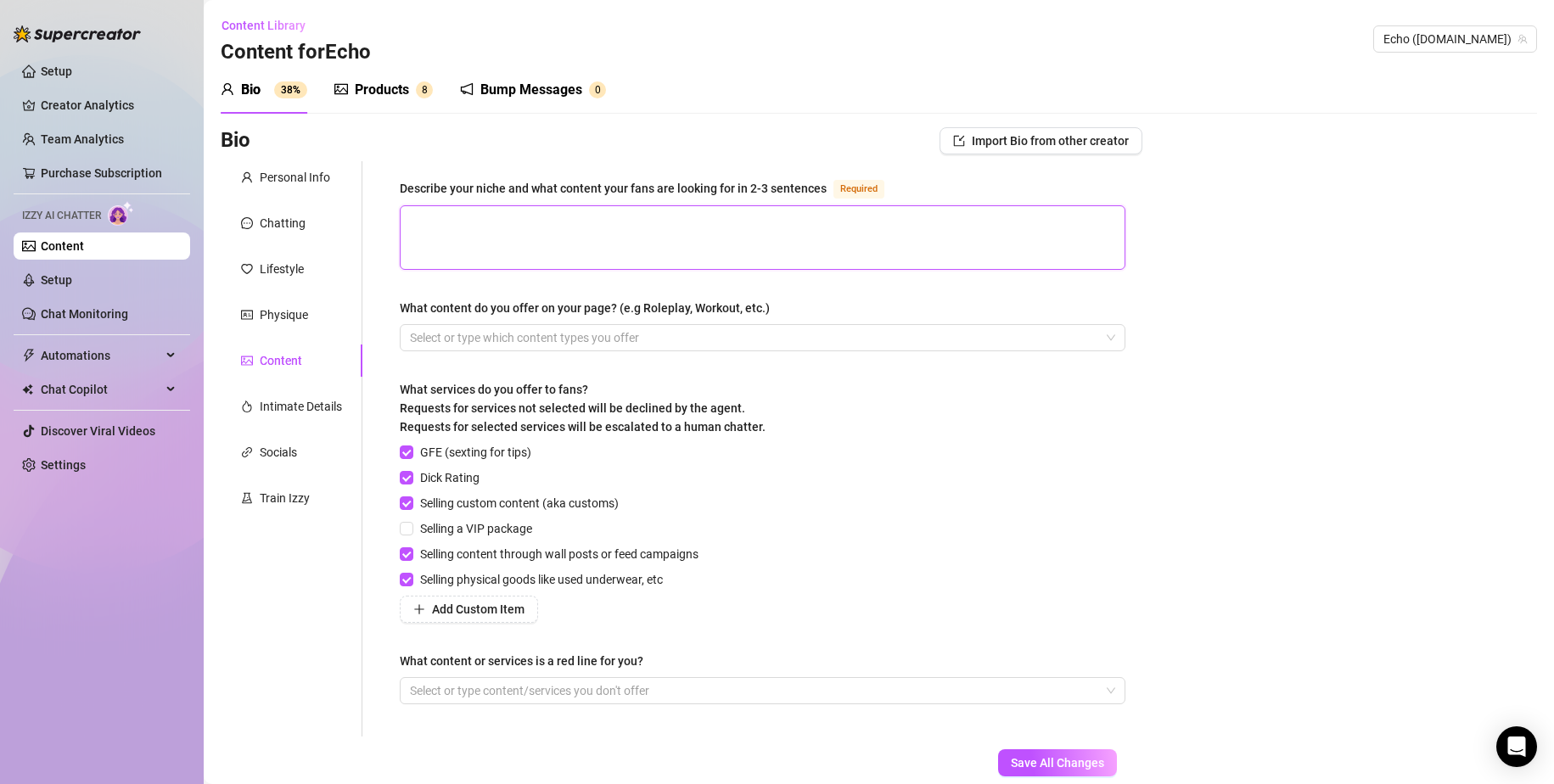
click at [741, 236] on textarea "Describe your niche and what content your fans are looking for in 2-3 sentences…" at bounding box center [763, 238] width 724 height 63
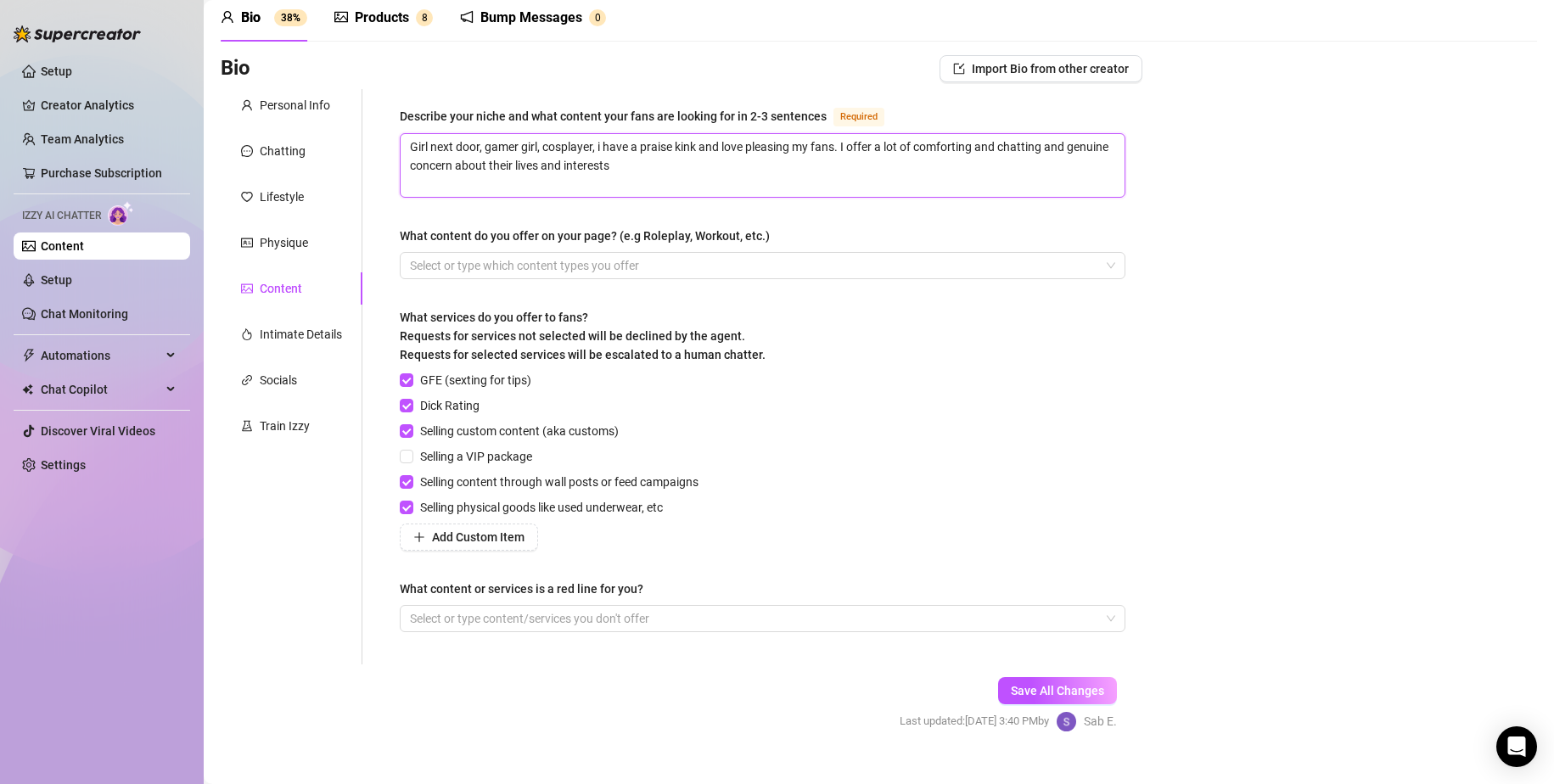
scroll to position [100, 0]
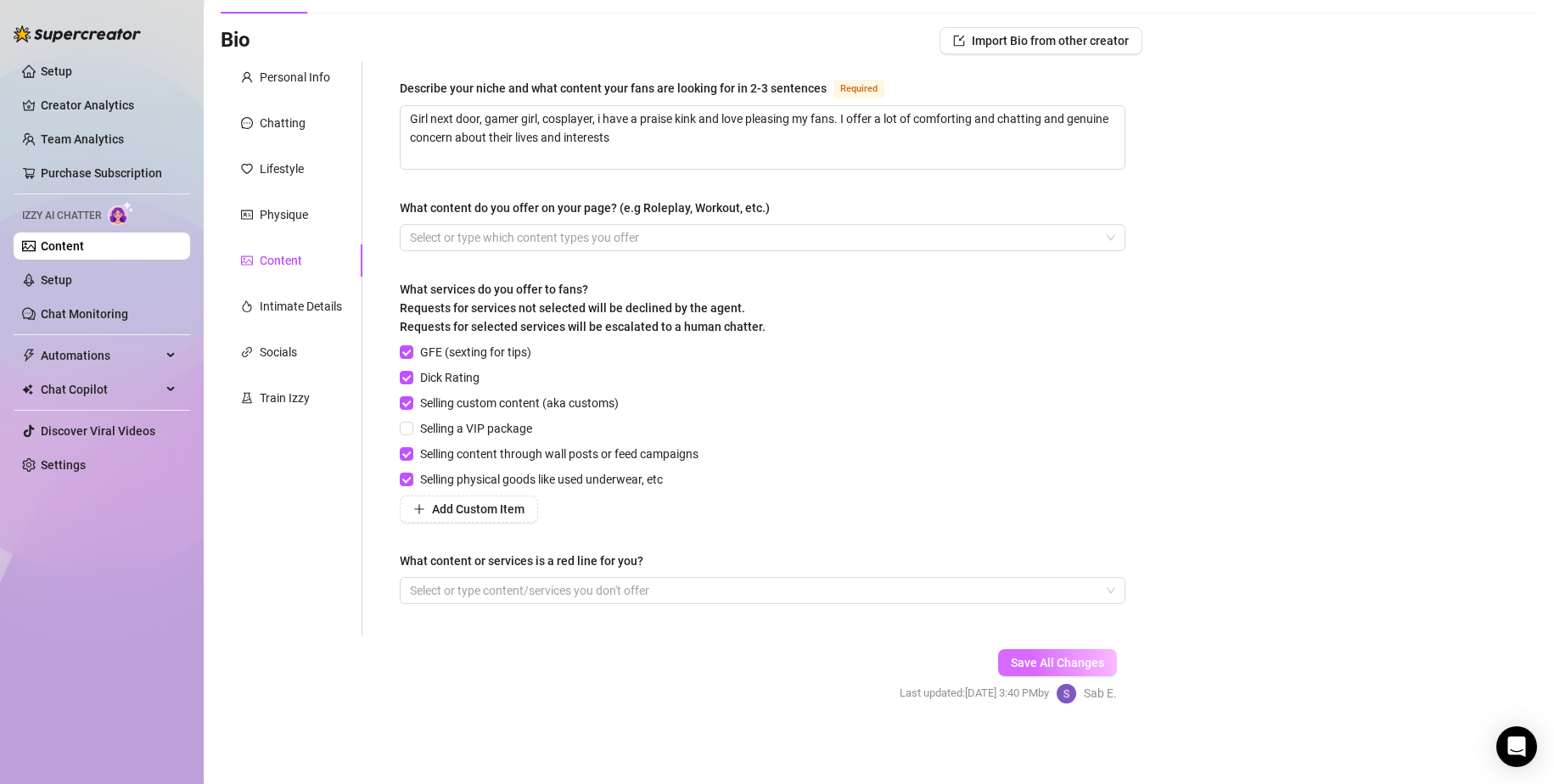
click at [944, 650] on button "Save All Changes" at bounding box center [1058, 663] width 119 height 27
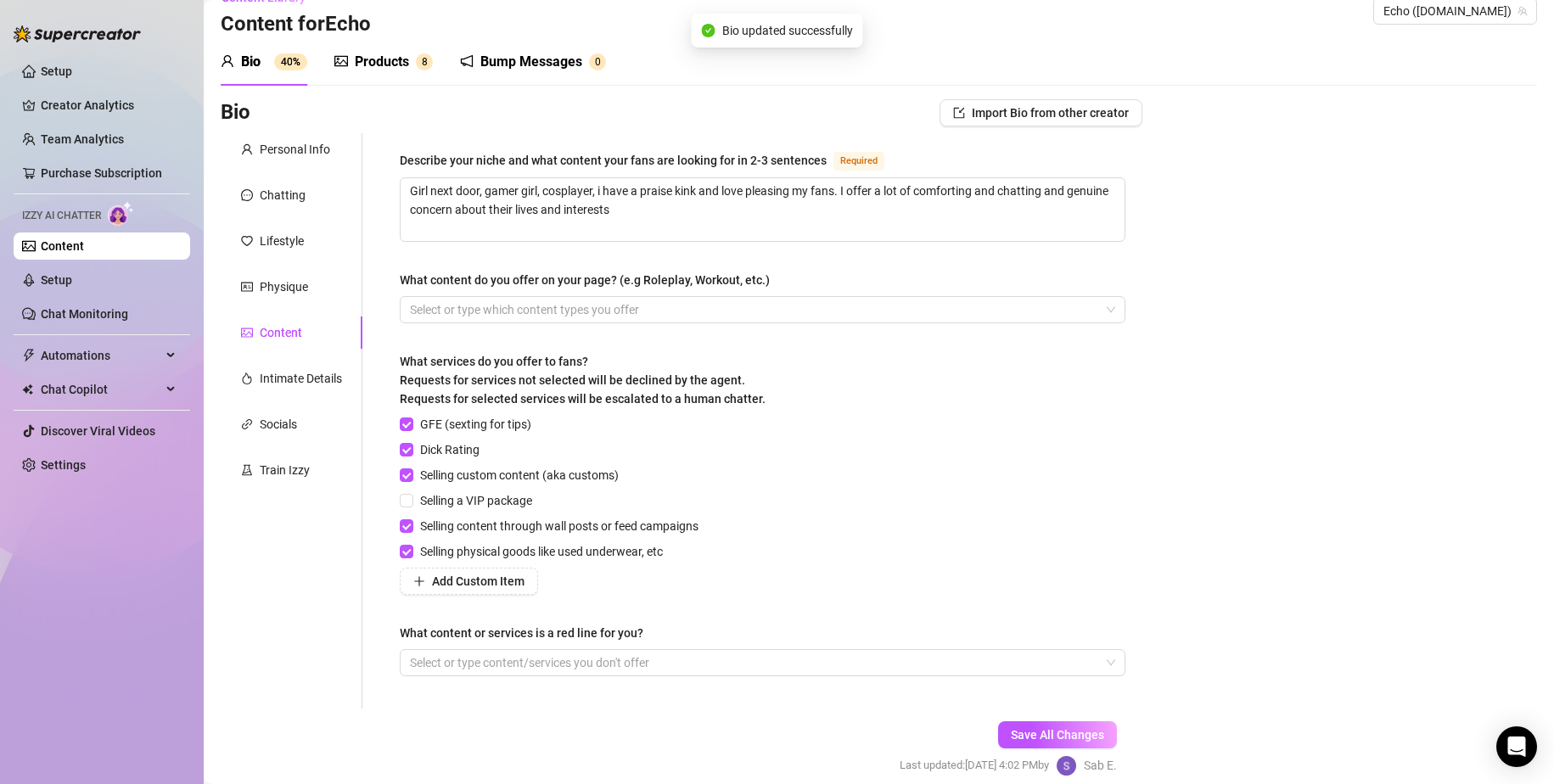
scroll to position [0, 0]
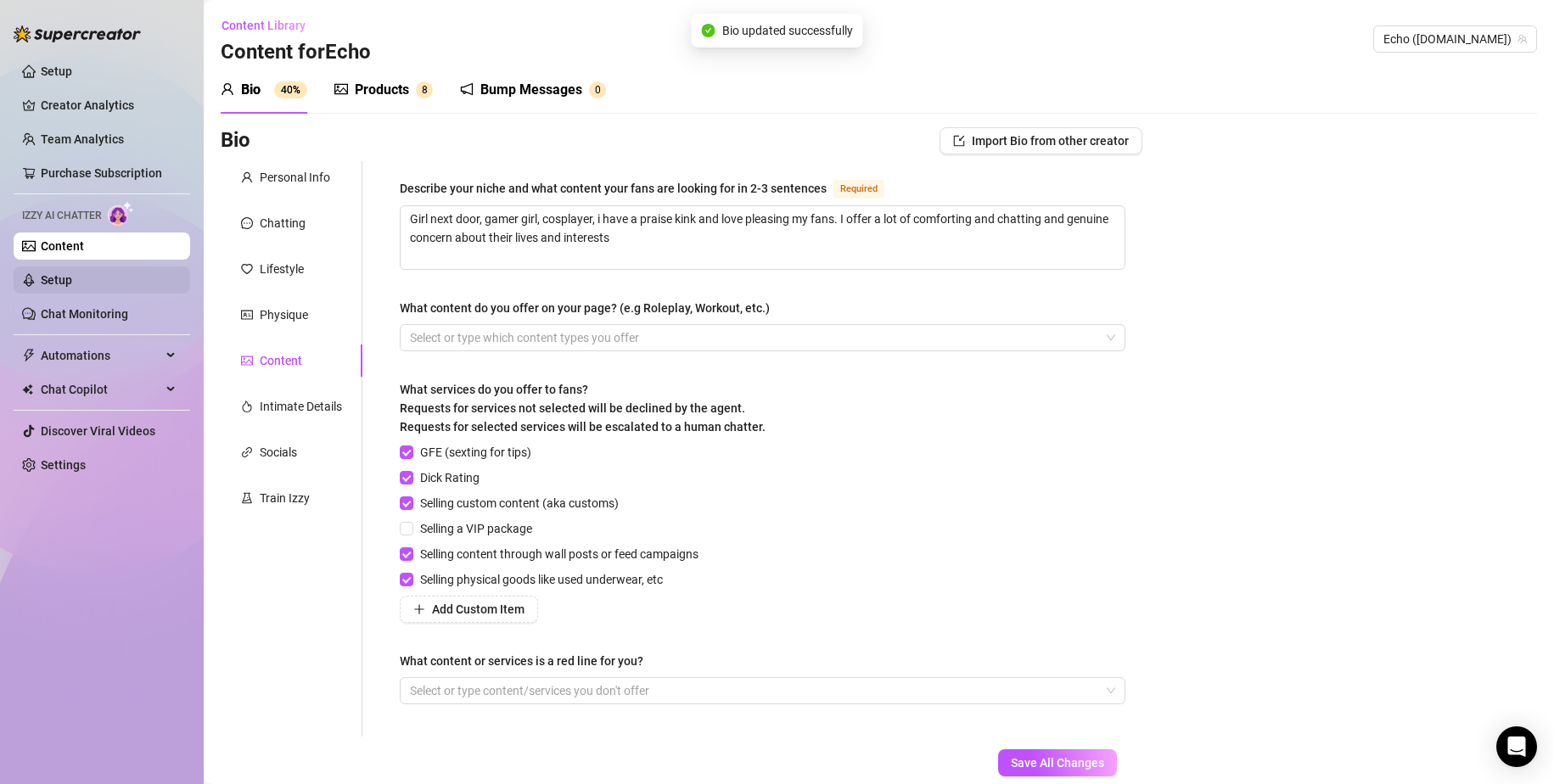
click at [72, 274] on link "Setup" at bounding box center [56, 280] width 31 height 14
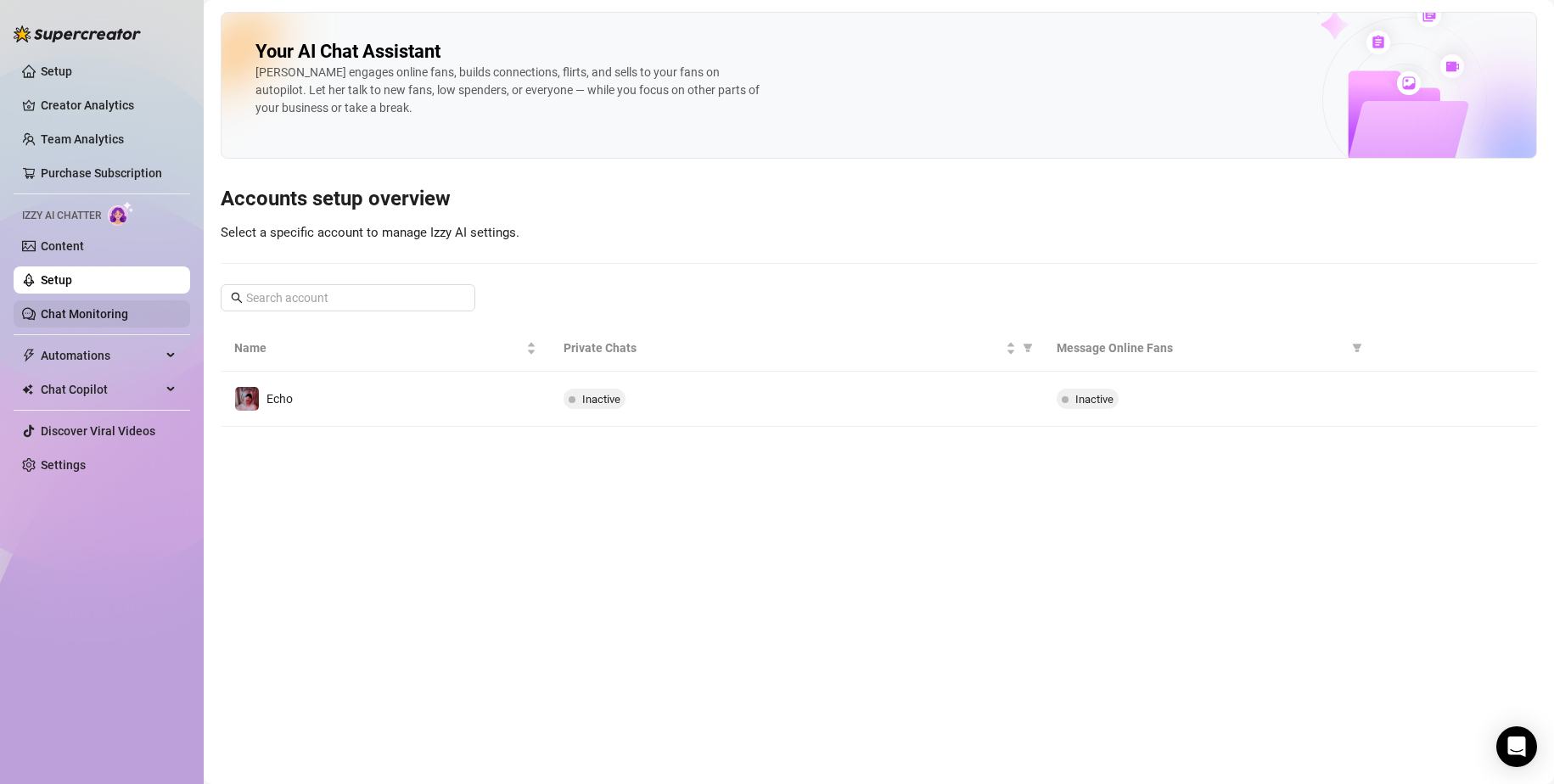
click at [88, 307] on link "Chat Monitoring" at bounding box center [84, 314] width 88 height 14
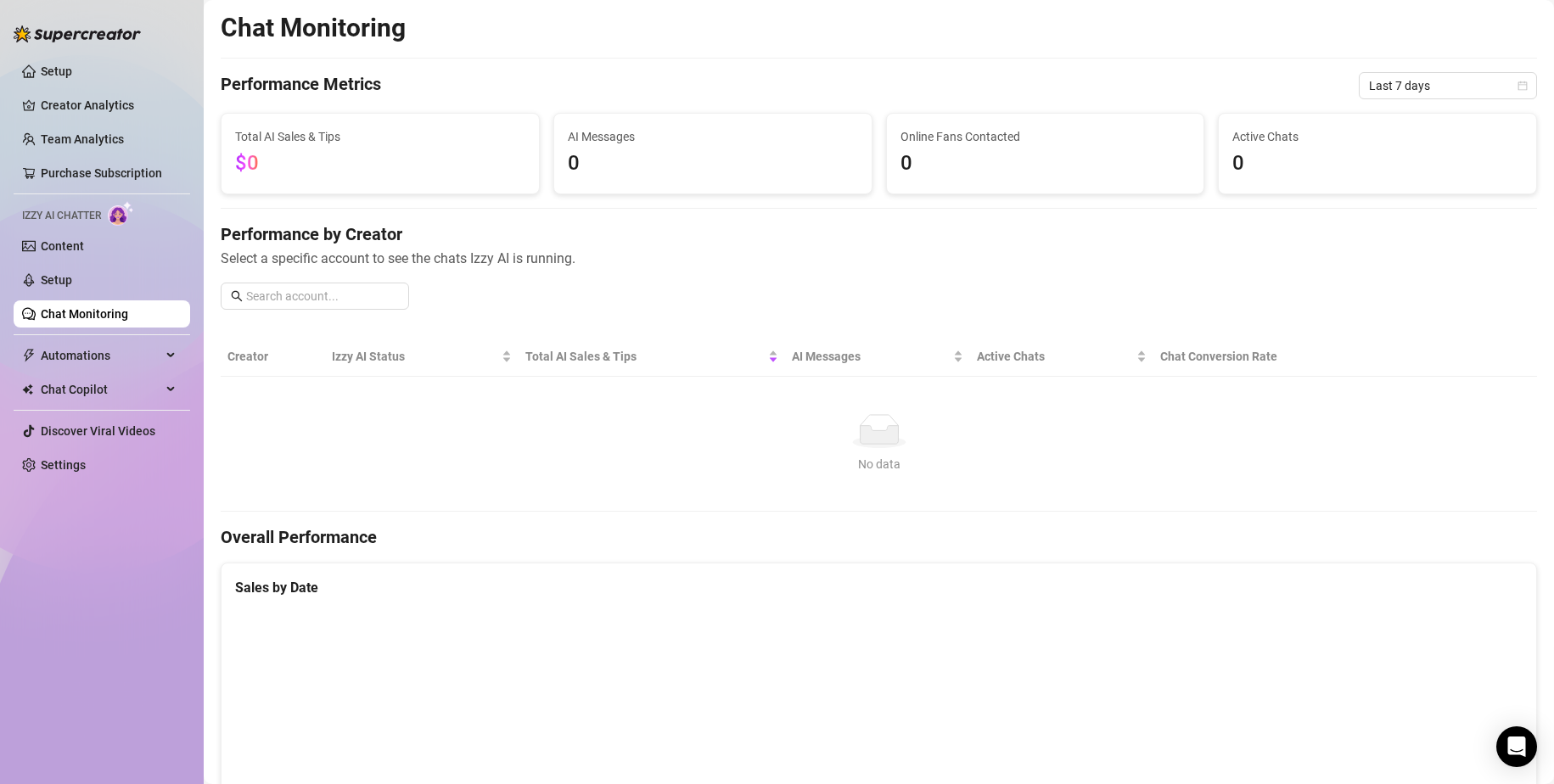
click at [59, 231] on ul "Setup Creator Analytics Team Analytics Purchase Subscription Izzy AI Chatter Co…" at bounding box center [102, 268] width 177 height 435
click at [56, 240] on link "Content" at bounding box center [62, 246] width 43 height 14
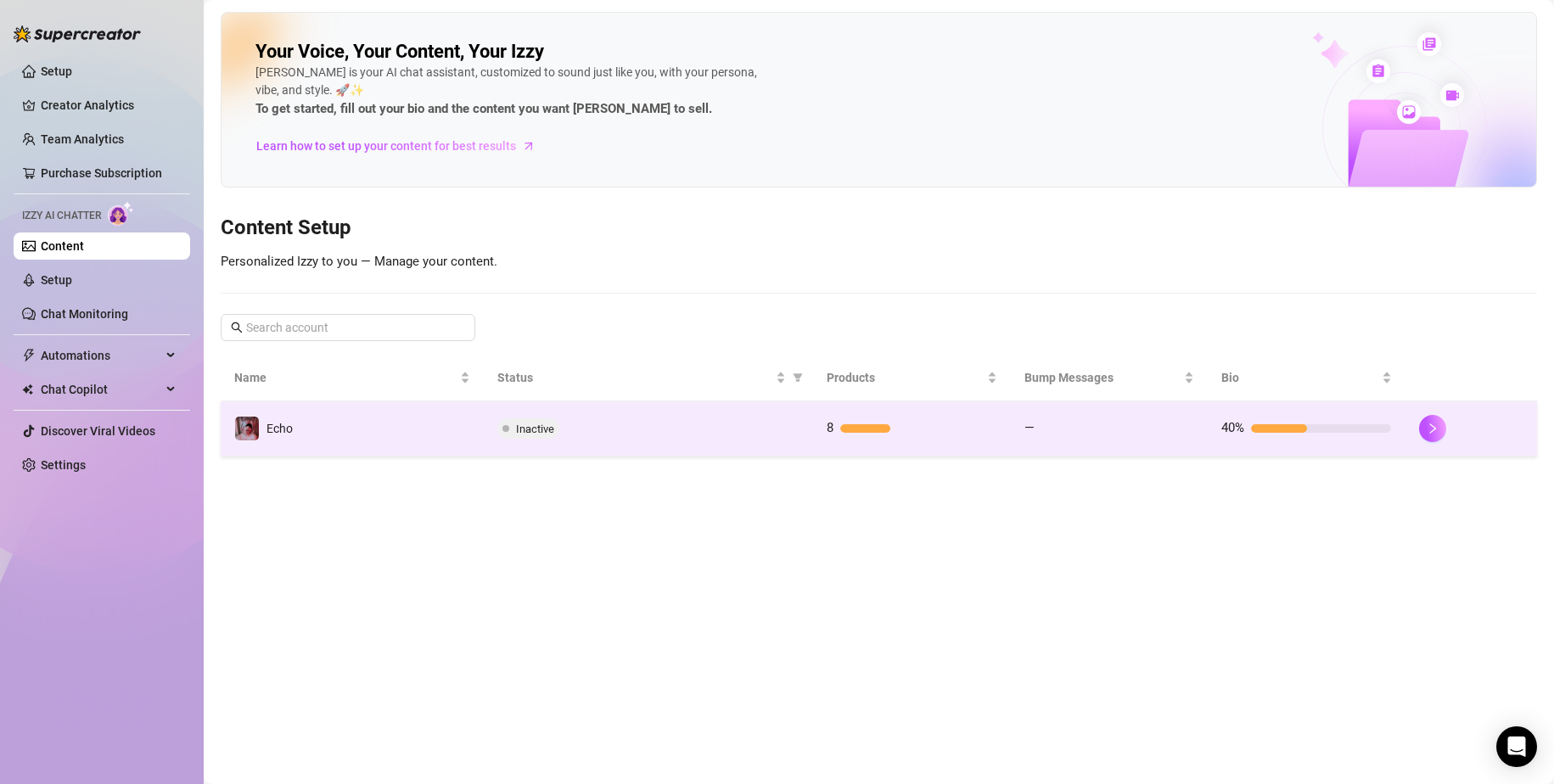
click at [706, 433] on div "Inactive" at bounding box center [648, 429] width 302 height 20
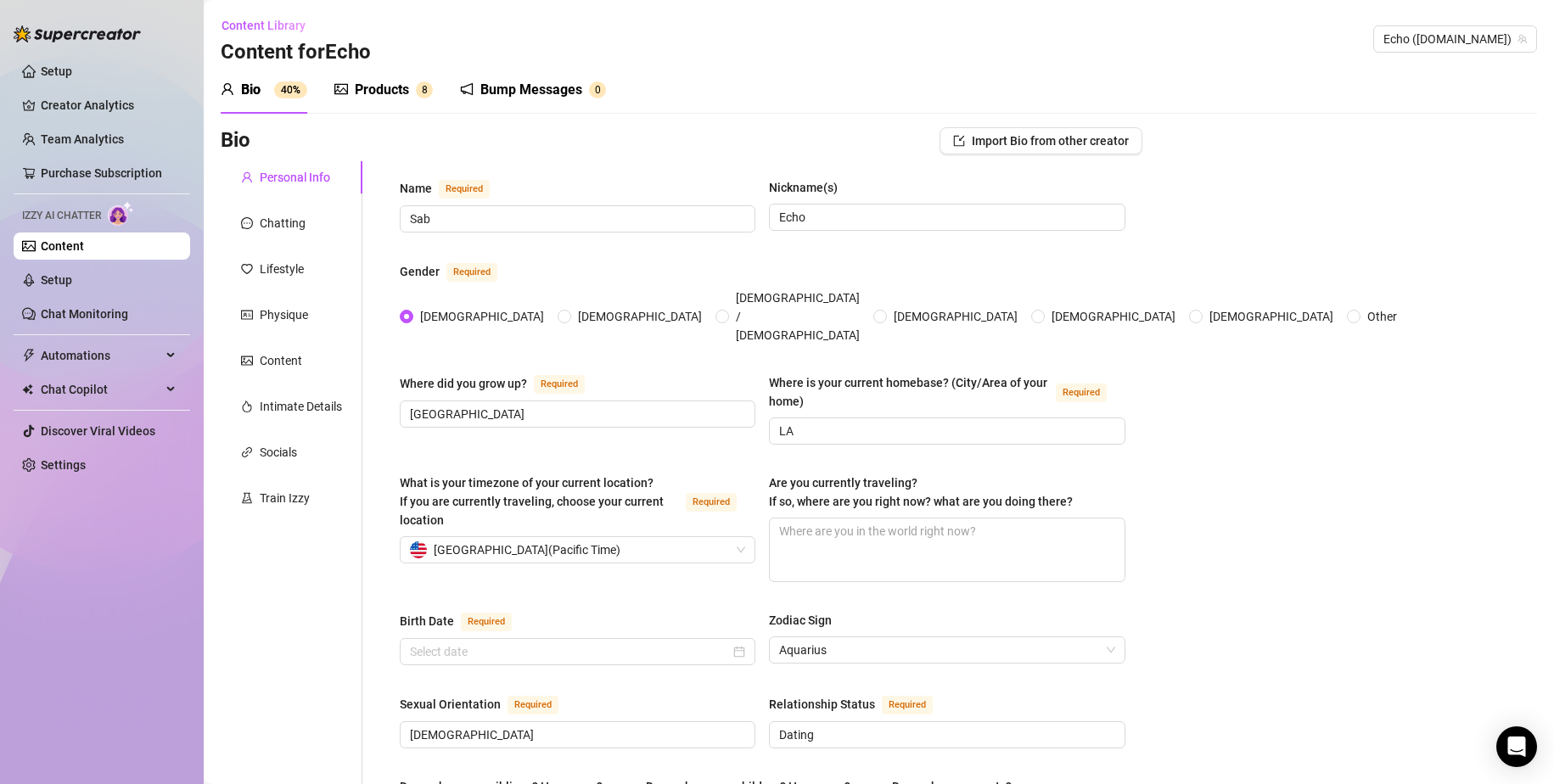
click at [376, 79] on div "Products 8" at bounding box center [384, 90] width 99 height 48
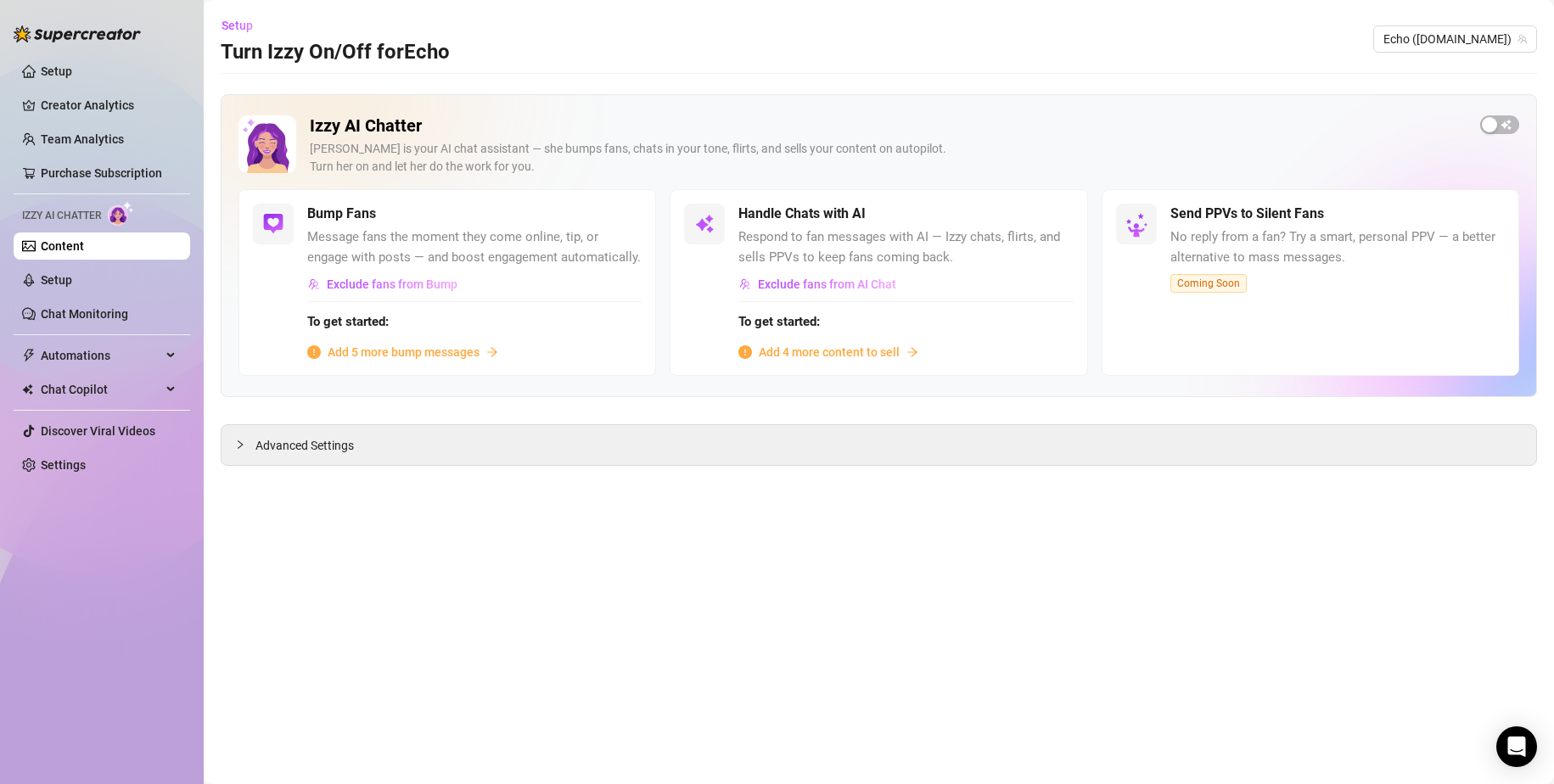
click at [815, 351] on span "Add 4 more content to sell" at bounding box center [829, 353] width 141 height 19
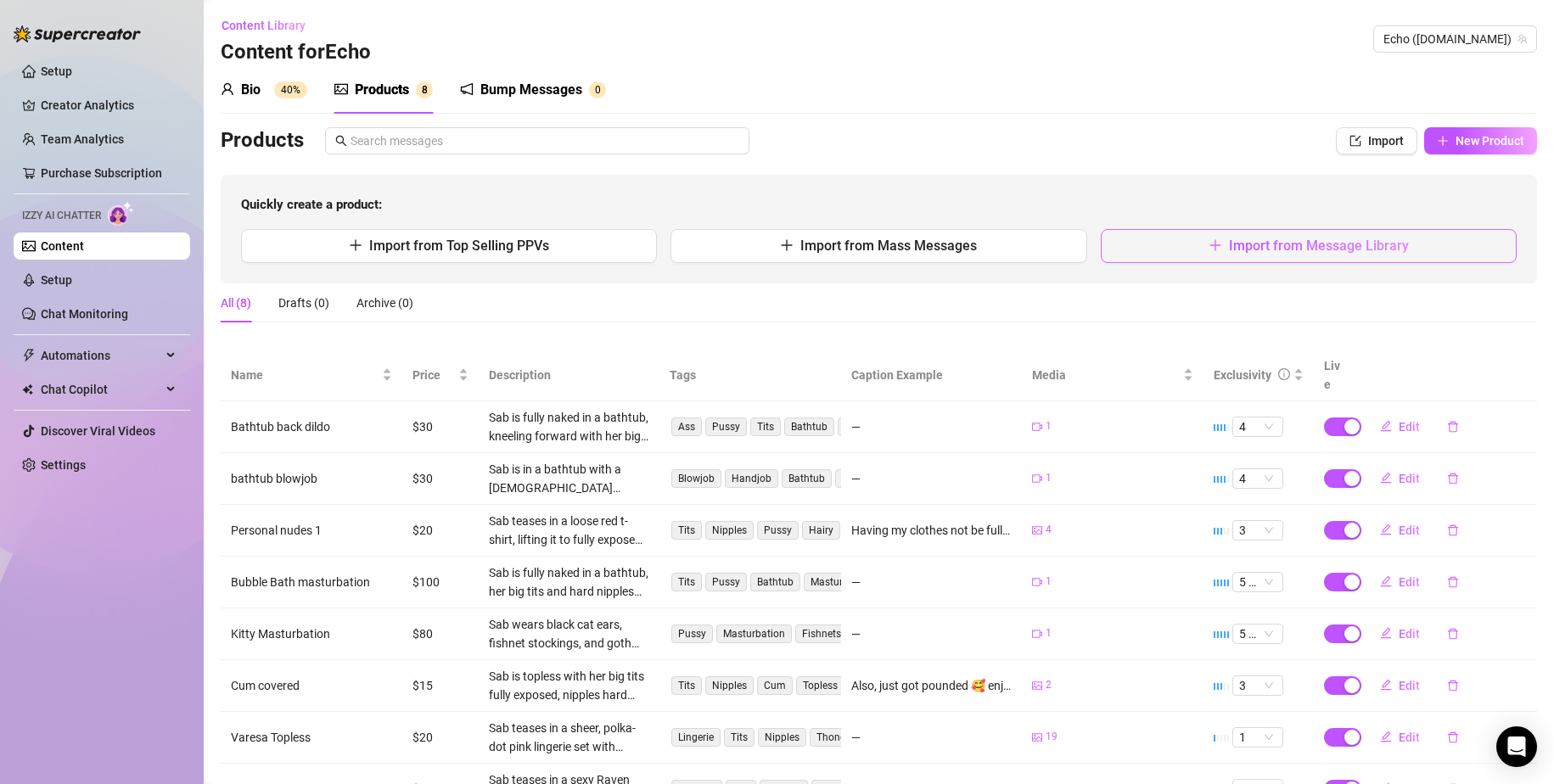
click at [944, 260] on button "Import from Message Library" at bounding box center [1309, 246] width 416 height 34
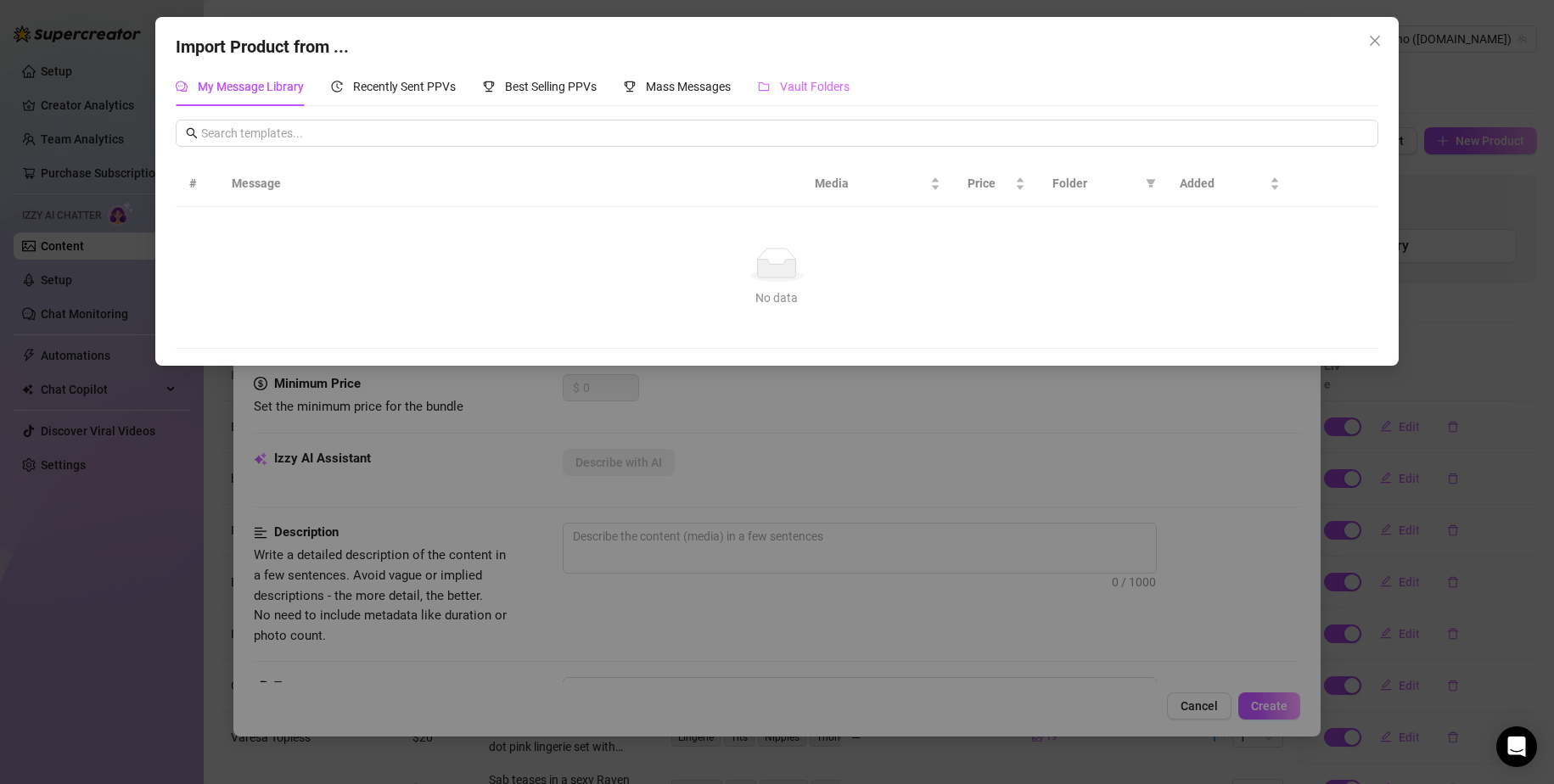
click at [798, 97] on div "Vault Folders" at bounding box center [804, 87] width 92 height 39
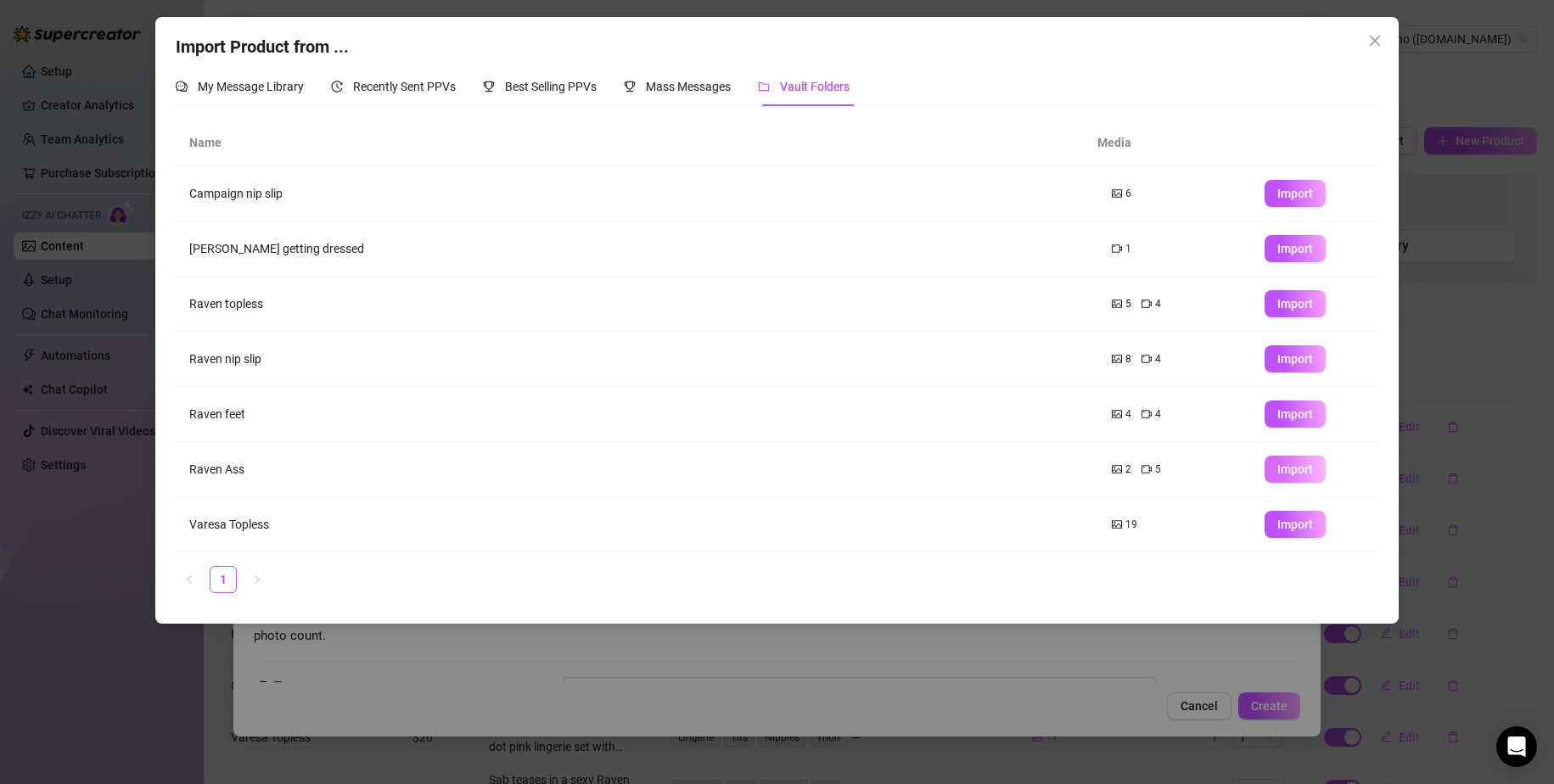
click at [944, 465] on button "Import" at bounding box center [1296, 469] width 61 height 27
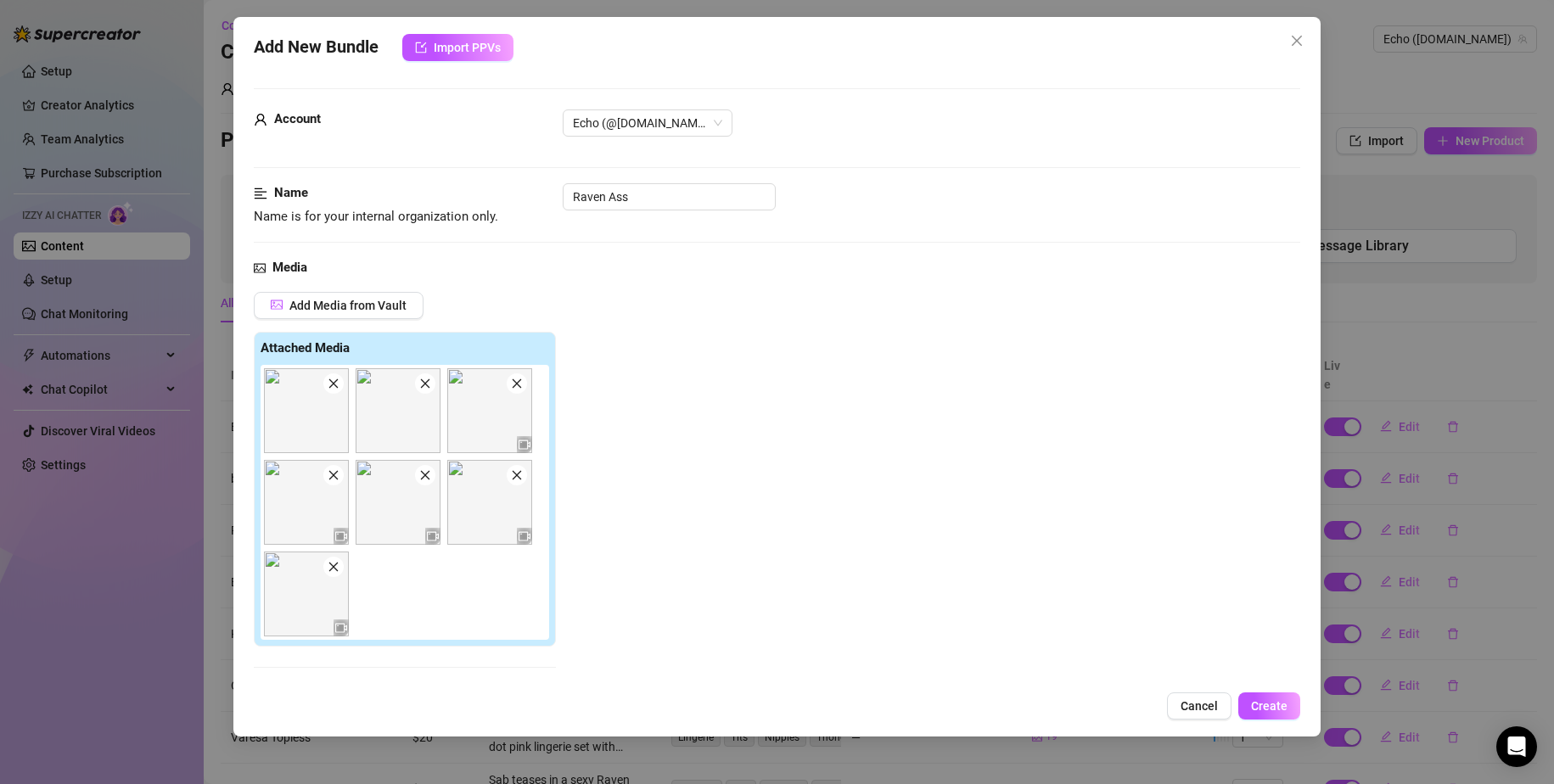
click at [944, 50] on button "Close" at bounding box center [1297, 41] width 27 height 27
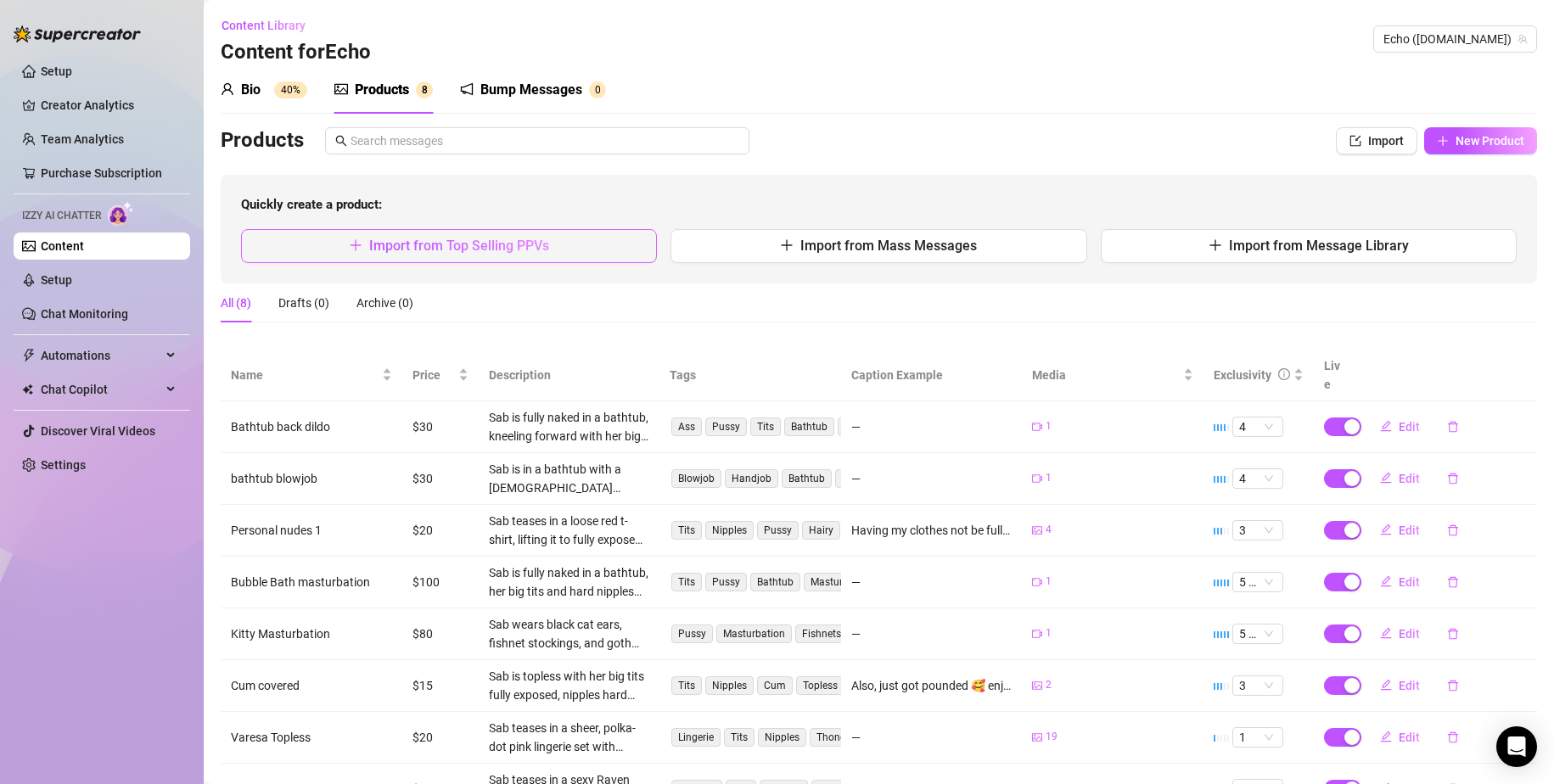
click at [568, 250] on button "Import from Top Selling PPVs" at bounding box center [449, 246] width 416 height 34
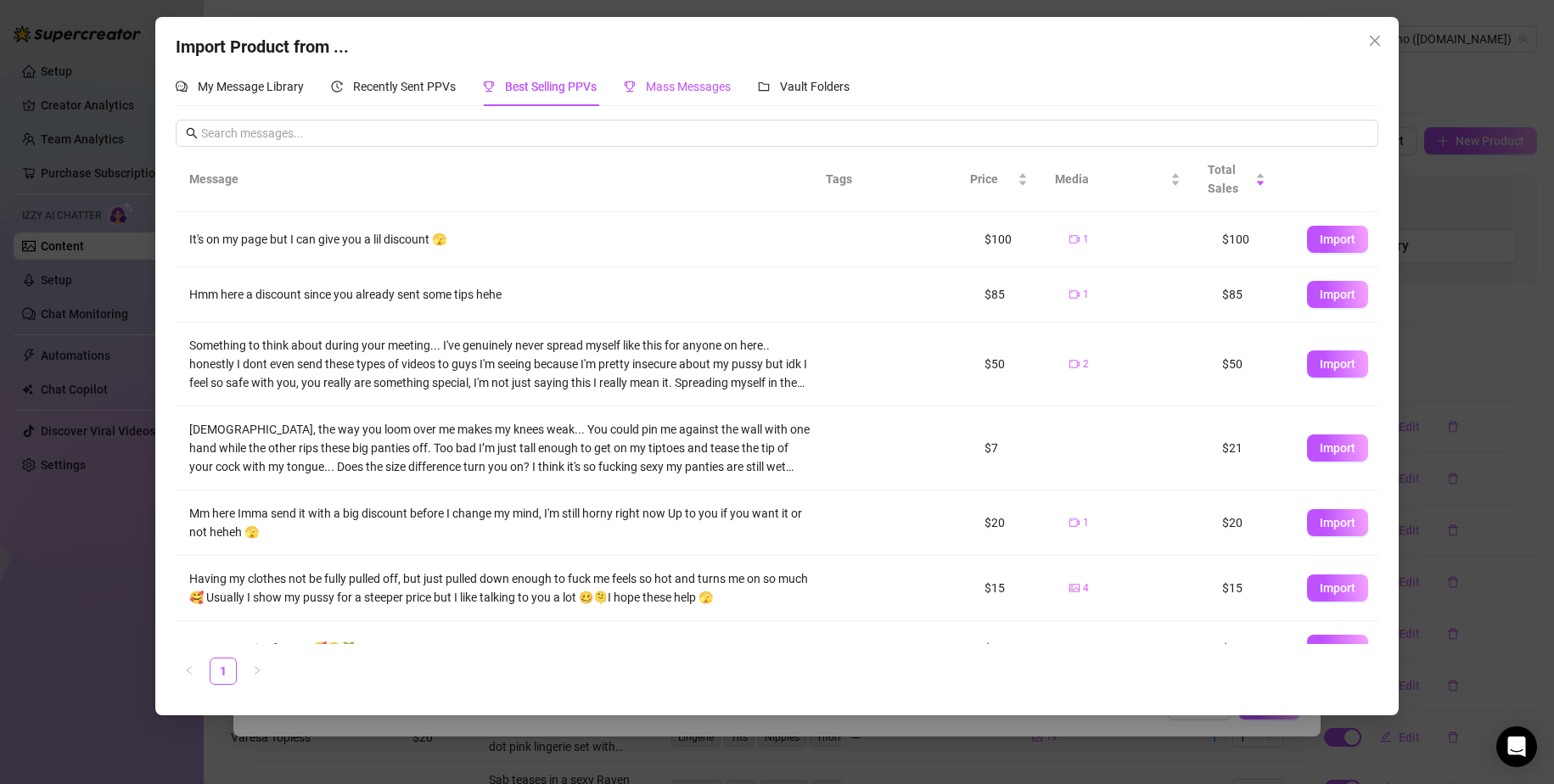
click at [723, 94] on div "Mass Messages" at bounding box center [677, 87] width 107 height 19
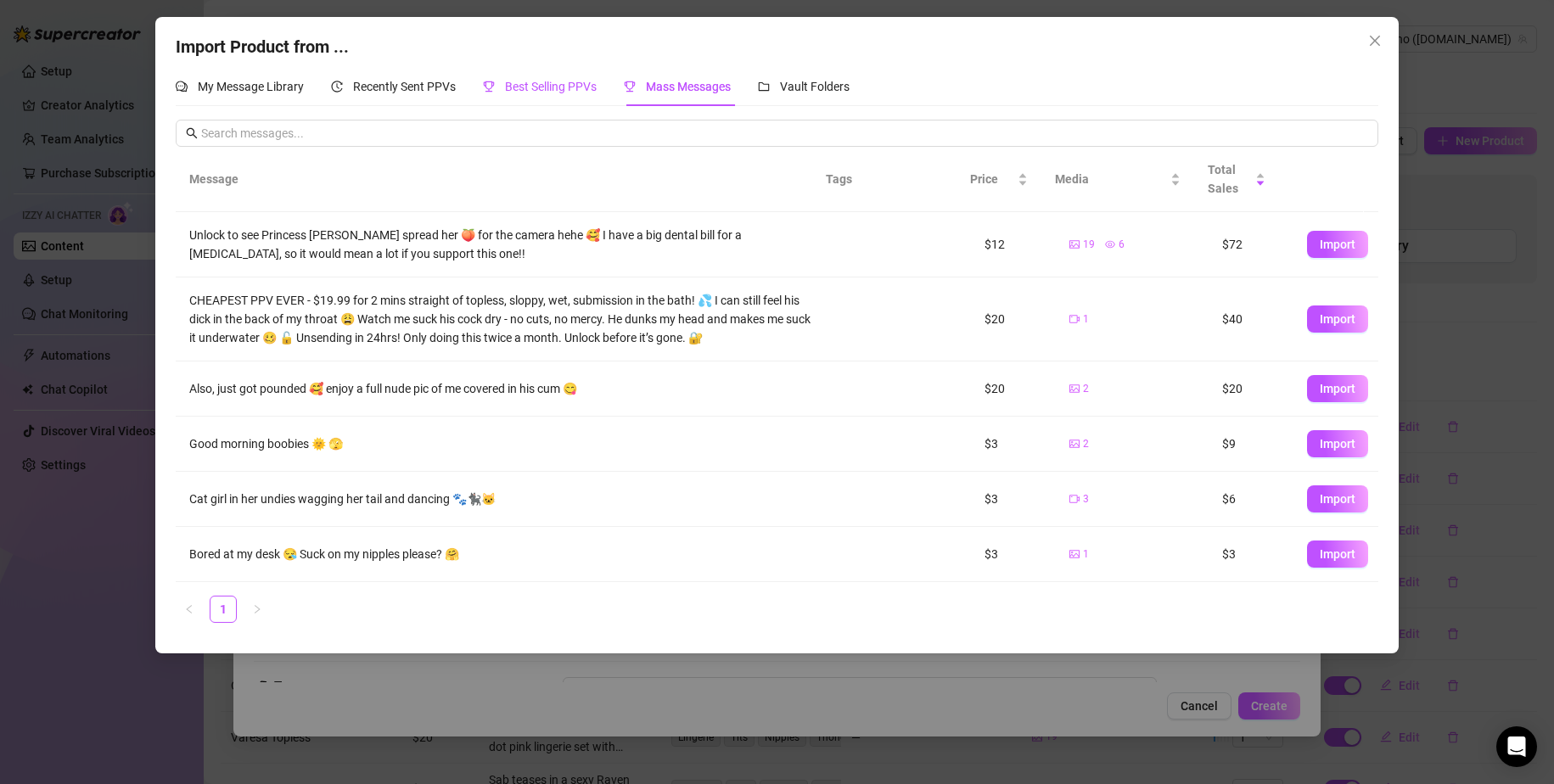
click at [546, 92] on span "Best Selling PPVs" at bounding box center [551, 87] width 92 height 14
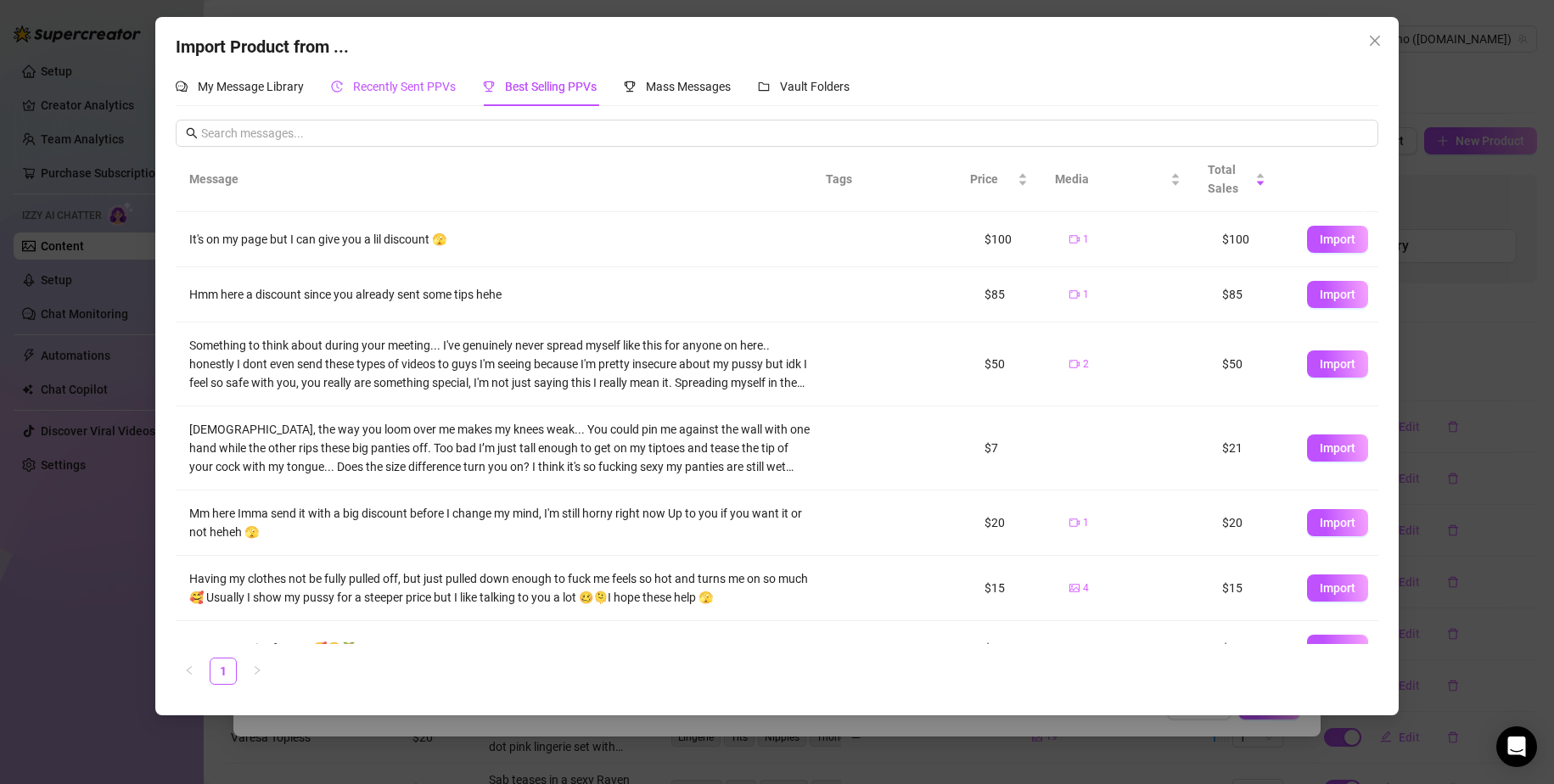
click at [402, 88] on span "Recently Sent PPVs" at bounding box center [404, 87] width 103 height 14
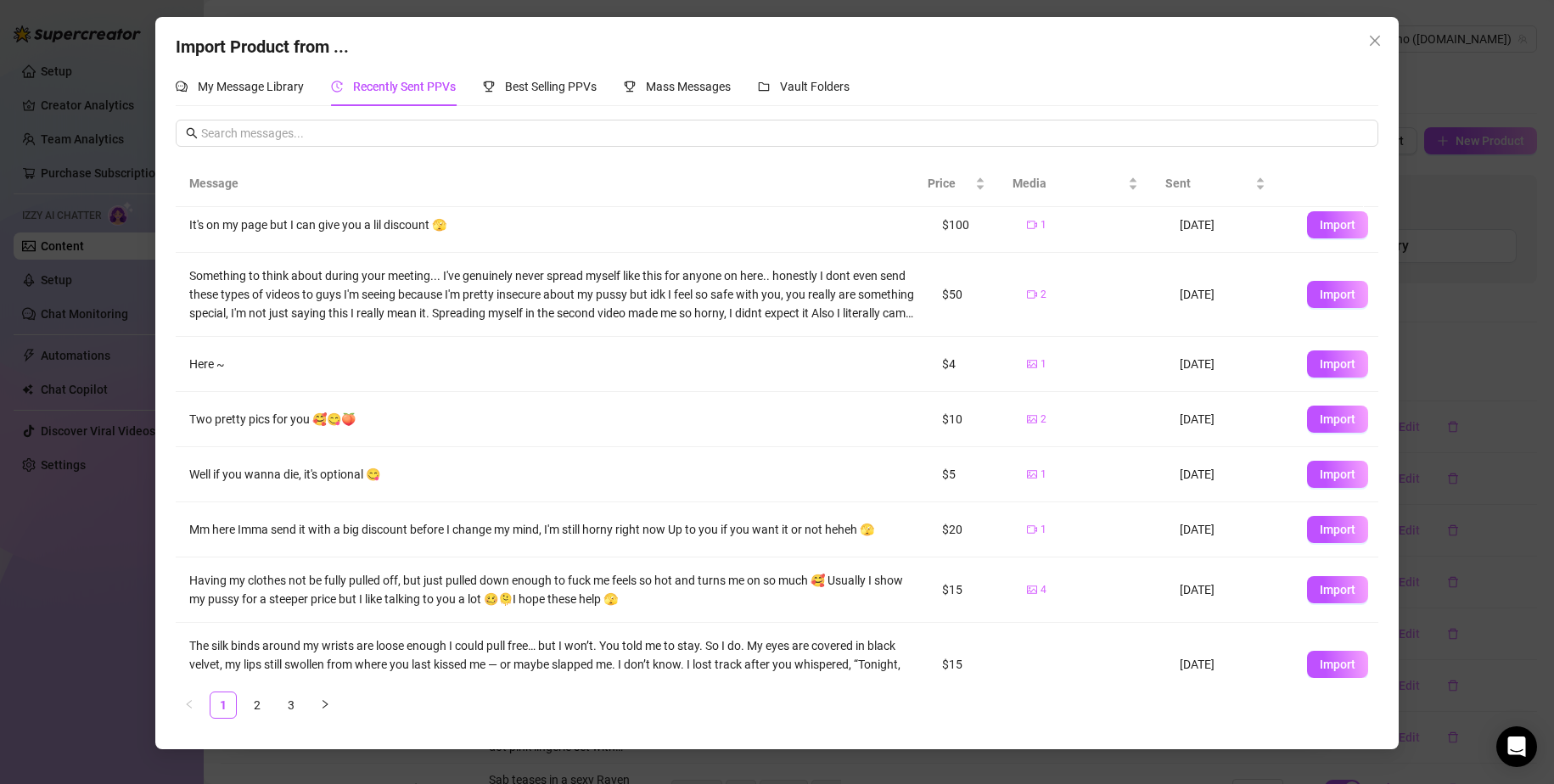
scroll to position [149, 0]
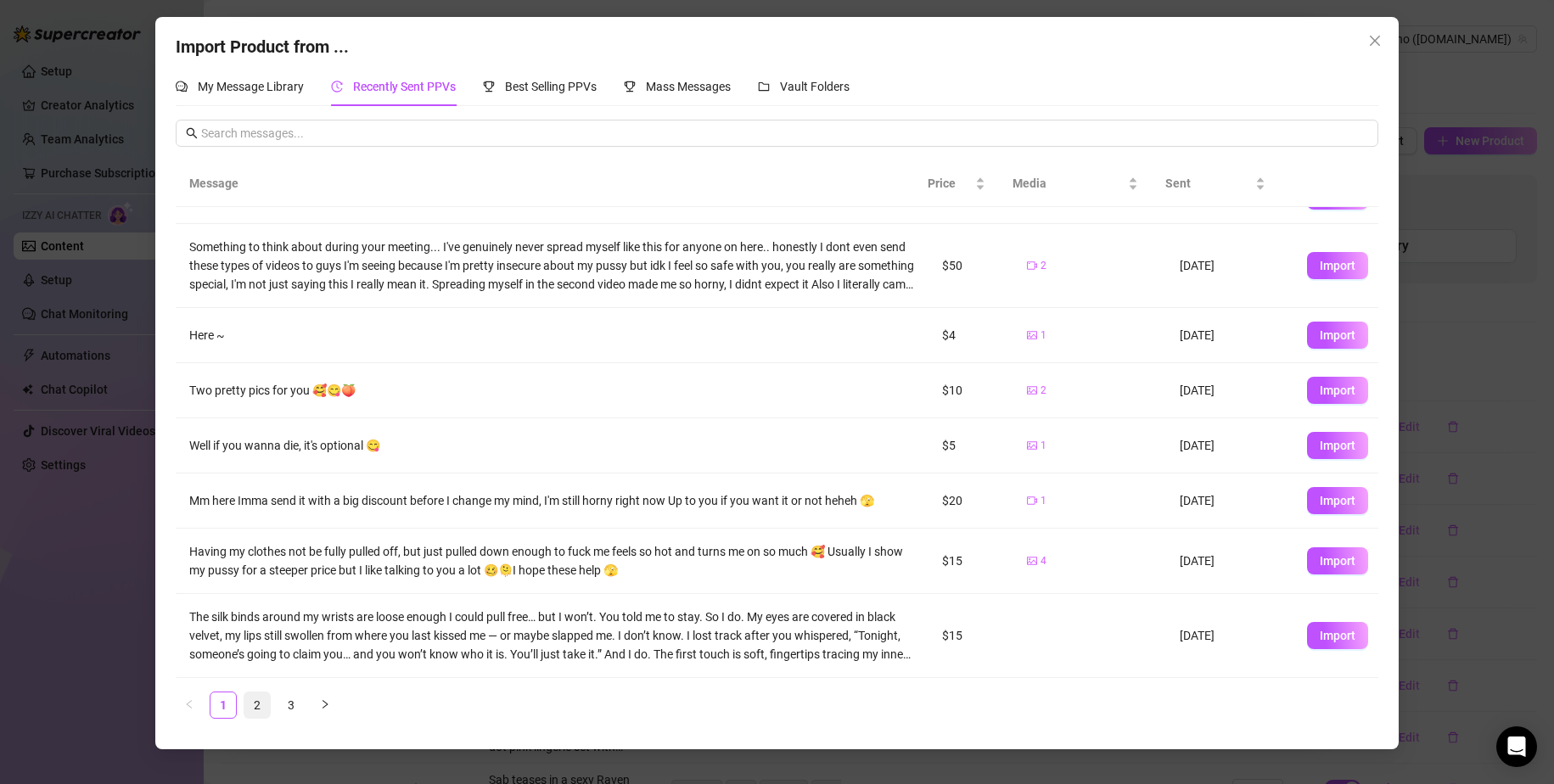
click at [264, 707] on link "2" at bounding box center [257, 705] width 25 height 25
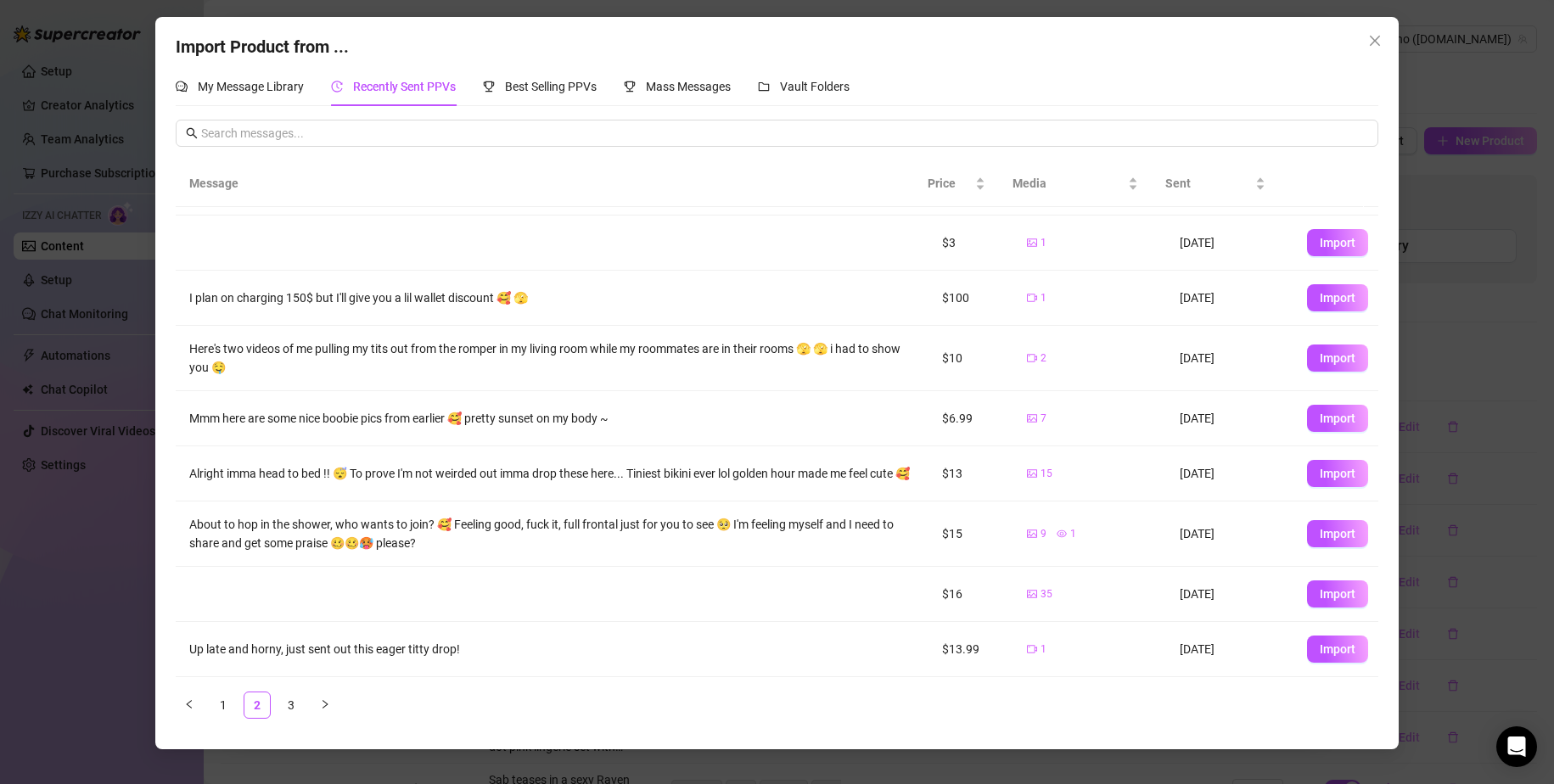
scroll to position [169, 0]
click at [944, 651] on span "Import" at bounding box center [1338, 649] width 36 height 14
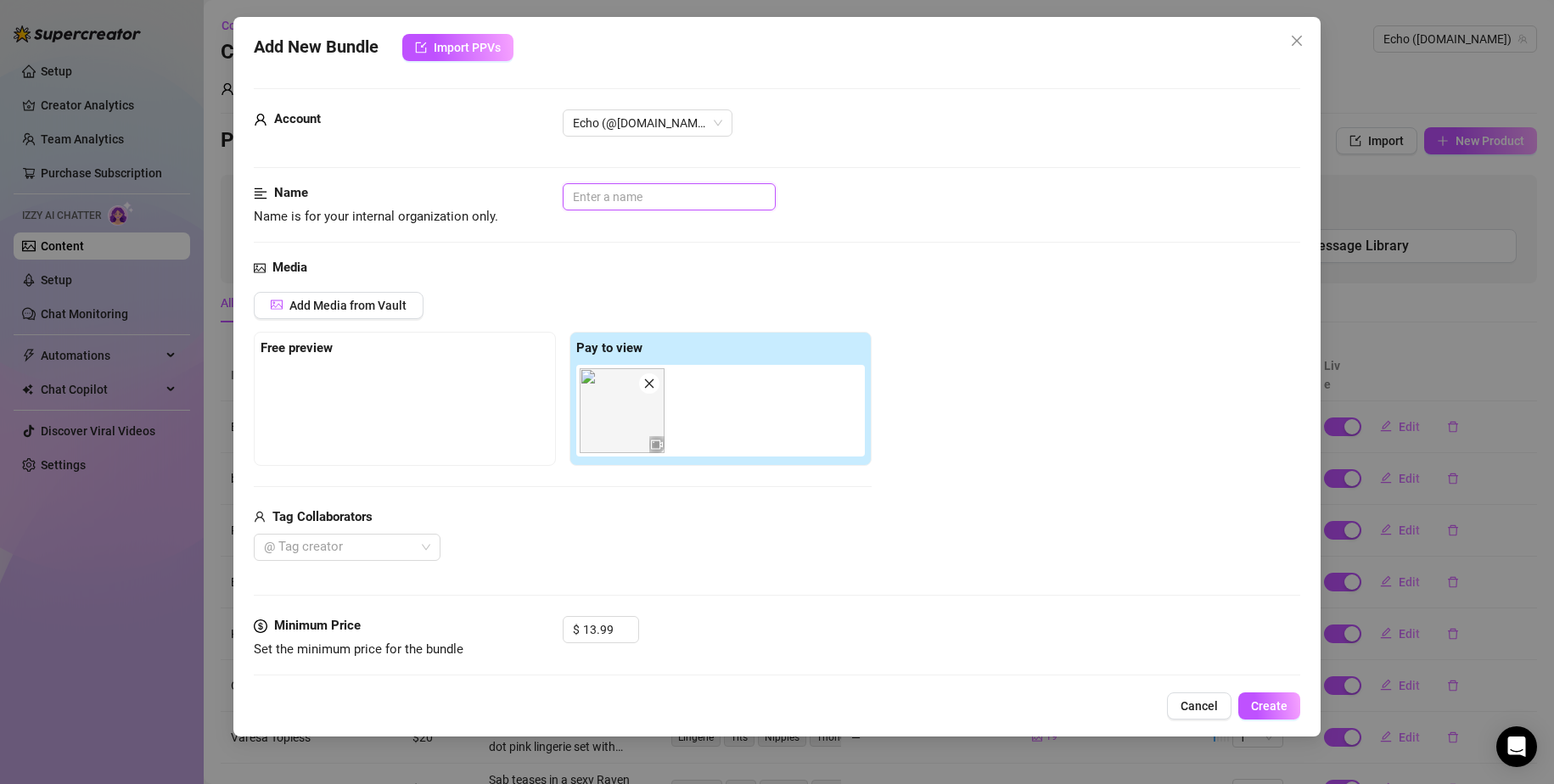
click at [616, 188] on input "text" at bounding box center [669, 197] width 213 height 27
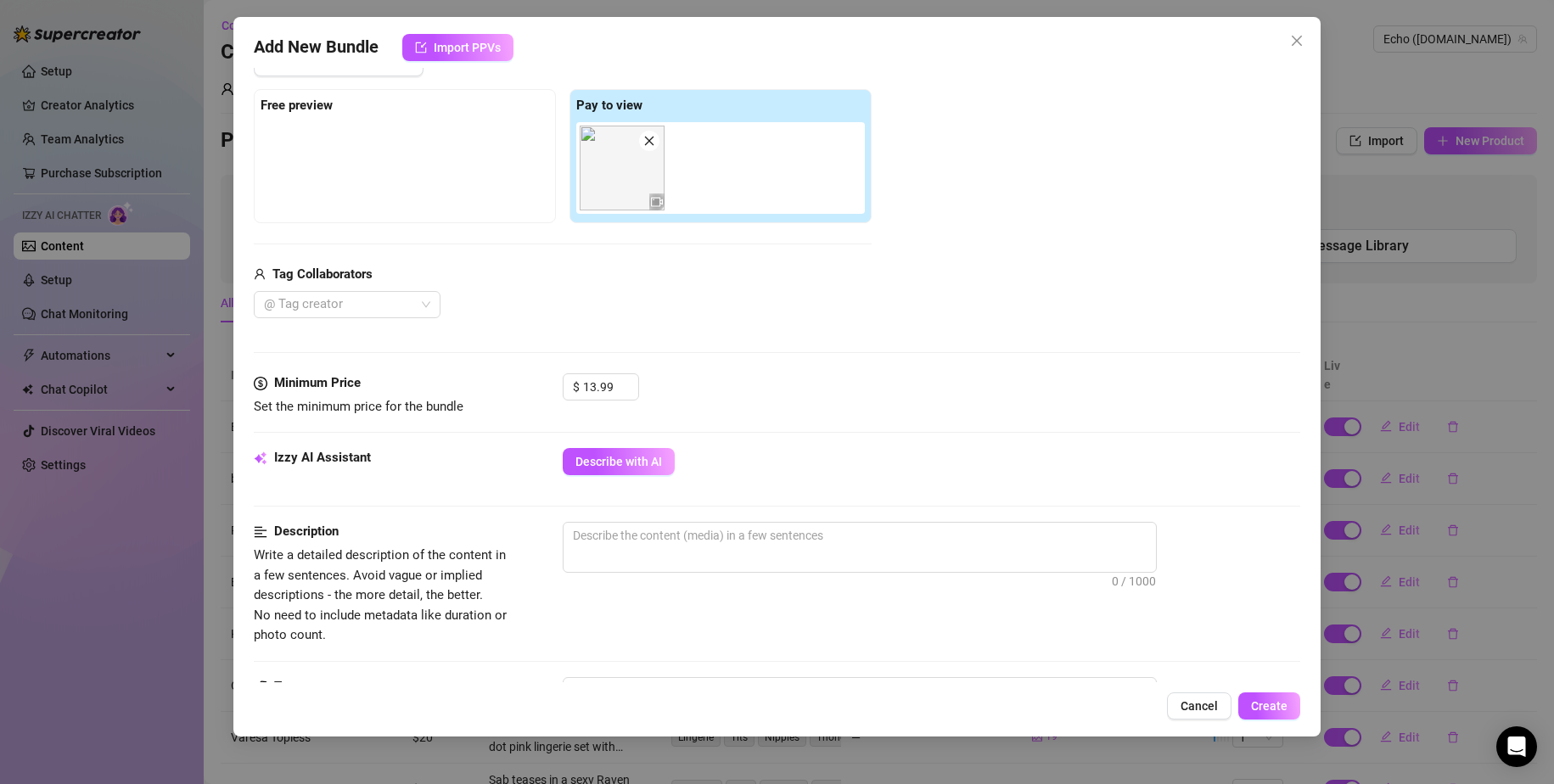
scroll to position [255, 0]
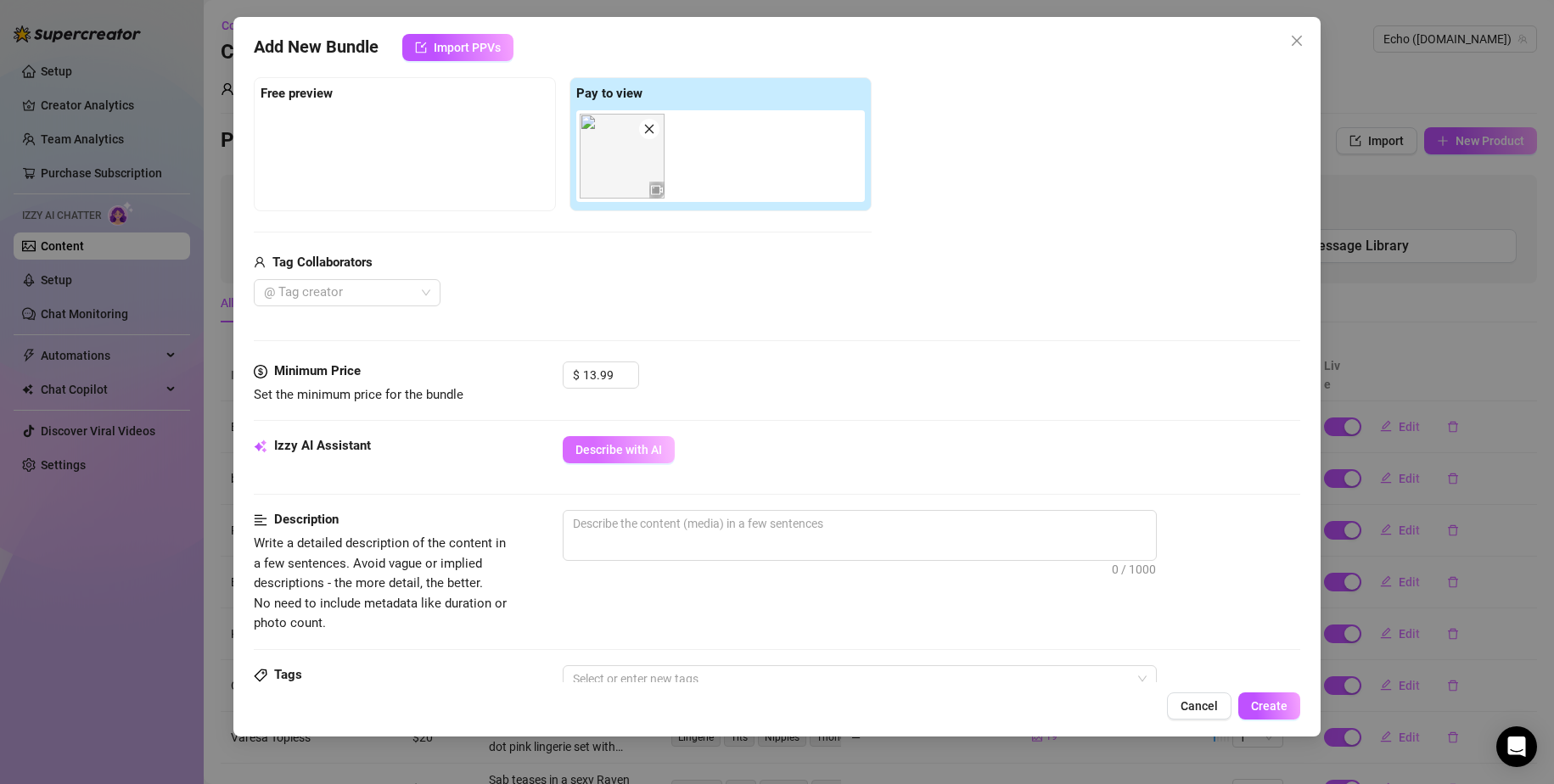
click at [622, 446] on span "Describe with AI" at bounding box center [619, 450] width 87 height 14
drag, startPoint x: 591, startPoint y: 373, endPoint x: 624, endPoint y: 375, distance: 33.1
click at [624, 375] on div "13.99" at bounding box center [610, 375] width 55 height 25
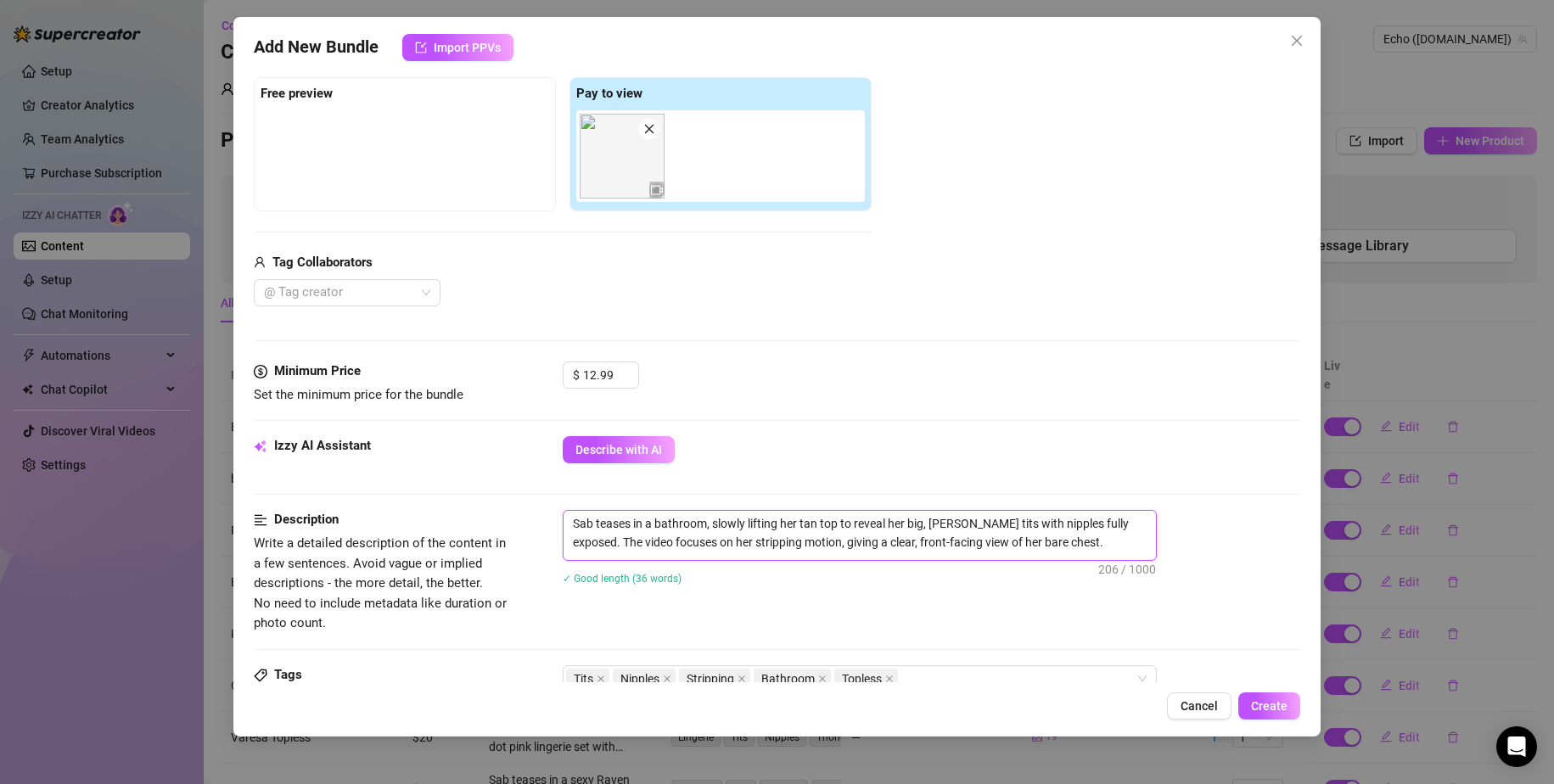
click at [944, 549] on textarea "Sab teases in a bathroom, slowly lifting her tan top to reveal her big, [PERSON…" at bounding box center [859, 533] width 592 height 44
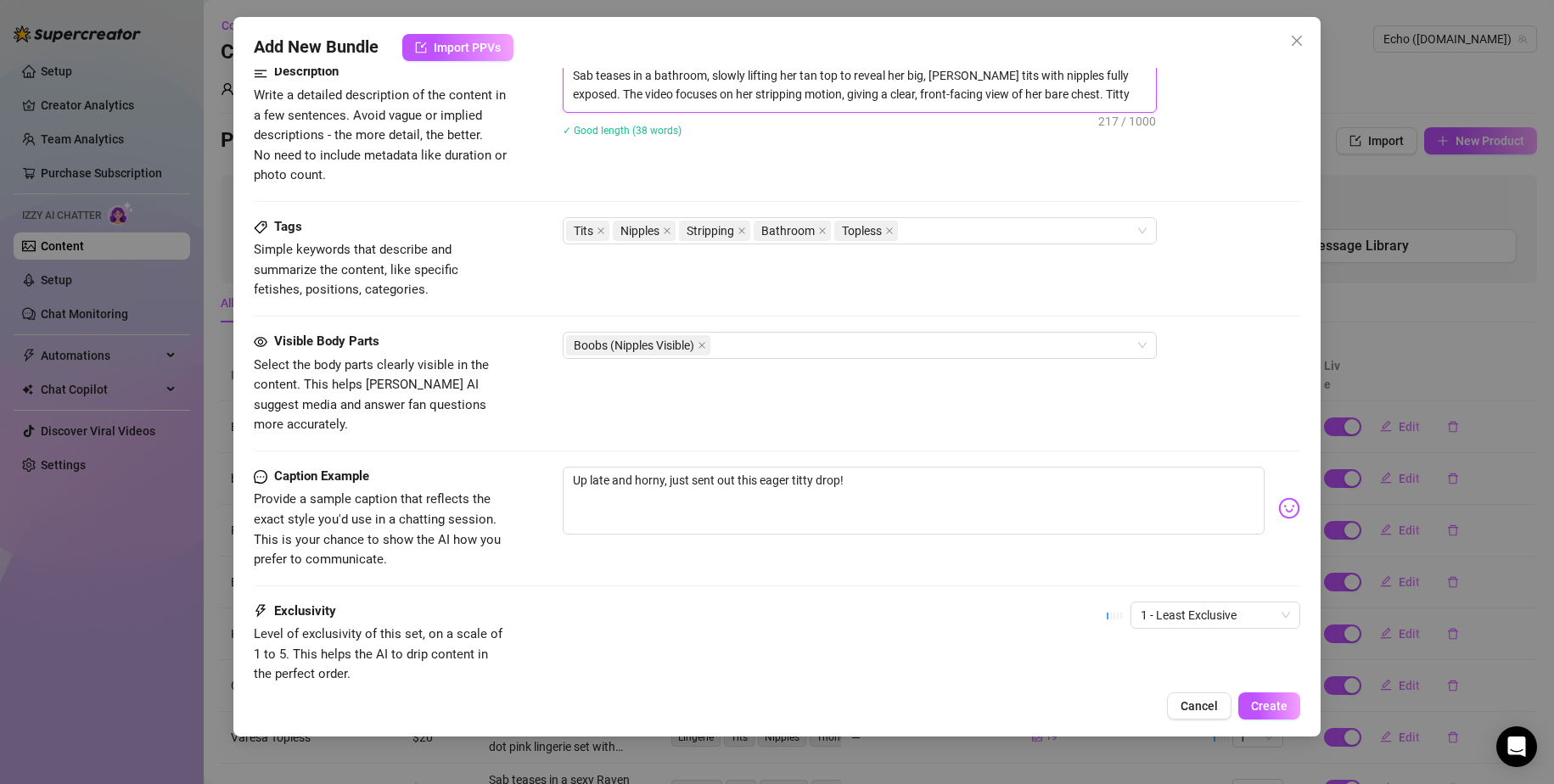
scroll to position [811, 0]
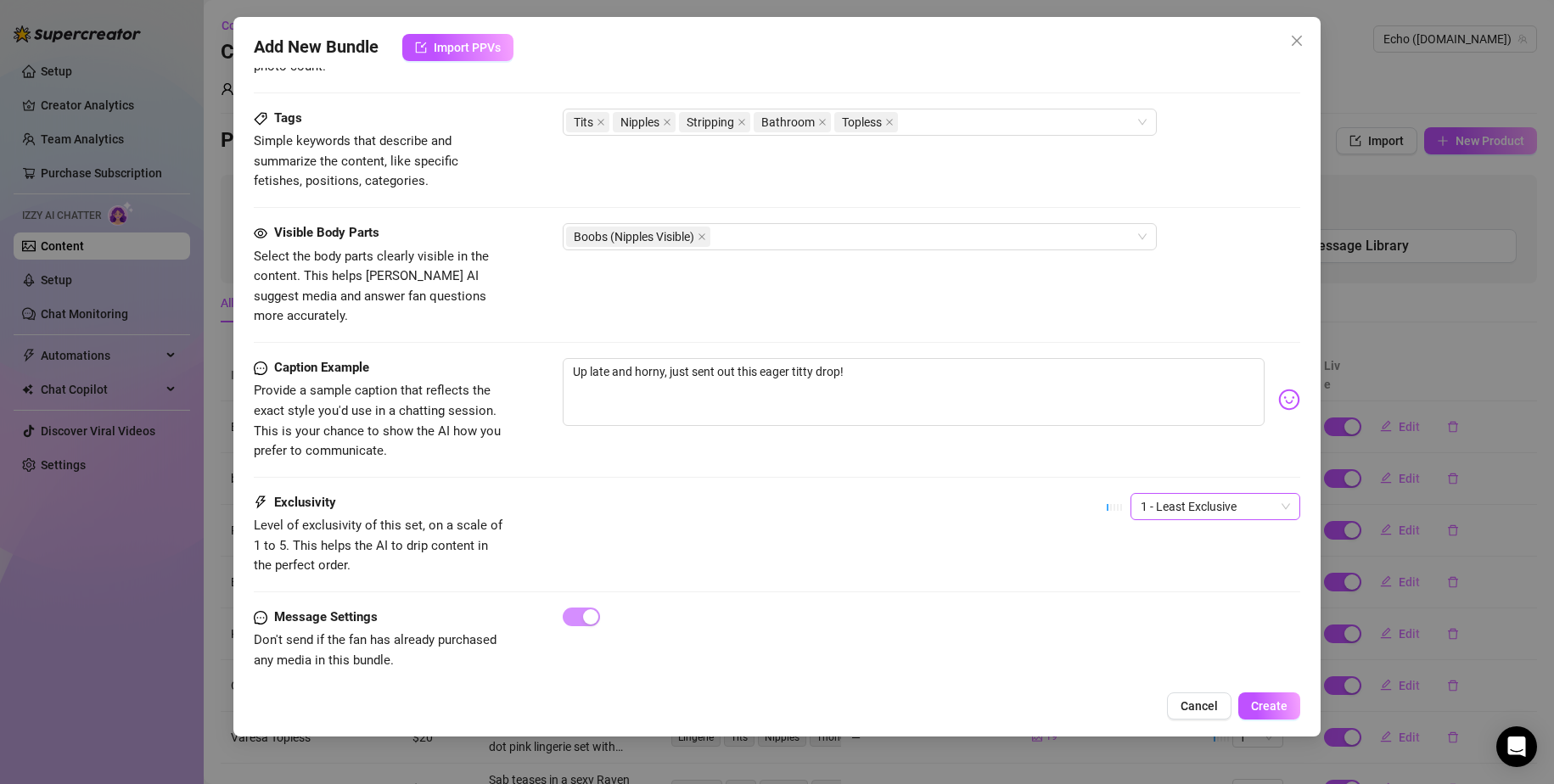
click at [944, 494] on span "1 - Least Exclusive" at bounding box center [1216, 506] width 150 height 25
click at [944, 545] on div "2" at bounding box center [1201, 547] width 143 height 19
click at [944, 708] on span "Create" at bounding box center [1269, 706] width 37 height 14
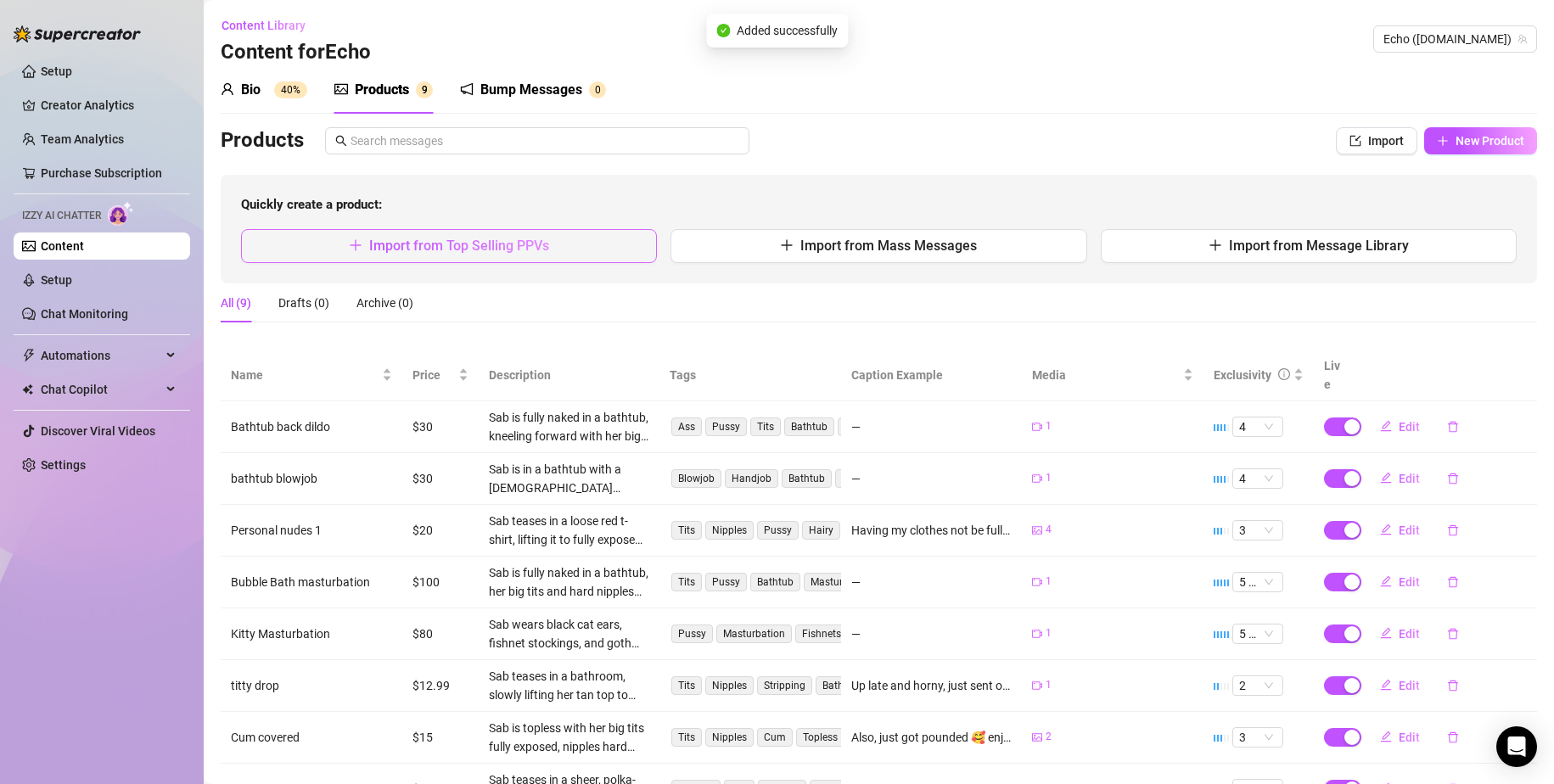
click at [532, 240] on span "Import from Top Selling PPVs" at bounding box center [460, 245] width 180 height 16
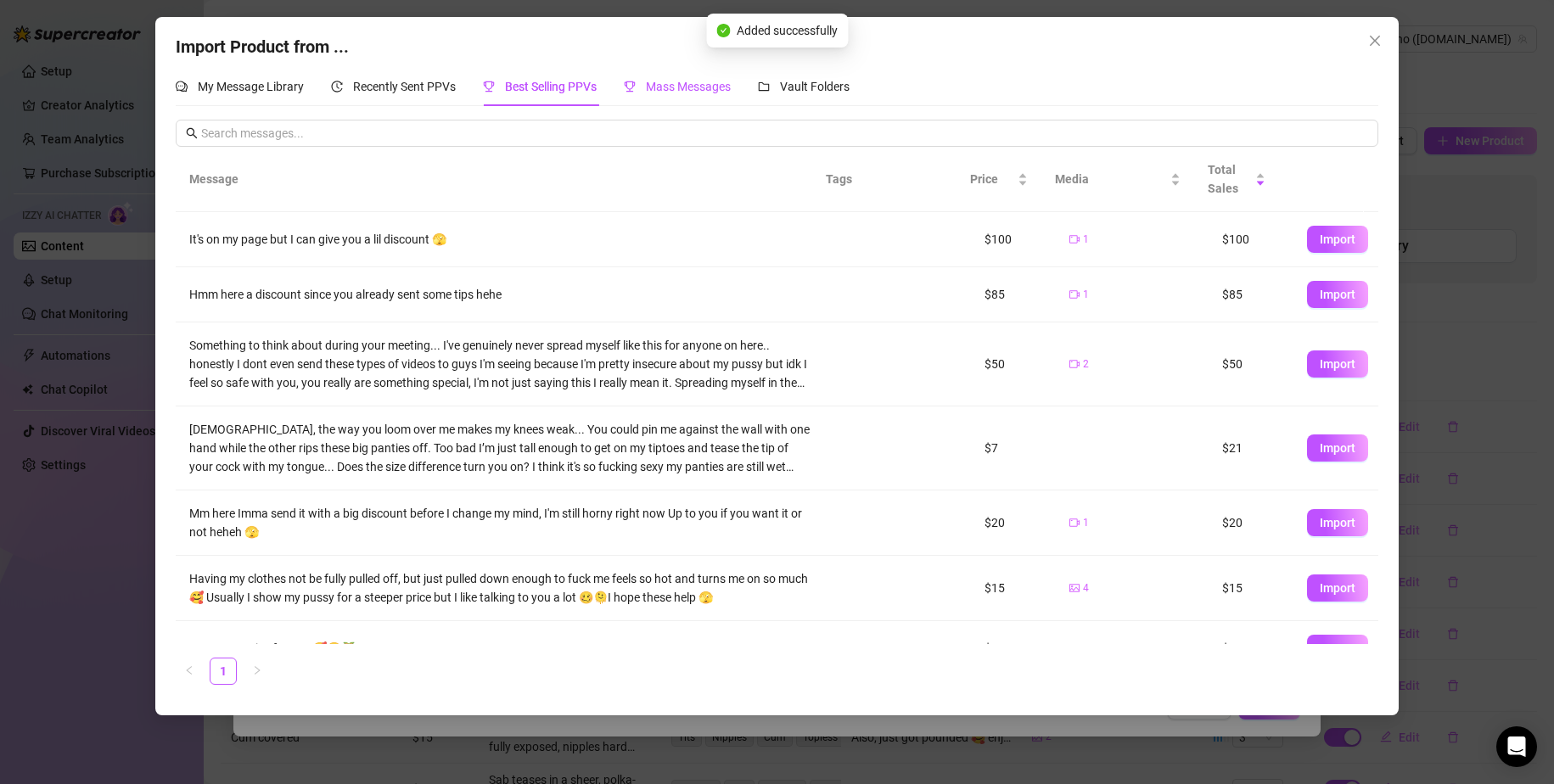
click at [696, 80] on span "Mass Messages" at bounding box center [688, 87] width 85 height 14
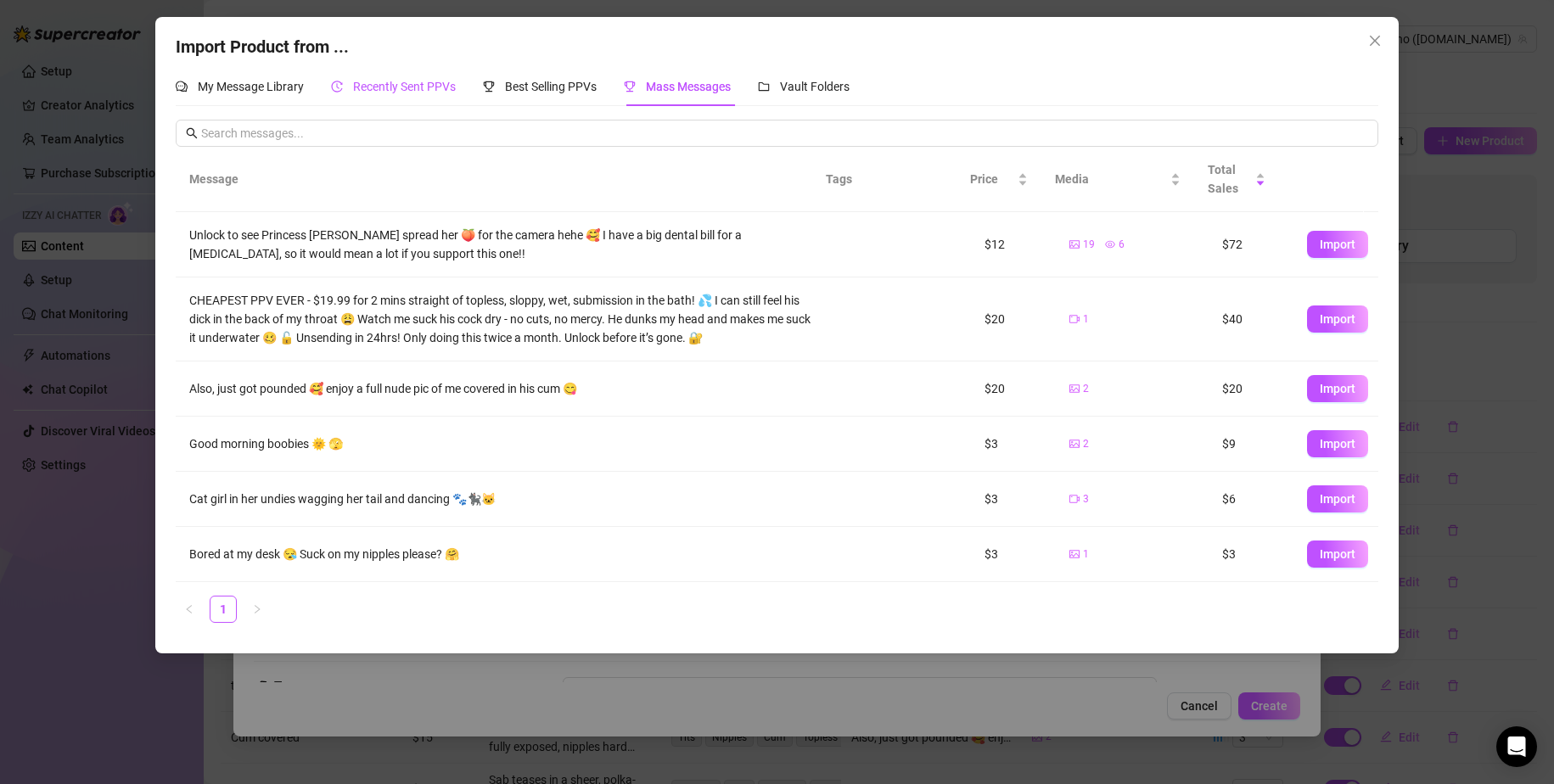
click at [367, 91] on span "Recently Sent PPVs" at bounding box center [404, 87] width 103 height 14
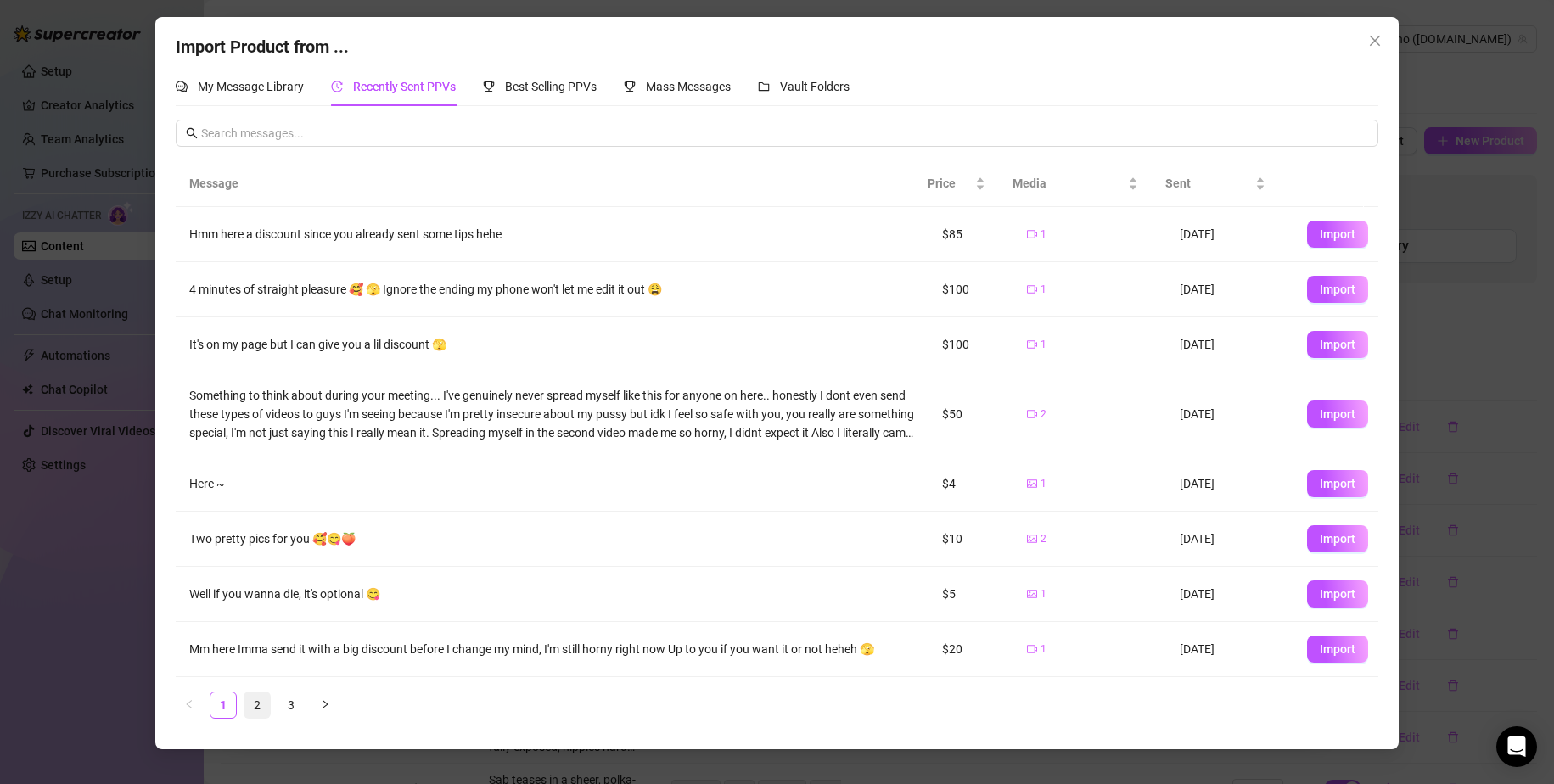
click at [246, 702] on link "2" at bounding box center [257, 705] width 25 height 25
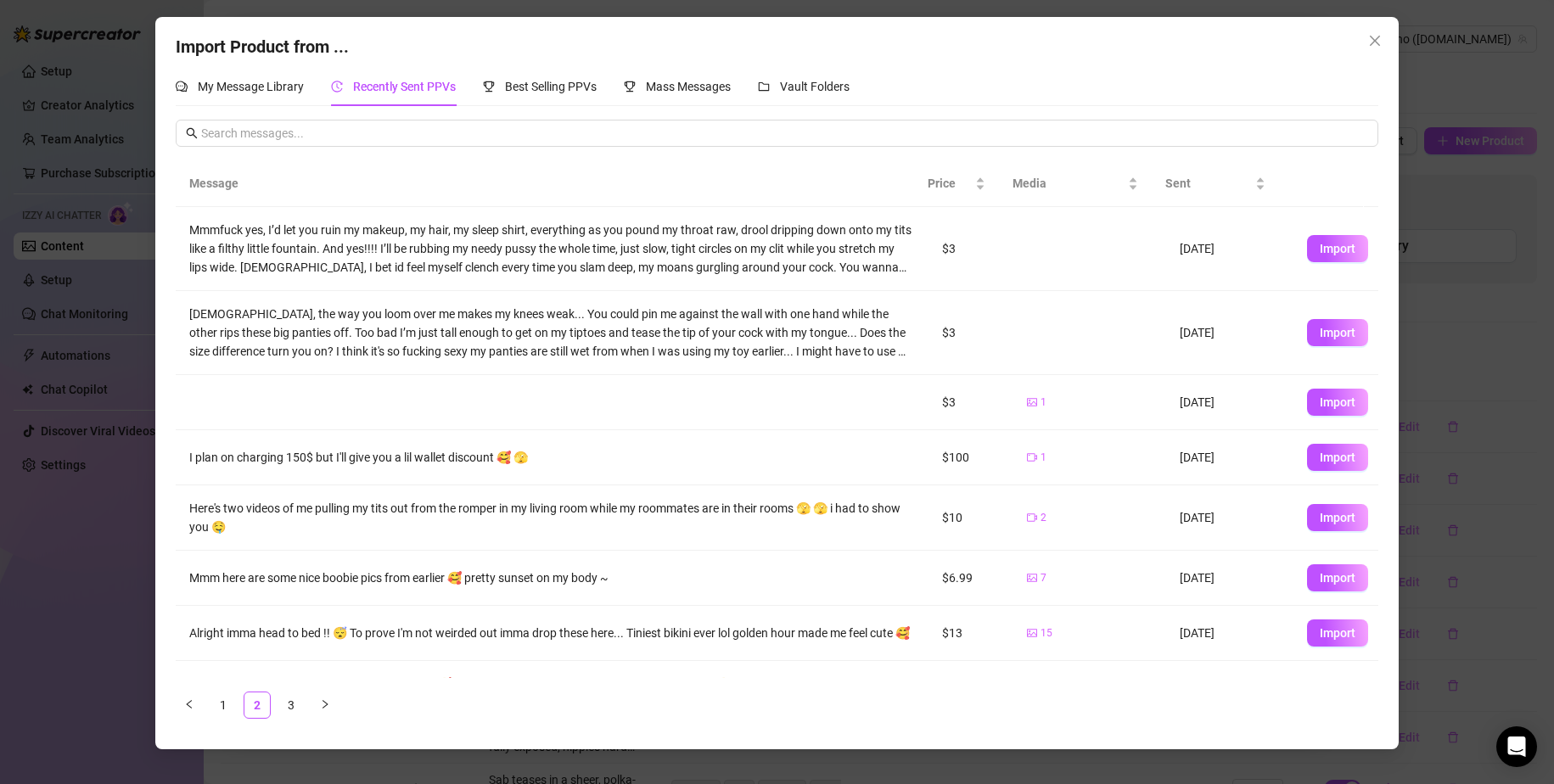
click at [944, 579] on span "Import" at bounding box center [1338, 578] width 36 height 14
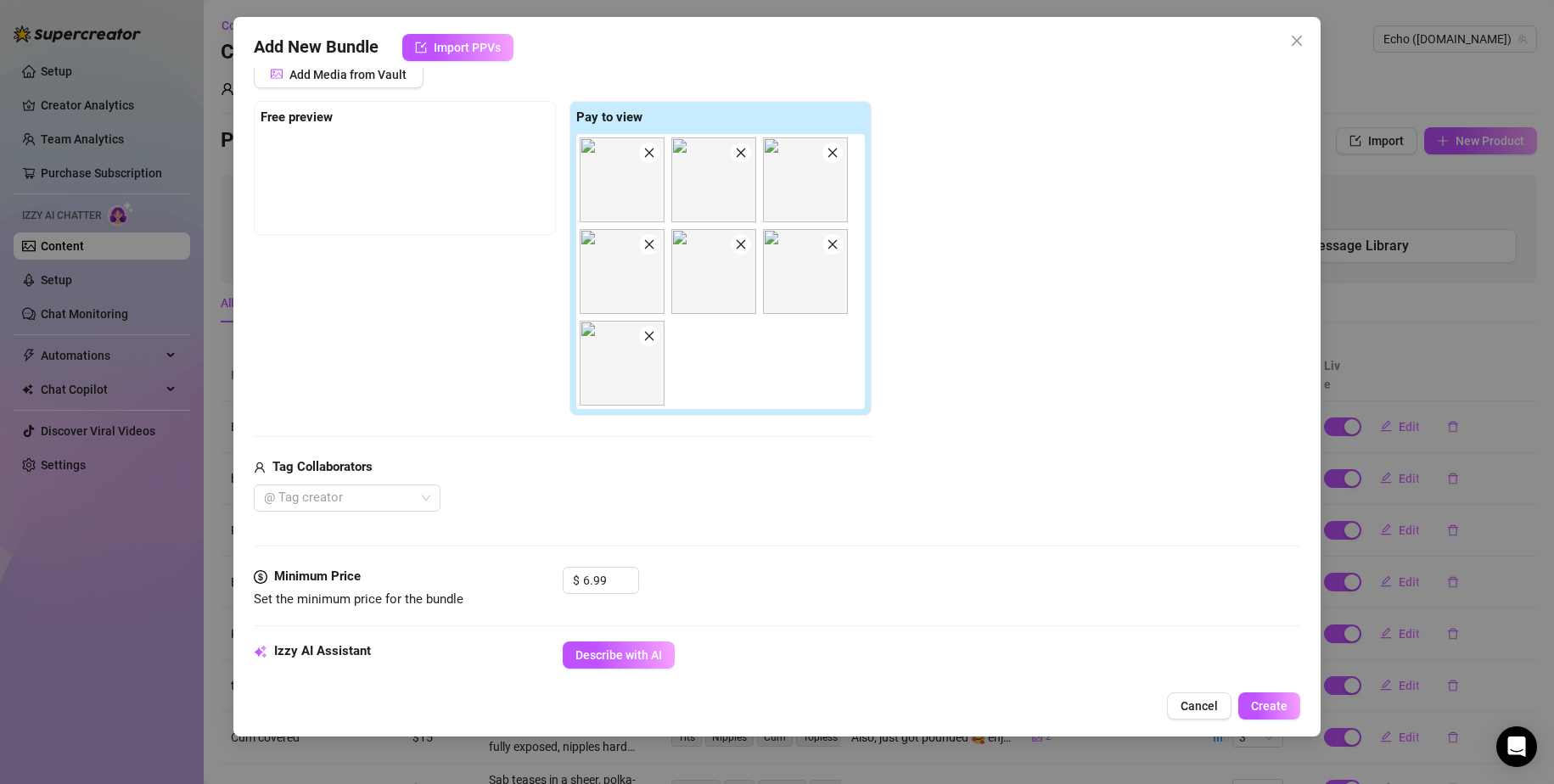
scroll to position [340, 0]
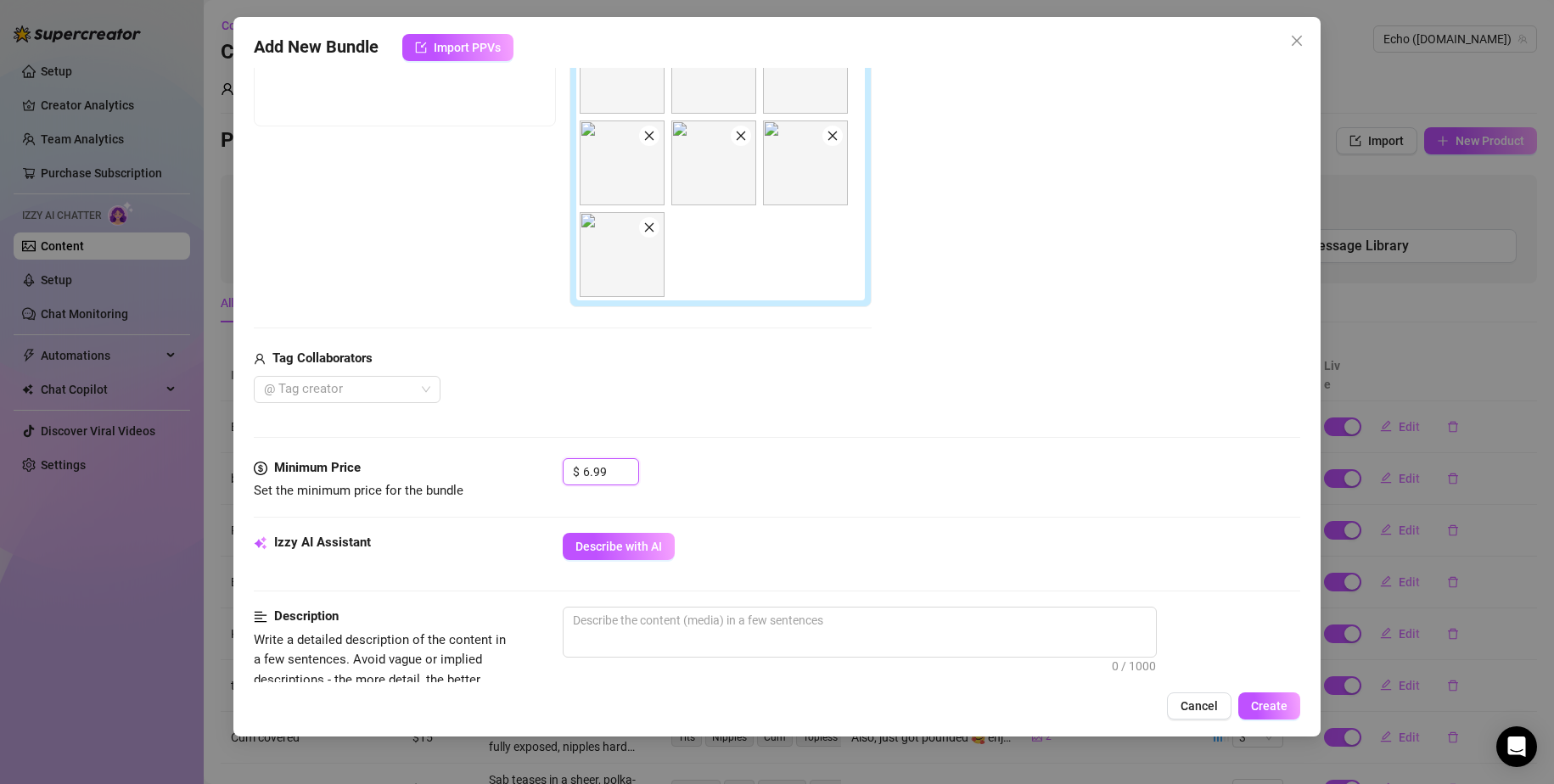
drag, startPoint x: 584, startPoint y: 466, endPoint x: 617, endPoint y: 455, distance: 34.8
click at [617, 456] on form "Account Echo (@[DOMAIN_NAME]) Name Name is for your internal organization only.…" at bounding box center [777, 551] width 1048 height 1606
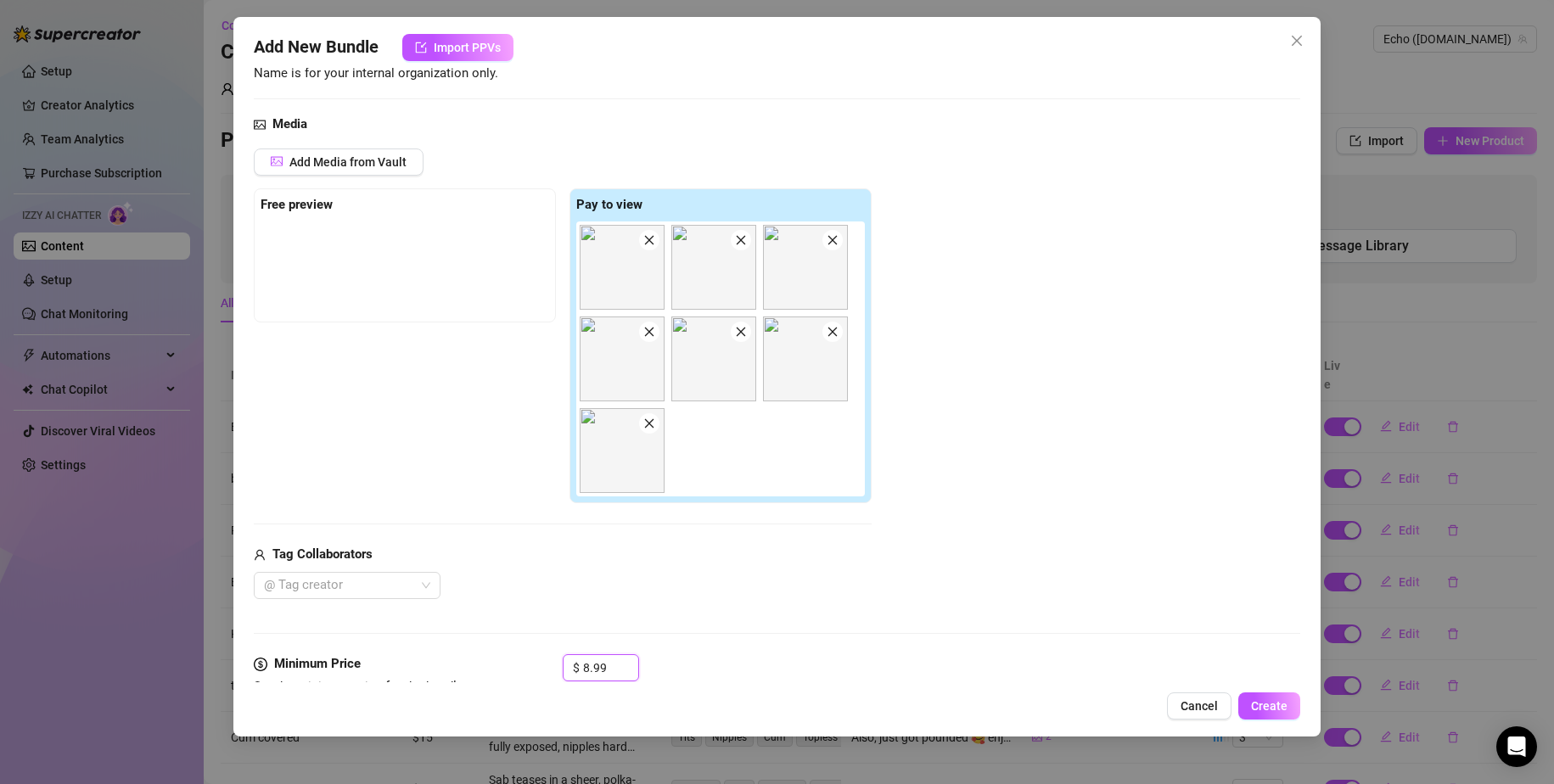
scroll to position [0, 0]
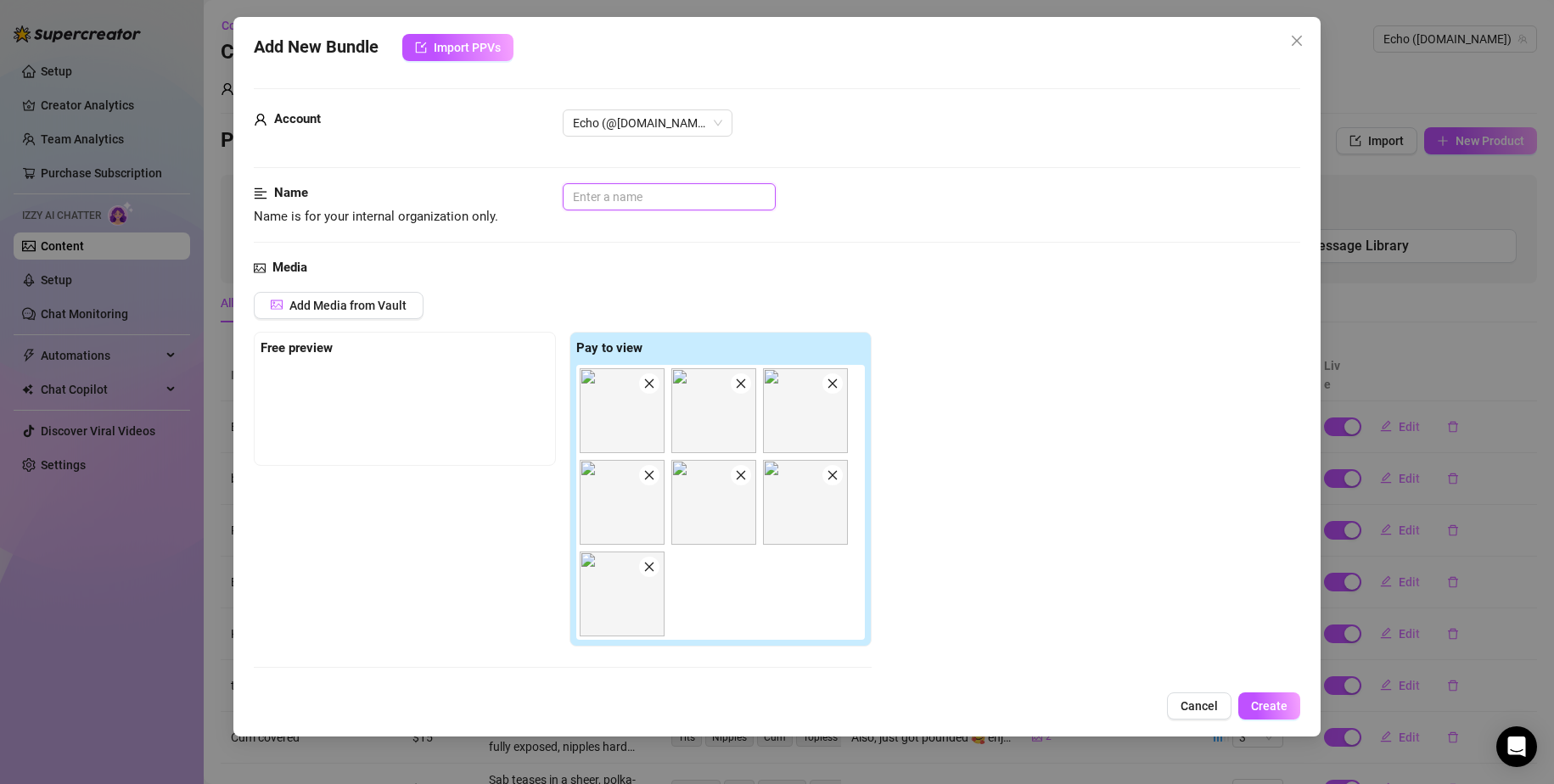
click at [662, 200] on input "text" at bounding box center [669, 197] width 213 height 27
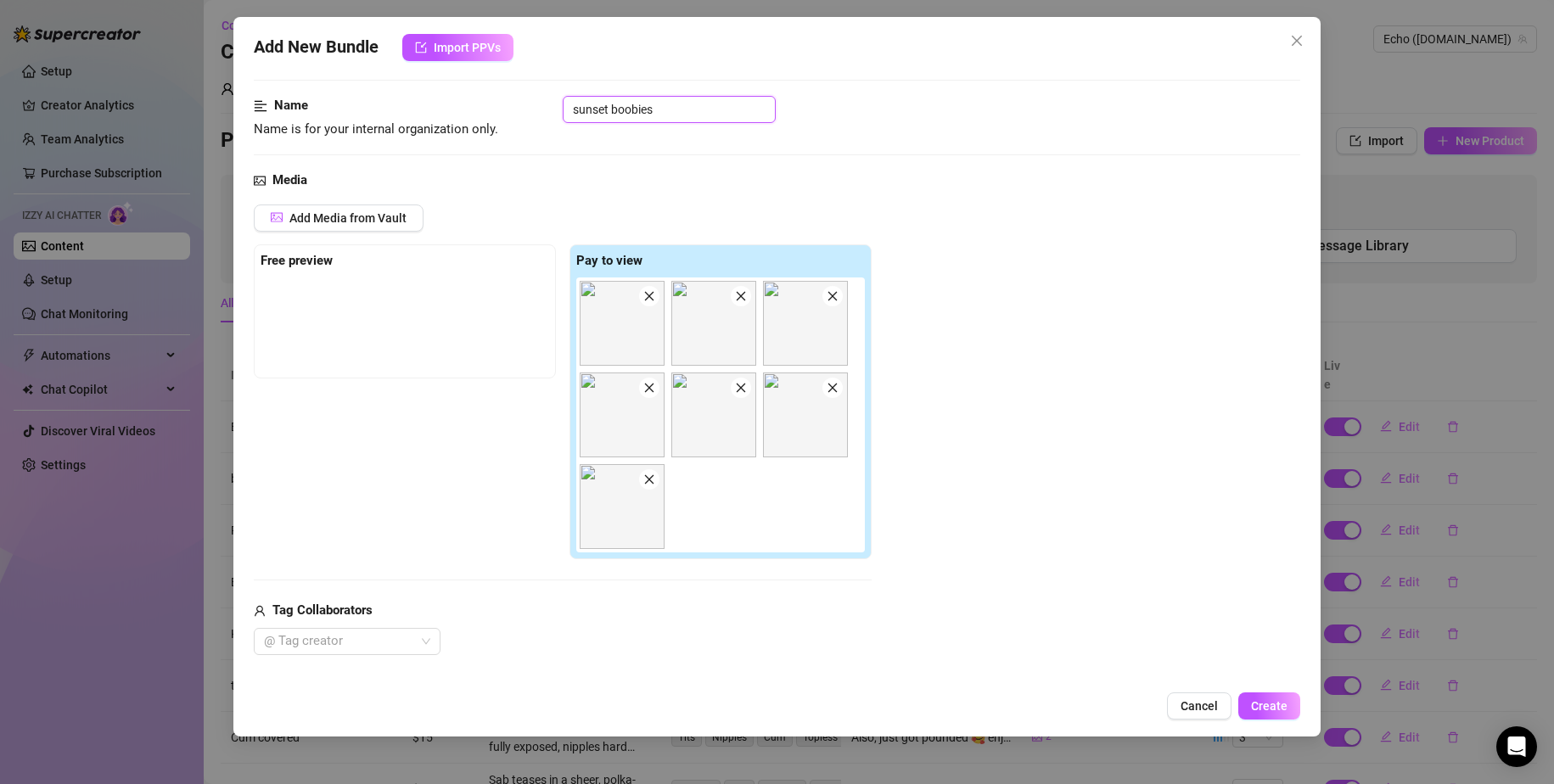
scroll to position [509, 0]
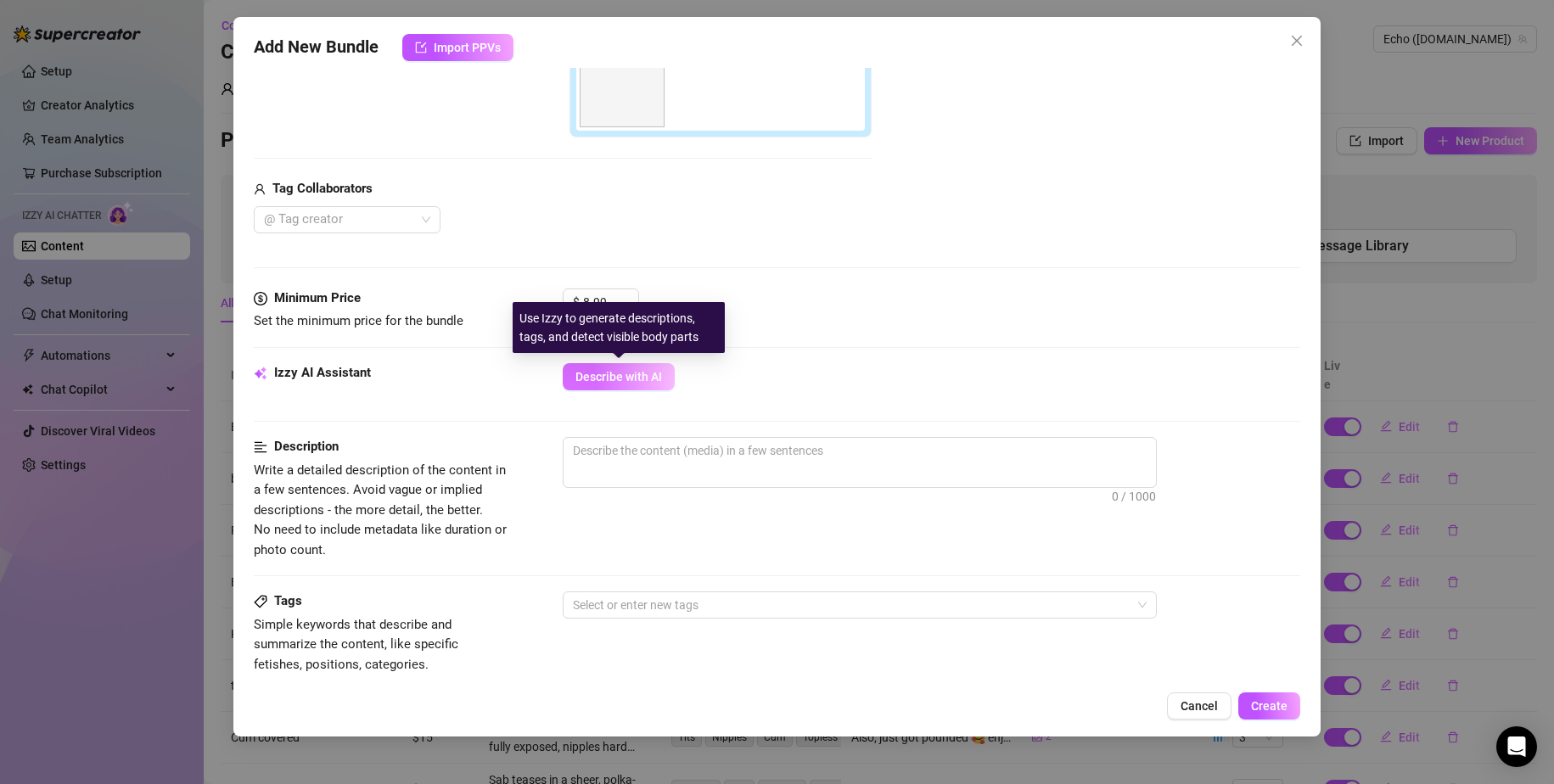
click at [630, 386] on button "Describe with AI" at bounding box center [619, 377] width 112 height 27
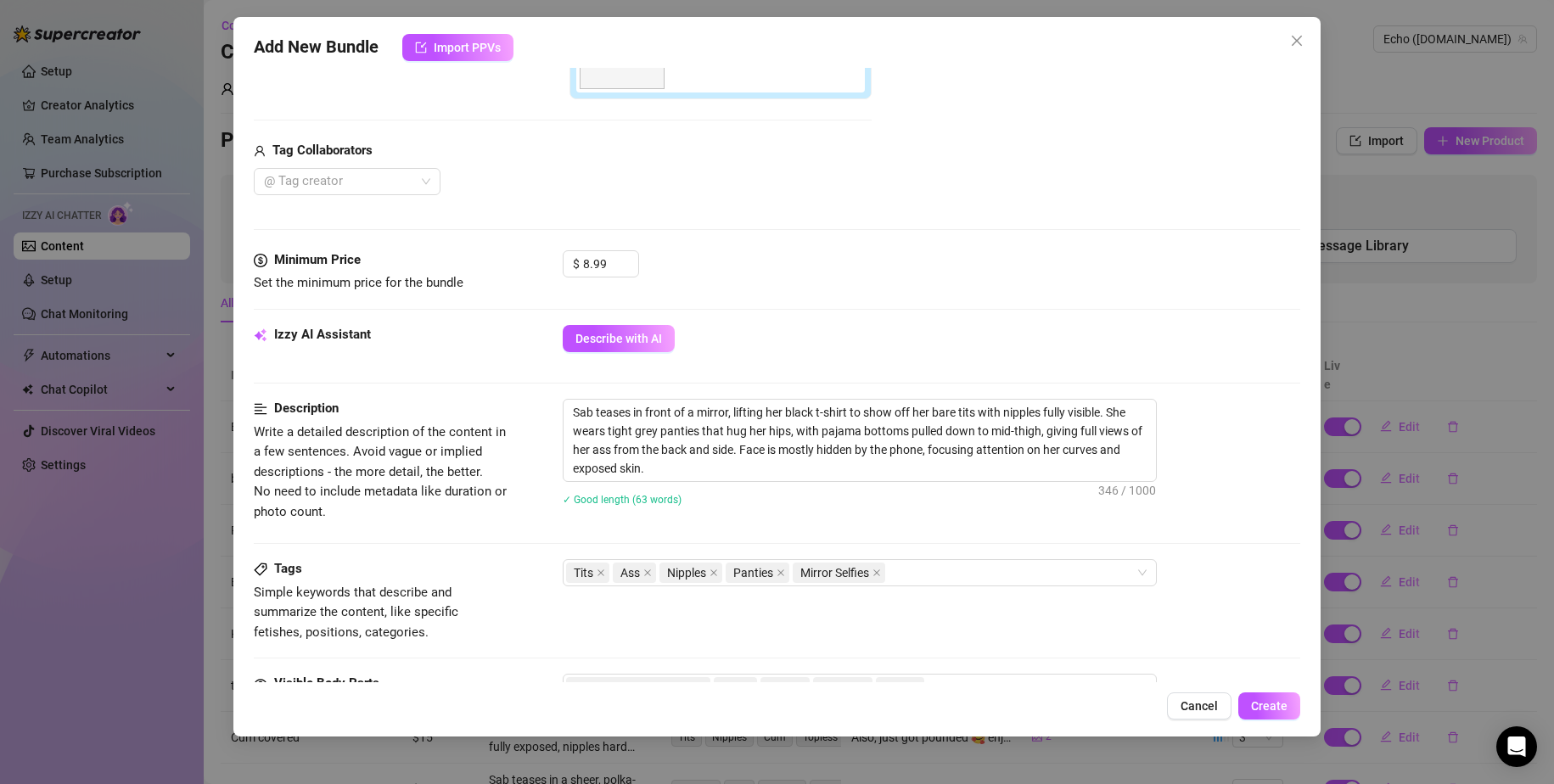
scroll to position [594, 0]
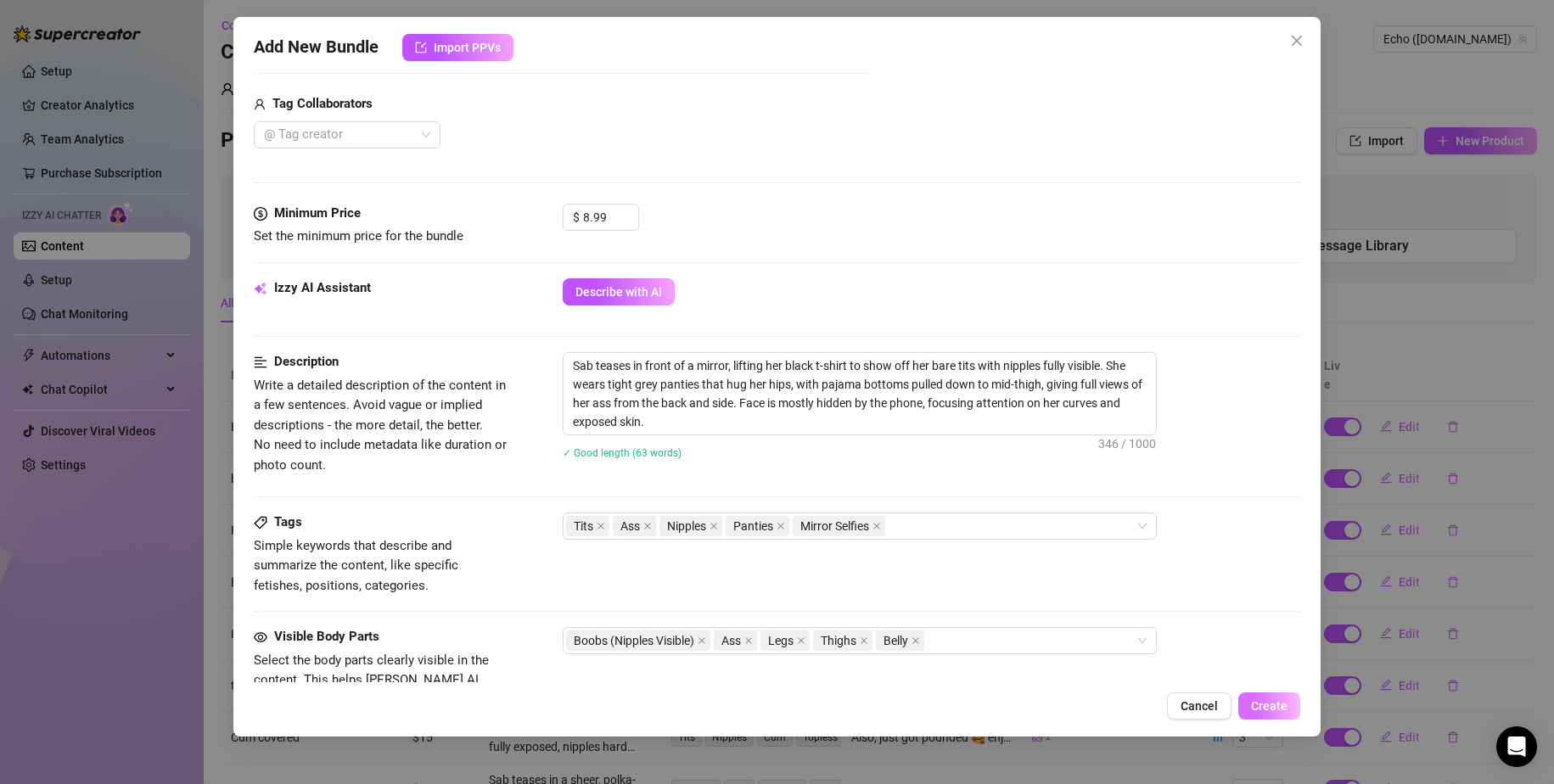
click at [944, 704] on span "Create" at bounding box center [1269, 706] width 37 height 14
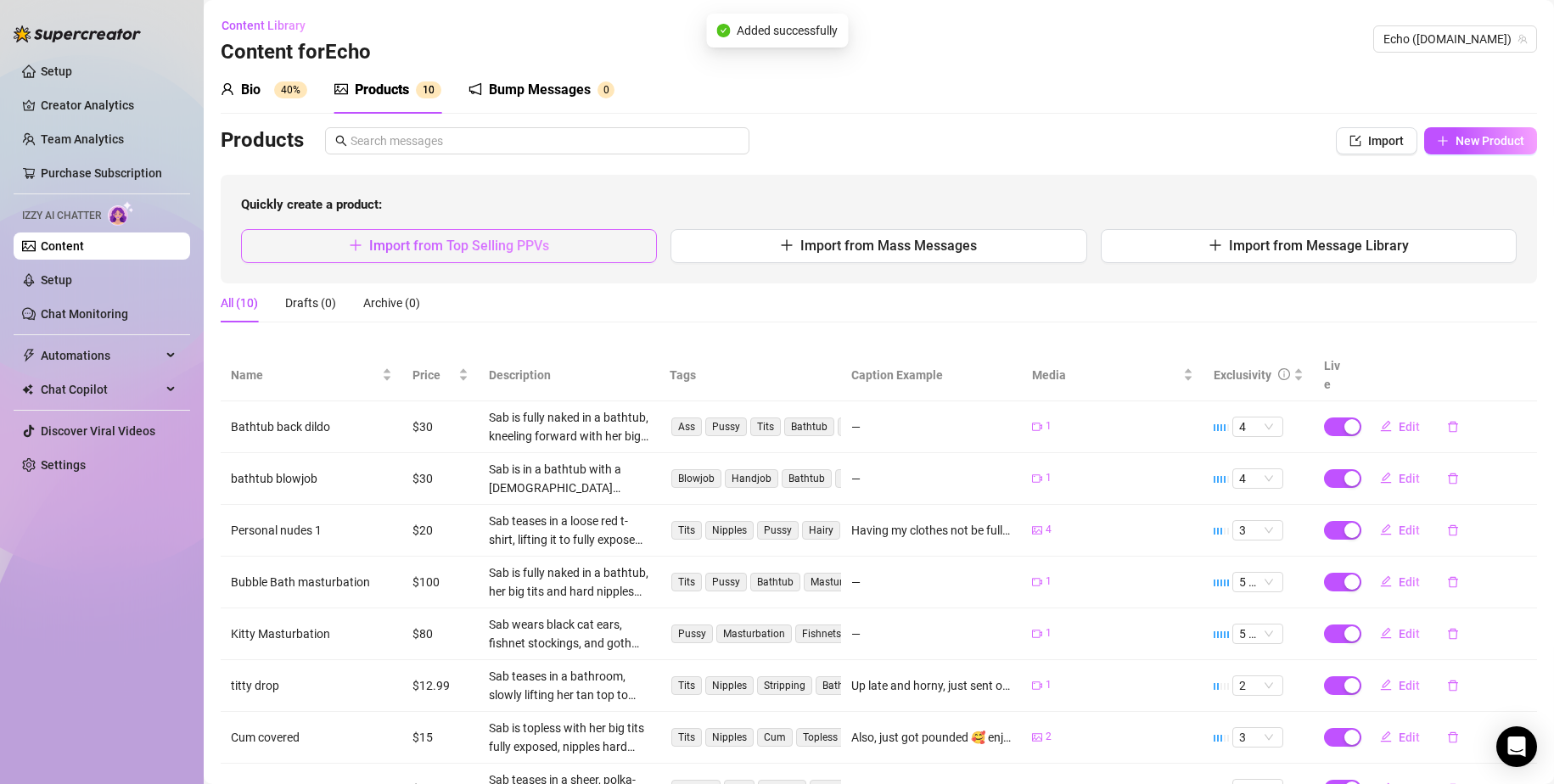
click at [540, 256] on button "Import from Top Selling PPVs" at bounding box center [449, 246] width 416 height 34
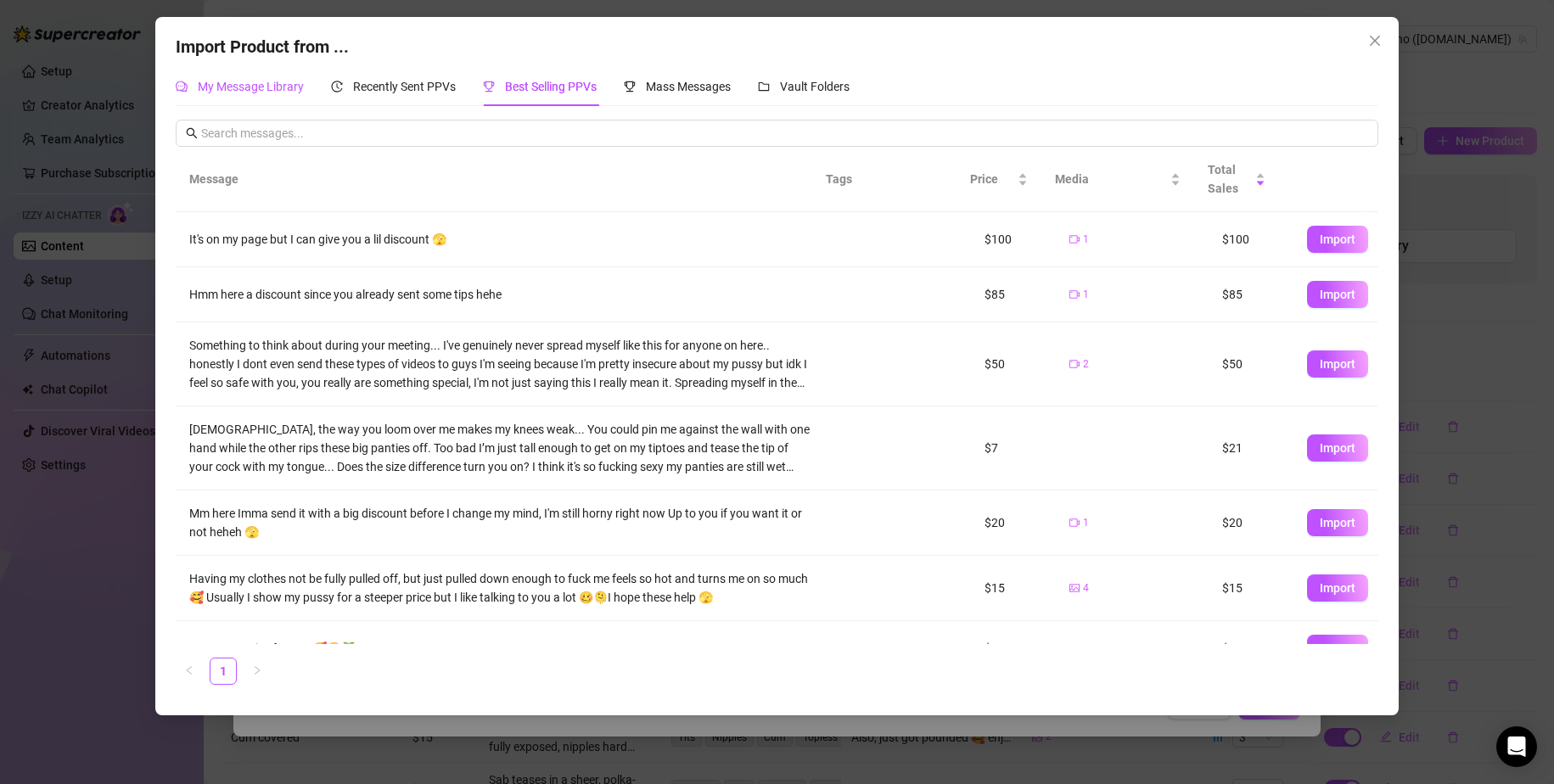
click at [262, 89] on span "My Message Library" at bounding box center [251, 87] width 106 height 14
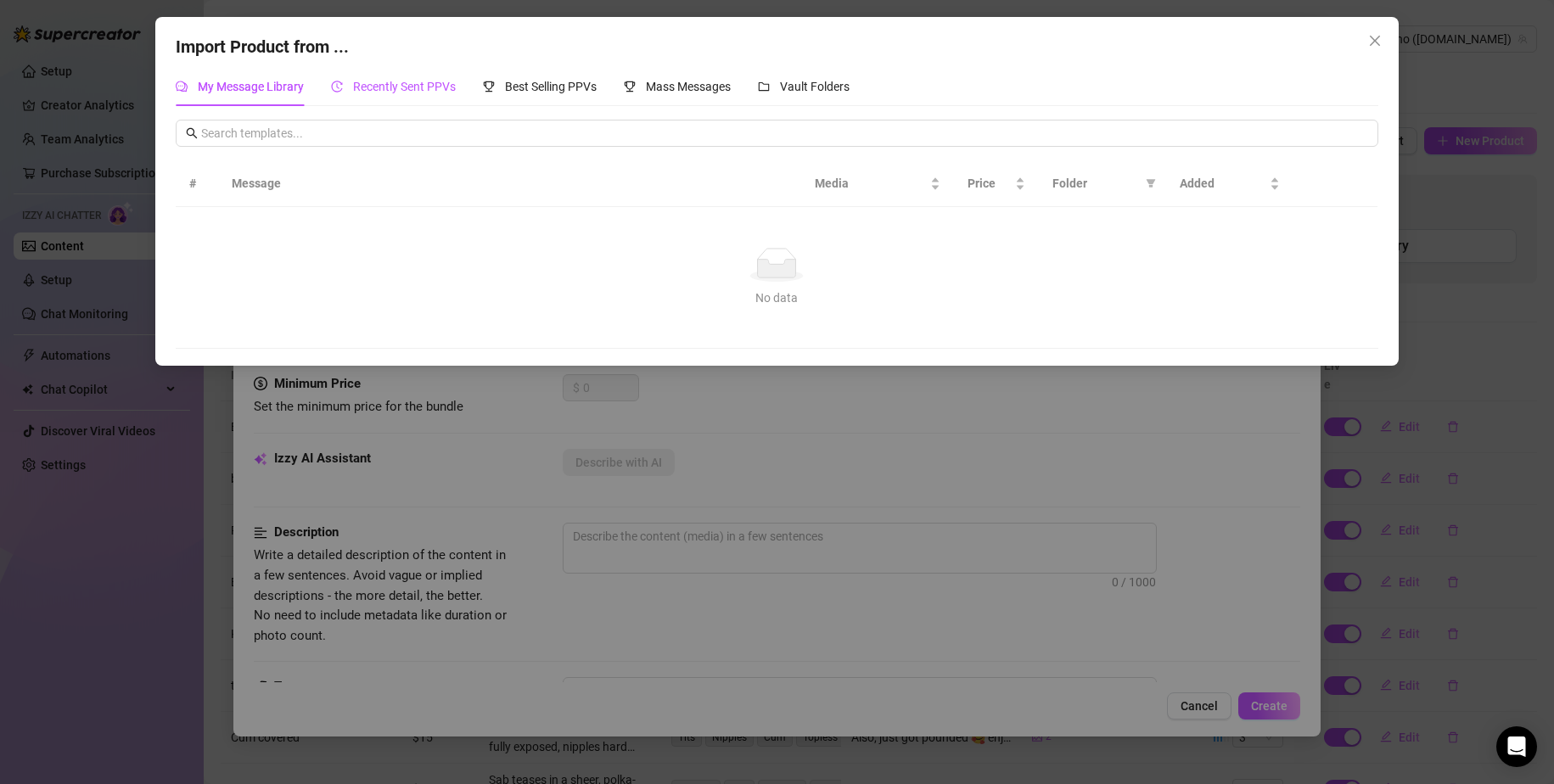
click at [399, 90] on span "Recently Sent PPVs" at bounding box center [404, 87] width 103 height 14
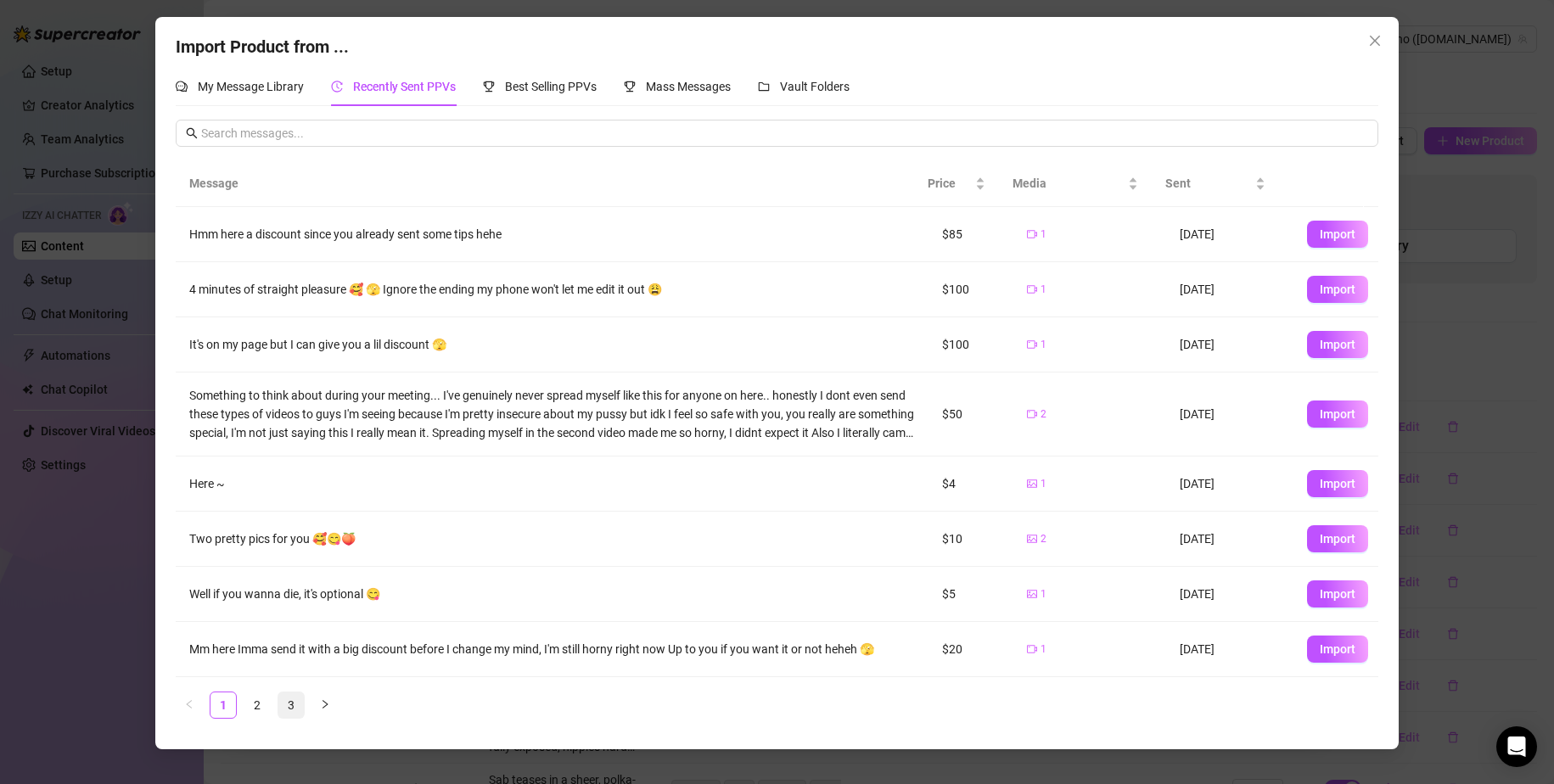
click at [287, 702] on link "3" at bounding box center [291, 705] width 25 height 25
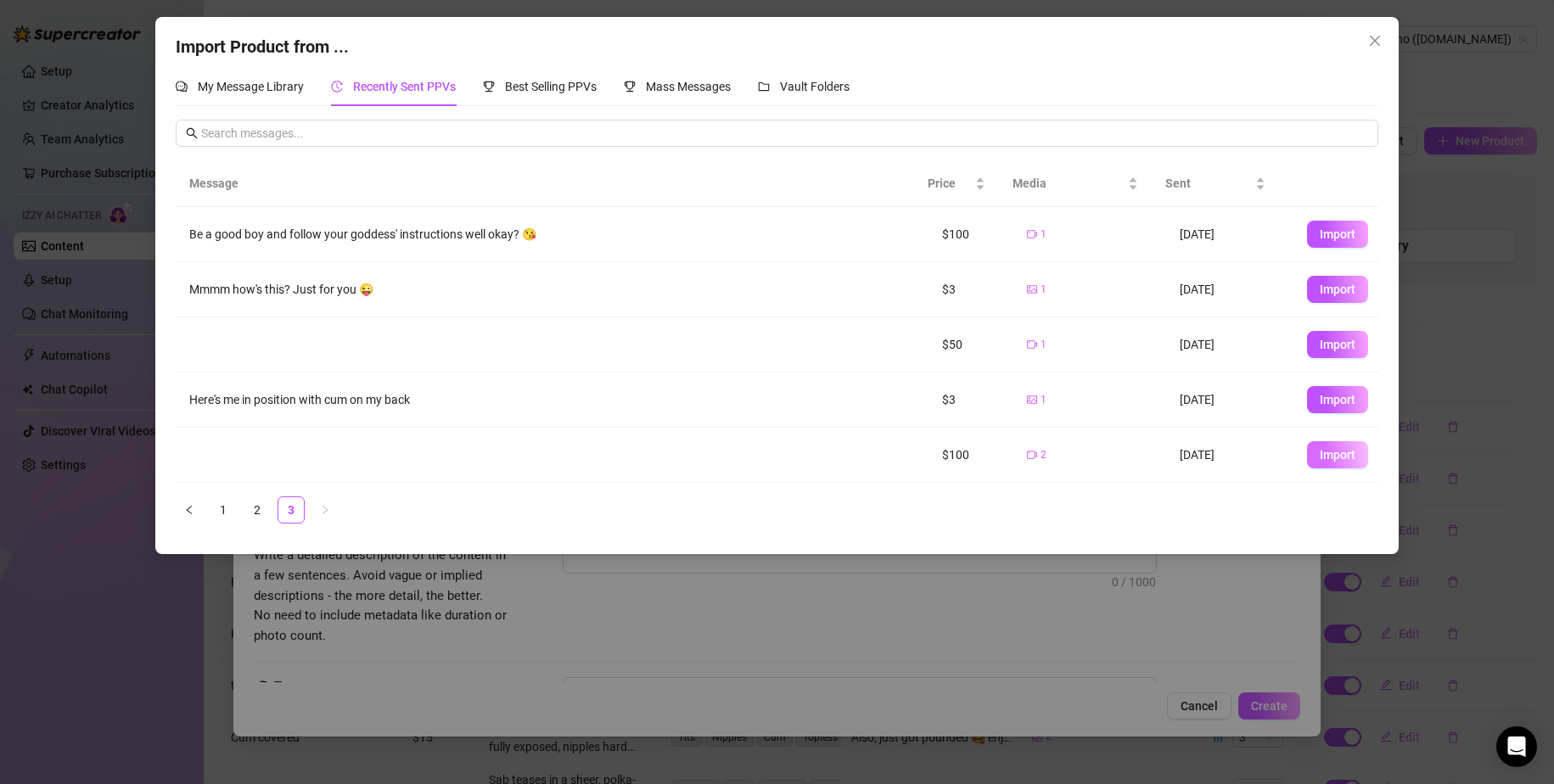
click at [944, 452] on span "Import" at bounding box center [1338, 454] width 36 height 14
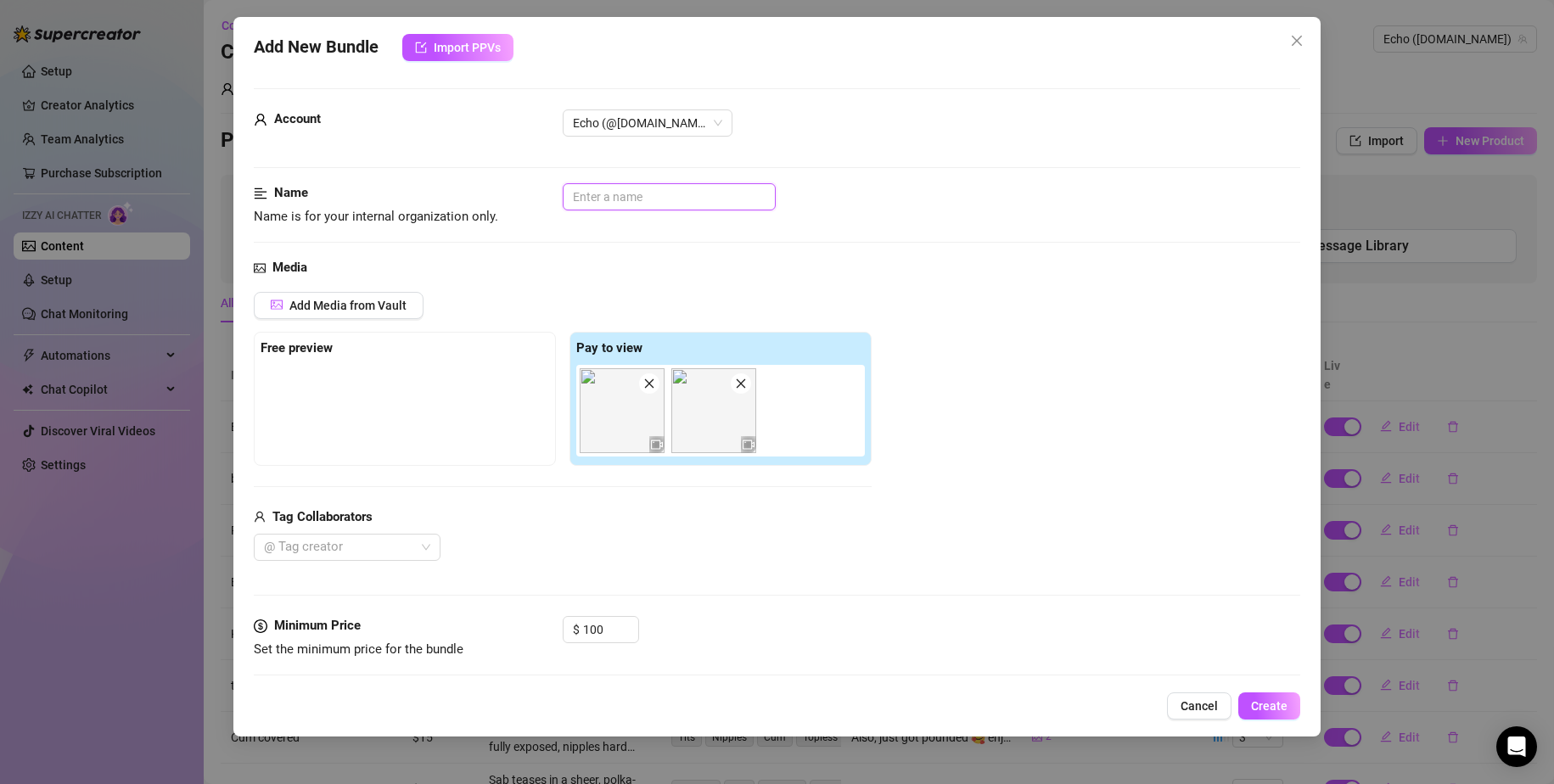
click at [637, 207] on input "text" at bounding box center [669, 197] width 213 height 27
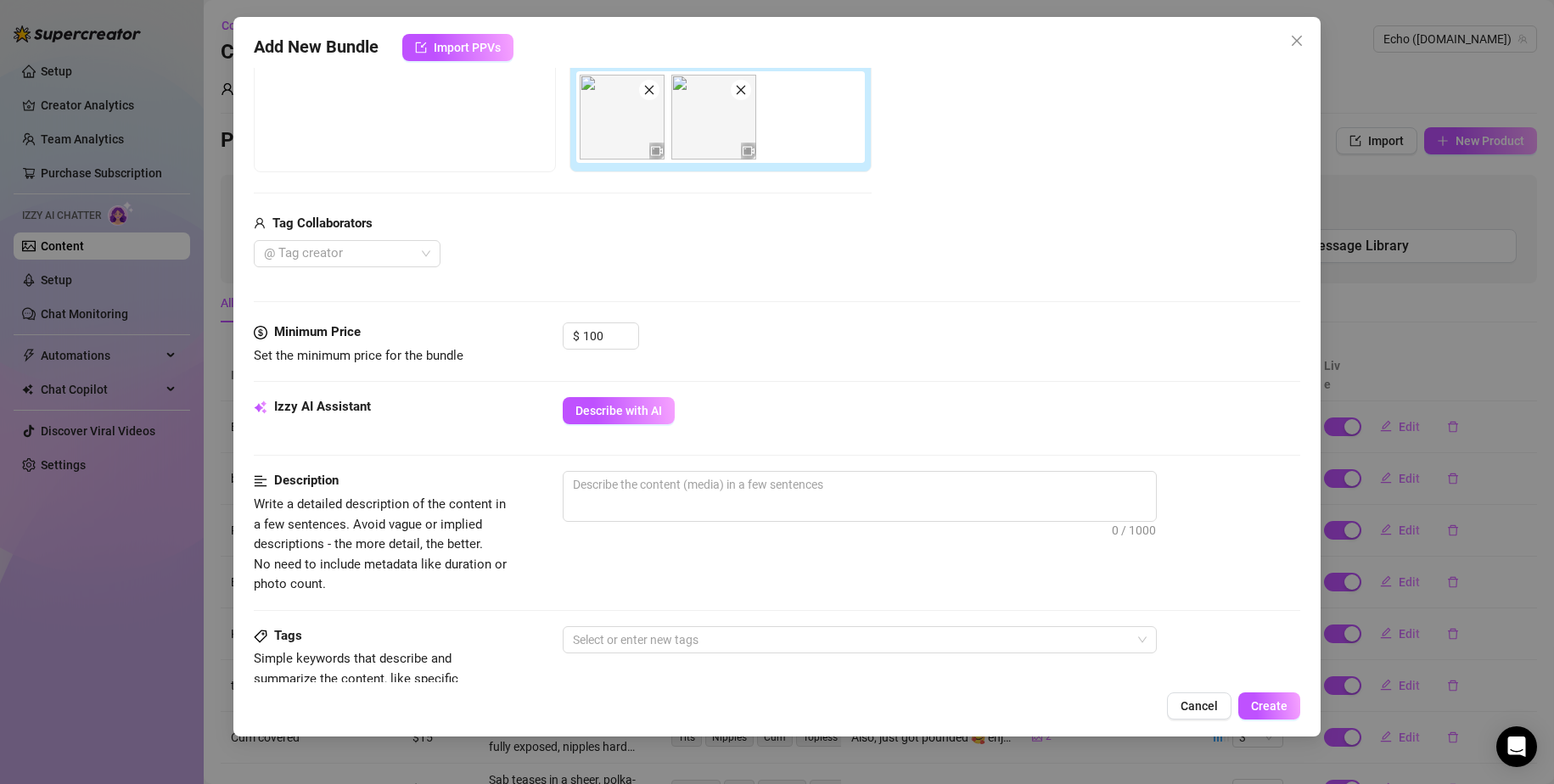
scroll to position [340, 0]
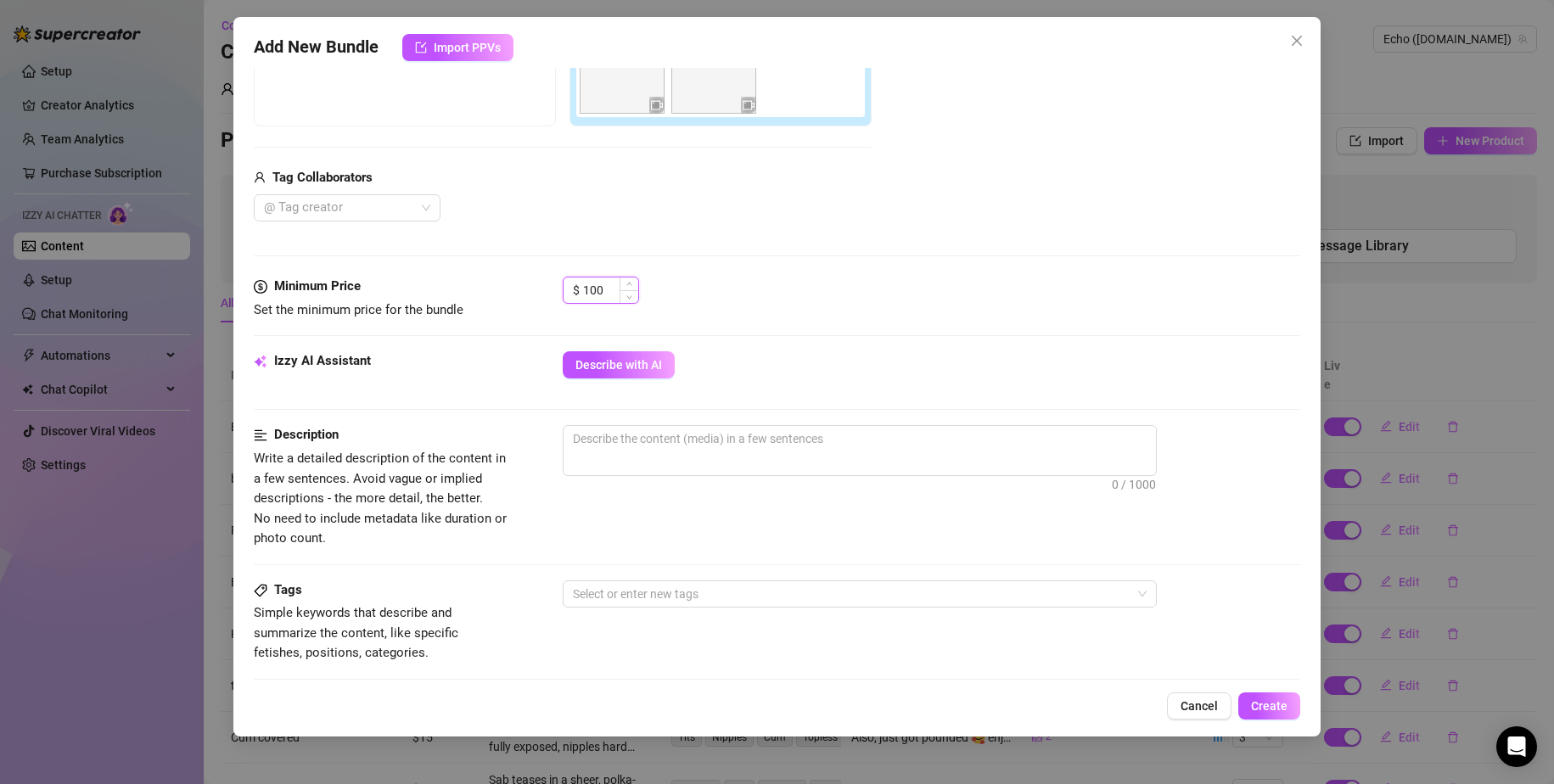
drag, startPoint x: 585, startPoint y: 285, endPoint x: 602, endPoint y: 303, distance: 24.8
click at [604, 290] on input "100" at bounding box center [610, 290] width 55 height 25
click at [632, 370] on span "Describe with AI" at bounding box center [619, 365] width 87 height 14
click at [413, 244] on body "Setup Creator Analytics Team Analytics Purchase Subscription Izzy AI Chatter Co…" at bounding box center [777, 392] width 1554 height 784
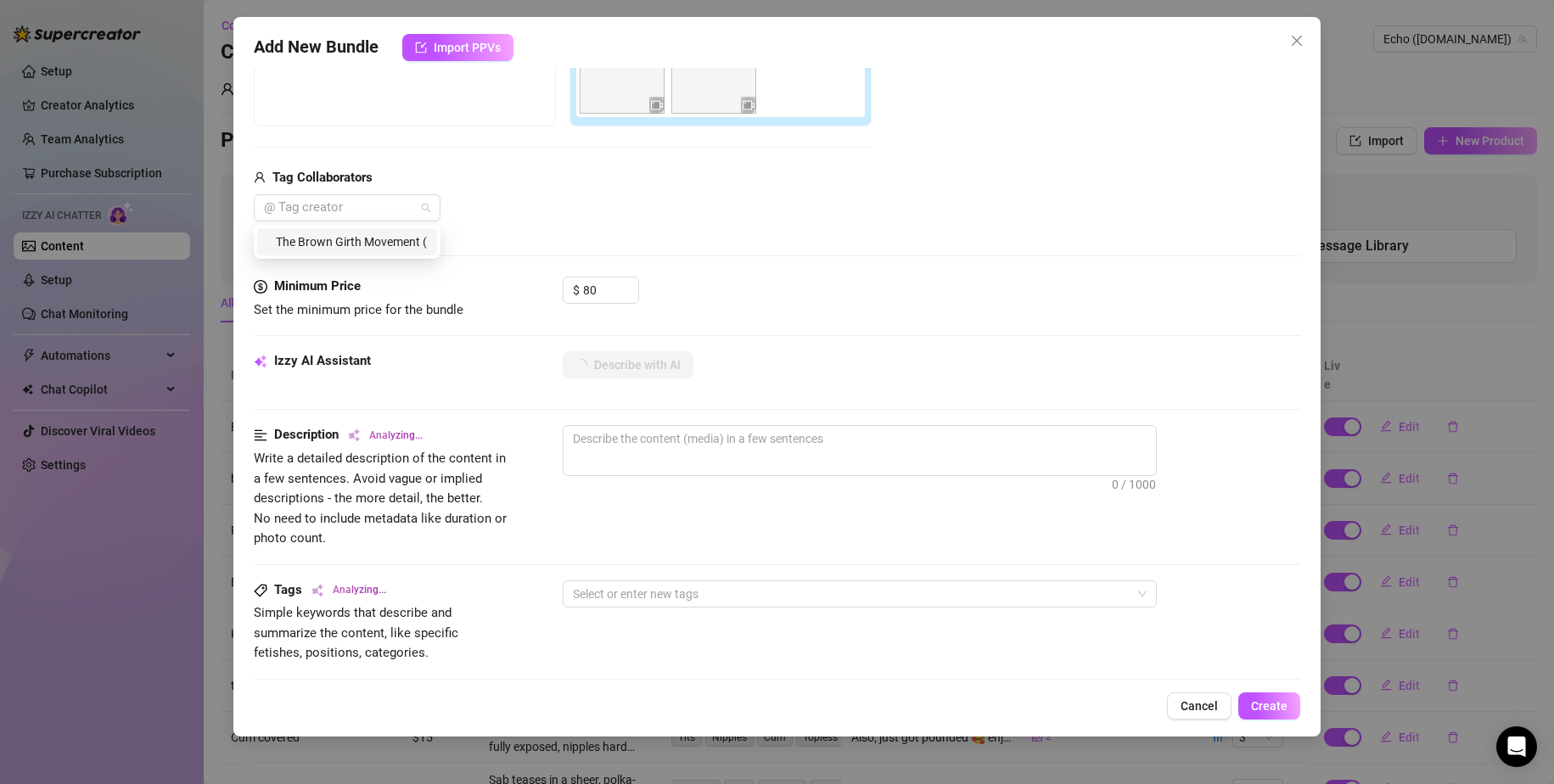
click at [412, 250] on div "The Brown Girth Movement (FREE)🌐" at bounding box center [348, 242] width 160 height 19
click at [906, 341] on div "Minimum Price Set the minimum price for the bundle $ 80" at bounding box center [777, 314] width 1048 height 75
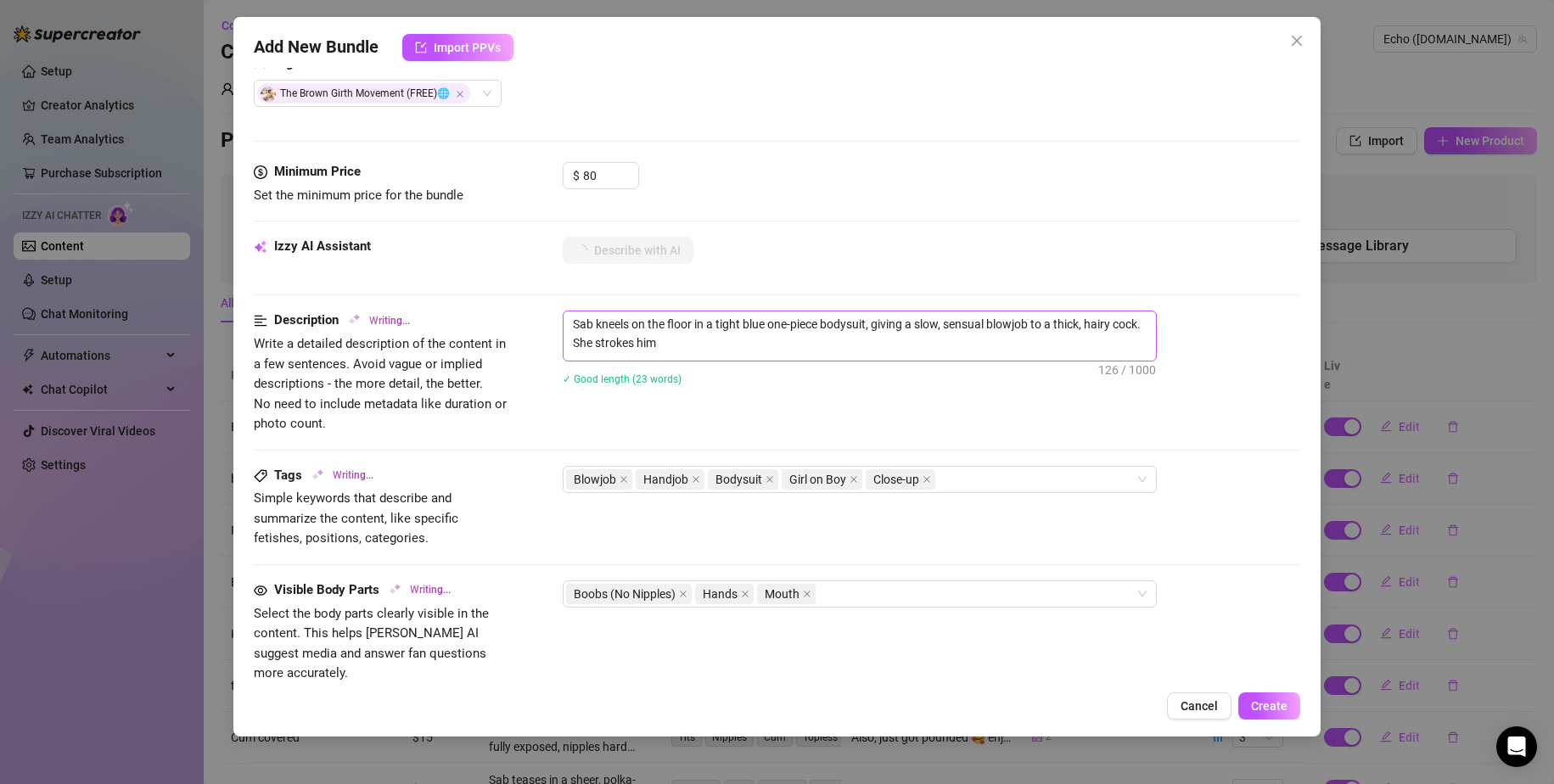
scroll to position [387, 0]
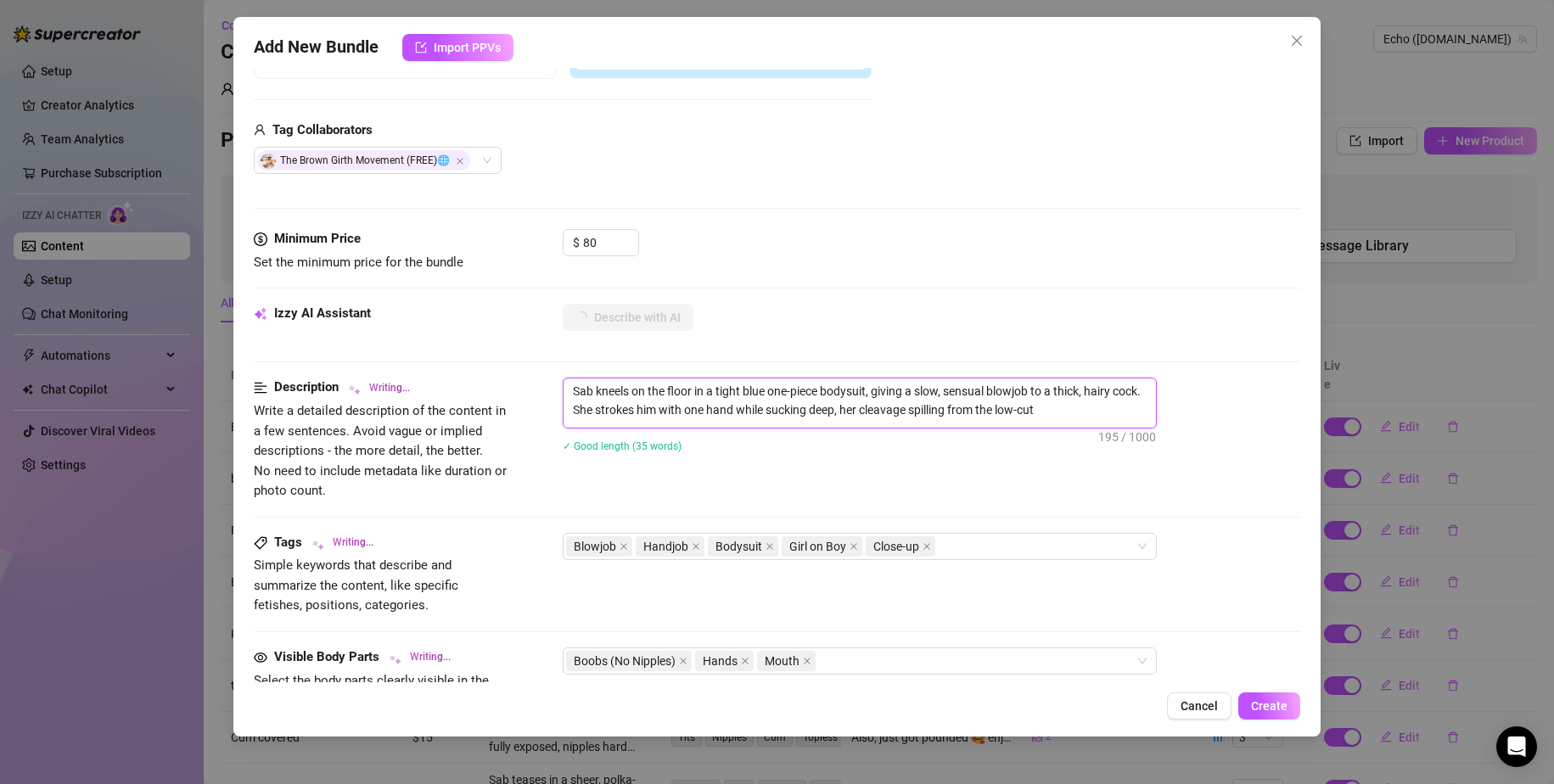
drag, startPoint x: 872, startPoint y: 393, endPoint x: 883, endPoint y: 393, distance: 11.0
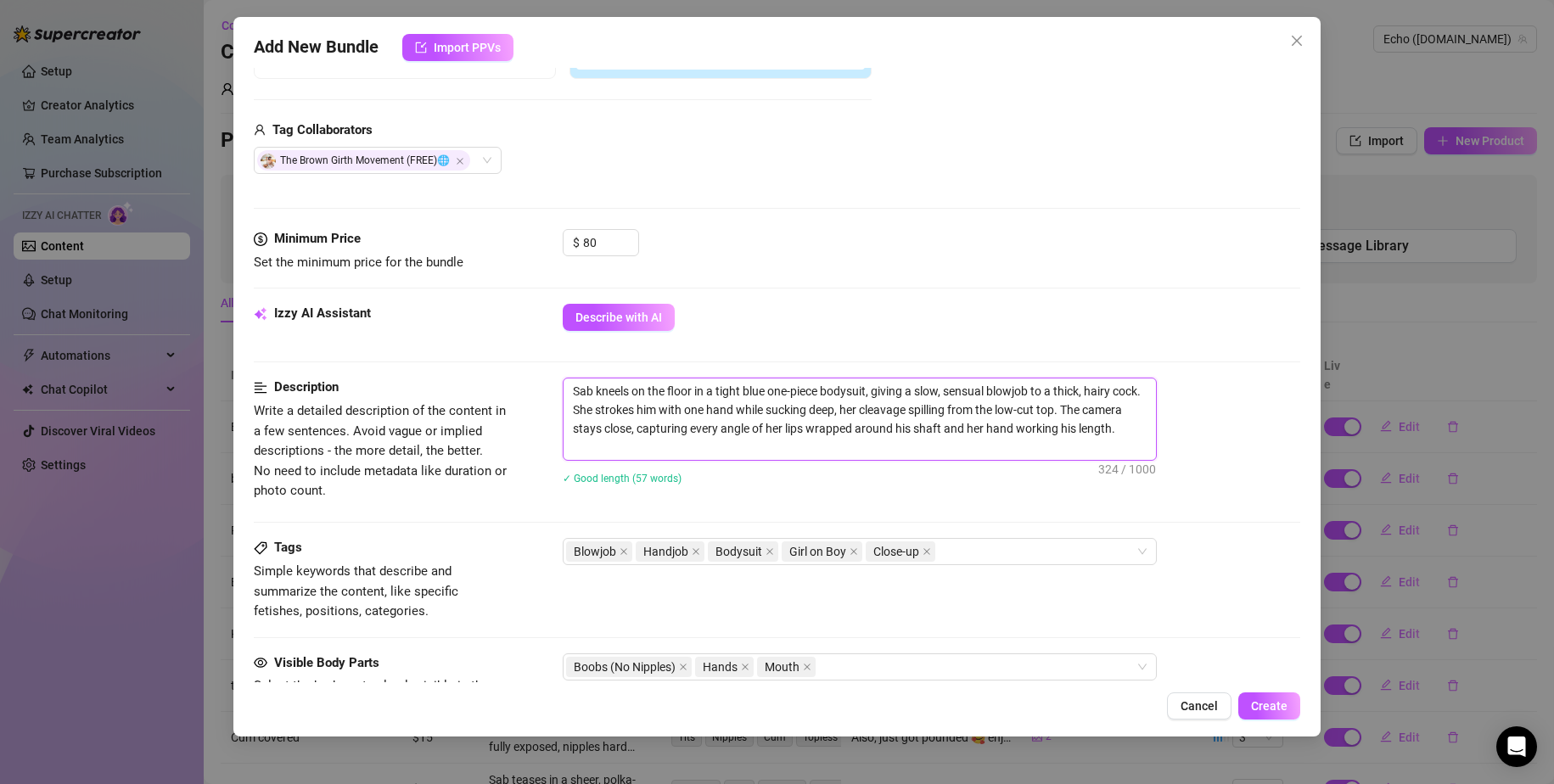
drag, startPoint x: 872, startPoint y: 388, endPoint x: 918, endPoint y: 408, distance: 50.2
click at [873, 391] on textarea "Sab kneels on the floor in a tight blue one-piece bodysuit, giving a slow, sens…" at bounding box center [859, 420] width 592 height 82
click at [785, 446] on textarea "Sab kneels on the floor in a tight blue one-piece bodysuit, cosplaying [DOMAIN_…" at bounding box center [859, 420] width 592 height 82
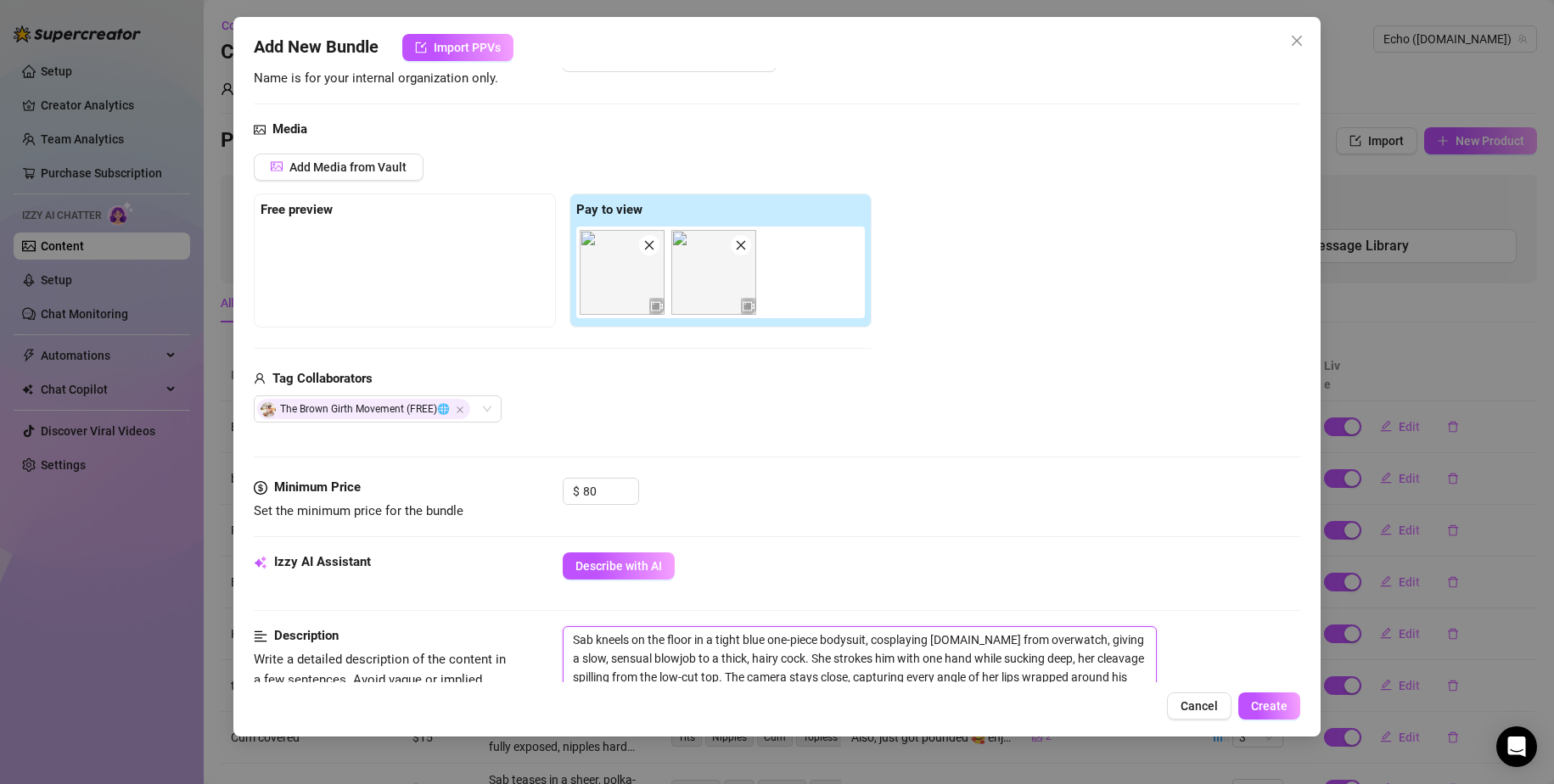
scroll to position [0, 0]
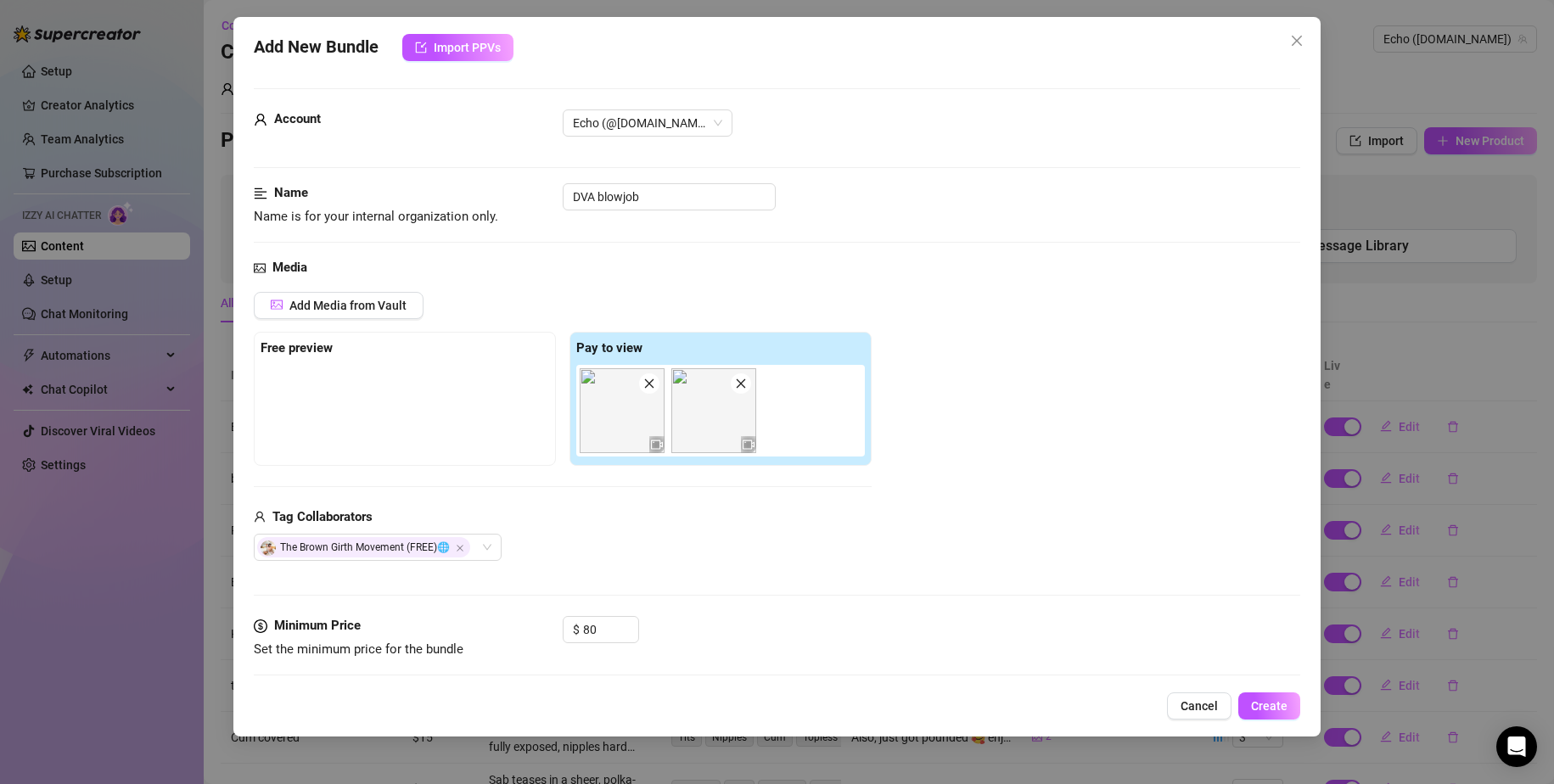
click at [706, 433] on img at bounding box center [714, 411] width 85 height 85
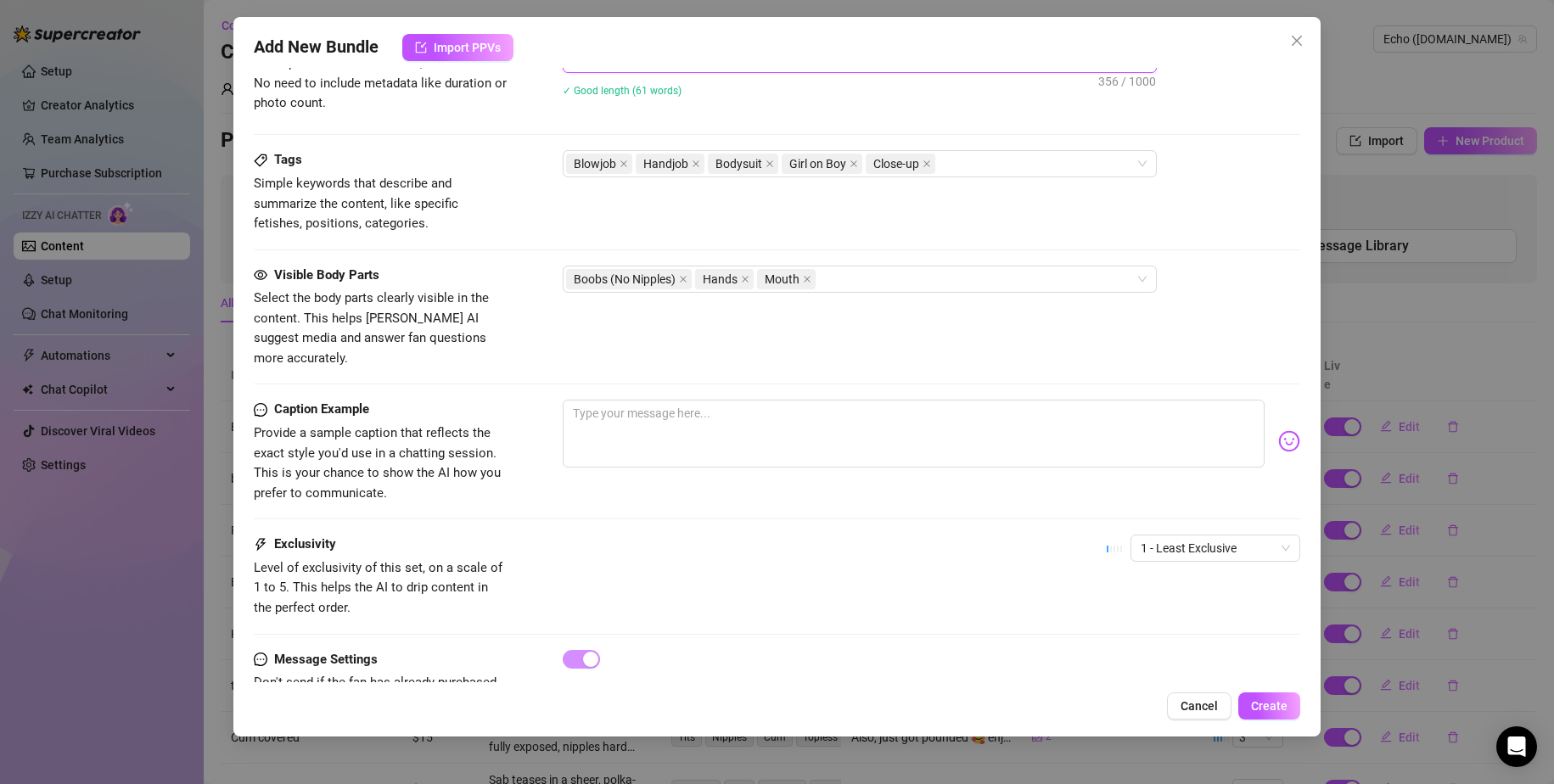
scroll to position [817, 0]
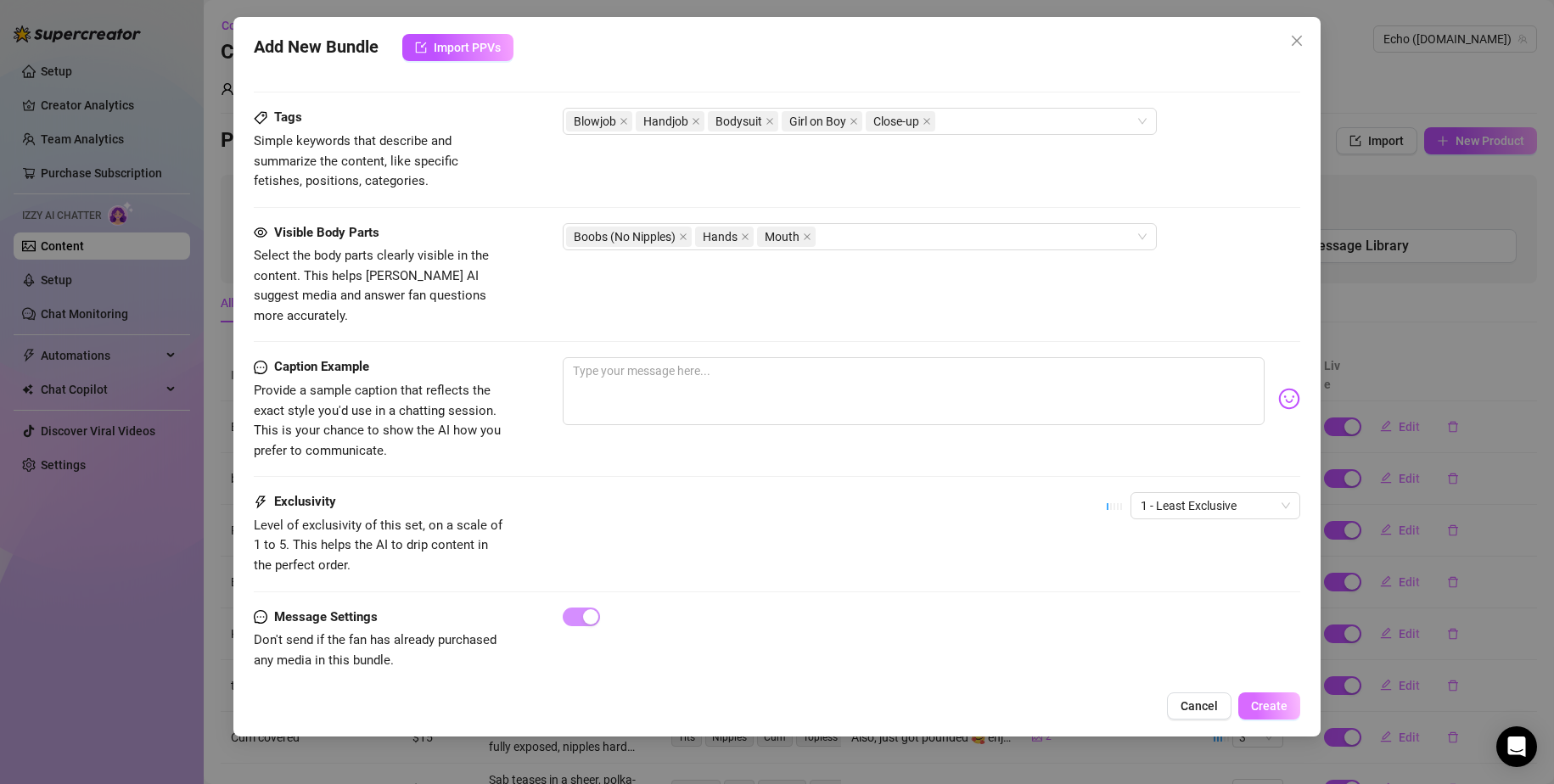
click at [944, 704] on span "Create" at bounding box center [1269, 706] width 37 height 14
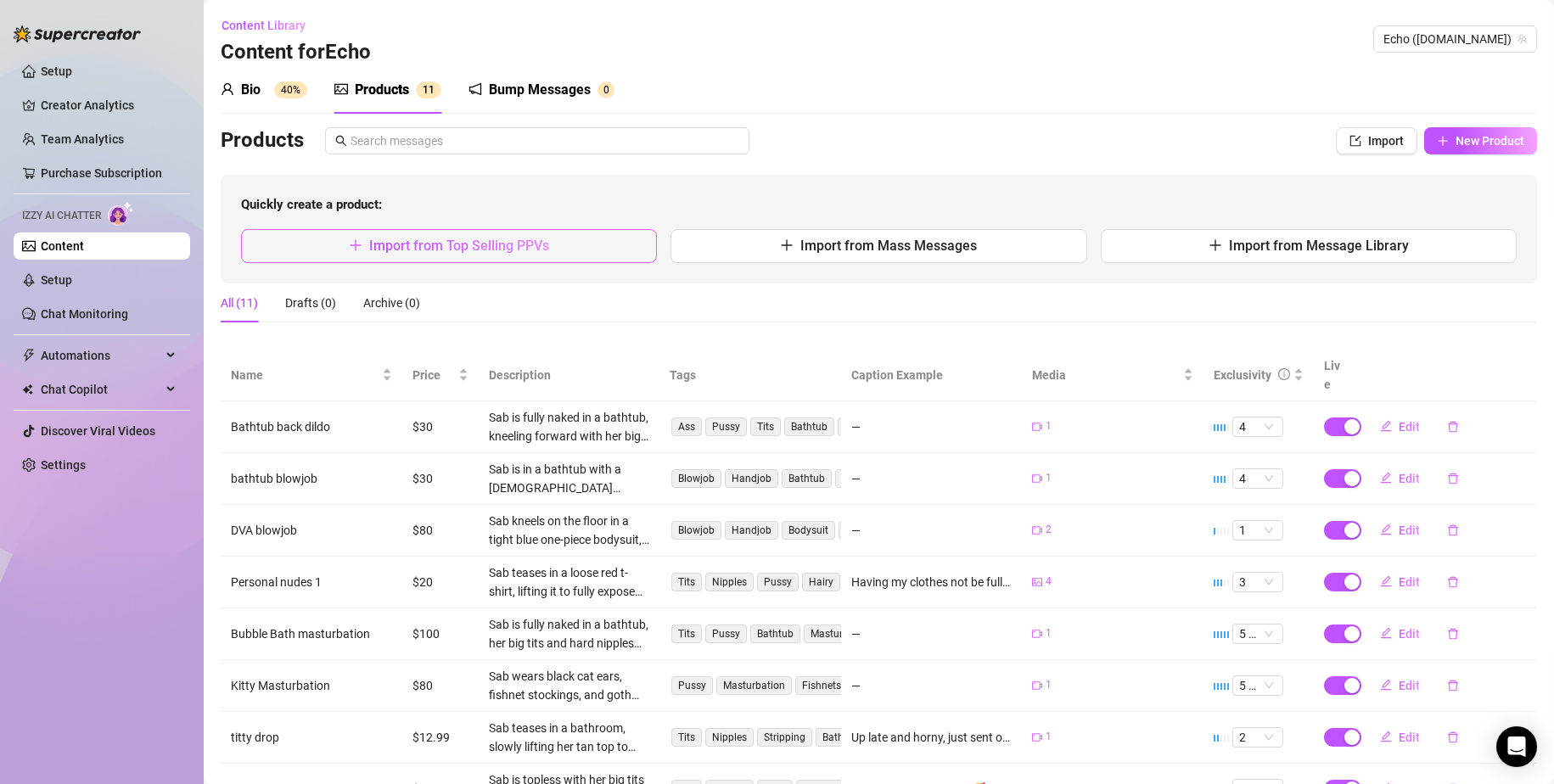
click at [516, 240] on span "Import from Top Selling PPVs" at bounding box center [460, 245] width 180 height 16
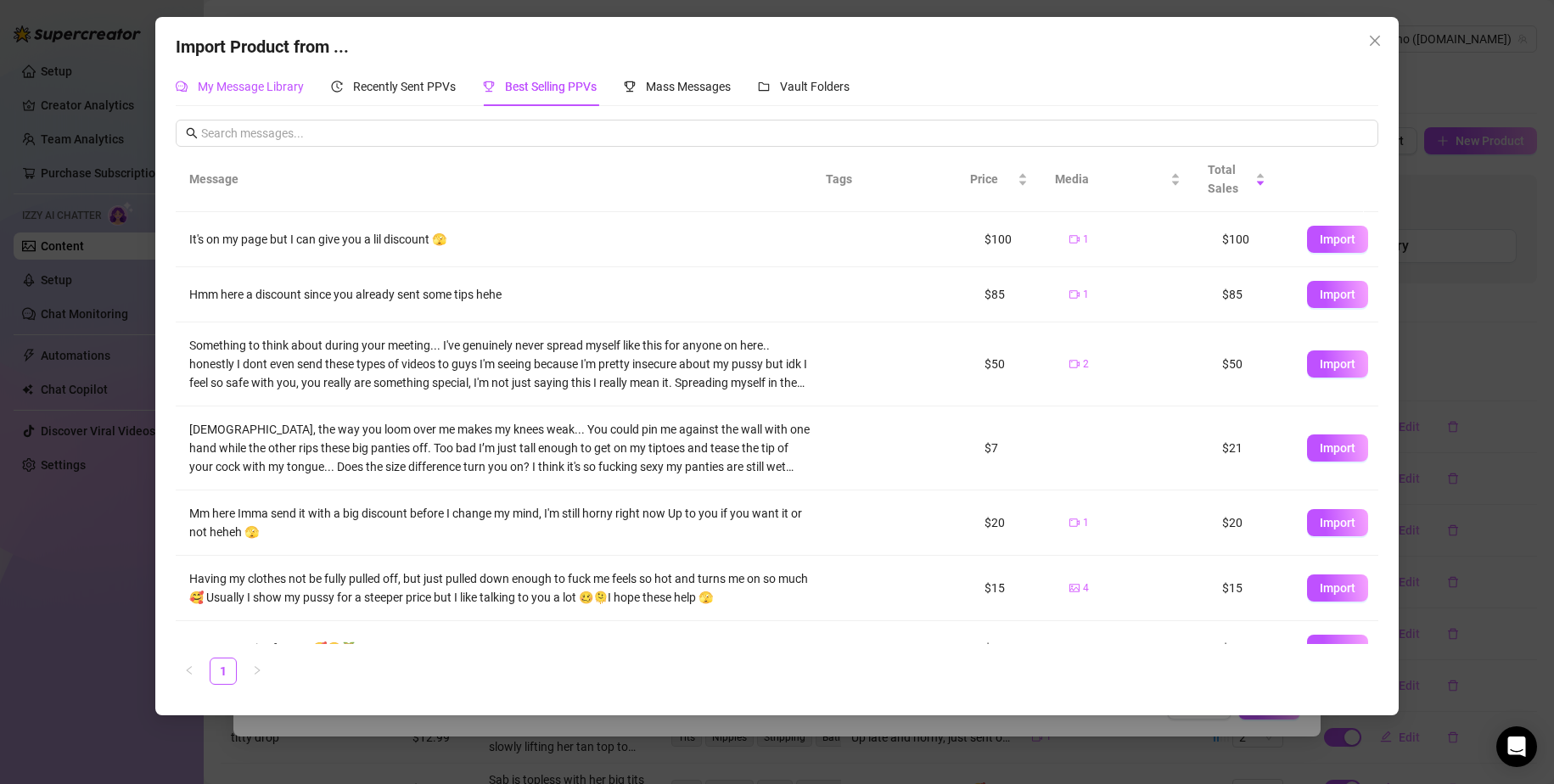
click at [261, 80] on span "My Message Library" at bounding box center [251, 87] width 106 height 14
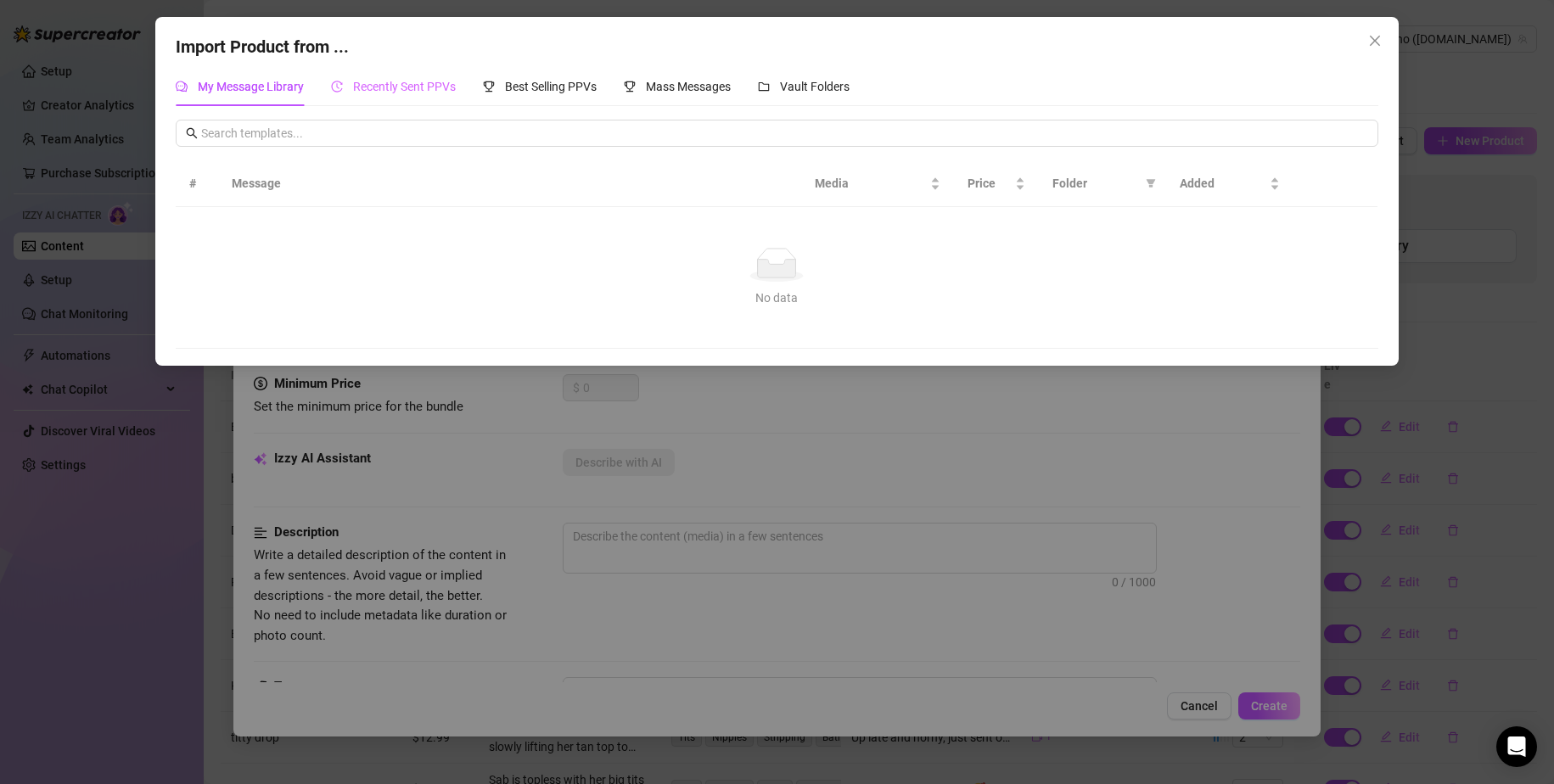
click at [391, 71] on div "Recently Sent PPVs" at bounding box center [393, 87] width 125 height 39
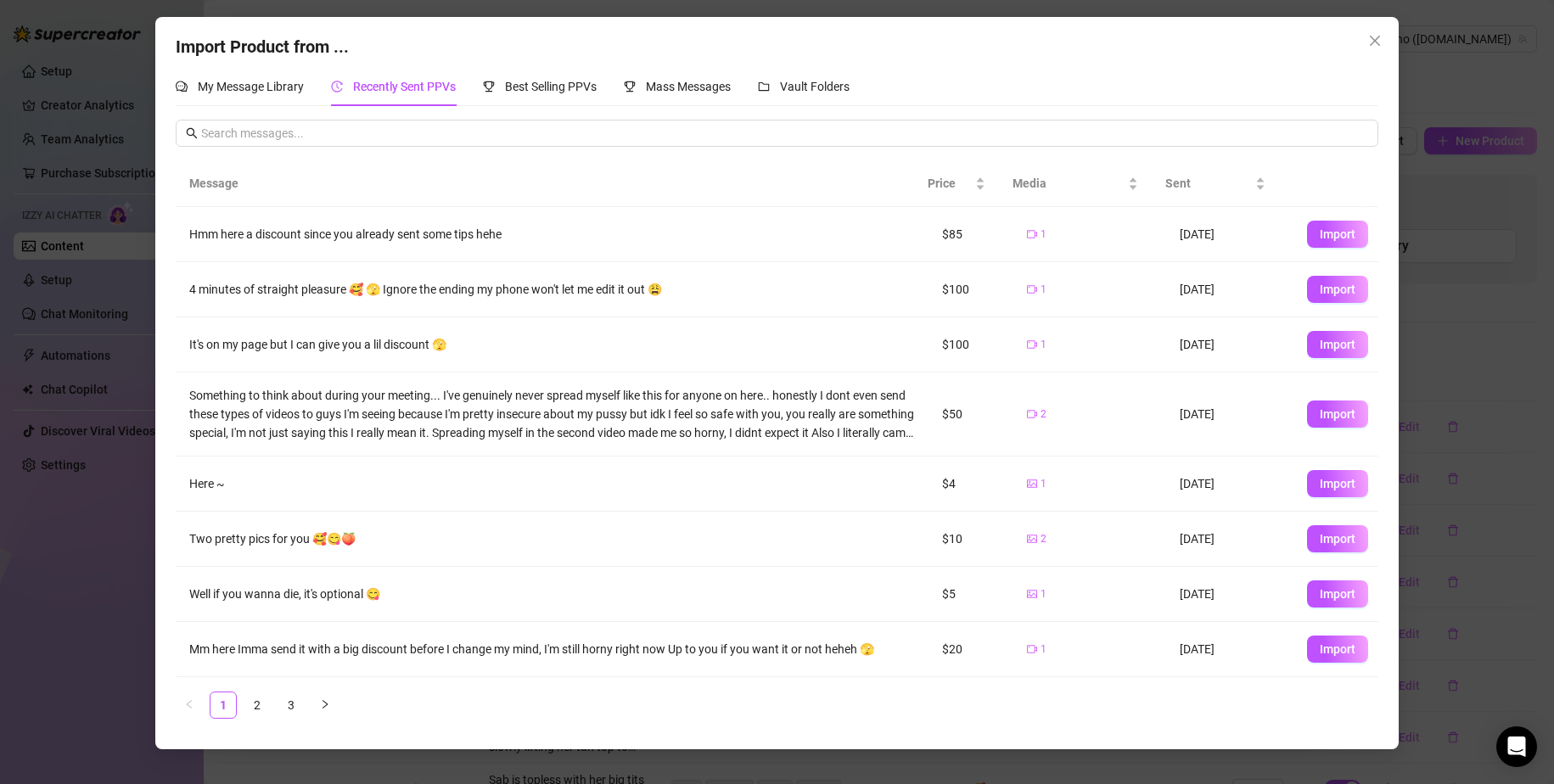
click at [297, 709] on link "3" at bounding box center [291, 705] width 25 height 25
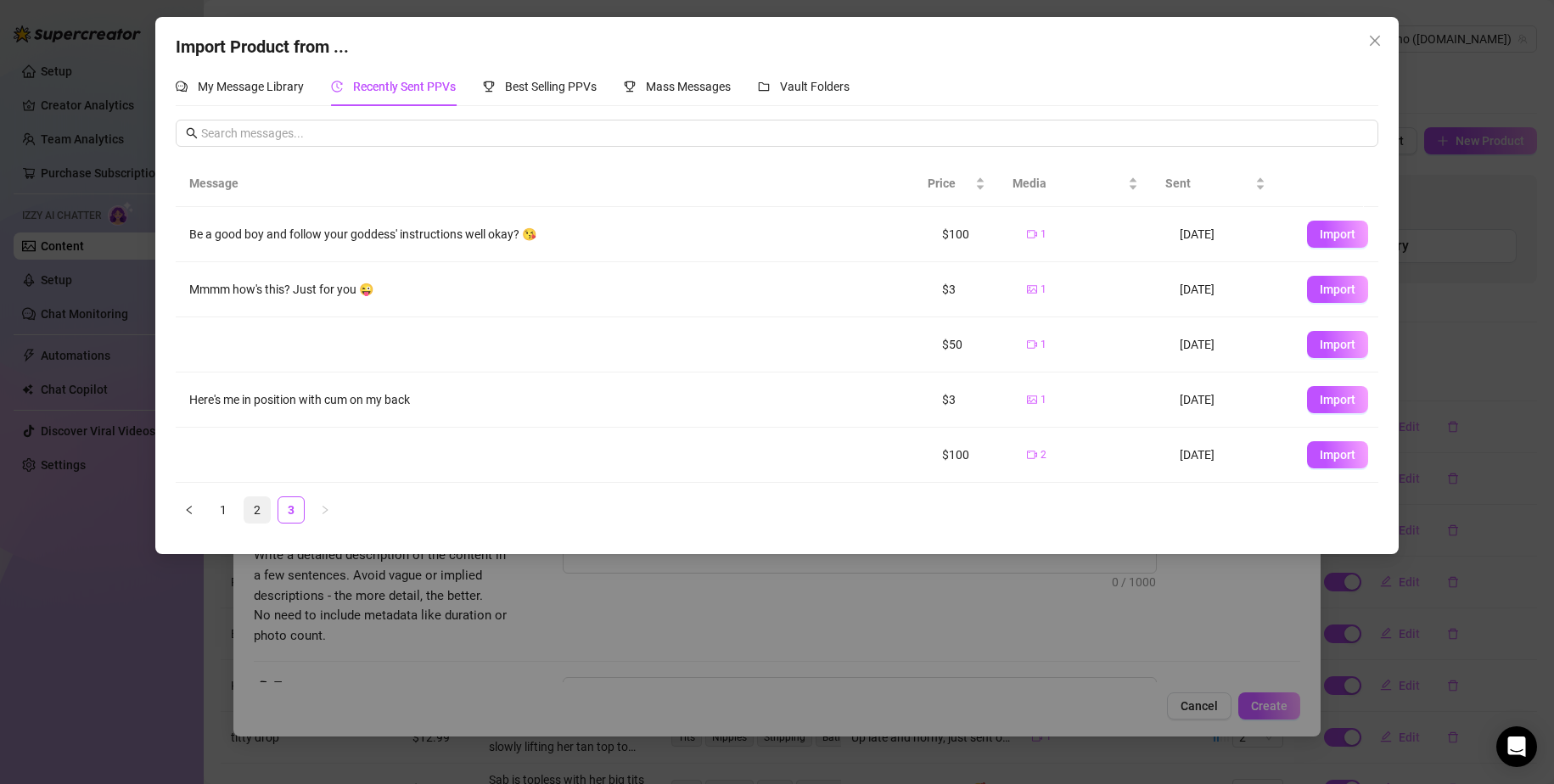
click at [259, 507] on link "2" at bounding box center [257, 510] width 25 height 25
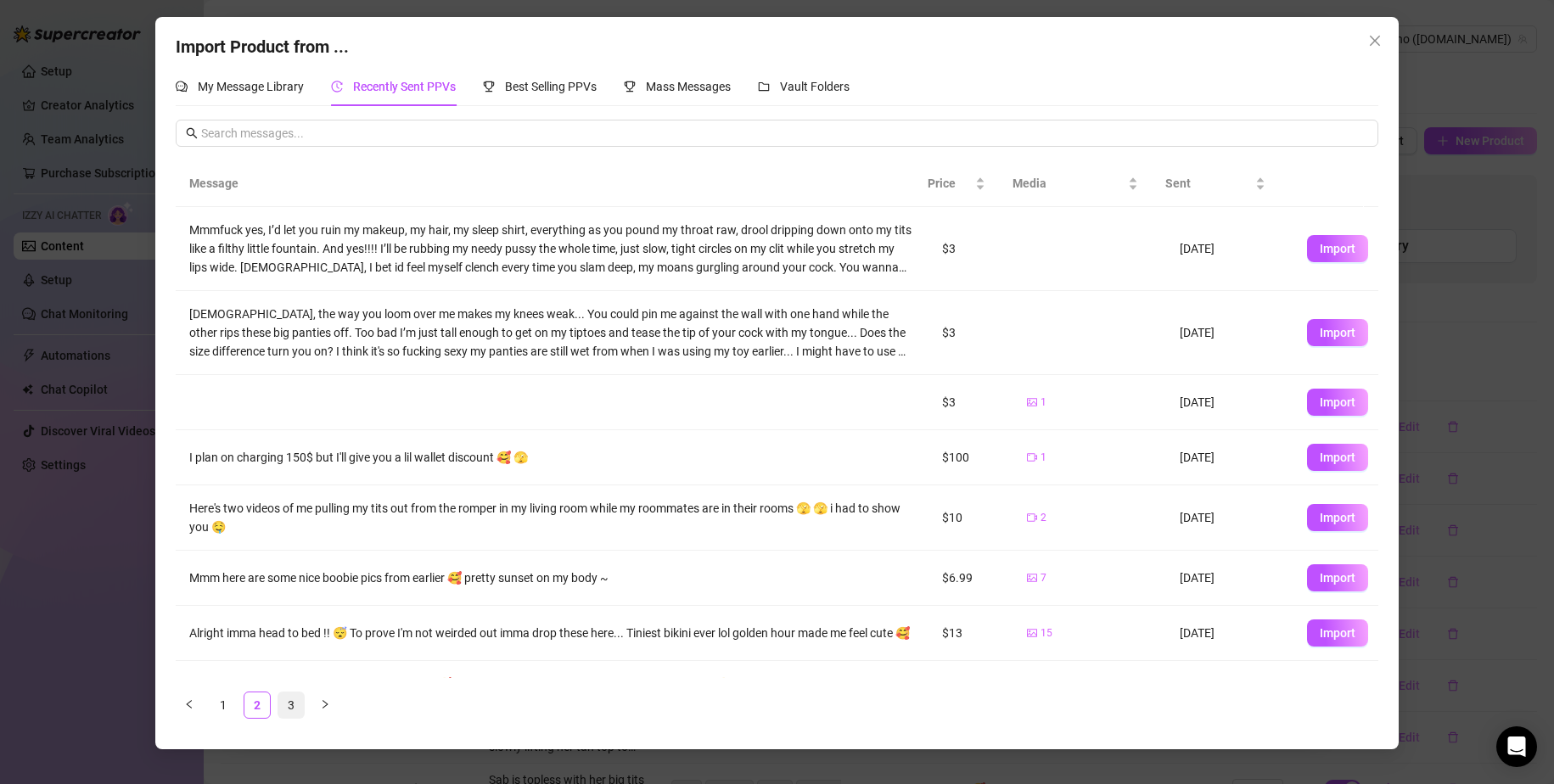
click at [295, 706] on link "3" at bounding box center [291, 705] width 25 height 25
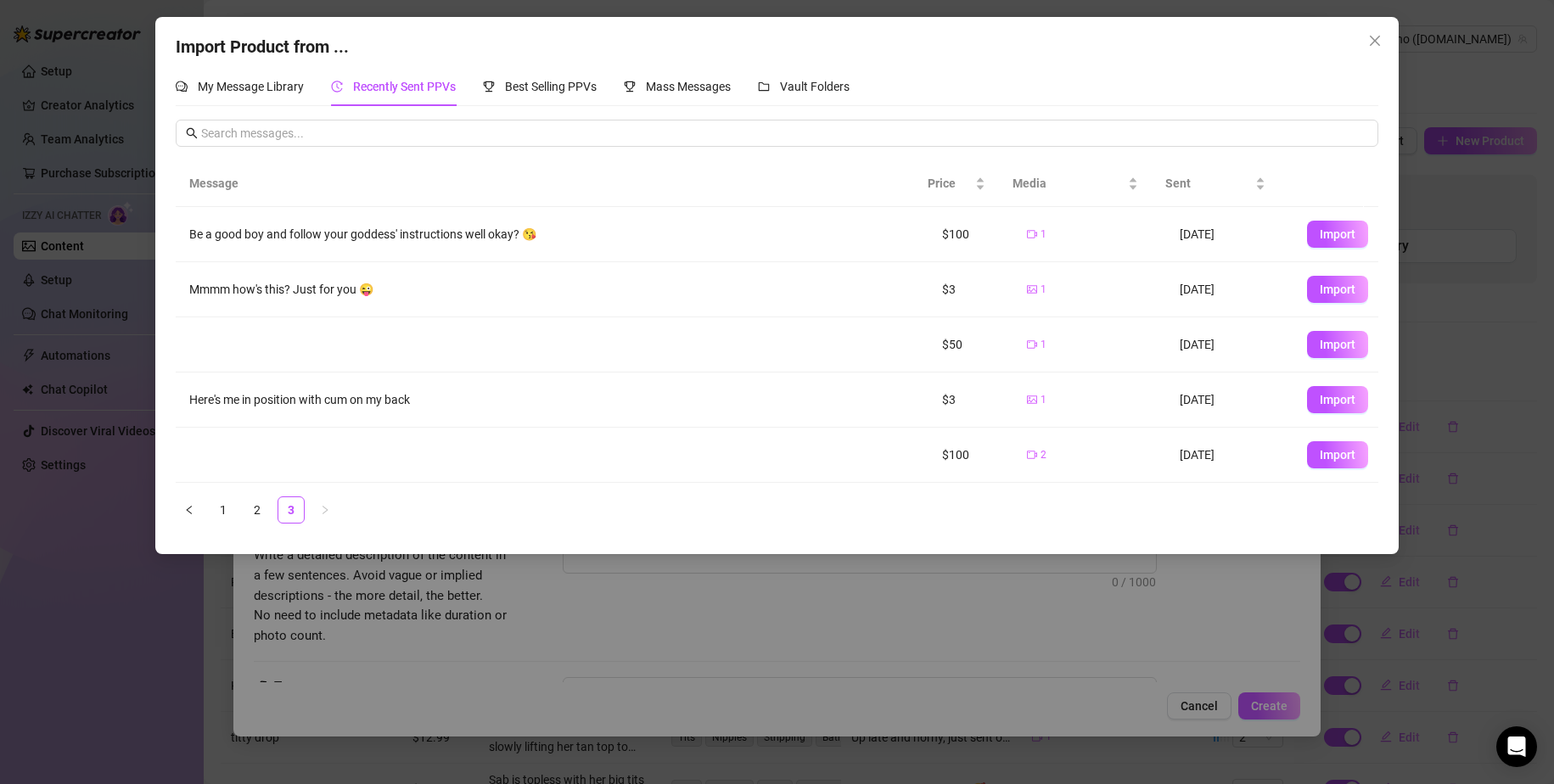
click at [944, 346] on span "Import" at bounding box center [1338, 345] width 36 height 14
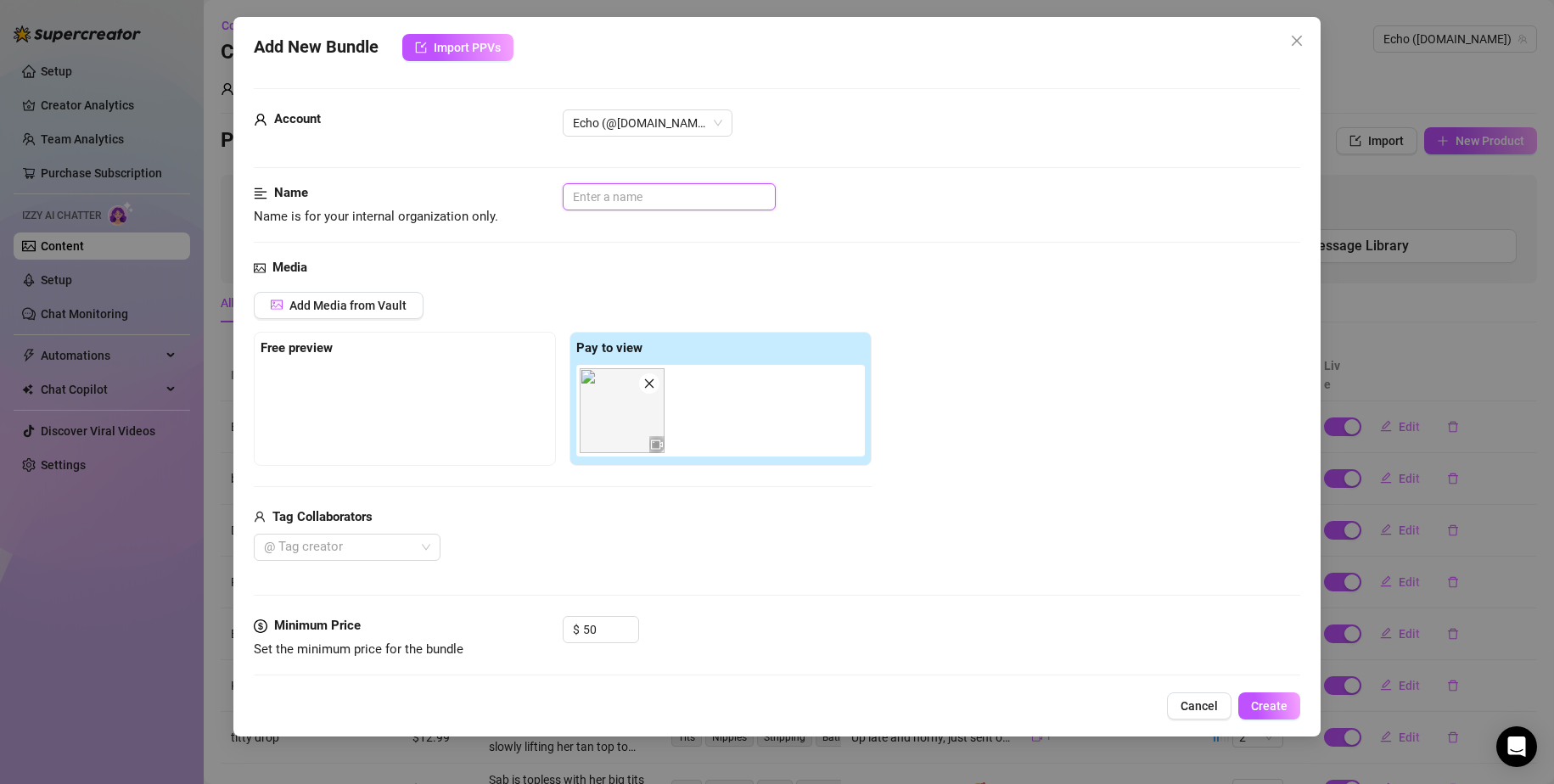
click at [649, 189] on input "text" at bounding box center [669, 197] width 213 height 27
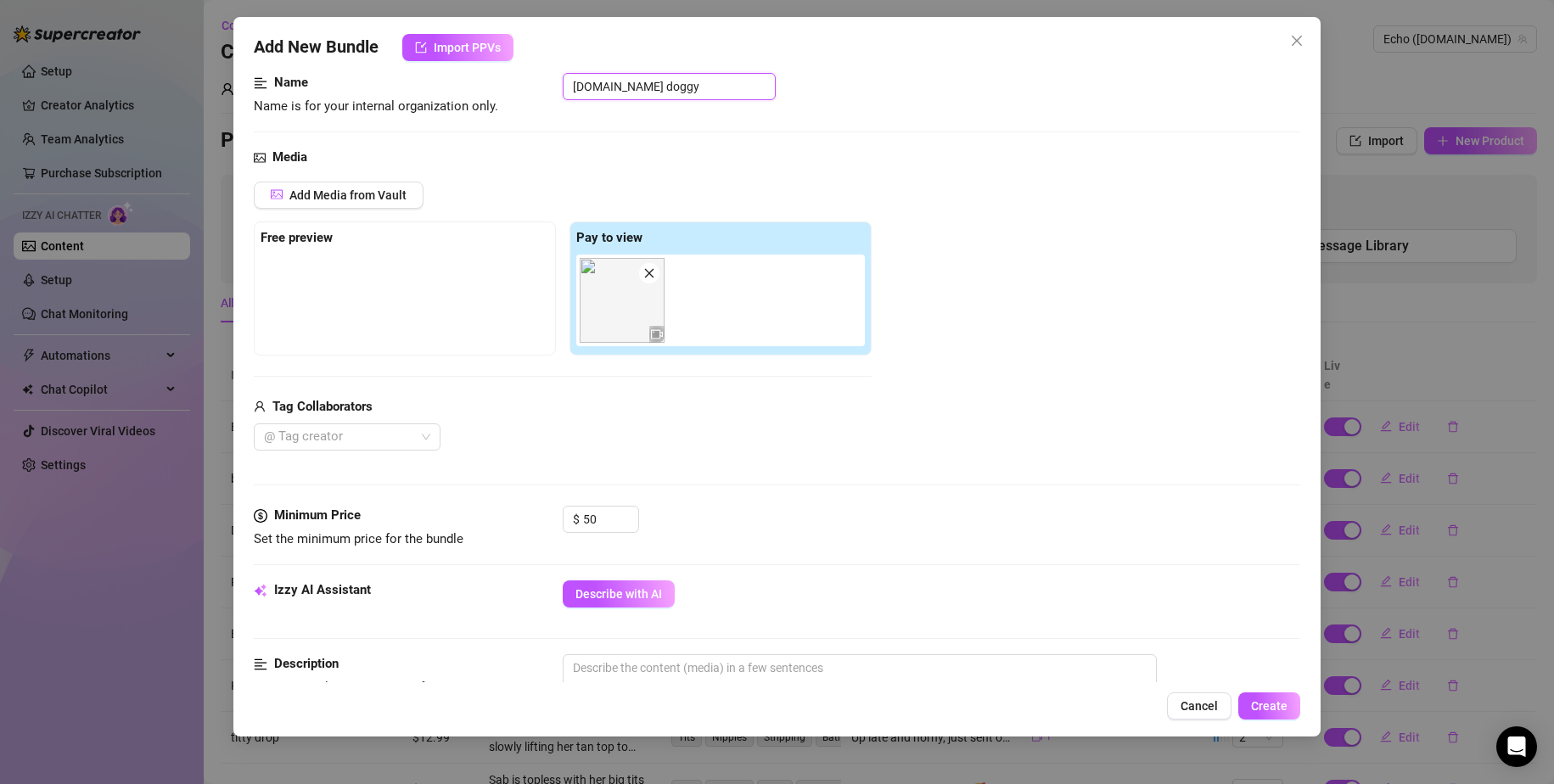
scroll to position [170, 0]
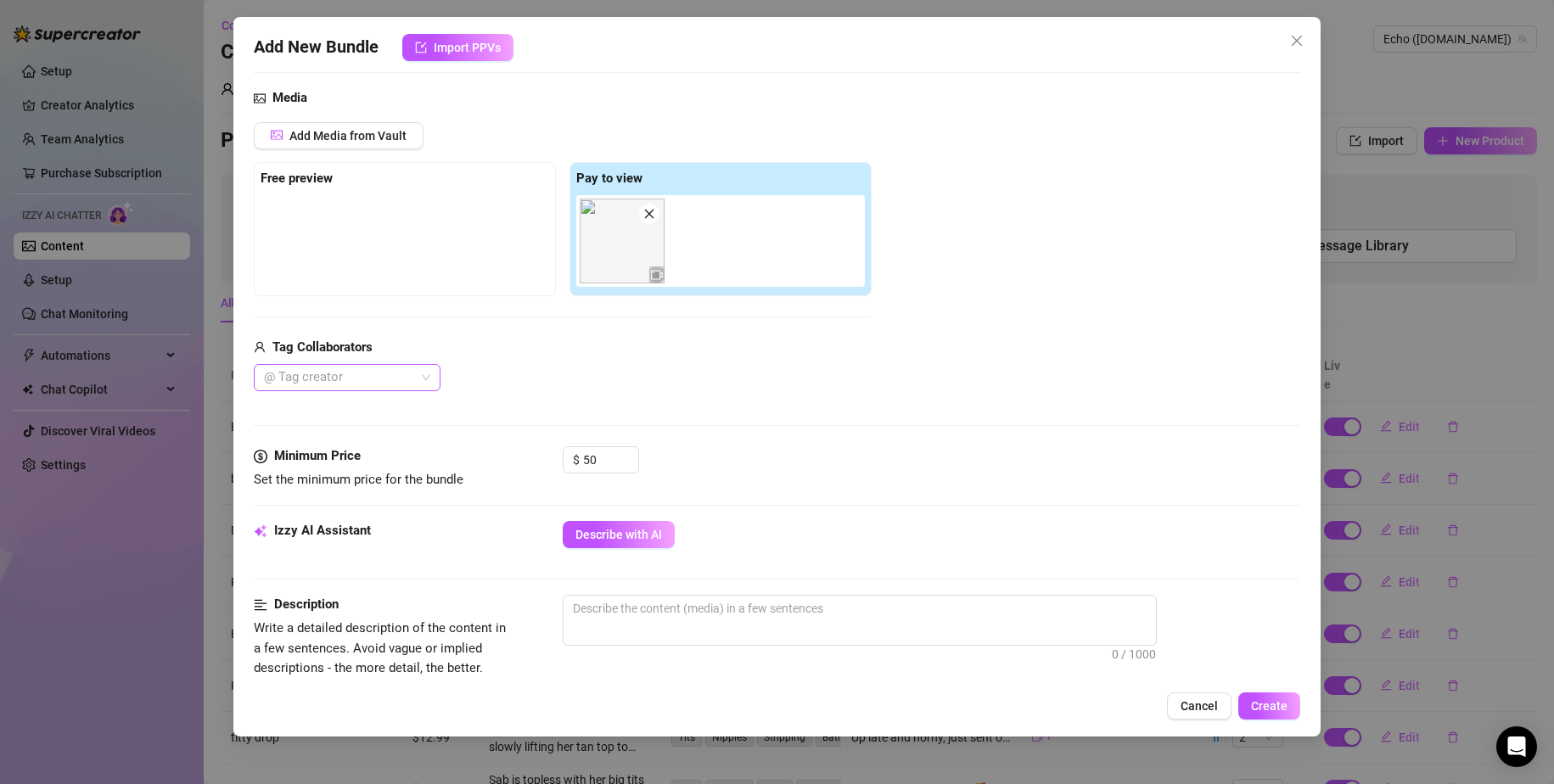
click at [410, 376] on div at bounding box center [338, 378] width 162 height 24
click at [383, 411] on div "The Brown Girth Movement (FREE)🌐" at bounding box center [348, 412] width 160 height 19
click at [760, 519] on div "Minimum Price Set the minimum price for the bundle $ 50" at bounding box center [777, 483] width 1048 height 75
drag, startPoint x: 585, startPoint y: 456, endPoint x: 596, endPoint y: 456, distance: 11.0
click at [596, 456] on input "50" at bounding box center [610, 460] width 55 height 25
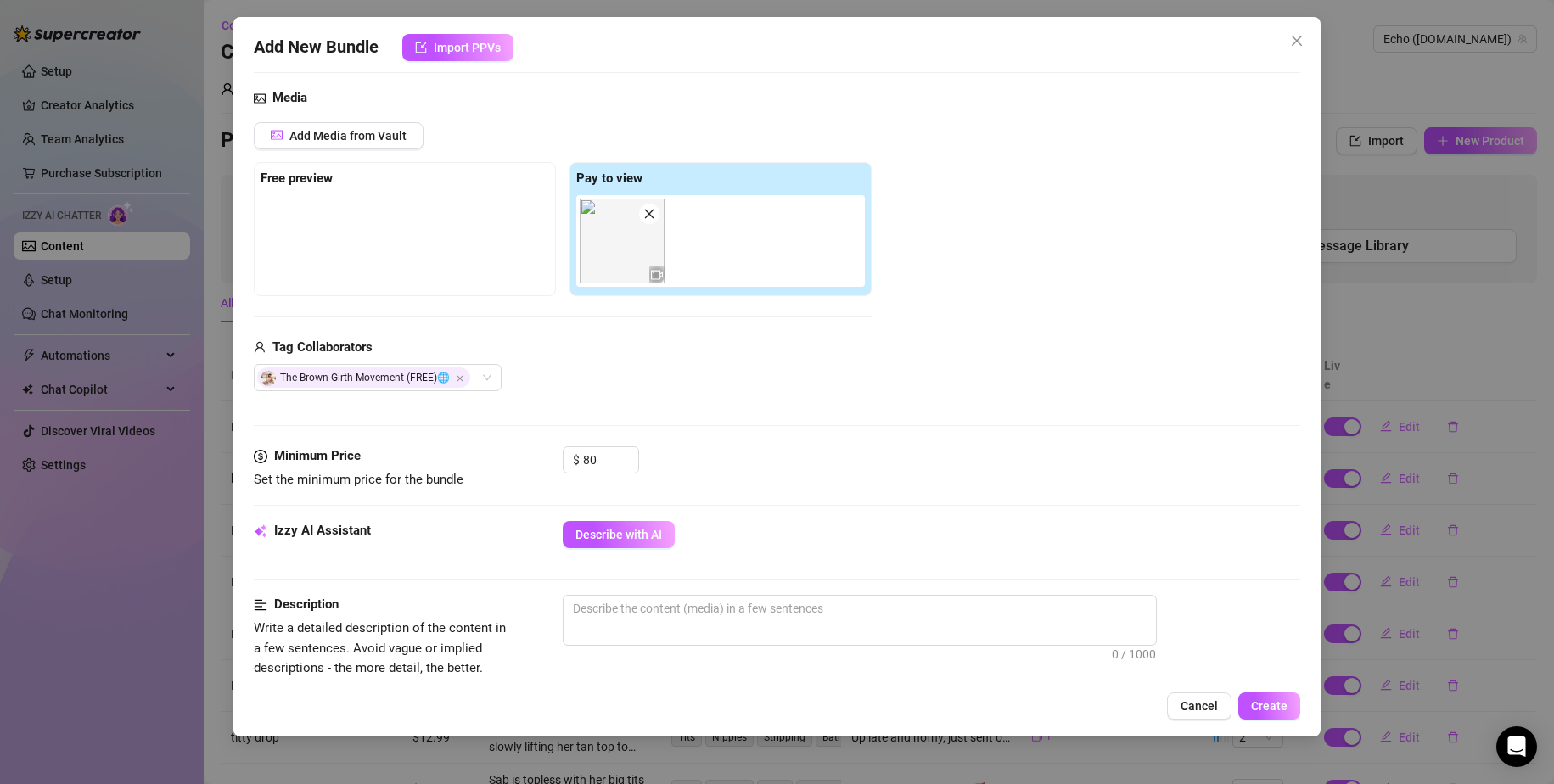
click at [742, 465] on div "$ 80" at bounding box center [931, 467] width 738 height 42
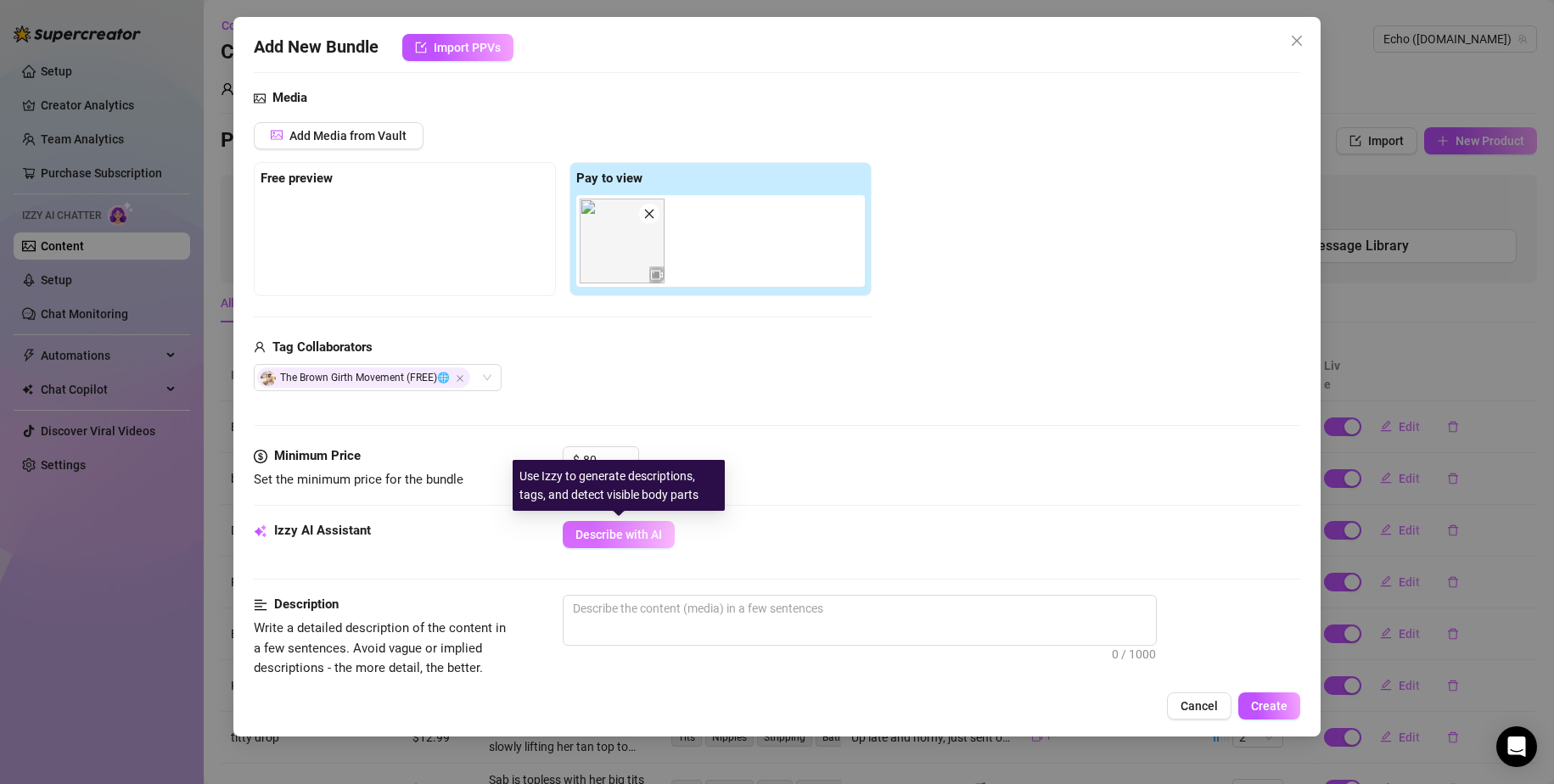
click at [638, 539] on span "Describe with AI" at bounding box center [619, 534] width 87 height 14
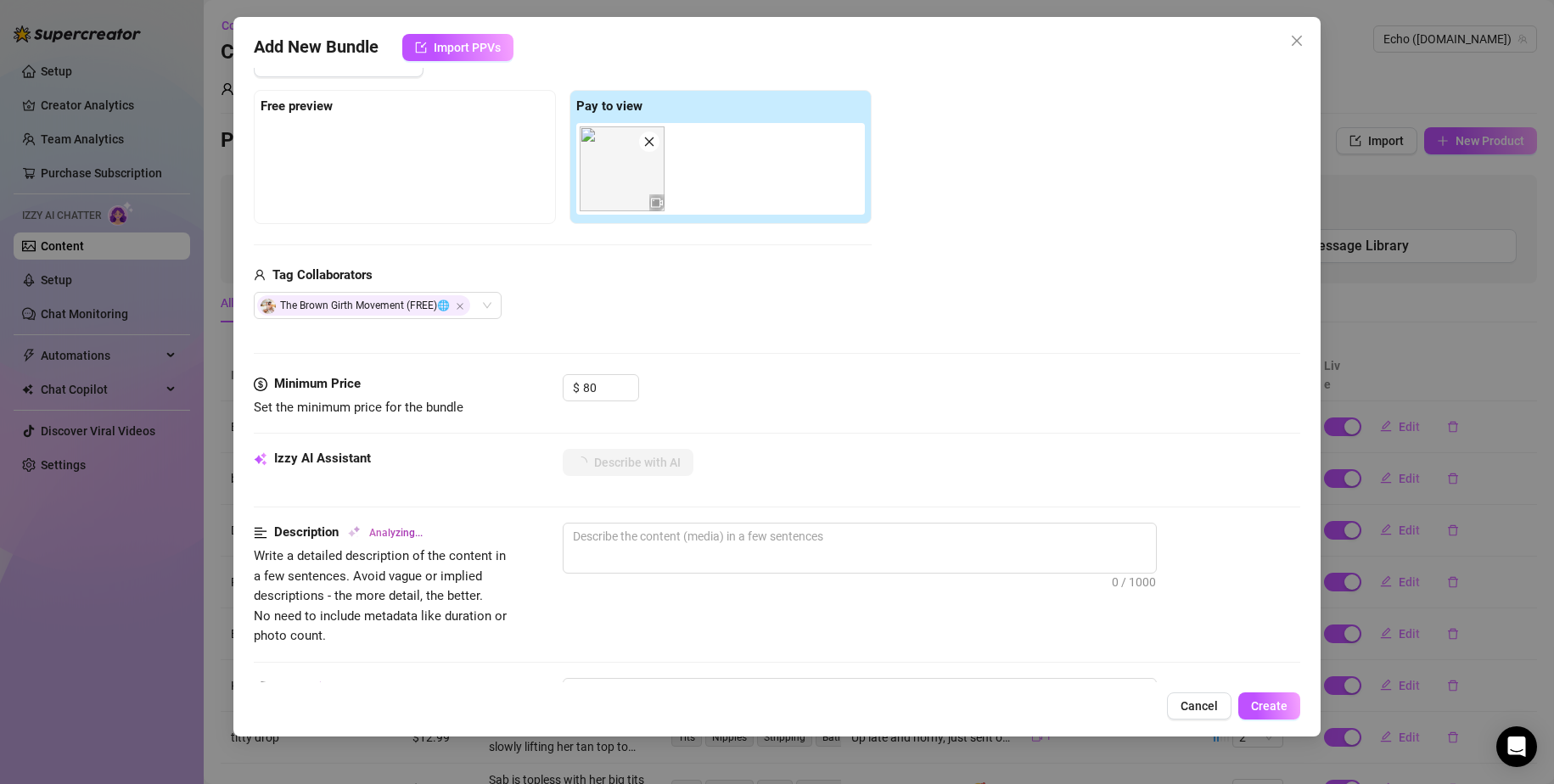
scroll to position [255, 0]
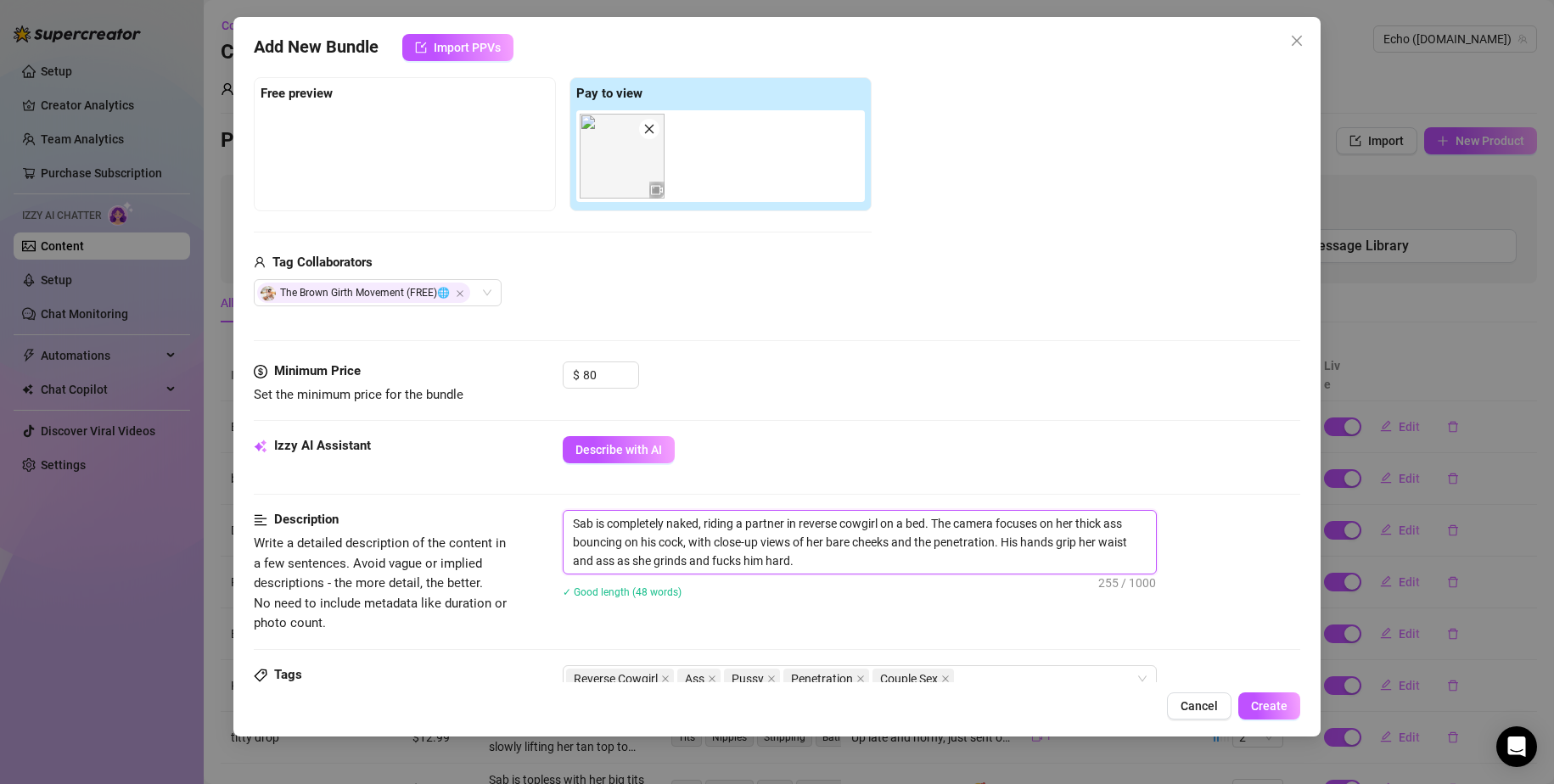
drag, startPoint x: 808, startPoint y: 523, endPoint x: 882, endPoint y: 524, distance: 74.0
click at [882, 524] on textarea "Sab is completely naked, riding a partner in reverse cowgirl on a bed. The came…" at bounding box center [859, 542] width 592 height 63
click at [832, 518] on textarea "Sab is completely naked, riding a partner in doggystyle on a bed. The camera fo…" at bounding box center [859, 542] width 592 height 63
click at [885, 564] on textarea "Sab is completely naked, riding a partner in doggy style on a bed. The camera f…" at bounding box center [859, 542] width 592 height 63
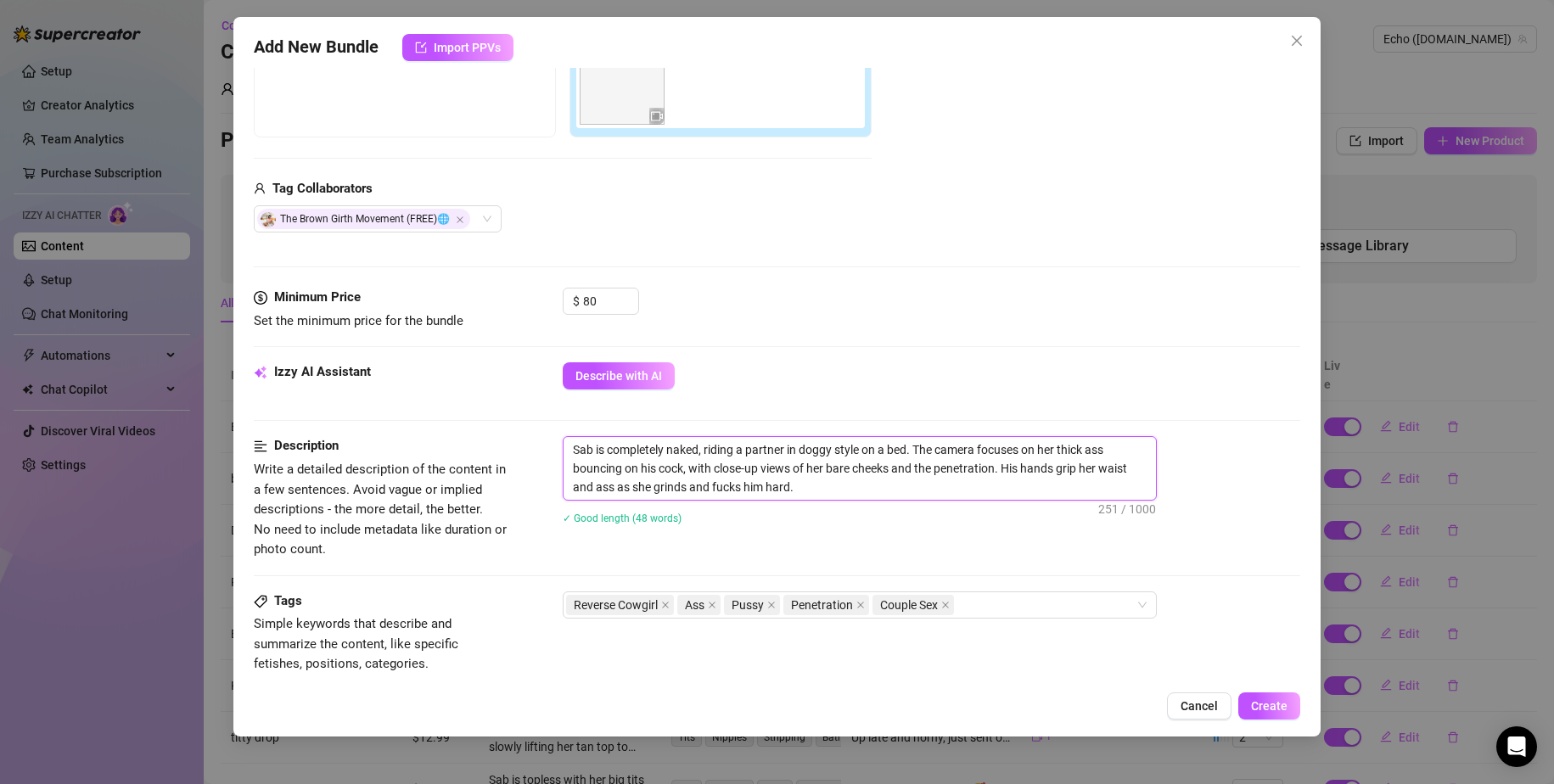
scroll to position [340, 0]
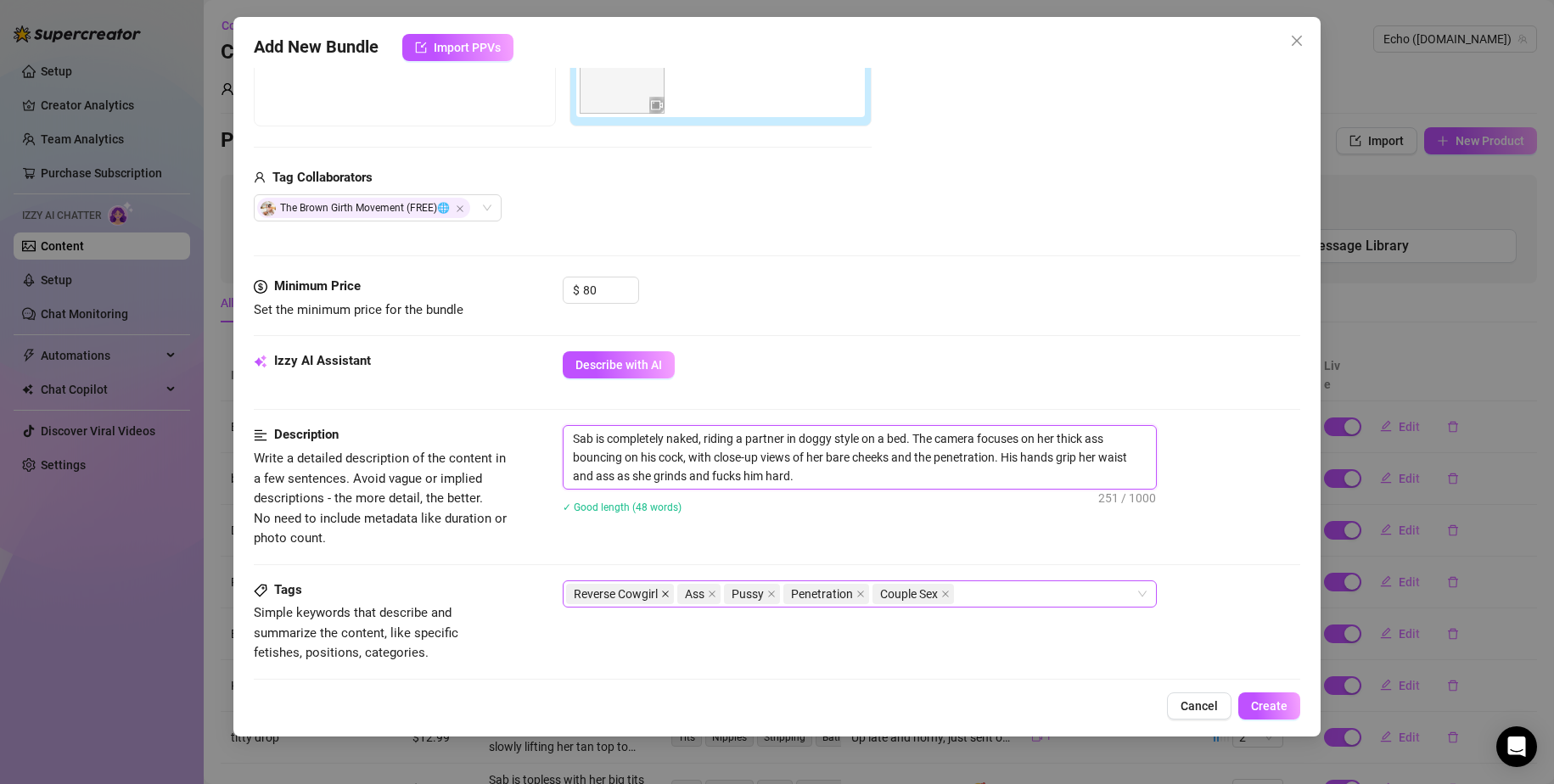
click at [669, 594] on icon "close" at bounding box center [665, 594] width 8 height 8
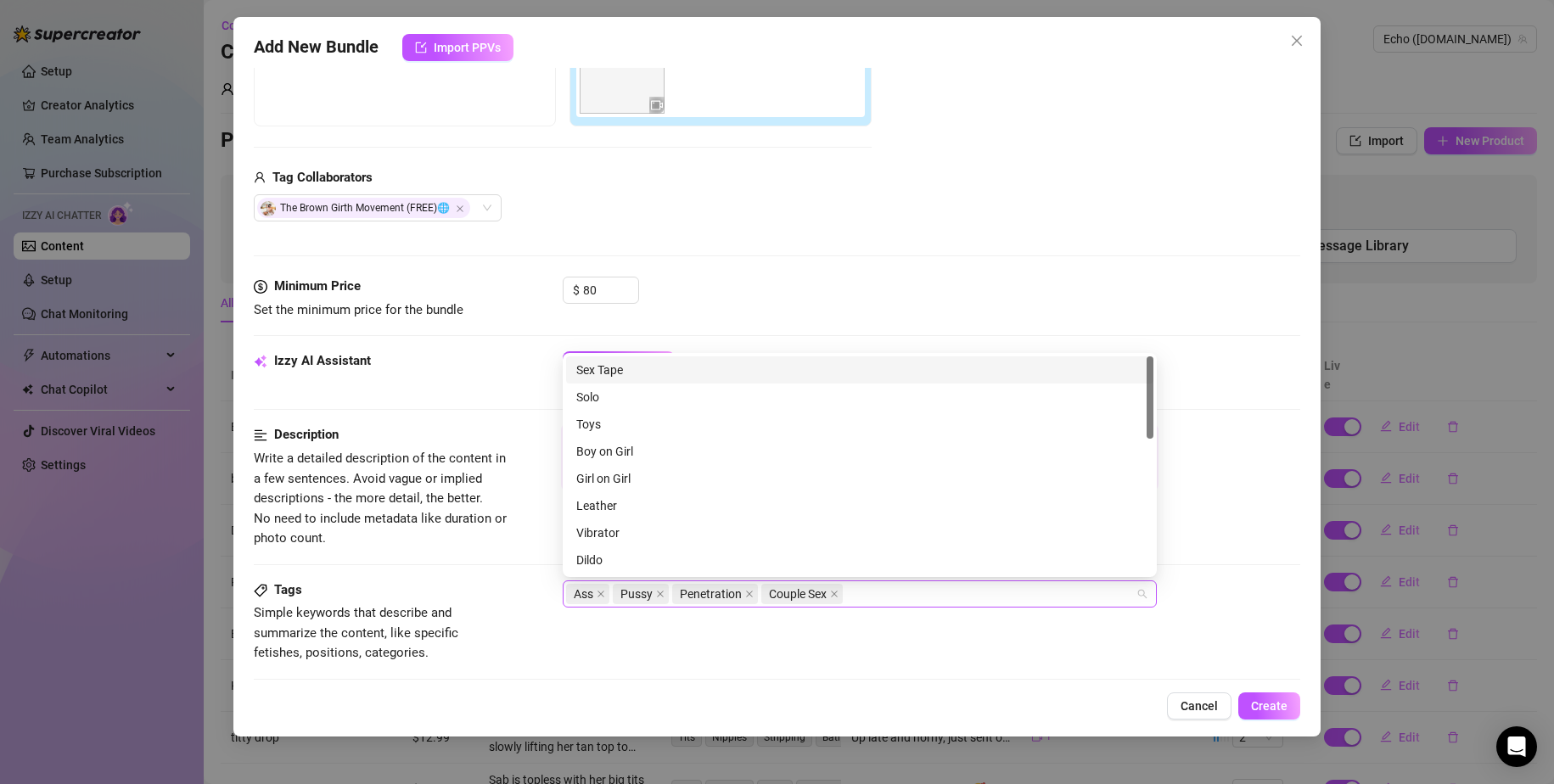
click at [884, 590] on div "Ass Pussy Penetration Couple Sex" at bounding box center [850, 594] width 569 height 24
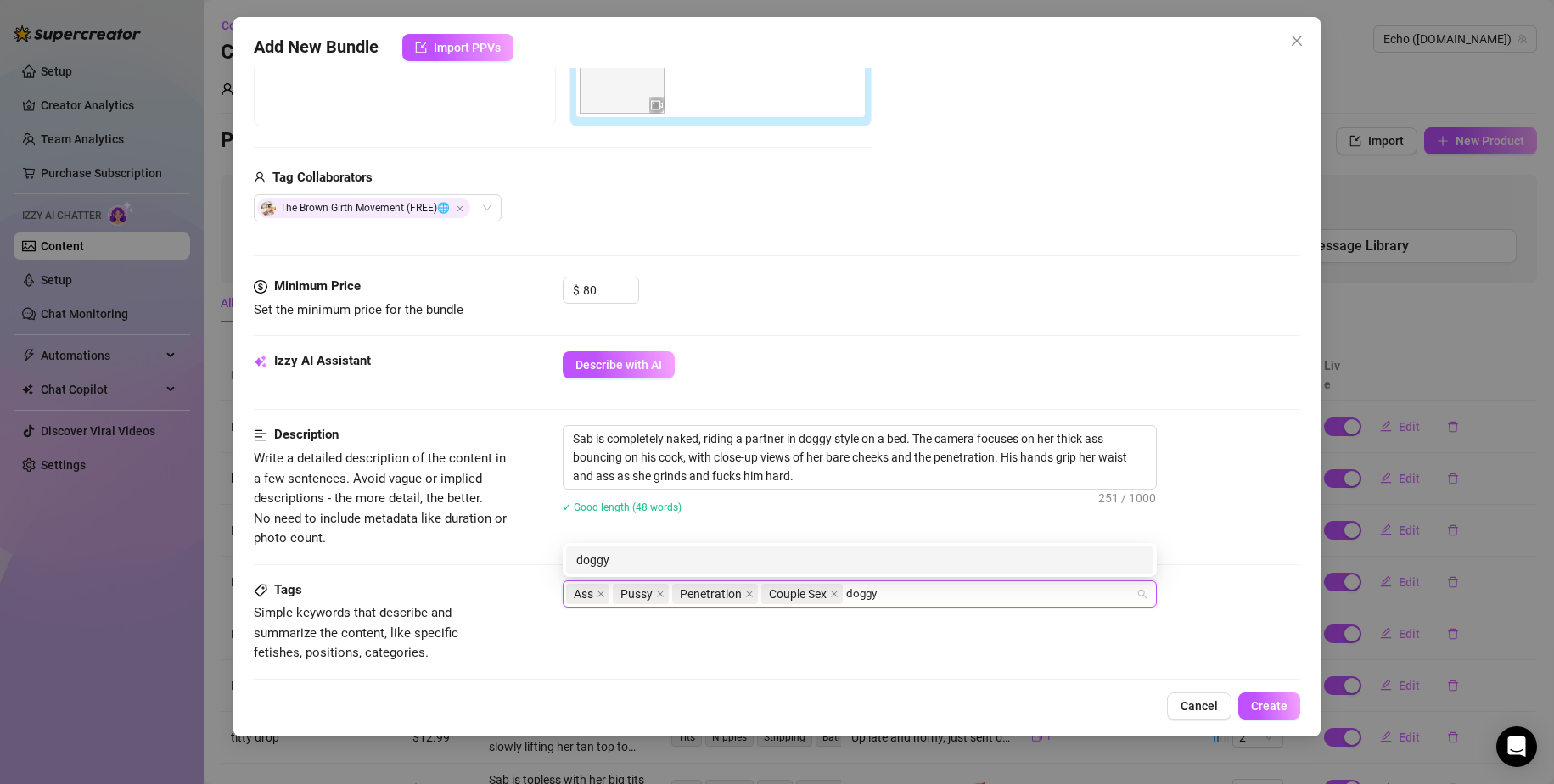
drag, startPoint x: 849, startPoint y: 592, endPoint x: 879, endPoint y: 591, distance: 30.0
click at [879, 591] on input "doggy" at bounding box center [865, 594] width 38 height 20
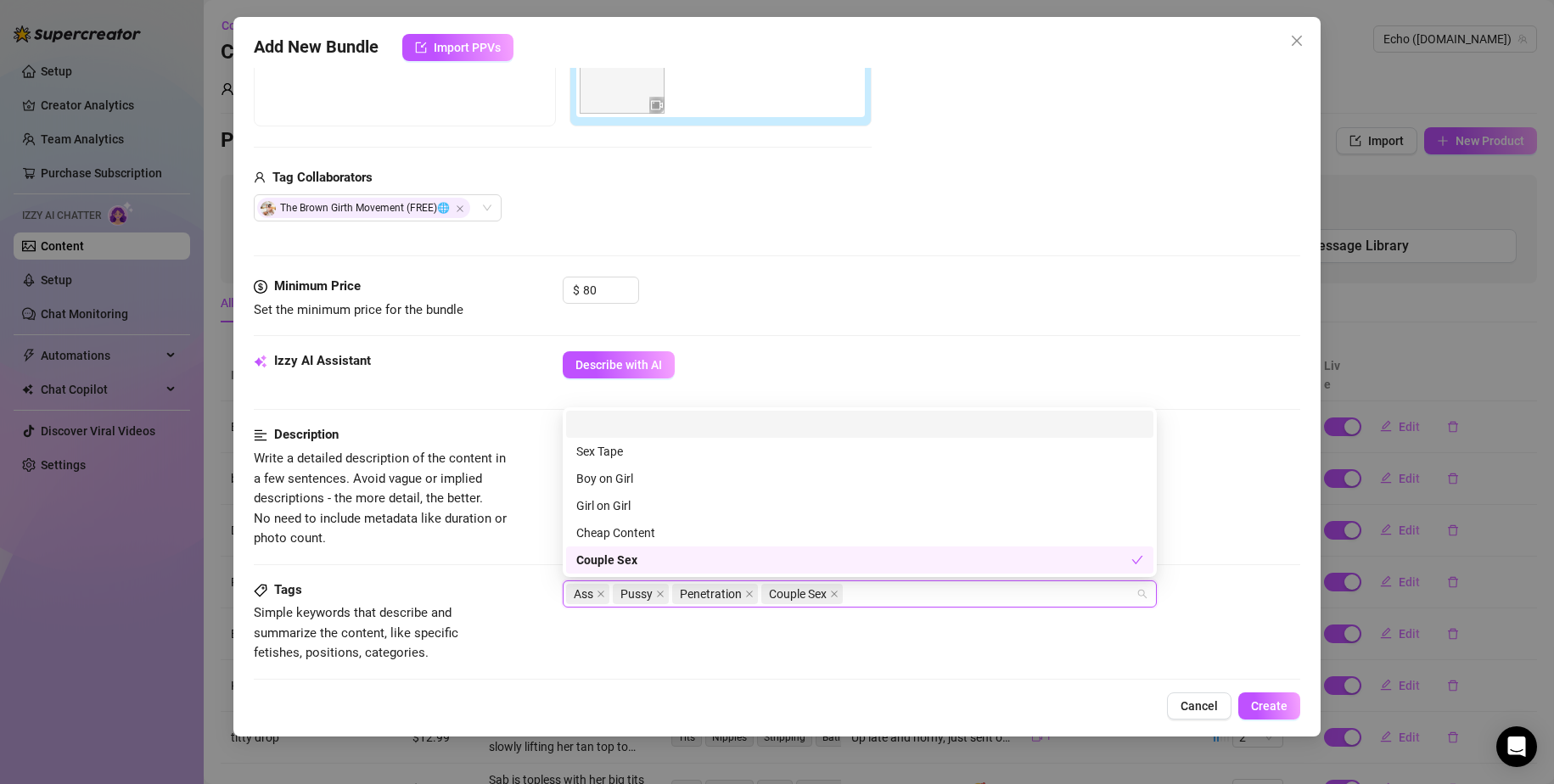
click at [914, 646] on div "Tags Simple keywords that describe and summarize the content, like specific fet…" at bounding box center [777, 622] width 1048 height 83
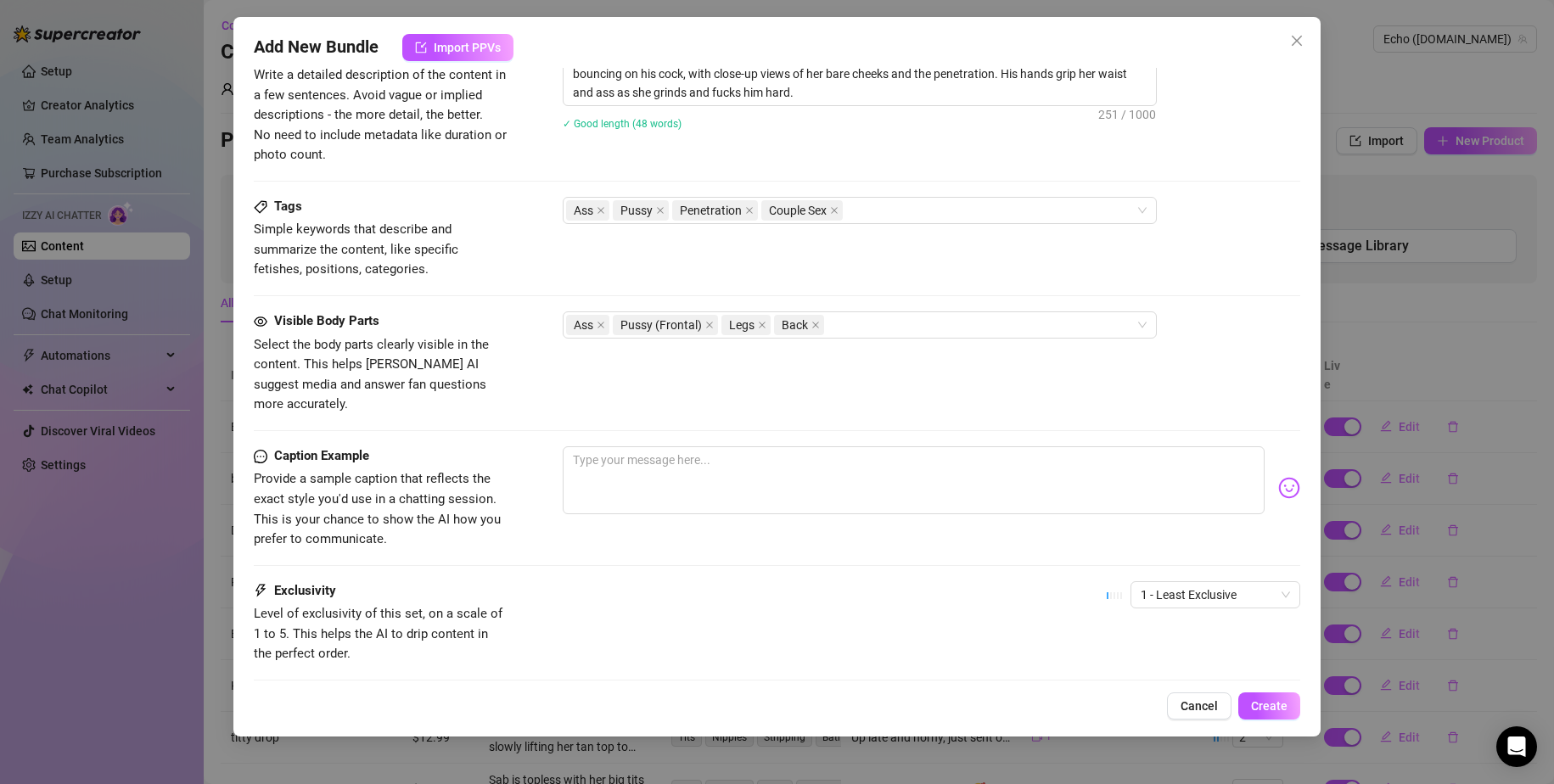
scroll to position [811, 0]
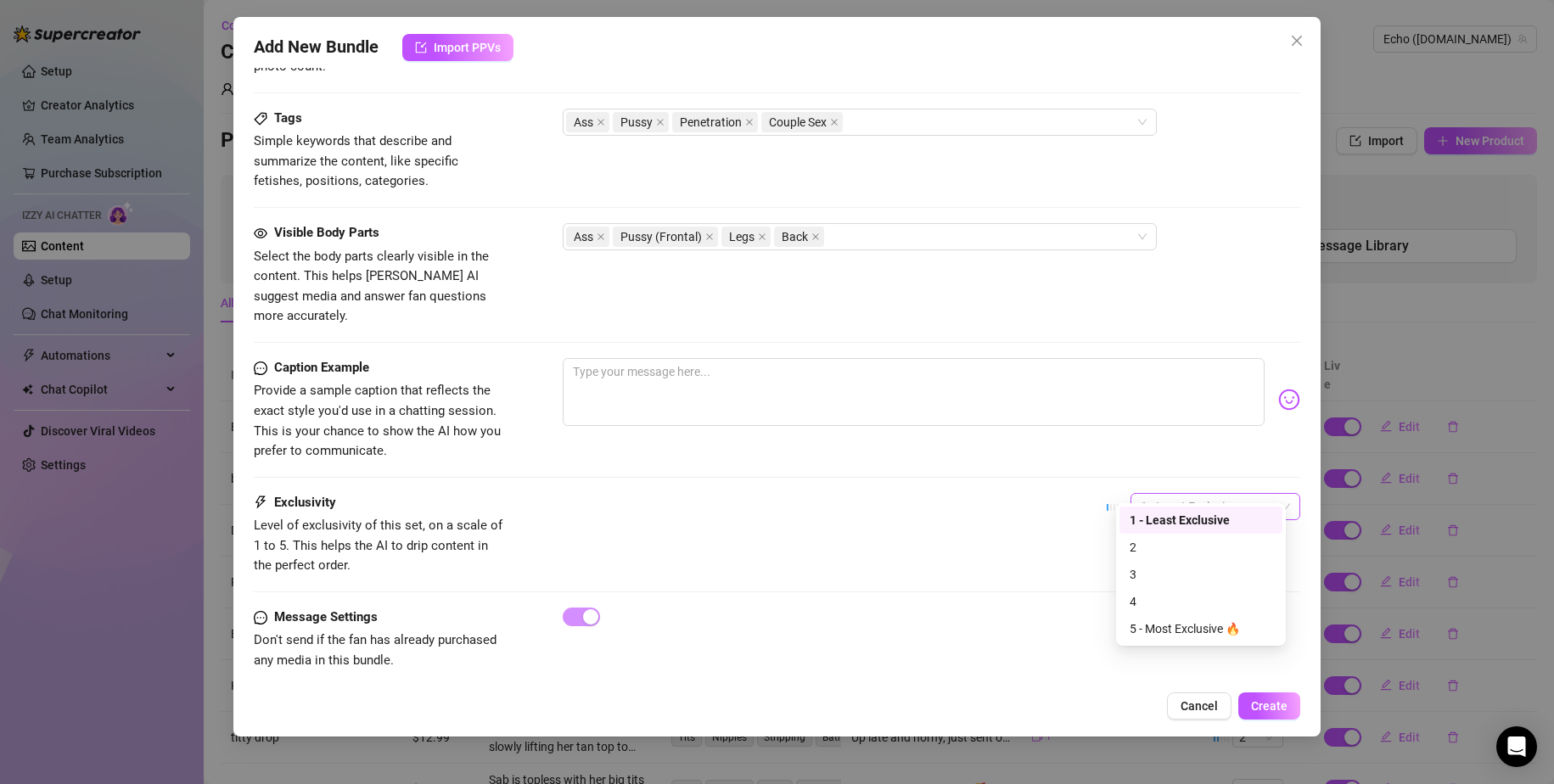
click at [944, 494] on span "1 - Least Exclusive" at bounding box center [1216, 506] width 150 height 25
click at [944, 596] on div "4" at bounding box center [1201, 601] width 143 height 19
click at [944, 695] on button "Create" at bounding box center [1269, 706] width 62 height 27
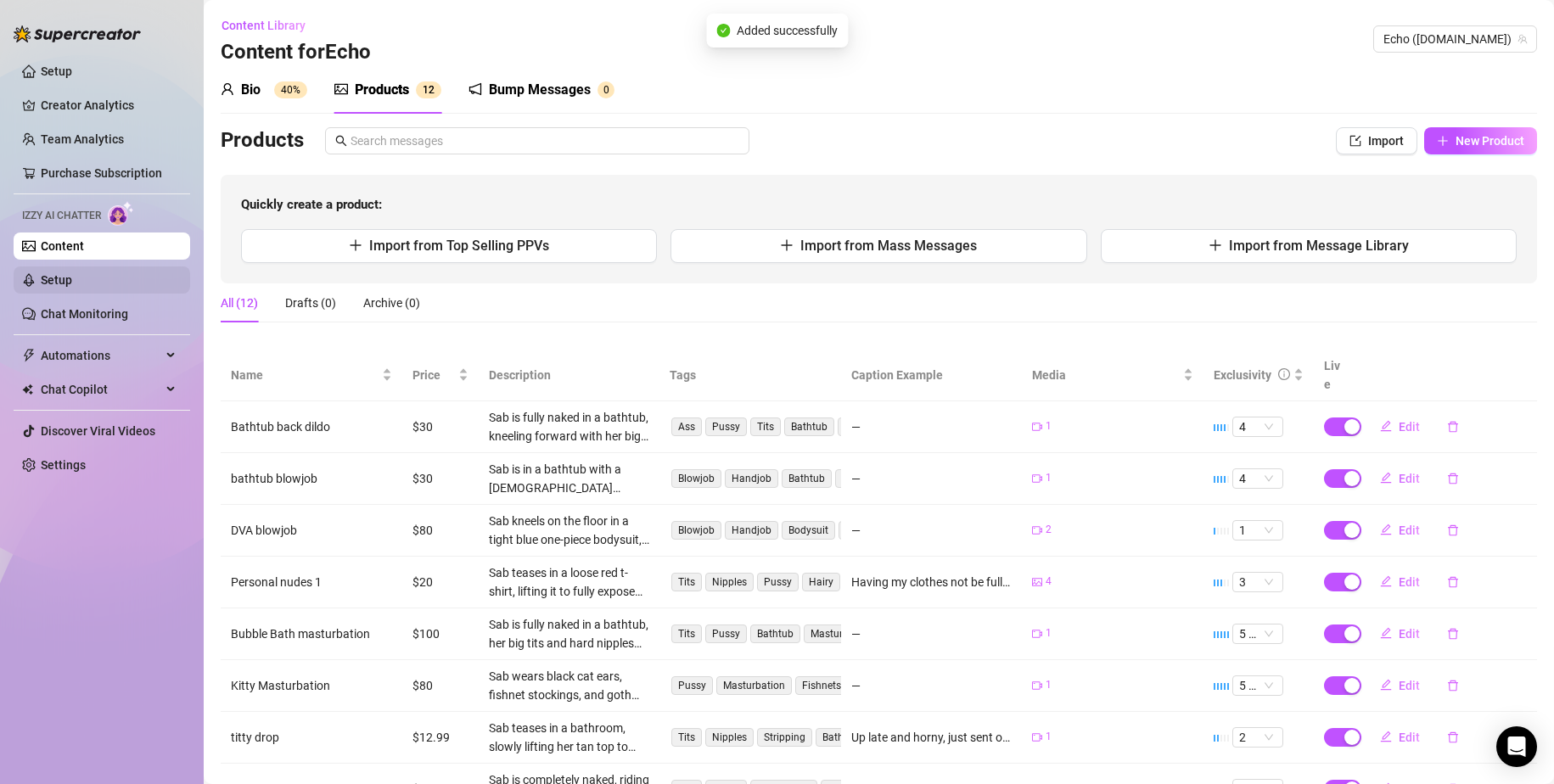
click at [72, 277] on link "Setup" at bounding box center [56, 280] width 31 height 14
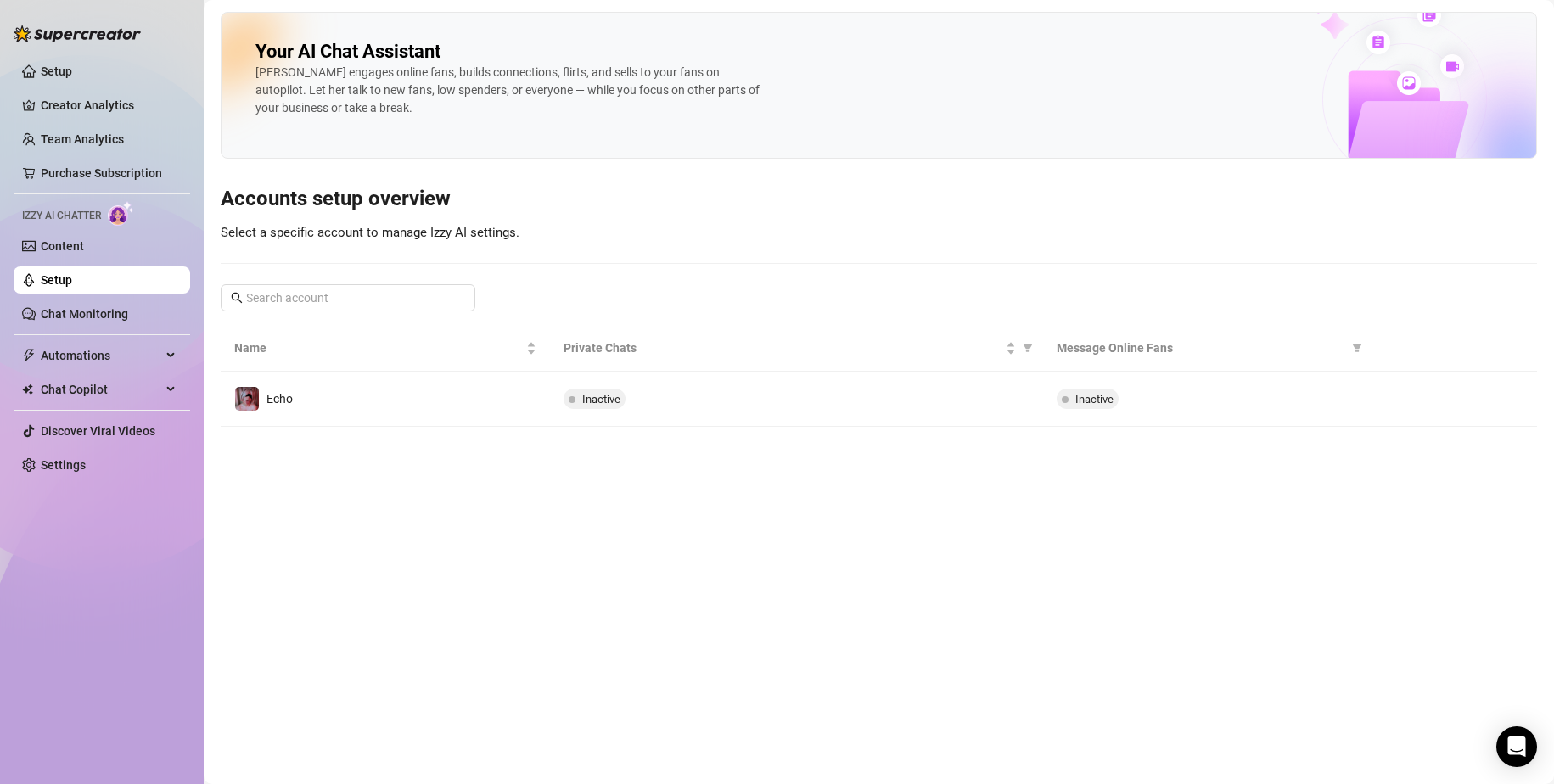
click at [85, 215] on span "Izzy AI Chatter" at bounding box center [61, 216] width 79 height 16
click at [92, 317] on link "Chat Monitoring" at bounding box center [84, 314] width 88 height 14
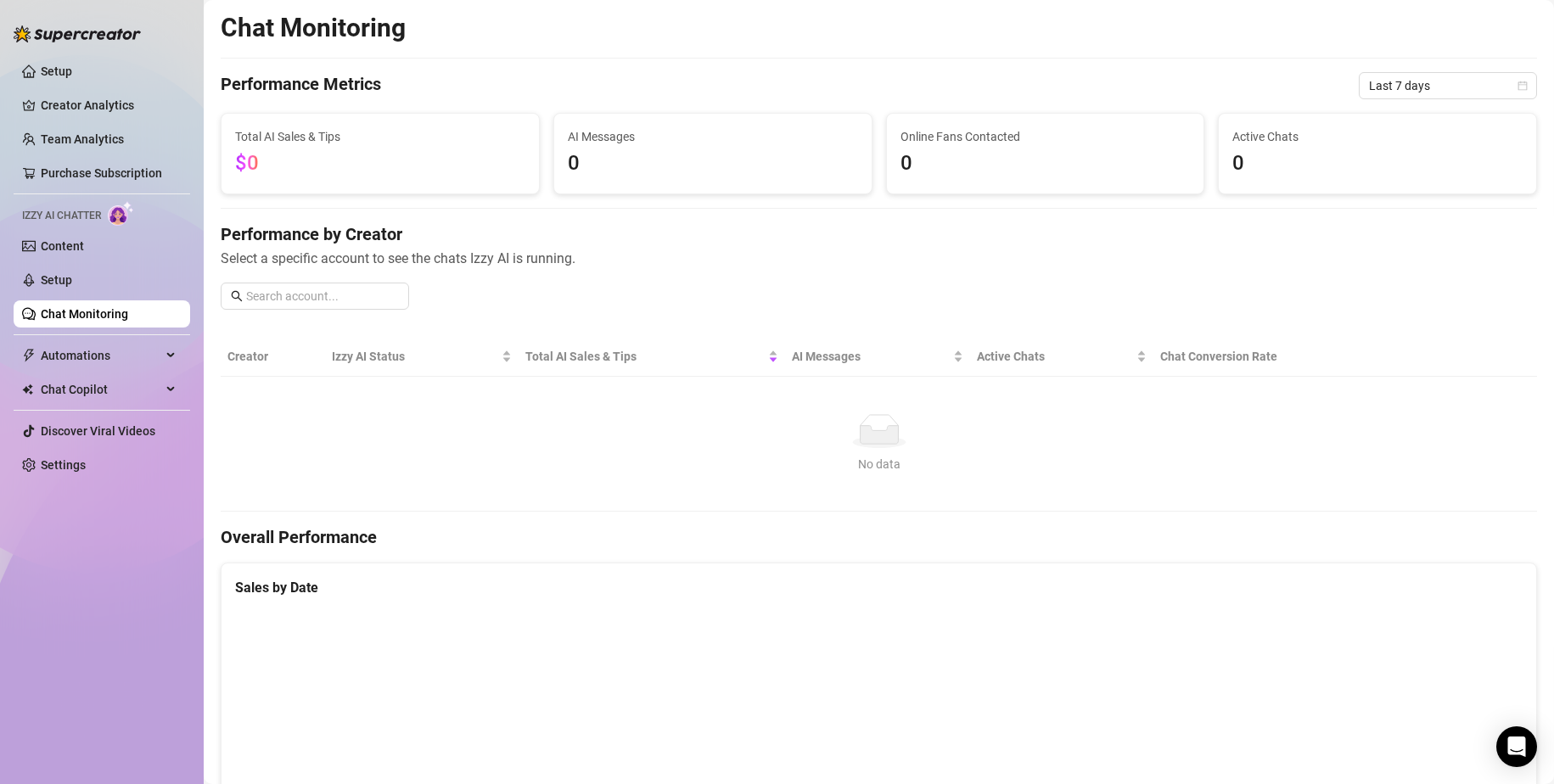
click at [56, 206] on div "Izzy AI Chatter" at bounding box center [102, 213] width 177 height 25
click at [87, 215] on span "Izzy AI Chatter" at bounding box center [61, 216] width 79 height 16
click at [73, 92] on link "Creator Analytics" at bounding box center [109, 105] width 136 height 27
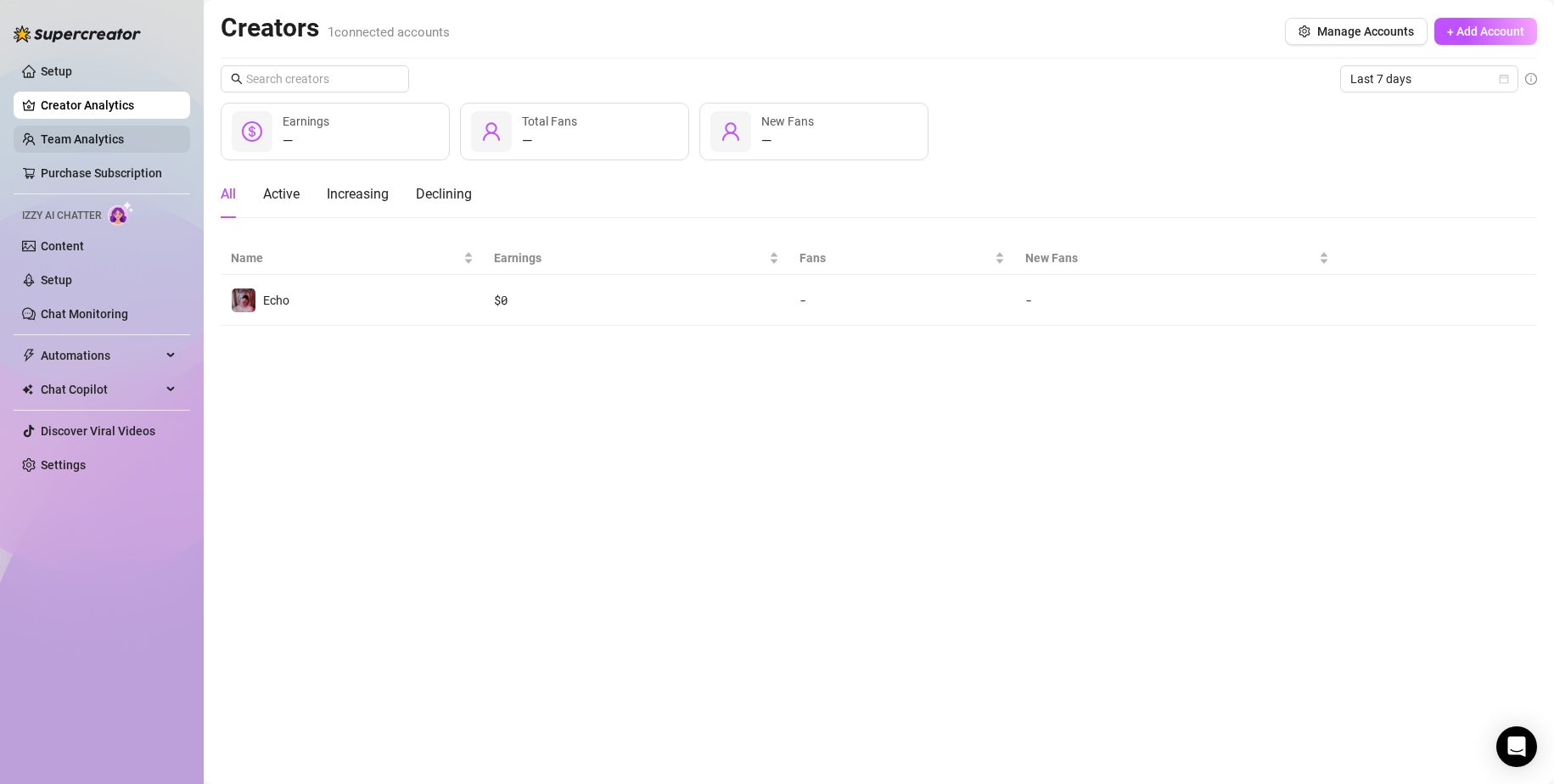
click at [81, 133] on link "Team Analytics" at bounding box center [82, 139] width 83 height 14
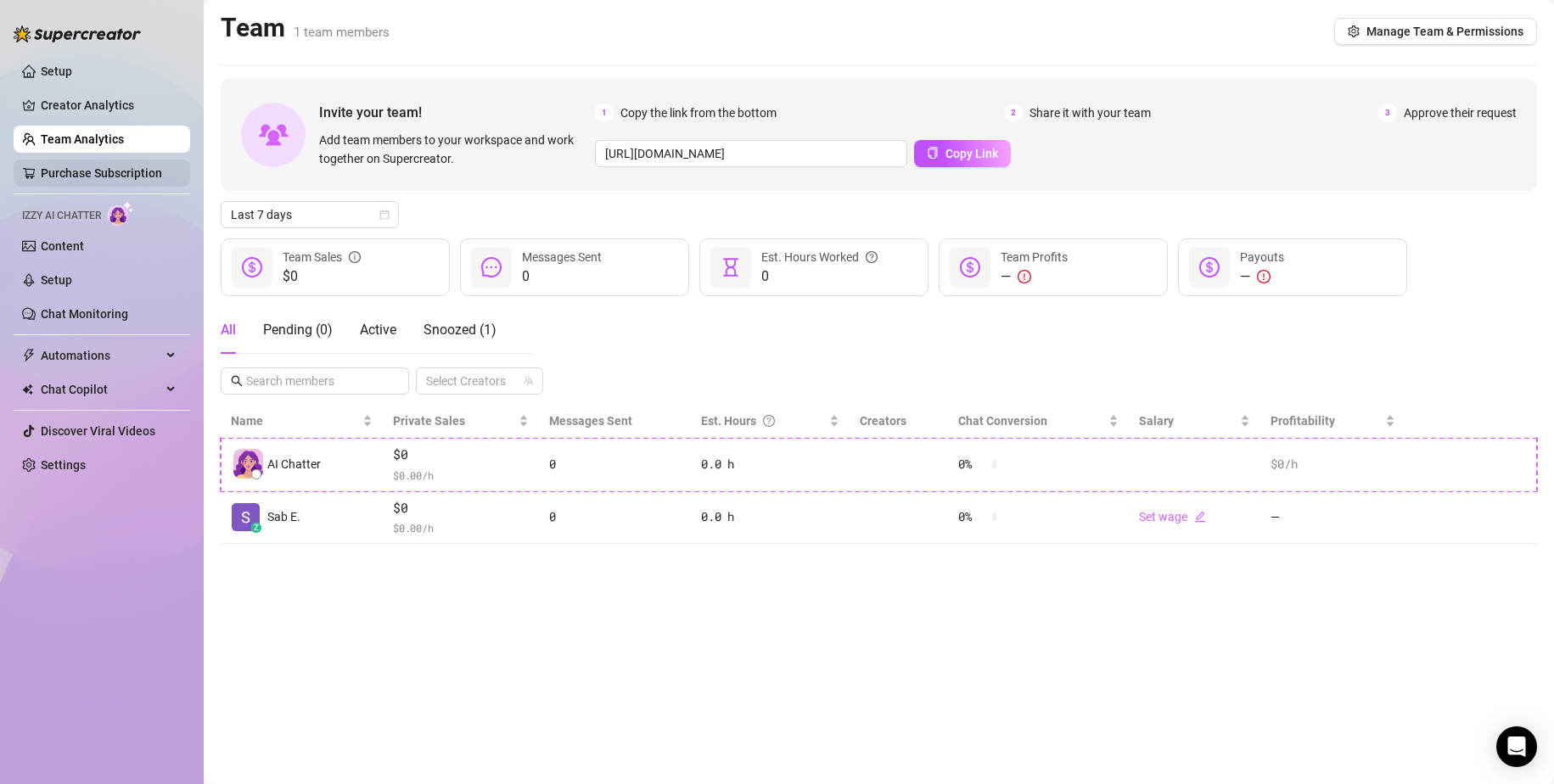
click at [79, 166] on link "Purchase Subscription" at bounding box center [101, 173] width 121 height 14
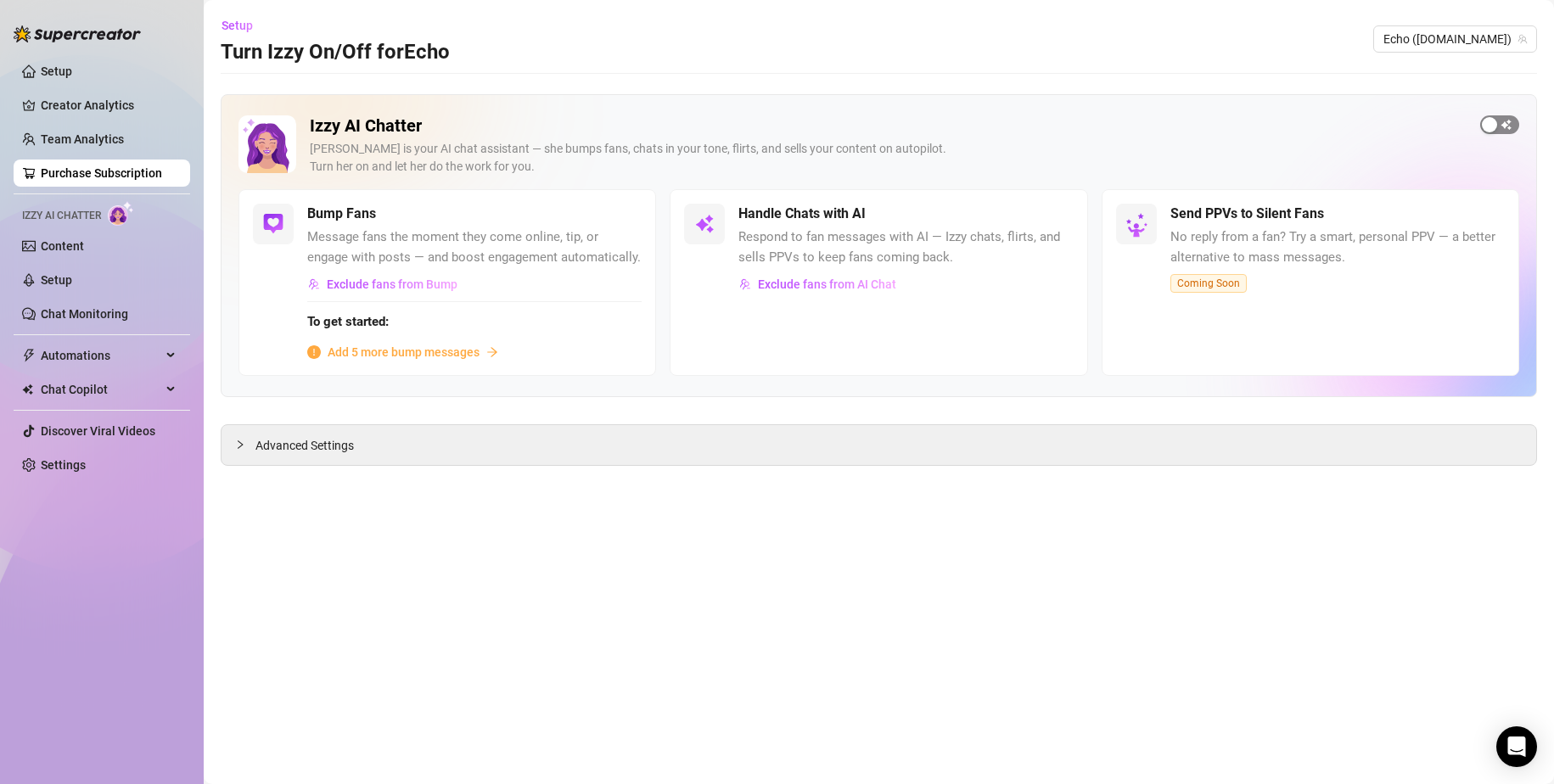
click at [944, 121] on div "button" at bounding box center [1489, 125] width 15 height 15
click at [944, 213] on div "button" at bounding box center [1046, 214] width 15 height 15
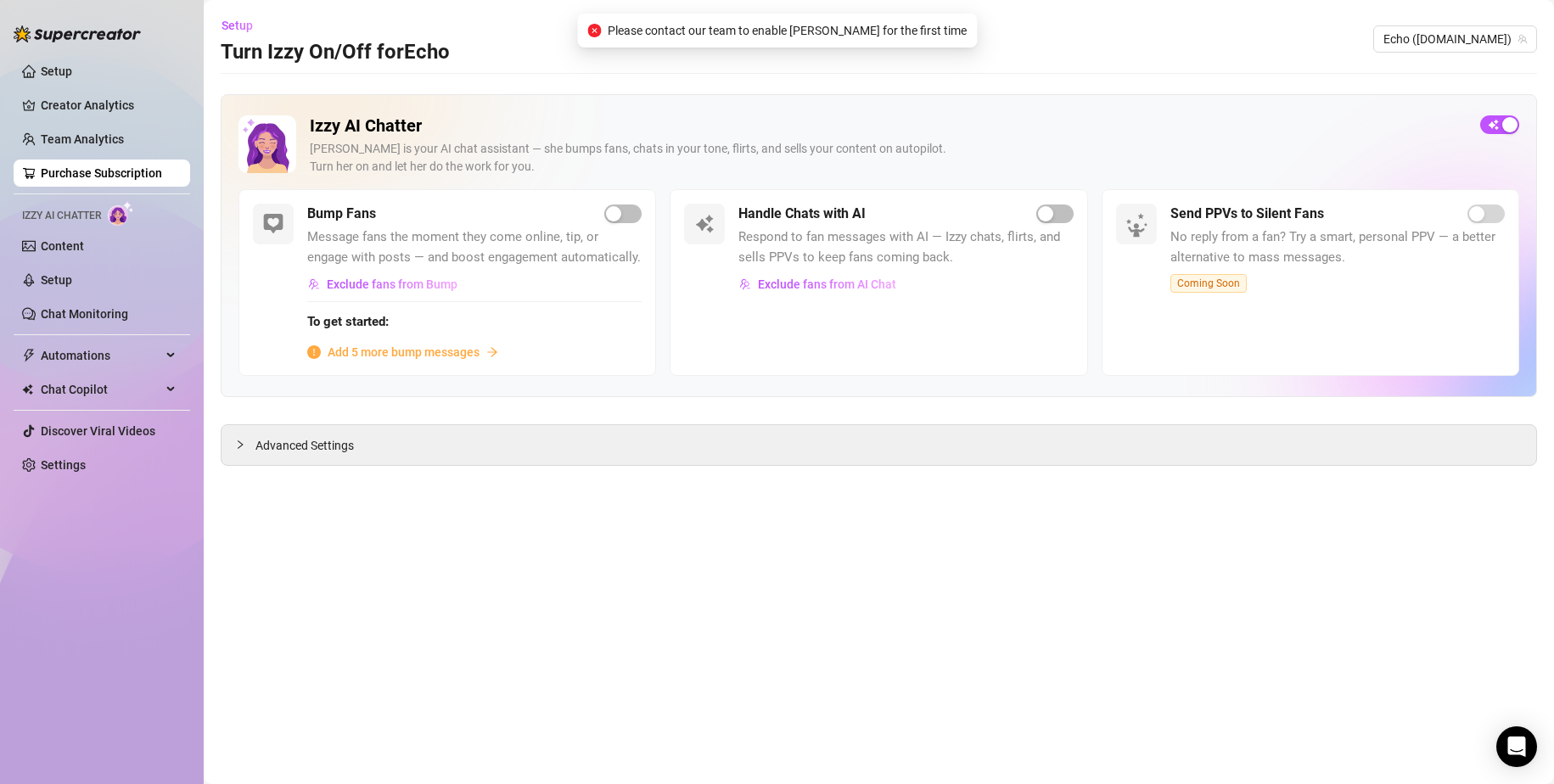
click at [944, 320] on div "Handle Chats with AI Respond to fan messages with AI — Izzy chats, flirts, and …" at bounding box center [879, 283] width 418 height 187
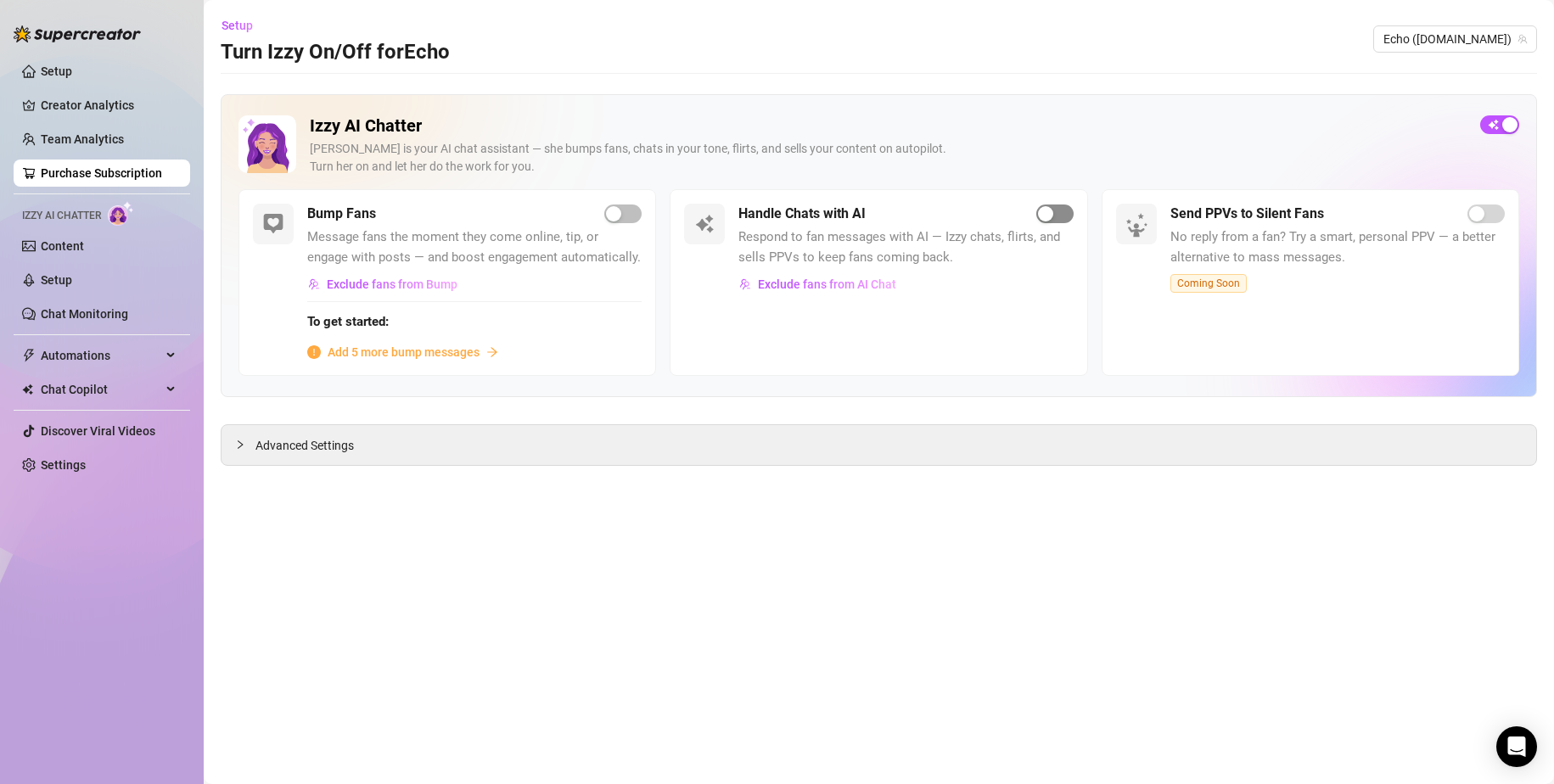
click at [944, 206] on span "button" at bounding box center [1055, 214] width 37 height 19
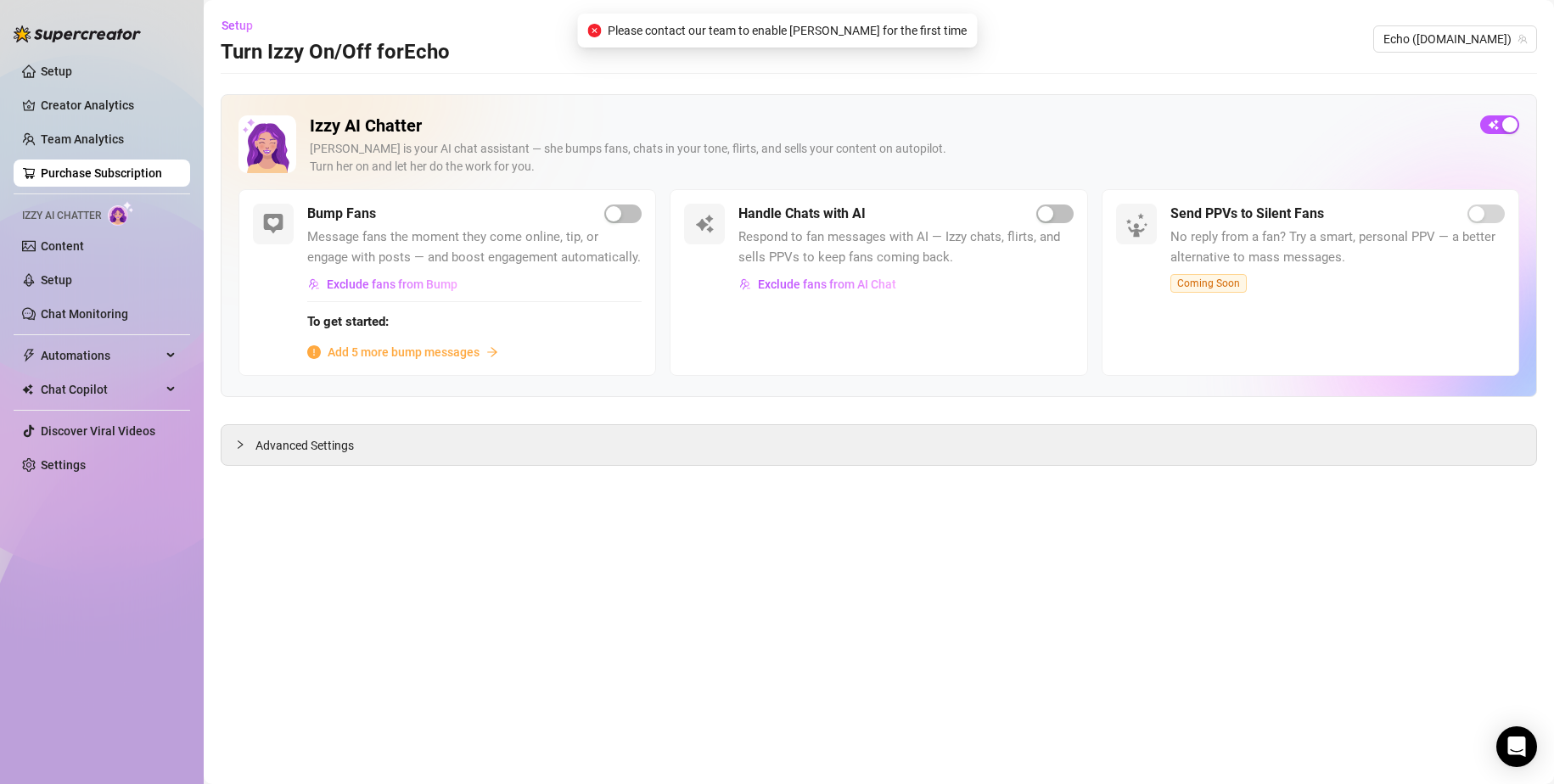
click at [856, 31] on span "Please contact our team to enable [PERSON_NAME] for the first time" at bounding box center [787, 31] width 359 height 19
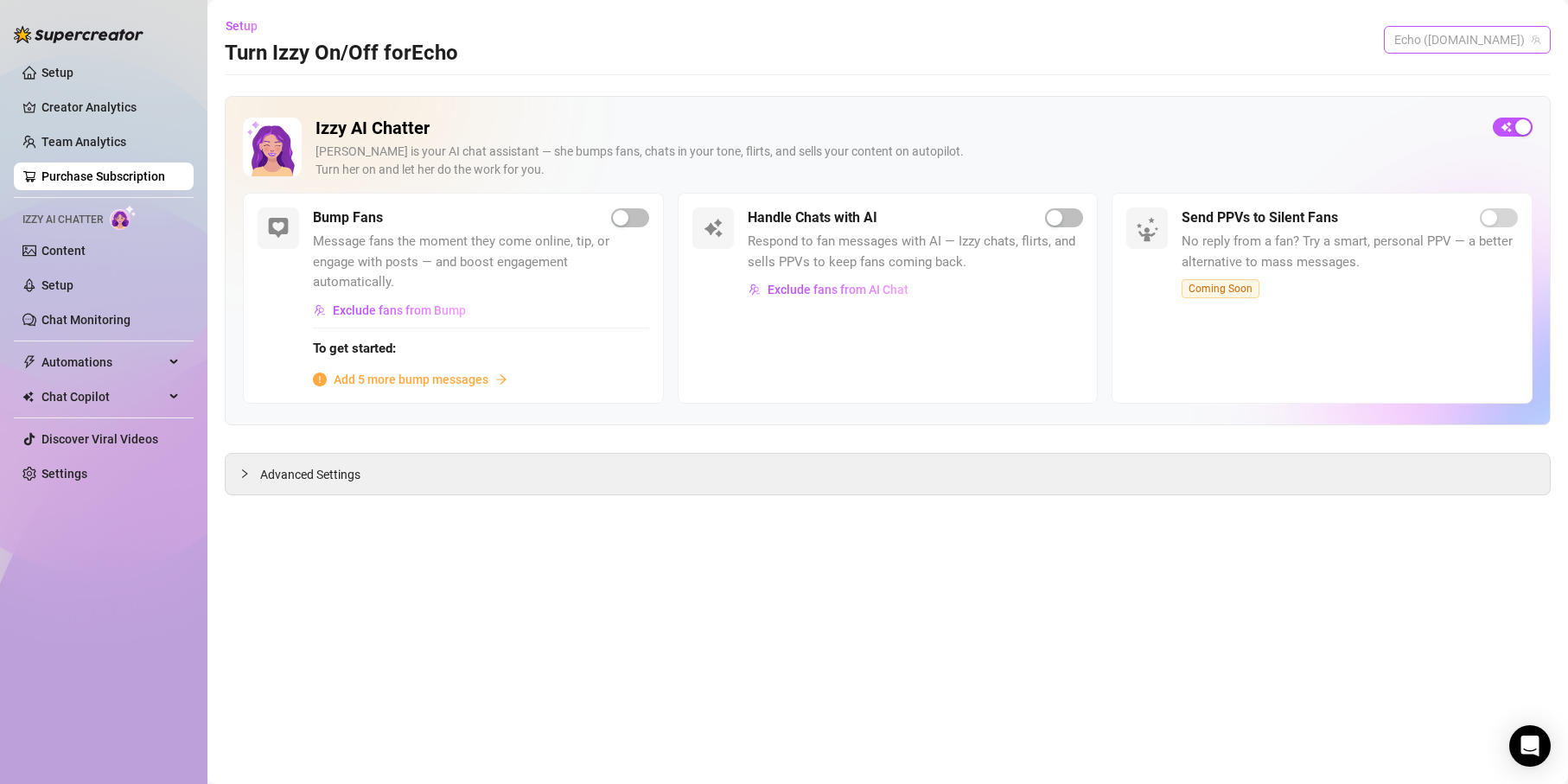
click at [961, 45] on span "Echo ([DOMAIN_NAME])" at bounding box center [1467, 40] width 146 height 26
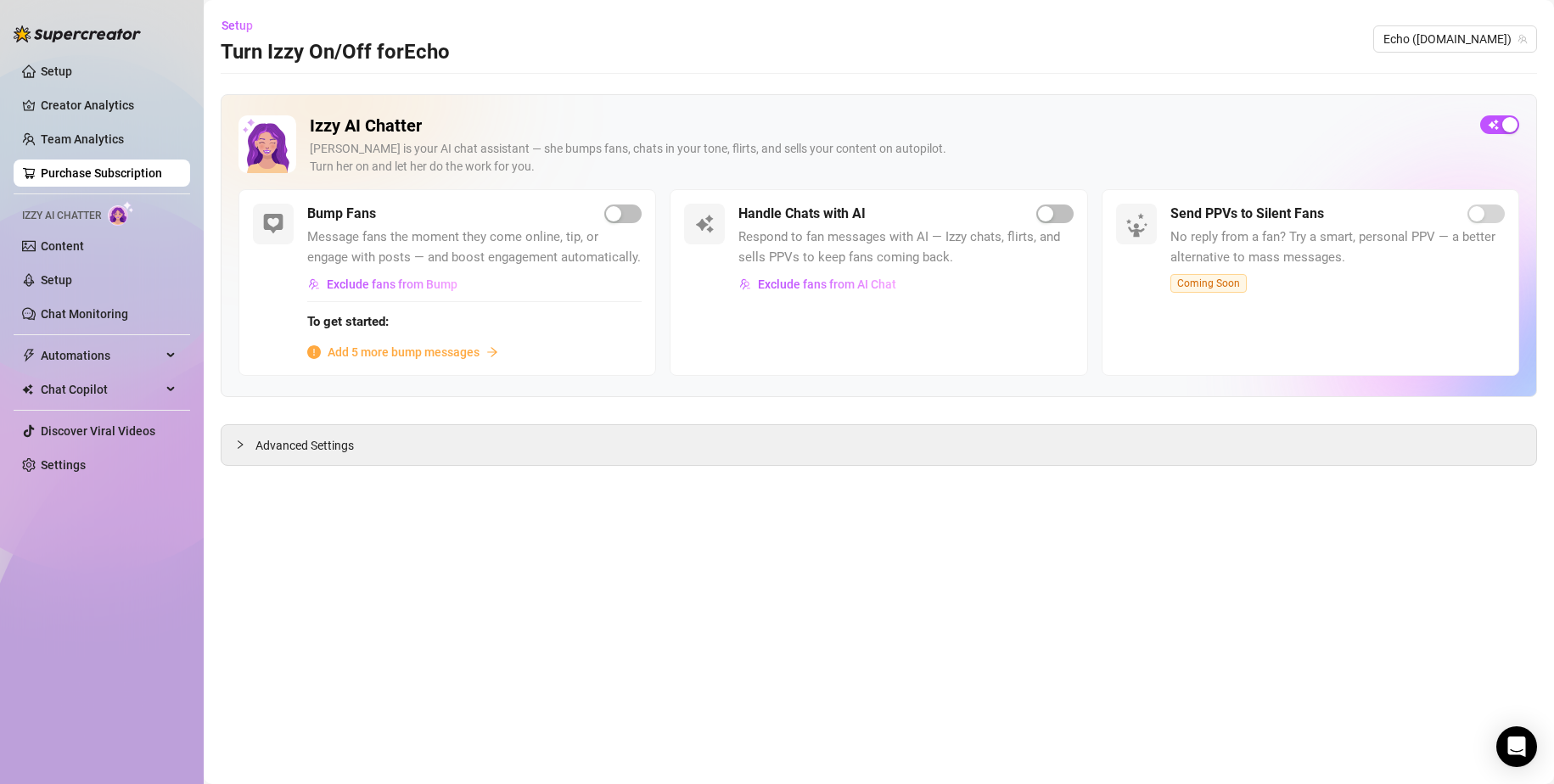
click at [944, 35] on div "Setup Turn Izzy On/Off for Echo Echo ([DOMAIN_NAME])" at bounding box center [879, 39] width 1317 height 54
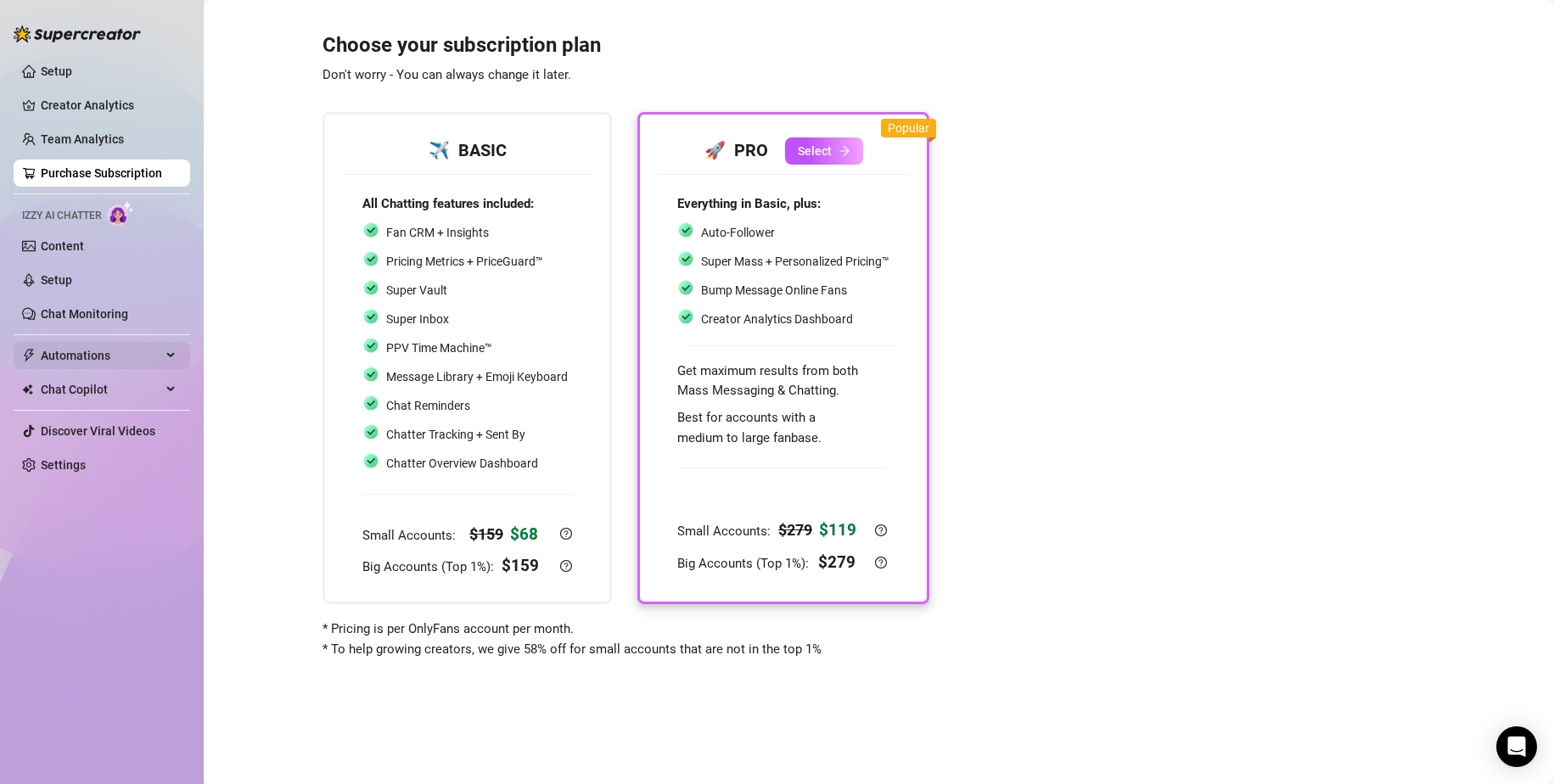
click at [80, 354] on span "Automations" at bounding box center [101, 356] width 121 height 27
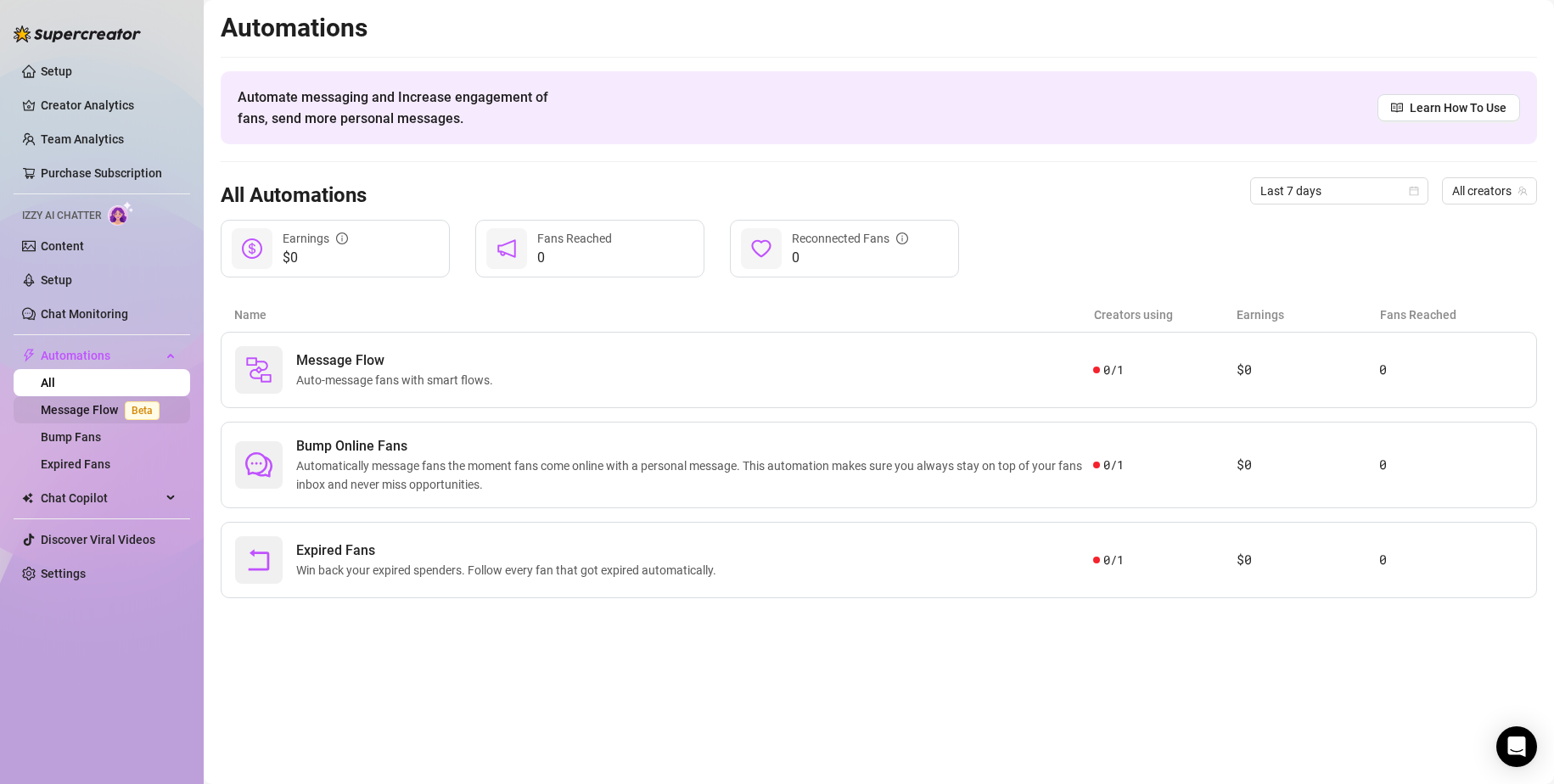
click at [87, 403] on link "Message Flow Beta" at bounding box center [104, 410] width 126 height 14
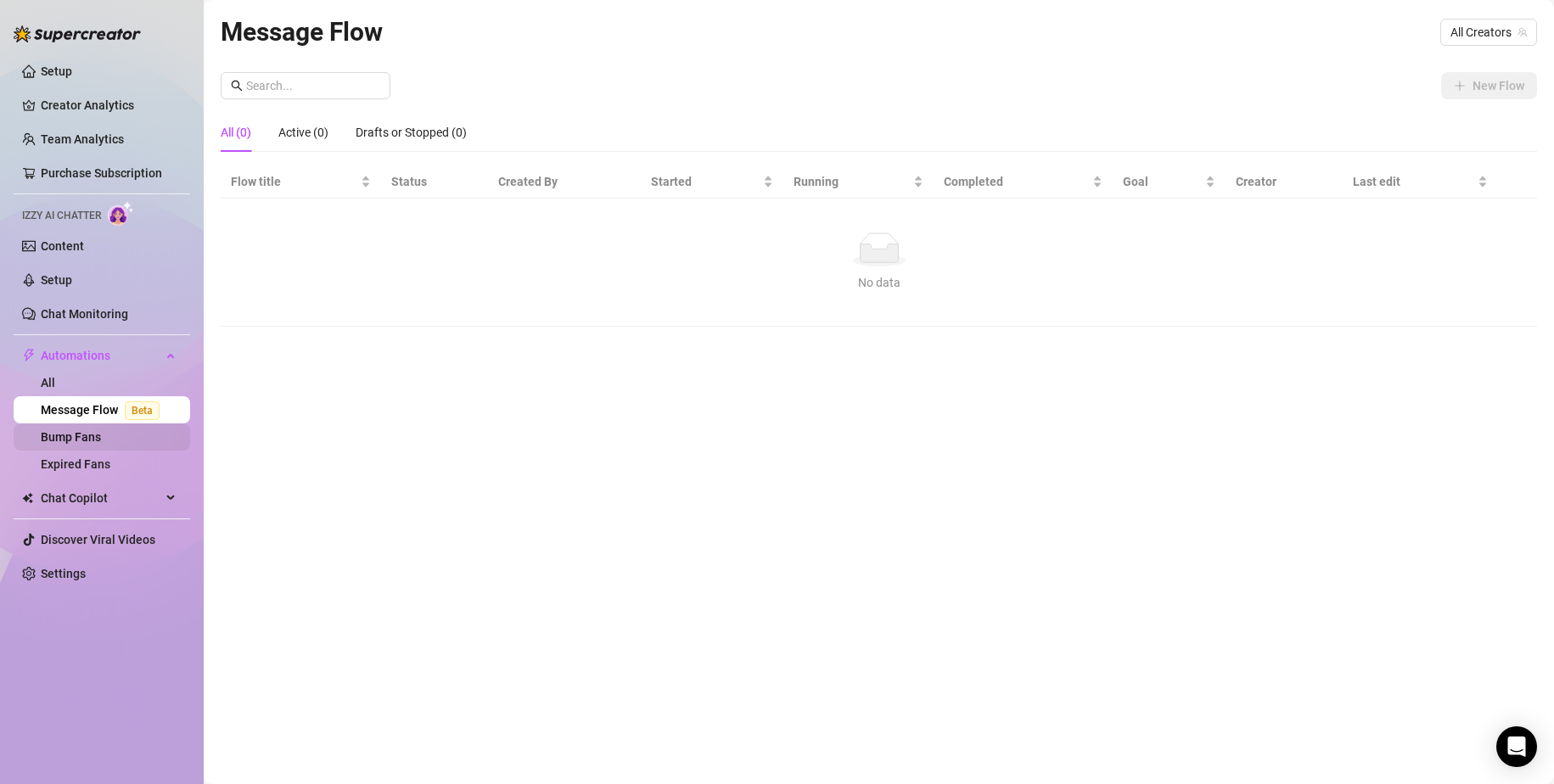
click at [86, 437] on link "Bump Fans" at bounding box center [71, 437] width 60 height 14
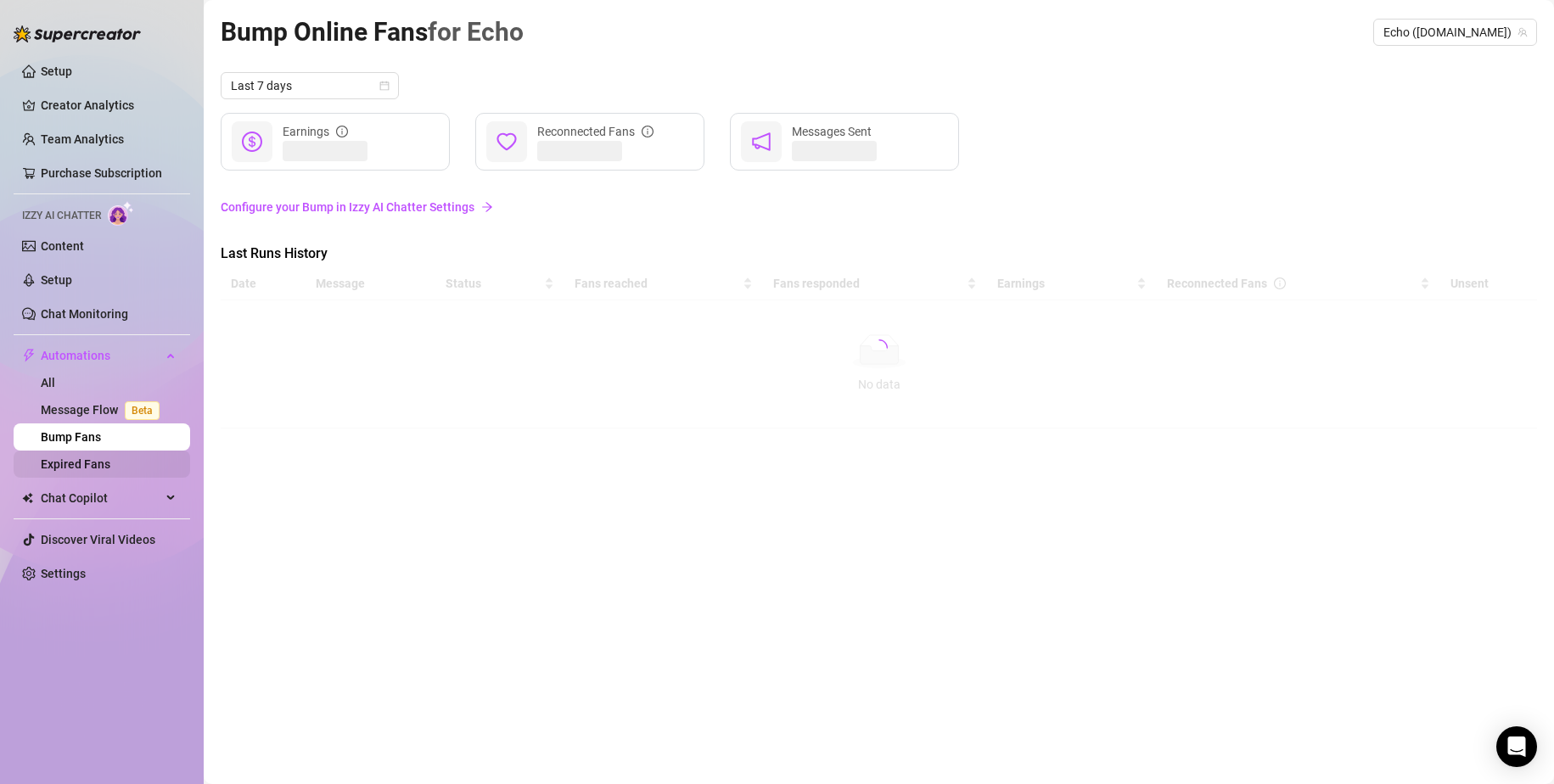
click at [98, 460] on link "Expired Fans" at bounding box center [76, 464] width 70 height 14
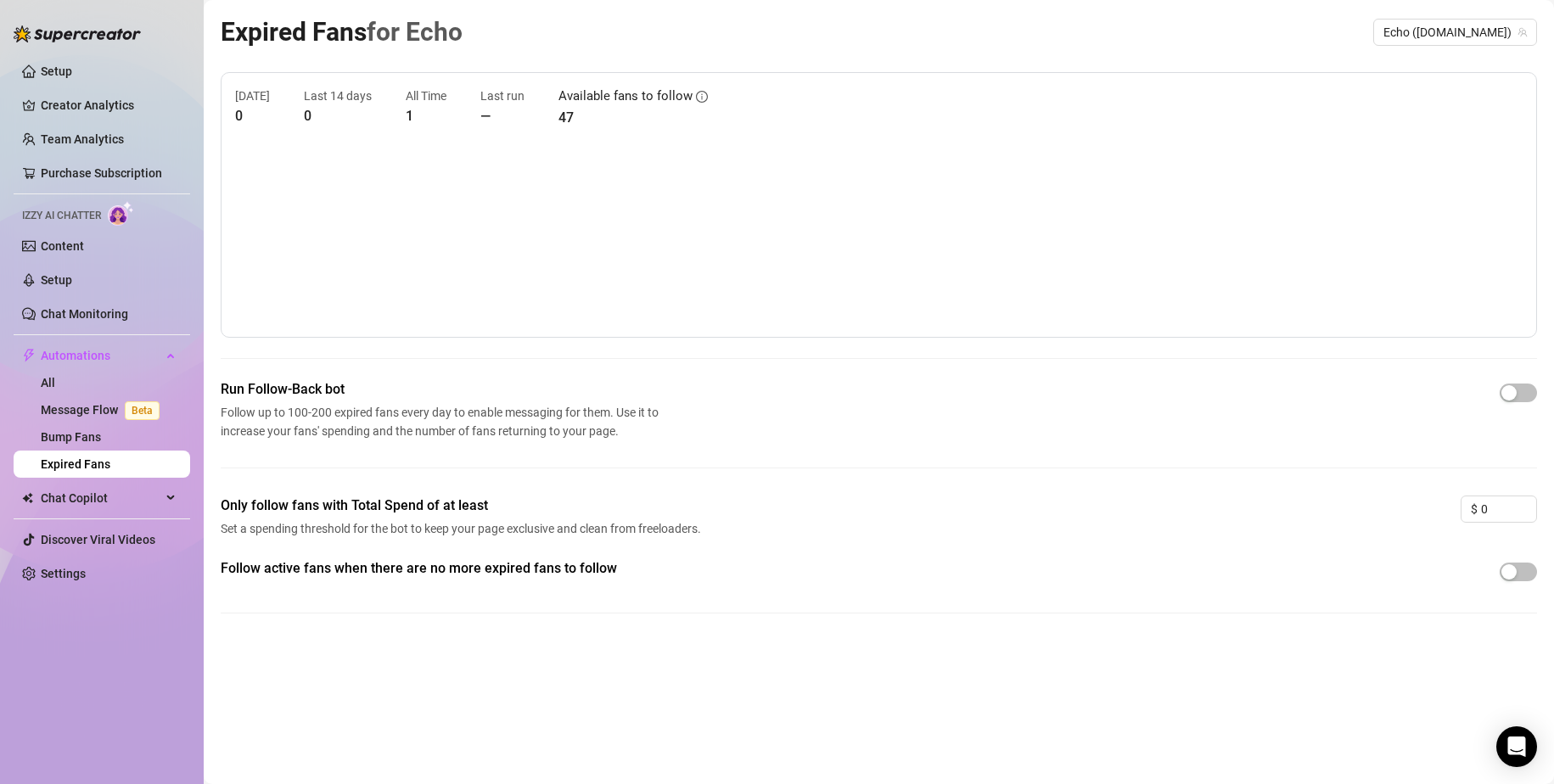
drag, startPoint x: 113, startPoint y: 488, endPoint x: 121, endPoint y: 502, distance: 16.1
click at [114, 488] on span "Chat Copilot" at bounding box center [101, 498] width 121 height 27
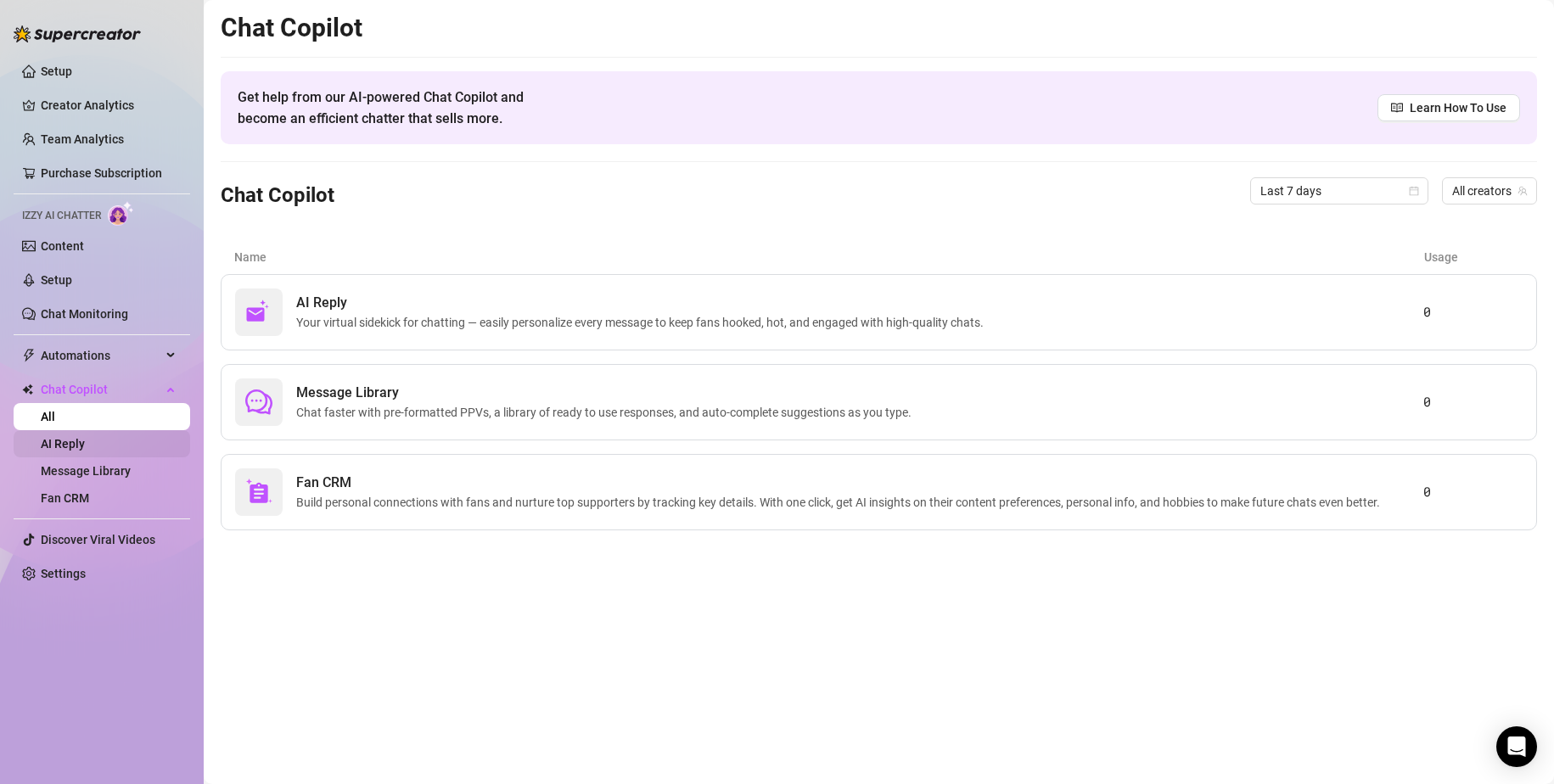
click at [85, 437] on link "AI Reply" at bounding box center [63, 444] width 44 height 14
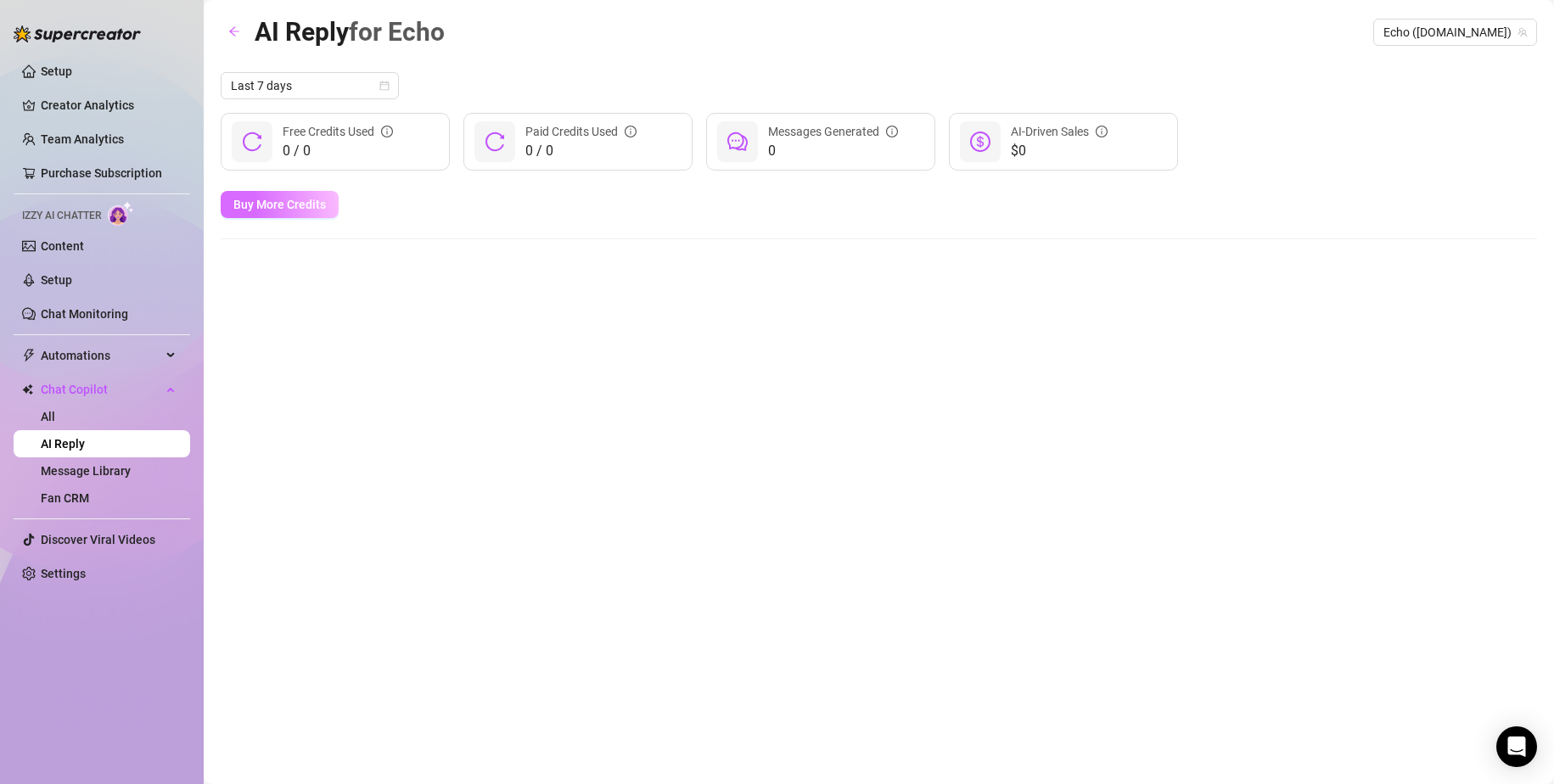
click at [280, 206] on span "Buy More Credits" at bounding box center [280, 205] width 93 height 14
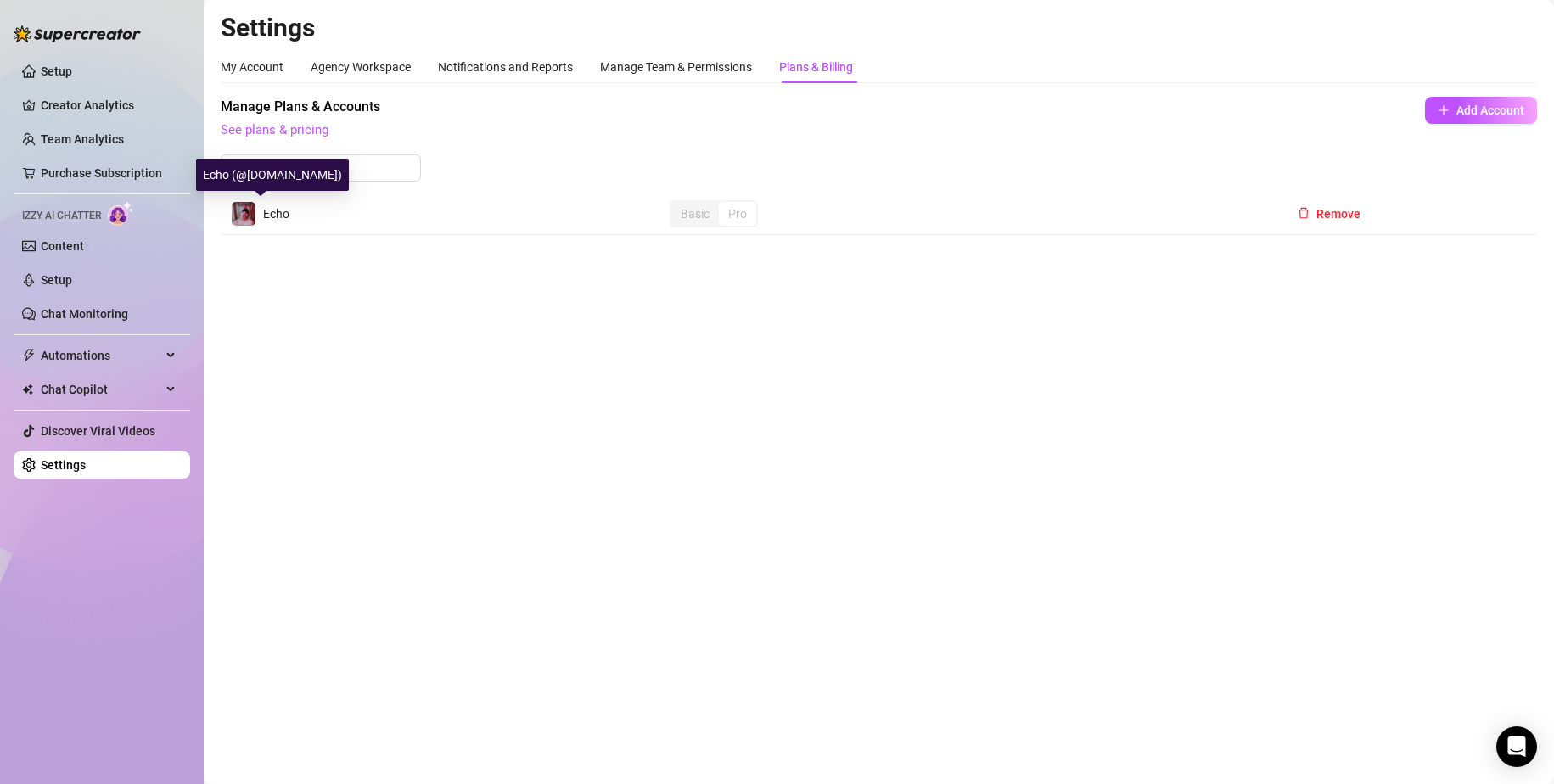
click at [268, 219] on span "Echo" at bounding box center [276, 214] width 26 height 14
click at [304, 127] on link "See plans & pricing" at bounding box center [274, 130] width 108 height 15
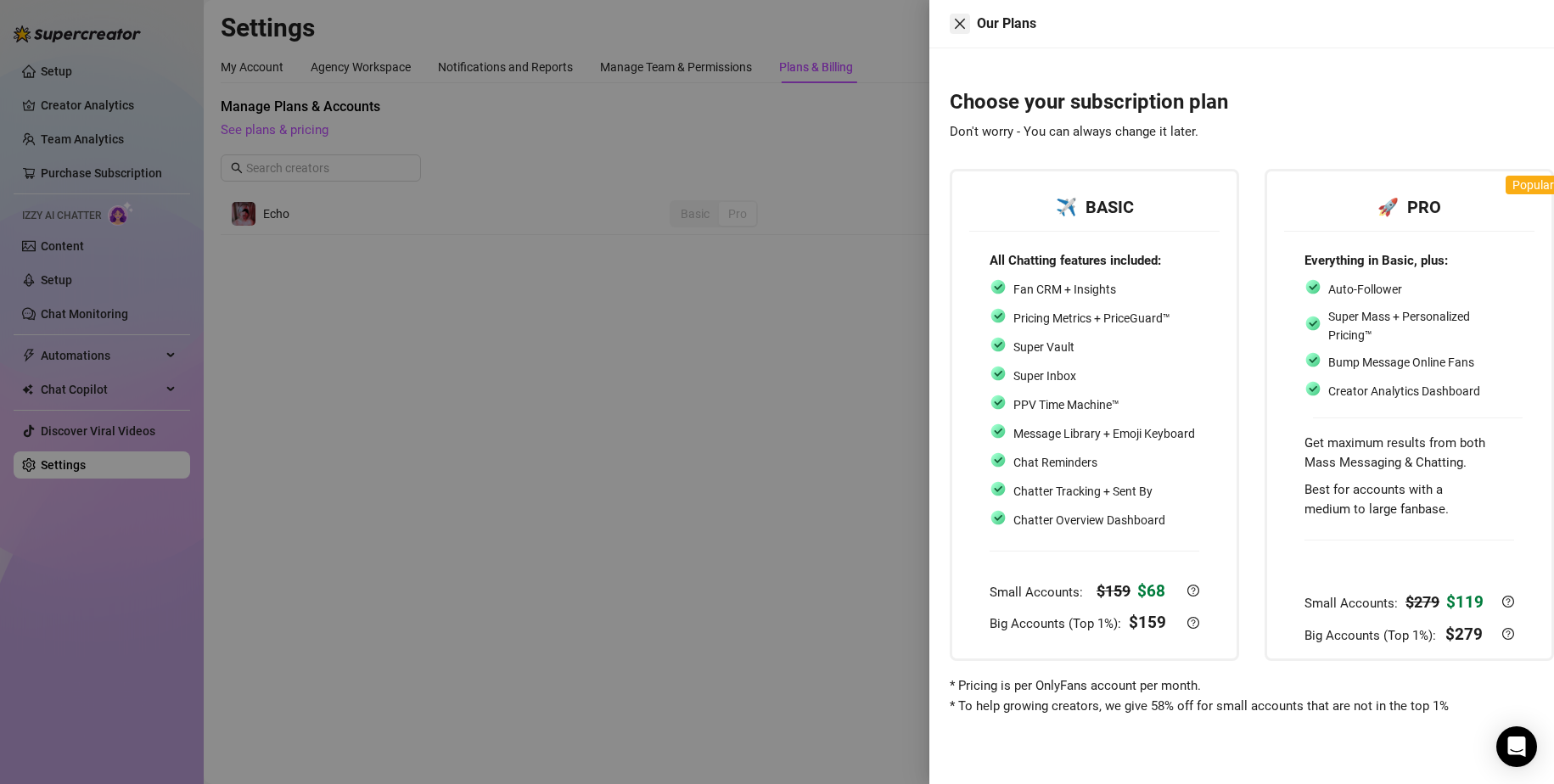
click at [944, 26] on icon "close" at bounding box center [960, 24] width 10 height 10
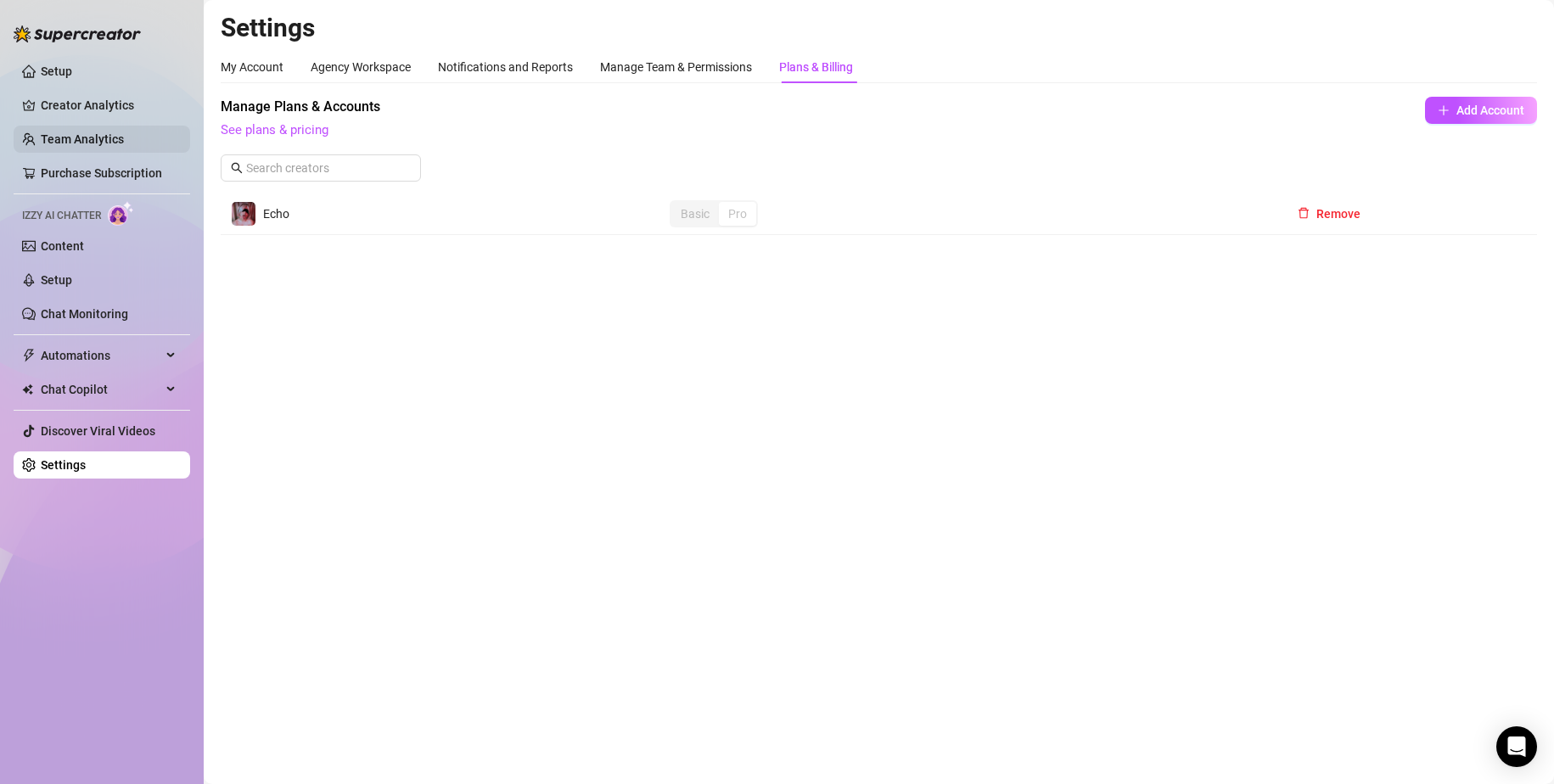
click at [59, 133] on link "Team Analytics" at bounding box center [82, 139] width 83 height 14
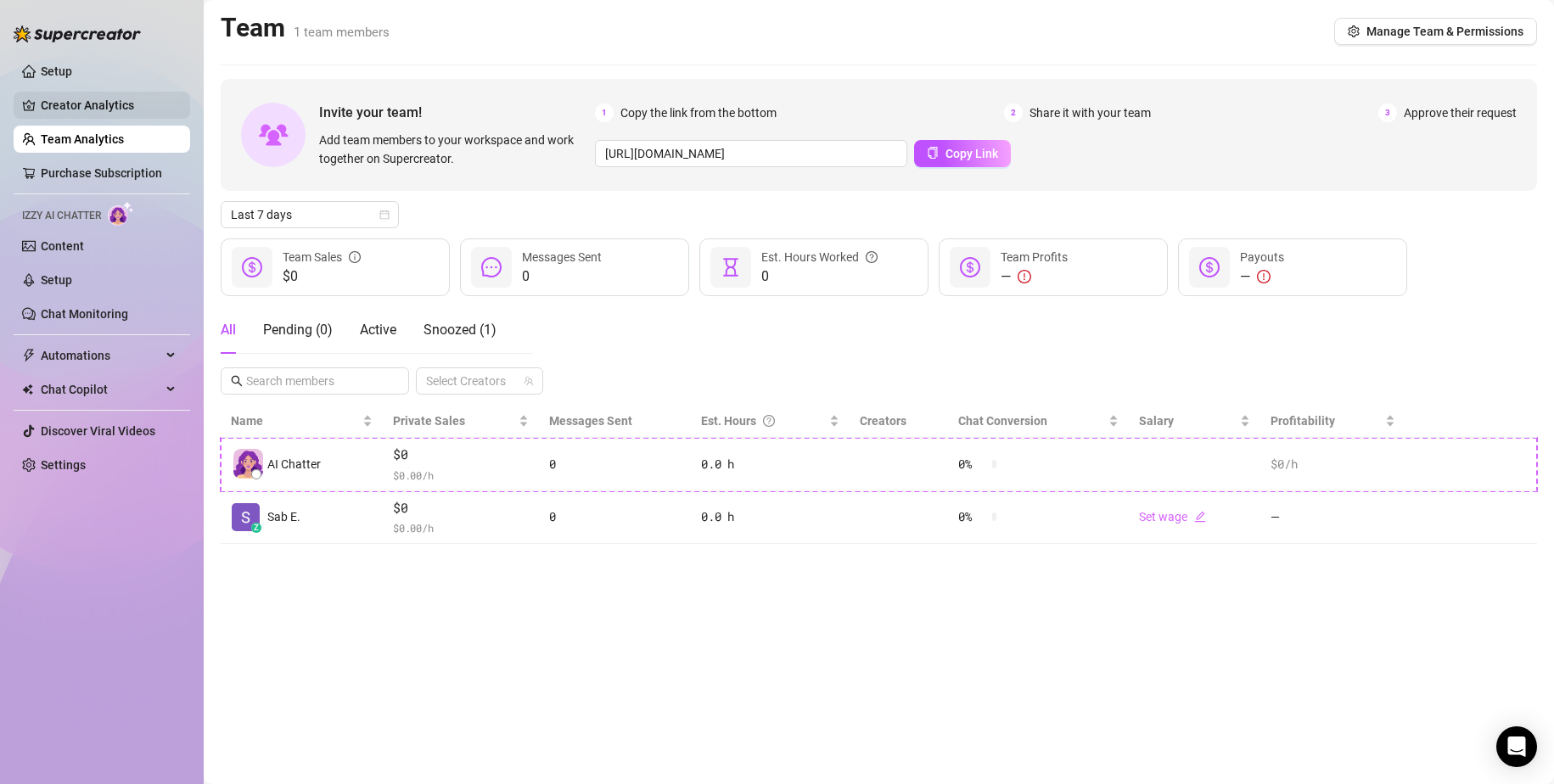
click at [71, 98] on link "Creator Analytics" at bounding box center [109, 105] width 136 height 27
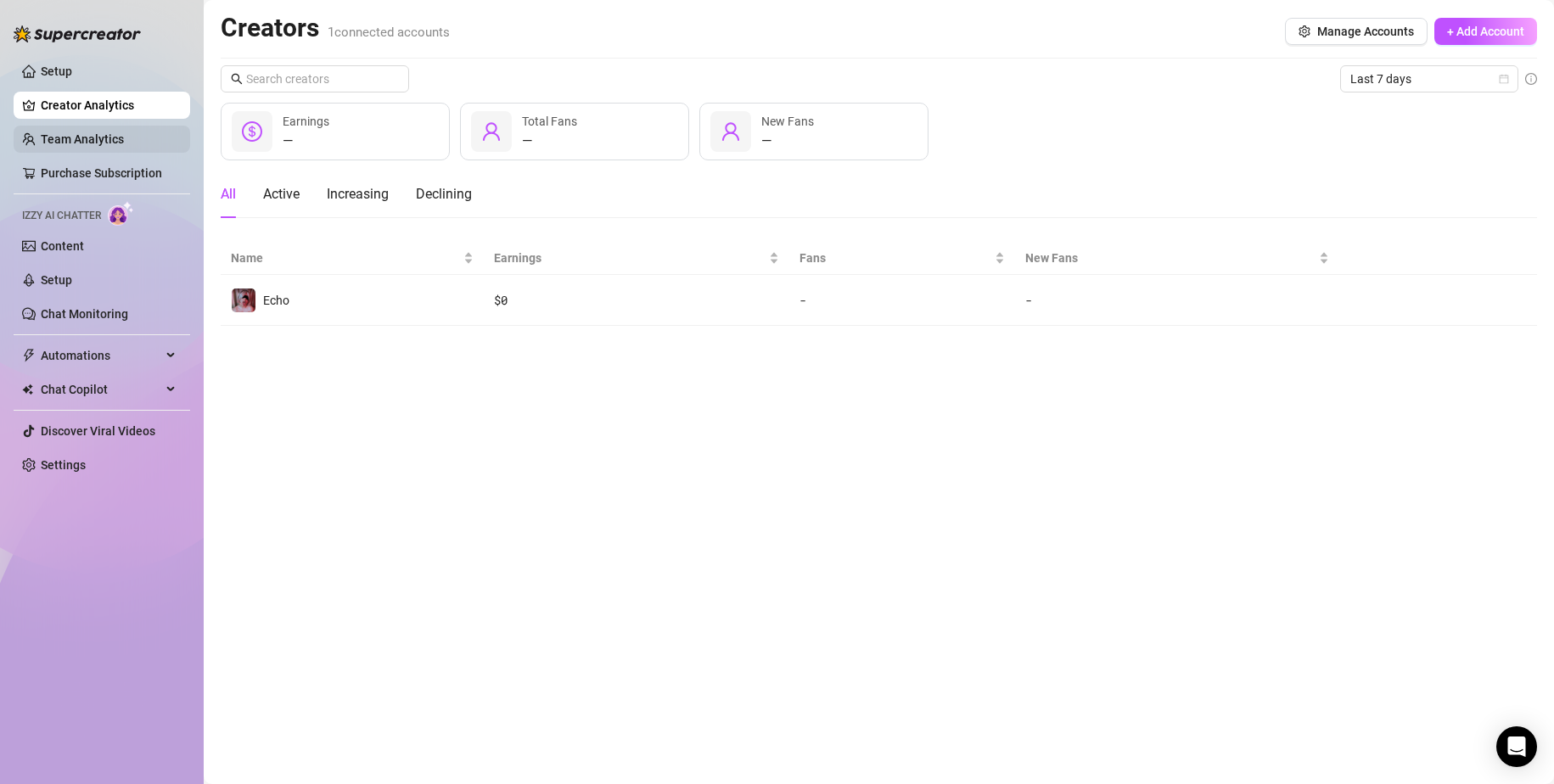
click at [81, 133] on link "Team Analytics" at bounding box center [82, 139] width 83 height 14
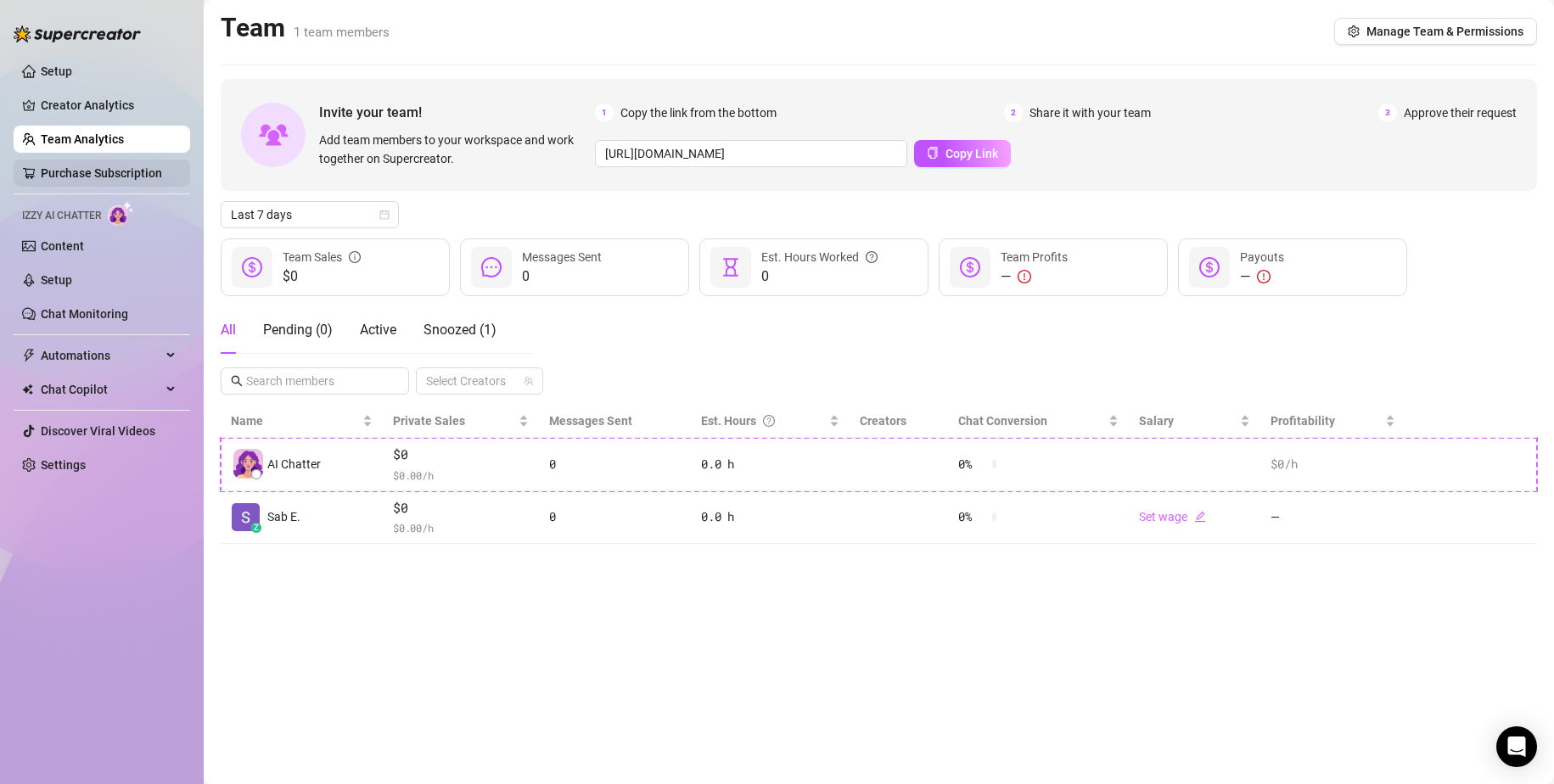
click at [82, 172] on link "Purchase Subscription" at bounding box center [101, 173] width 121 height 14
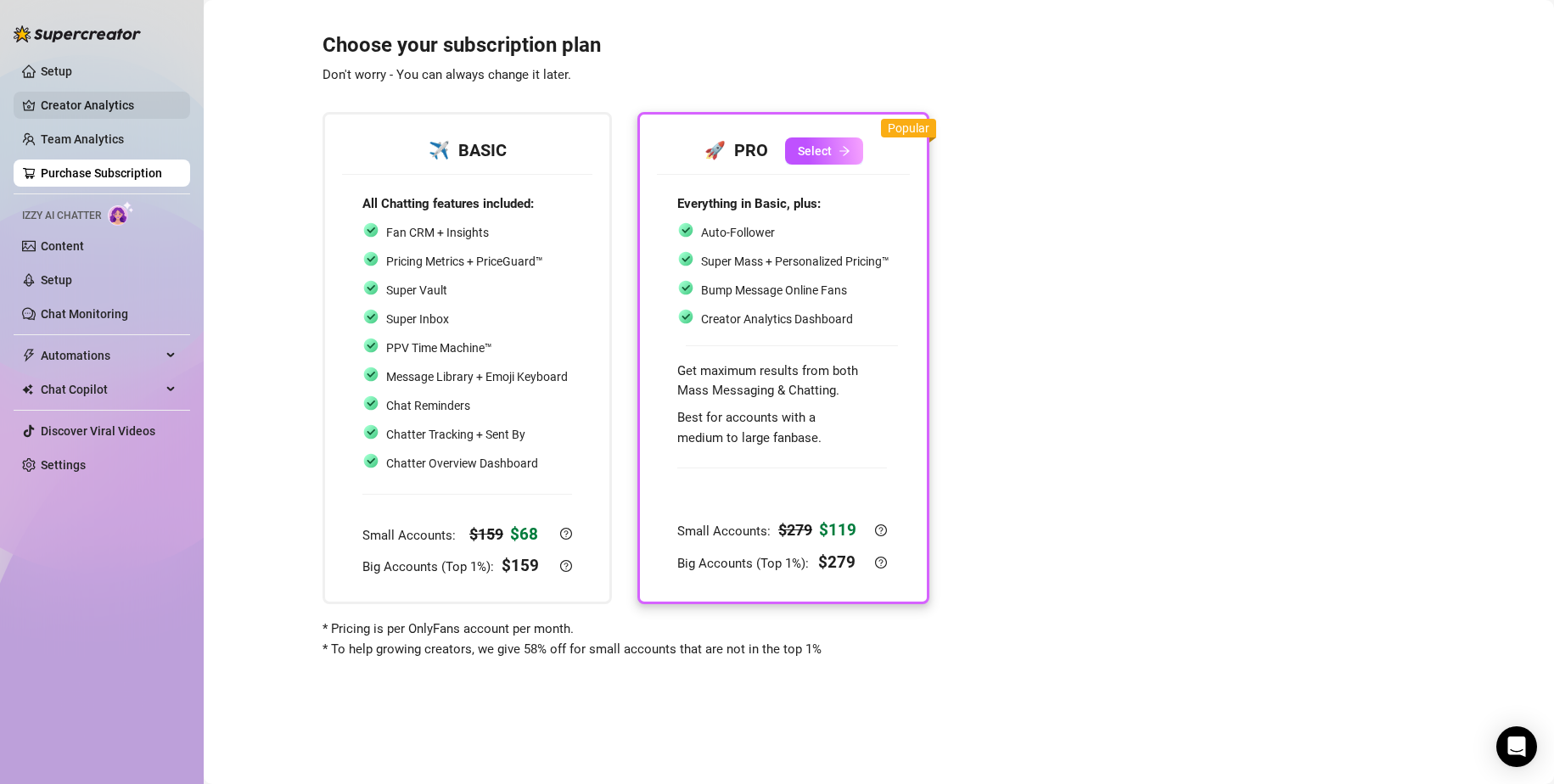
click at [73, 99] on link "Creator Analytics" at bounding box center [109, 105] width 136 height 27
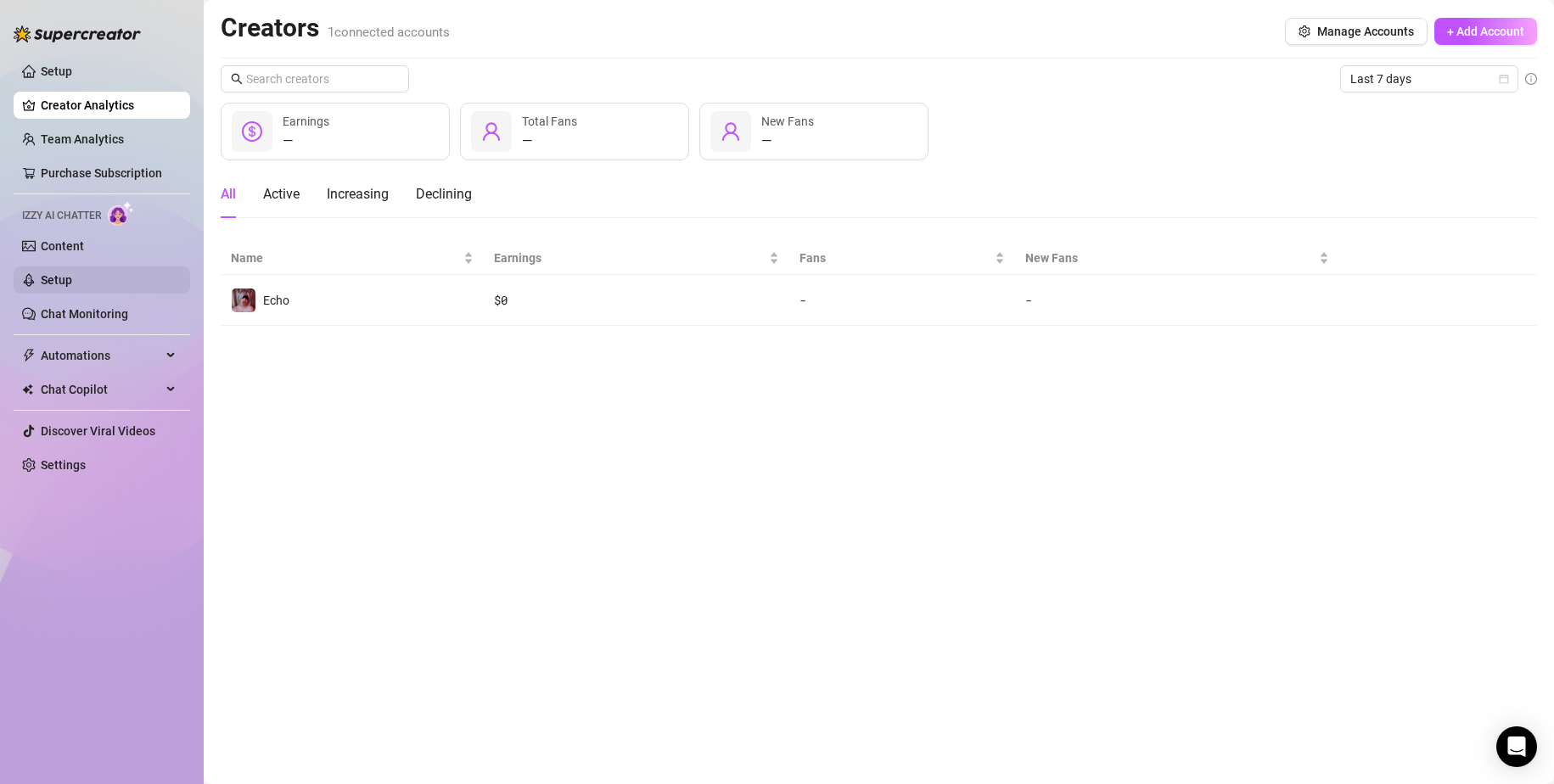
click at [59, 274] on link "Setup" at bounding box center [56, 280] width 31 height 14
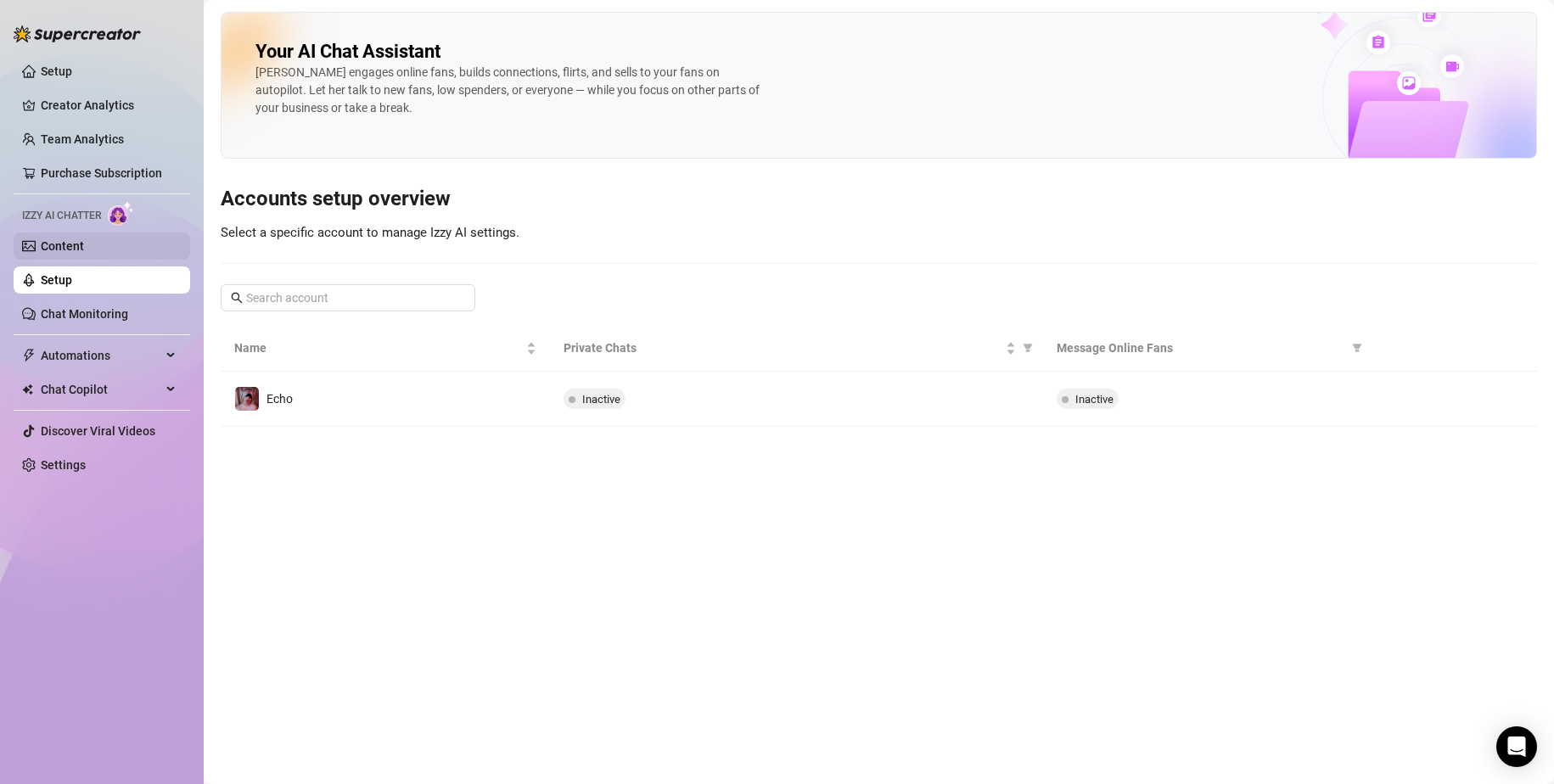
click at [59, 245] on link "Content" at bounding box center [62, 246] width 43 height 14
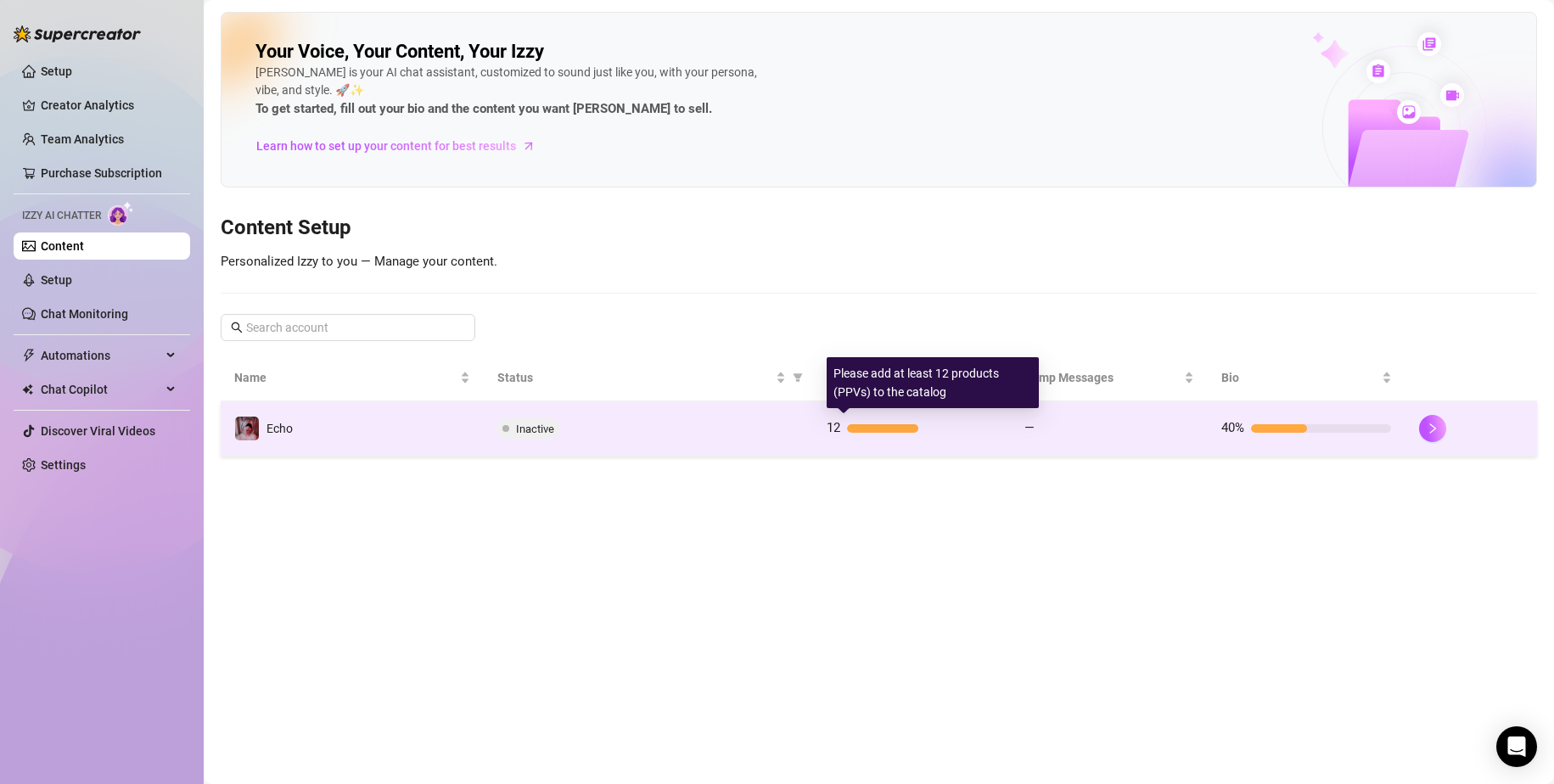
click at [944, 426] on div at bounding box center [922, 429] width 150 height 8
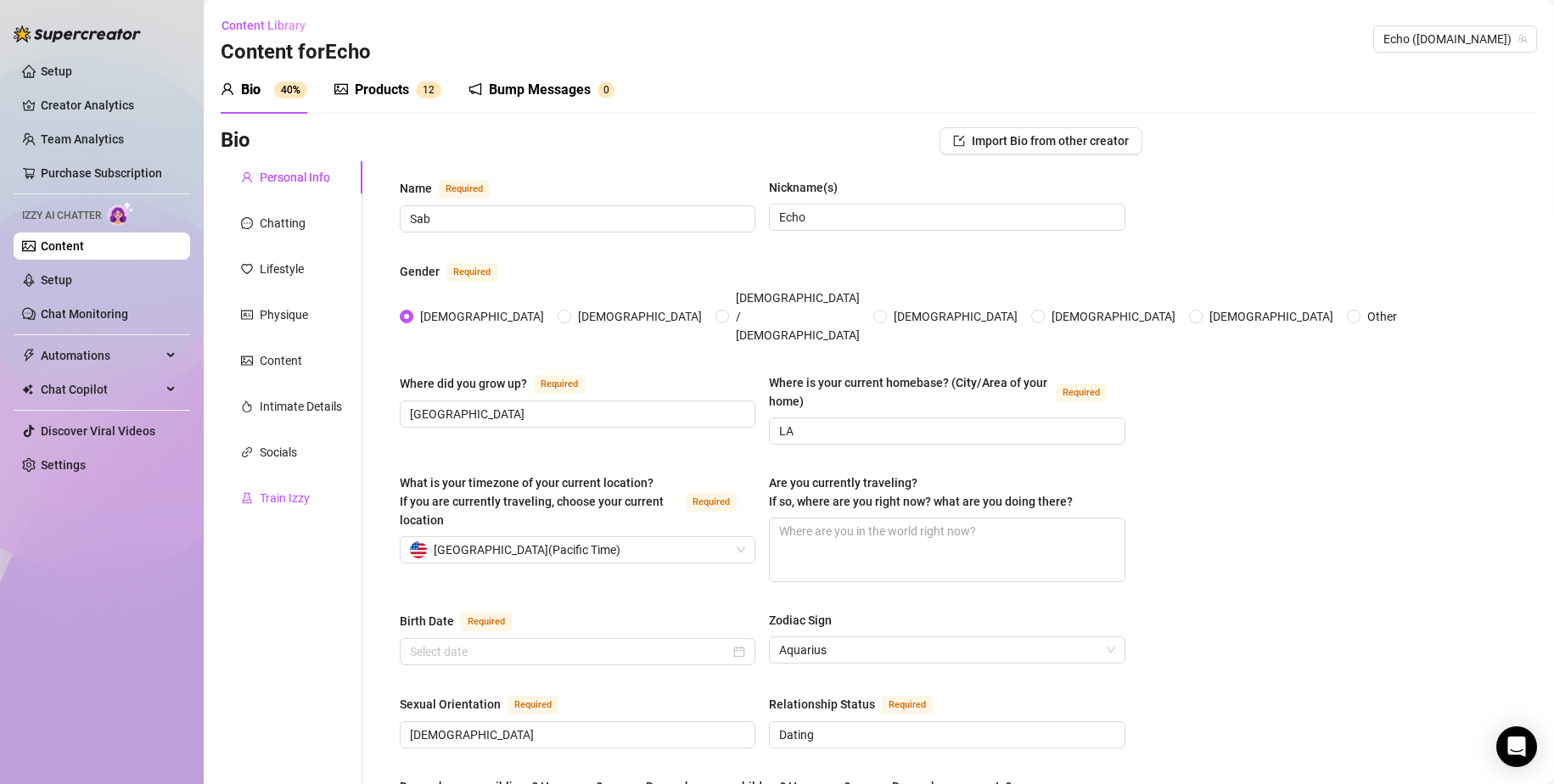
click at [290, 496] on div "Train Izzy" at bounding box center [285, 498] width 50 height 19
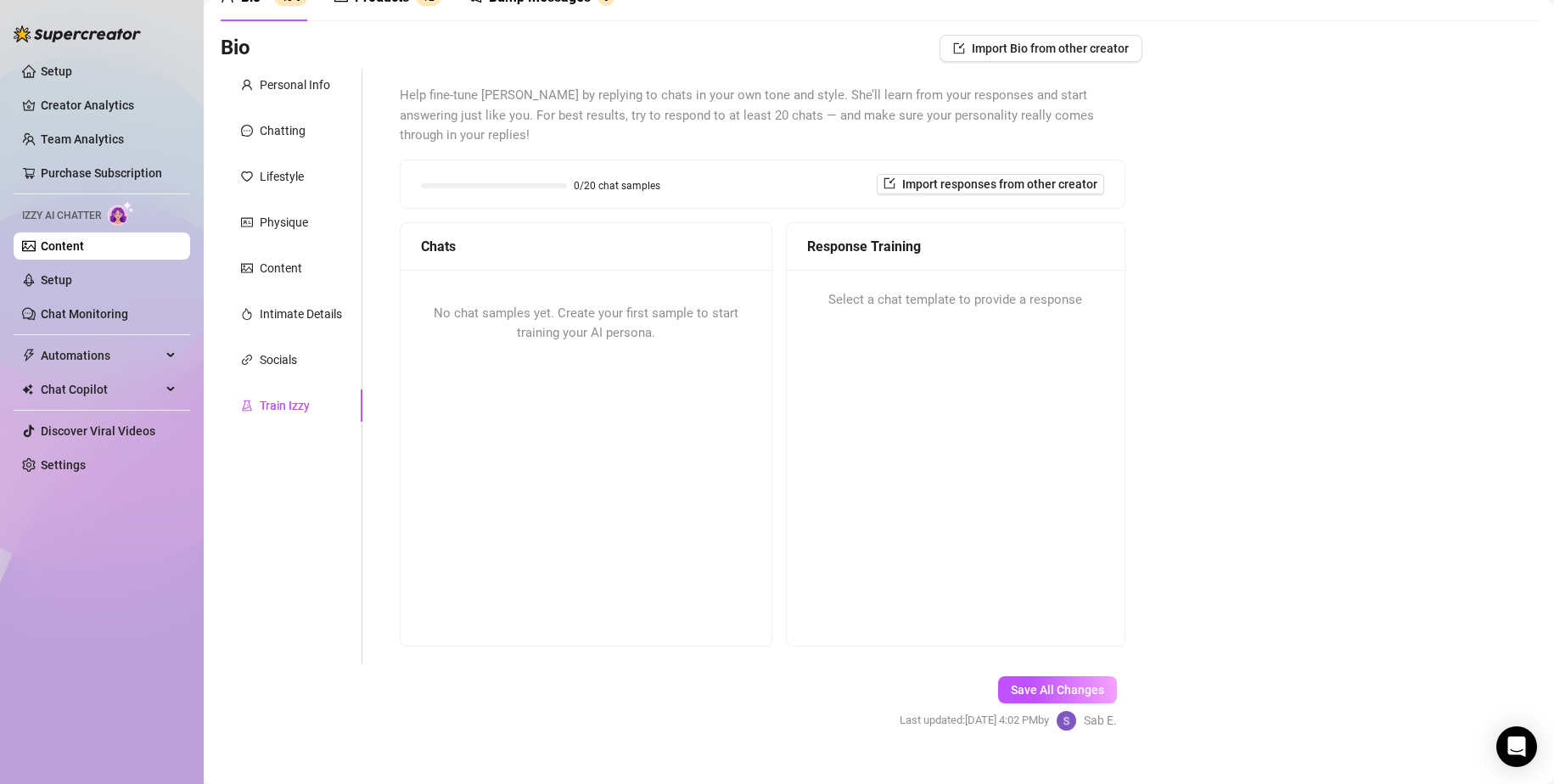
scroll to position [121, 0]
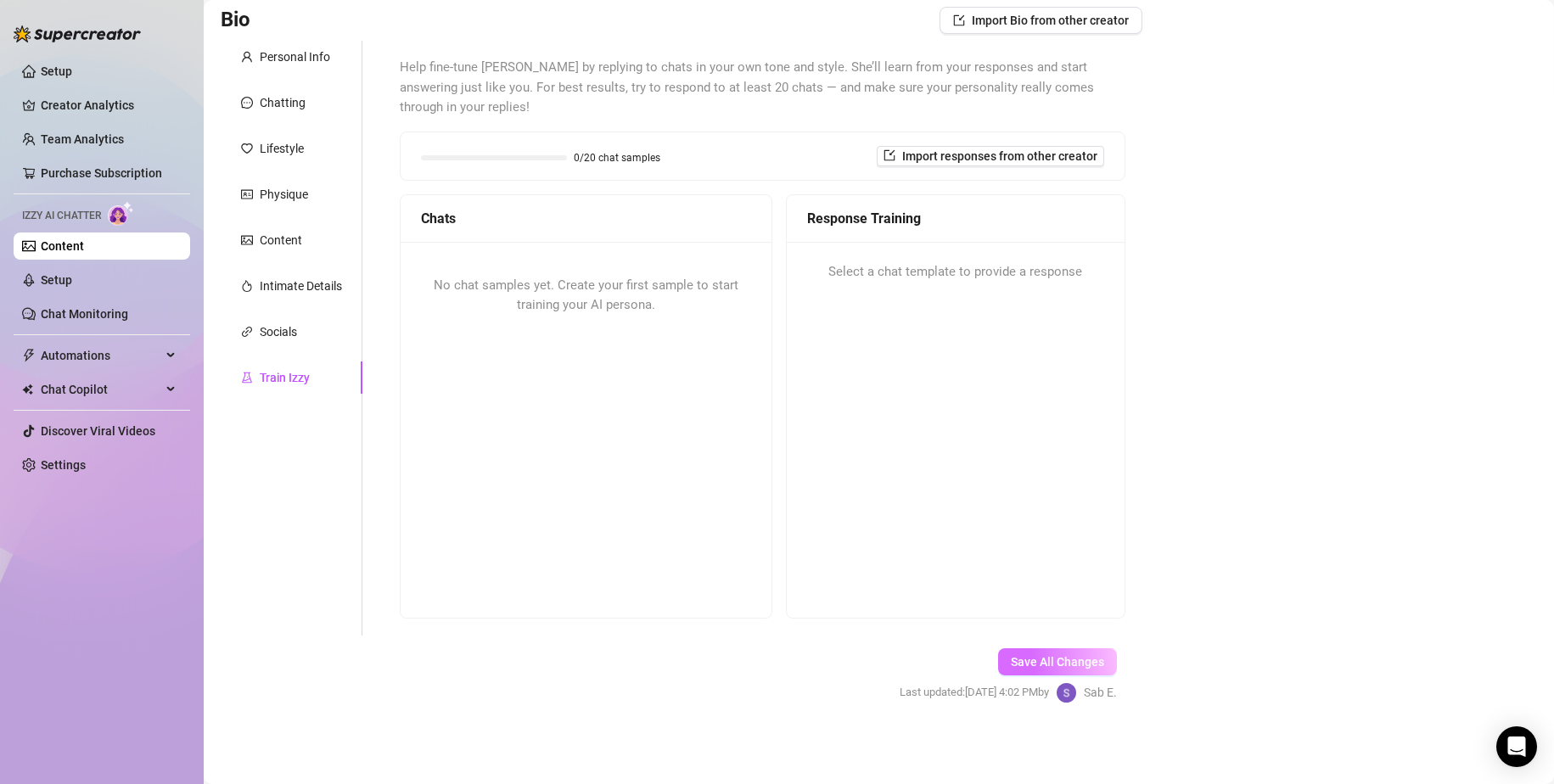
click at [944, 664] on span "Save All Changes" at bounding box center [1058, 662] width 93 height 14
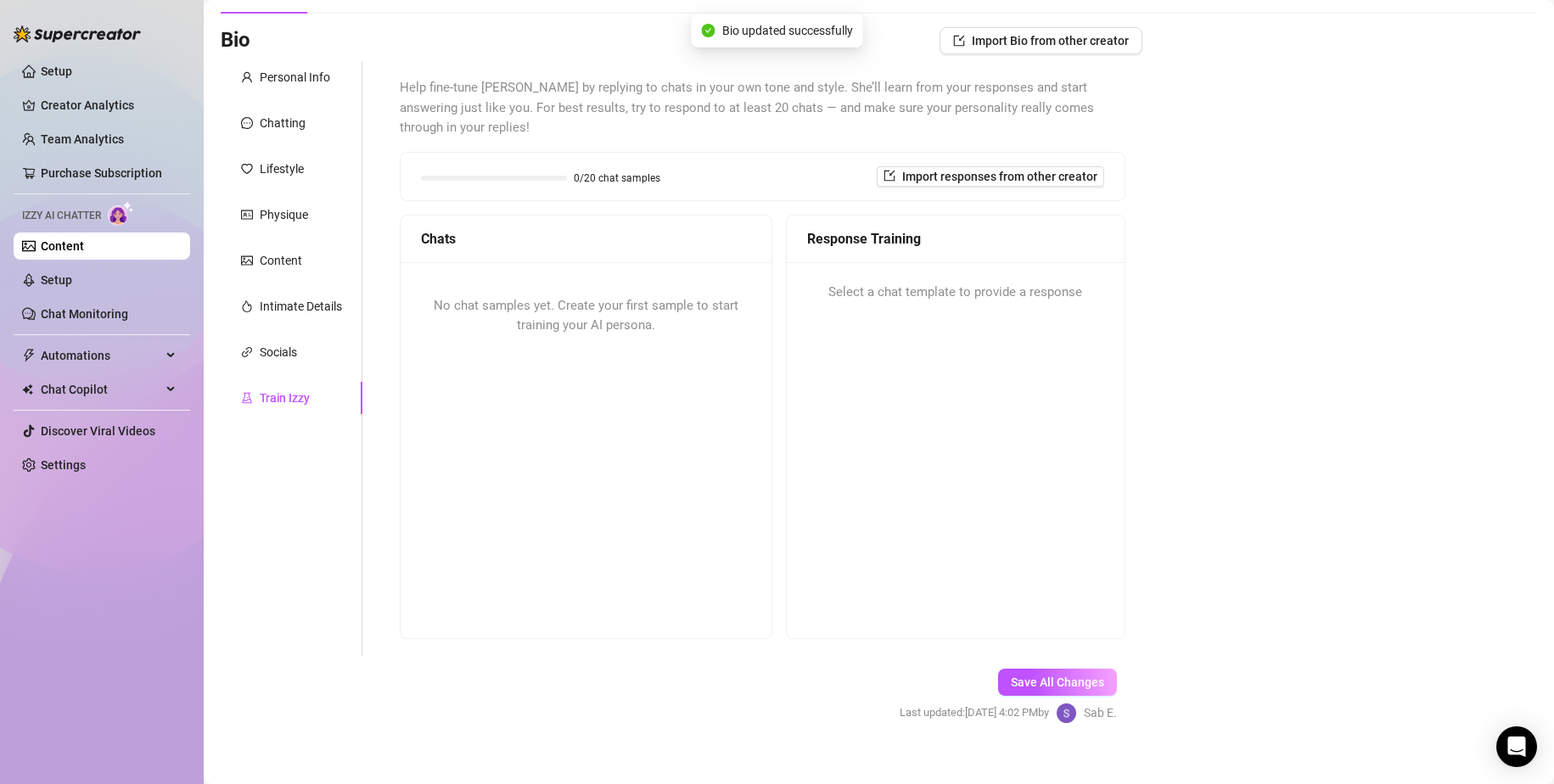
scroll to position [0, 0]
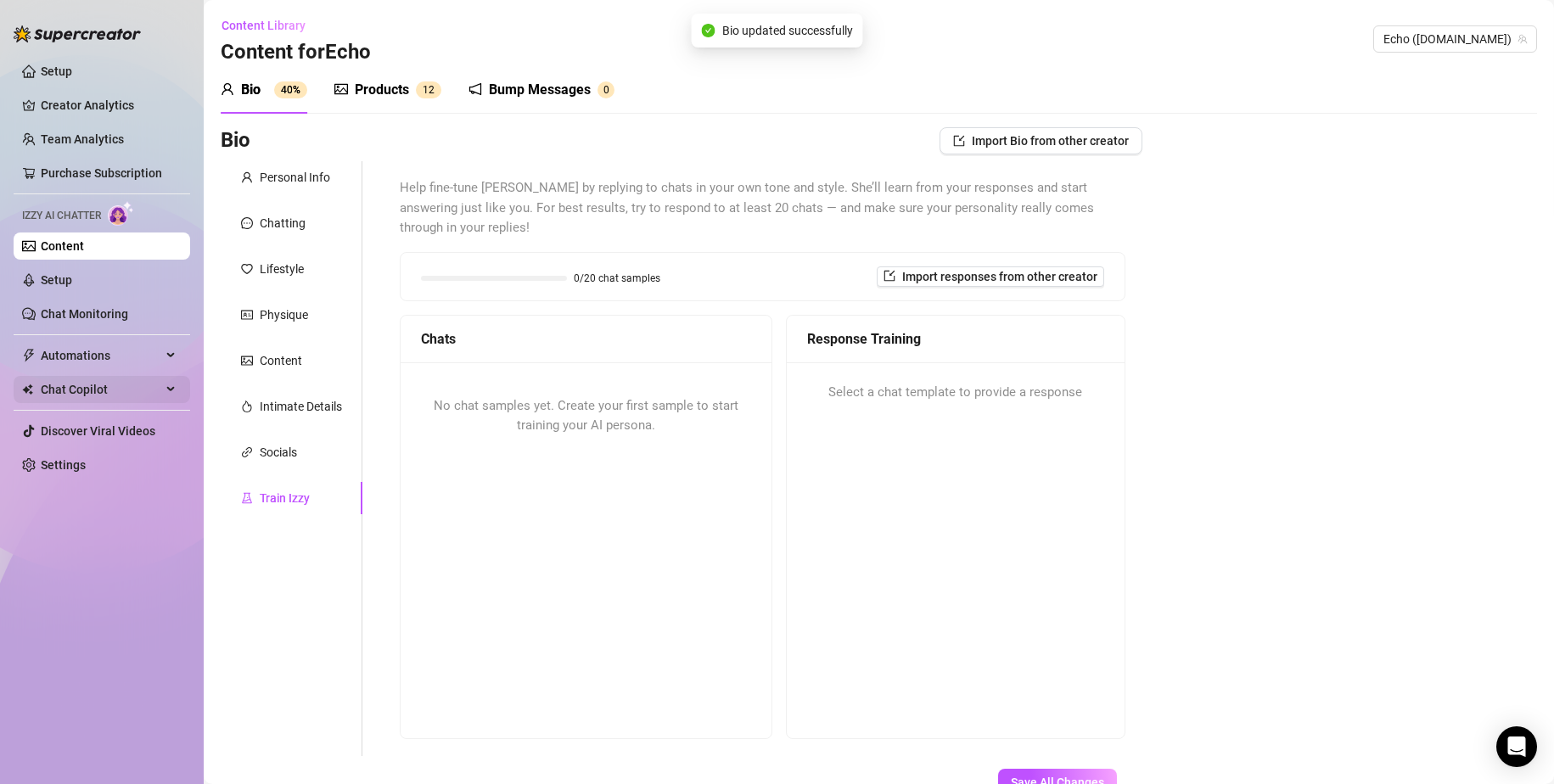
click at [101, 377] on span "Chat Copilot" at bounding box center [101, 390] width 121 height 27
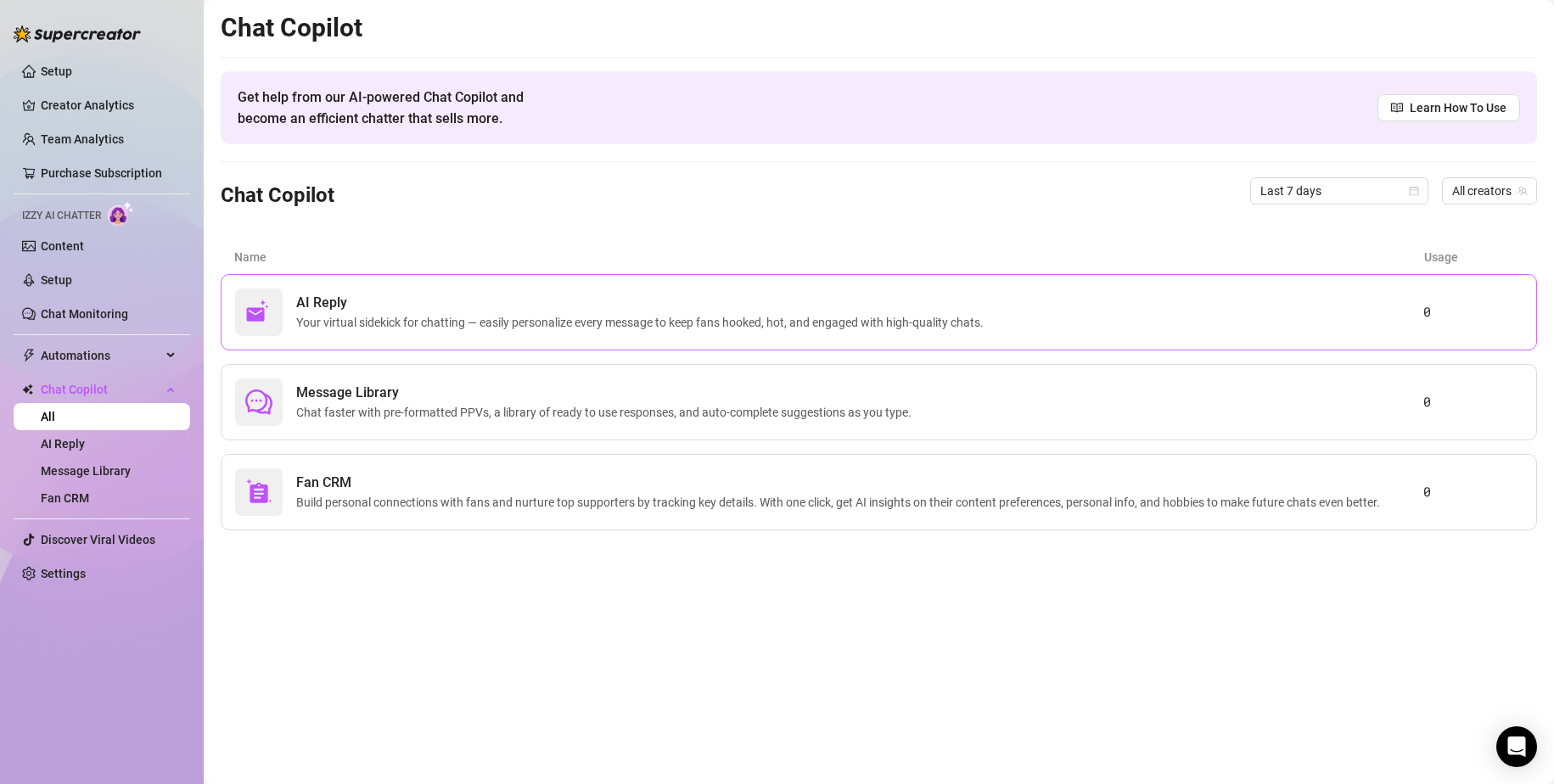
click at [552, 301] on span "AI Reply" at bounding box center [643, 303] width 694 height 20
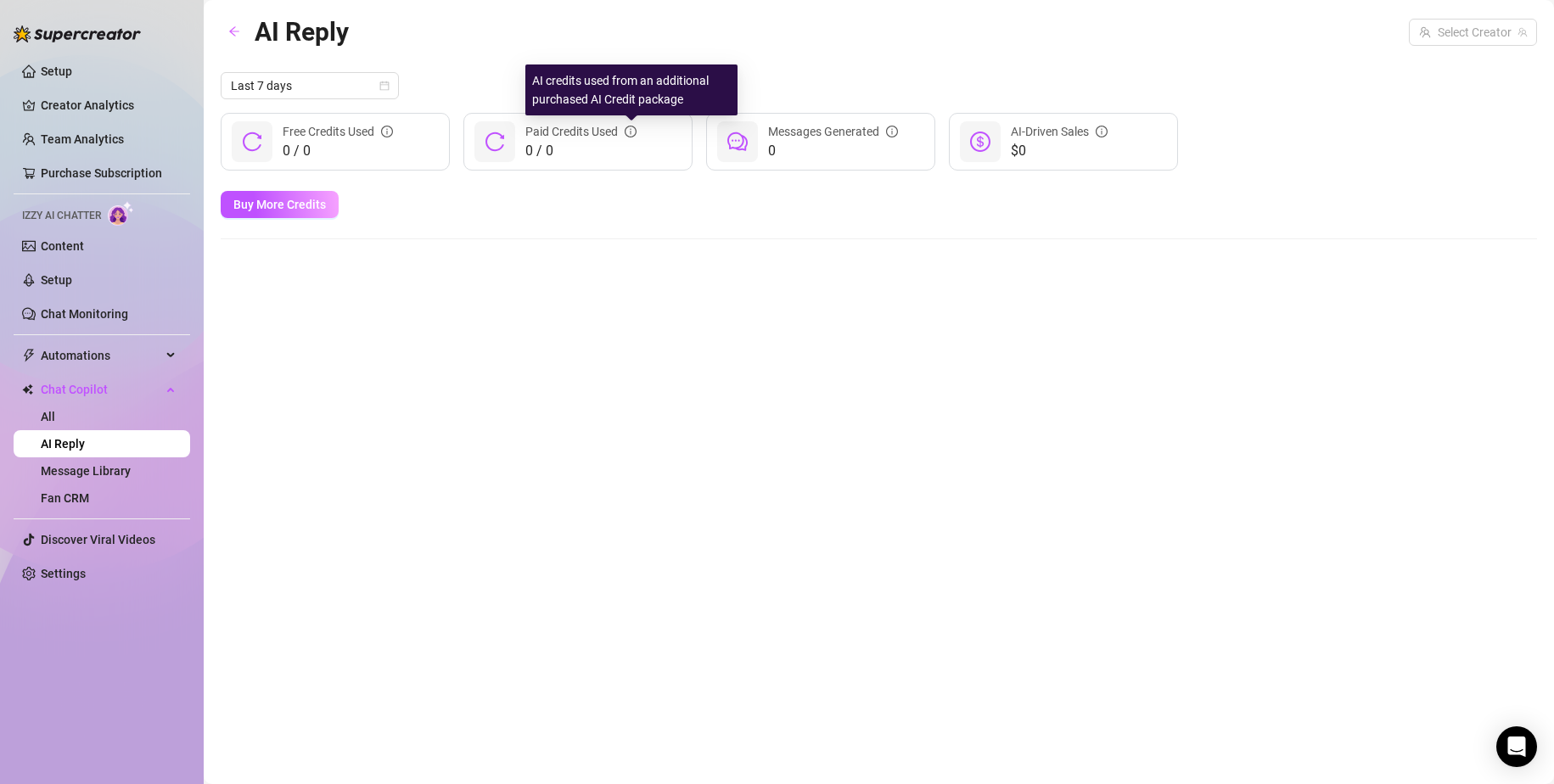
click at [632, 132] on icon "info-circle" at bounding box center [630, 132] width 12 height 12
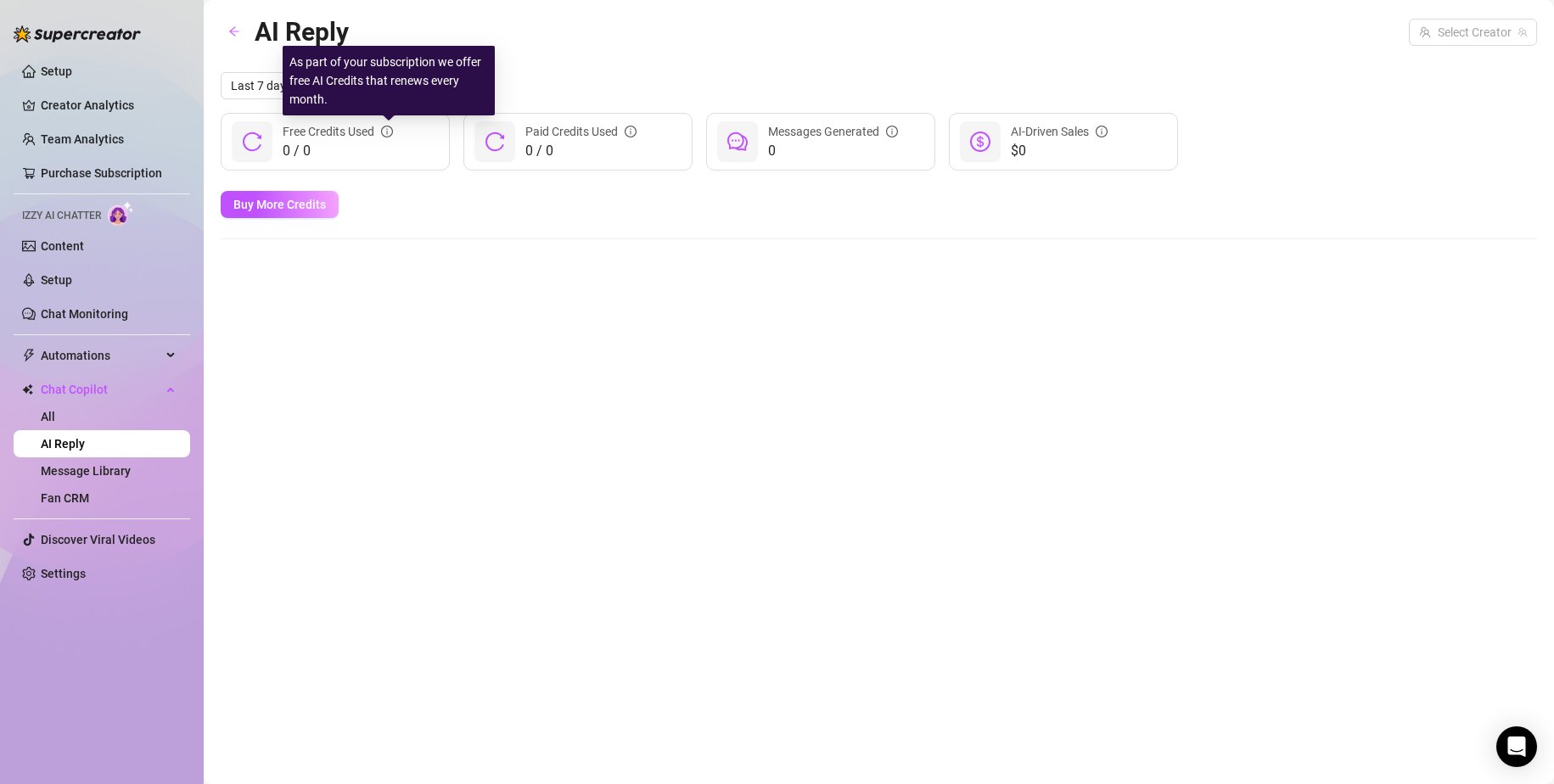
click at [393, 131] on icon "info-circle" at bounding box center [387, 132] width 12 height 12
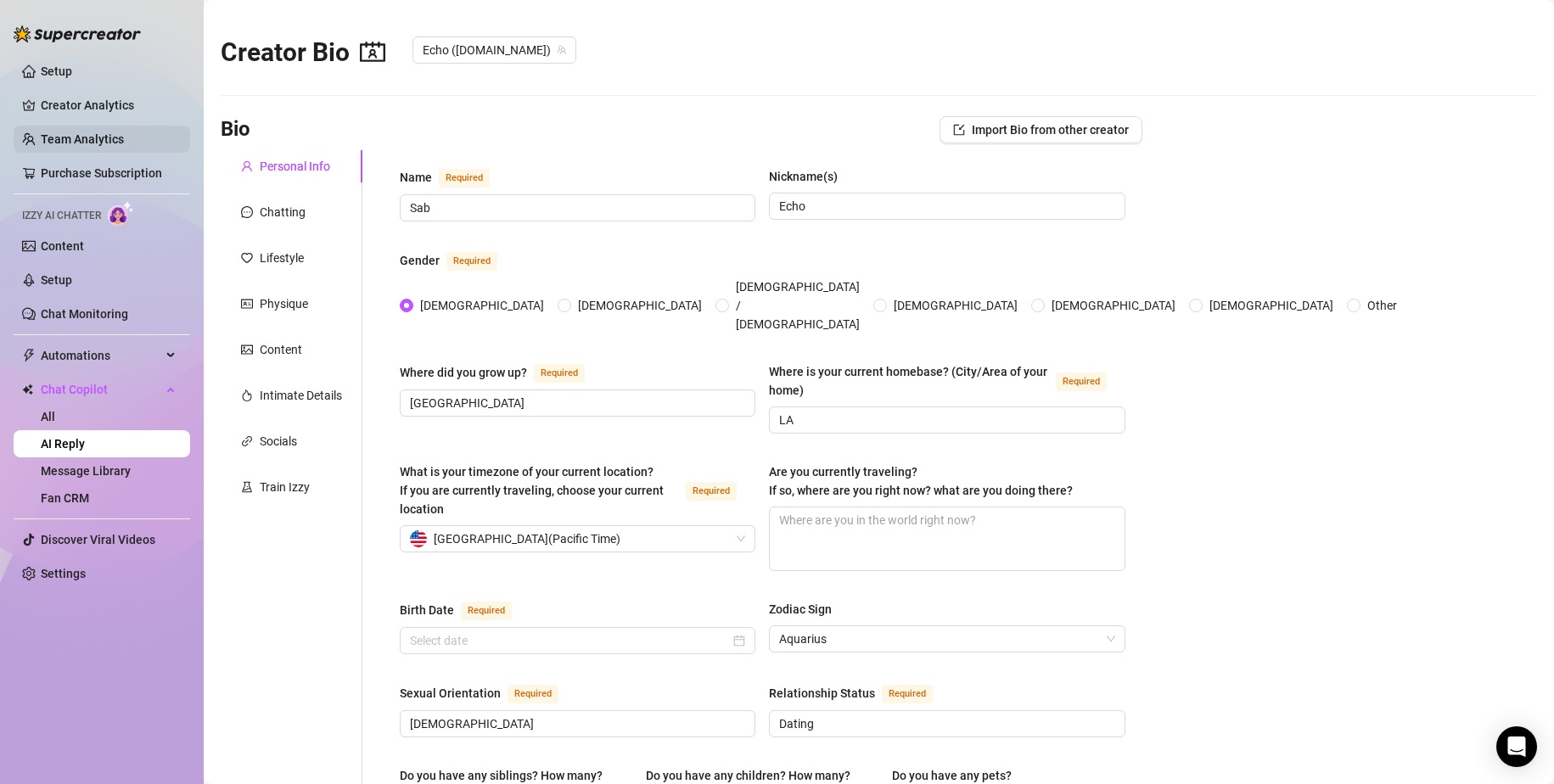
click at [77, 133] on link "Team Analytics" at bounding box center [82, 139] width 83 height 14
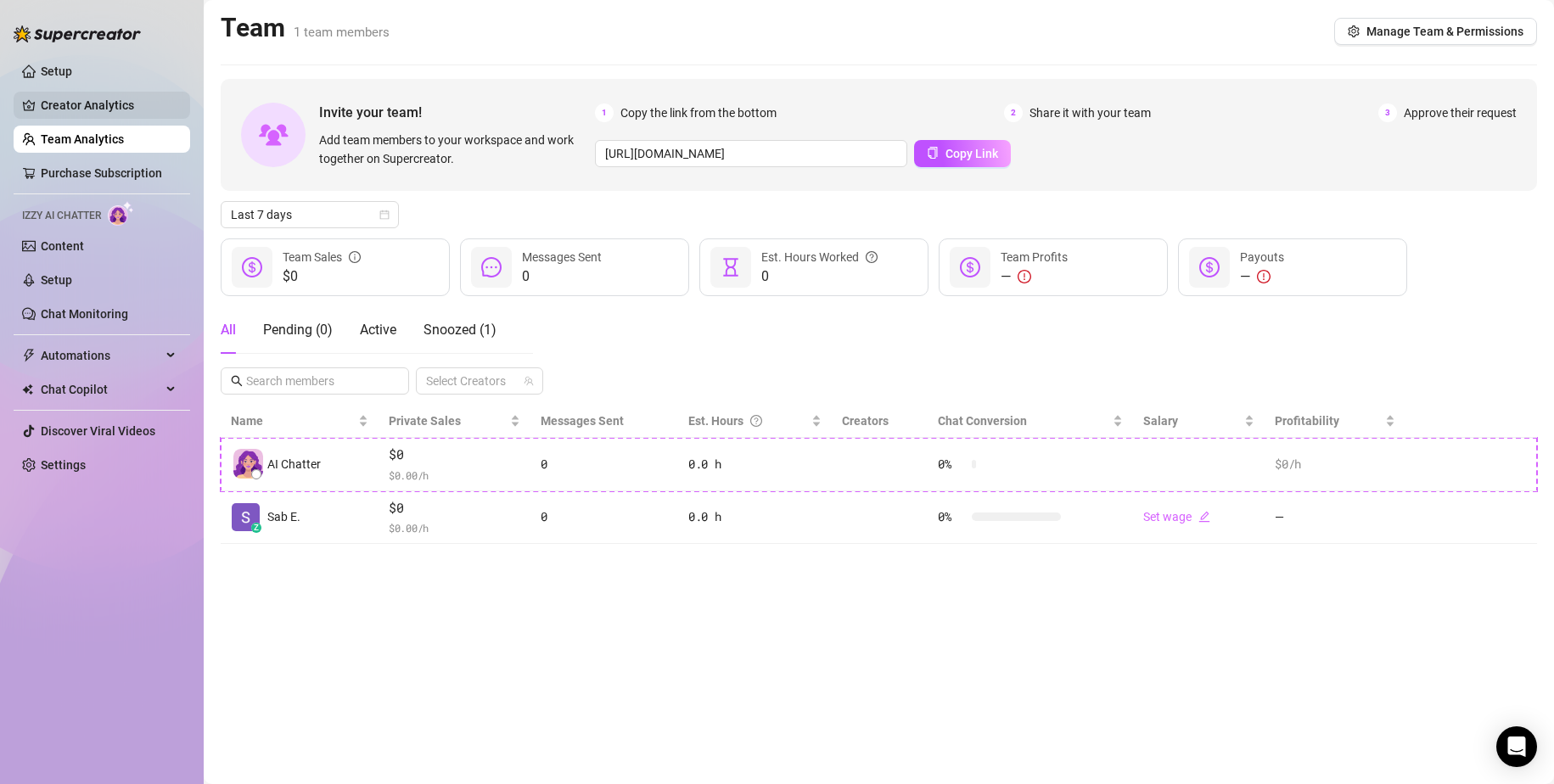
click at [70, 105] on link "Creator Analytics" at bounding box center [109, 105] width 136 height 27
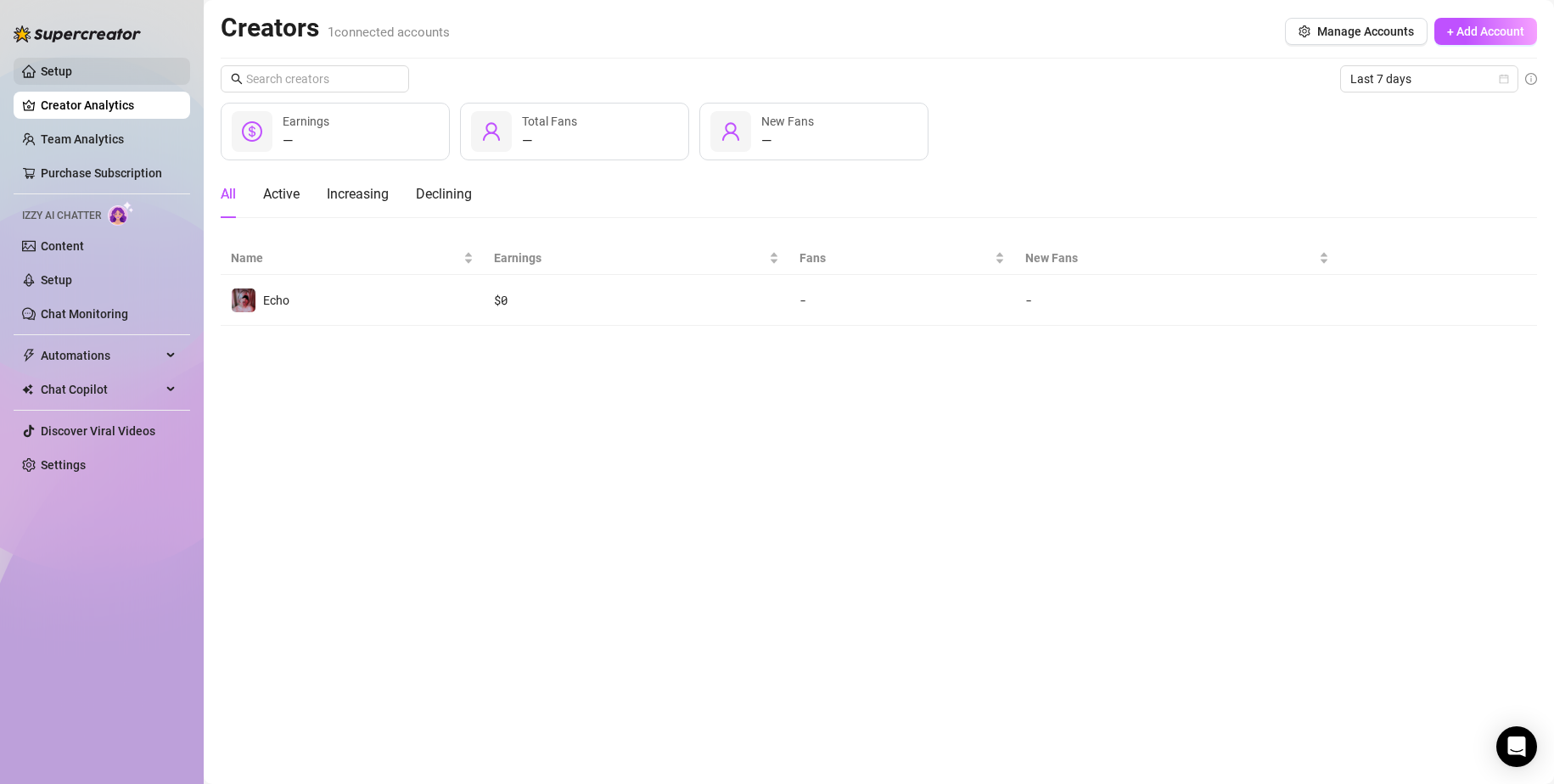
click at [71, 73] on link "Setup" at bounding box center [56, 71] width 31 height 14
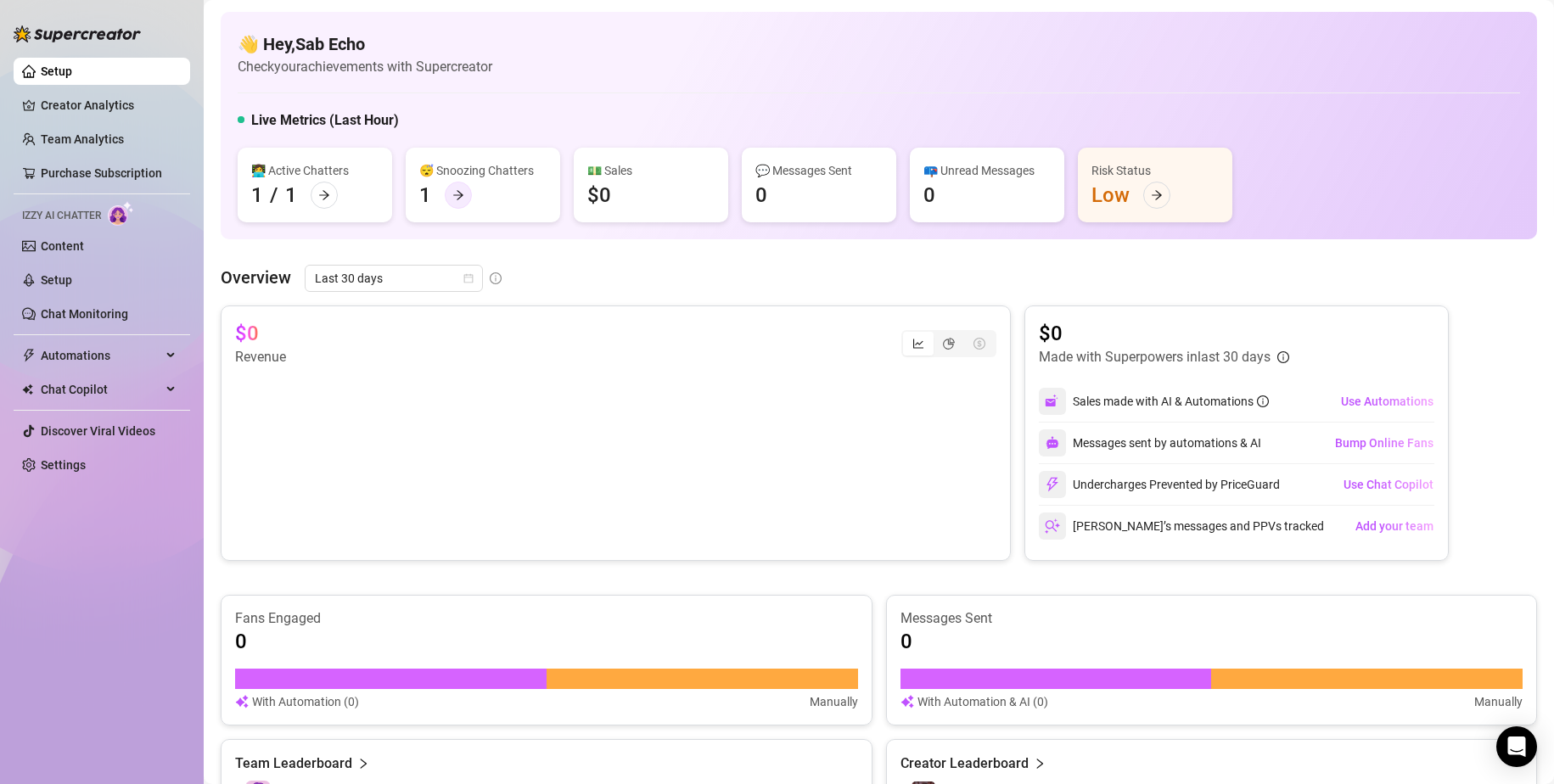
click at [449, 191] on div at bounding box center [459, 195] width 27 height 27
click at [92, 108] on link "Creator Analytics" at bounding box center [109, 105] width 136 height 27
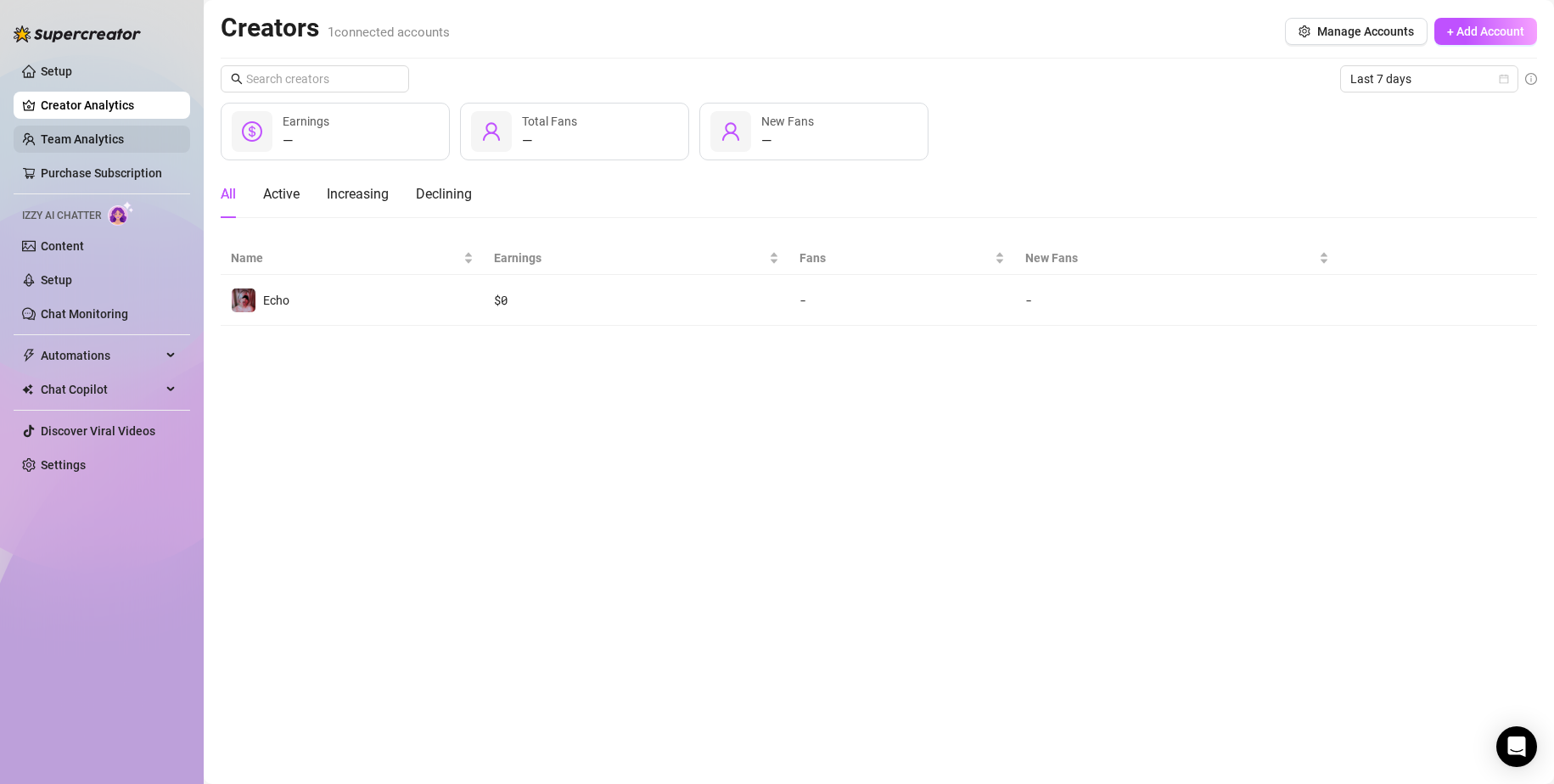
click at [104, 144] on link "Team Analytics" at bounding box center [82, 139] width 83 height 14
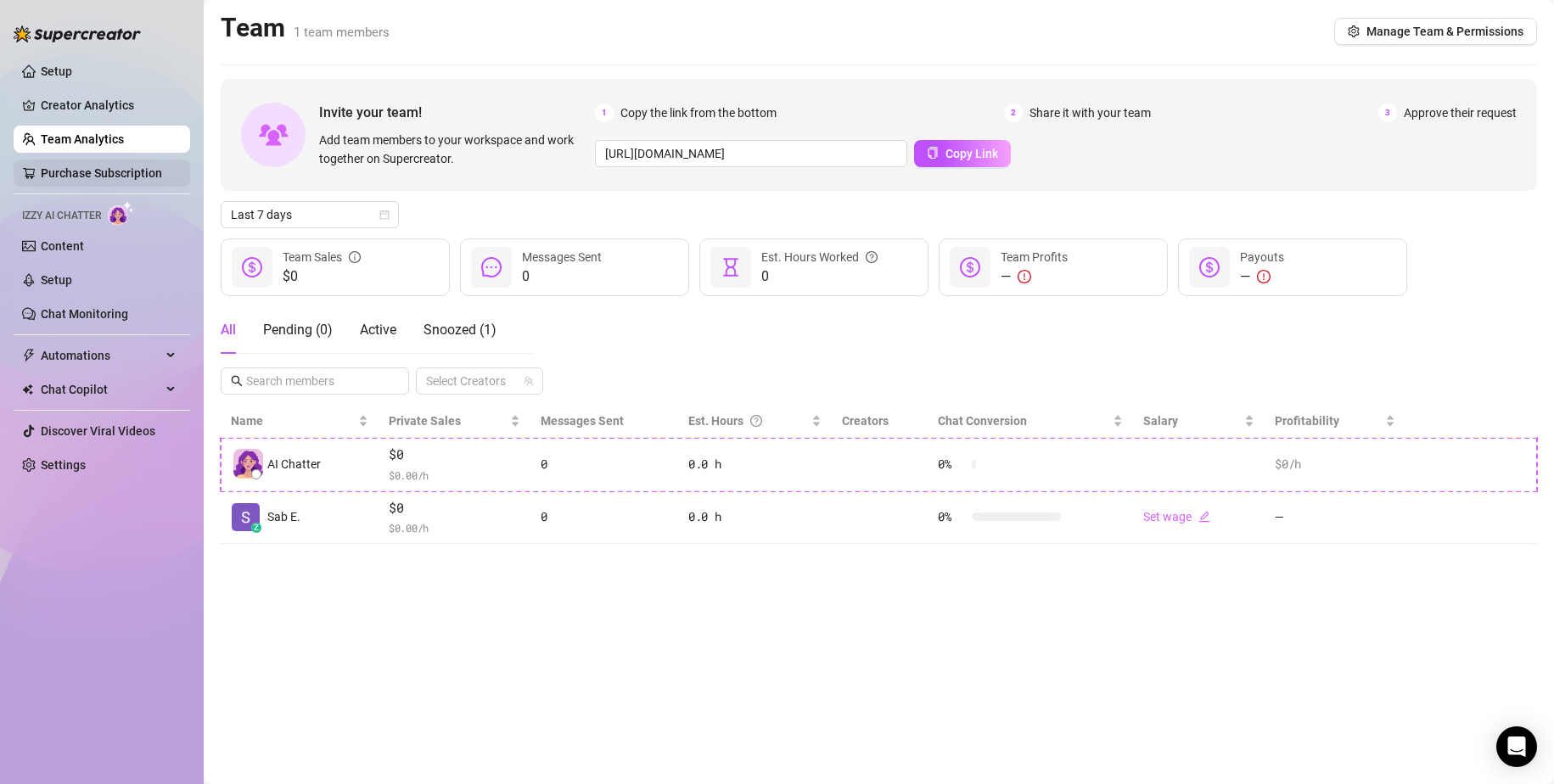
click at [108, 172] on link "Purchase Subscription" at bounding box center [101, 173] width 121 height 14
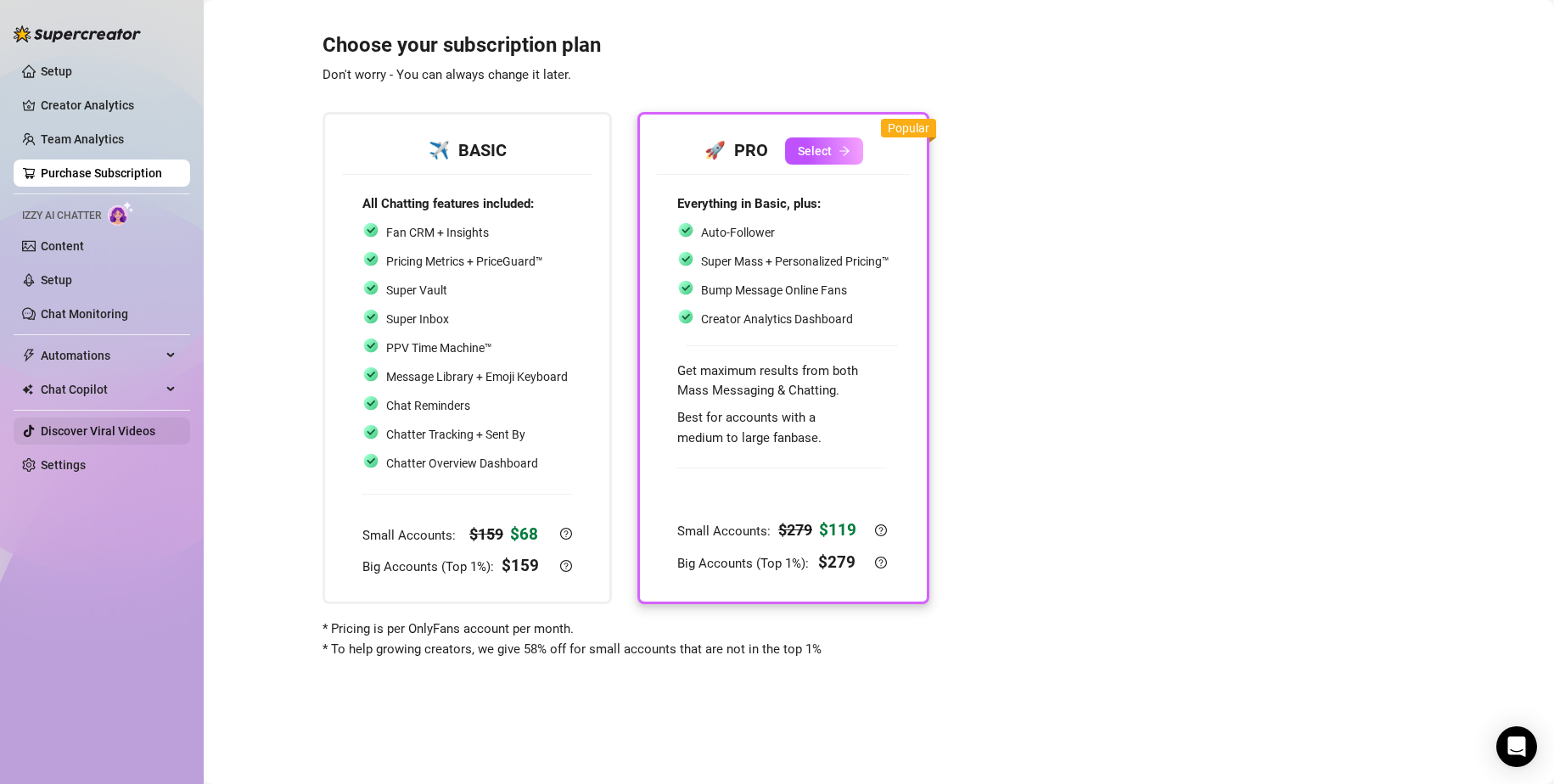
click at [147, 436] on link "Discover Viral Videos" at bounding box center [98, 431] width 115 height 14
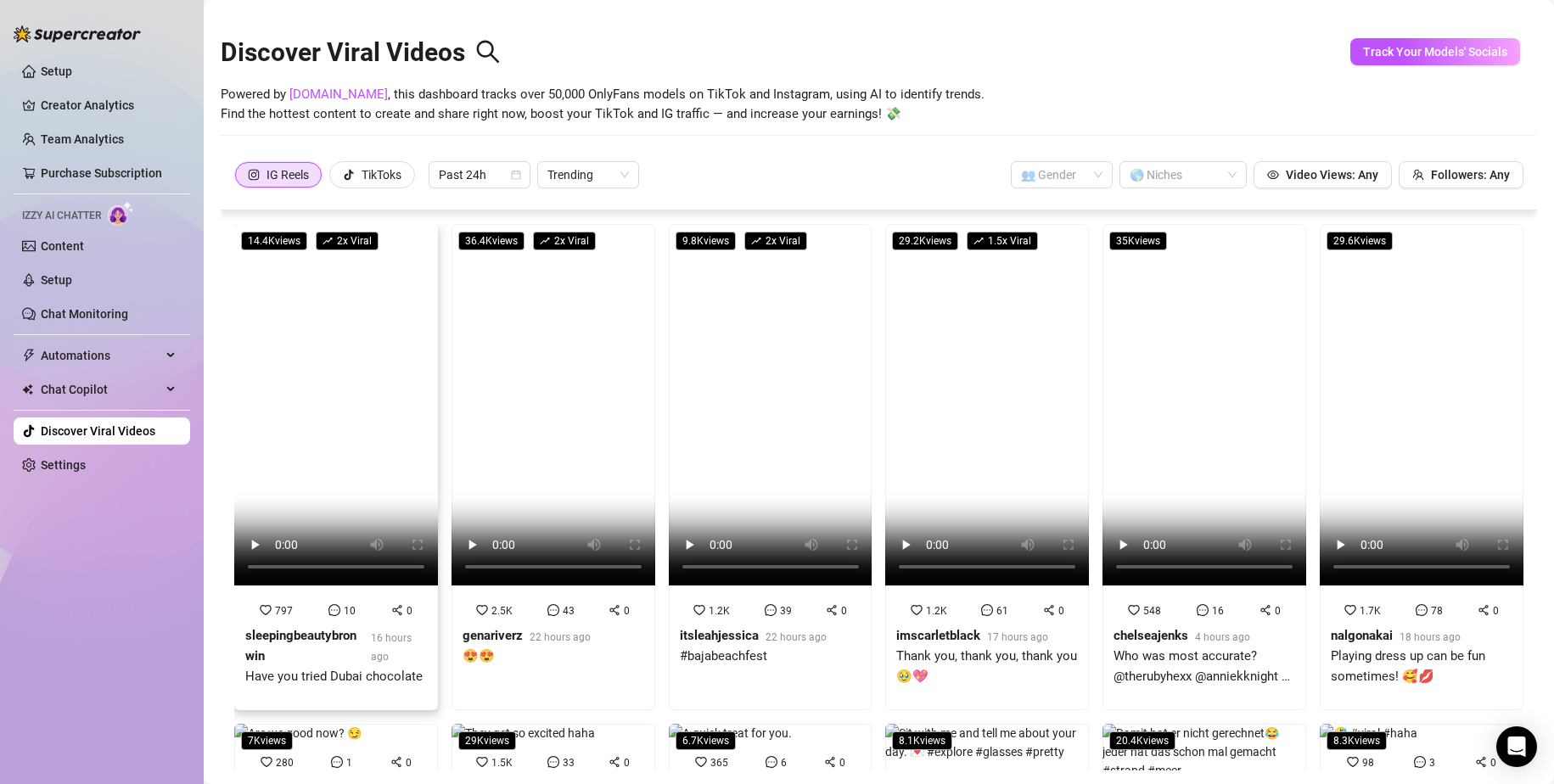
click at [290, 463] on video at bounding box center [336, 405] width 204 height 362
click at [565, 362] on video at bounding box center [553, 405] width 204 height 362
click at [786, 382] on video at bounding box center [771, 405] width 204 height 362
click at [944, 166] on div at bounding box center [1174, 175] width 103 height 24
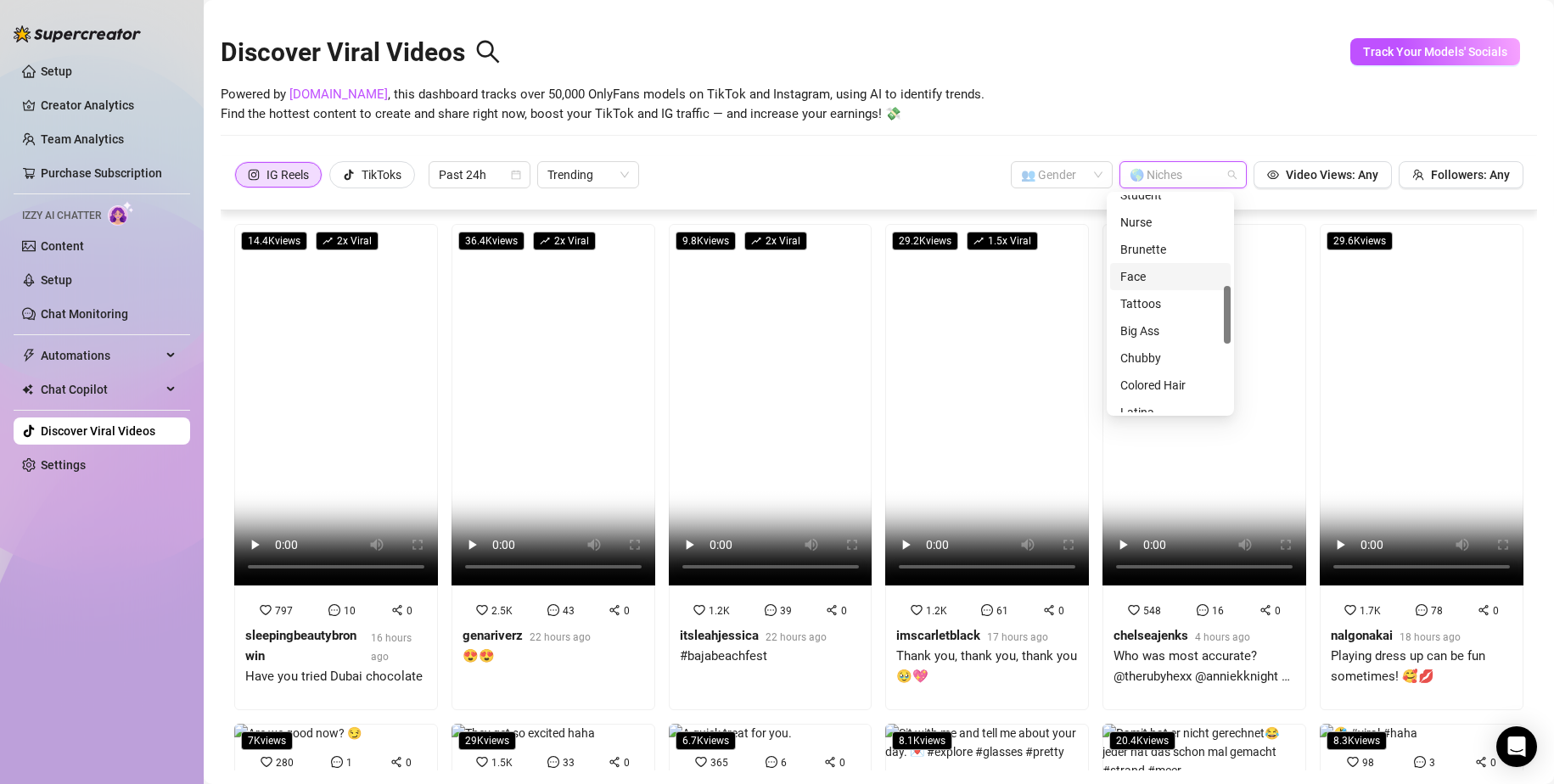
scroll to position [425, 0]
click at [944, 296] on div "Colored Hair" at bounding box center [1171, 301] width 100 height 19
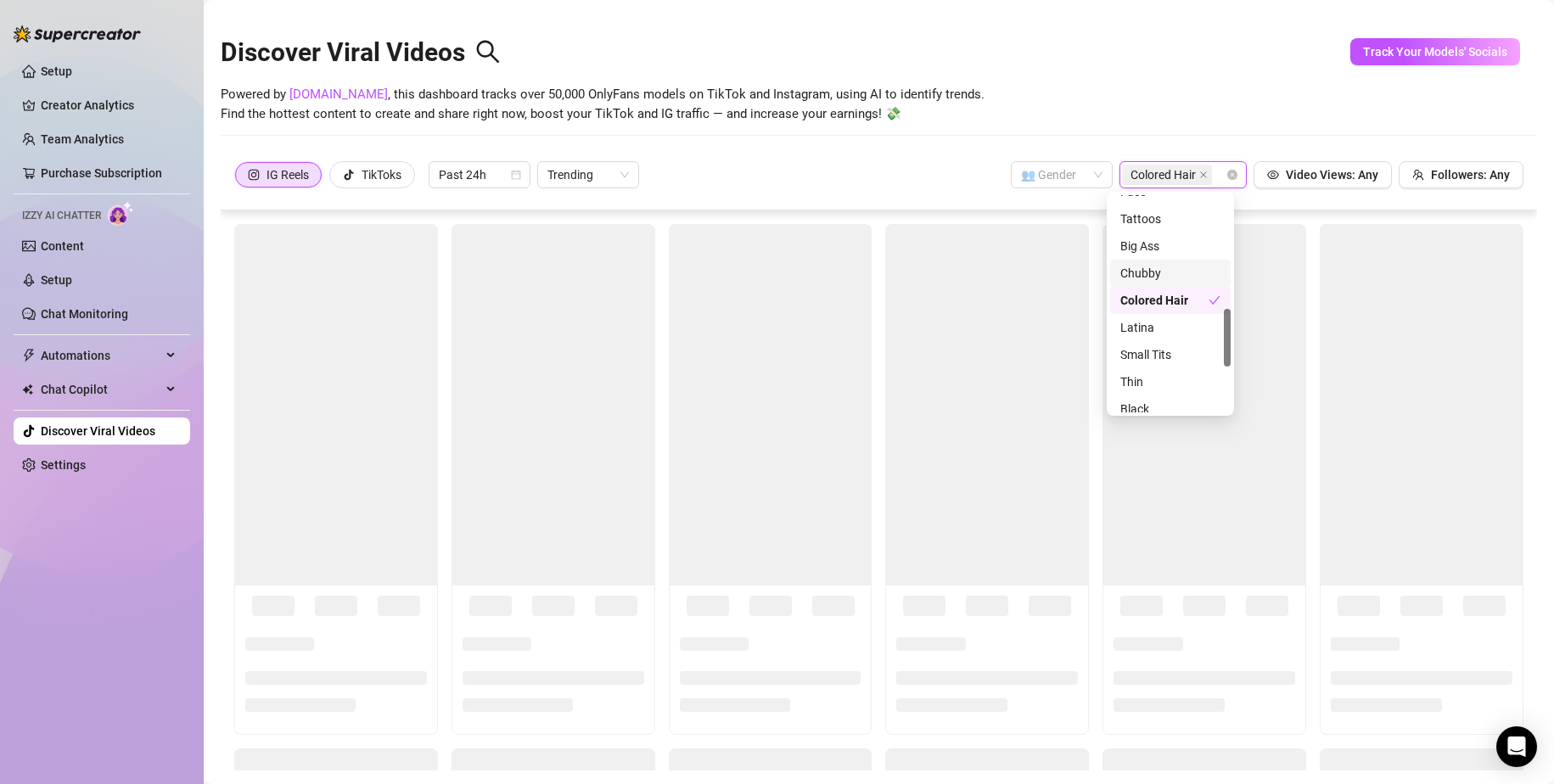
click at [929, 172] on div "IG Reels TikToks Past 24h Trending 👥 Gender Colored Hair Video Views: Any Follo…" at bounding box center [879, 175] width 1290 height 27
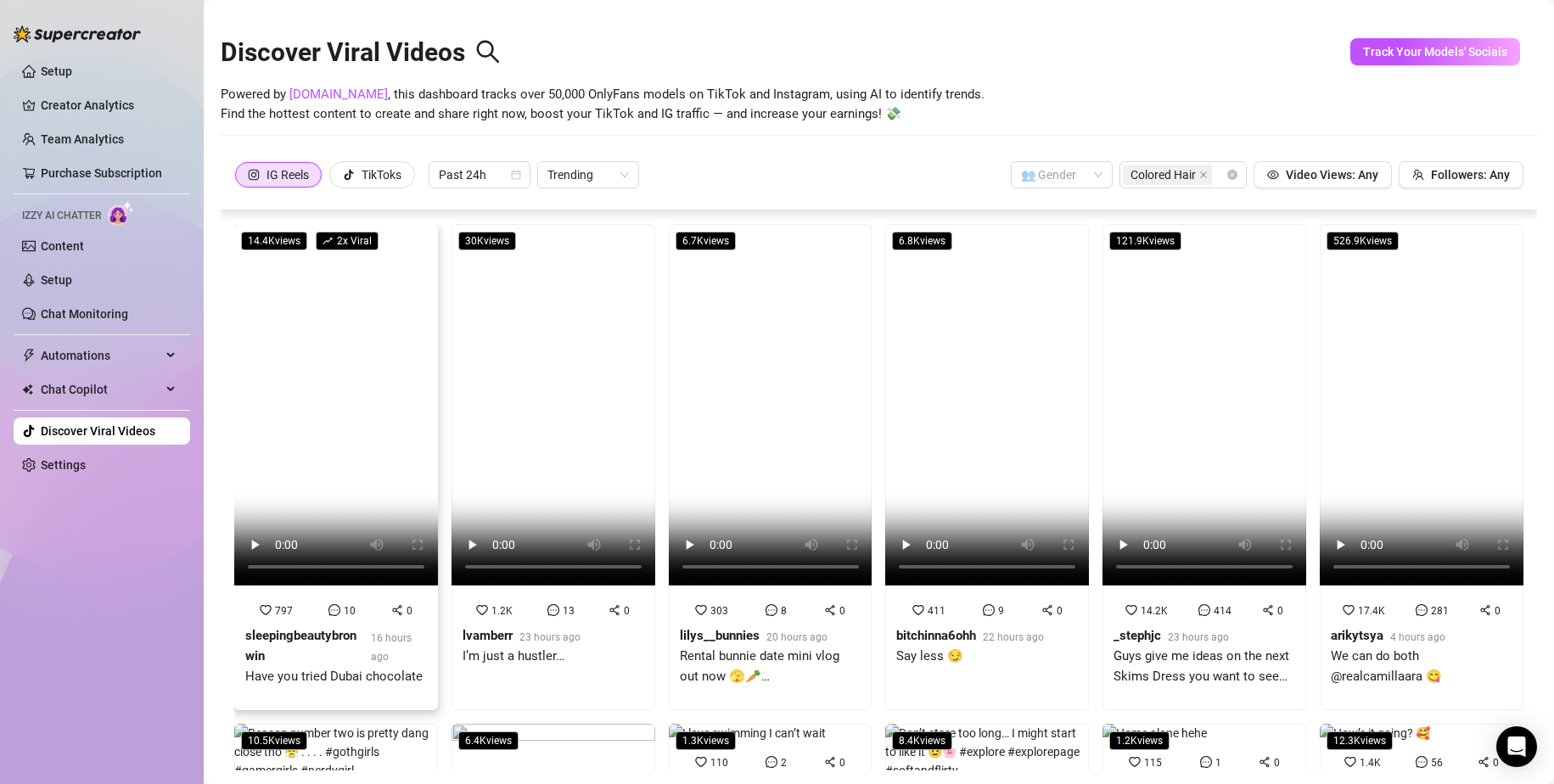
click at [332, 412] on video at bounding box center [336, 405] width 204 height 362
click at [528, 432] on video at bounding box center [553, 405] width 204 height 362
click at [774, 432] on video at bounding box center [771, 405] width 204 height 362
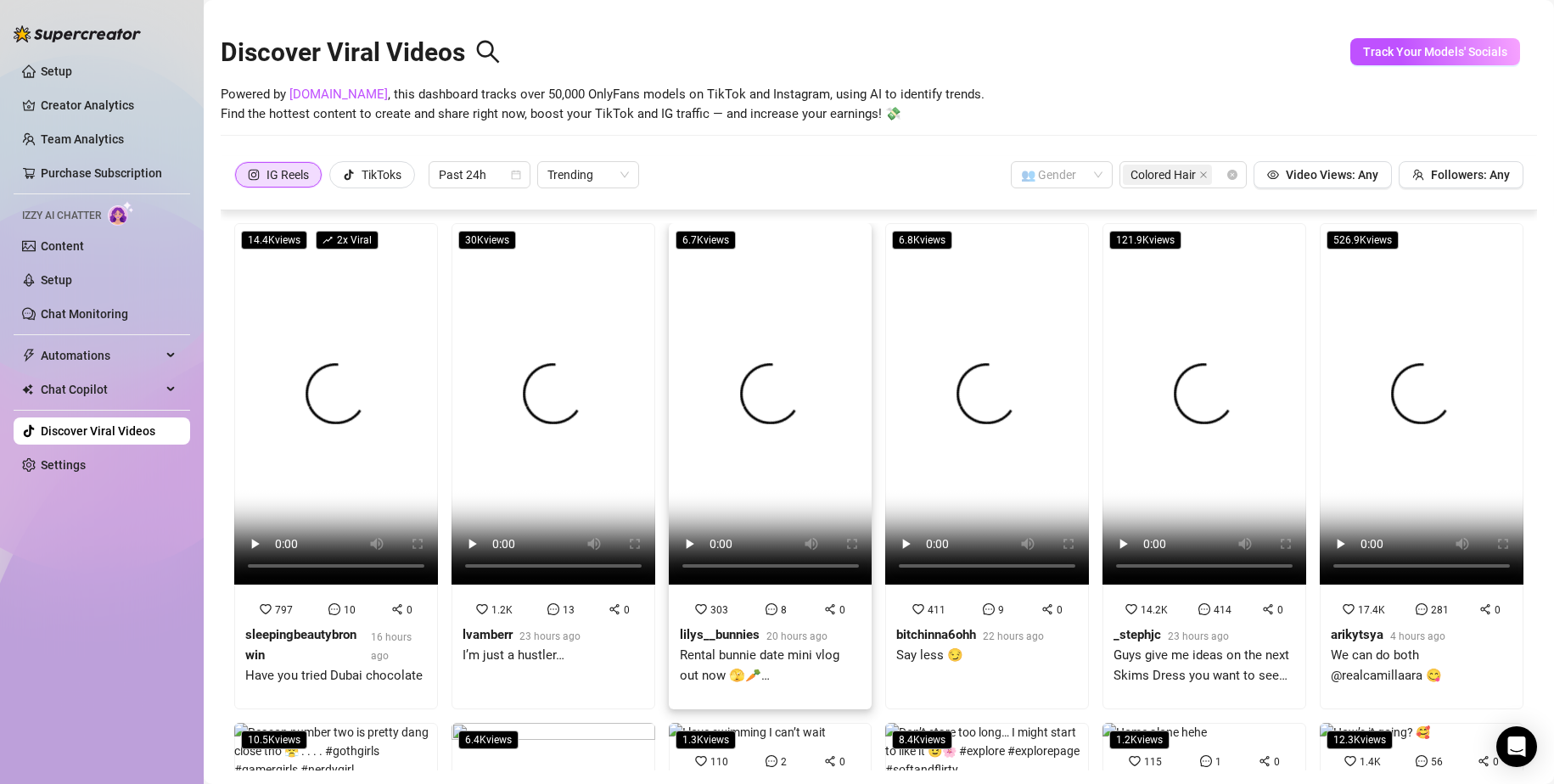
scroll to position [0, 0]
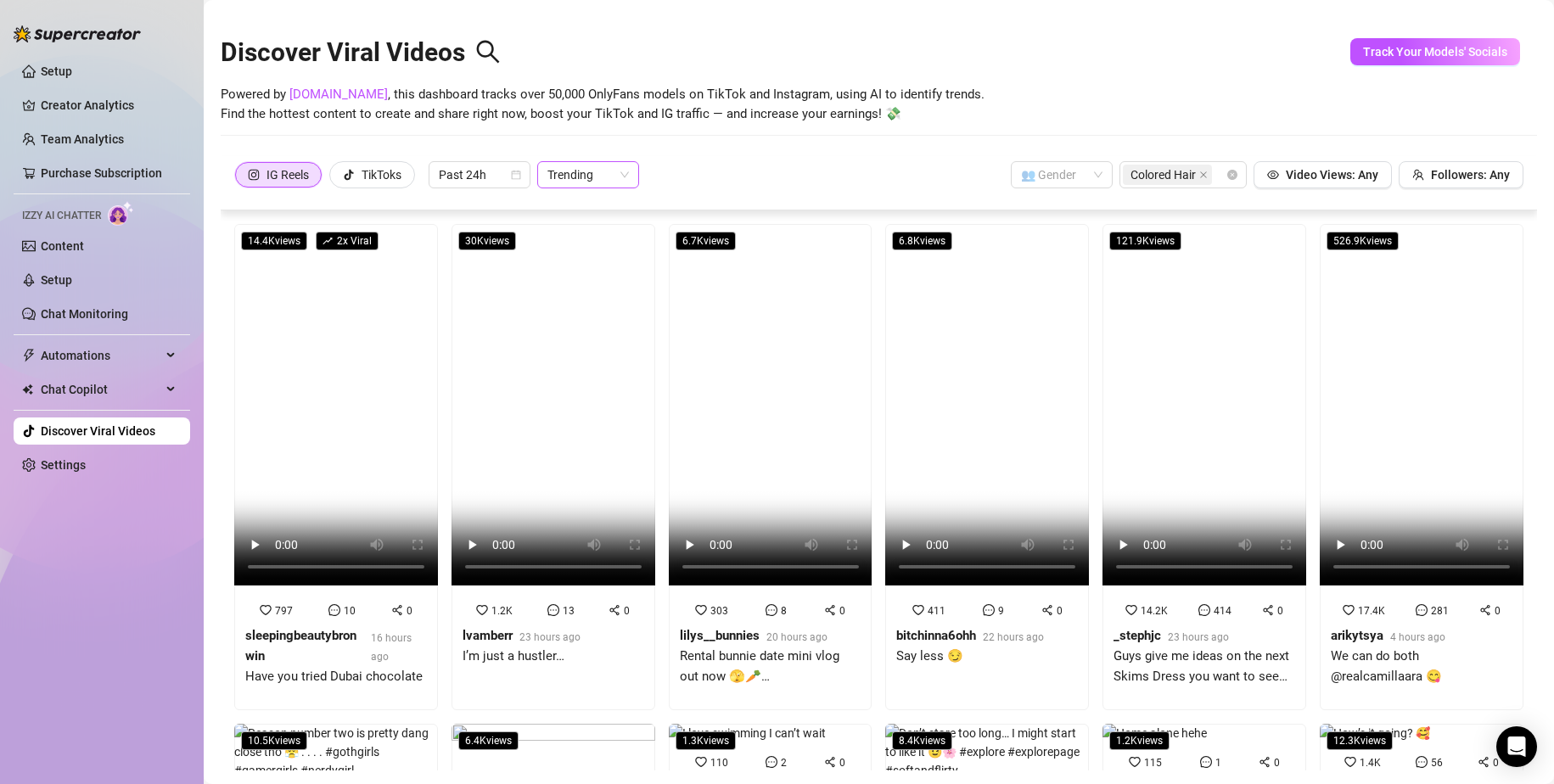
click at [621, 167] on span "Trending" at bounding box center [588, 175] width 82 height 25
click at [605, 237] on div "Most Views" at bounding box center [591, 236] width 75 height 19
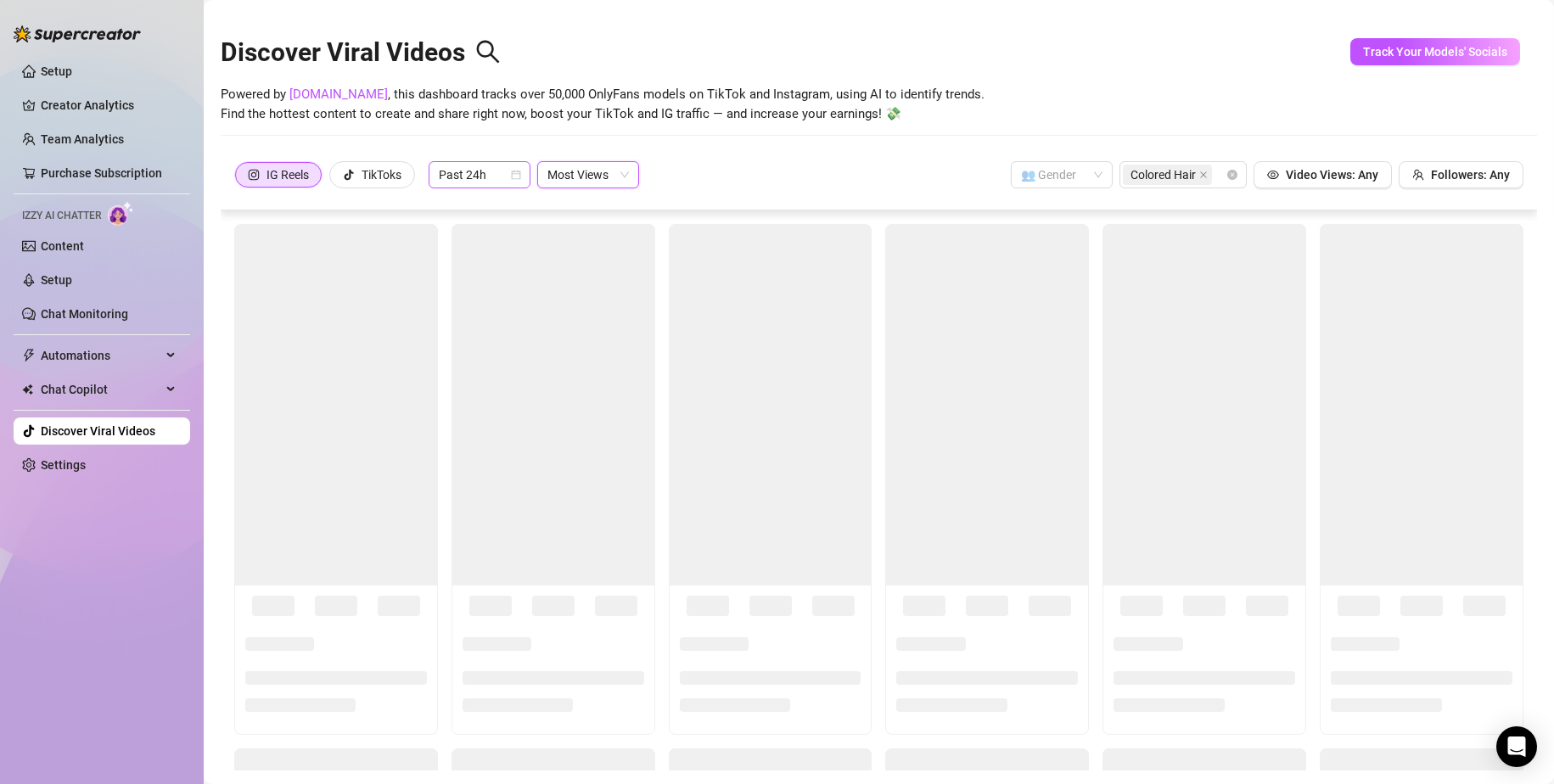
click at [478, 180] on span "Past 24h" at bounding box center [480, 175] width 82 height 25
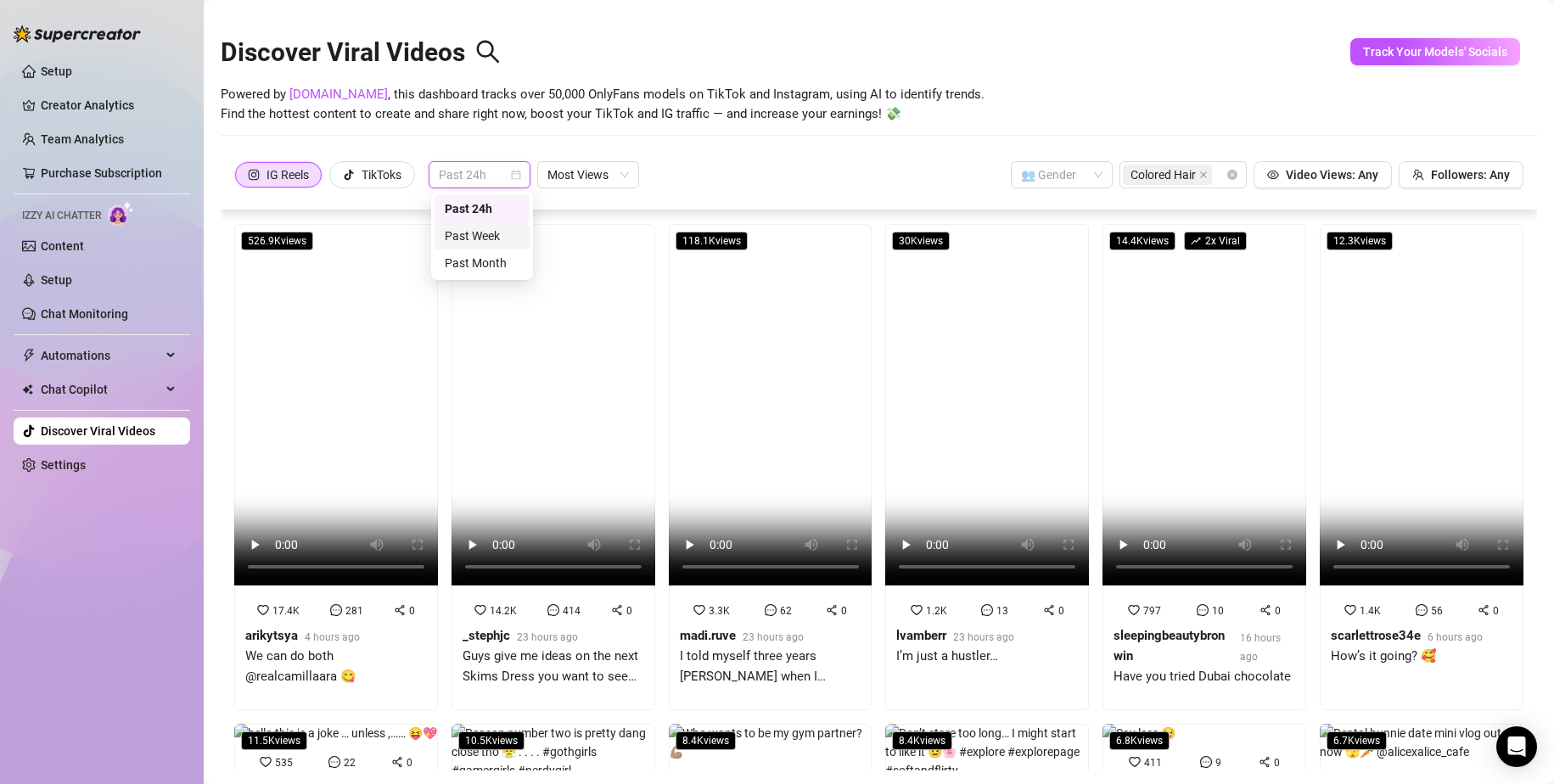
click at [496, 234] on div "Past Week" at bounding box center [483, 236] width 75 height 19
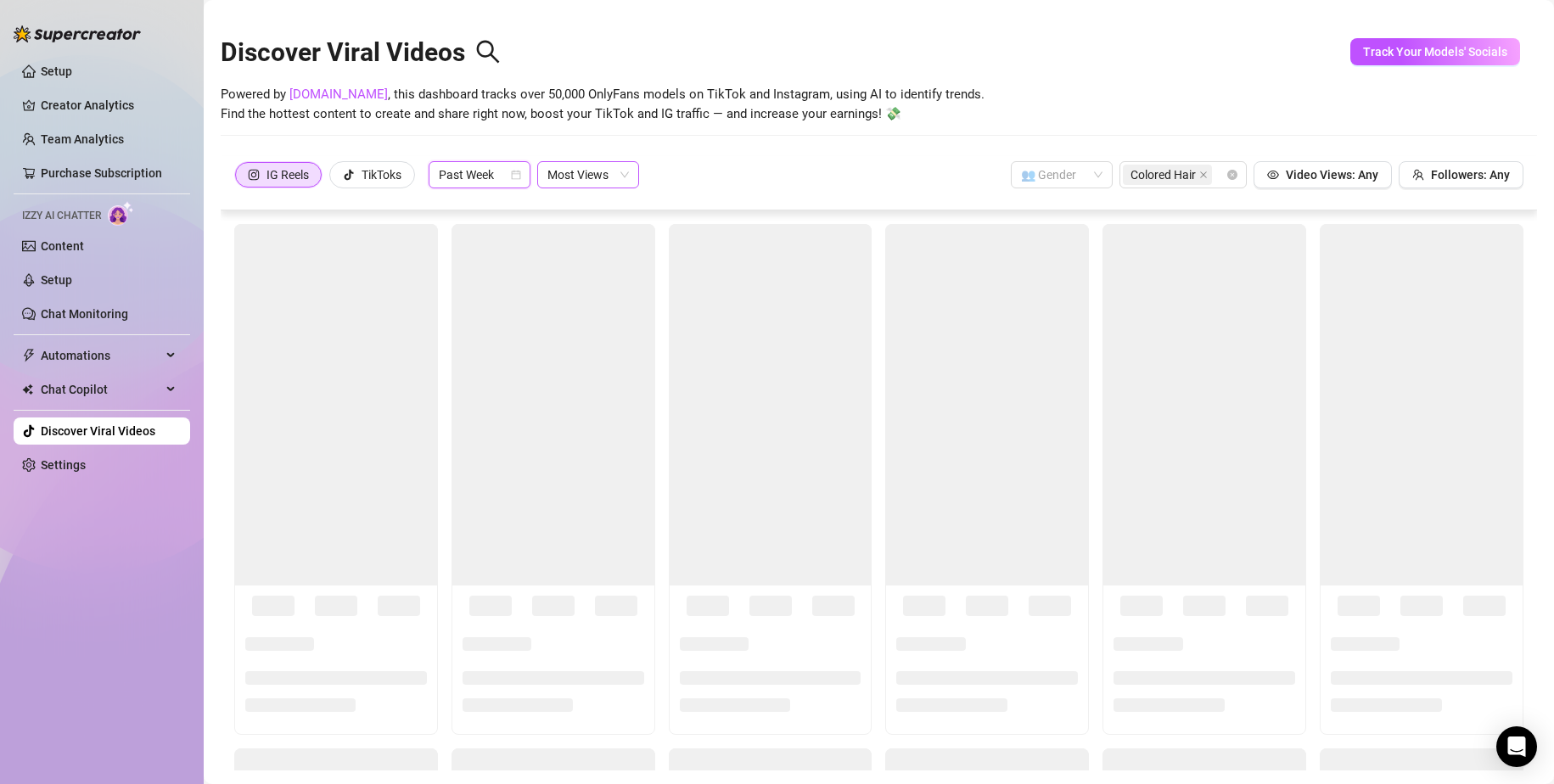
click at [619, 169] on span "Most Views" at bounding box center [588, 175] width 82 height 25
click at [604, 211] on div "Trending" at bounding box center [591, 209] width 75 height 19
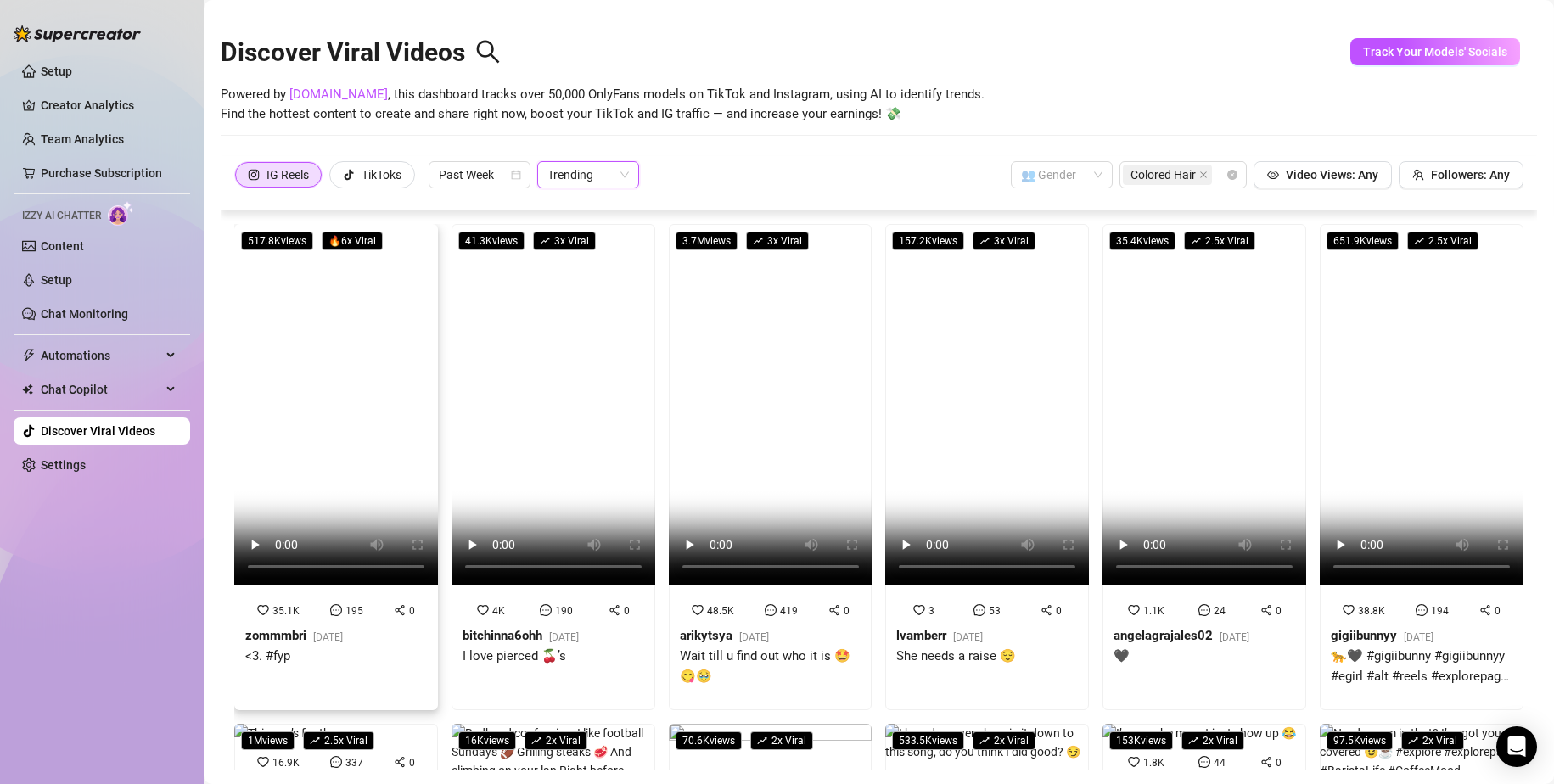
click at [360, 409] on video at bounding box center [336, 405] width 204 height 362
click at [574, 405] on video at bounding box center [553, 405] width 204 height 362
click at [740, 386] on video at bounding box center [771, 405] width 204 height 362
click at [944, 398] on video at bounding box center [1205, 405] width 204 height 362
click at [944, 387] on video at bounding box center [1422, 405] width 204 height 362
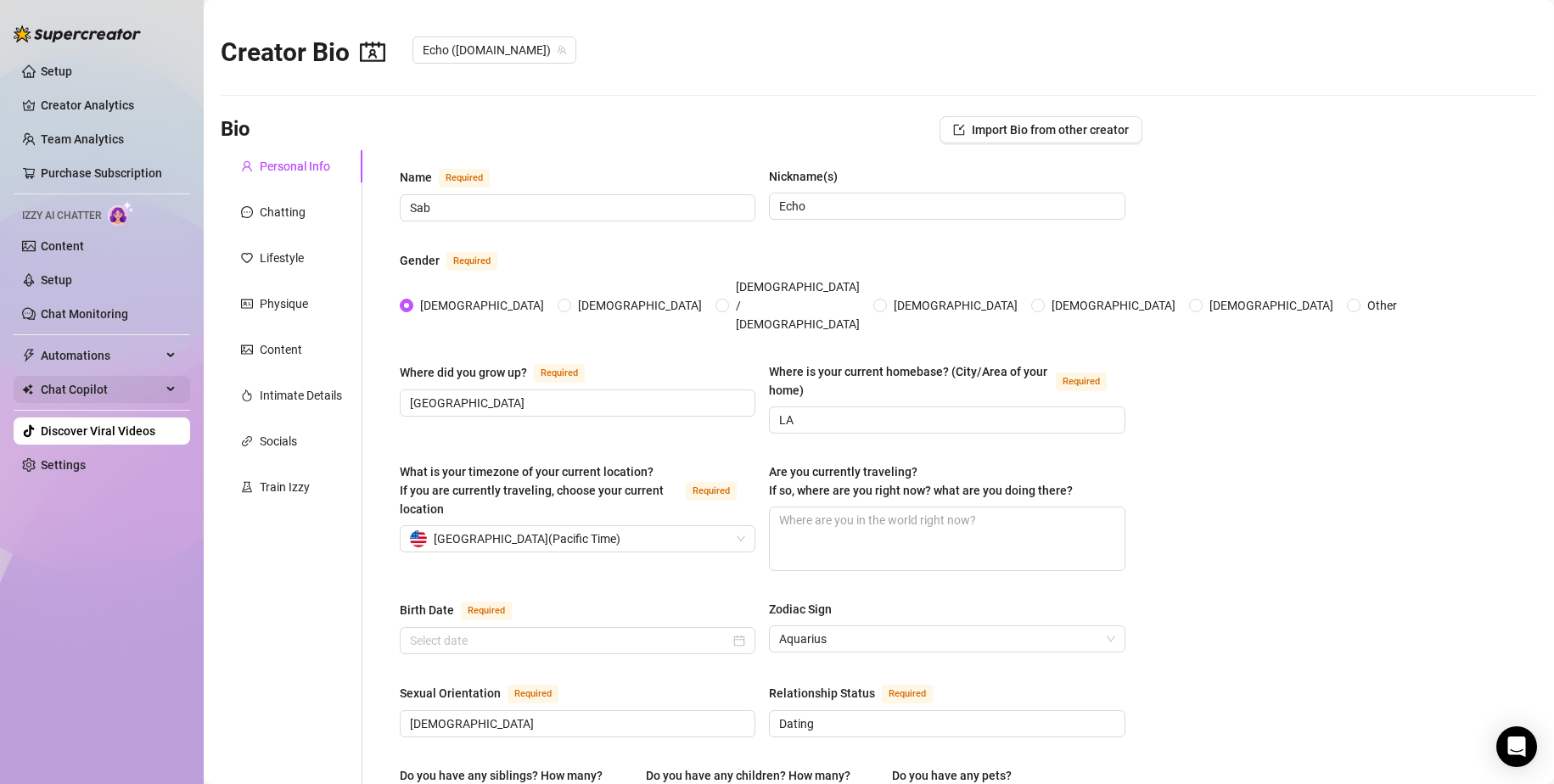
click at [108, 402] on span "Chat Copilot" at bounding box center [101, 390] width 121 height 27
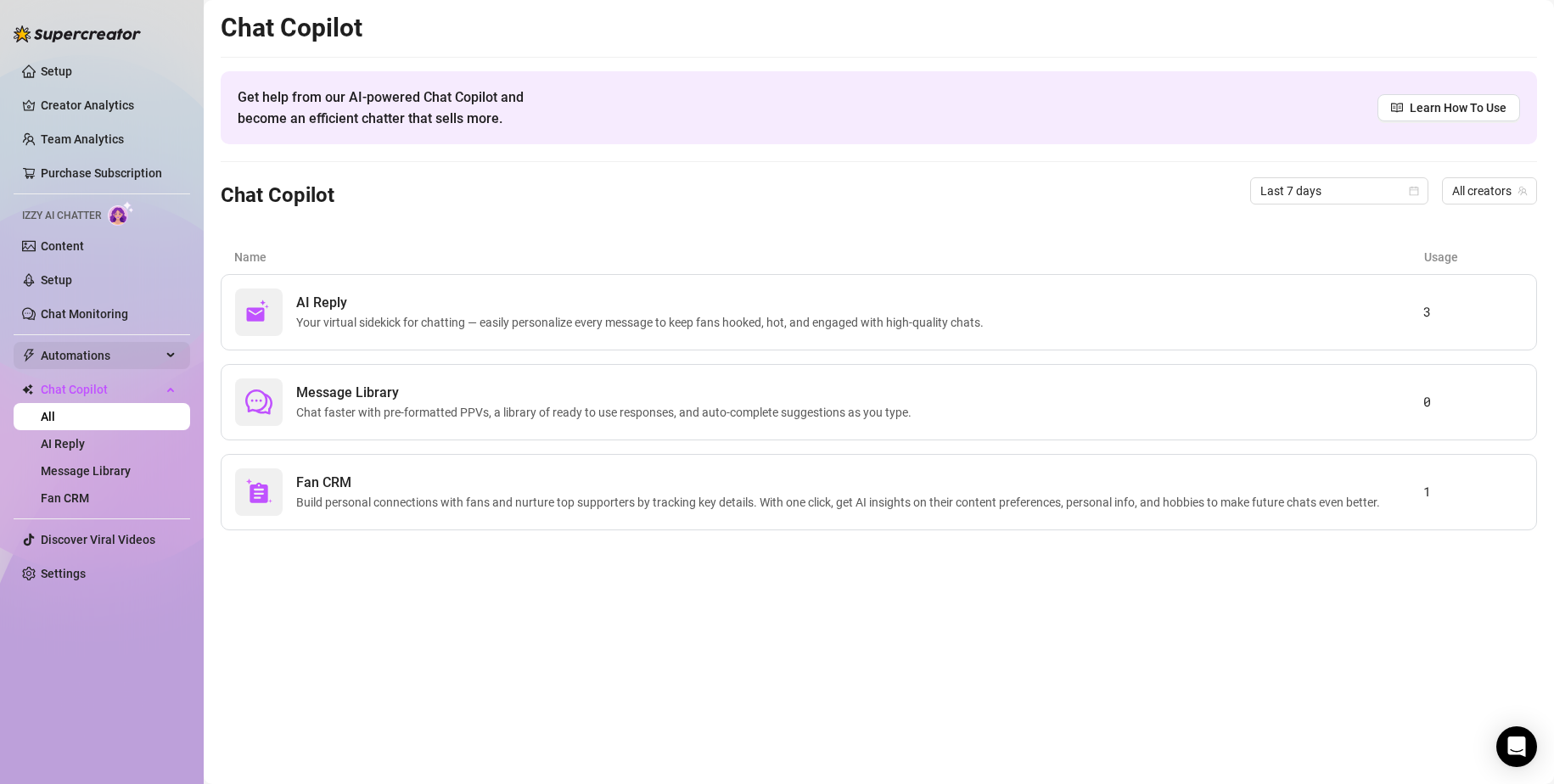
click at [113, 369] on span "Automations" at bounding box center [101, 356] width 121 height 27
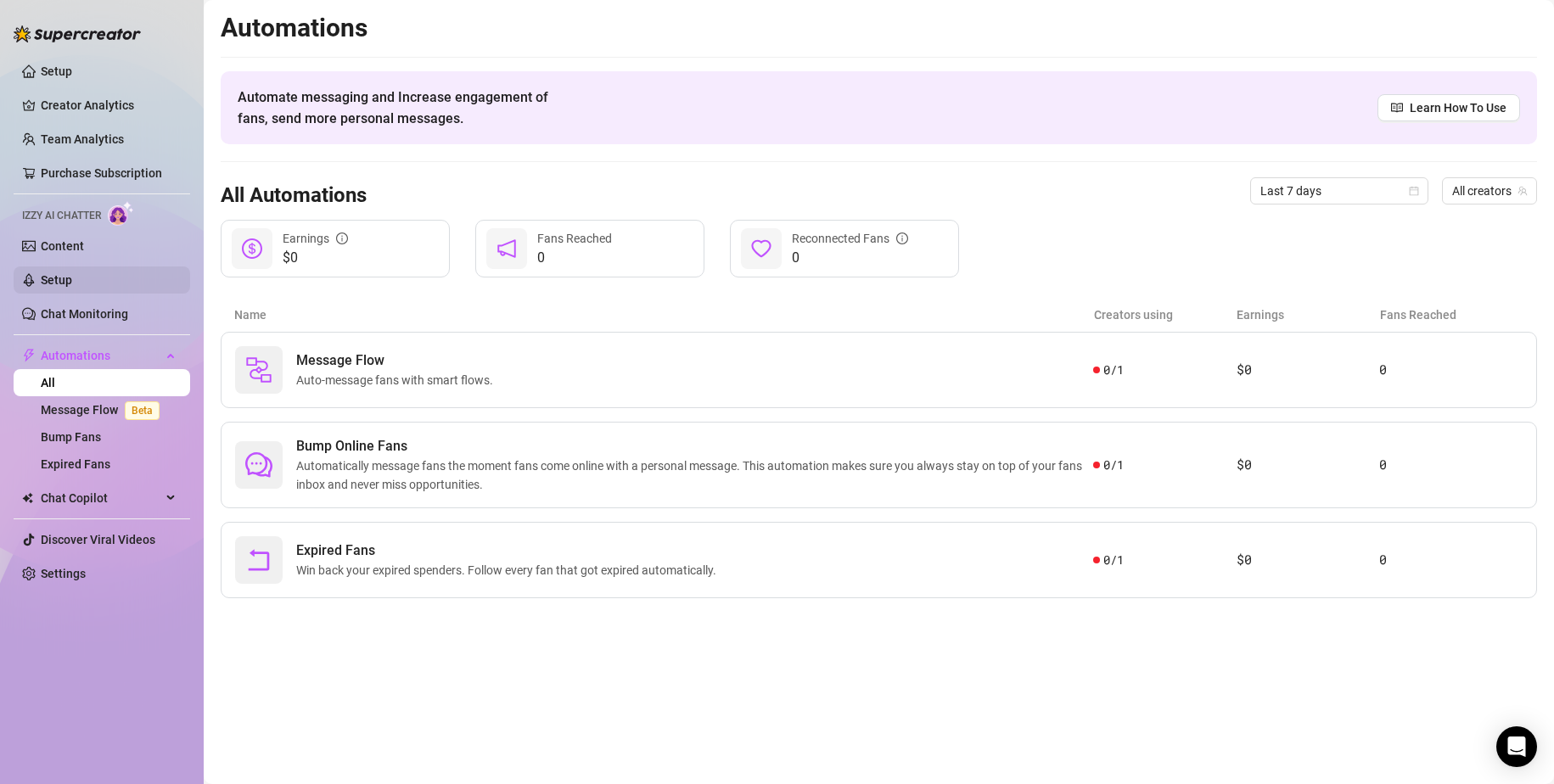
click at [72, 274] on link "Setup" at bounding box center [56, 280] width 31 height 14
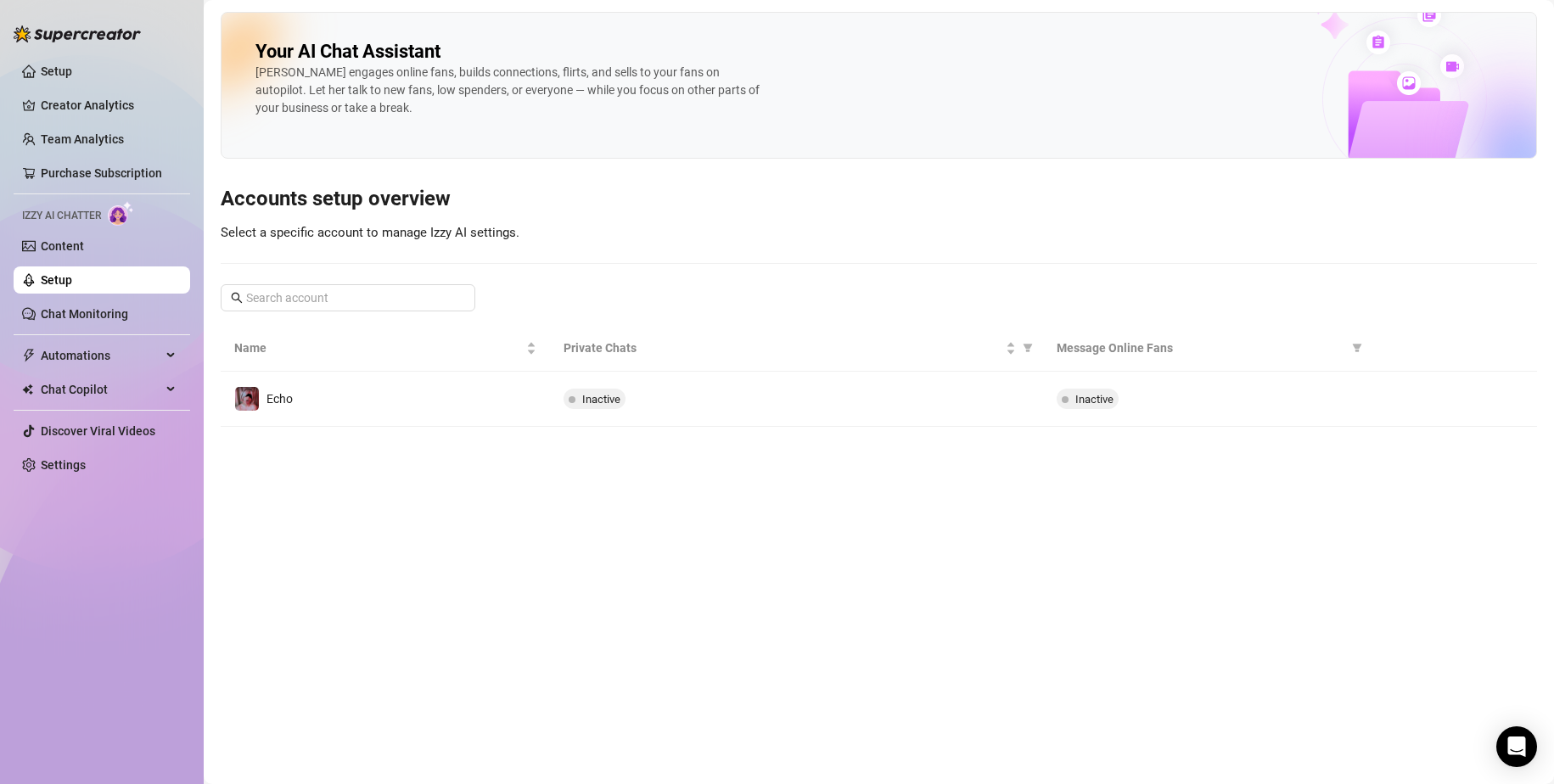
click at [83, 299] on ul "Setup Creator Analytics Team Analytics Purchase Subscription Izzy AI Chatter Co…" at bounding box center [102, 268] width 177 height 435
click at [92, 329] on ul "Setup Creator Analytics Team Analytics Purchase Subscription Izzy AI Chatter Co…" at bounding box center [102, 268] width 177 height 435
click at [88, 321] on link "Chat Monitoring" at bounding box center [84, 314] width 88 height 14
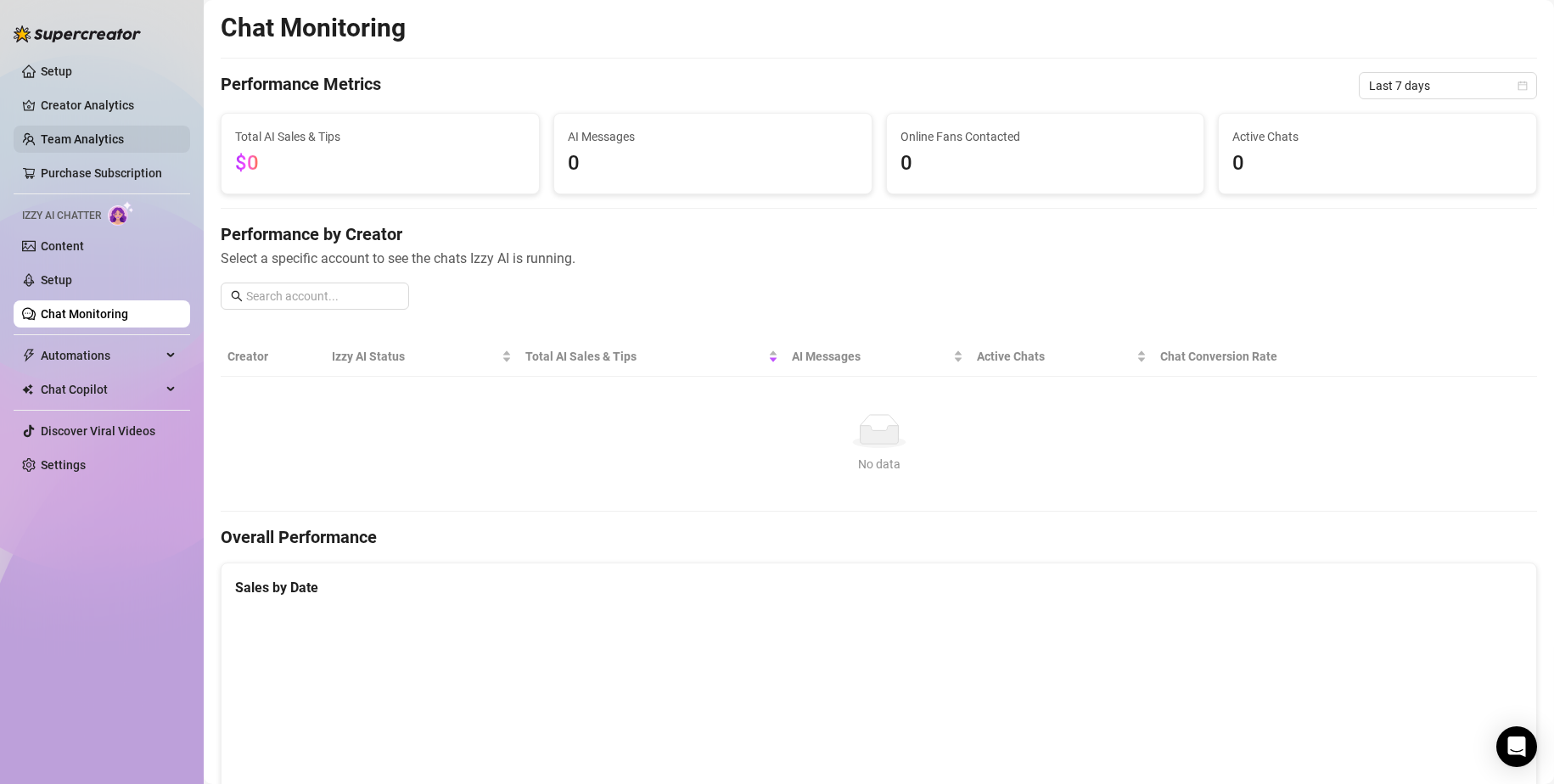
click at [41, 146] on link "Team Analytics" at bounding box center [82, 139] width 83 height 14
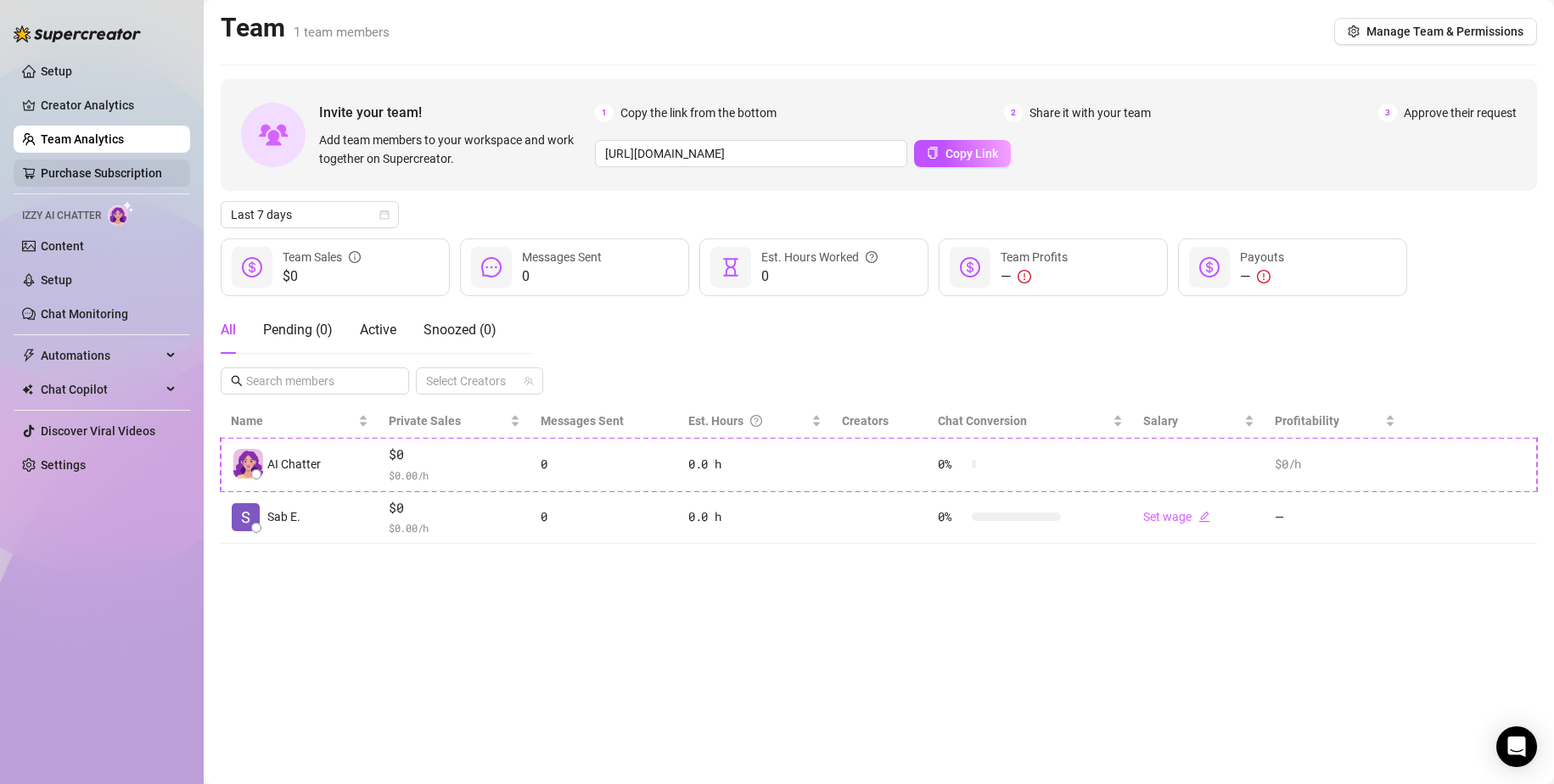
click at [80, 167] on link "Purchase Subscription" at bounding box center [101, 173] width 121 height 14
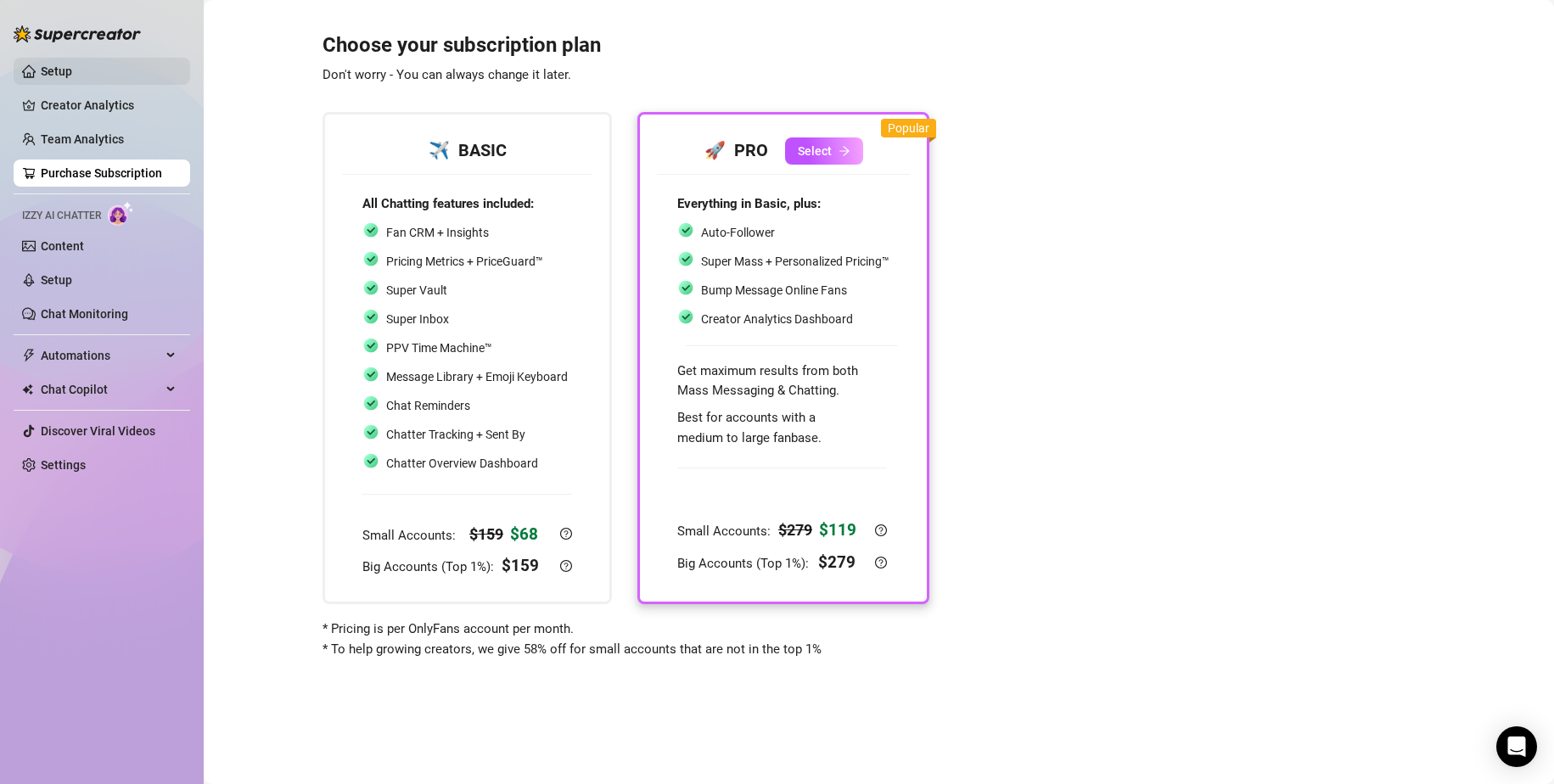
click at [54, 65] on link "Setup" at bounding box center [56, 71] width 31 height 14
